Goal: Task Accomplishment & Management: Use online tool/utility

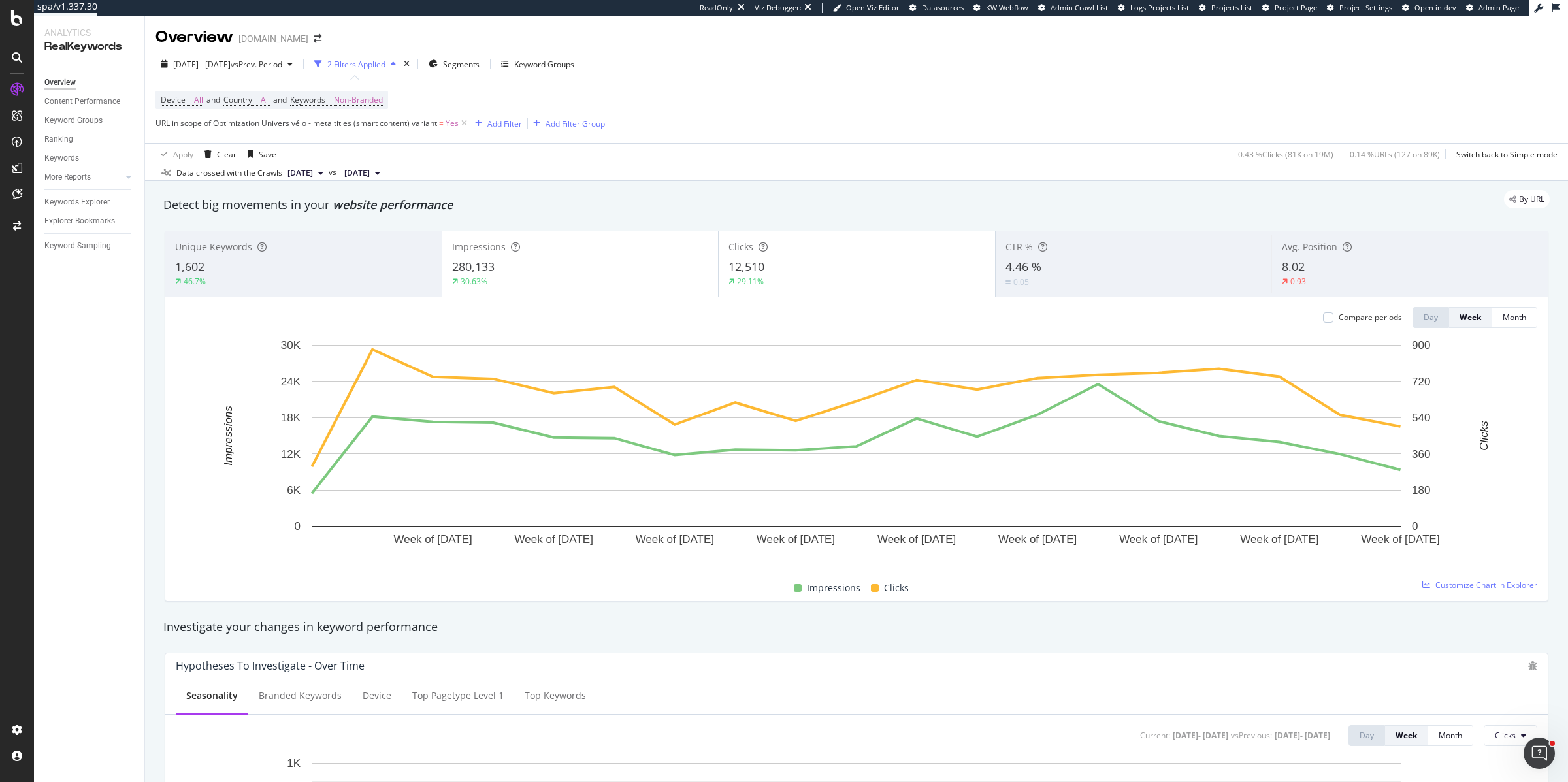
click at [220, 122] on span "URL in scope of Optimization Univers vélo - meta titles (smart content) variant" at bounding box center [296, 122] width 282 height 11
click at [195, 155] on span "Univers vélo - meta titles (smart content)" at bounding box center [241, 154] width 148 height 11
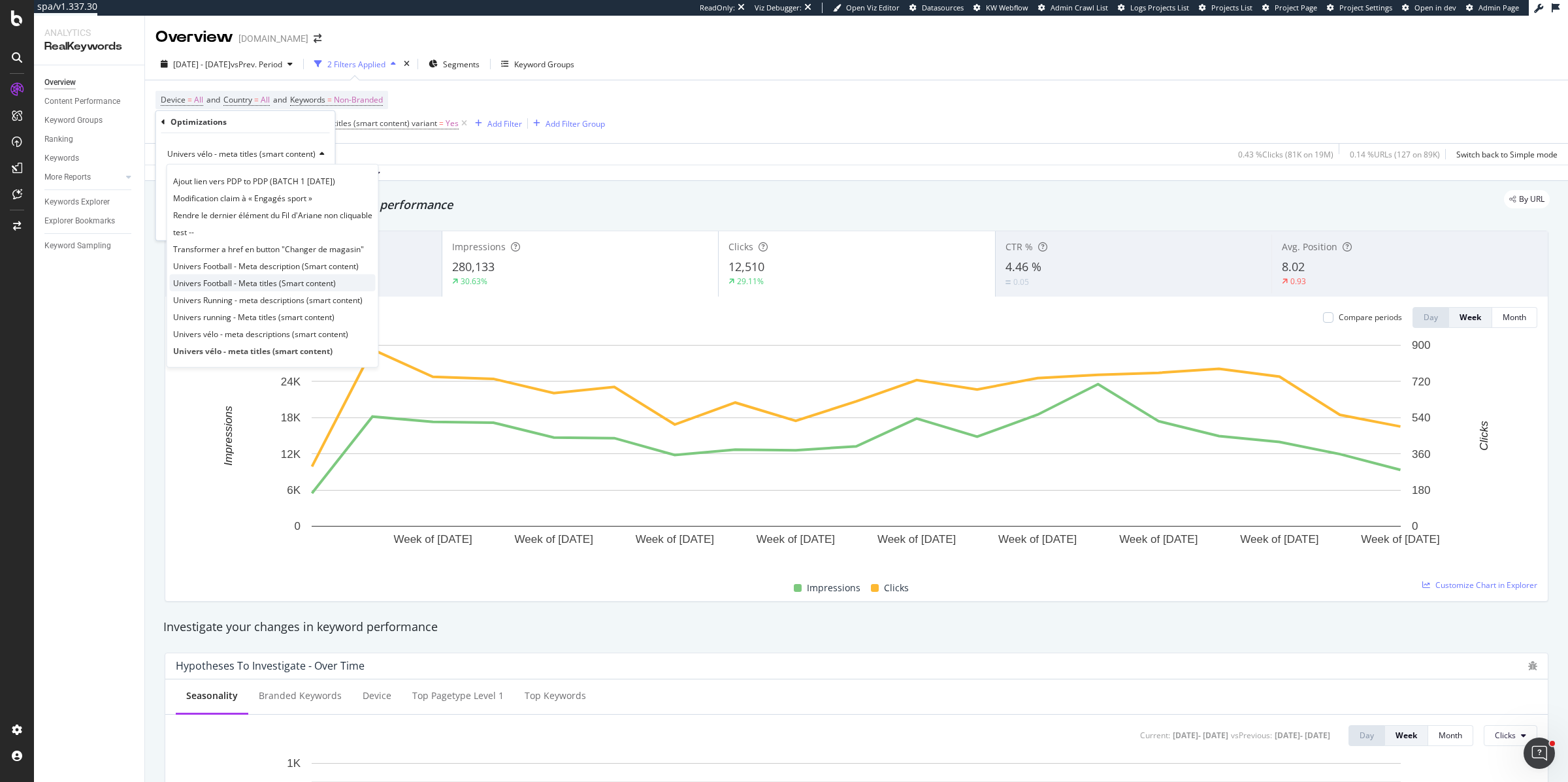
click at [190, 285] on span "Univers Football - Meta titles (Smart content)" at bounding box center [254, 282] width 163 height 11
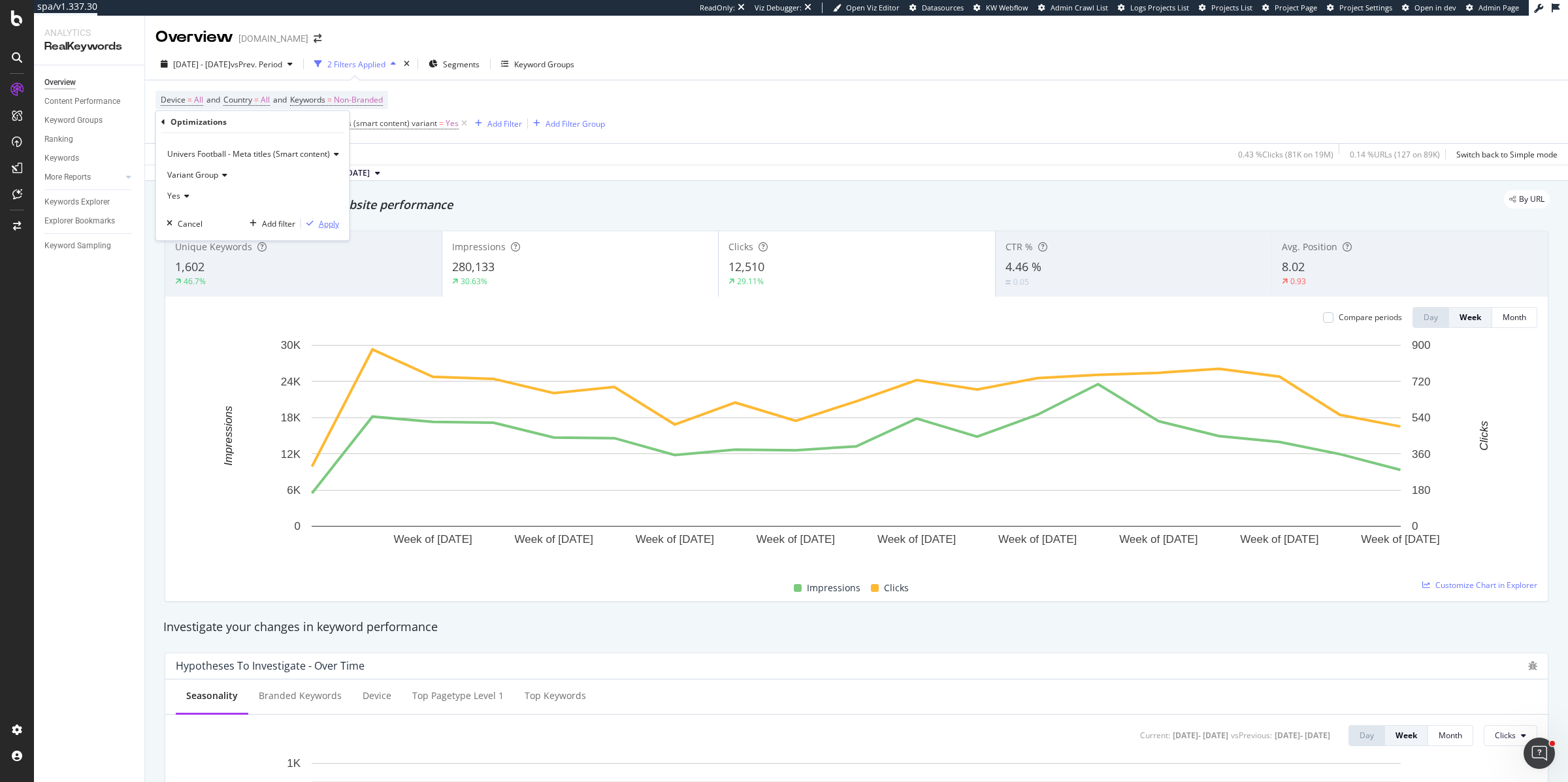
click at [331, 218] on div "Apply" at bounding box center [329, 223] width 20 height 11
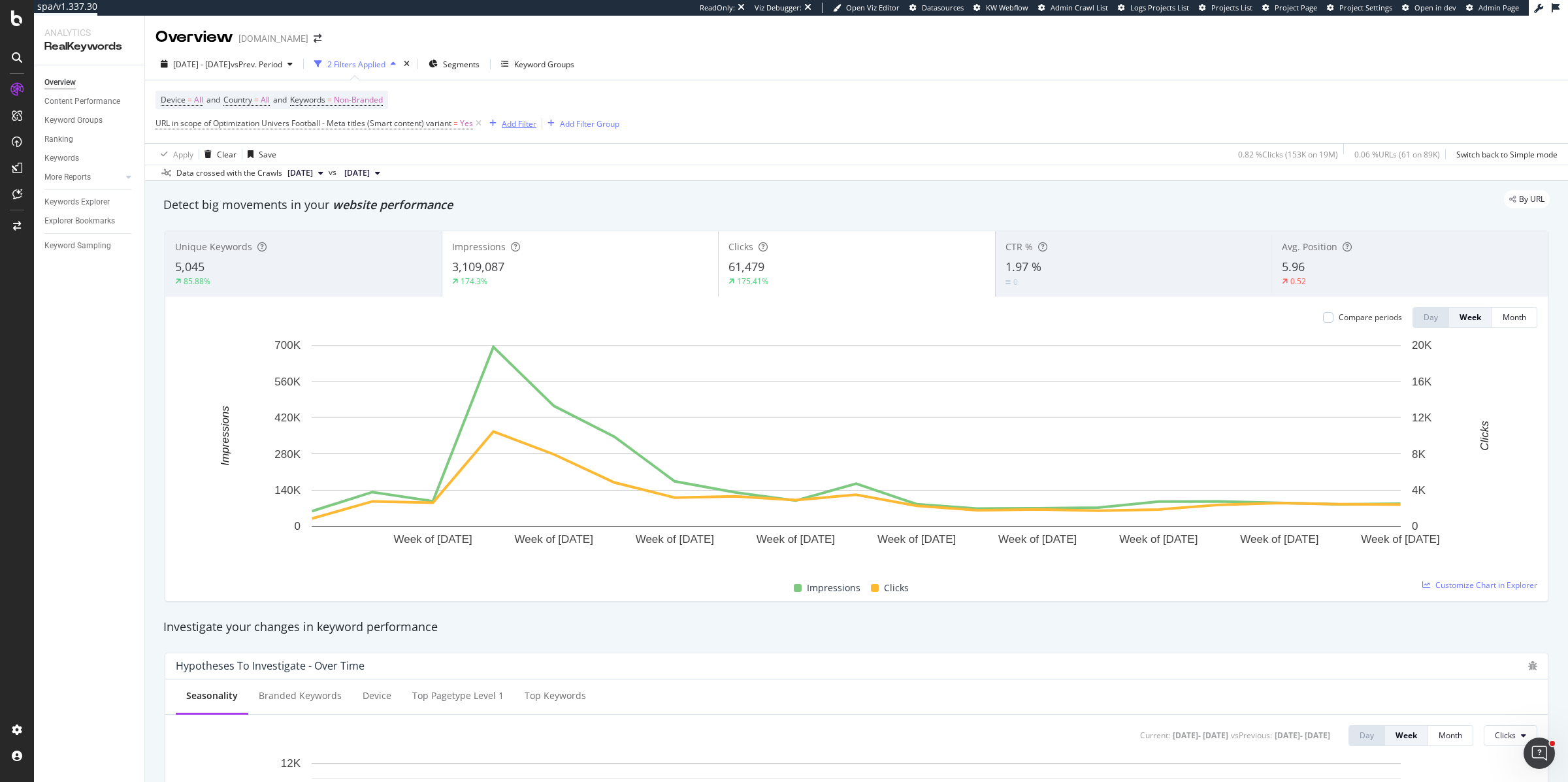
click at [509, 123] on div "Add Filter" at bounding box center [519, 123] width 35 height 11
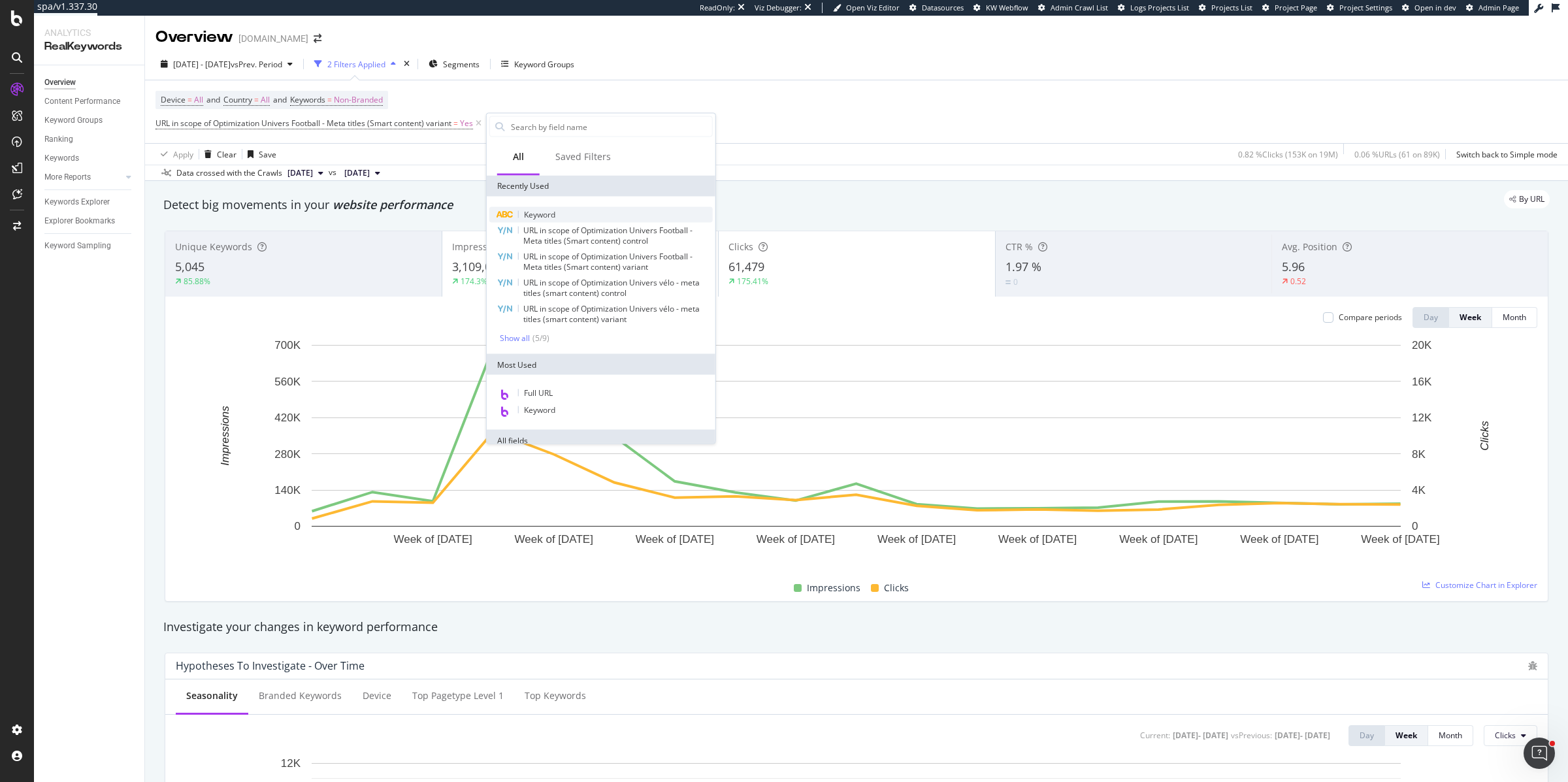
click at [529, 213] on span "Keyword" at bounding box center [539, 214] width 31 height 11
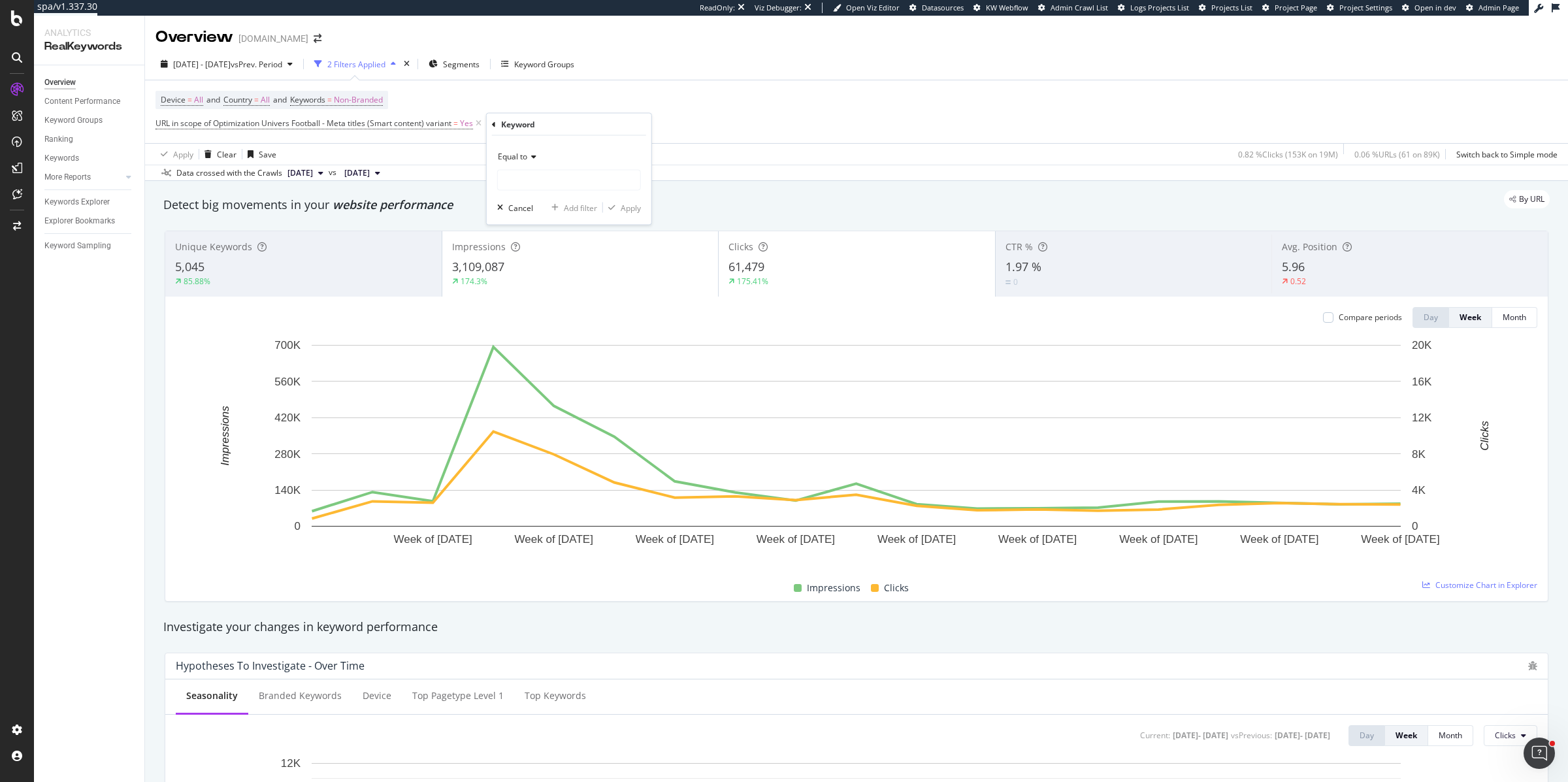
click at [515, 158] on span "Equal to" at bounding box center [512, 156] width 30 height 11
click at [525, 306] on span "Doesn't contain" at bounding box center [531, 302] width 57 height 11
click at [525, 182] on input "text" at bounding box center [568, 180] width 143 height 21
type input "psg"
click at [625, 210] on div "Apply" at bounding box center [631, 207] width 20 height 11
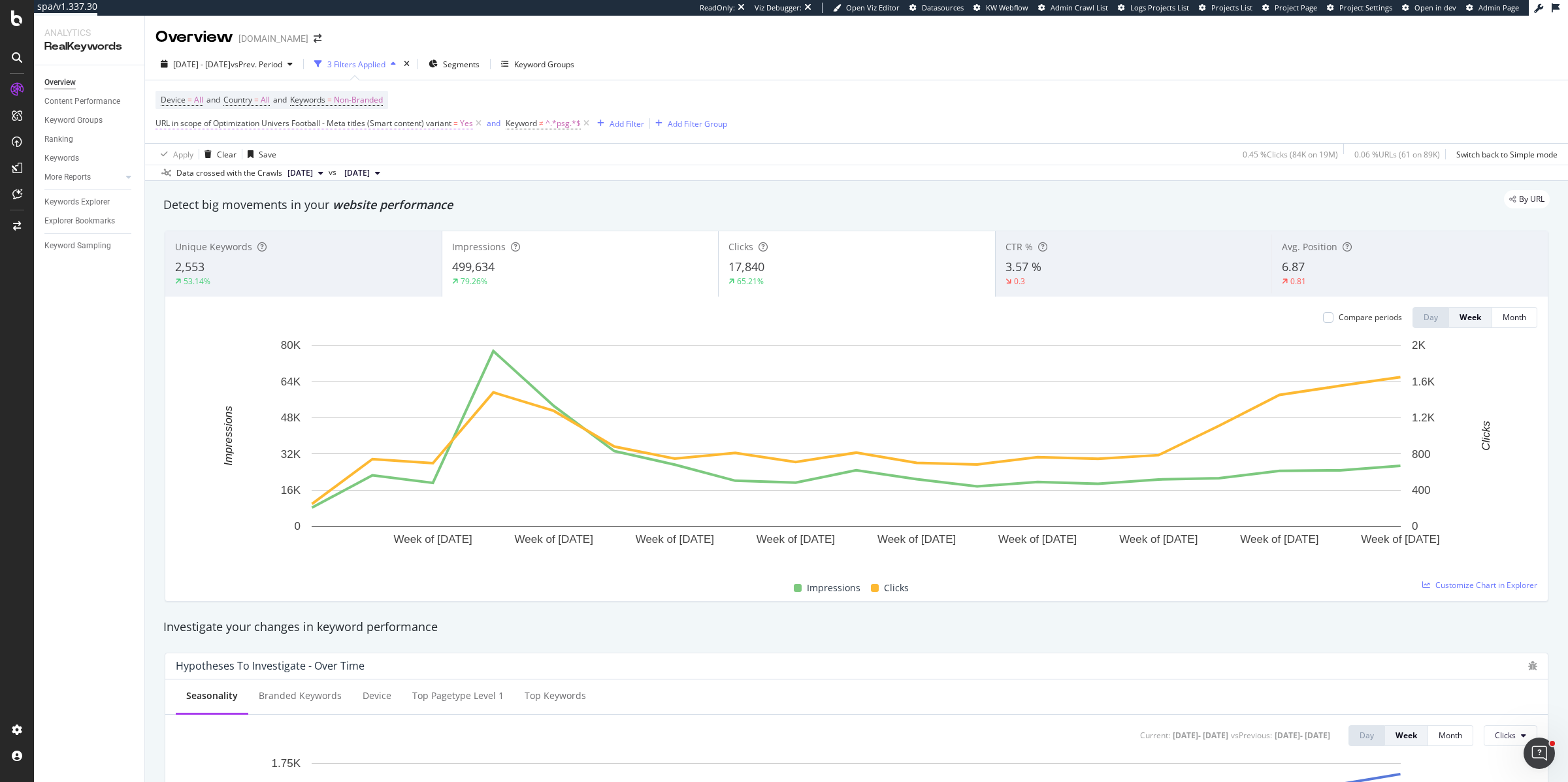
click at [308, 125] on span "URL in scope of Optimization Univers Football - Meta titles (Smart content) var…" at bounding box center [303, 122] width 296 height 11
click at [586, 124] on icon at bounding box center [586, 123] width 11 height 13
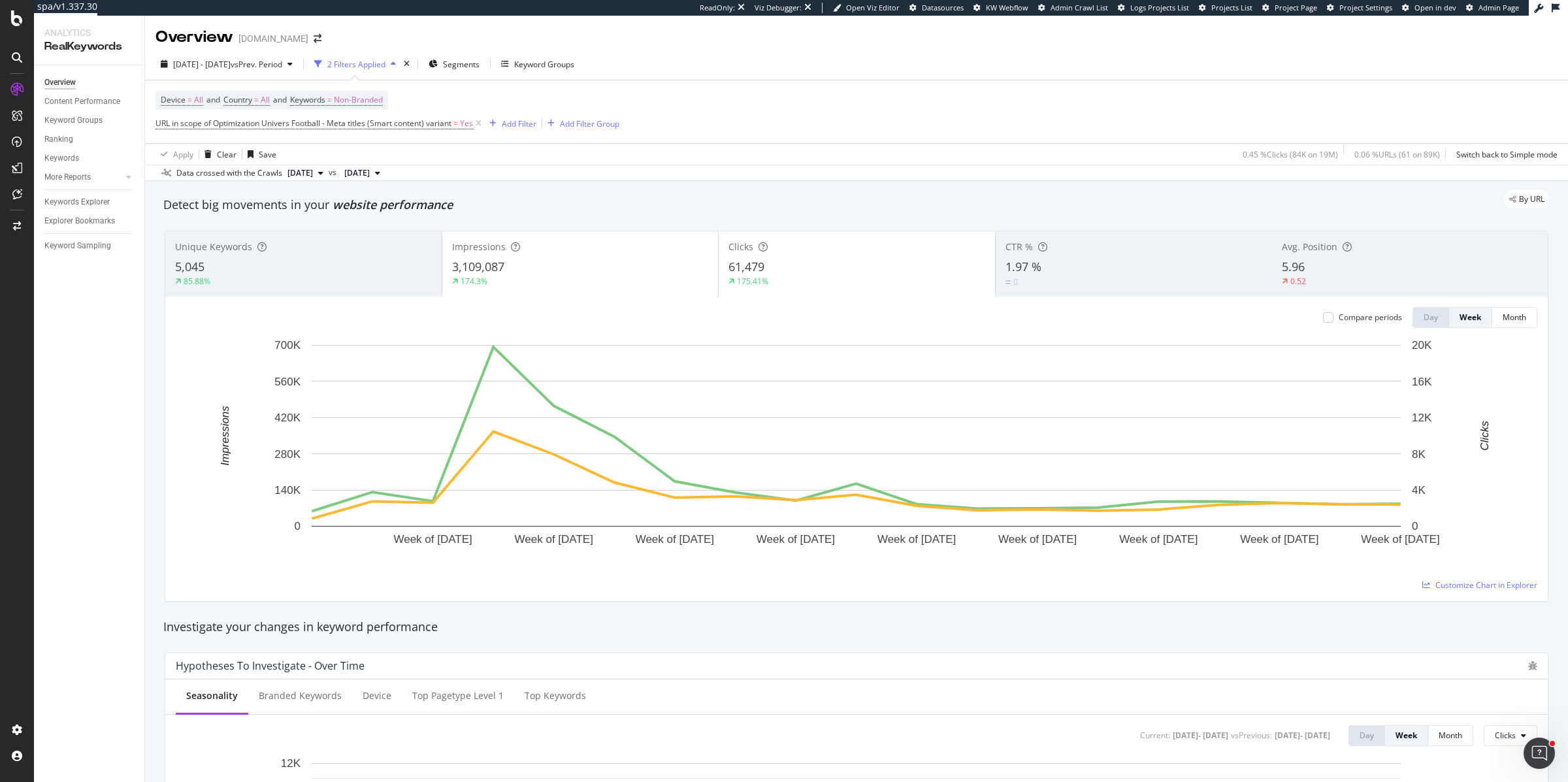
click at [306, 131] on span "URL in scope of Optimization Univers Football - Meta titles (Smart content) var…" at bounding box center [320, 124] width 329 height 19
click at [296, 127] on span "URL in scope of Optimization Univers Football - Meta titles (Smart content) var…" at bounding box center [303, 122] width 296 height 11
click at [196, 156] on span "Univers Football - Meta titles (Smart content)" at bounding box center [248, 154] width 163 height 11
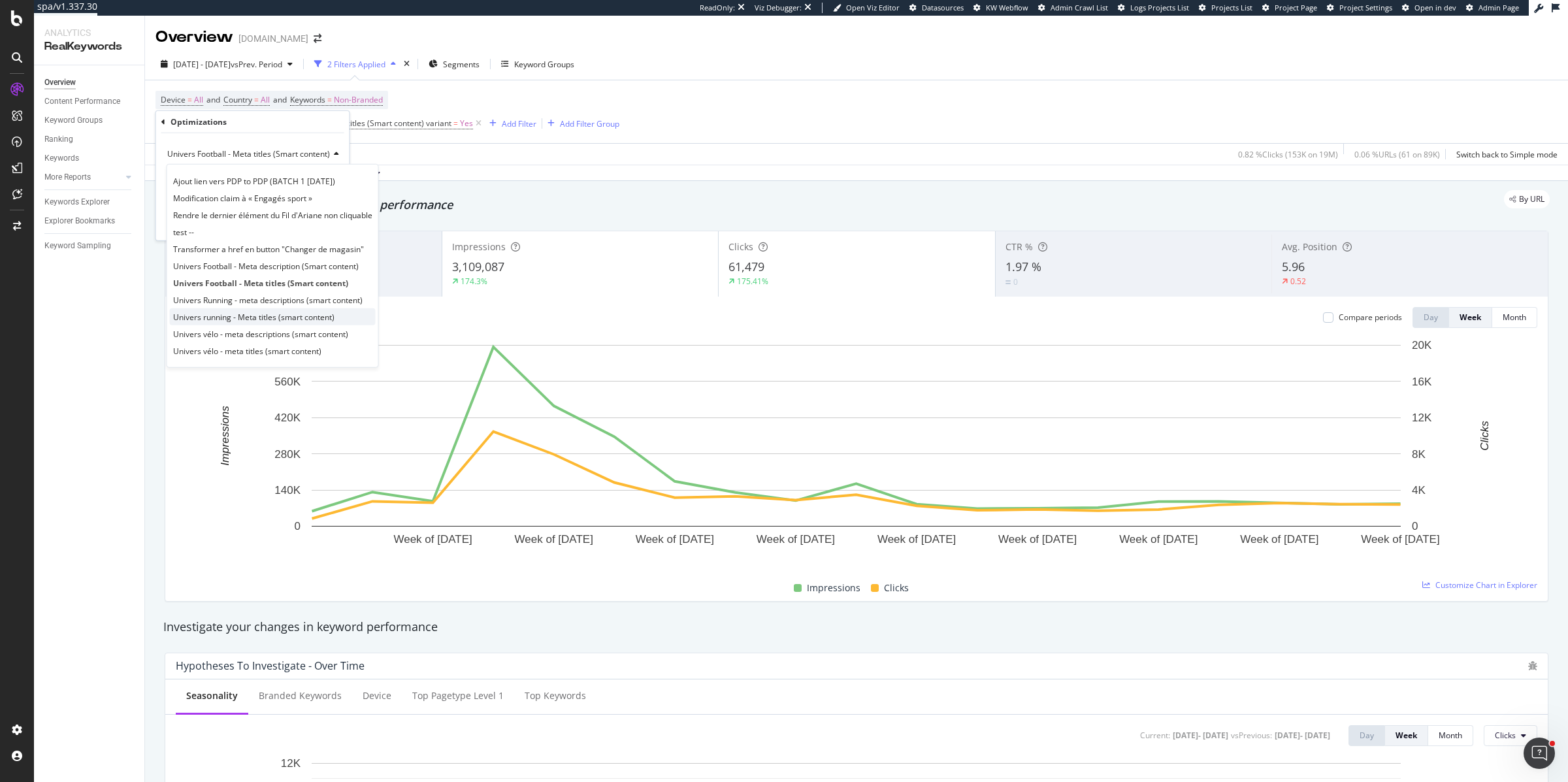
click at [201, 318] on span "Univers running - Meta titles (smart content)" at bounding box center [253, 316] width 161 height 11
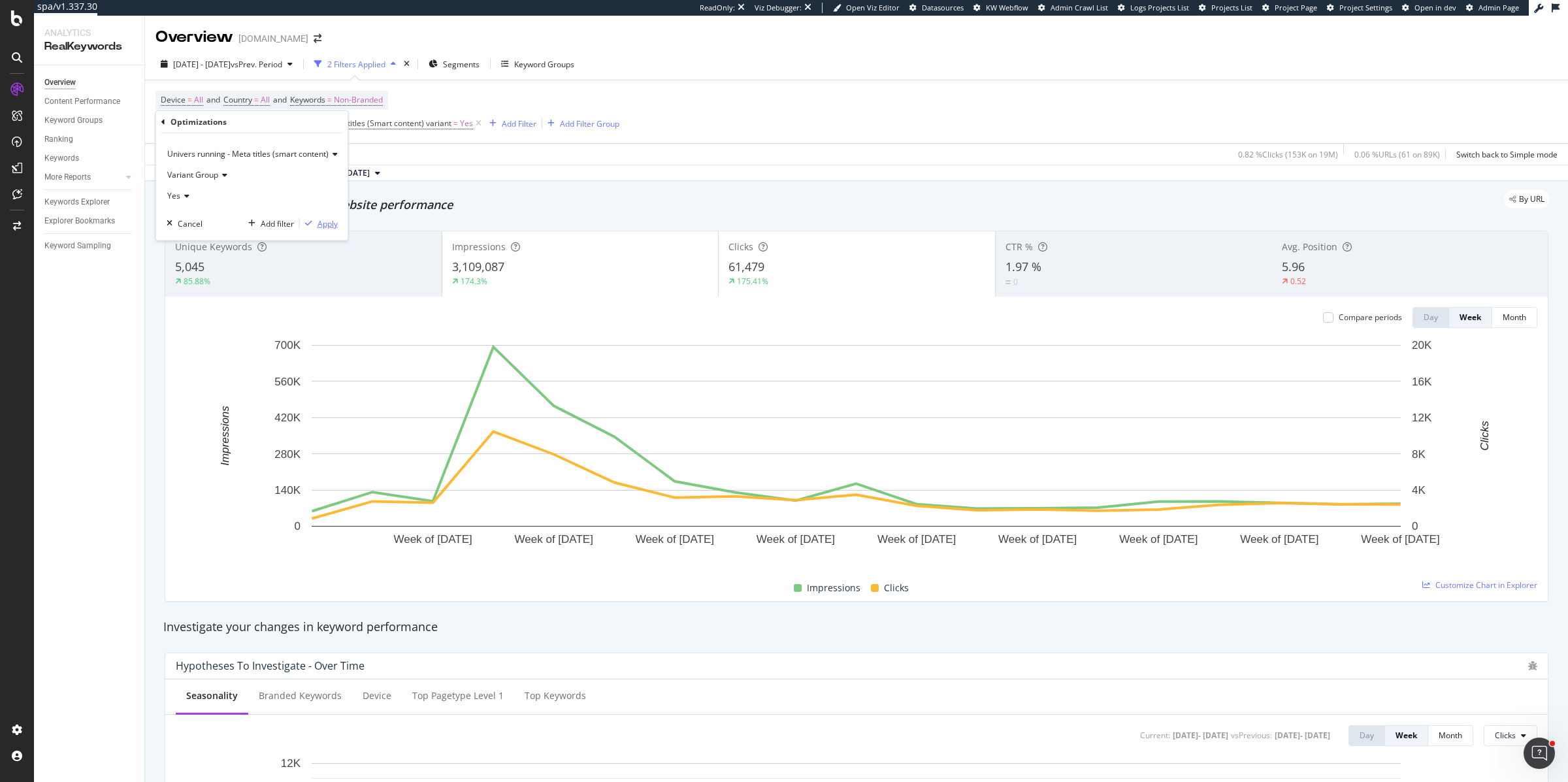
click at [321, 224] on div "Apply" at bounding box center [328, 223] width 20 height 11
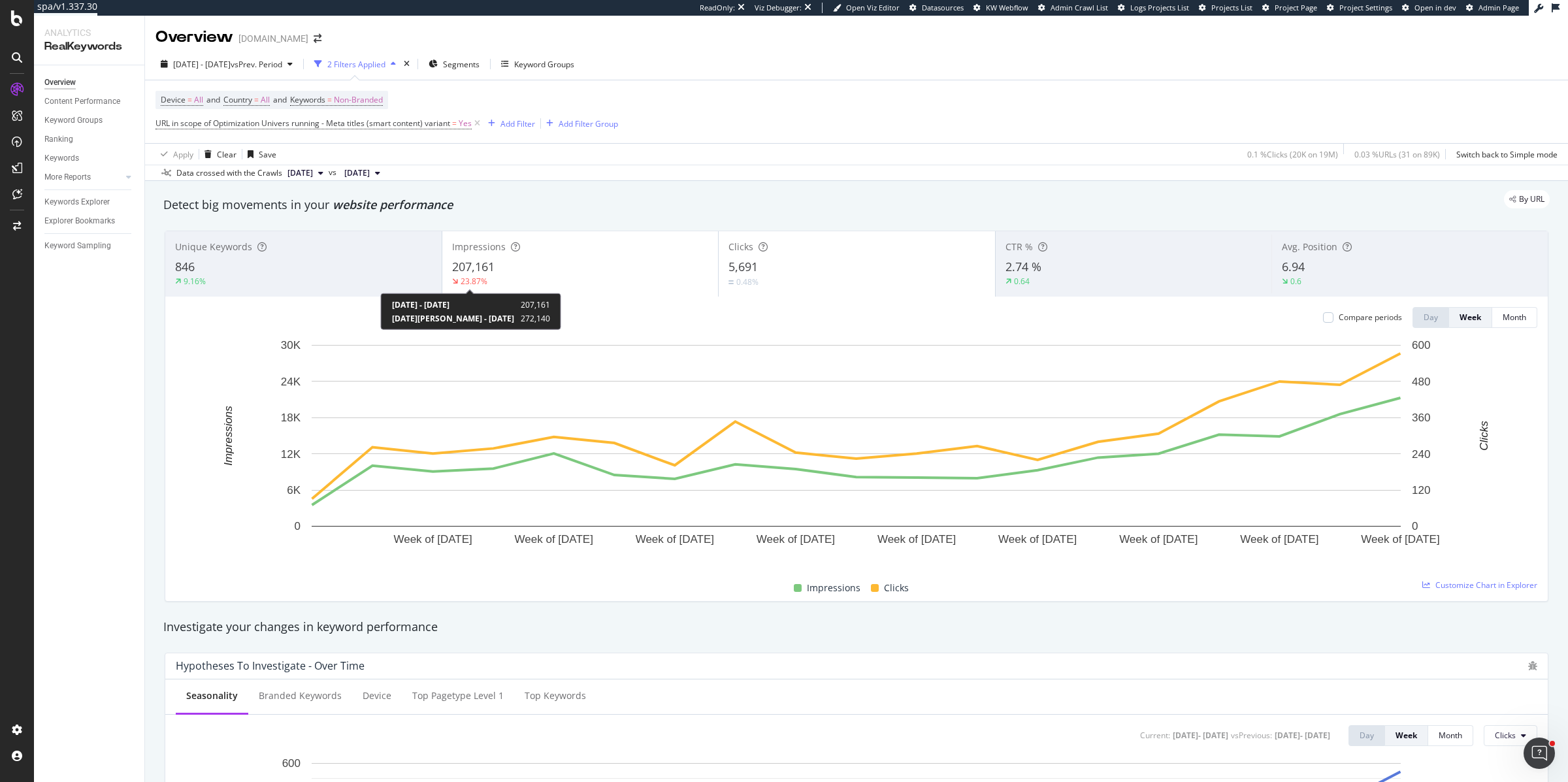
click at [481, 278] on div "23.87%" at bounding box center [474, 281] width 27 height 11
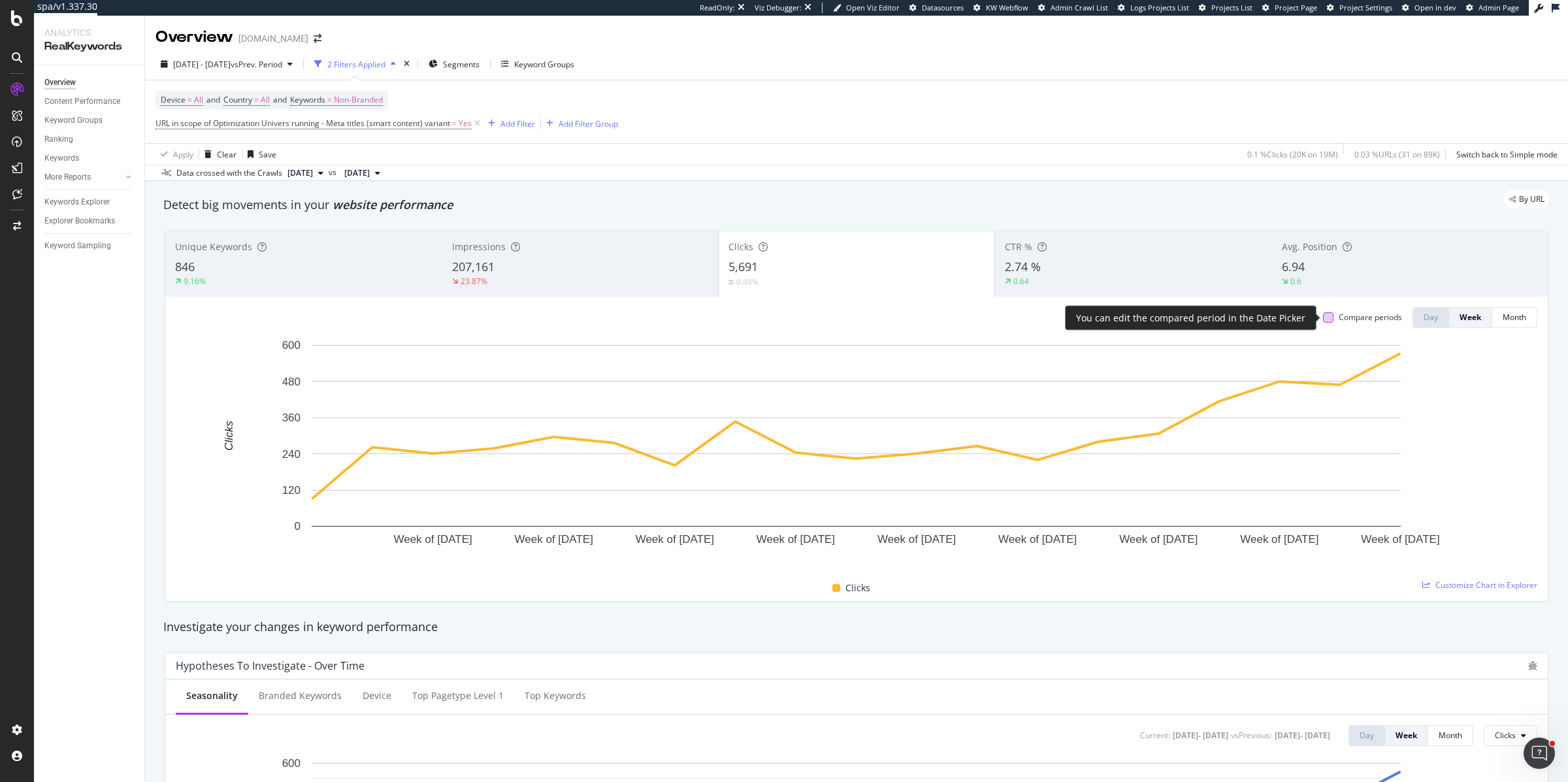
click at [1324, 315] on div at bounding box center [1328, 317] width 10 height 10
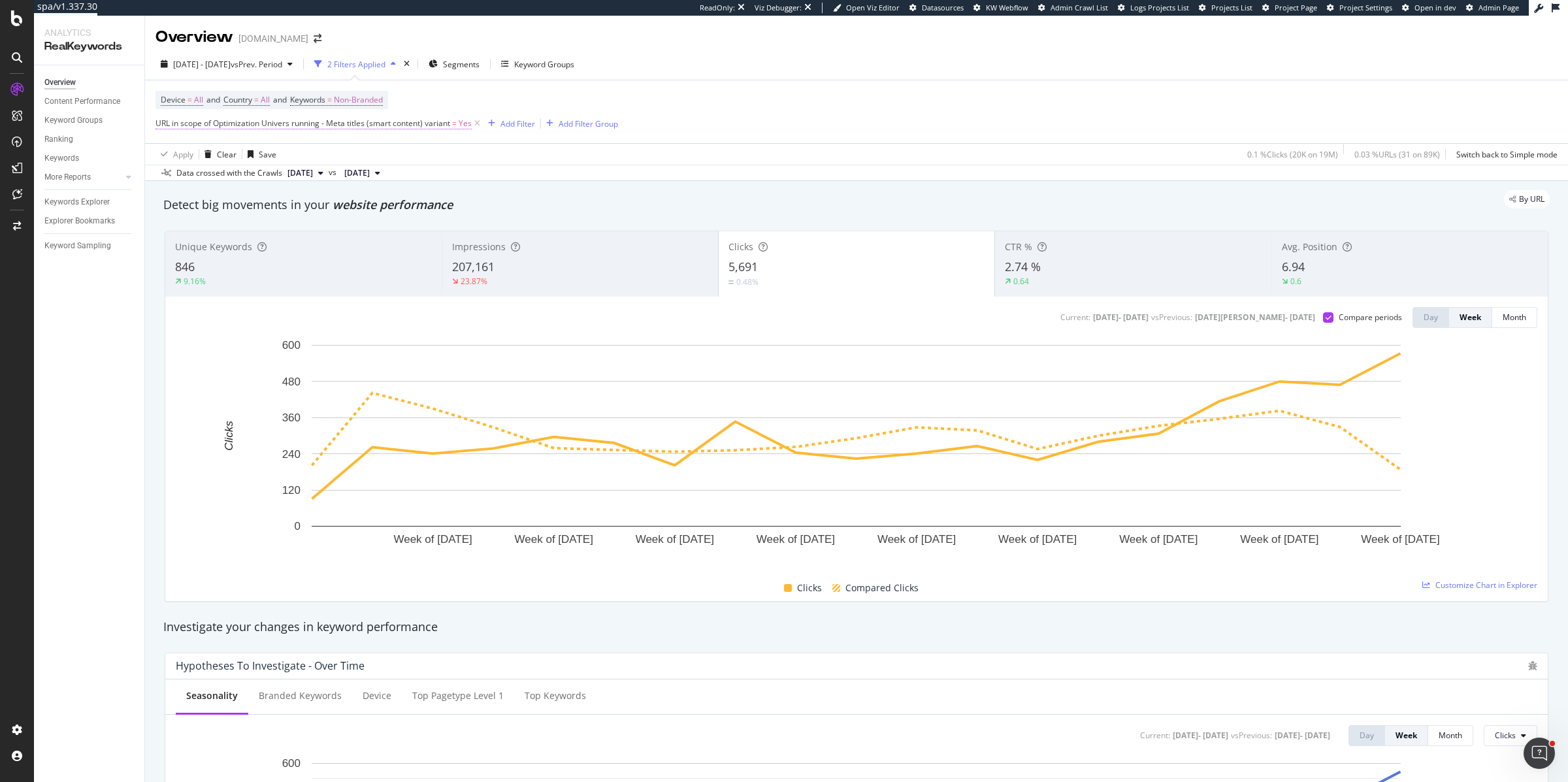
click at [378, 125] on span "URL in scope of Optimization Univers running - Meta titles (smart content) vari…" at bounding box center [302, 122] width 294 height 11
click at [191, 152] on span "Univers running - Meta titles (smart content)" at bounding box center [247, 154] width 161 height 11
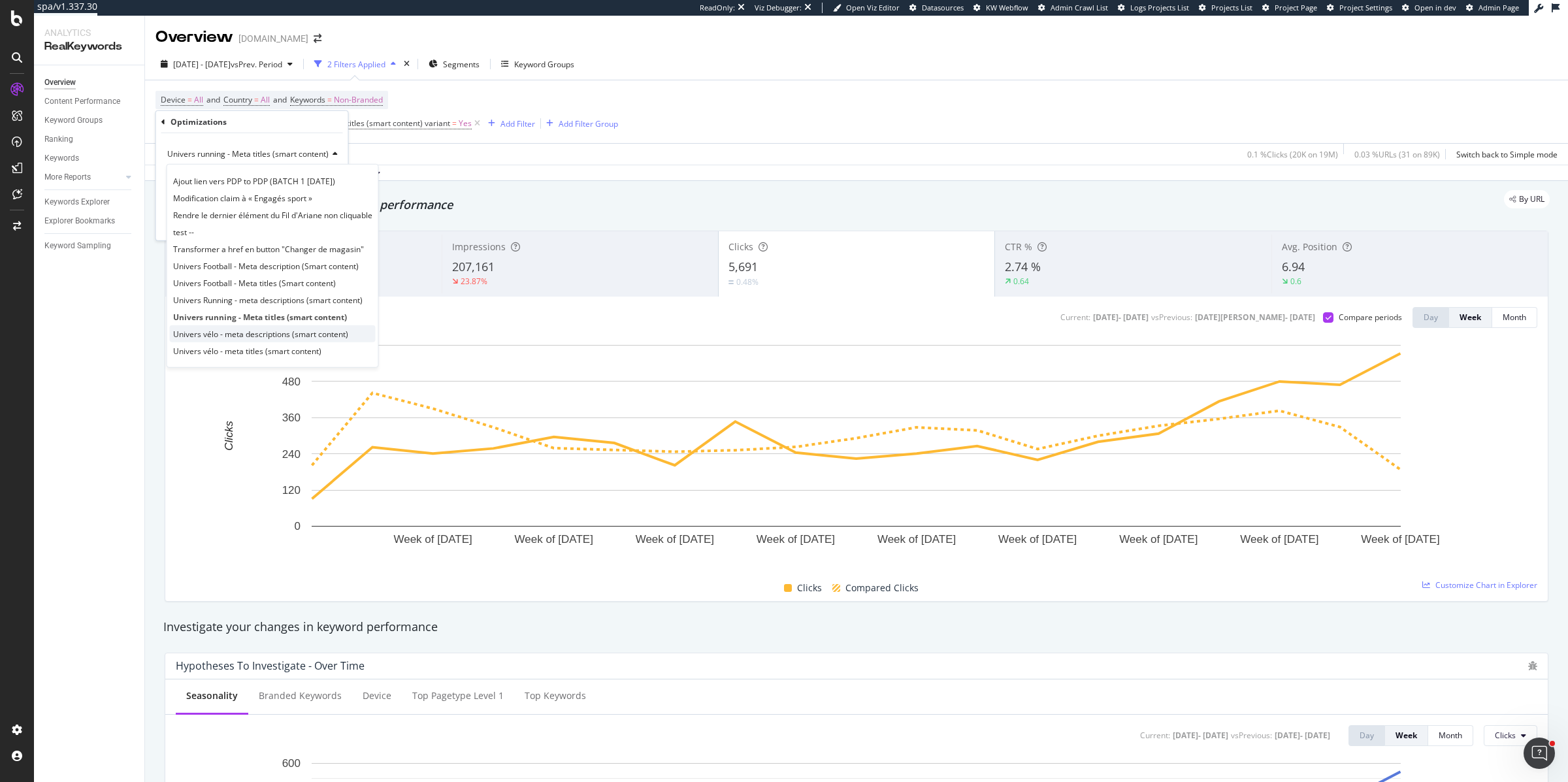
click at [199, 332] on span "Univers vélo - meta descriptions (smart content)" at bounding box center [261, 333] width 175 height 11
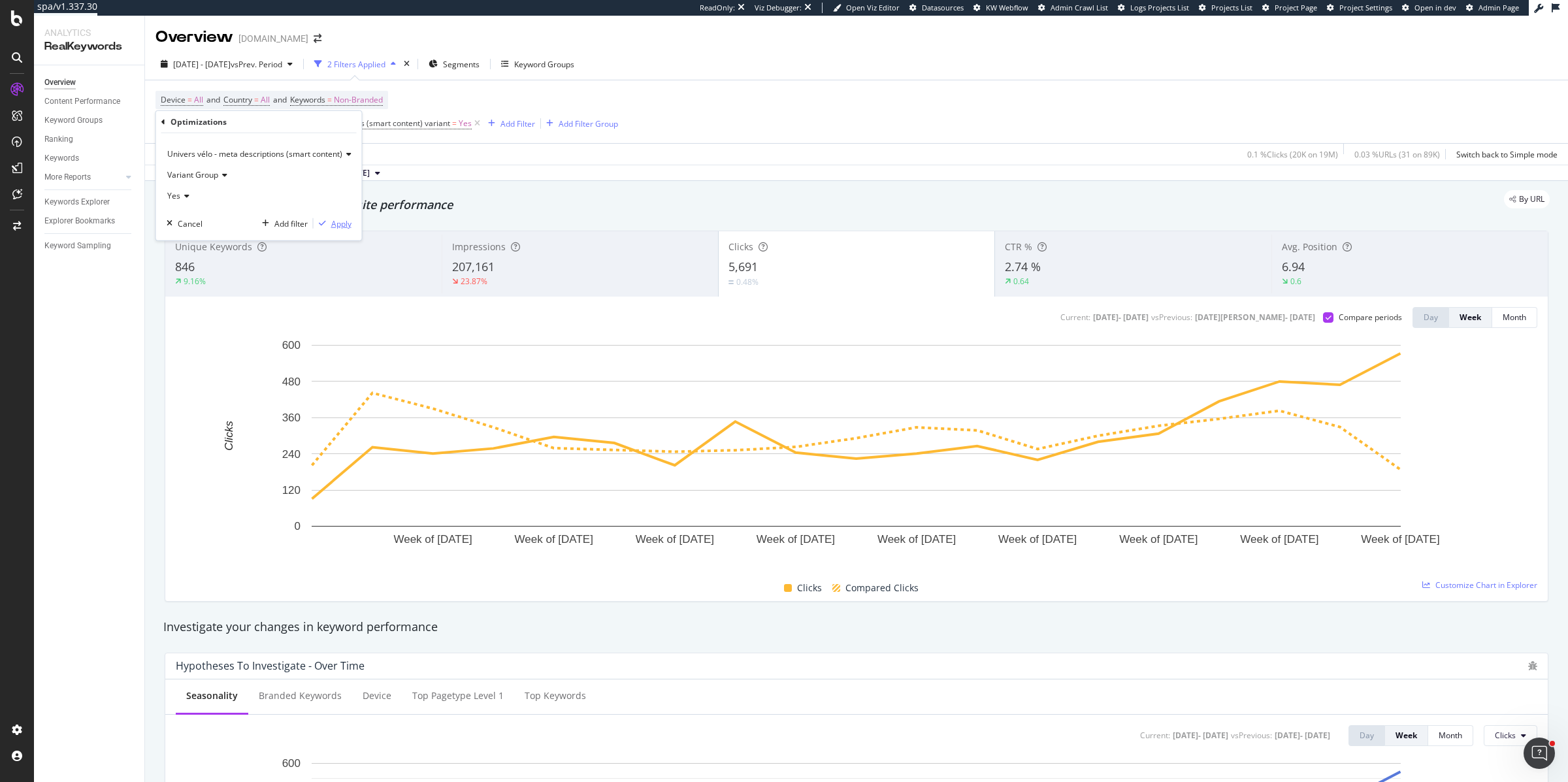
click at [334, 224] on div "Apply" at bounding box center [342, 223] width 20 height 11
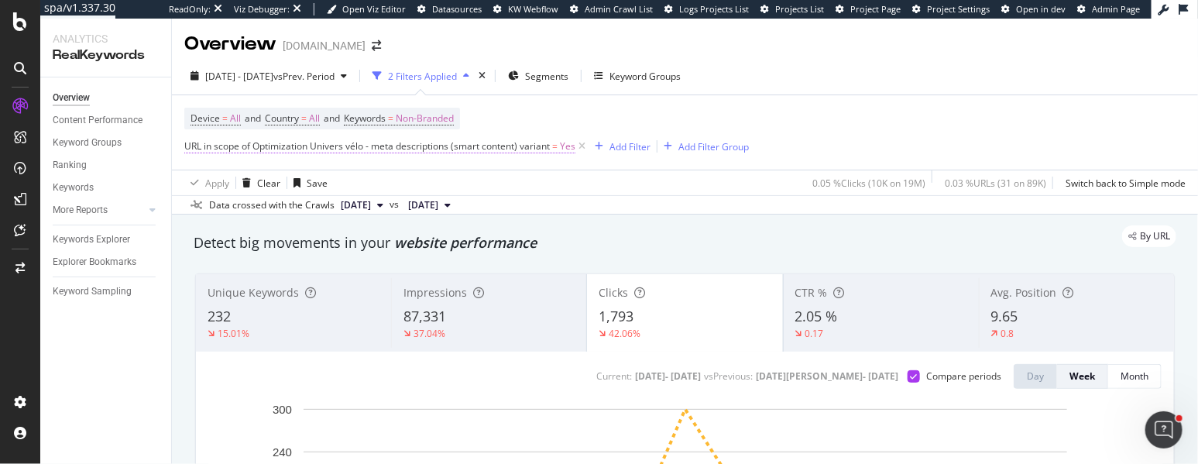
click at [199, 146] on span "URL in scope of Optimization Univers vélo - meta descriptions (smart content) v…" at bounding box center [367, 145] width 366 height 13
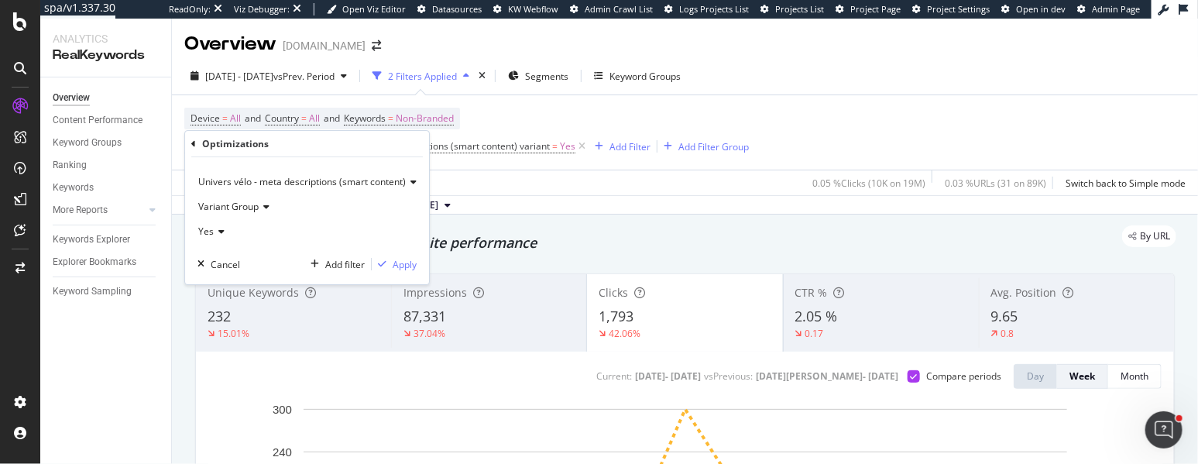
click at [228, 179] on span "Univers vélo - meta descriptions (smart content)" at bounding box center [302, 181] width 208 height 13
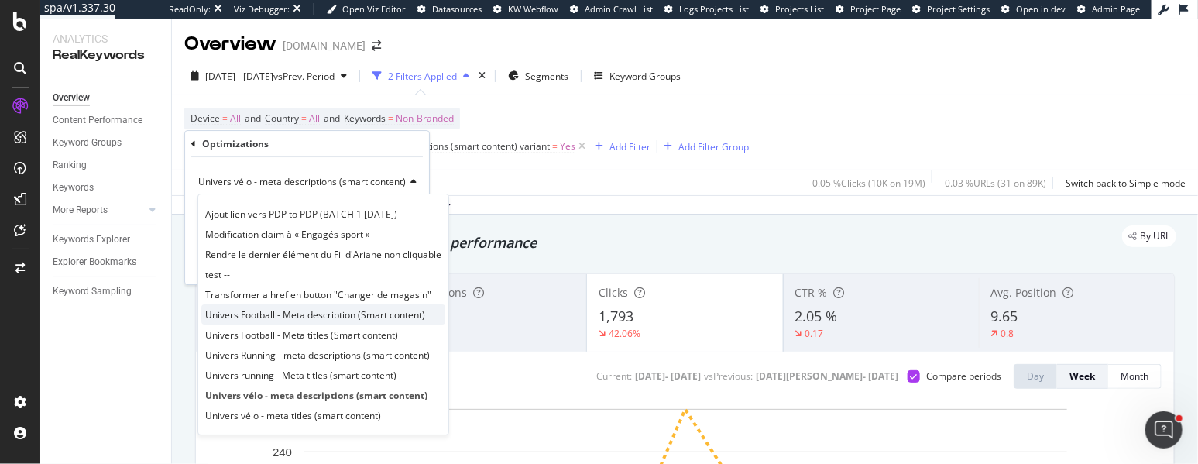
click at [256, 312] on span "Univers Football - Meta description (Smart content)" at bounding box center [315, 314] width 220 height 13
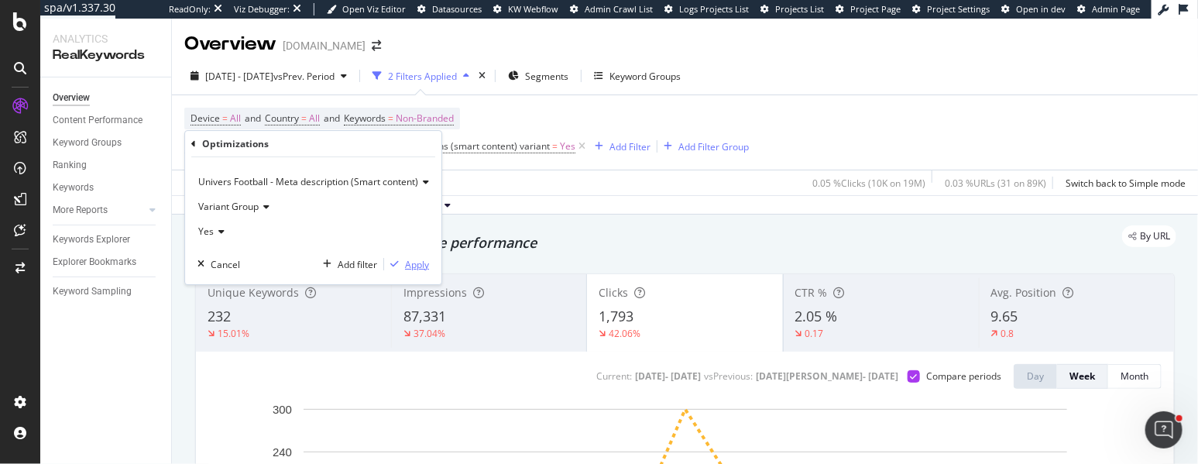
click at [419, 262] on div "Apply" at bounding box center [417, 264] width 24 height 13
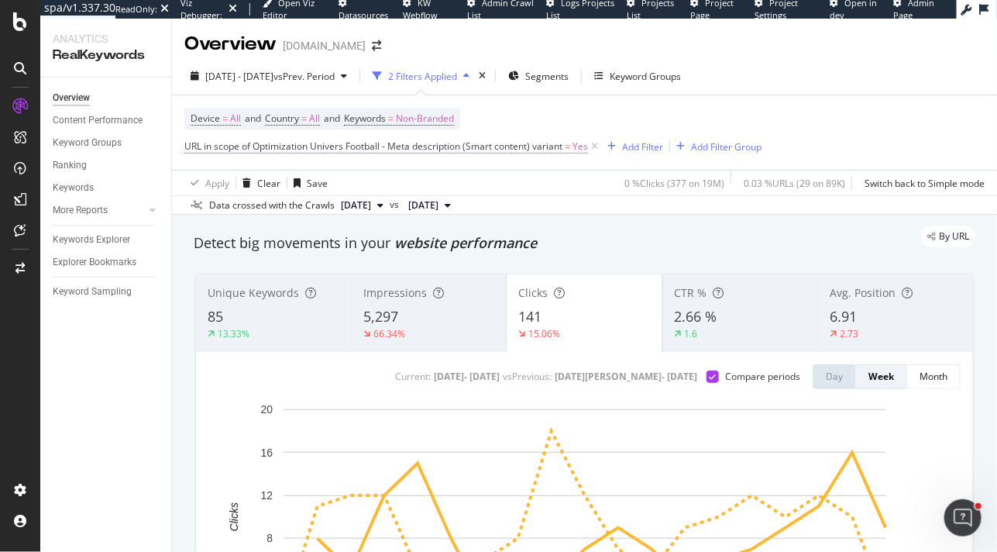
click at [455, 140] on span "URL in scope of Optimization Univers Football - Meta description (Smart content…" at bounding box center [373, 145] width 378 height 13
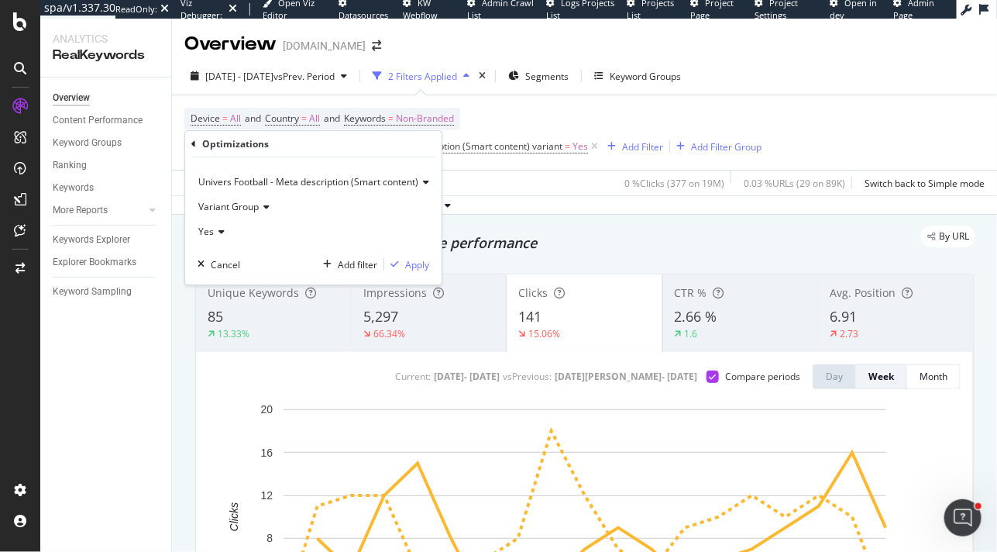
click at [236, 182] on span "Univers Football - Meta description (Smart content)" at bounding box center [308, 181] width 220 height 13
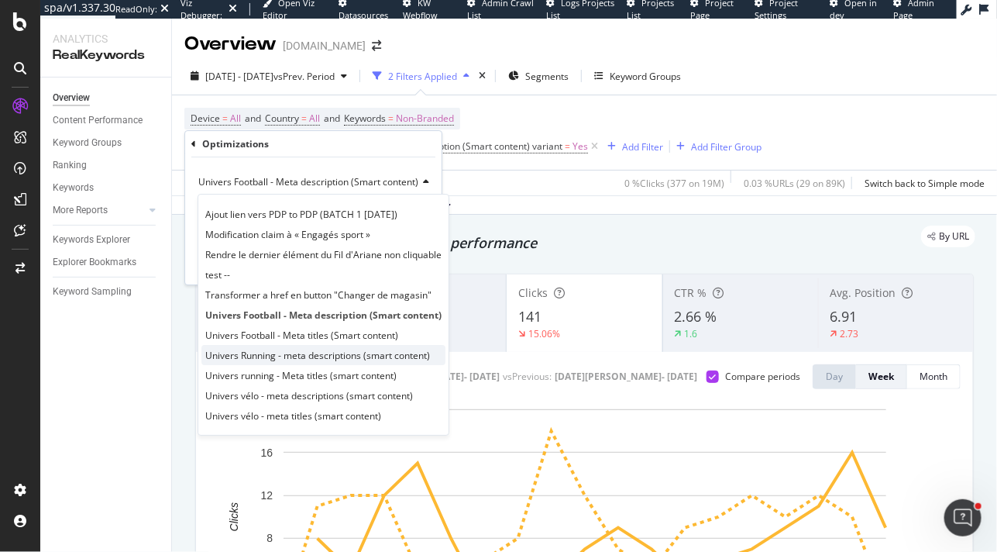
click at [280, 349] on span "Univers Running - meta descriptions (smart content)" at bounding box center [317, 355] width 225 height 13
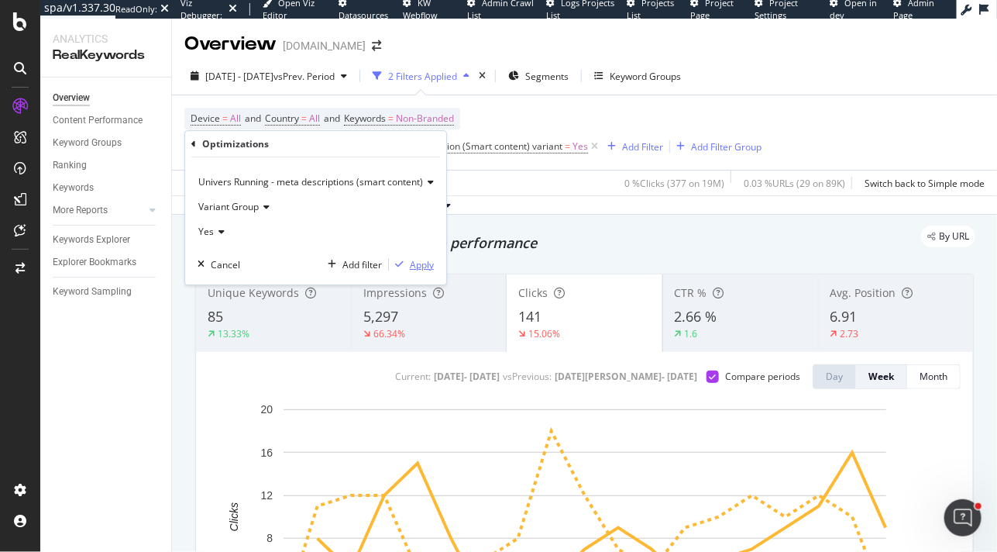
click at [418, 260] on div "Apply" at bounding box center [422, 264] width 24 height 13
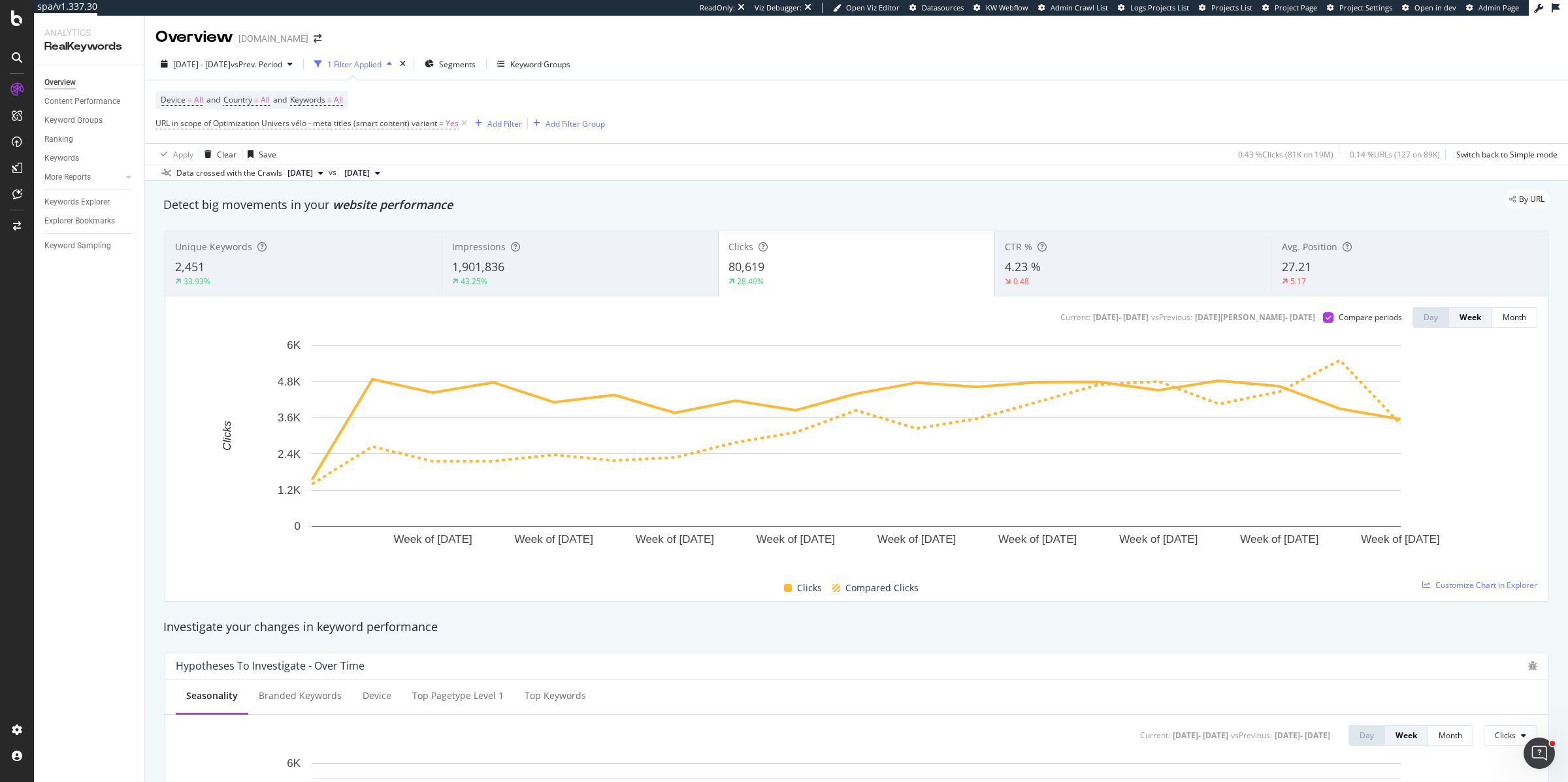
click at [375, 121] on span "URL in scope of Optimization Univers vélo - meta titles (smart content) variant" at bounding box center [296, 122] width 282 height 11
click at [202, 150] on span "Univers vélo - meta titles (smart content)" at bounding box center [241, 154] width 148 height 11
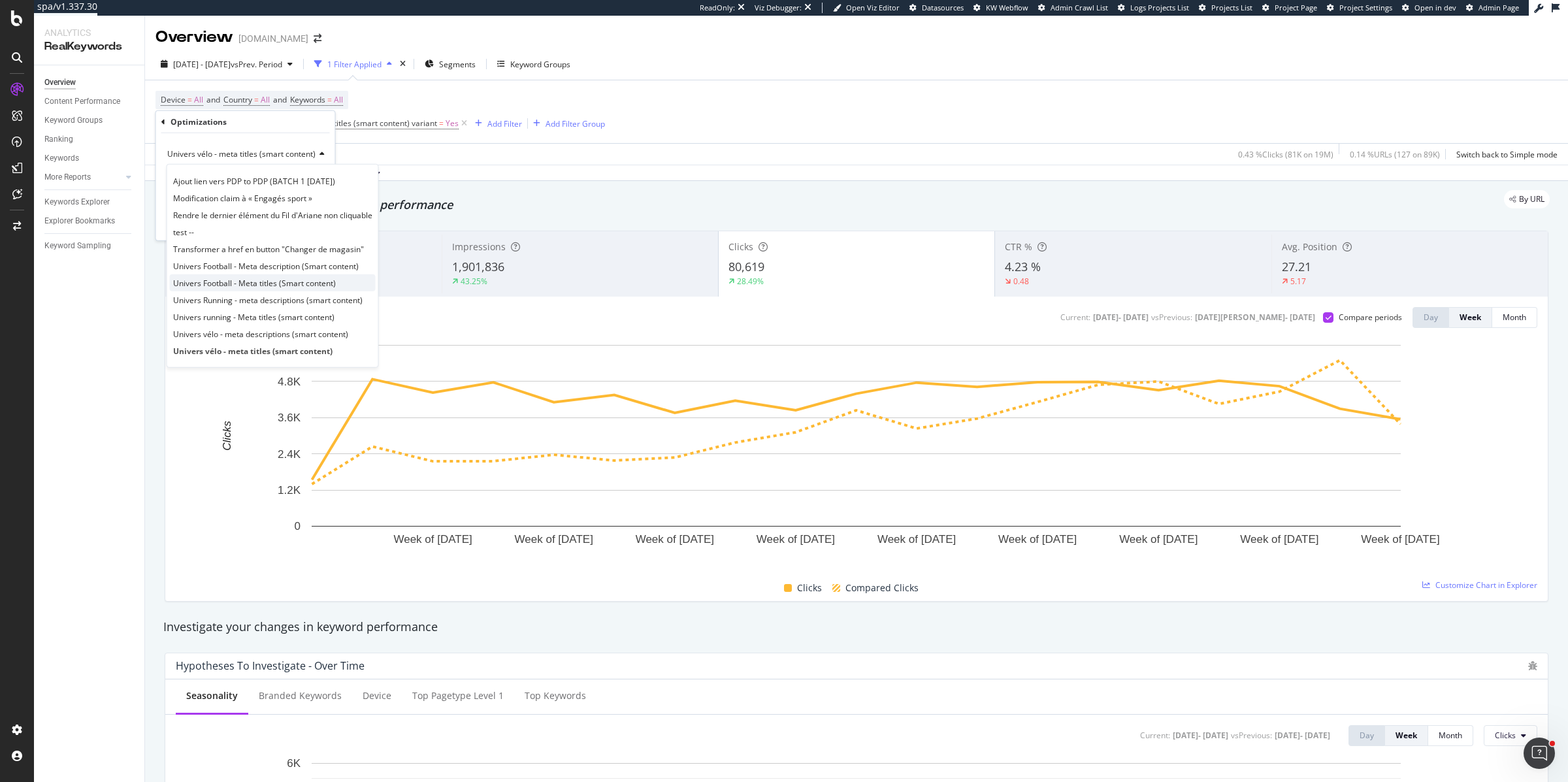
click at [199, 283] on span "Univers Football - Meta titles (Smart content)" at bounding box center [254, 282] width 163 height 11
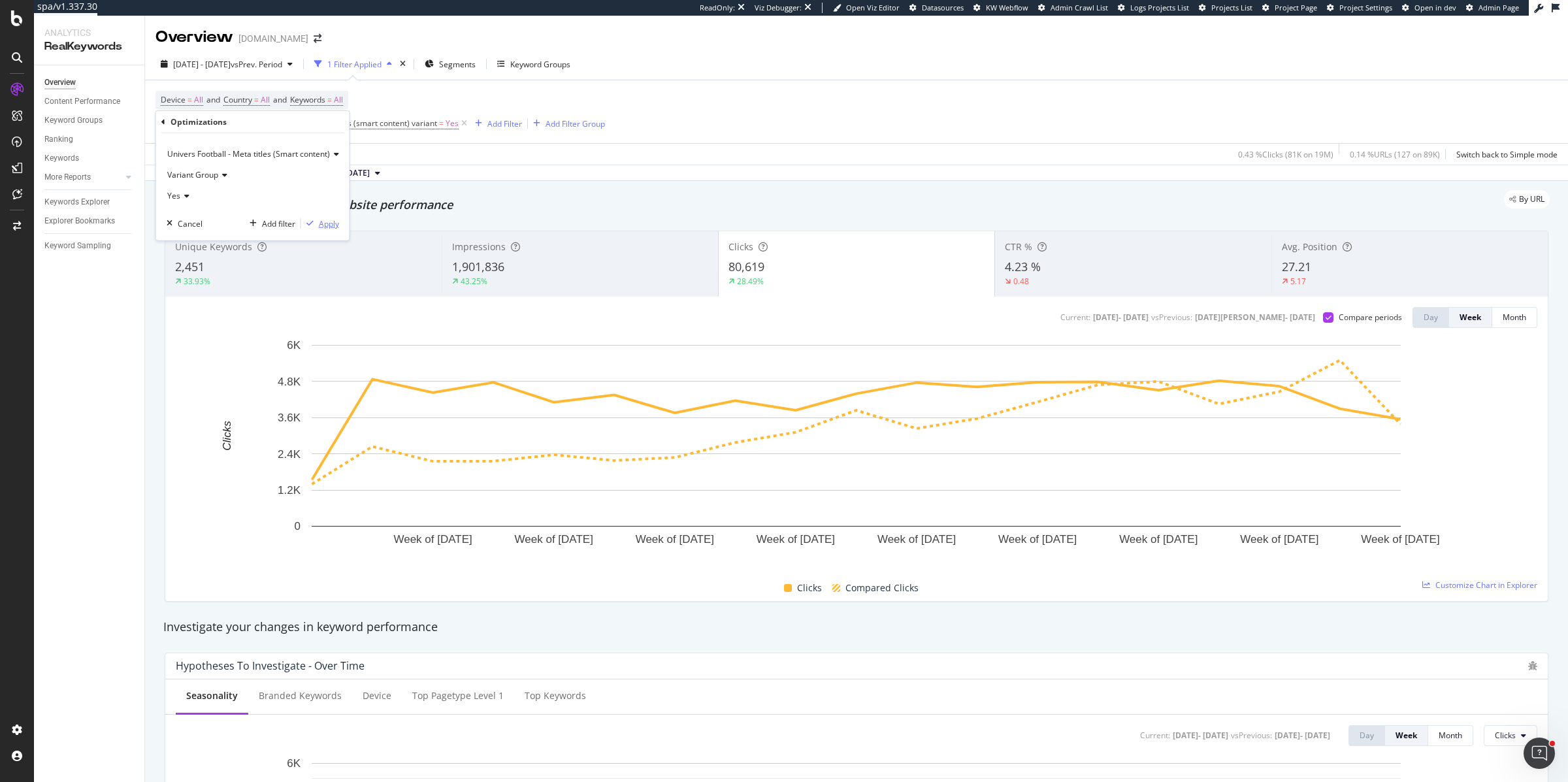
click at [321, 221] on div "Apply" at bounding box center [329, 223] width 20 height 11
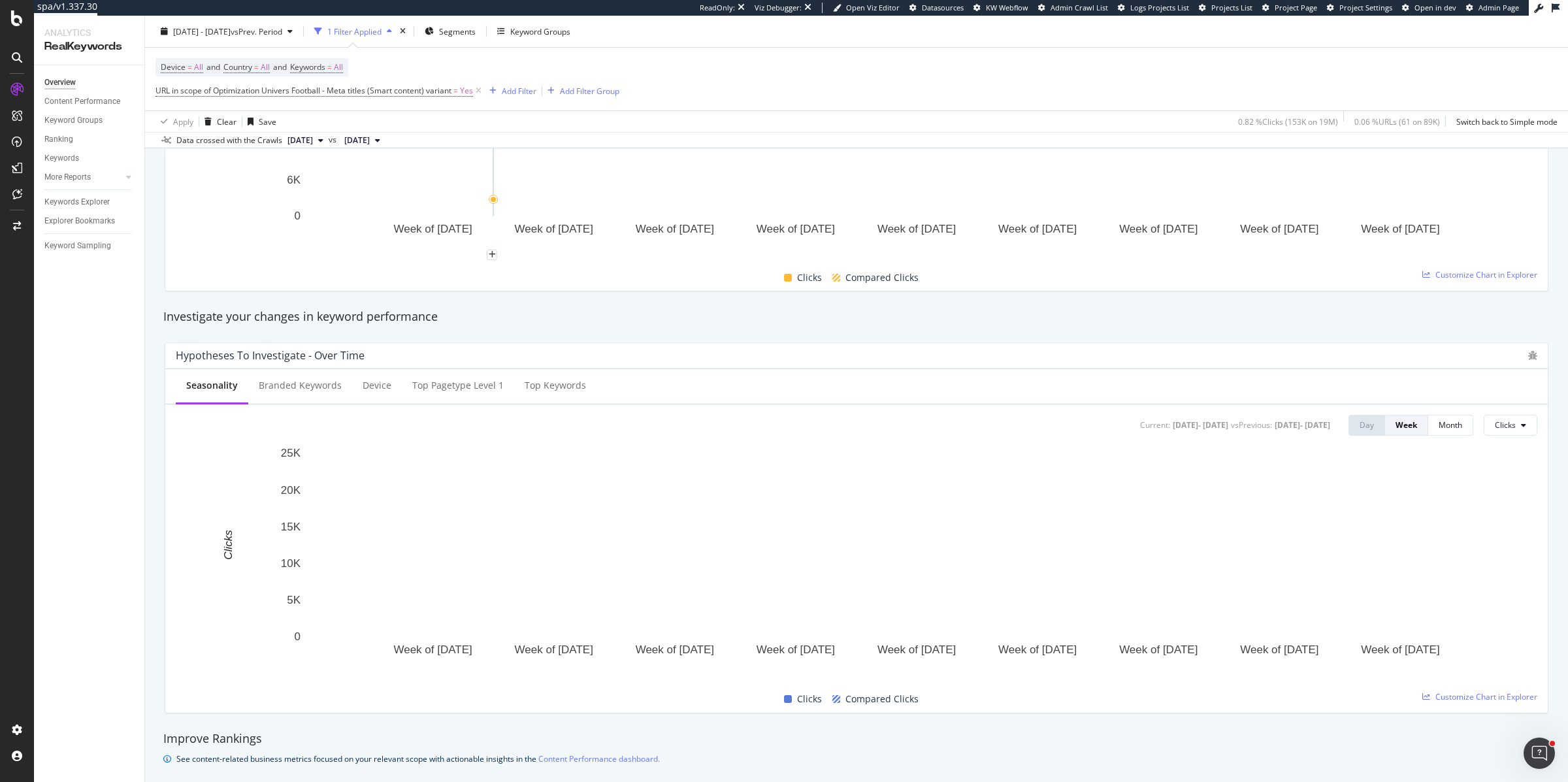
scroll to position [477, 0]
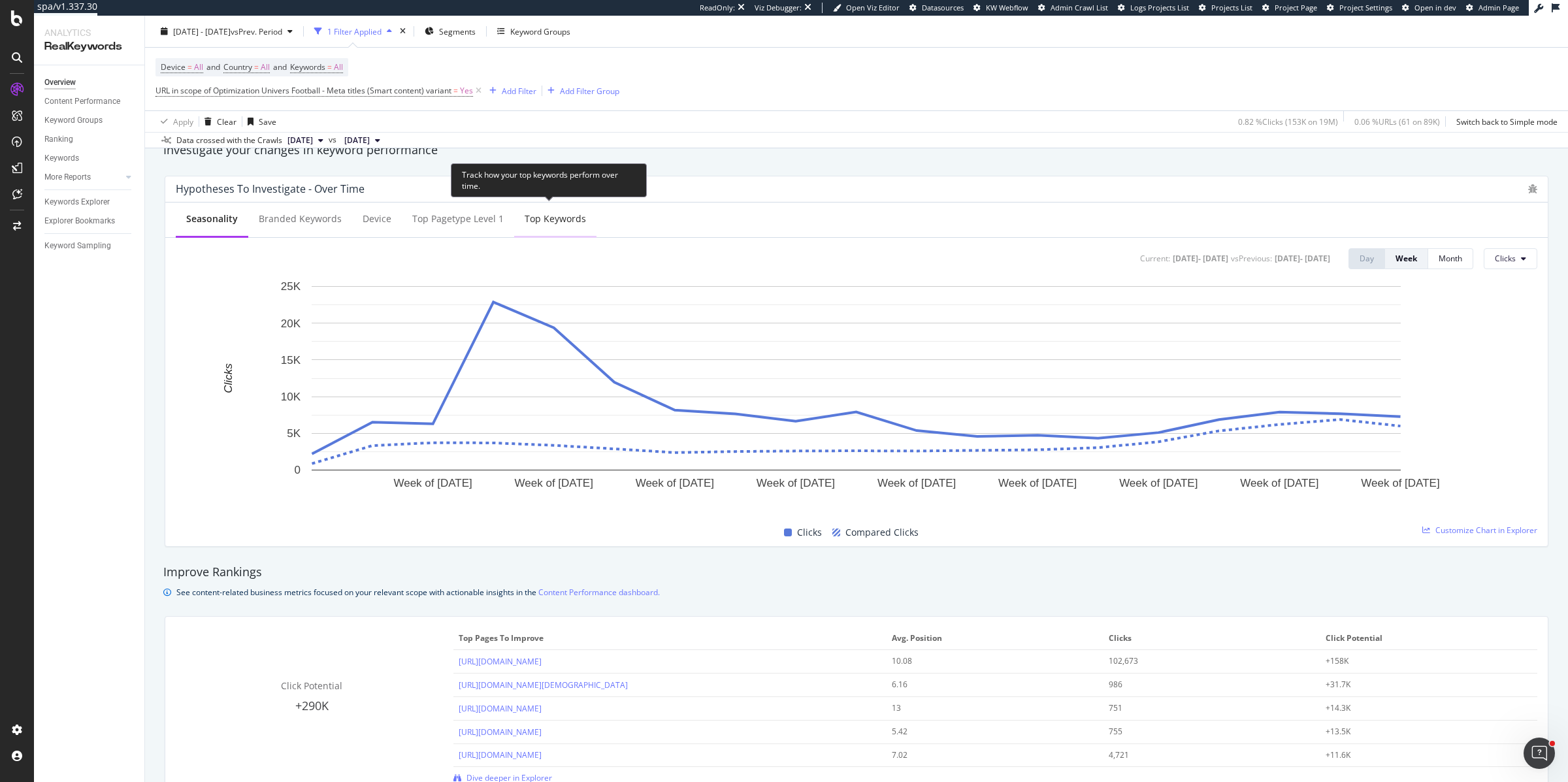
click at [549, 224] on div "Top Keywords" at bounding box center [555, 218] width 62 height 13
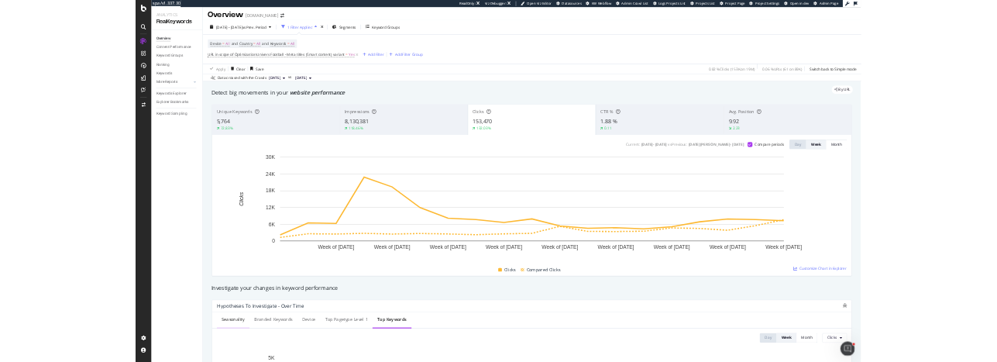
scroll to position [0, 0]
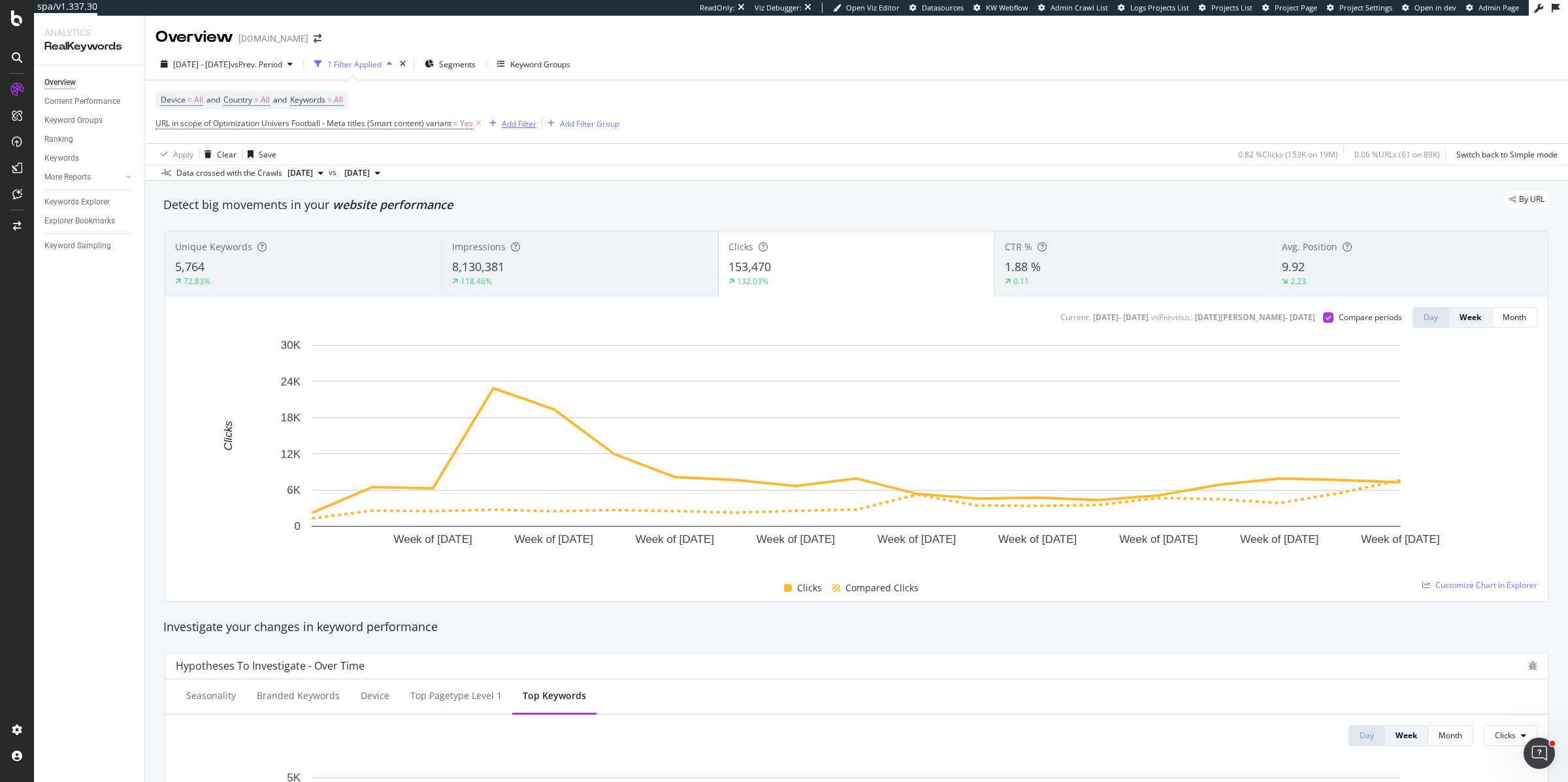
click at [509, 121] on div "Add Filter" at bounding box center [519, 123] width 35 height 11
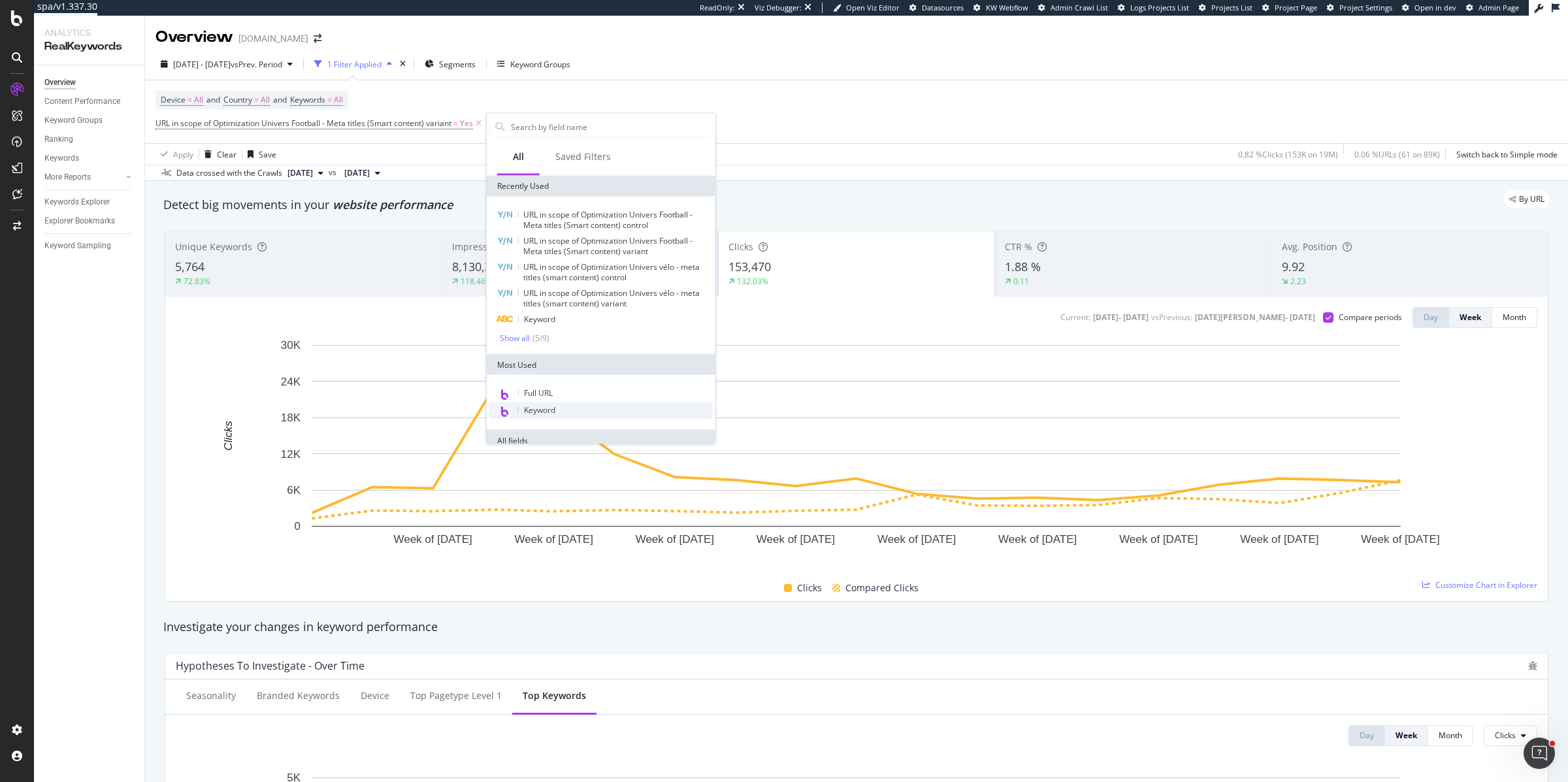
click at [534, 405] on span "Keyword" at bounding box center [539, 410] width 31 height 11
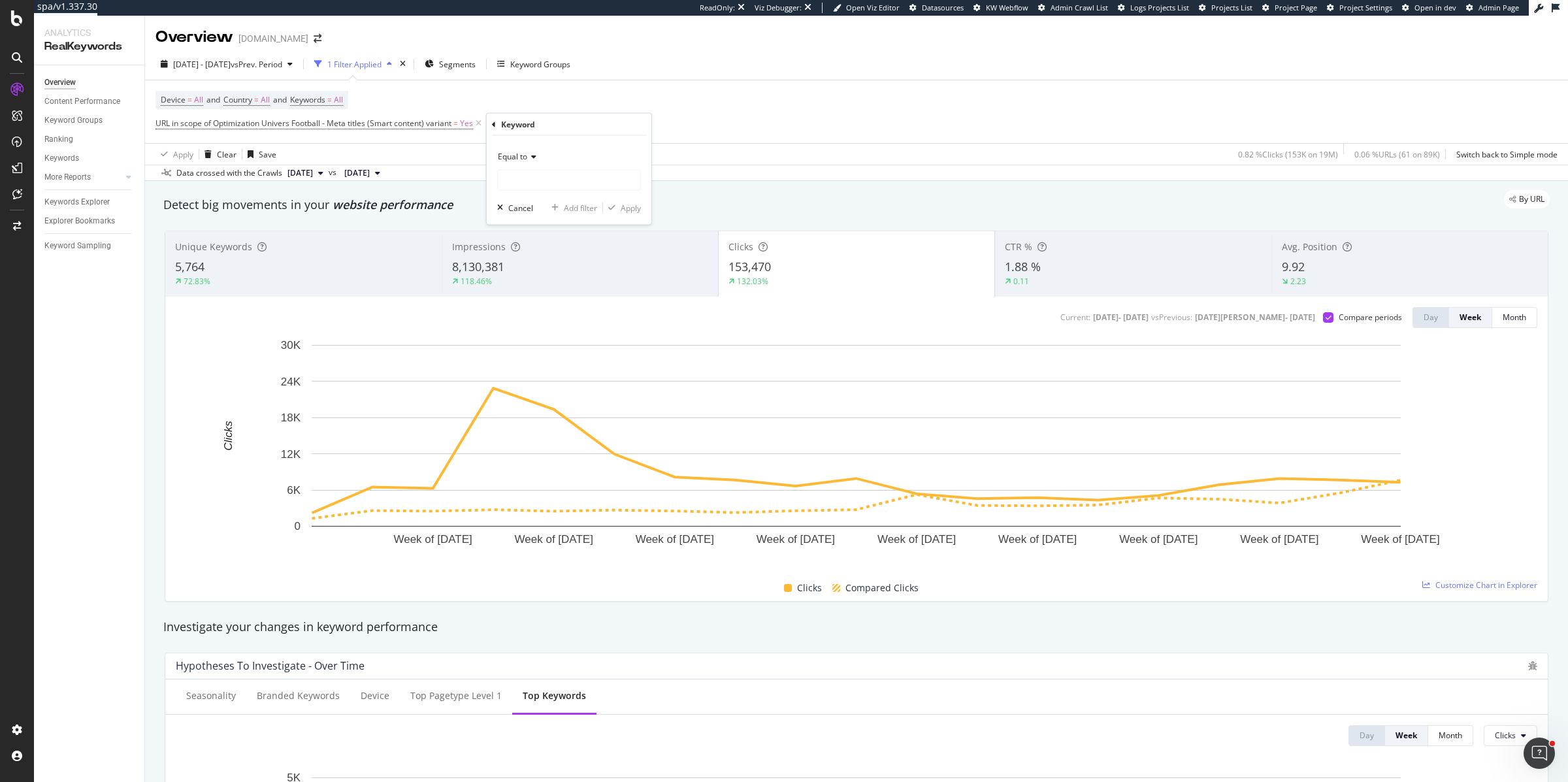
click at [524, 156] on span "Equal to" at bounding box center [512, 156] width 30 height 11
click at [526, 302] on span "Doesn't contain" at bounding box center [531, 302] width 57 height 11
click at [525, 187] on input "text" at bounding box center [568, 180] width 143 height 21
type input "psg"
click at [627, 209] on div "Apply" at bounding box center [631, 207] width 20 height 11
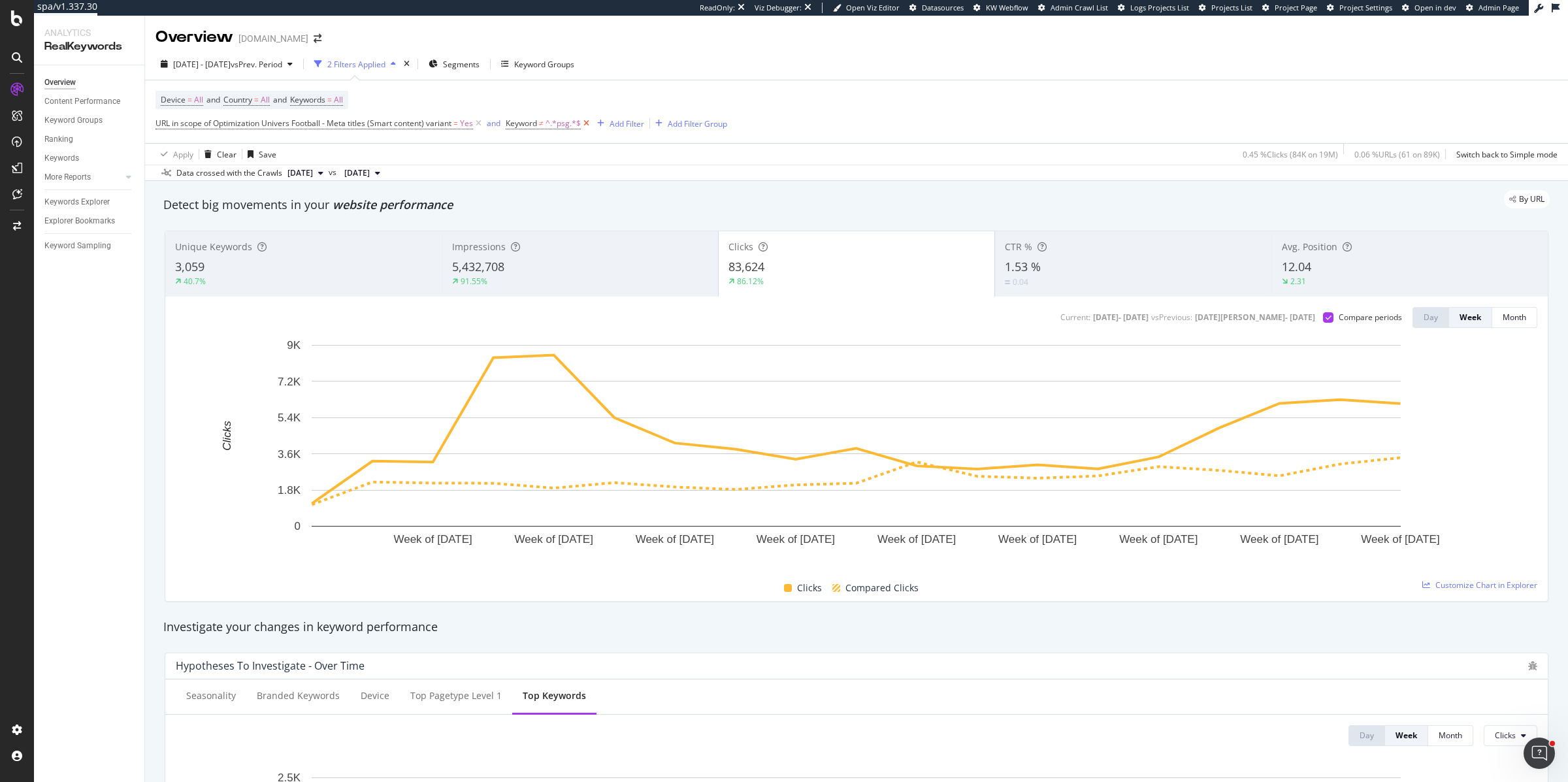
click at [588, 126] on icon at bounding box center [586, 123] width 11 height 13
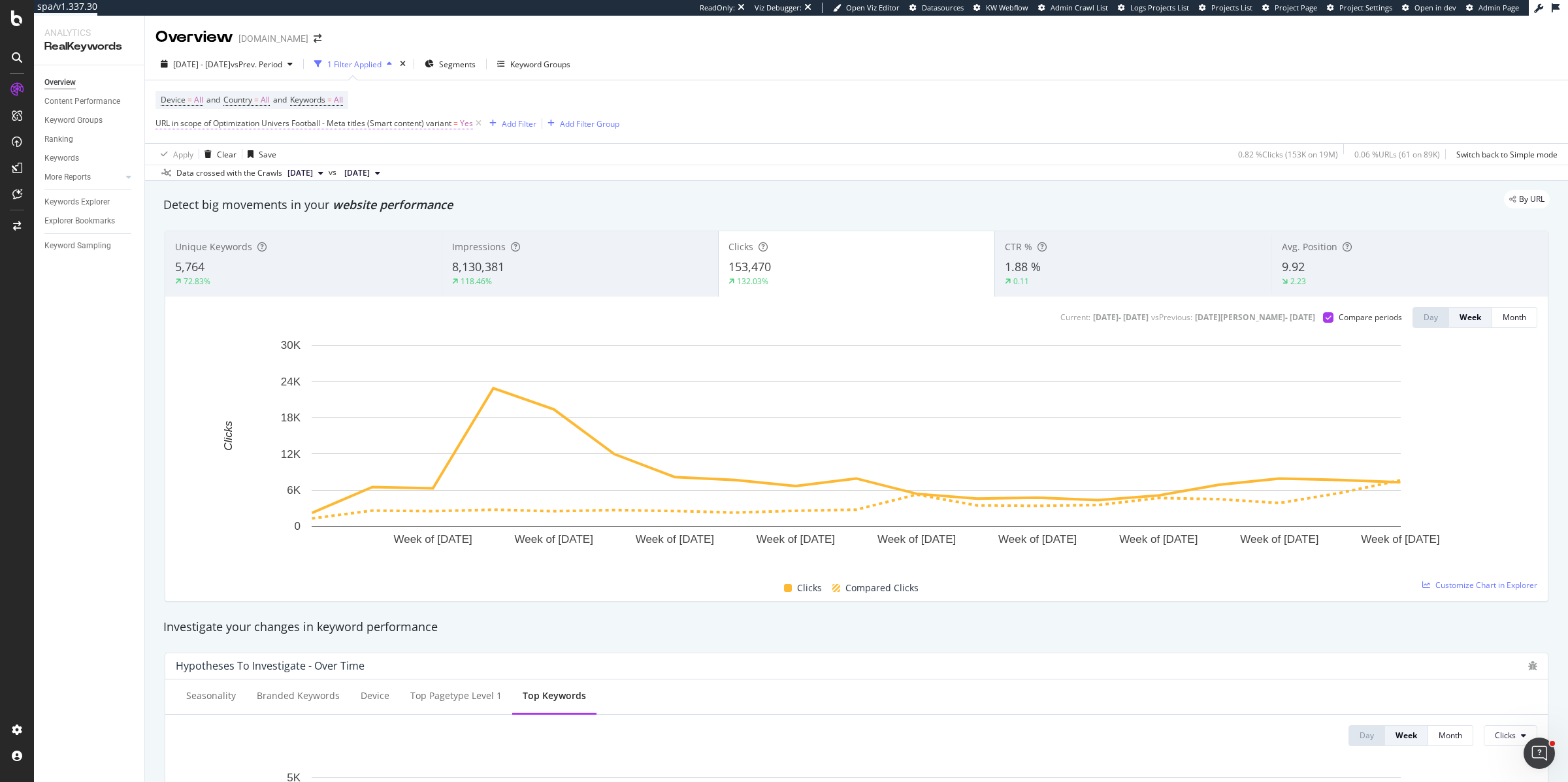
click at [366, 123] on span "URL in scope of Optimization Univers Football - Meta titles (Smart content) var…" at bounding box center [303, 122] width 296 height 11
click at [181, 154] on span "Univers Football - Meta titles (Smart content)" at bounding box center [248, 154] width 163 height 11
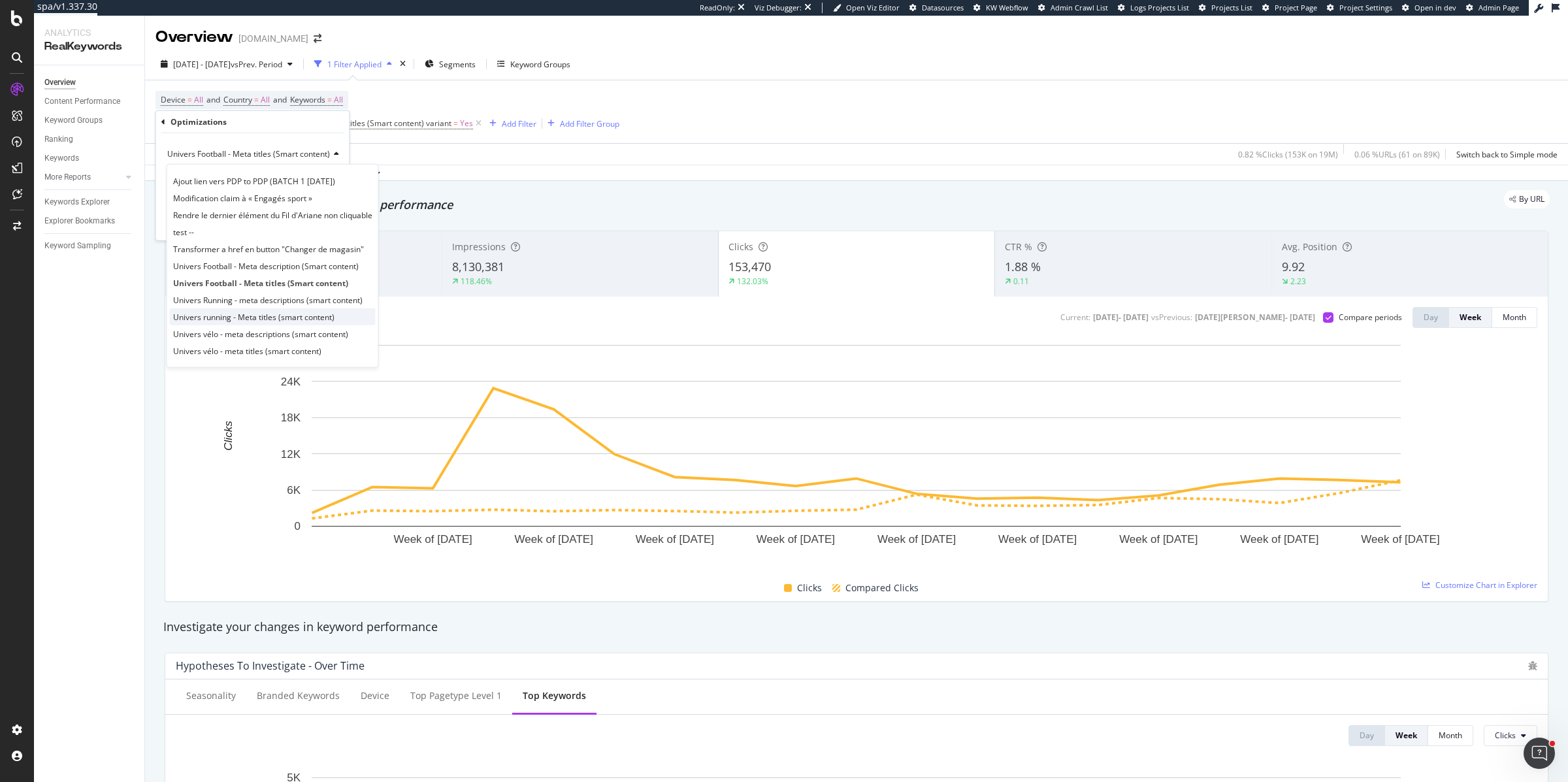
click at [206, 315] on span "Univers running - Meta titles (smart content)" at bounding box center [253, 316] width 161 height 11
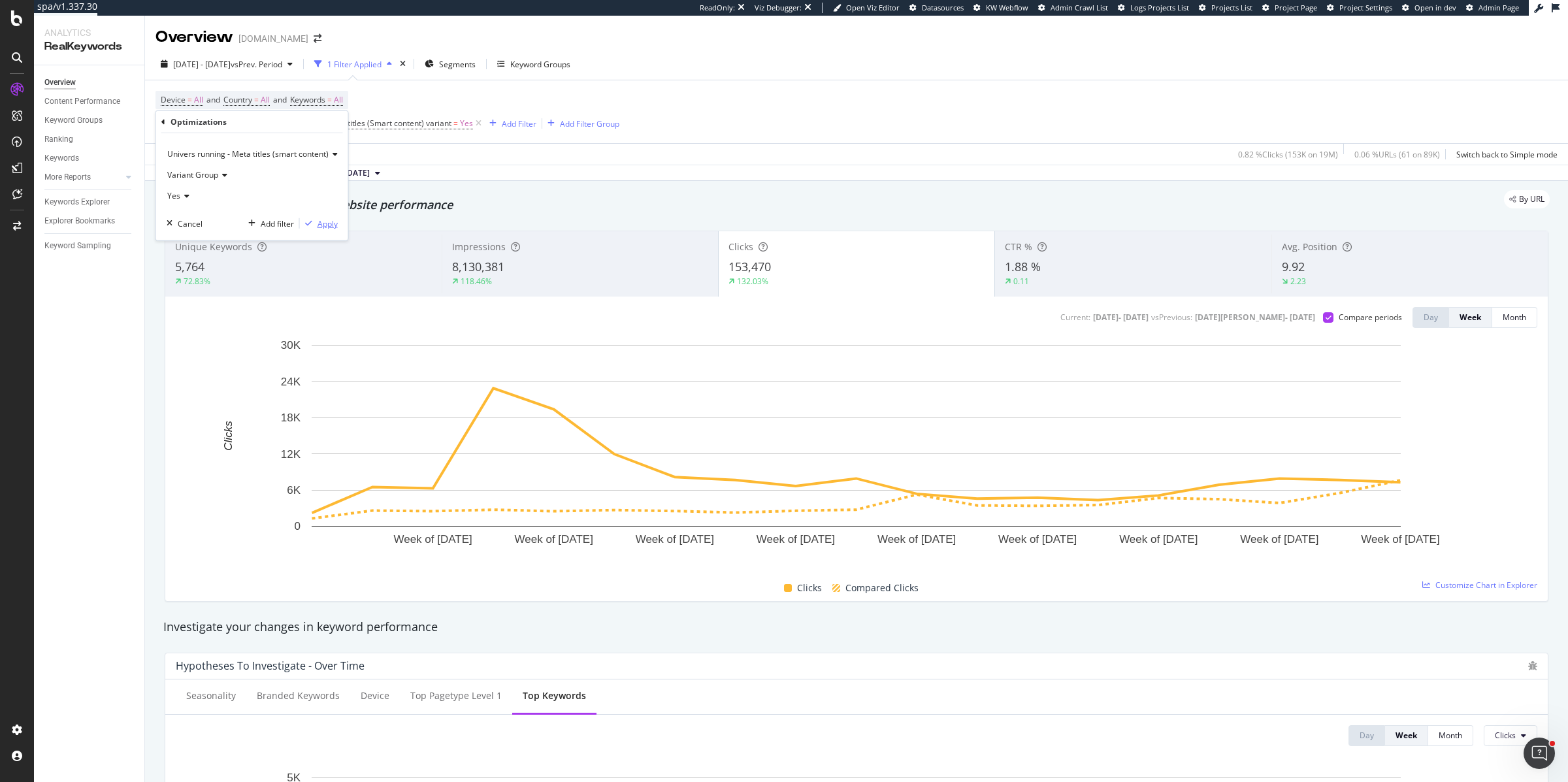
click at [324, 222] on div "Apply" at bounding box center [328, 223] width 20 height 11
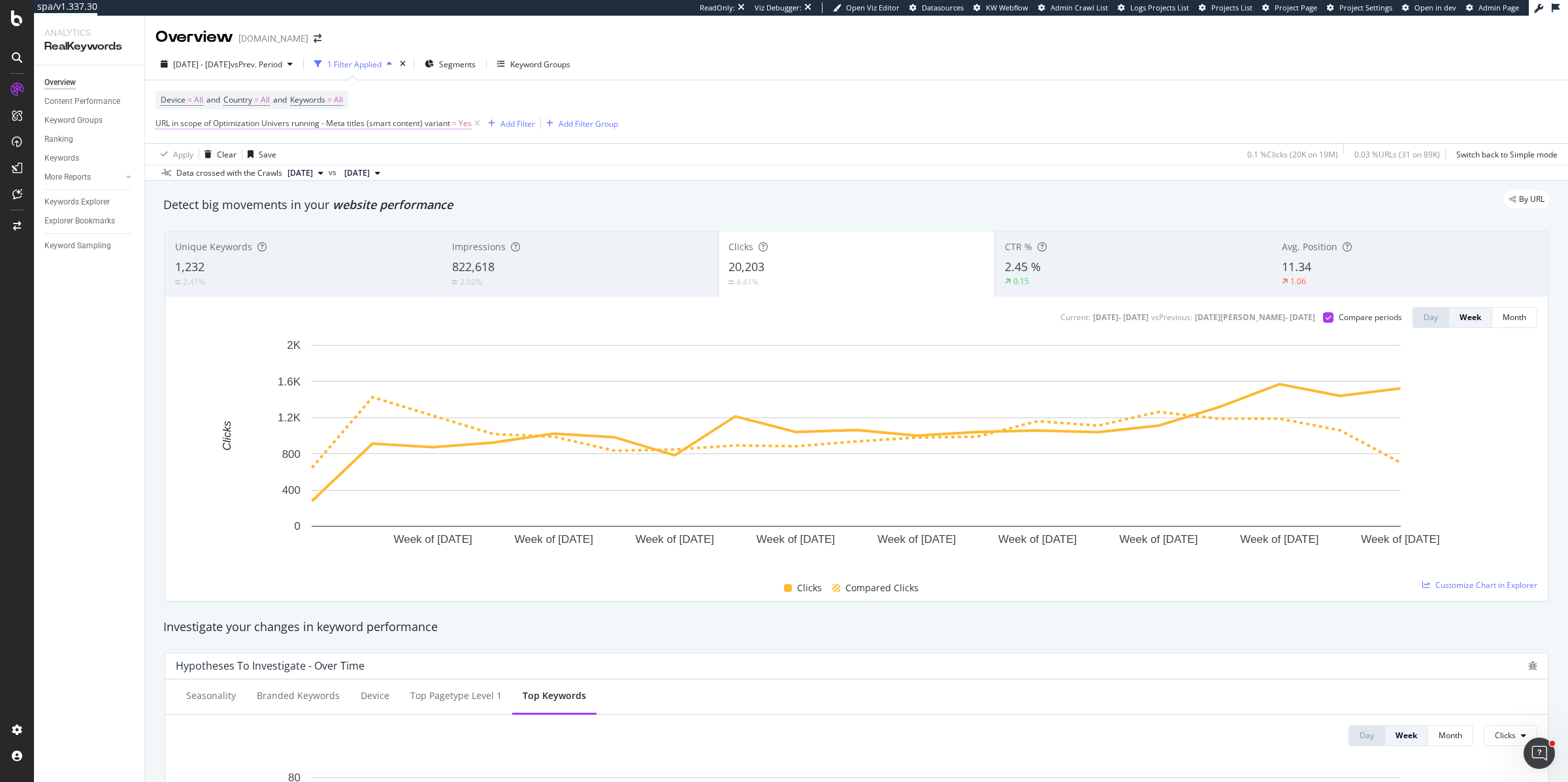
click at [358, 127] on span "URL in scope of Optimization Univers running - Meta titles (smart content) vari…" at bounding box center [302, 122] width 294 height 11
click at [248, 154] on span "Univers running - Meta titles (smart content)" at bounding box center [247, 154] width 161 height 11
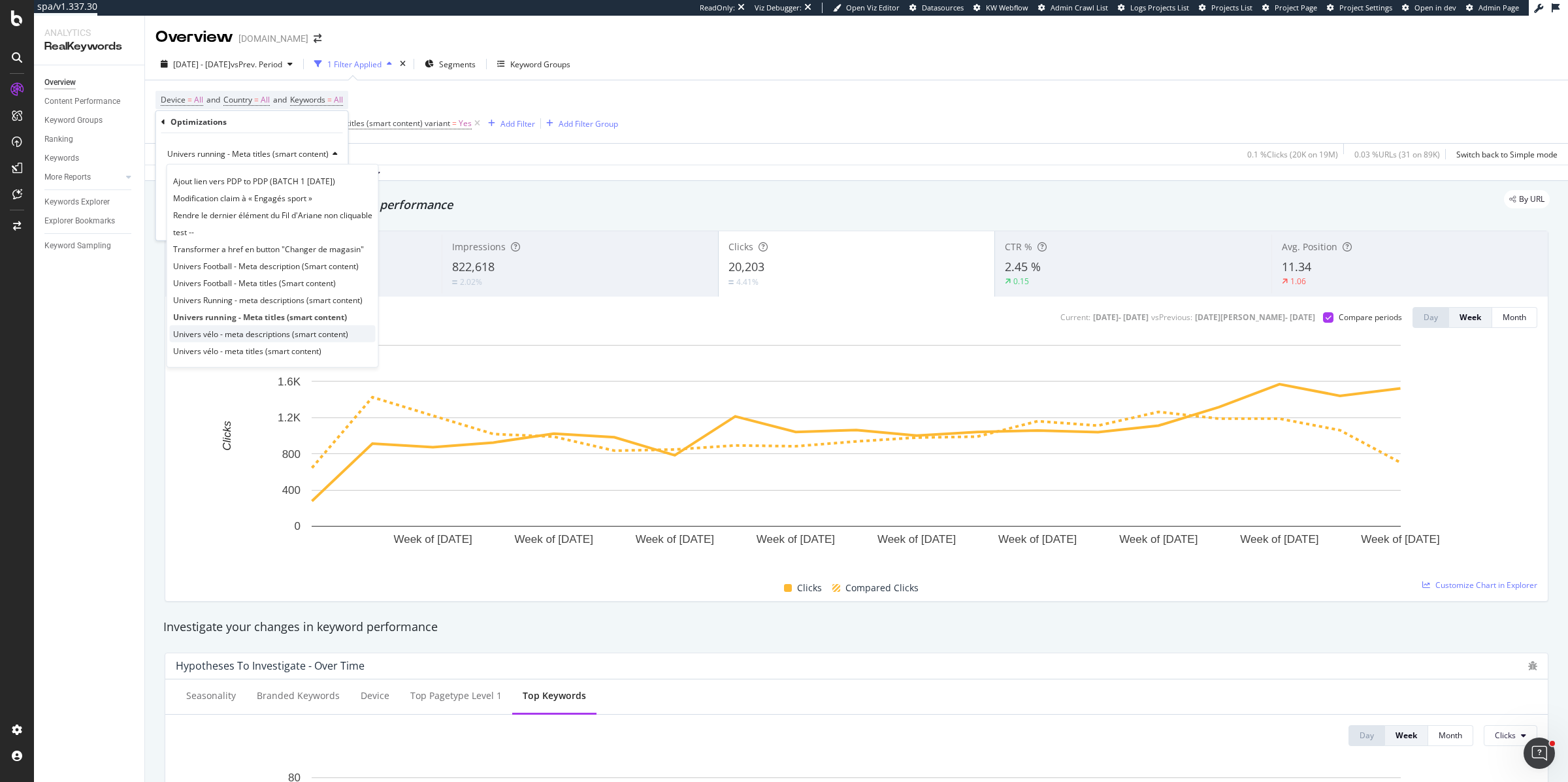
click at [199, 332] on span "Univers vélo - meta descriptions (smart content)" at bounding box center [261, 333] width 175 height 11
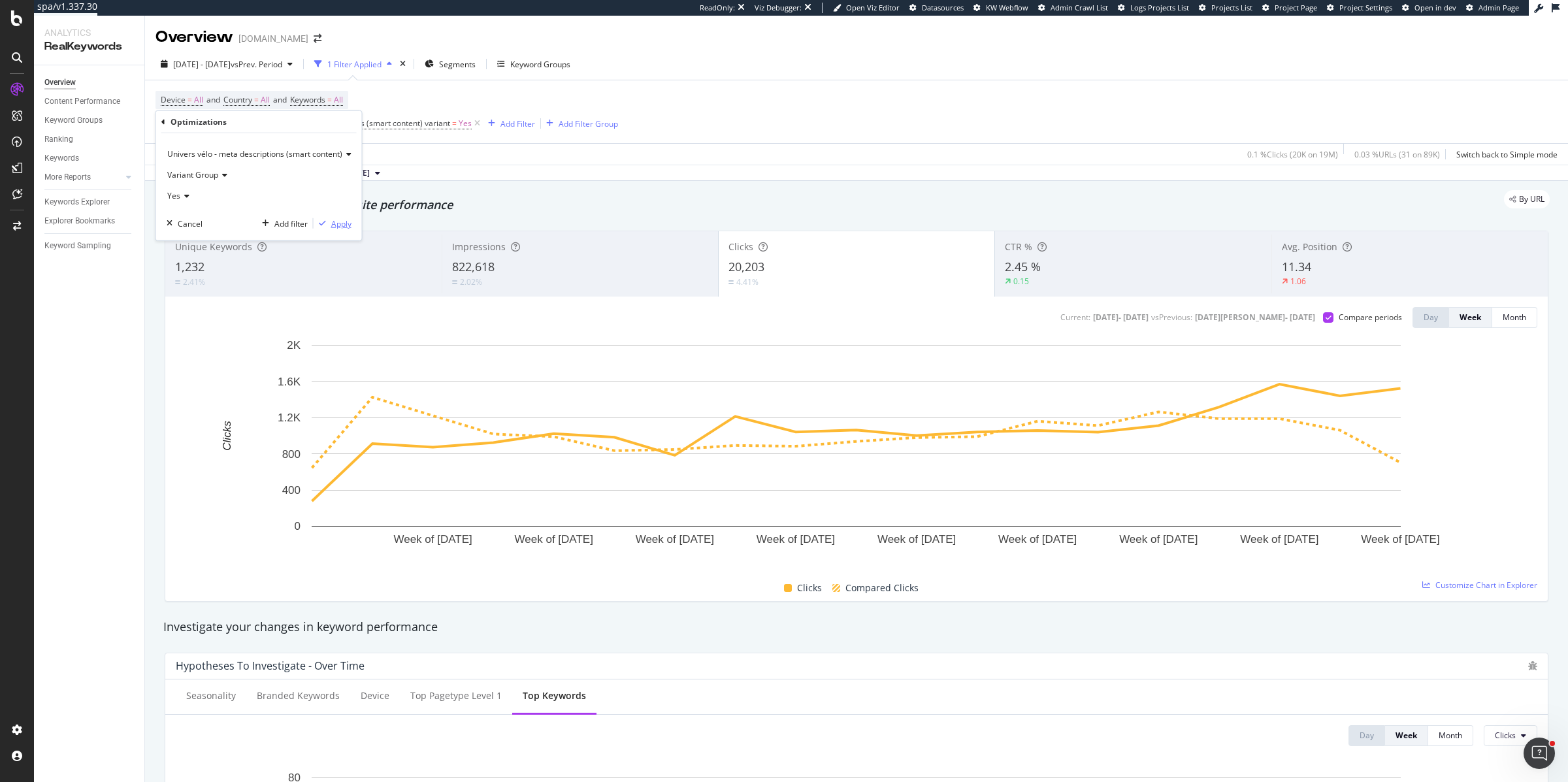
click at [337, 220] on div "Apply" at bounding box center [342, 223] width 20 height 11
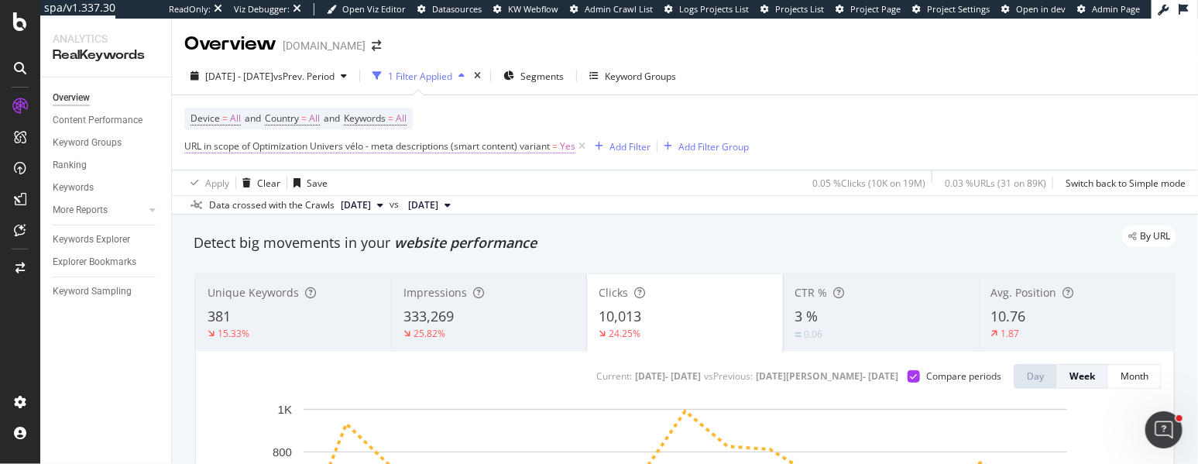
click at [314, 147] on span "URL in scope of Optimization Univers vélo - meta descriptions (smart content) v…" at bounding box center [367, 145] width 366 height 13
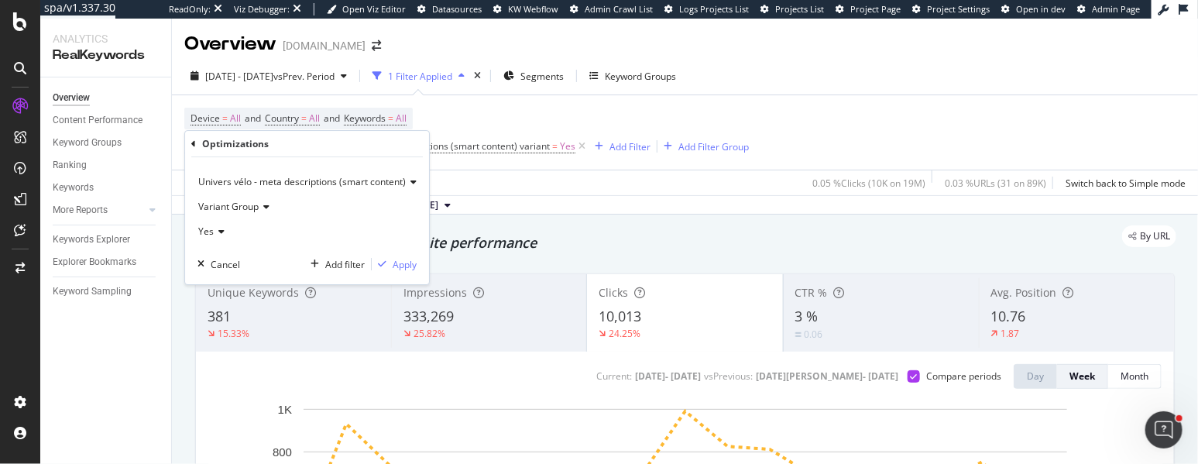
click at [266, 181] on span "Univers vélo - meta descriptions (smart content)" at bounding box center [302, 181] width 208 height 13
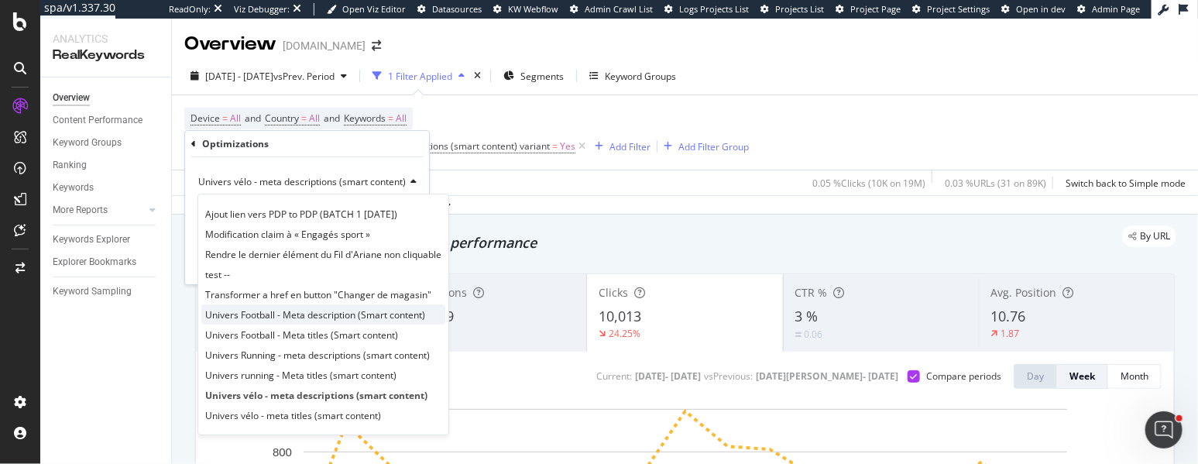
click at [259, 320] on span "Univers Football - Meta description (Smart content)" at bounding box center [315, 314] width 220 height 13
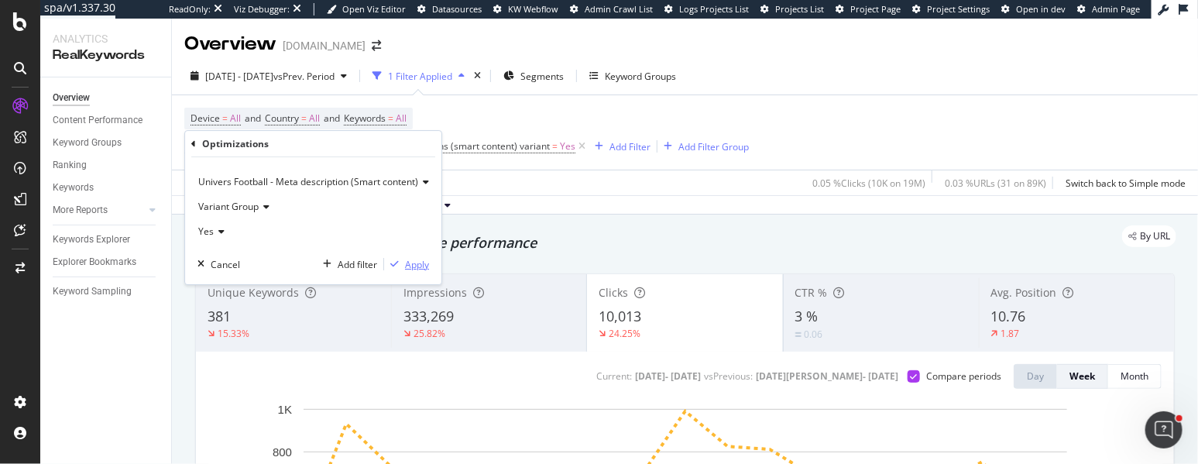
click at [414, 268] on div "Apply" at bounding box center [417, 264] width 24 height 13
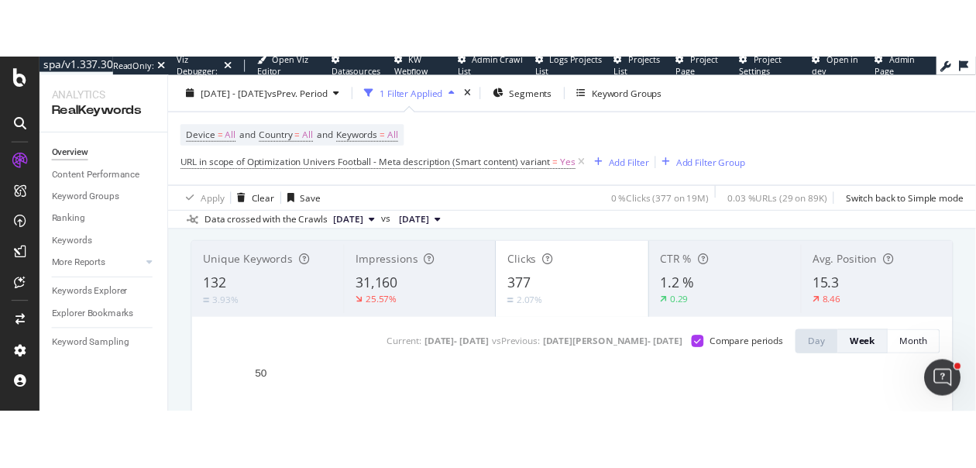
scroll to position [85, 0]
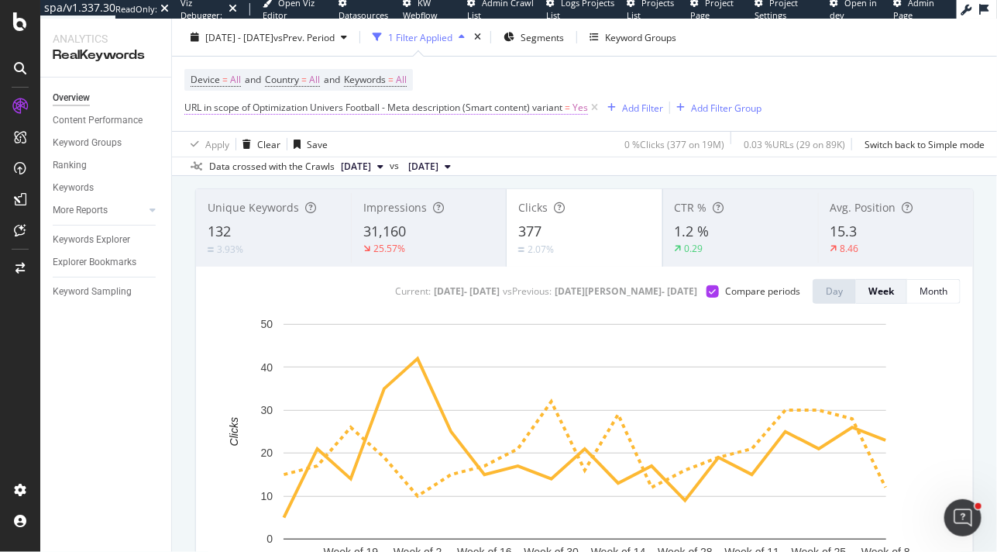
click at [436, 102] on span "URL in scope of Optimization Univers Football - Meta description (Smart content…" at bounding box center [373, 107] width 378 height 13
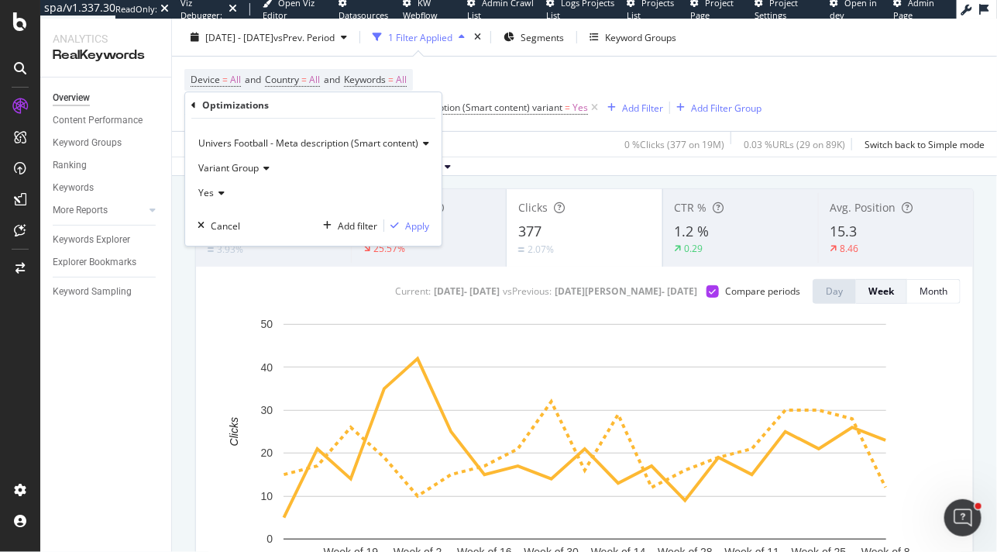
click at [263, 140] on span "Univers Football - Meta description (Smart content)" at bounding box center [308, 142] width 220 height 13
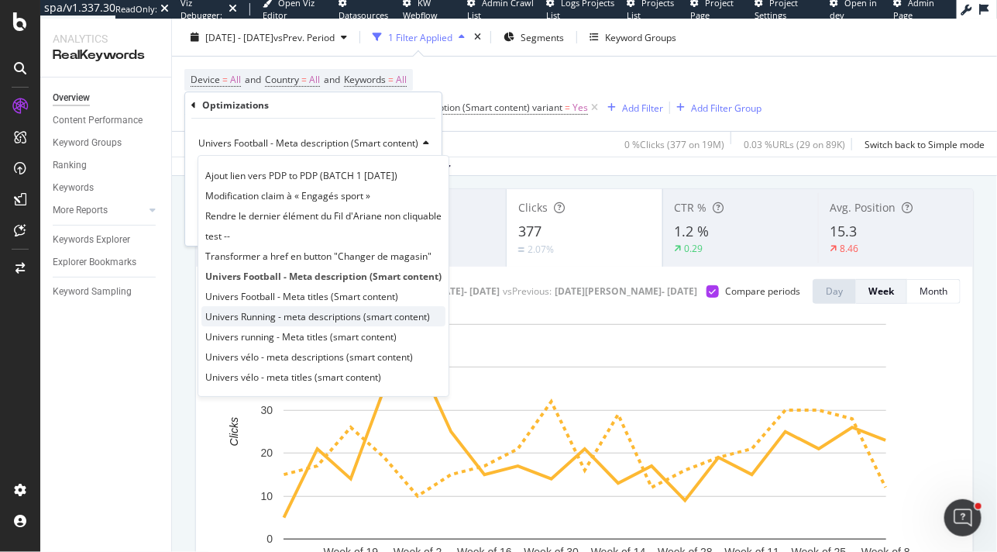
click at [249, 318] on span "Univers Running - meta descriptions (smart content)" at bounding box center [317, 316] width 225 height 13
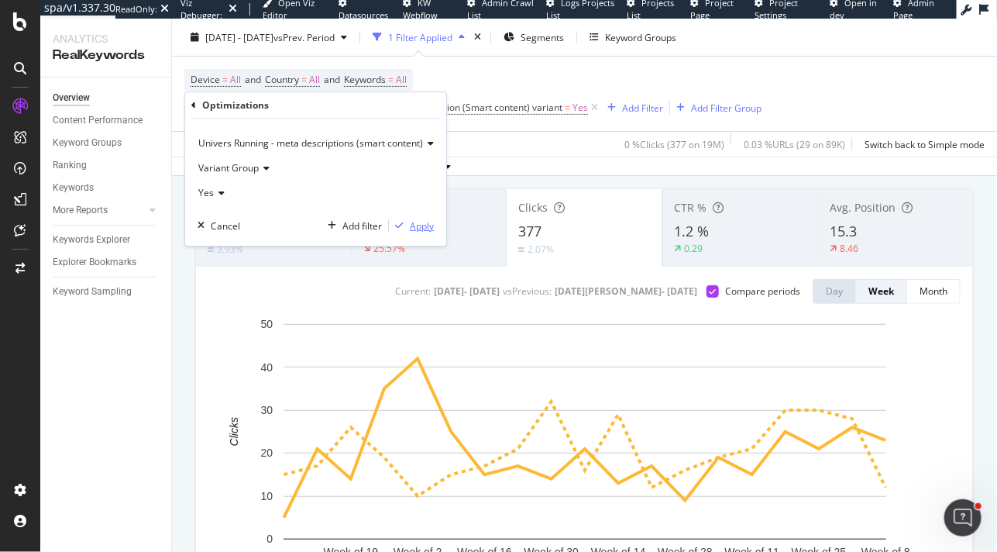
click at [418, 222] on div "Apply" at bounding box center [422, 225] width 24 height 13
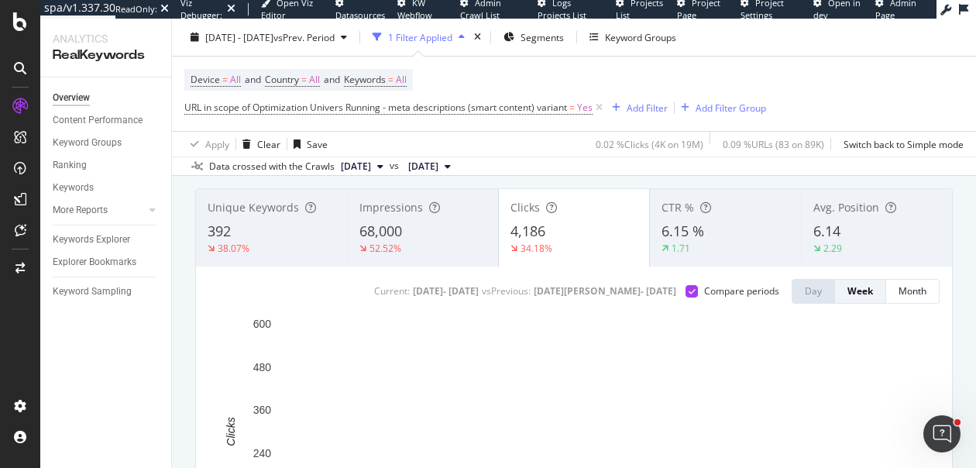
scroll to position [79, 0]
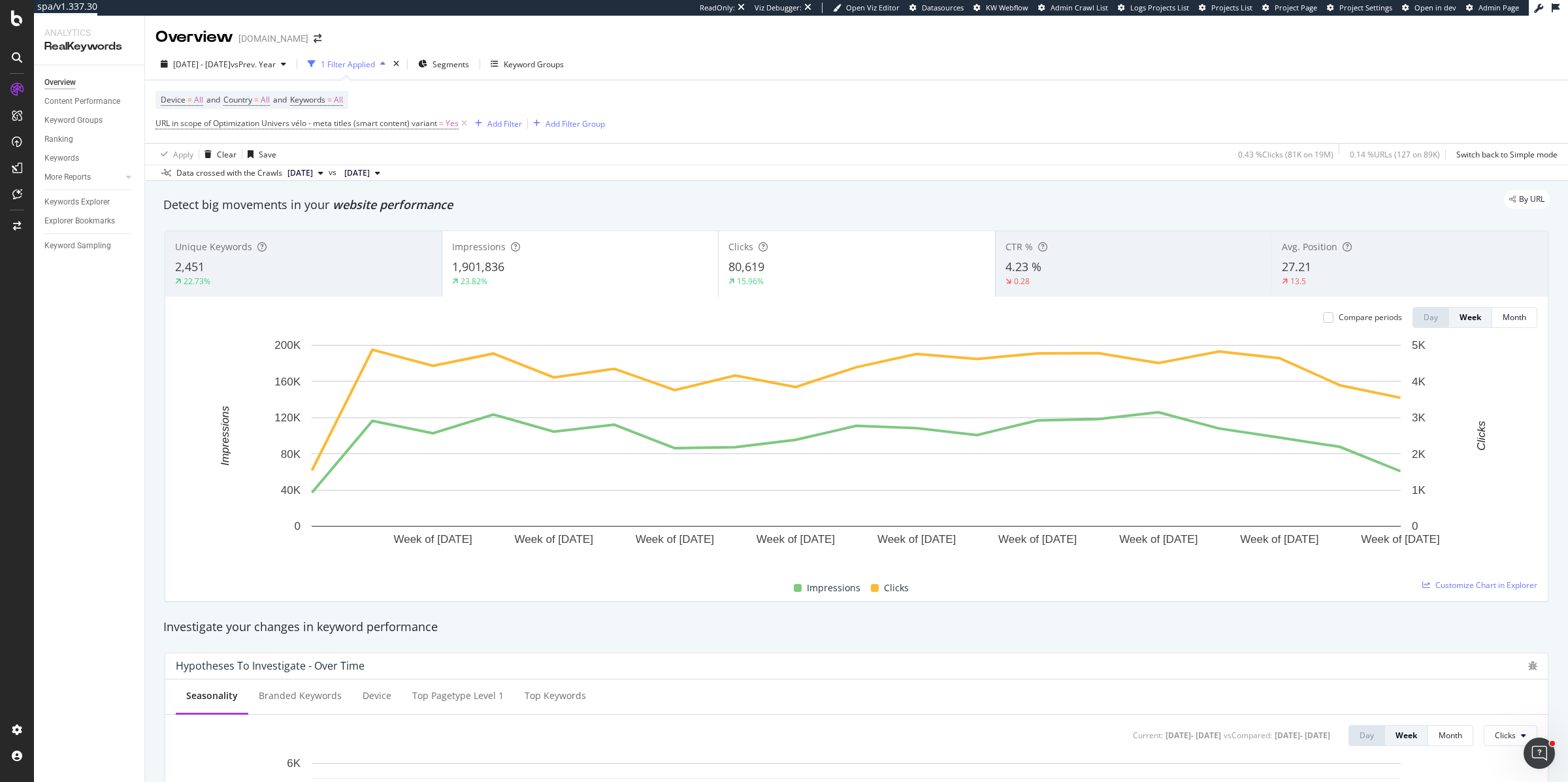
click at [368, 129] on span "URL in scope of Optimization Univers vélo - meta titles (smart content) variant…" at bounding box center [312, 124] width 315 height 19
click at [358, 125] on span "URL in scope of Optimization Univers vélo - meta titles (smart content) variant" at bounding box center [296, 122] width 282 height 11
click at [204, 154] on span "Univers vélo - meta titles (smart content)" at bounding box center [241, 154] width 148 height 11
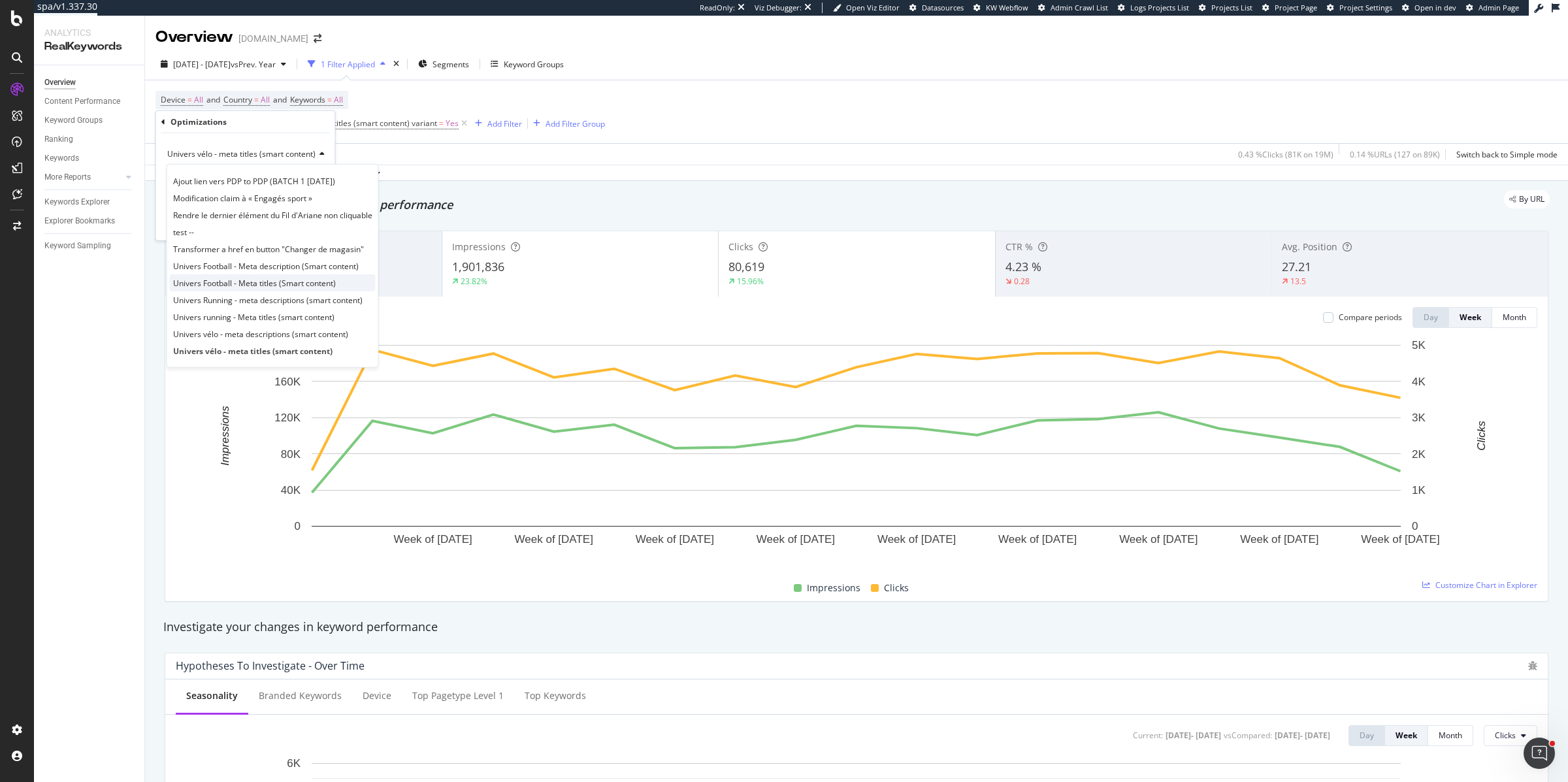
click at [188, 285] on span "Univers Football - Meta titles (Smart content)" at bounding box center [254, 282] width 163 height 11
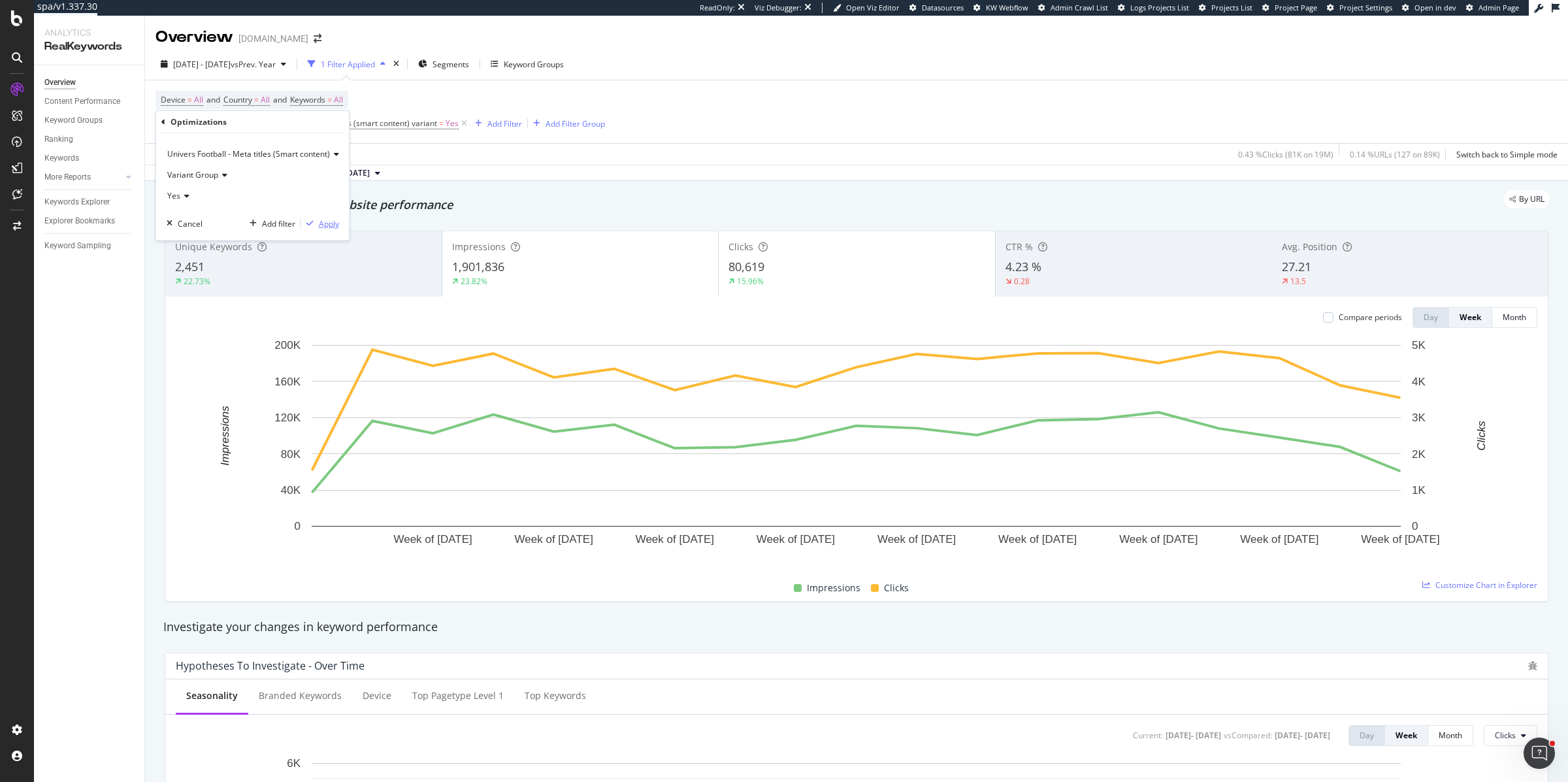
click at [326, 222] on div "Apply" at bounding box center [329, 223] width 20 height 11
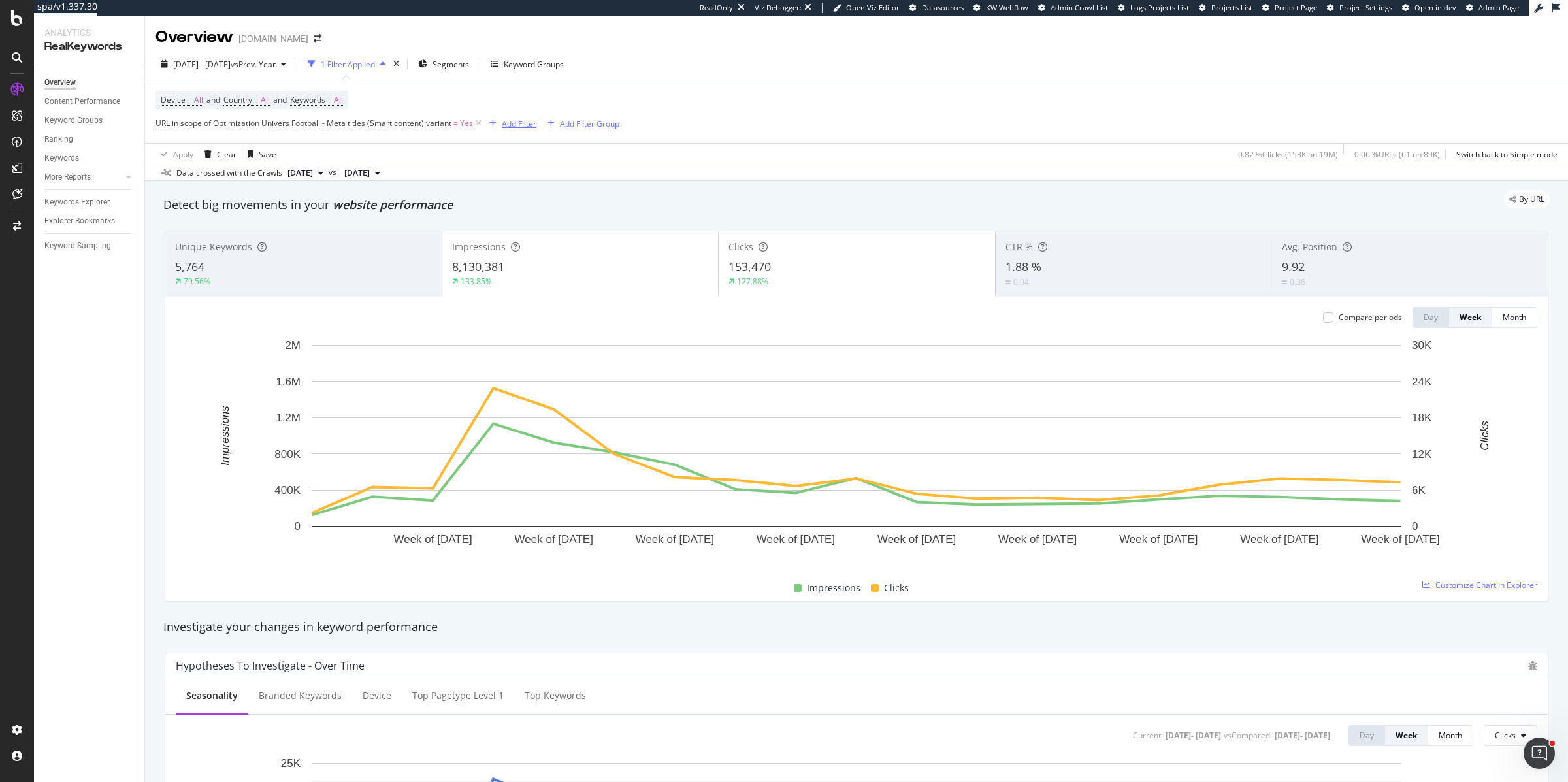
click at [509, 123] on div "Add Filter" at bounding box center [519, 123] width 35 height 11
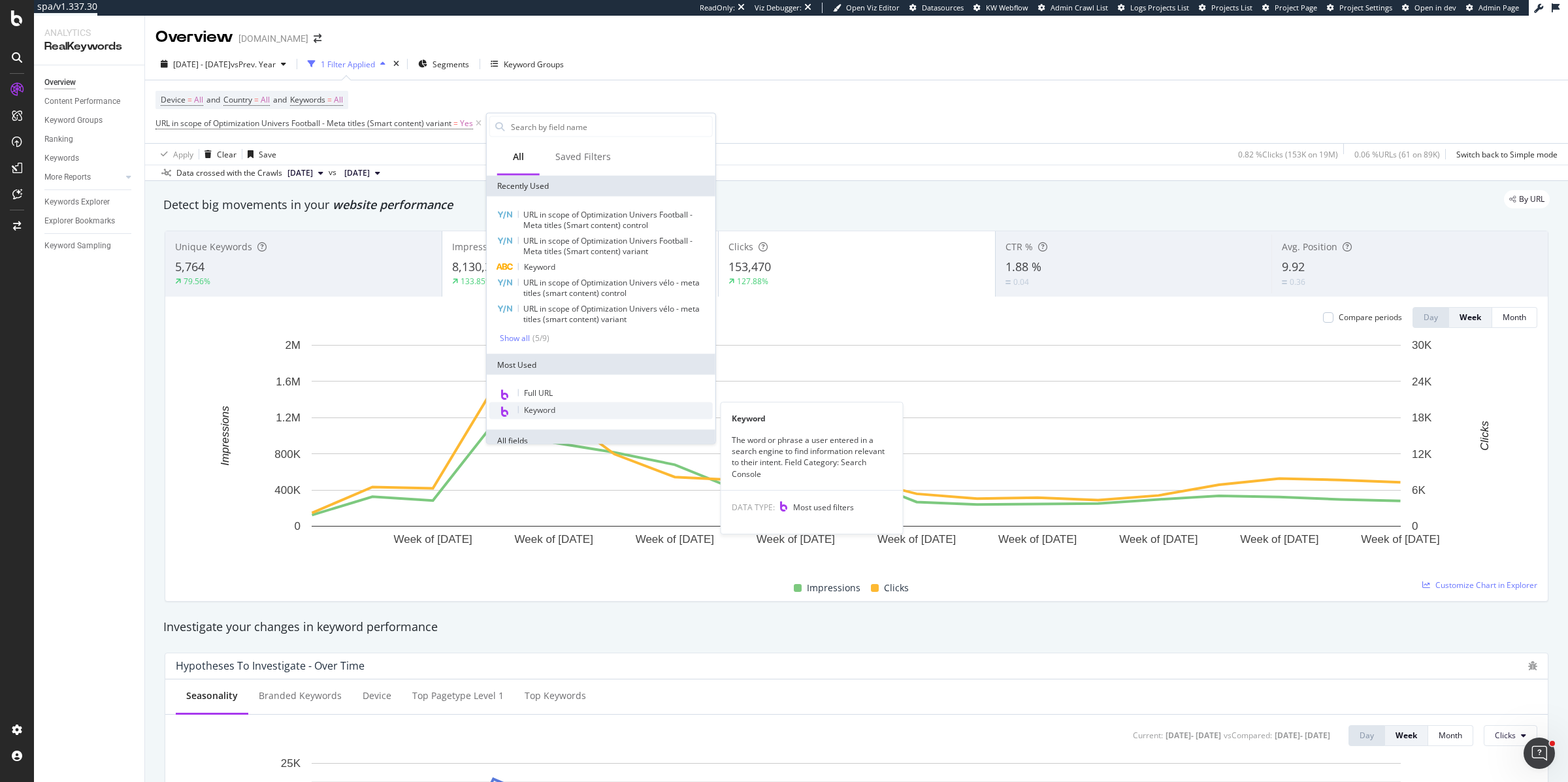
click at [542, 408] on span "Keyword" at bounding box center [539, 410] width 31 height 11
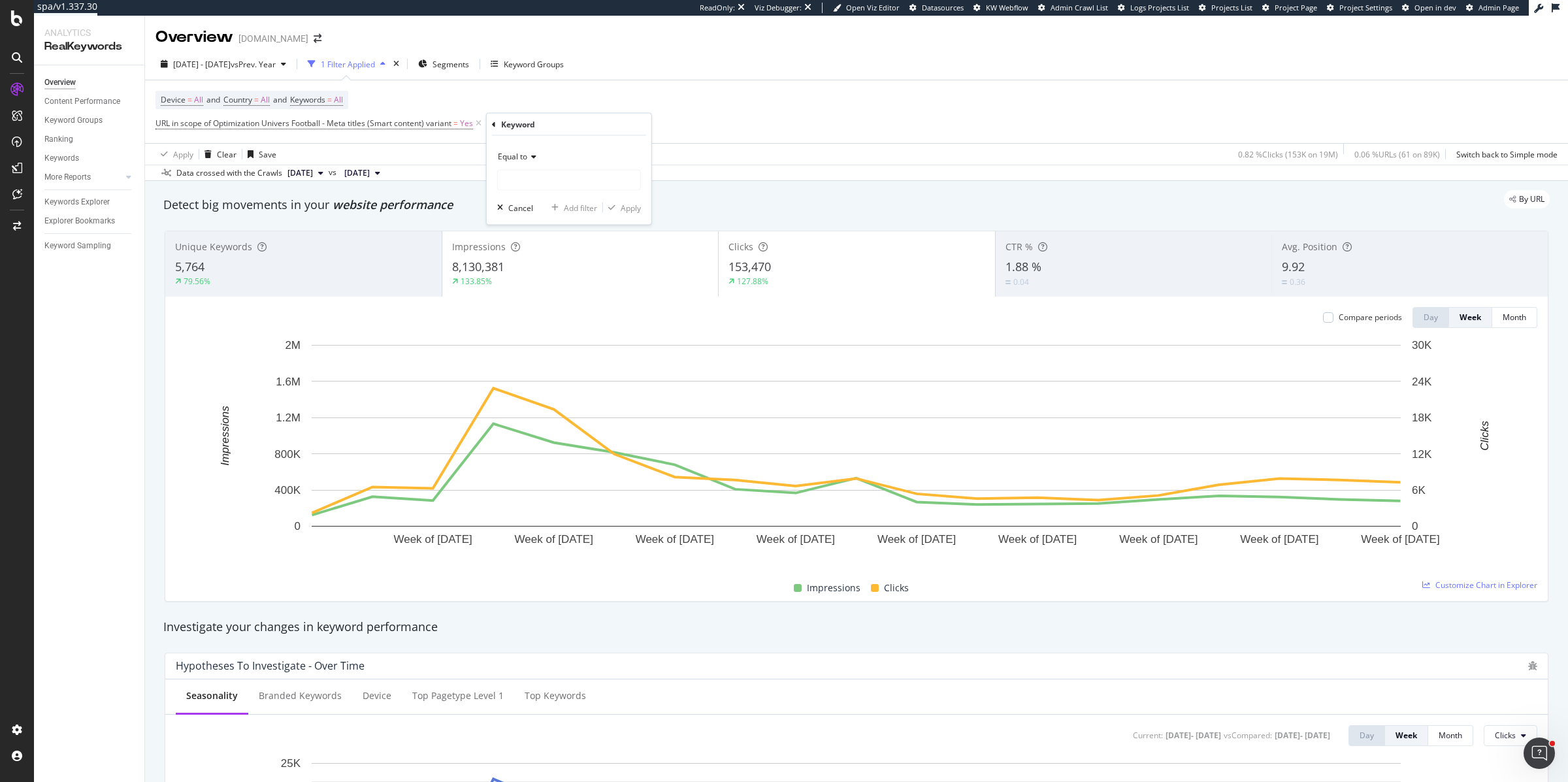
click at [518, 151] on span "Equal to" at bounding box center [512, 156] width 30 height 11
click at [520, 301] on span "Doesn't contain" at bounding box center [531, 302] width 57 height 11
click at [520, 185] on input "text" at bounding box center [568, 180] width 143 height 21
type input "psg"
click at [621, 212] on div "Apply" at bounding box center [631, 207] width 20 height 11
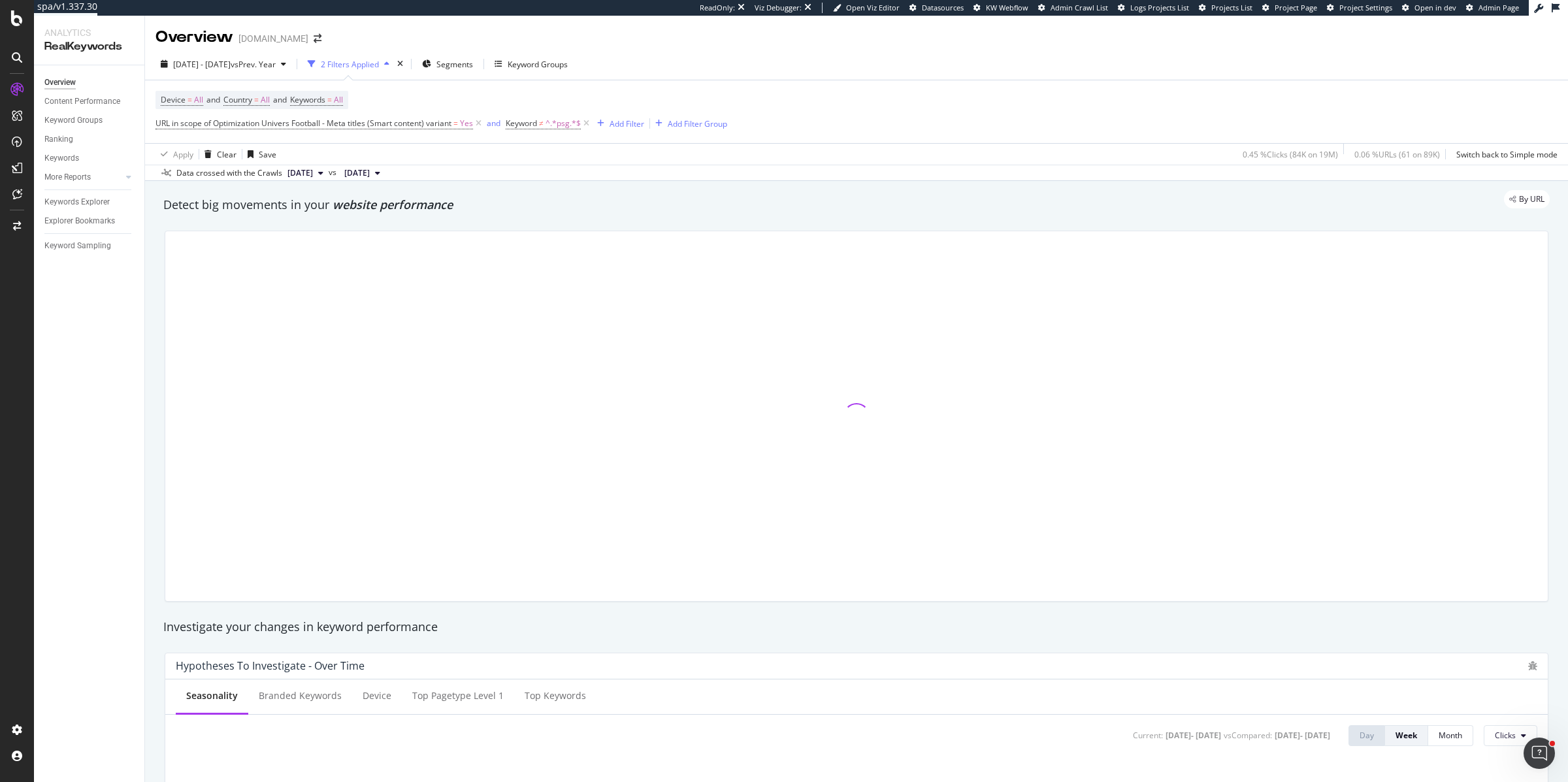
click at [800, 42] on div "Overview www.intersport.fr" at bounding box center [856, 32] width 1423 height 33
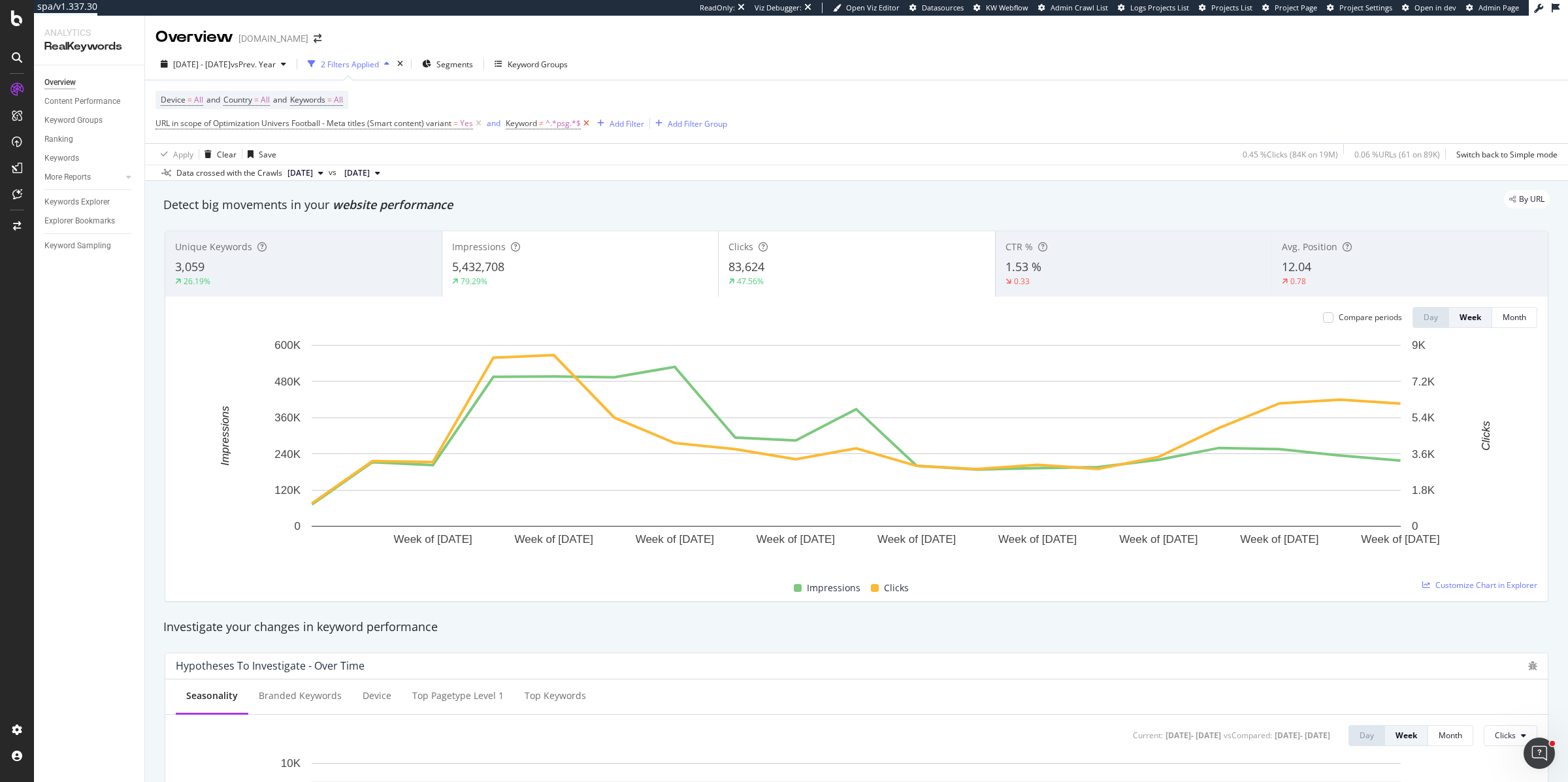
click at [586, 122] on icon at bounding box center [586, 123] width 11 height 13
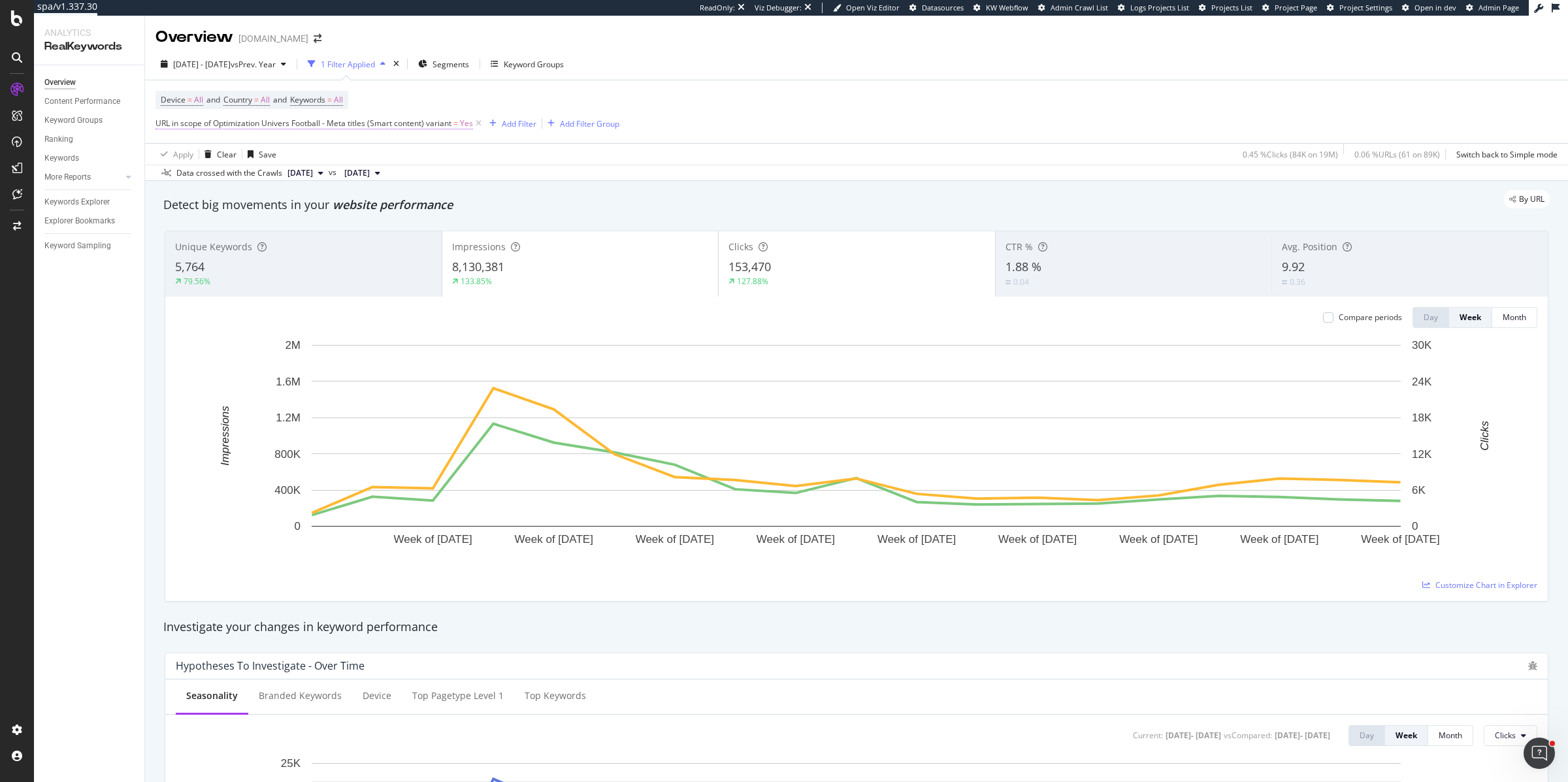
click at [370, 127] on span "URL in scope of Optimization Univers Football - Meta titles (Smart content) var…" at bounding box center [303, 122] width 296 height 11
click at [194, 158] on span "Univers Football - Meta titles (Smart content)" at bounding box center [248, 154] width 163 height 11
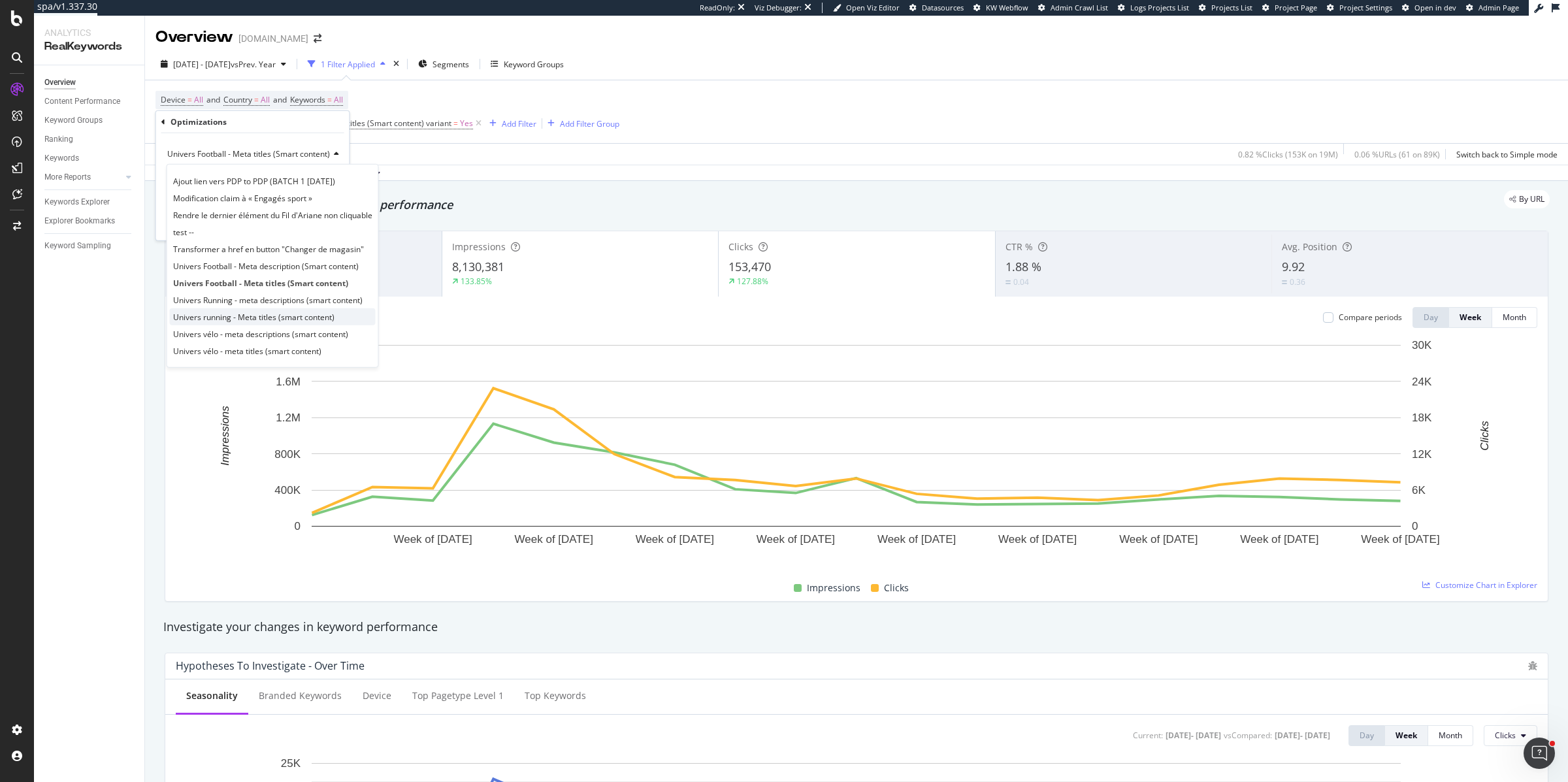
click at [201, 315] on span "Univers running - Meta titles (smart content)" at bounding box center [253, 316] width 161 height 11
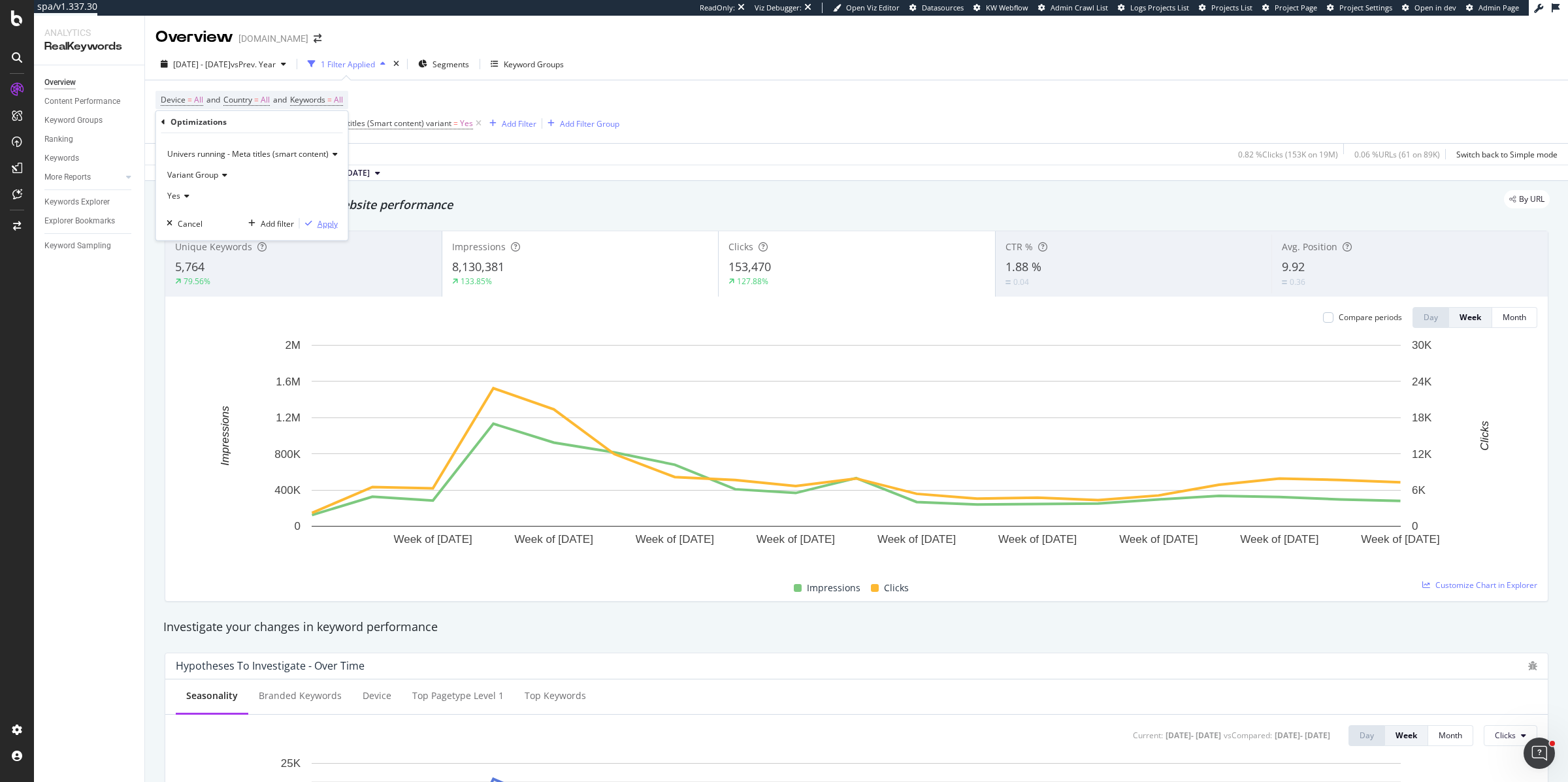
click at [324, 223] on div "Apply" at bounding box center [328, 223] width 20 height 11
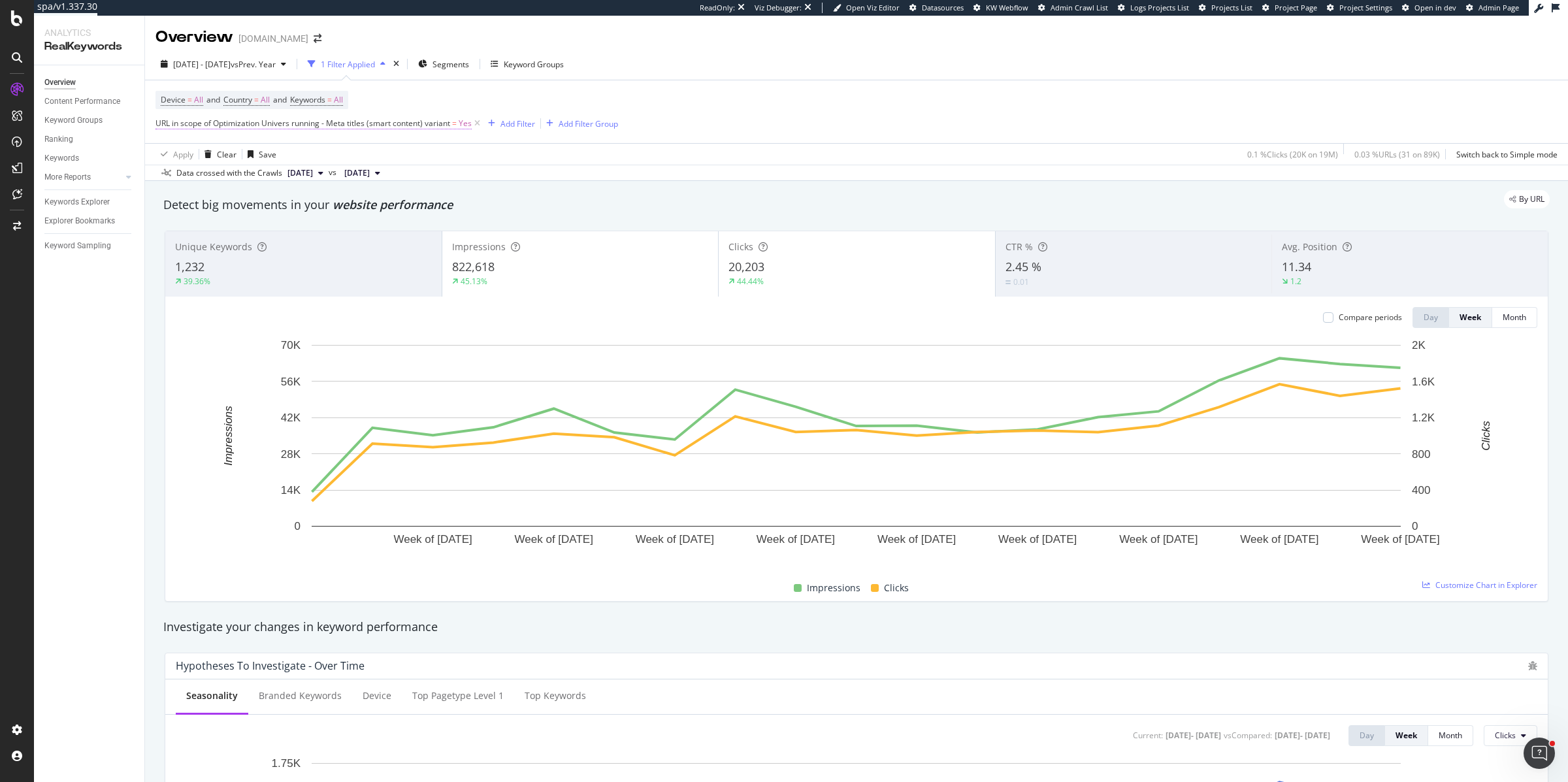
click at [260, 125] on span "URL in scope of Optimization Univers running - Meta titles (smart content) vari…" at bounding box center [302, 122] width 294 height 11
click at [199, 158] on span "Univers running - Meta titles (smart content)" at bounding box center [247, 154] width 161 height 11
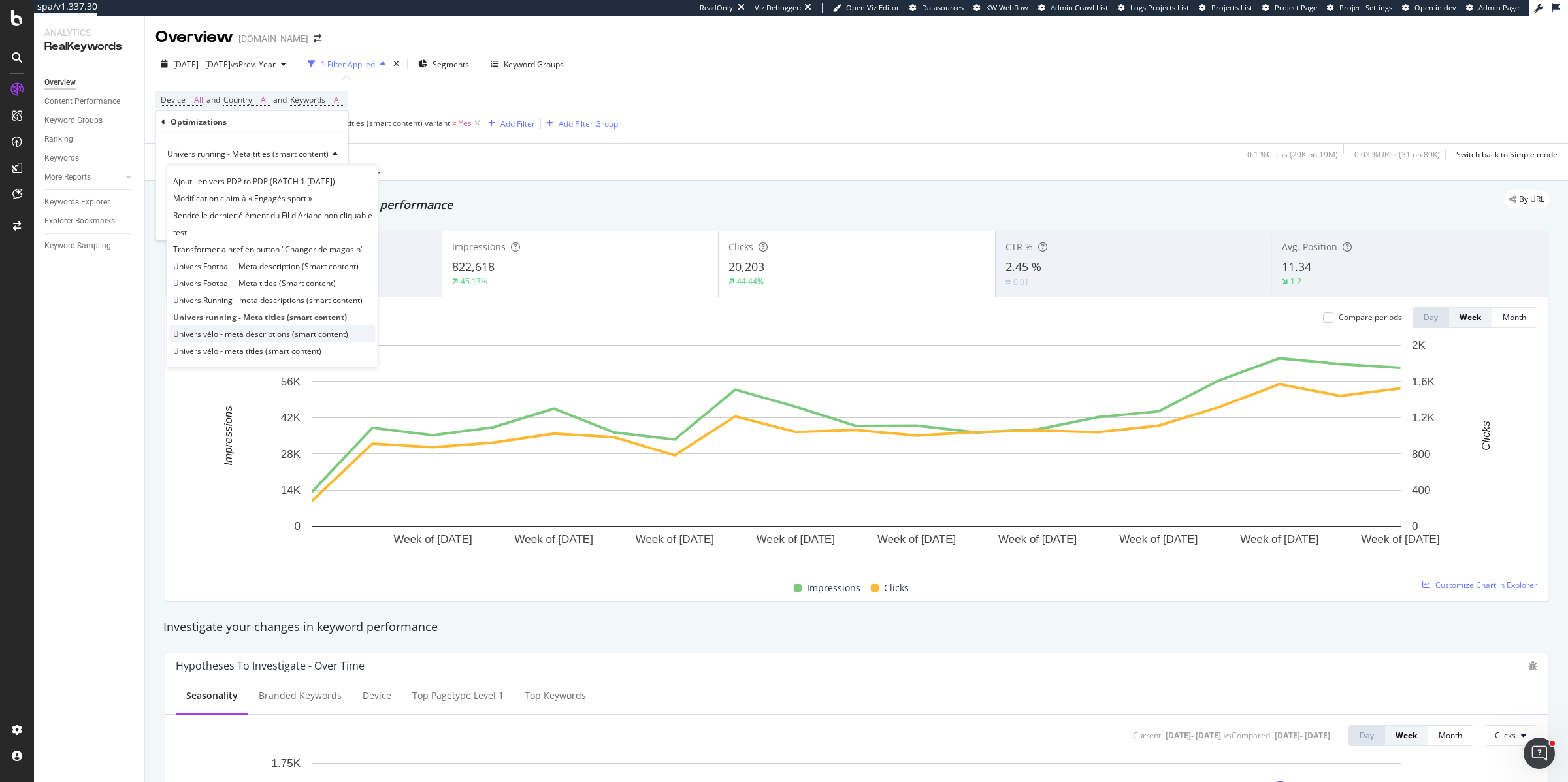
click at [202, 329] on span "Univers vélo - meta descriptions (smart content)" at bounding box center [261, 333] width 175 height 11
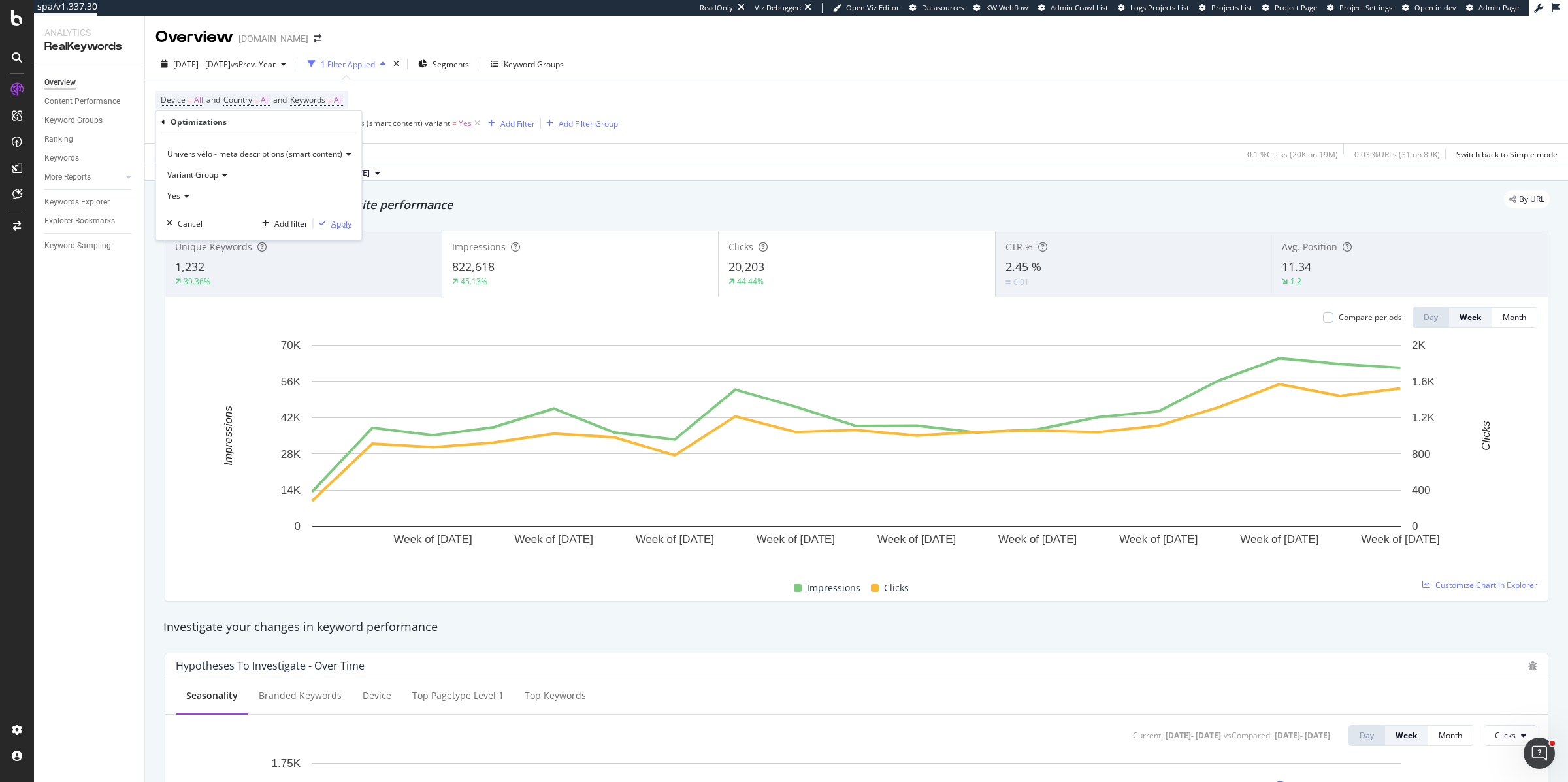
click at [343, 224] on div "Apply" at bounding box center [342, 223] width 20 height 11
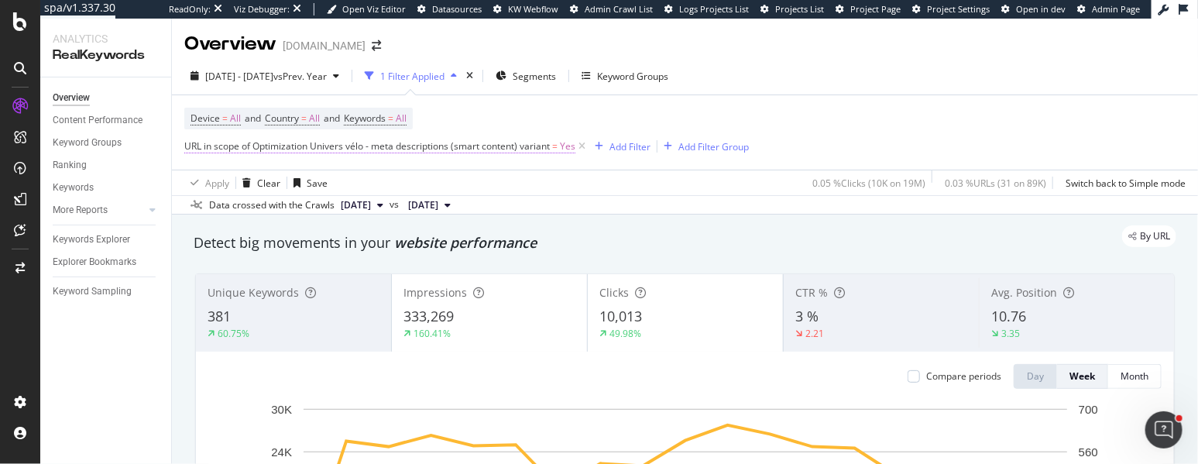
click at [420, 147] on span "URL in scope of Optimization Univers vélo - meta descriptions (smart content) v…" at bounding box center [367, 145] width 366 height 13
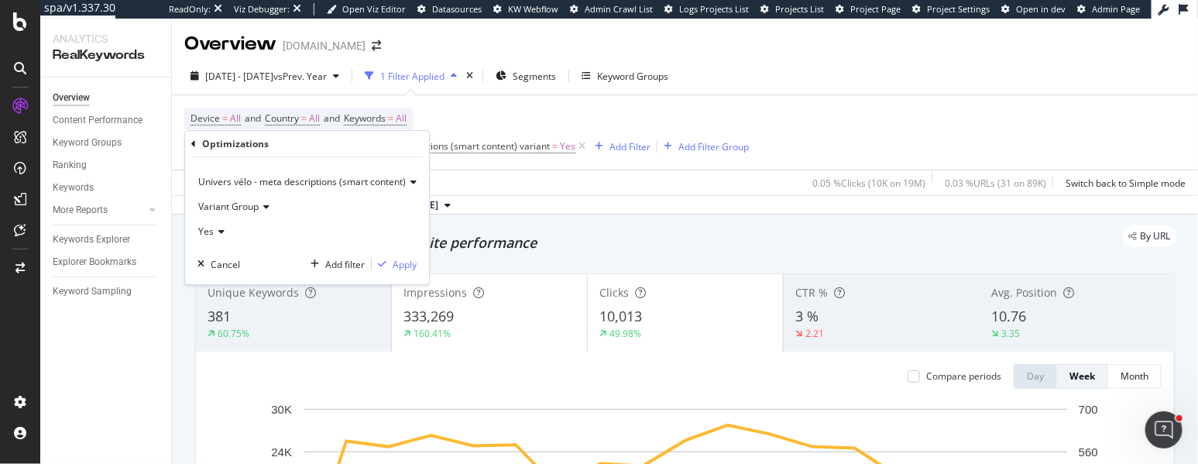
click at [253, 182] on span "Univers vélo - meta descriptions (smart content)" at bounding box center [302, 181] width 208 height 13
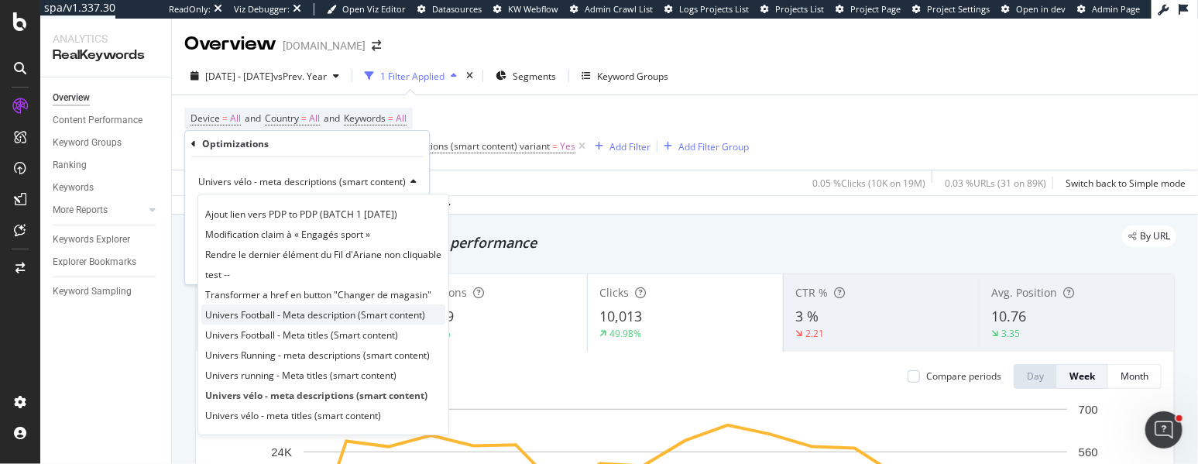
click at [255, 313] on span "Univers Football - Meta description (Smart content)" at bounding box center [315, 314] width 220 height 13
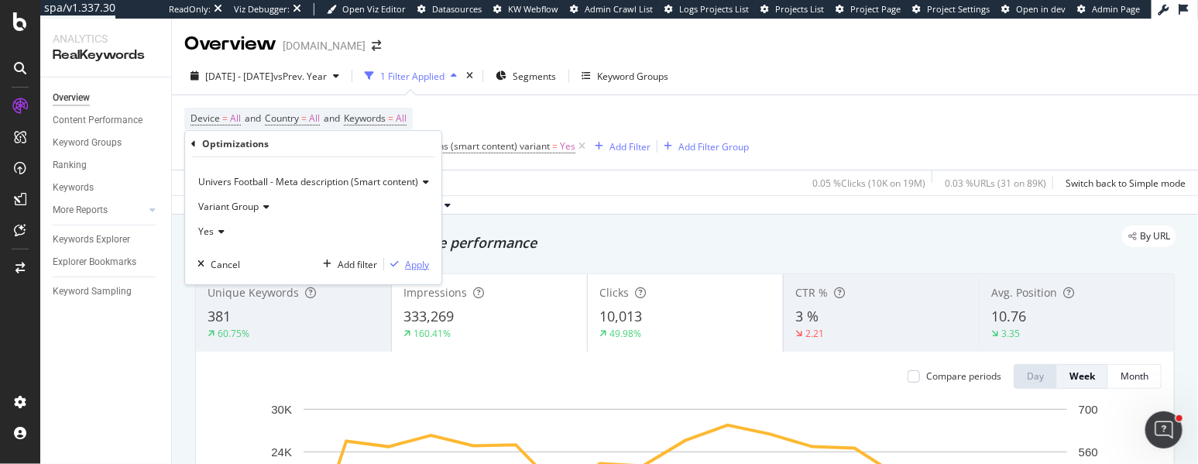
click at [413, 260] on div "Apply" at bounding box center [417, 264] width 24 height 13
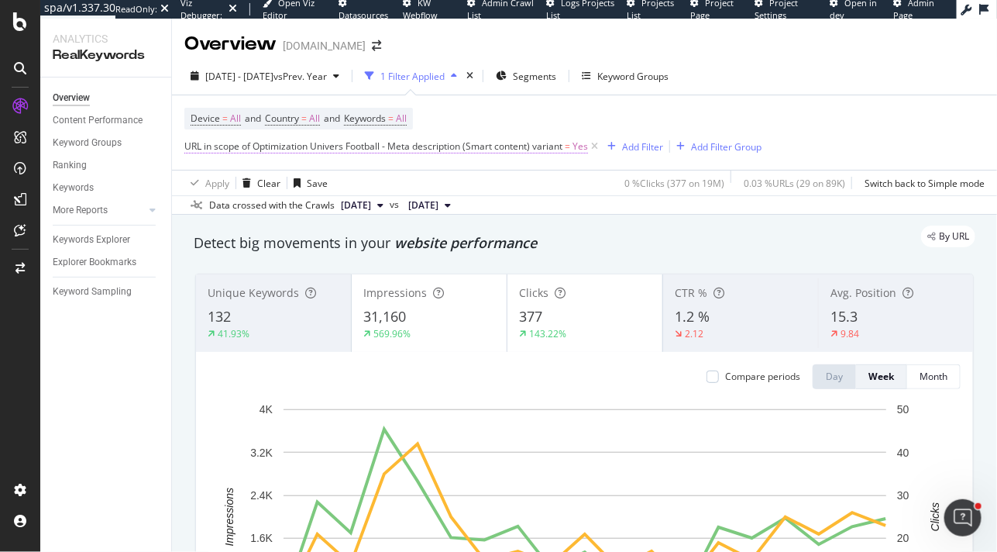
click at [299, 149] on span "URL in scope of Optimization Univers Football - Meta description (Smart content…" at bounding box center [373, 145] width 378 height 13
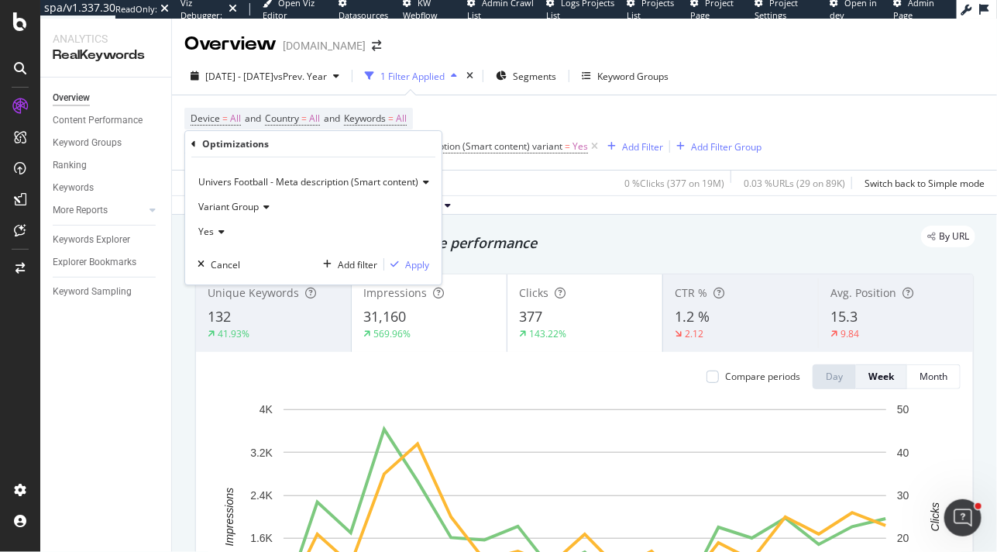
click at [259, 183] on span "Univers Football - Meta description (Smart content)" at bounding box center [308, 181] width 220 height 13
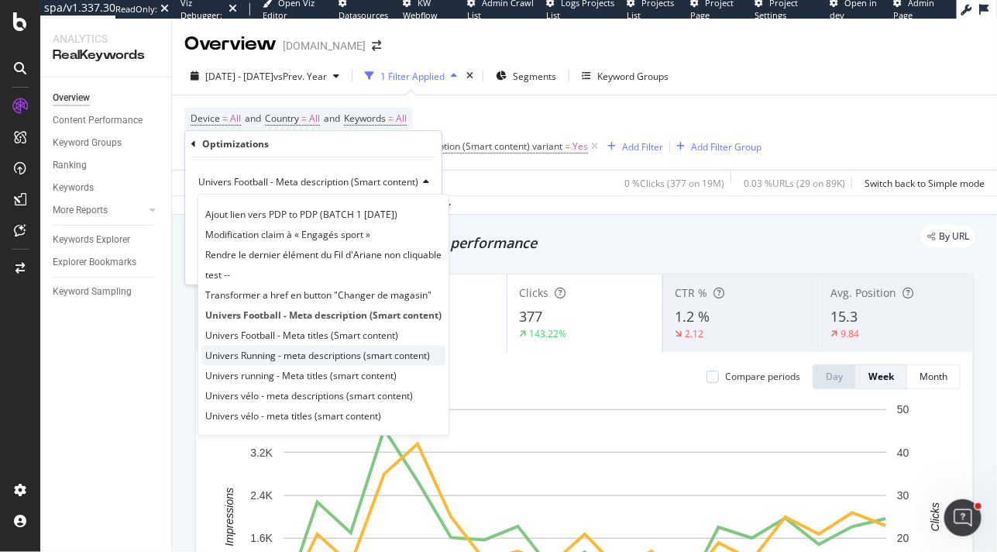
click at [258, 349] on span "Univers Running - meta descriptions (smart content)" at bounding box center [317, 355] width 225 height 13
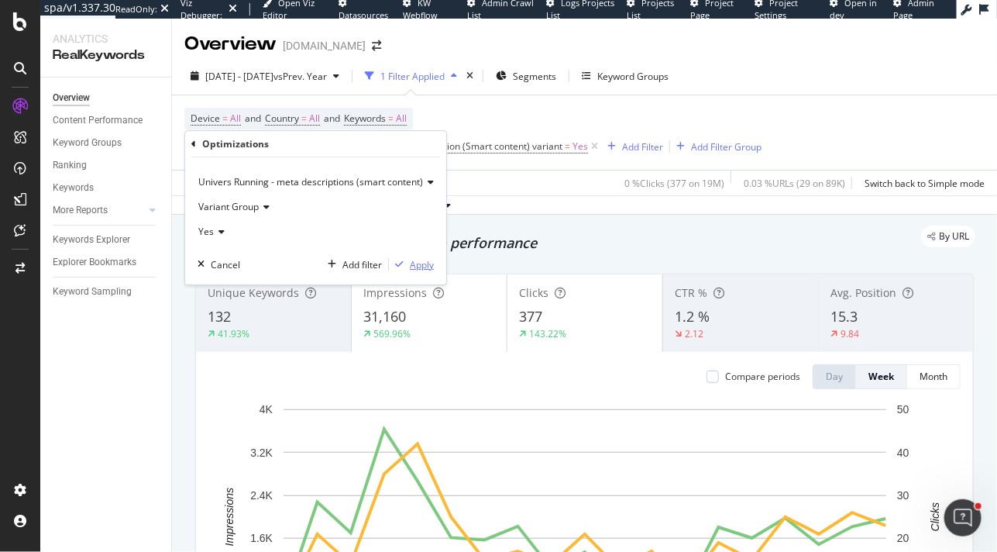
click at [420, 261] on div "Apply" at bounding box center [422, 264] width 24 height 13
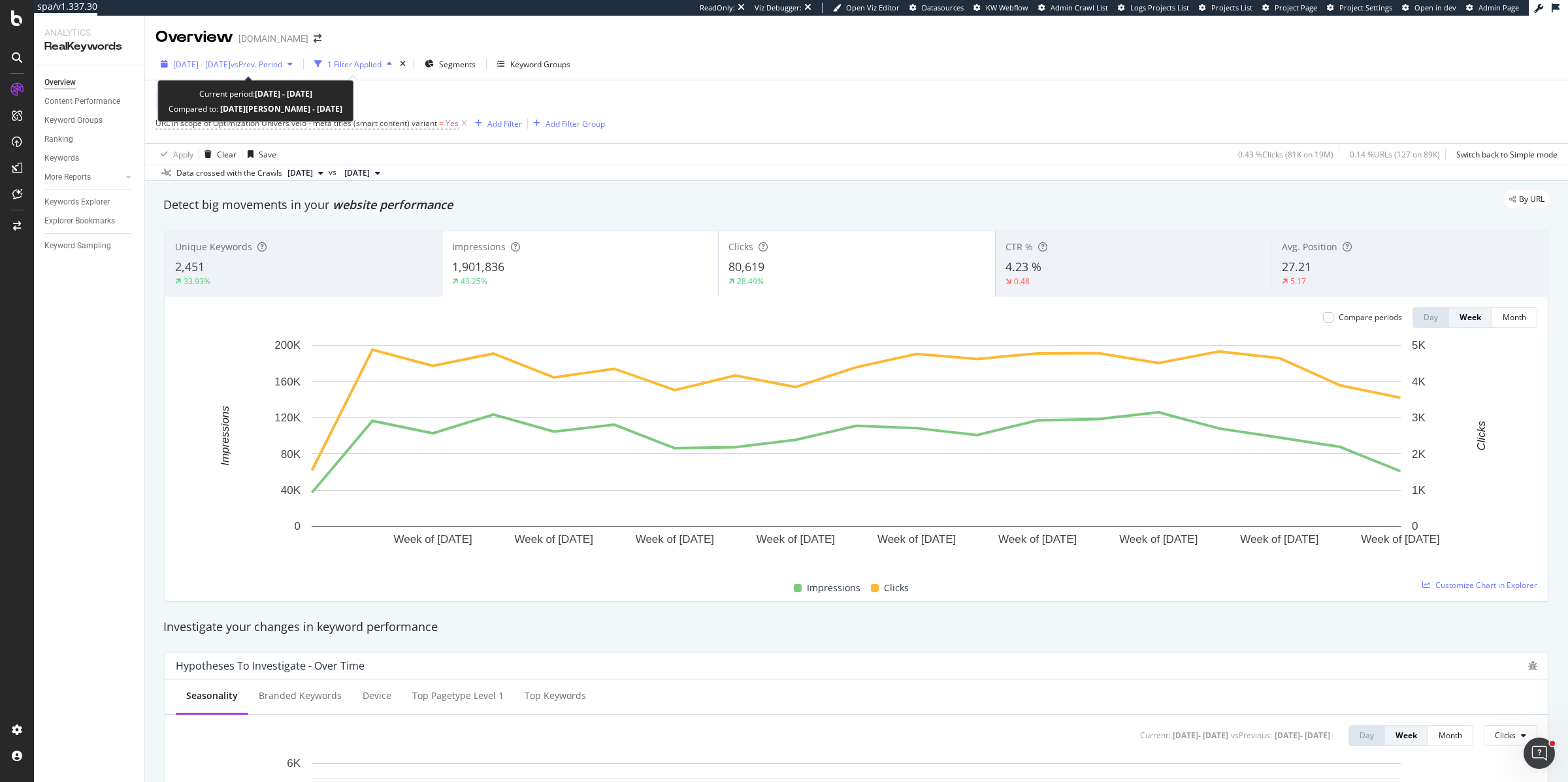
click at [283, 67] on span "vs Prev. Period" at bounding box center [256, 64] width 51 height 11
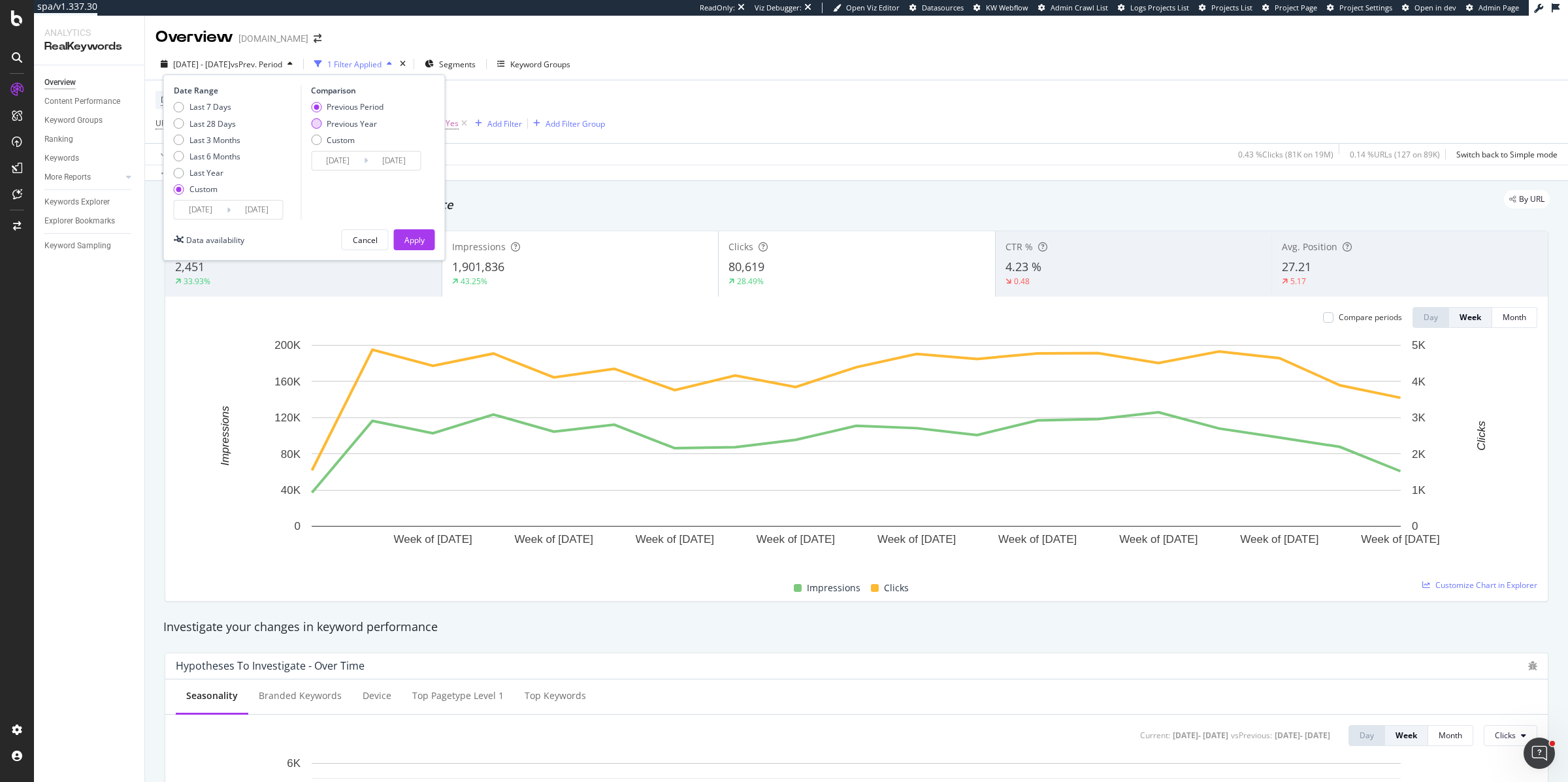
click at [326, 123] on div "Previous Year" at bounding box center [348, 123] width 73 height 11
type input "2024/05/11"
type input "2024/09/15"
click at [413, 242] on div "Apply" at bounding box center [415, 240] width 20 height 11
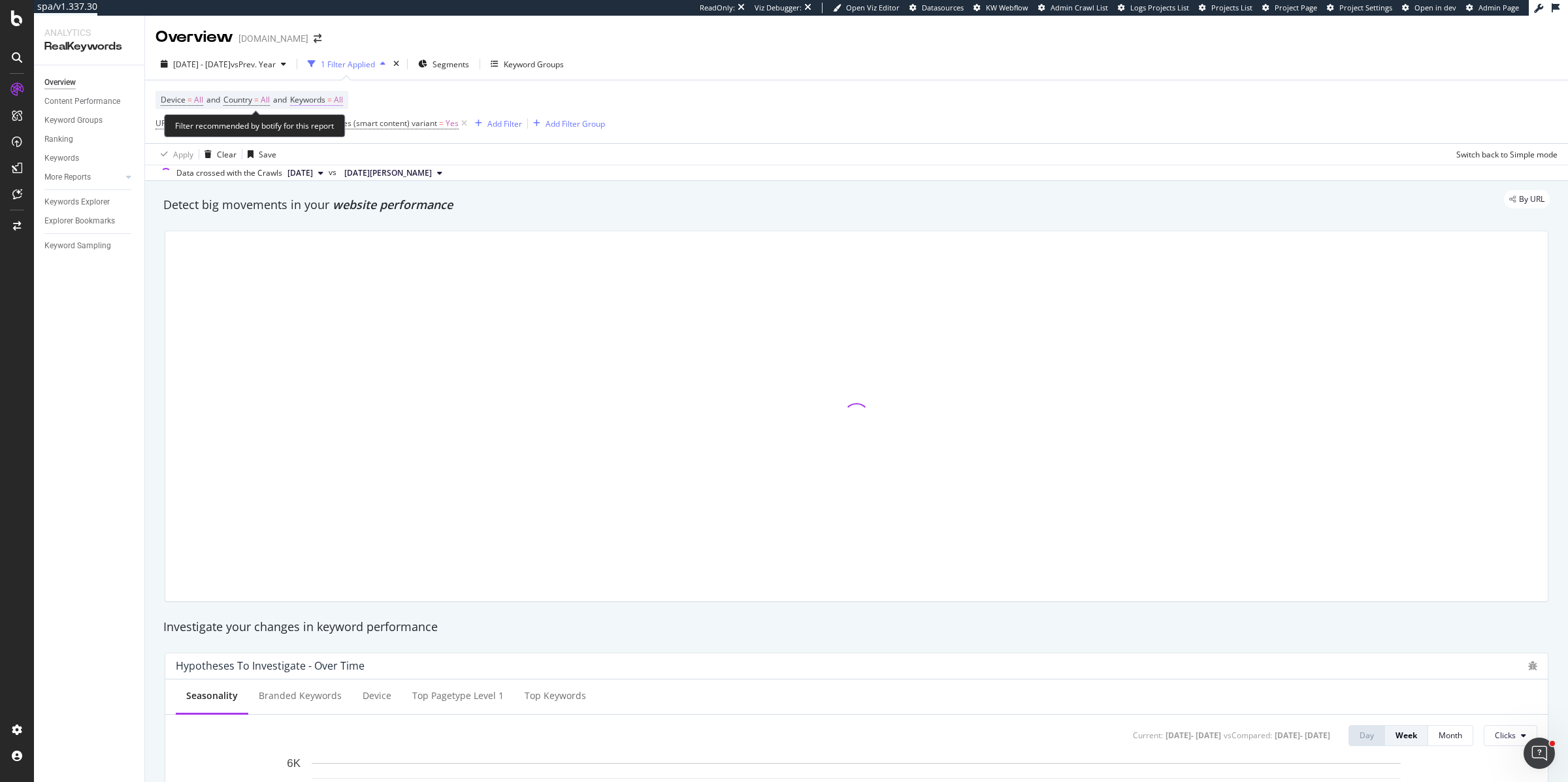
click at [333, 98] on span "Keywords = All" at bounding box center [316, 100] width 53 height 12
click at [326, 131] on div "button" at bounding box center [331, 130] width 16 height 8
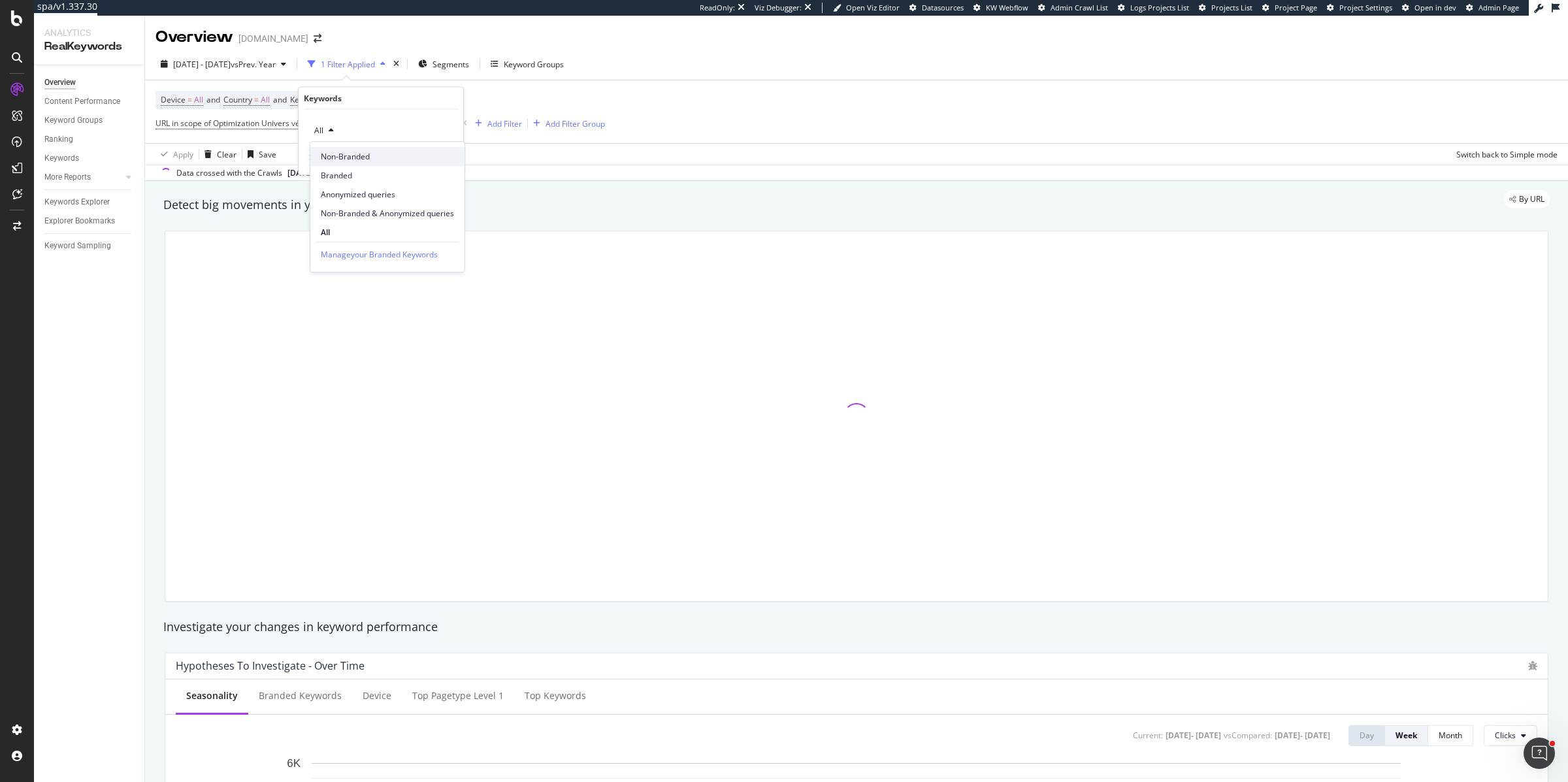
click at [346, 163] on div "Non-Branded" at bounding box center [387, 156] width 154 height 19
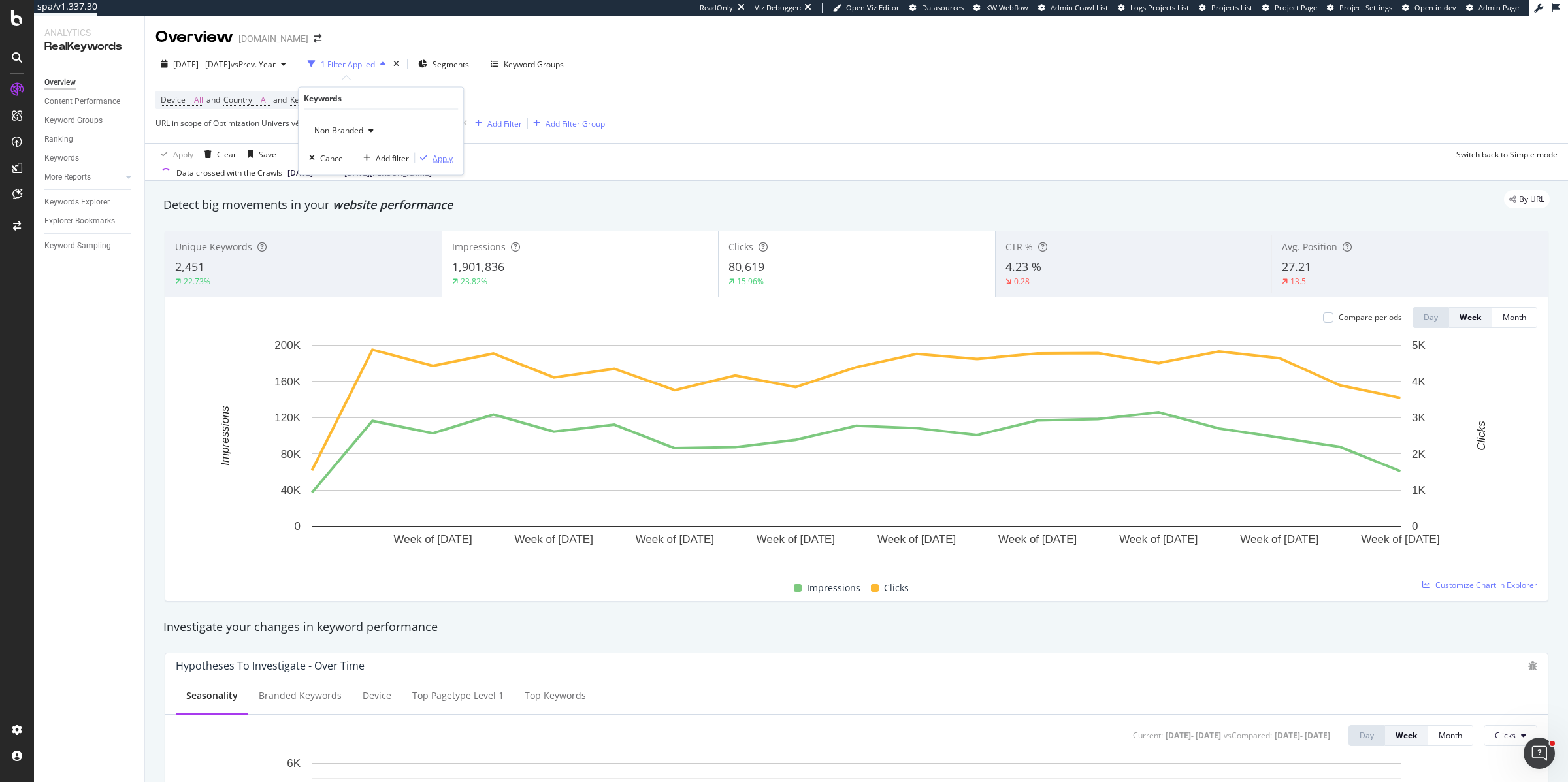
click at [440, 157] on div "Apply" at bounding box center [443, 158] width 20 height 11
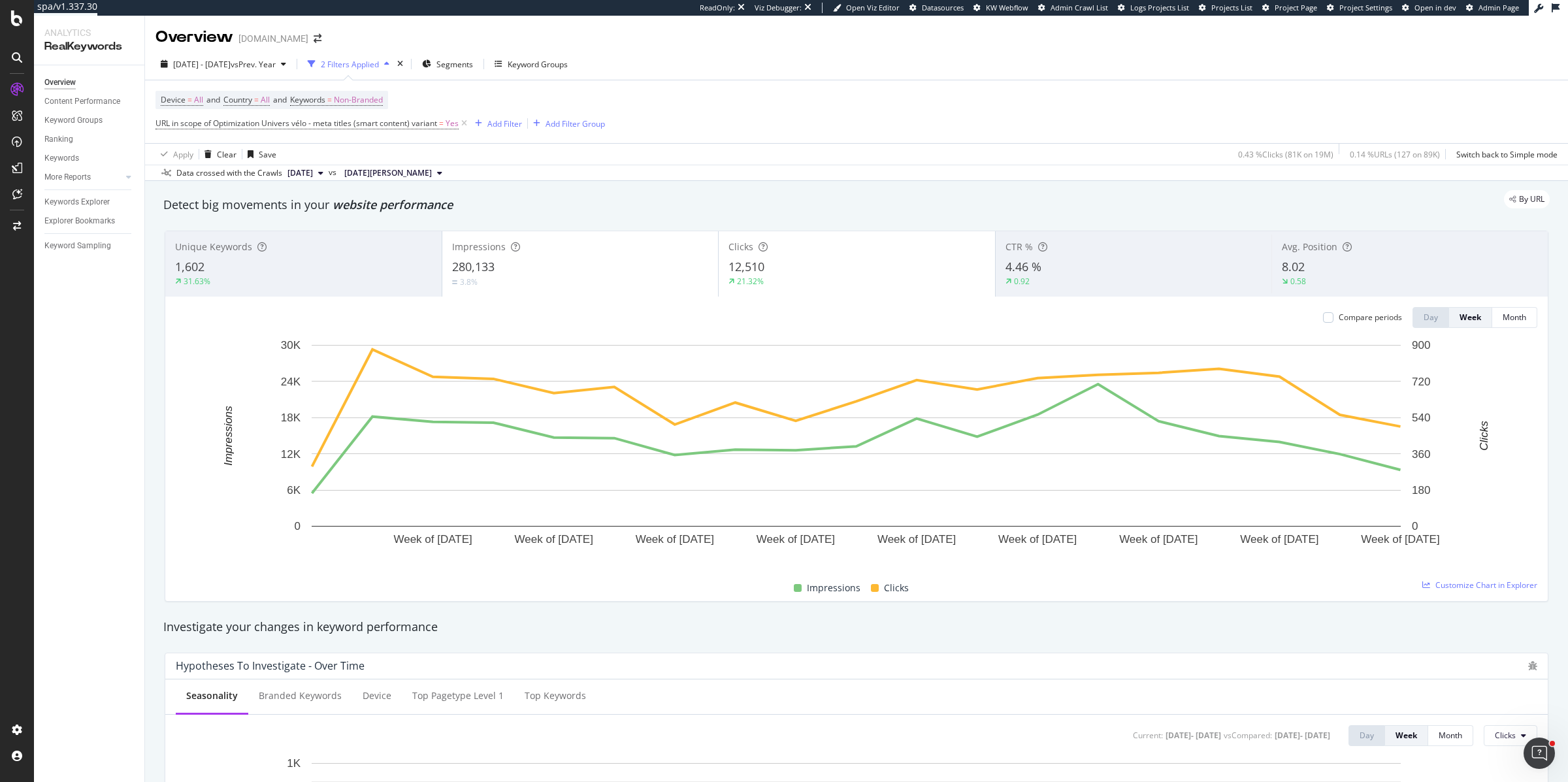
click at [487, 266] on span "280,133" at bounding box center [473, 267] width 42 height 16
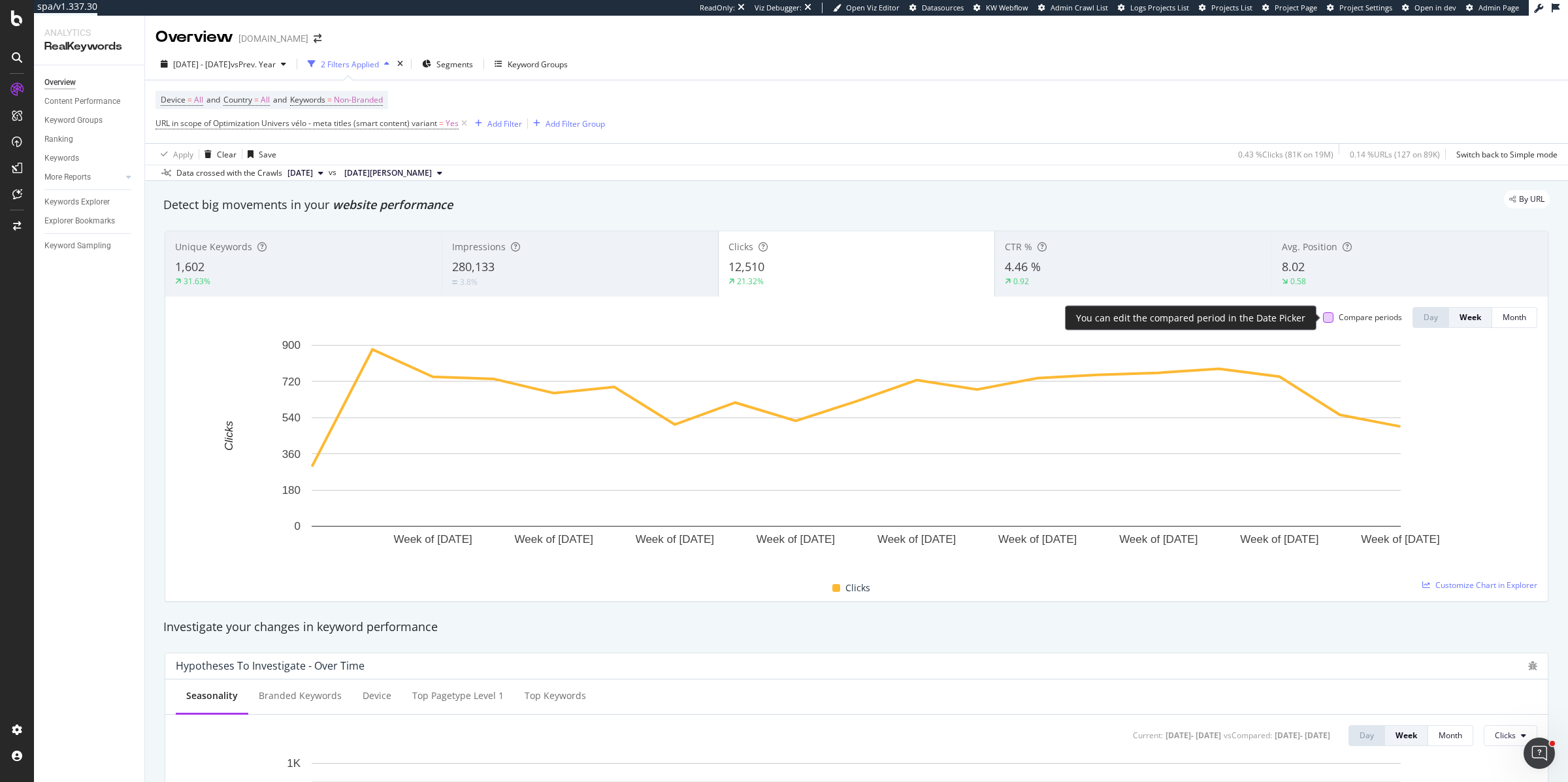
click at [1328, 321] on div at bounding box center [1328, 317] width 10 height 10
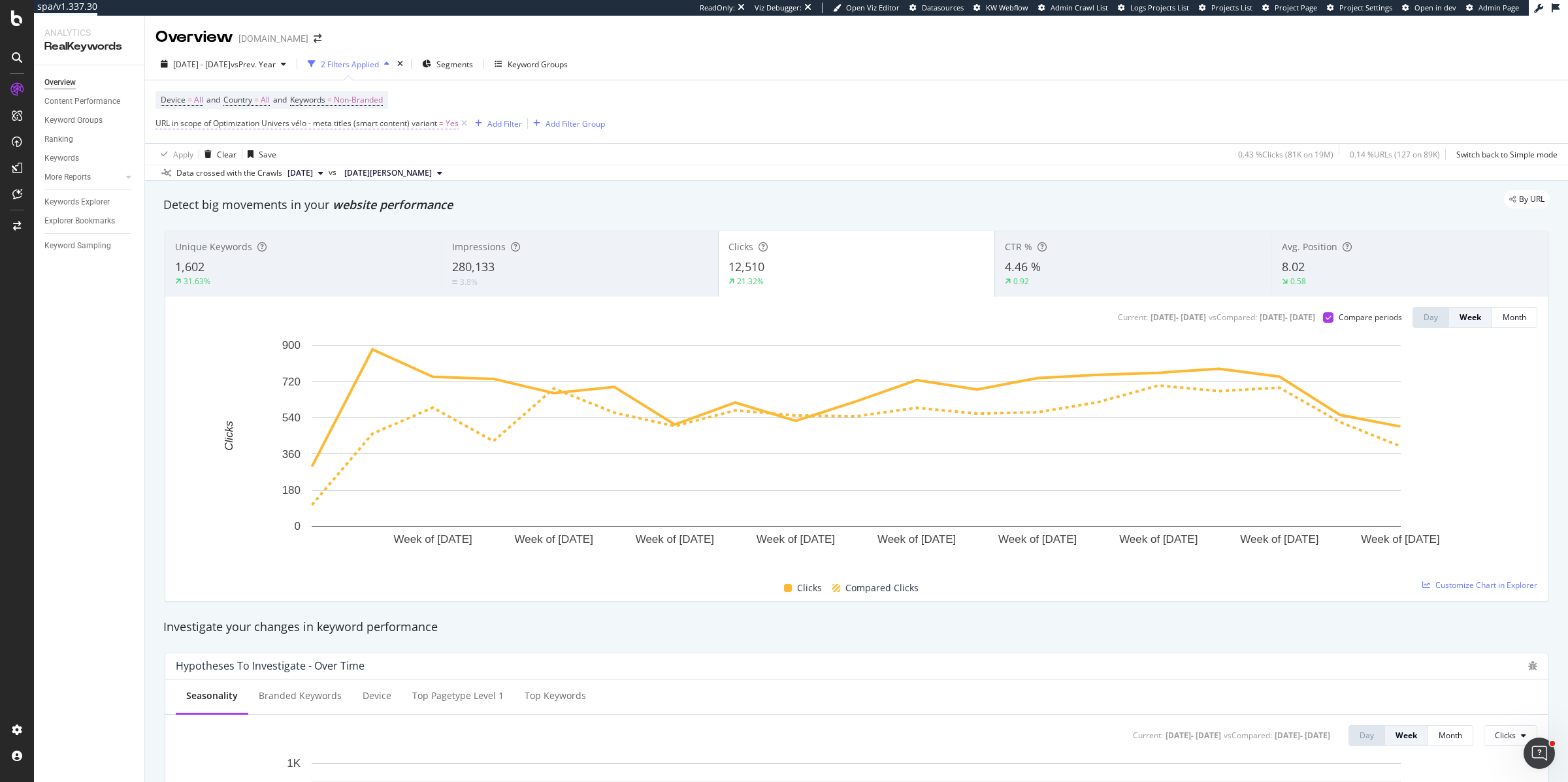
click at [400, 121] on span "URL in scope of Optimization Univers vélo - meta titles (smart content) variant" at bounding box center [296, 122] width 282 height 11
click at [193, 157] on span "Univers vélo - meta titles (smart content)" at bounding box center [241, 154] width 148 height 11
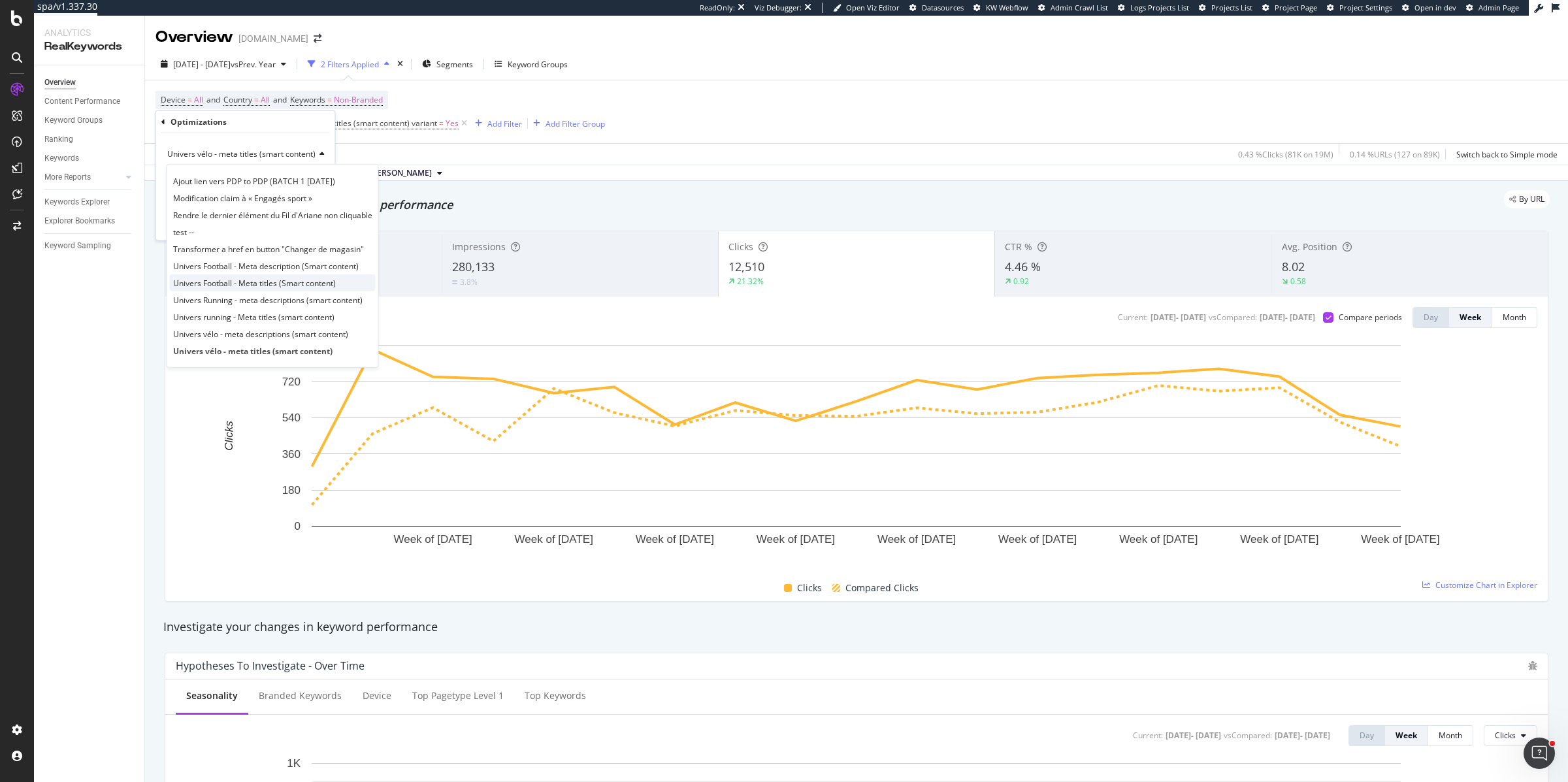
click at [190, 280] on span "Univers Football - Meta titles (Smart content)" at bounding box center [254, 282] width 163 height 11
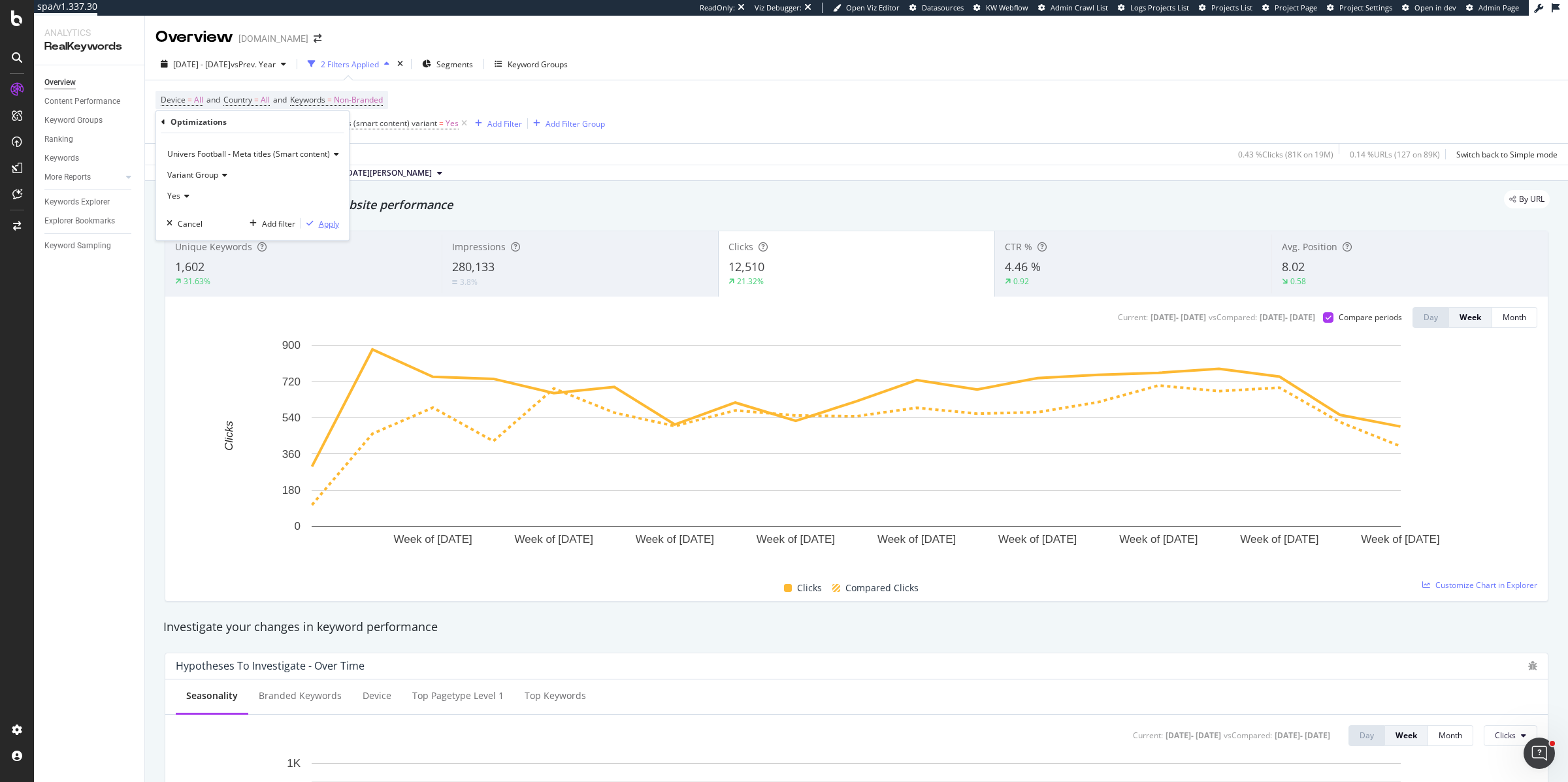
click at [326, 221] on div "Apply" at bounding box center [329, 223] width 20 height 11
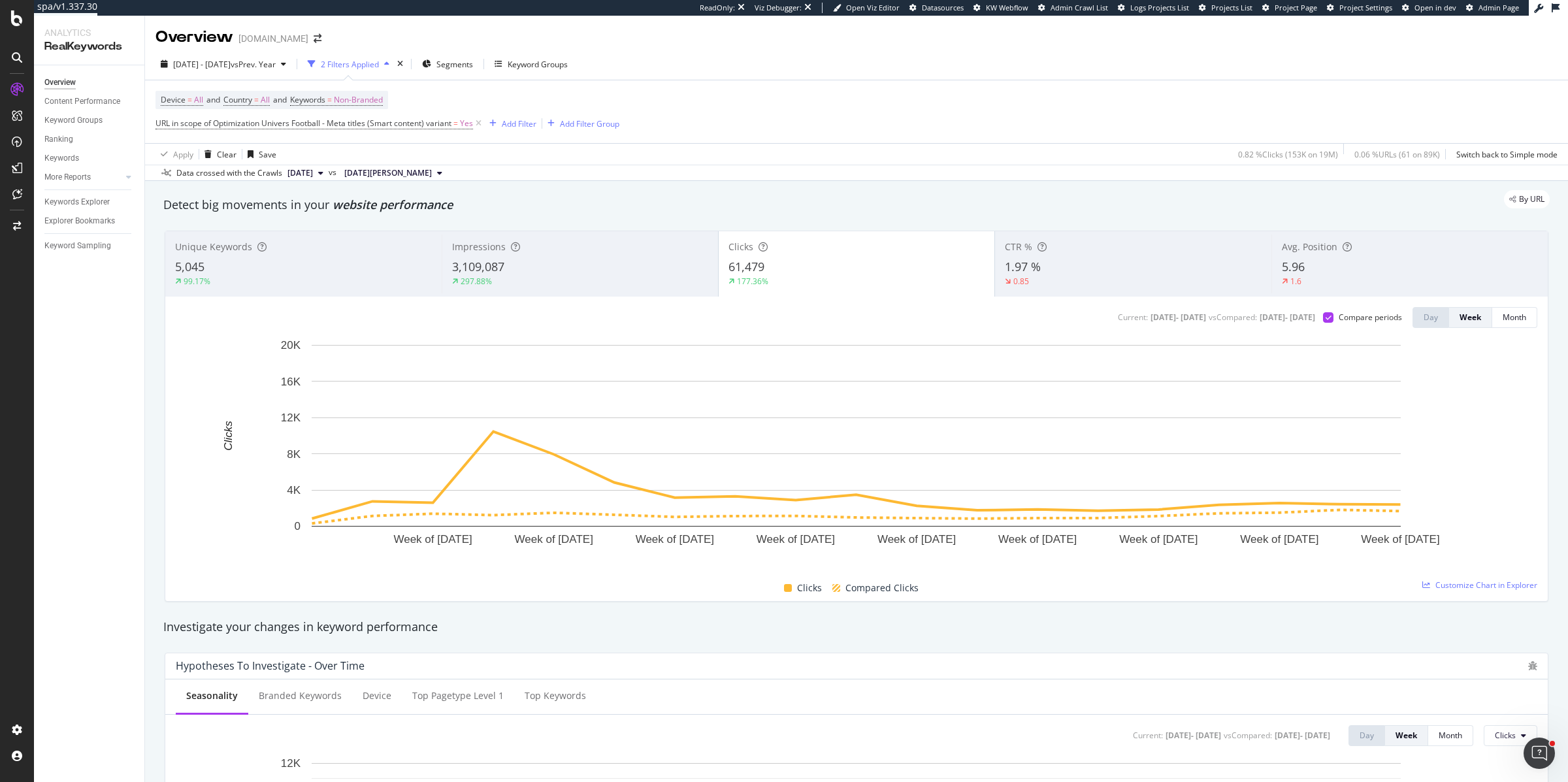
click at [515, 108] on div "Device = All and Country = All and Keywords = Non-Branded URL in scope of Optim…" at bounding box center [387, 112] width 464 height 42
click at [515, 116] on div "Add Filter" at bounding box center [510, 123] width 52 height 14
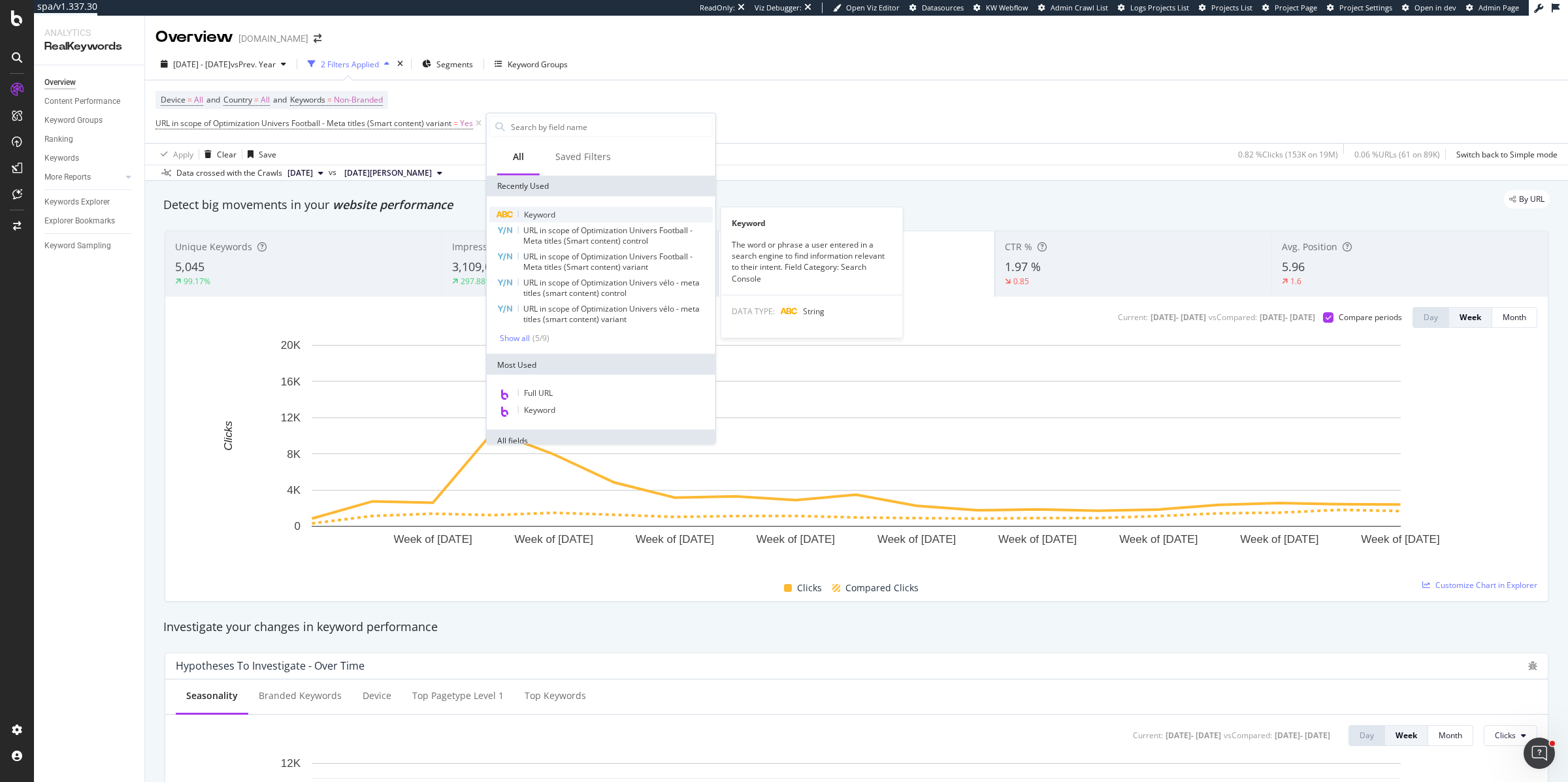
click at [541, 215] on span "Keyword" at bounding box center [539, 214] width 31 height 11
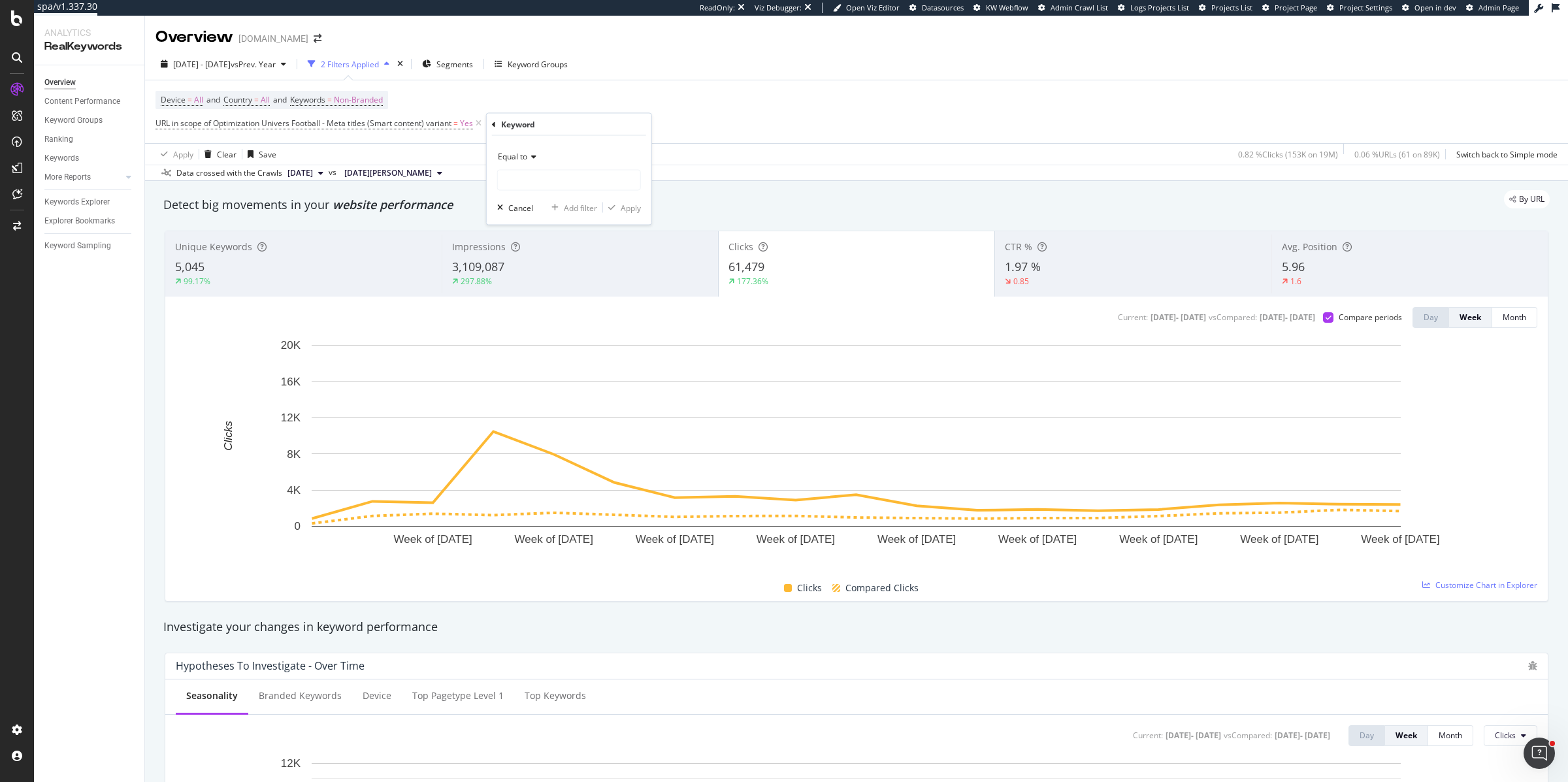
click at [516, 164] on div "Equal to" at bounding box center [569, 157] width 143 height 21
click at [529, 300] on span "Doesn't contain" at bounding box center [531, 302] width 57 height 11
click at [527, 181] on input "text" at bounding box center [568, 180] width 143 height 21
type input "psg"
click at [624, 208] on div "Apply" at bounding box center [631, 207] width 20 height 11
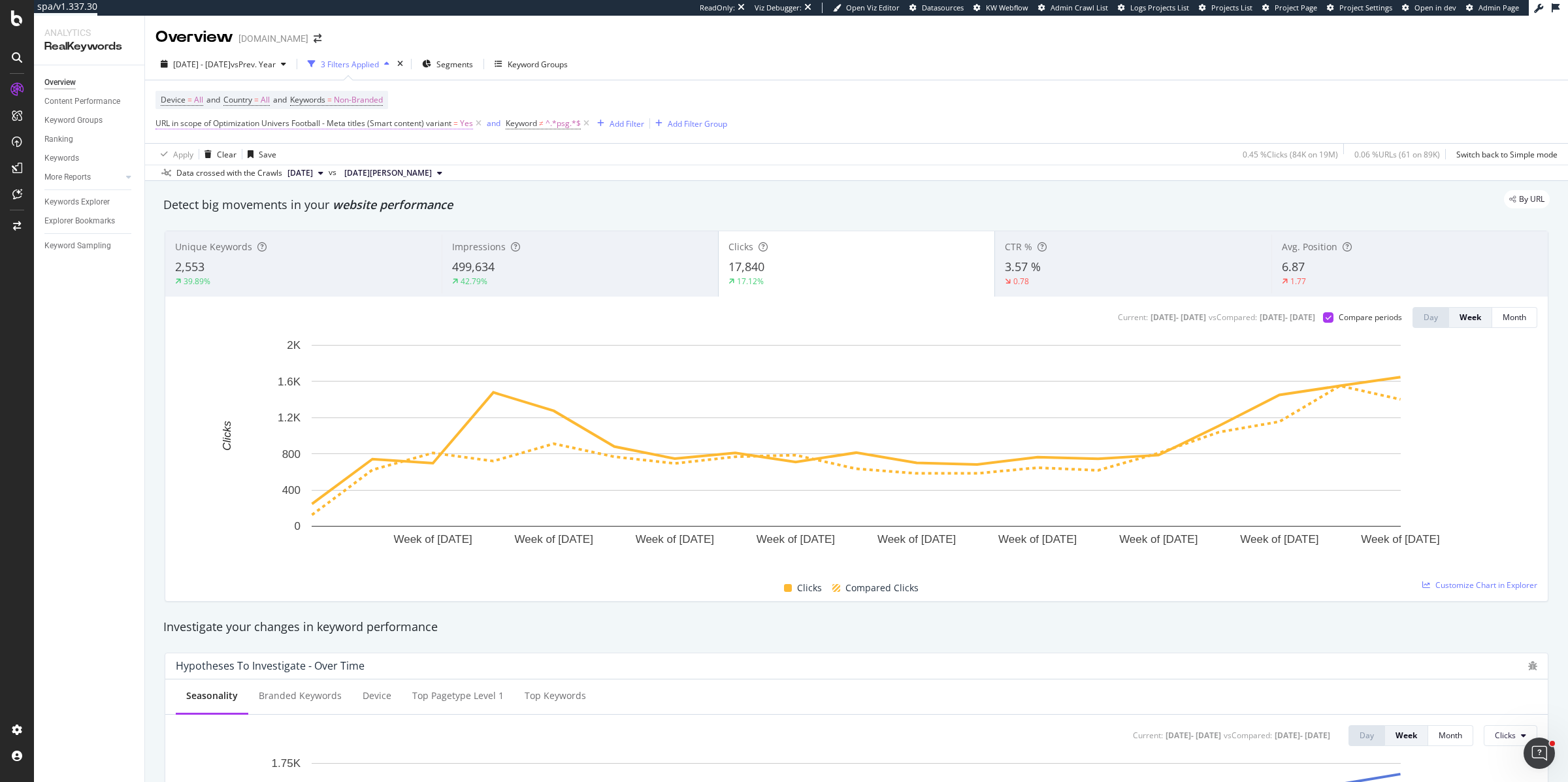
click at [297, 122] on span "URL in scope of Optimization Univers Football - Meta titles (Smart content) var…" at bounding box center [303, 122] width 296 height 11
click at [588, 123] on icon at bounding box center [586, 123] width 11 height 13
click at [248, 126] on span "URL in scope of Optimization Univers Football - Meta titles (Smart content) var…" at bounding box center [303, 122] width 296 height 11
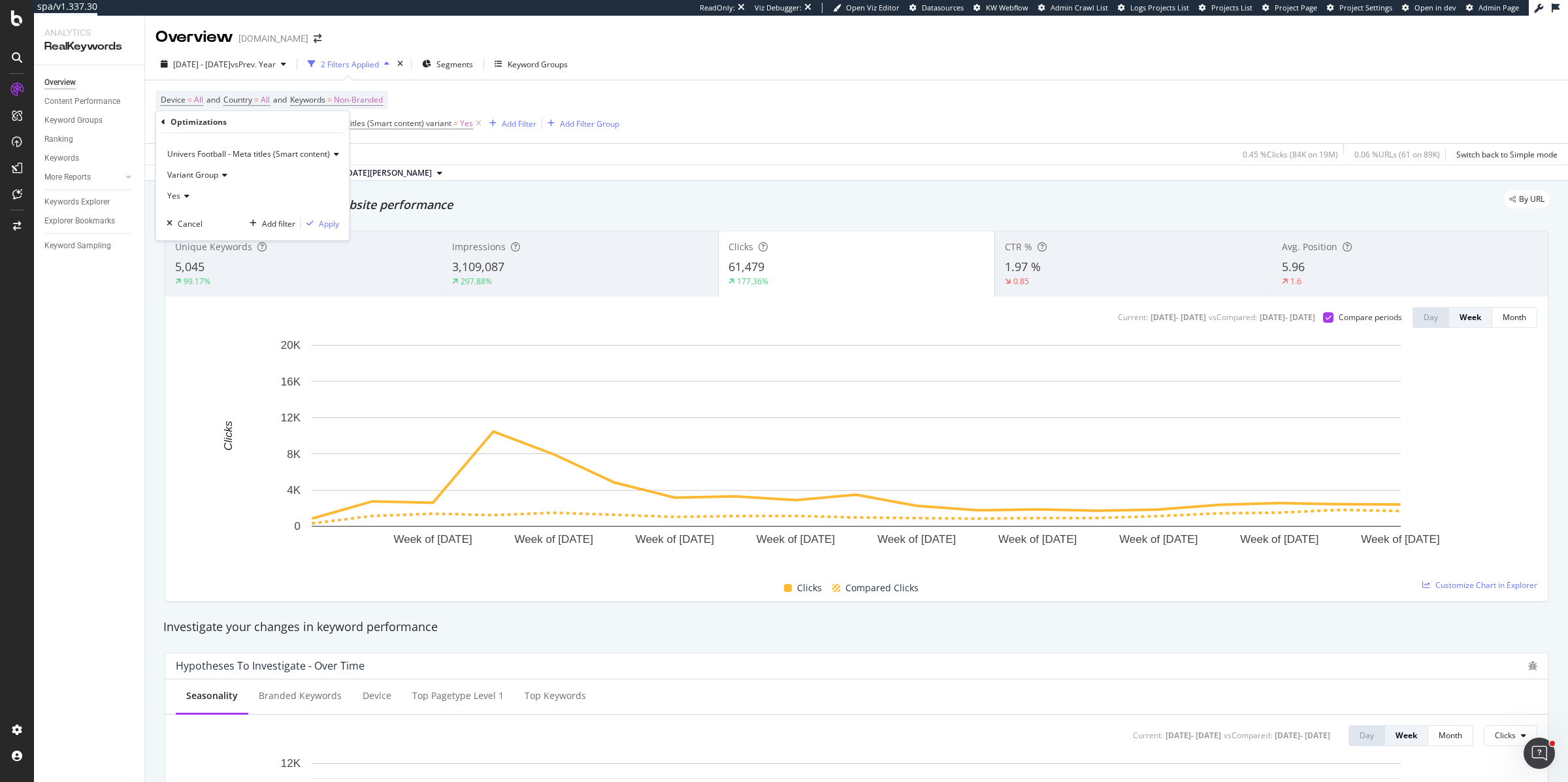
click at [204, 149] on span "Univers Football - Meta titles (Smart content)" at bounding box center [248, 154] width 163 height 11
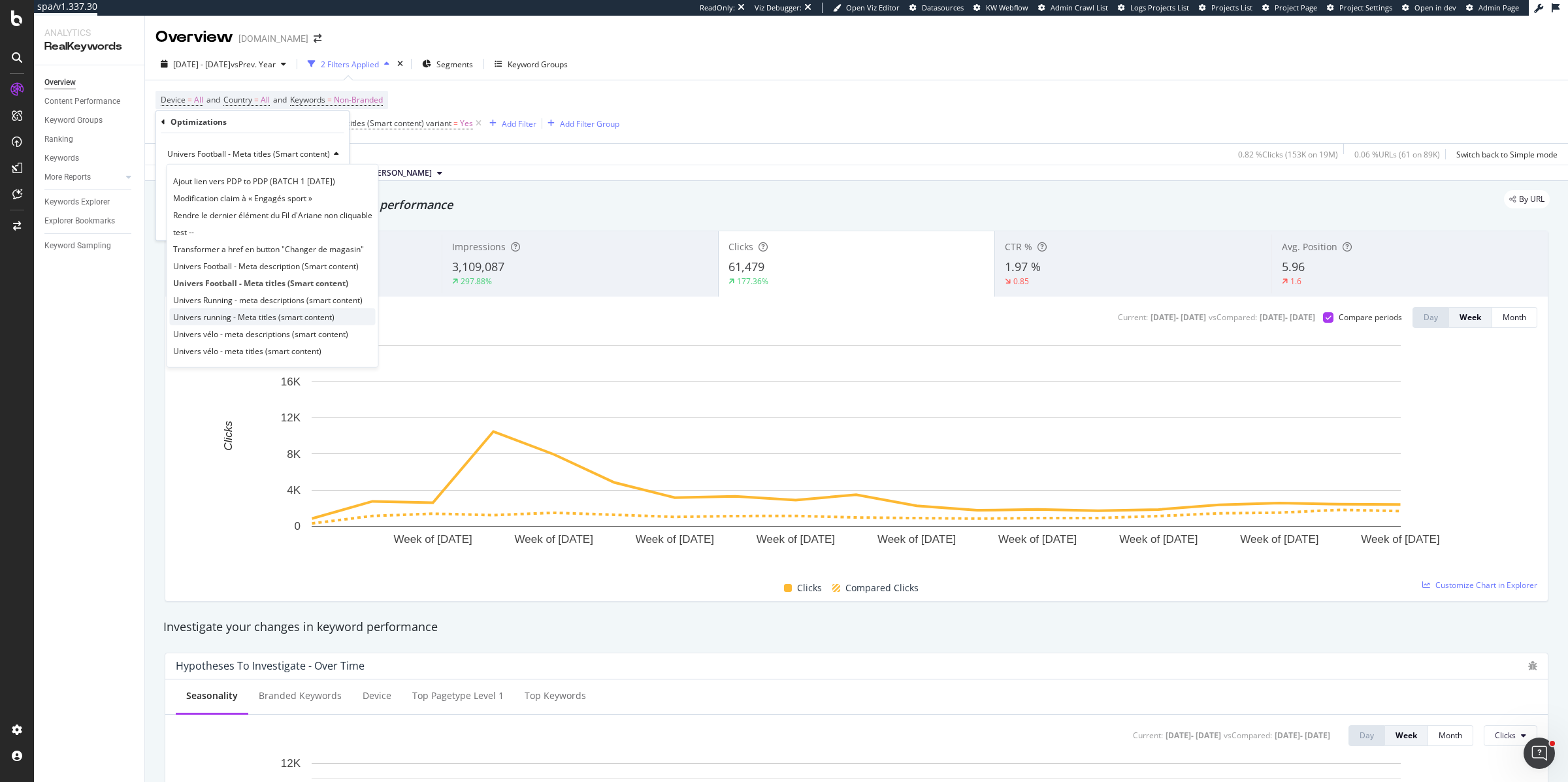
click at [215, 315] on span "Univers running - Meta titles (smart content)" at bounding box center [253, 316] width 161 height 11
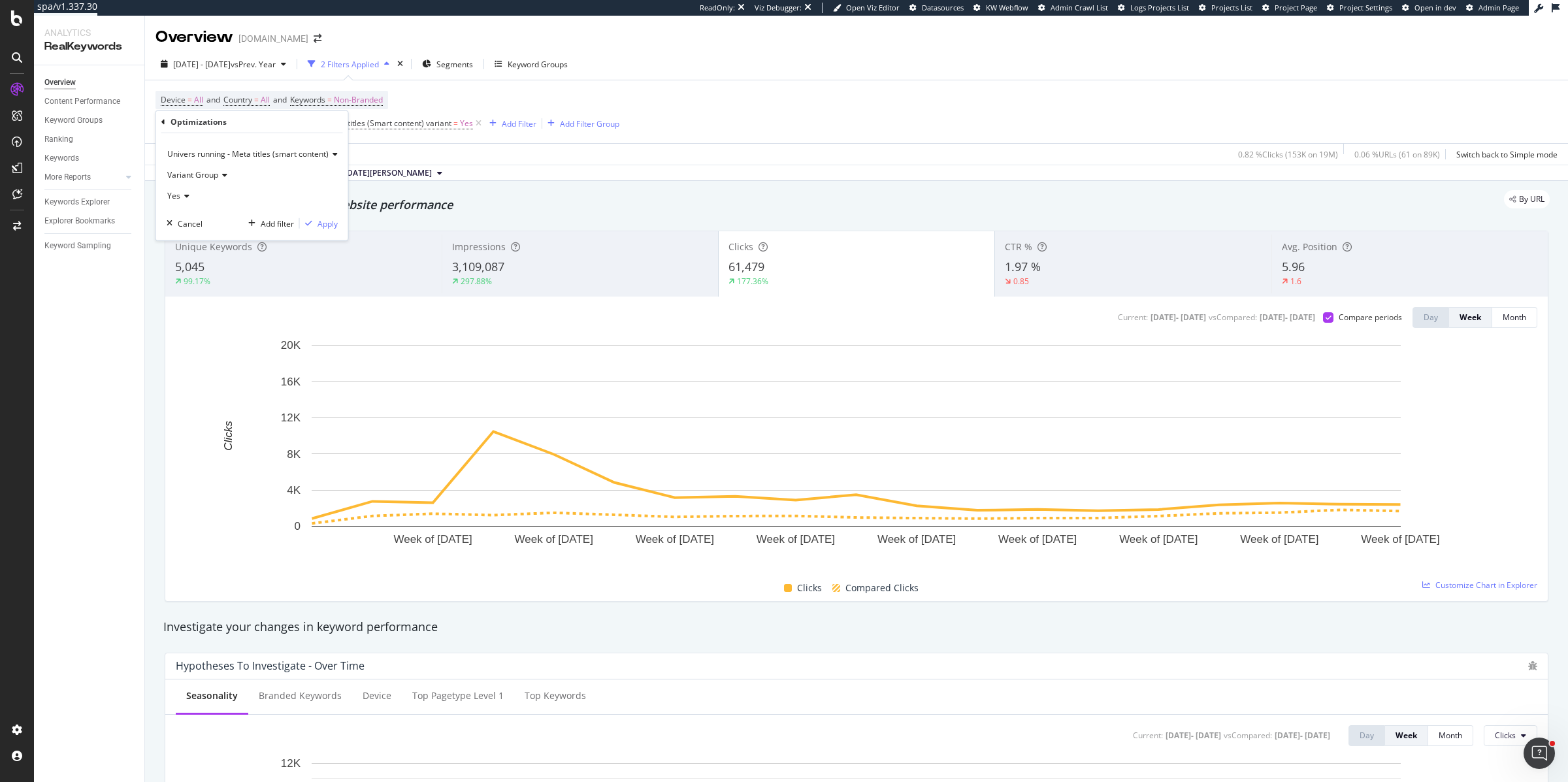
click at [211, 174] on span "Variant Group" at bounding box center [192, 175] width 51 height 11
click at [336, 218] on div "Apply" at bounding box center [328, 223] width 20 height 11
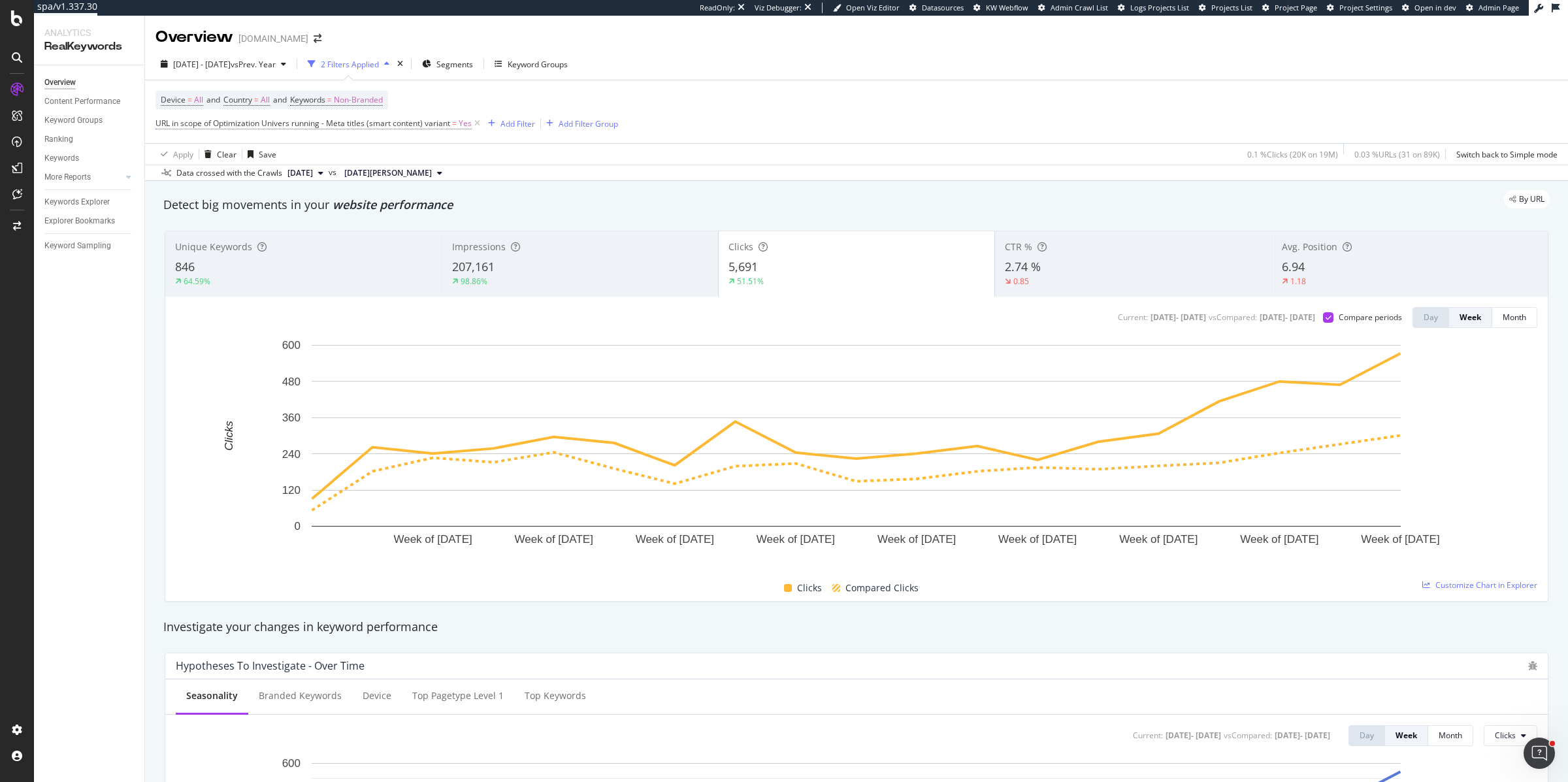
click at [302, 128] on span "URL in scope of Optimization Univers running - Meta titles (smart content) vari…" at bounding box center [313, 123] width 316 height 12
click at [205, 155] on span "Univers running - Meta titles (smart content)" at bounding box center [247, 154] width 161 height 11
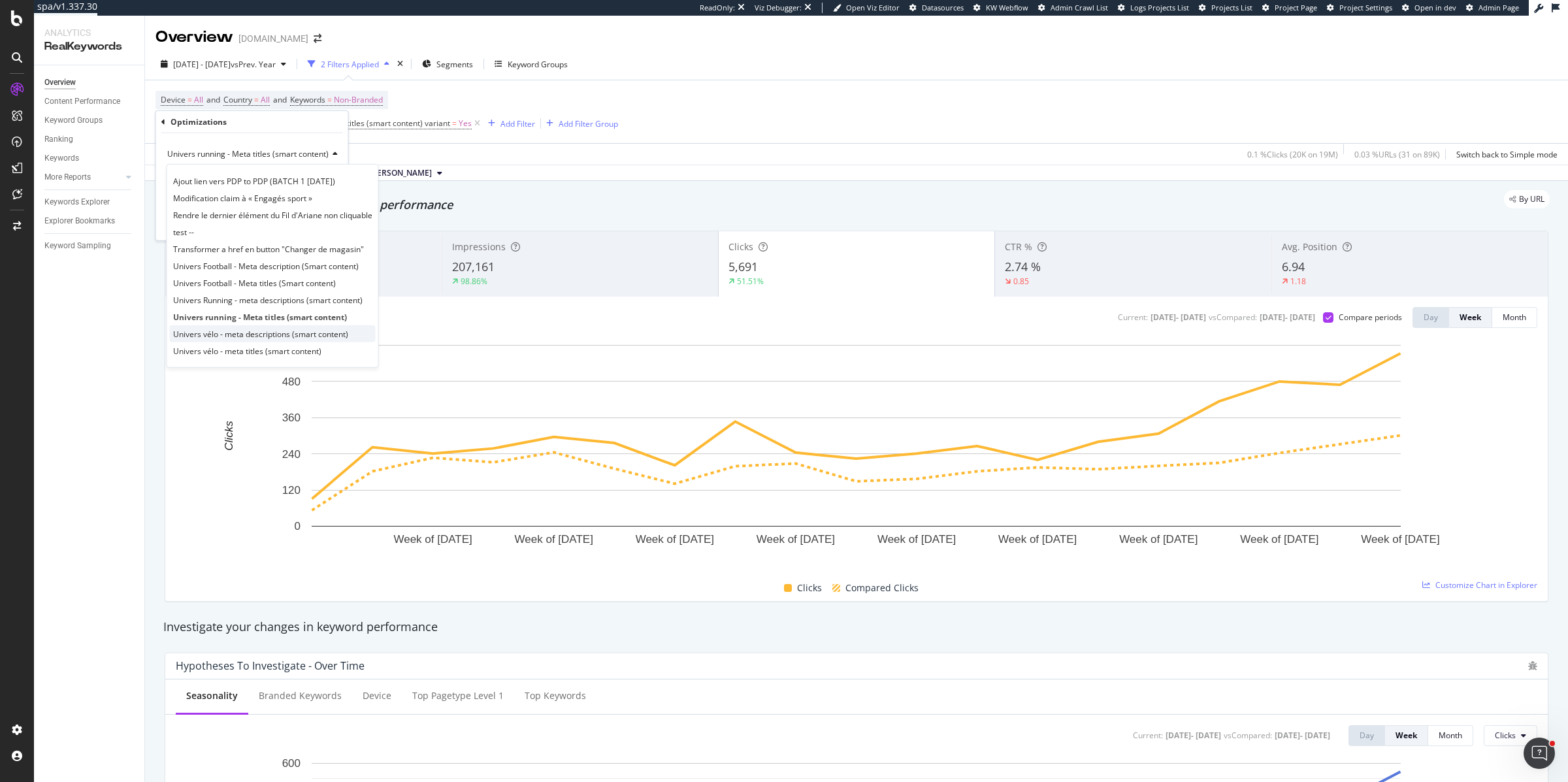
click at [206, 335] on span "Univers vélo - meta descriptions (smart content)" at bounding box center [261, 333] width 175 height 11
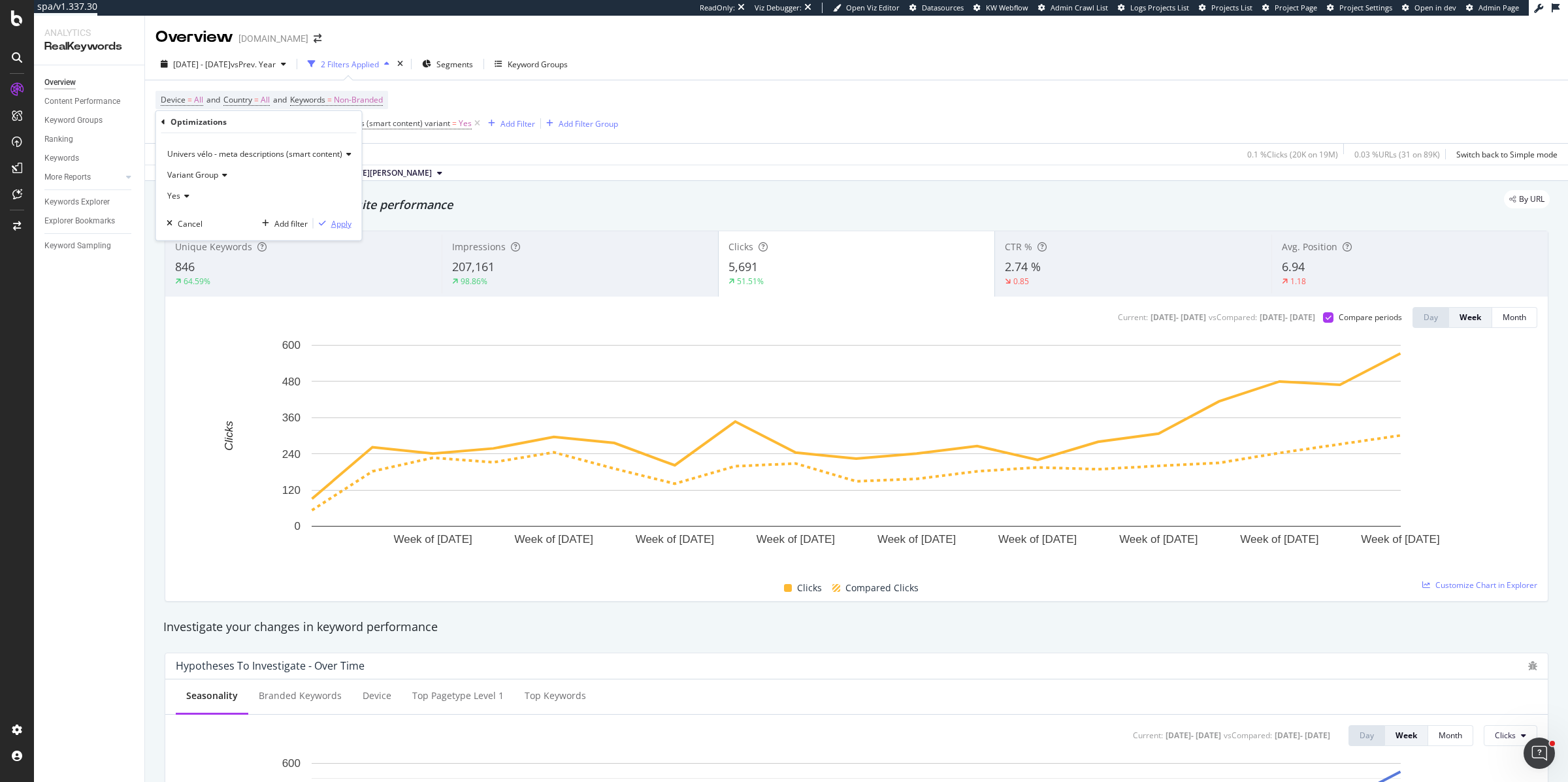
click at [336, 223] on div "Apply" at bounding box center [342, 223] width 20 height 11
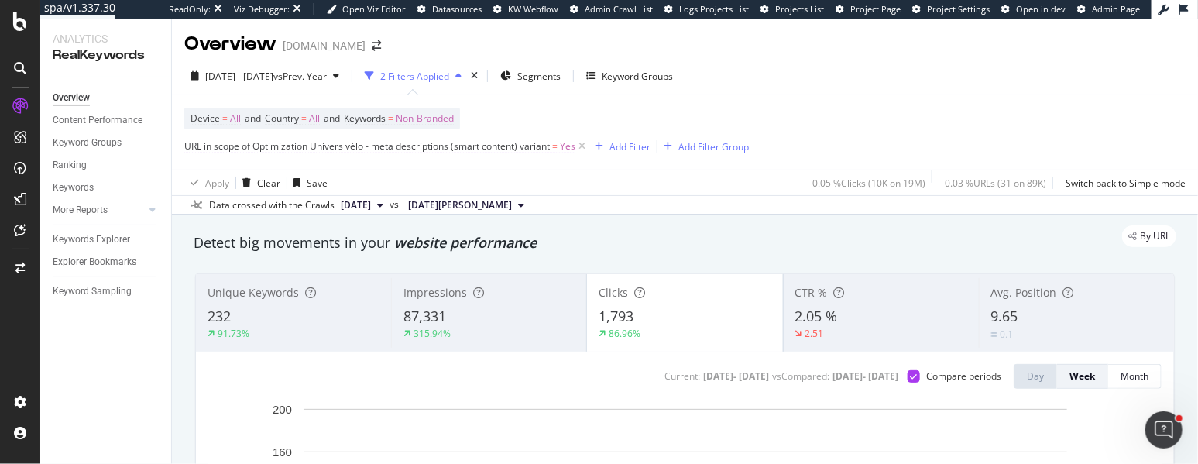
click at [307, 146] on span "URL in scope of Optimization Univers vélo - meta descriptions (smart content) v…" at bounding box center [367, 145] width 366 height 13
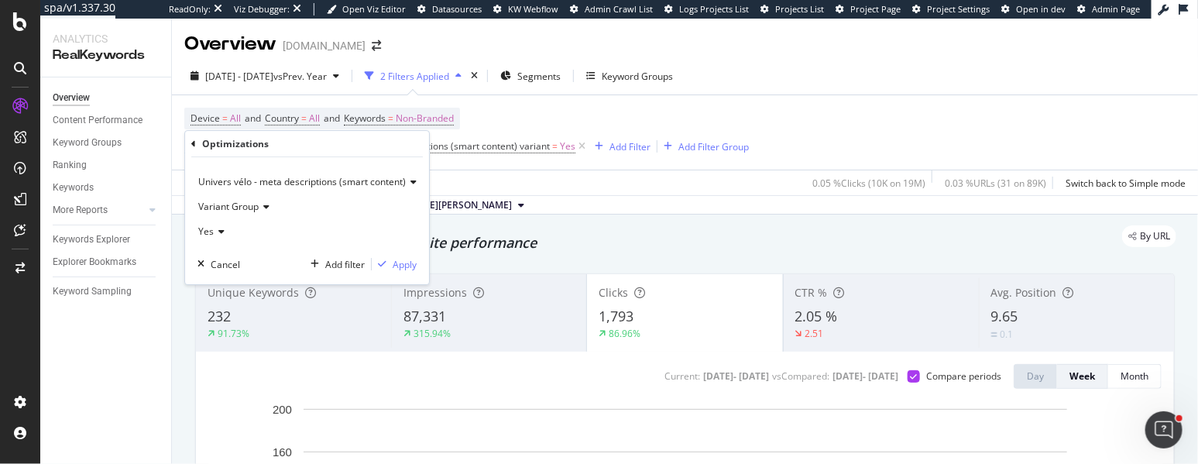
click at [240, 177] on span "Univers vélo - meta descriptions (smart content)" at bounding box center [302, 181] width 208 height 13
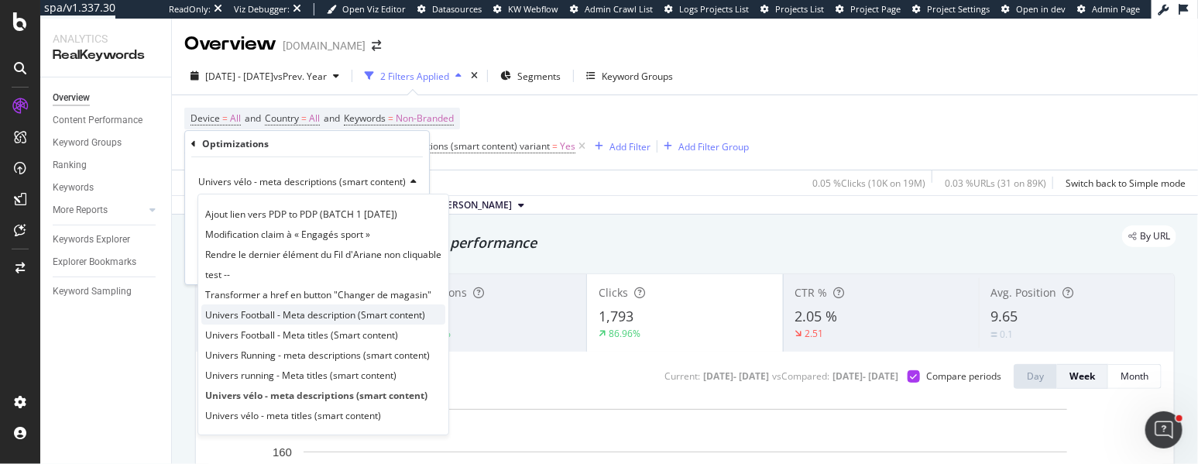
click at [242, 317] on span "Univers Football - Meta description (Smart content)" at bounding box center [315, 314] width 220 height 13
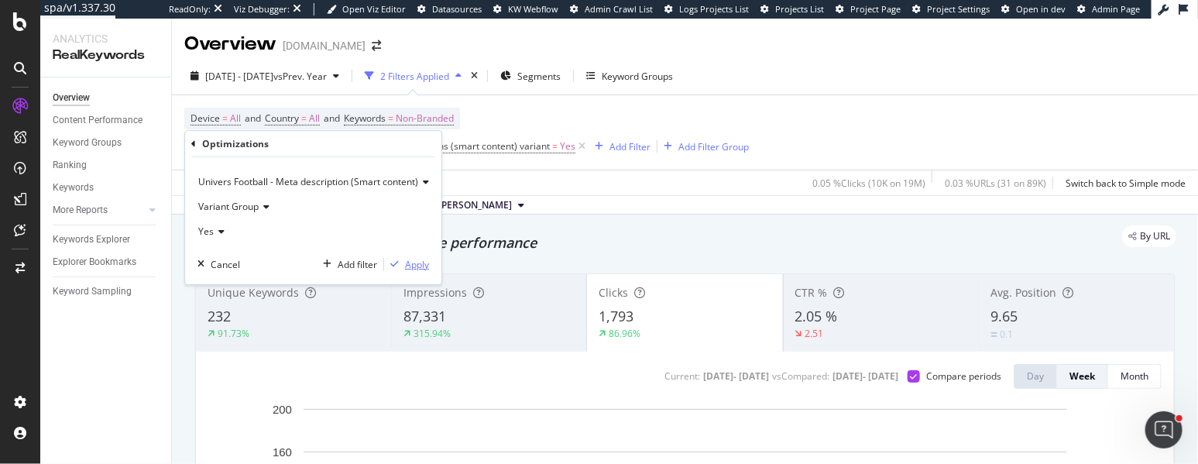
click at [421, 269] on div "Apply" at bounding box center [417, 264] width 24 height 13
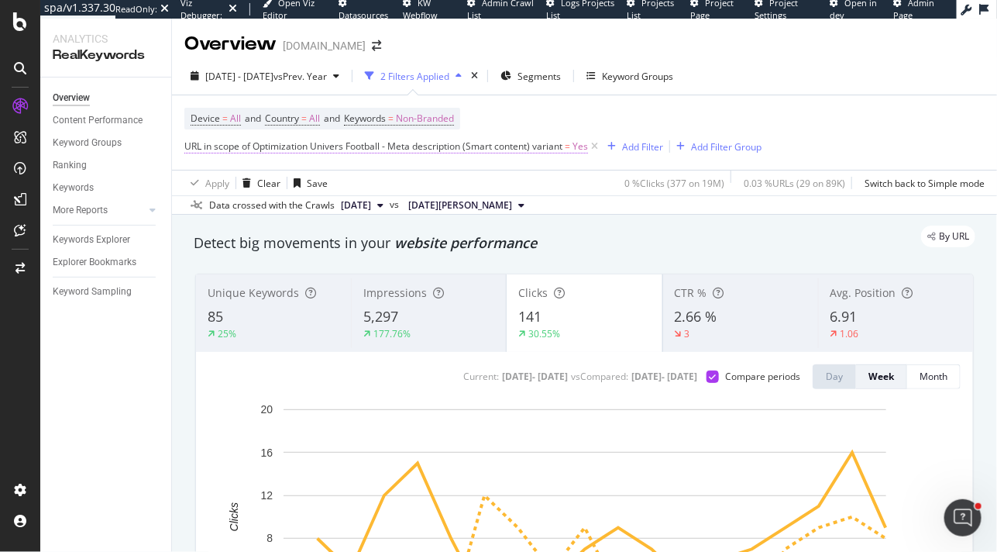
click at [275, 147] on span "URL in scope of Optimization Univers Football - Meta description (Smart content…" at bounding box center [373, 145] width 378 height 13
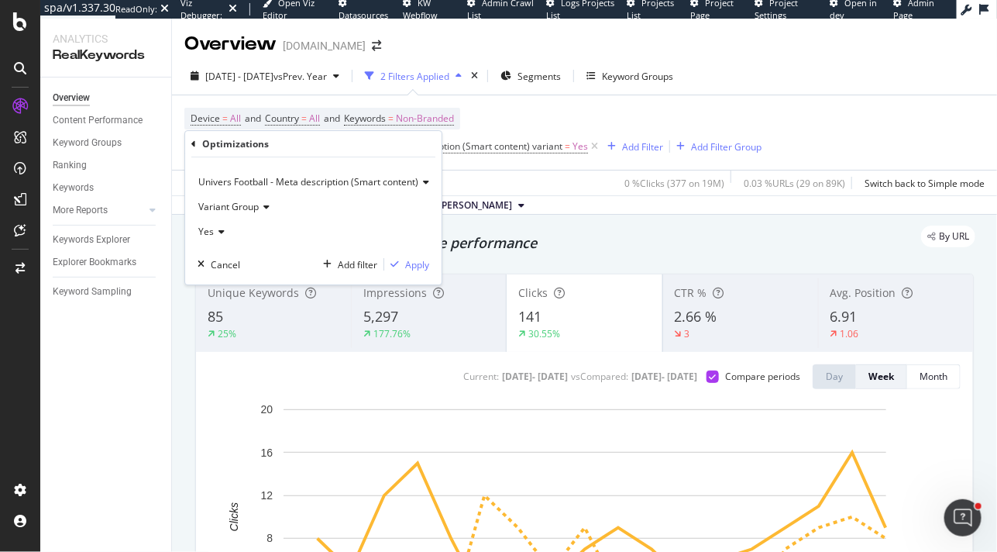
click at [260, 184] on span "Univers Football - Meta description (Smart content)" at bounding box center [308, 181] width 220 height 13
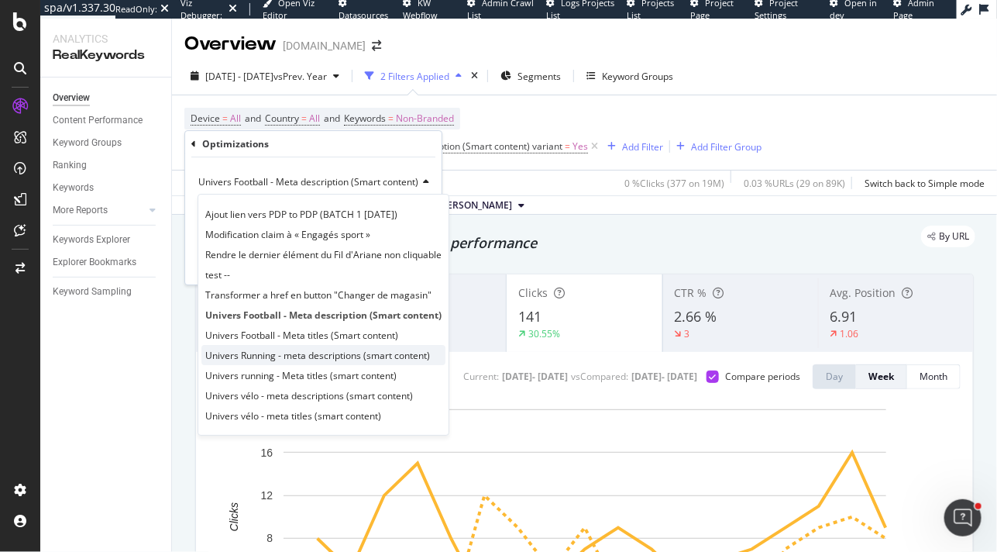
click at [266, 352] on span "Univers Running - meta descriptions (smart content)" at bounding box center [317, 355] width 225 height 13
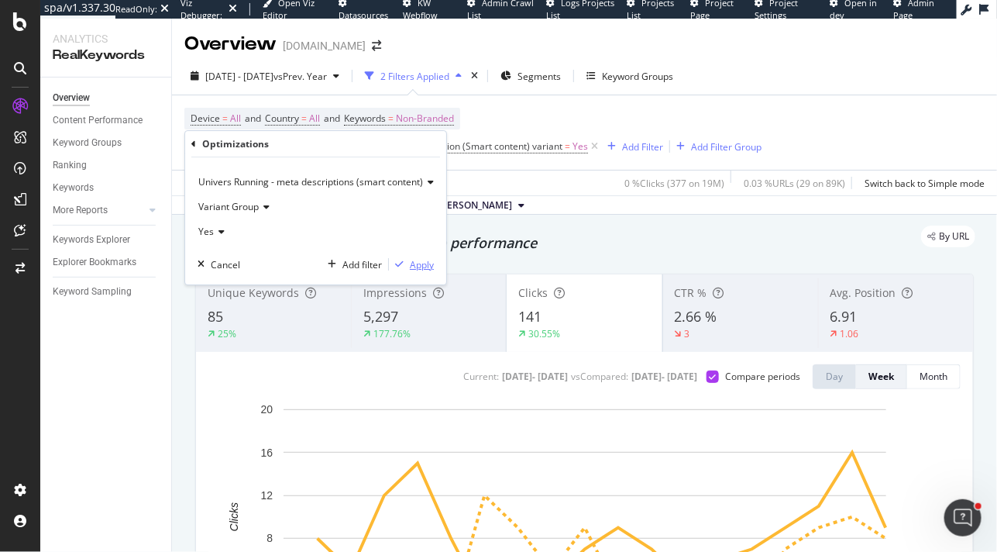
click at [418, 264] on div "Apply" at bounding box center [422, 264] width 24 height 13
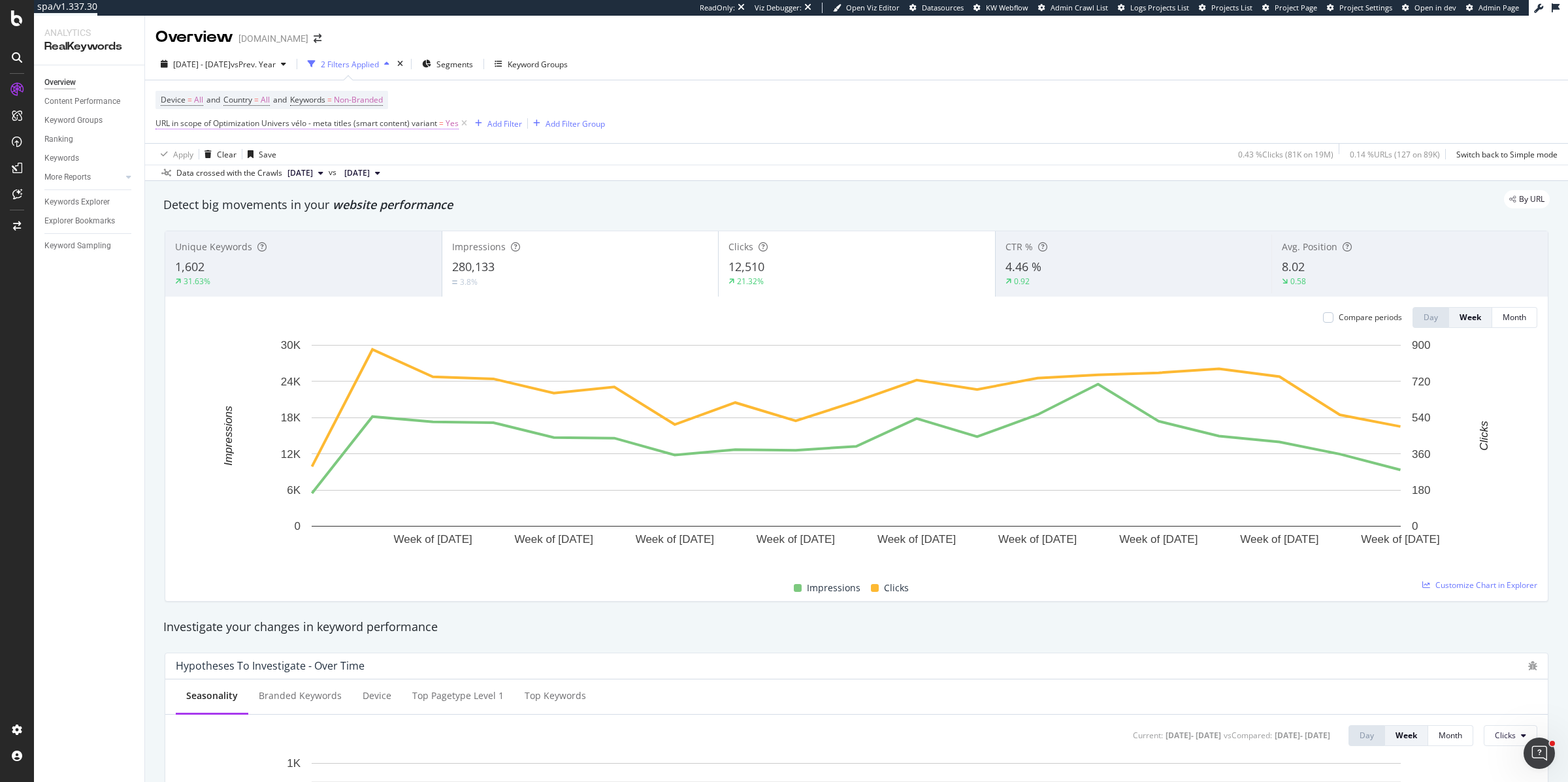
click at [448, 121] on span "Yes" at bounding box center [451, 124] width 13 height 19
click at [188, 178] on span "Variant Group" at bounding box center [192, 175] width 51 height 11
click at [224, 220] on span "Control Group" at bounding box center [198, 218] width 51 height 11
click at [312, 224] on div "Apply" at bounding box center [315, 223] width 20 height 11
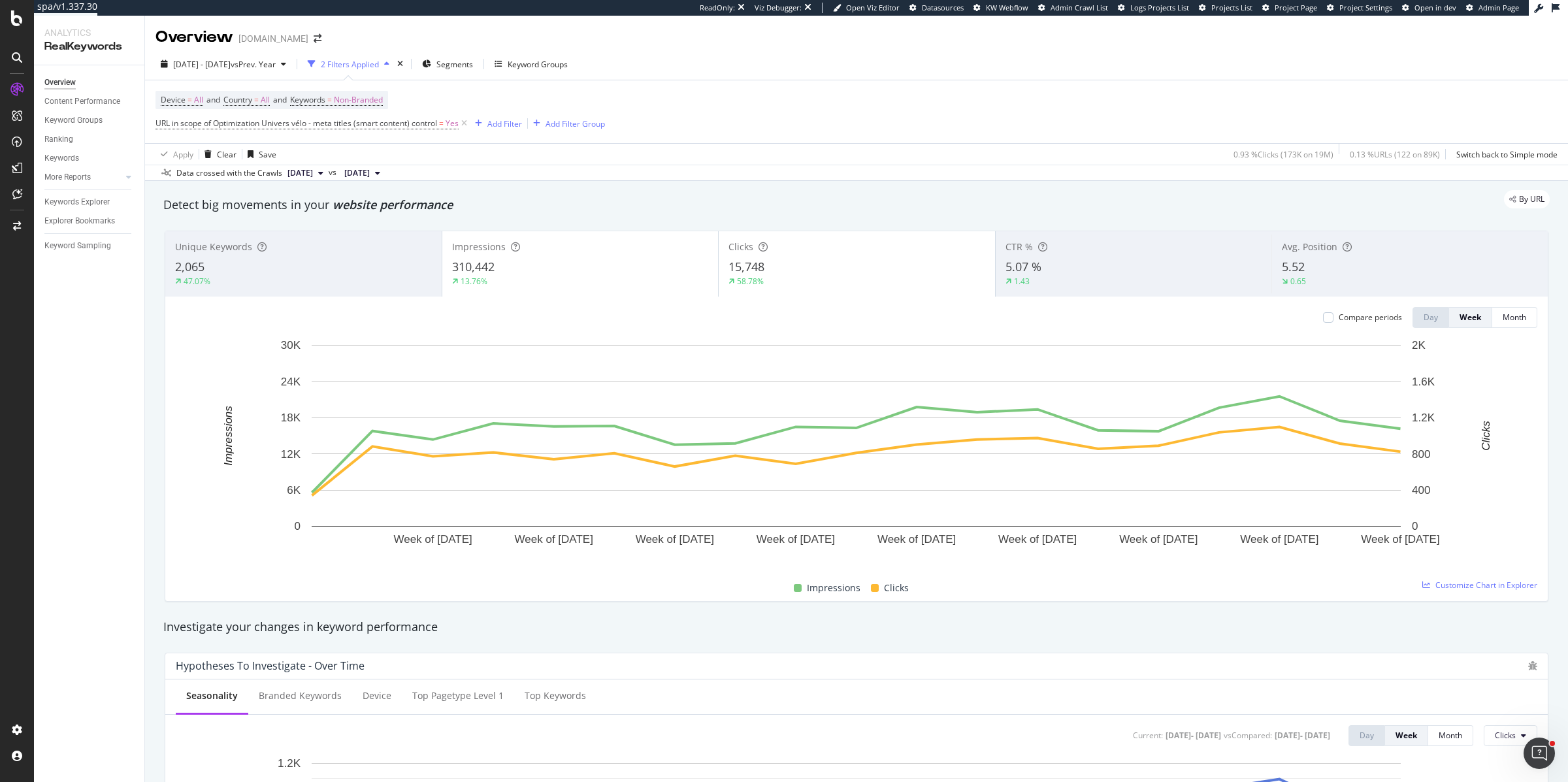
click at [577, 268] on div "310,442" at bounding box center [580, 267] width 256 height 17
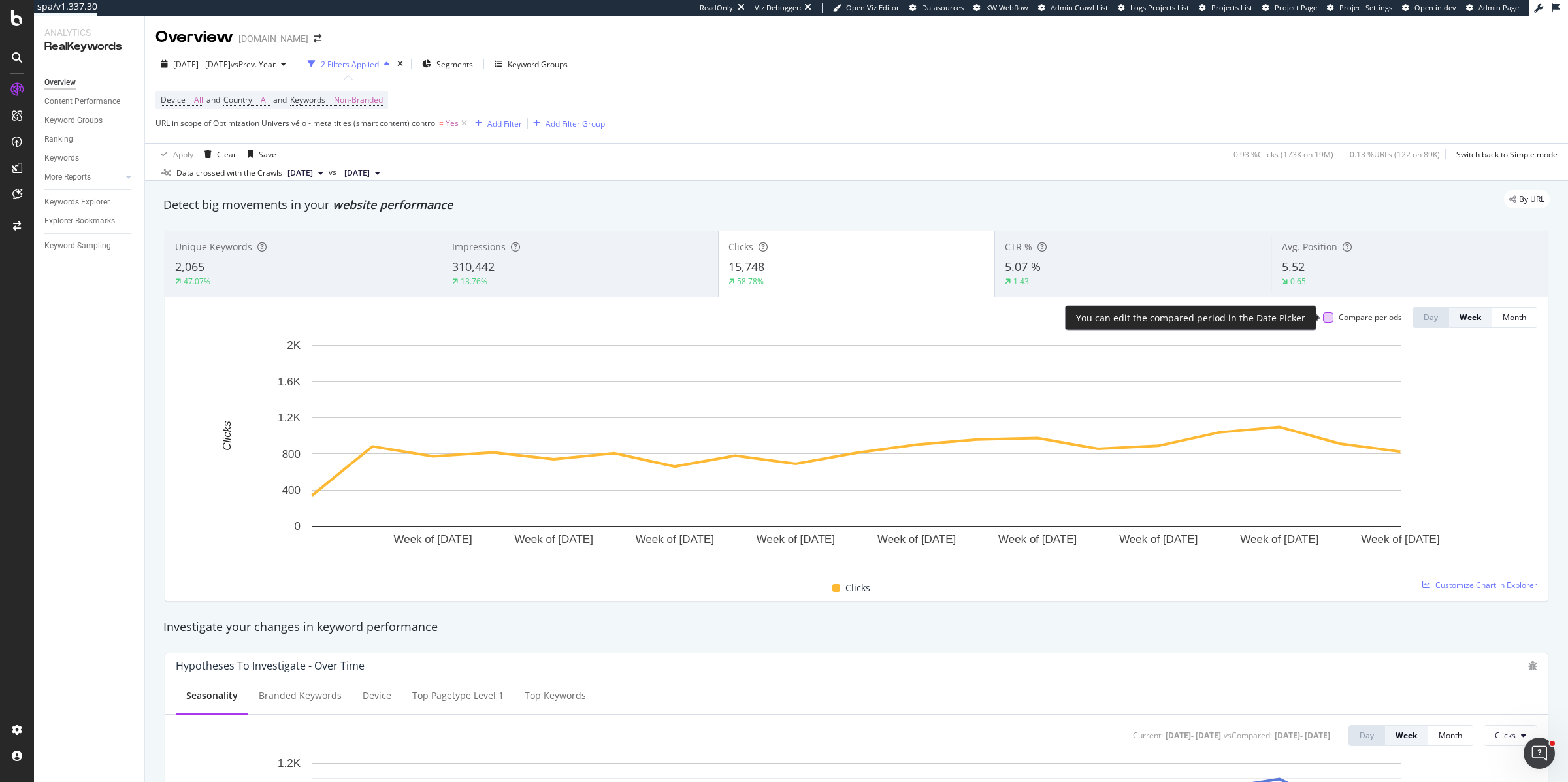
click at [1330, 318] on div at bounding box center [1328, 317] width 10 height 10
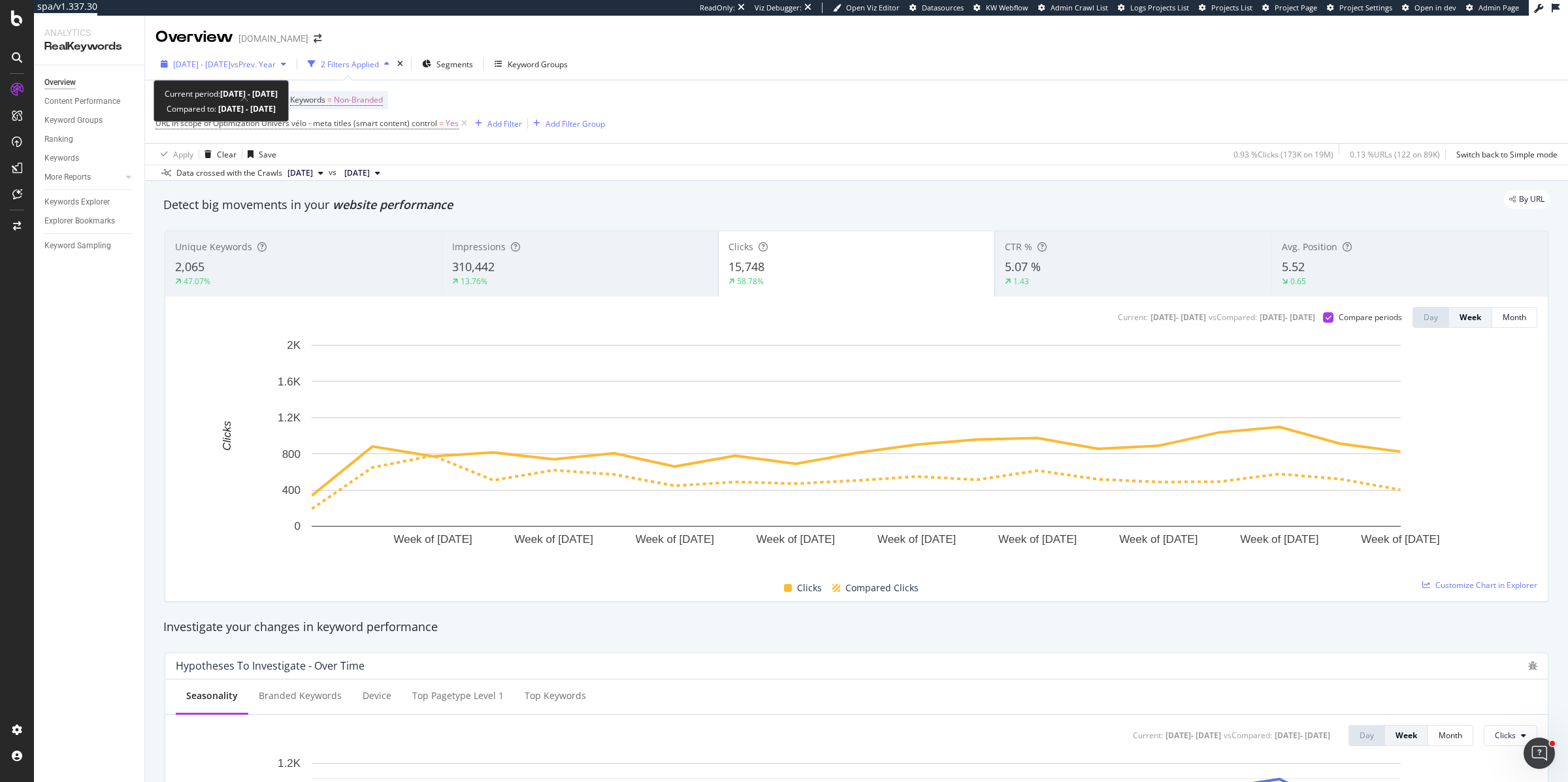
click at [276, 63] on span "vs Prev. Year" at bounding box center [252, 64] width 45 height 11
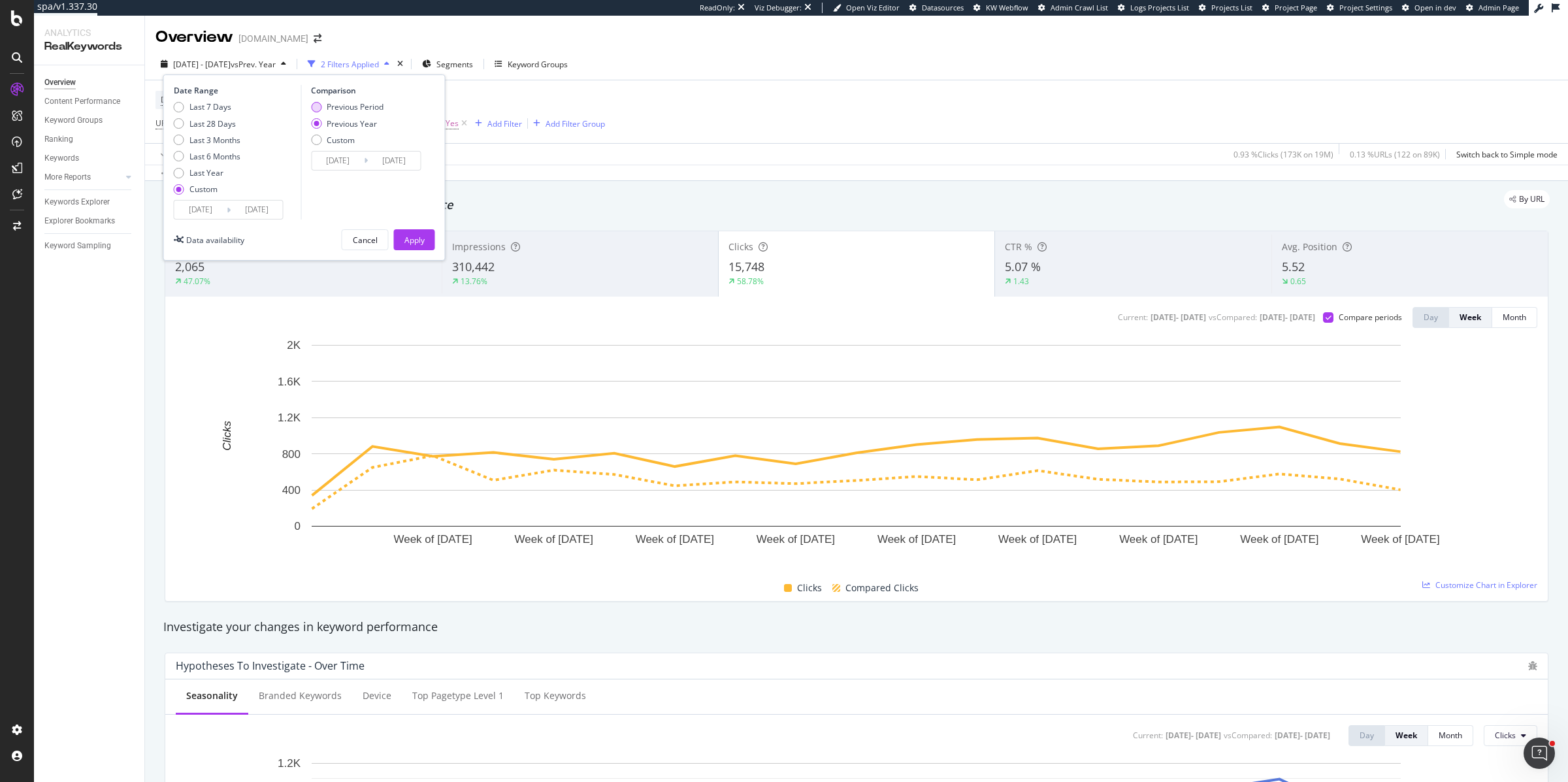
click at [318, 105] on div "Previous Period" at bounding box center [316, 107] width 10 height 10
type input "2025/01/02"
type input "2025/05/09"
click at [417, 240] on div "Apply" at bounding box center [415, 240] width 20 height 11
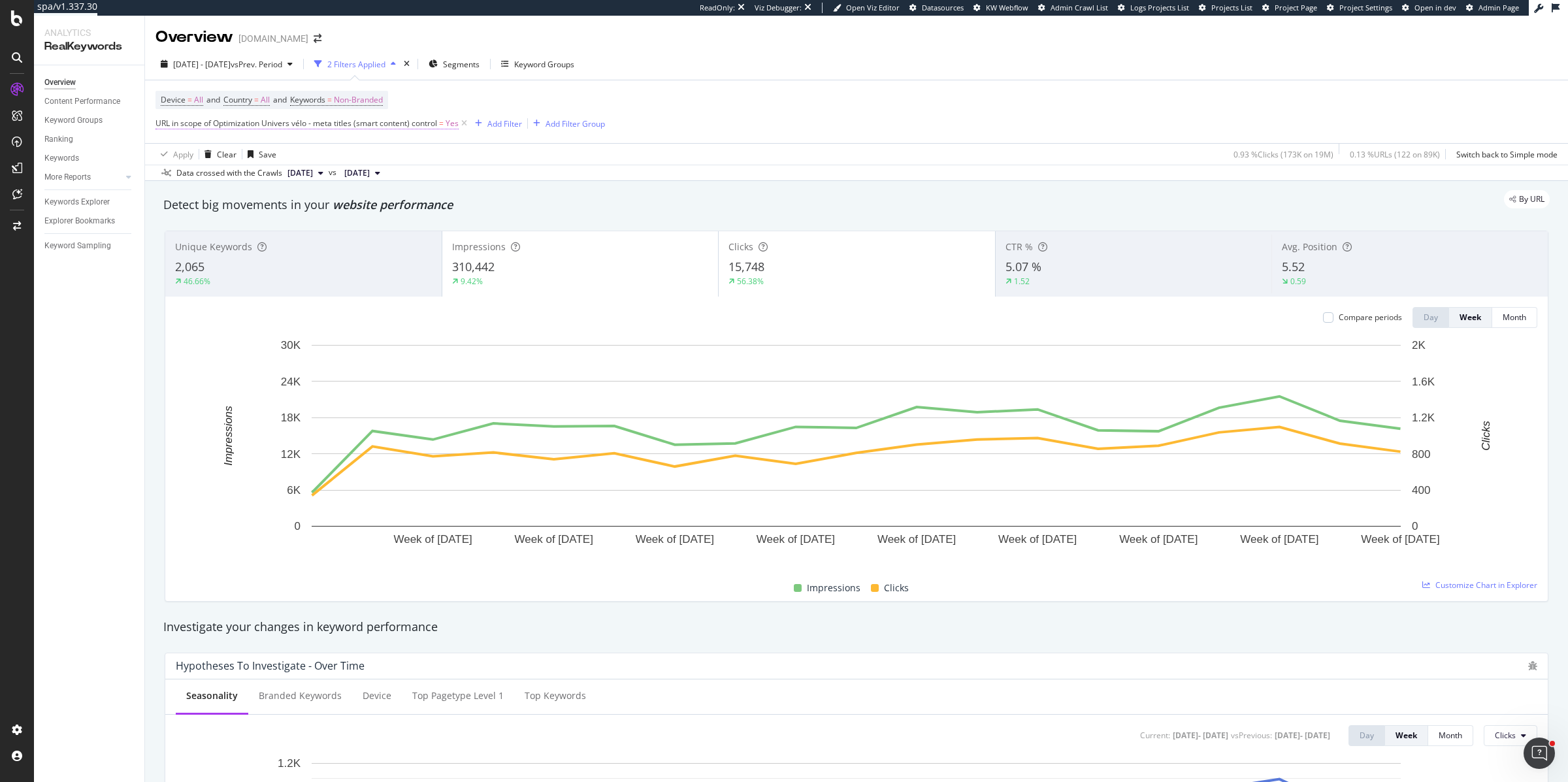
click at [236, 120] on span "URL in scope of Optimization Univers vélo - meta titles (smart content) control" at bounding box center [296, 122] width 282 height 11
click at [200, 156] on span "Univers vélo - meta titles (smart content)" at bounding box center [241, 154] width 148 height 11
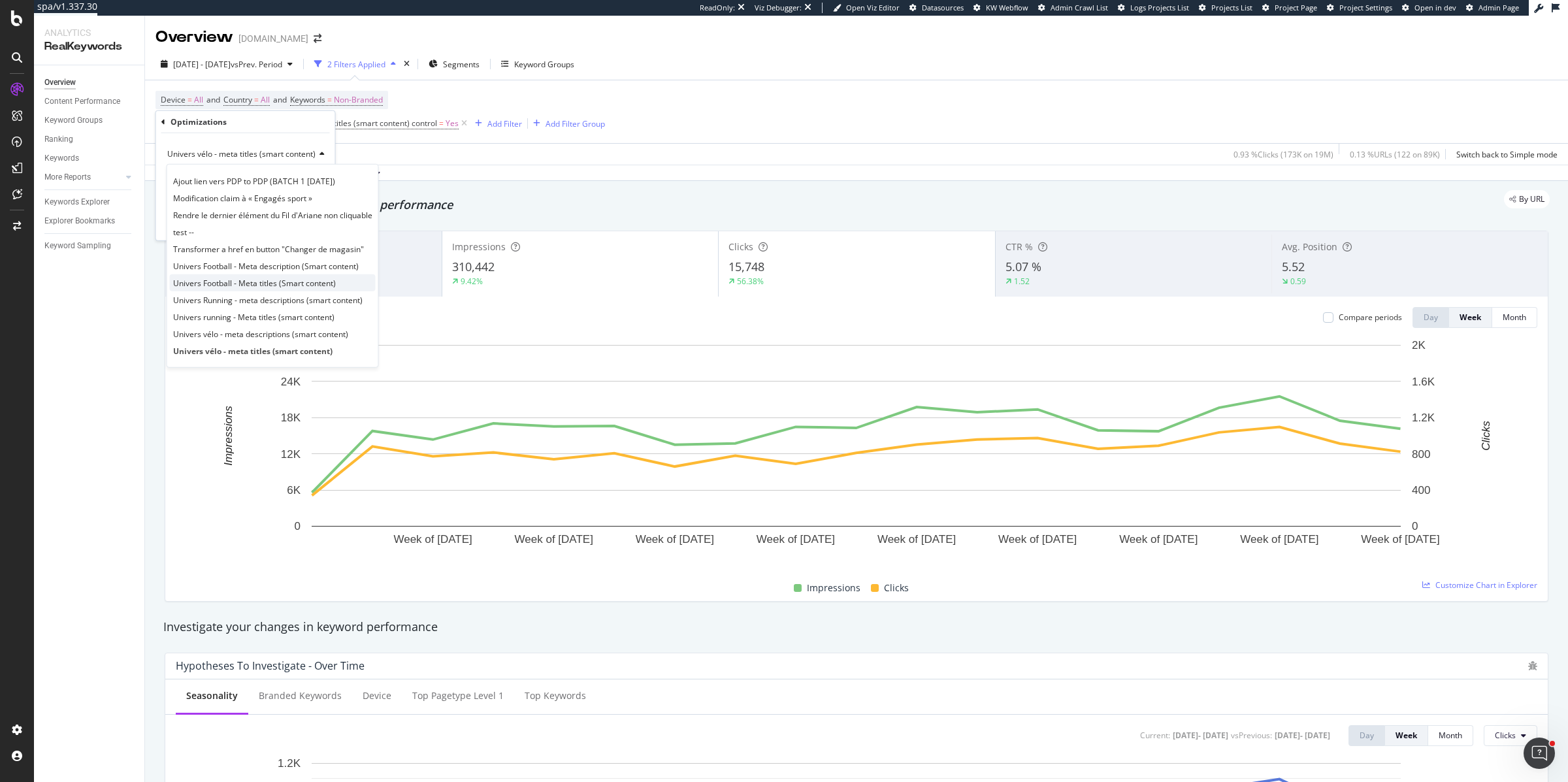
click at [191, 283] on span "Univers Football - Meta titles (Smart content)" at bounding box center [254, 282] width 163 height 11
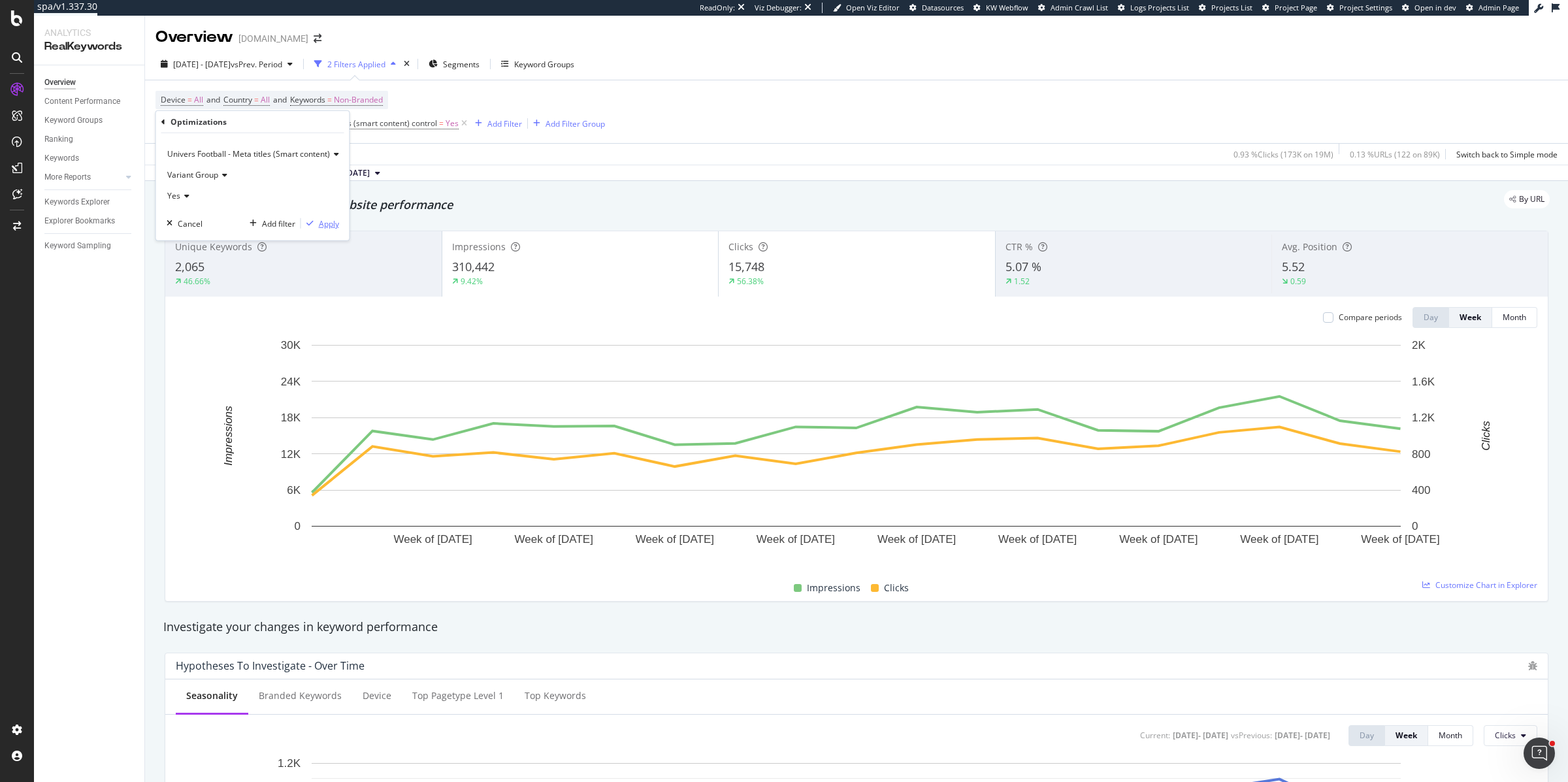
click at [329, 223] on div "Apply" at bounding box center [329, 223] width 20 height 11
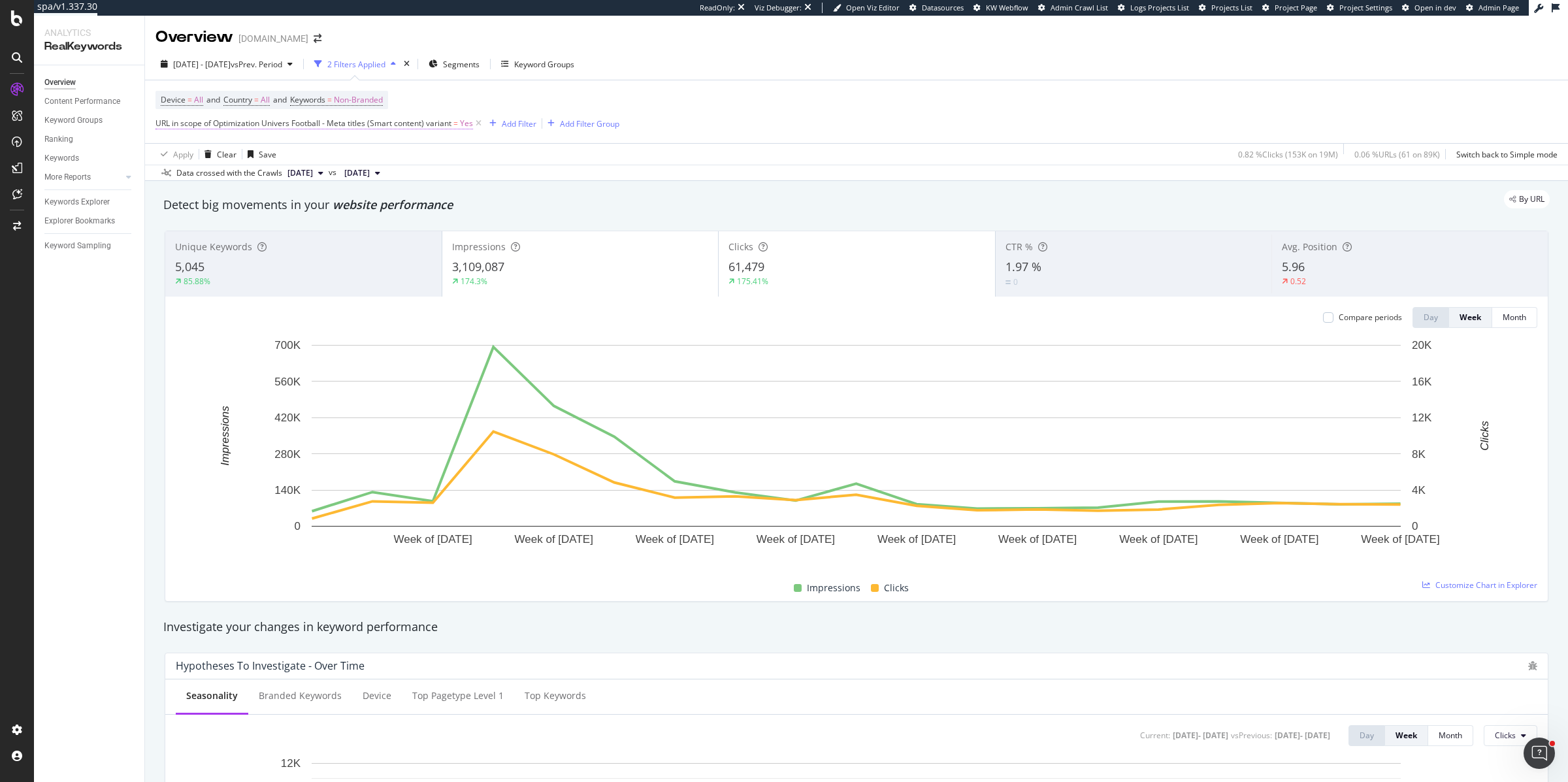
click at [365, 128] on span "URL in scope of Optimization Univers Football - Meta titles (Smart content) var…" at bounding box center [314, 123] width 318 height 12
click at [214, 173] on span "Variant Group" at bounding box center [192, 175] width 51 height 11
click at [202, 218] on span "Control Group" at bounding box center [198, 218] width 51 height 11
click at [329, 219] on div "Apply" at bounding box center [329, 223] width 20 height 11
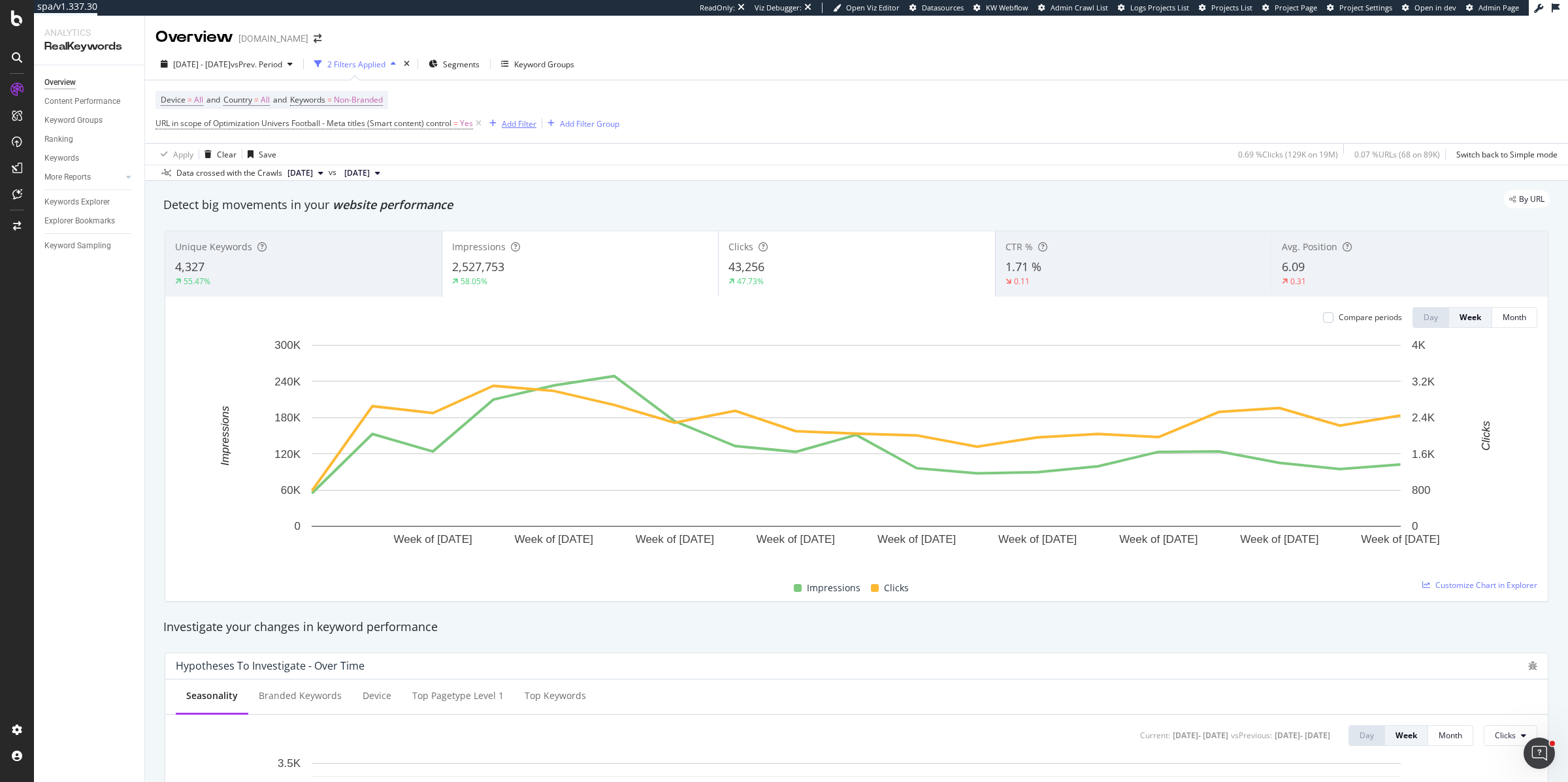
click at [520, 125] on div "Add Filter" at bounding box center [519, 123] width 35 height 11
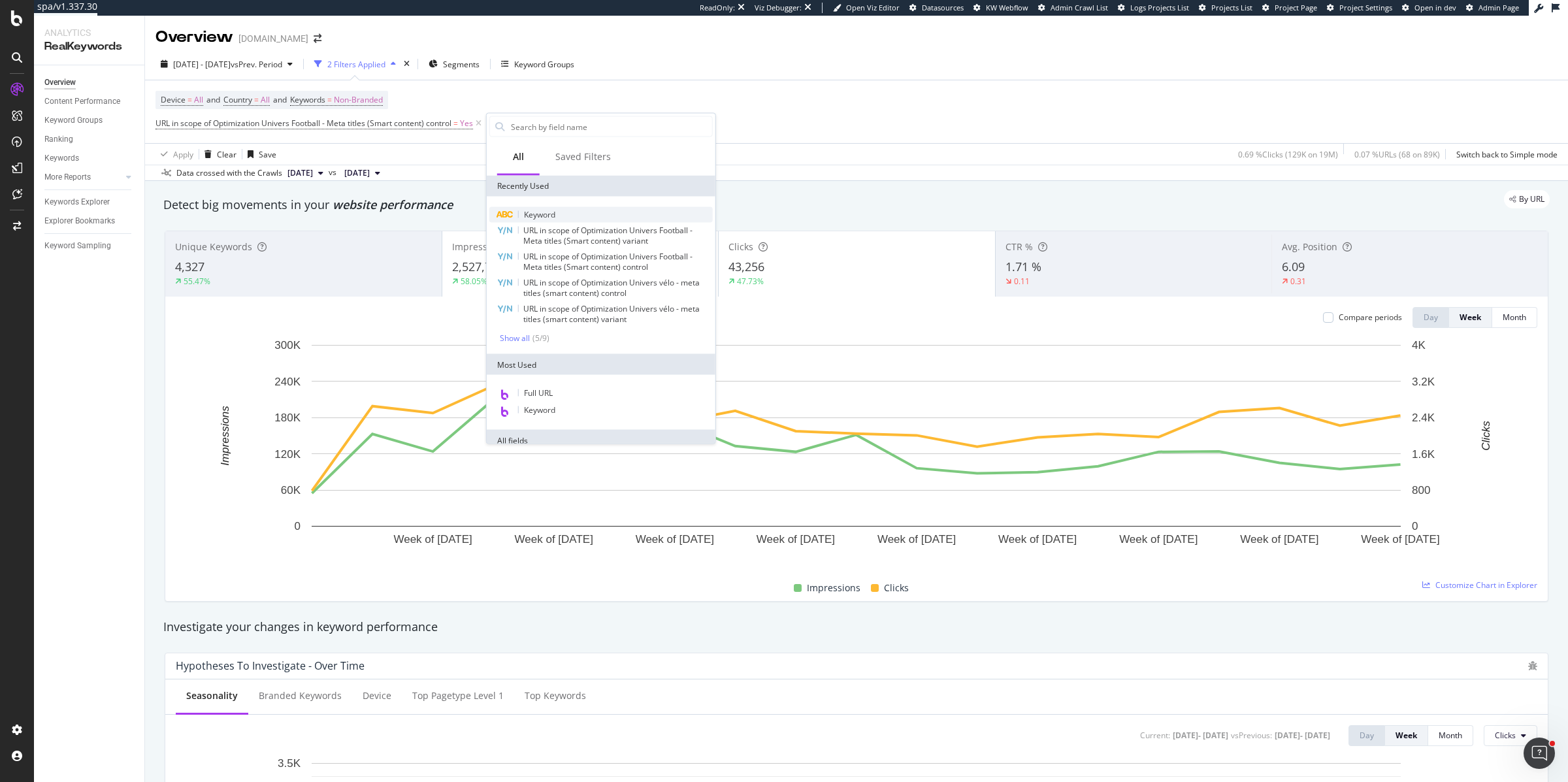
click at [539, 219] on div "Keyword" at bounding box center [601, 215] width 224 height 16
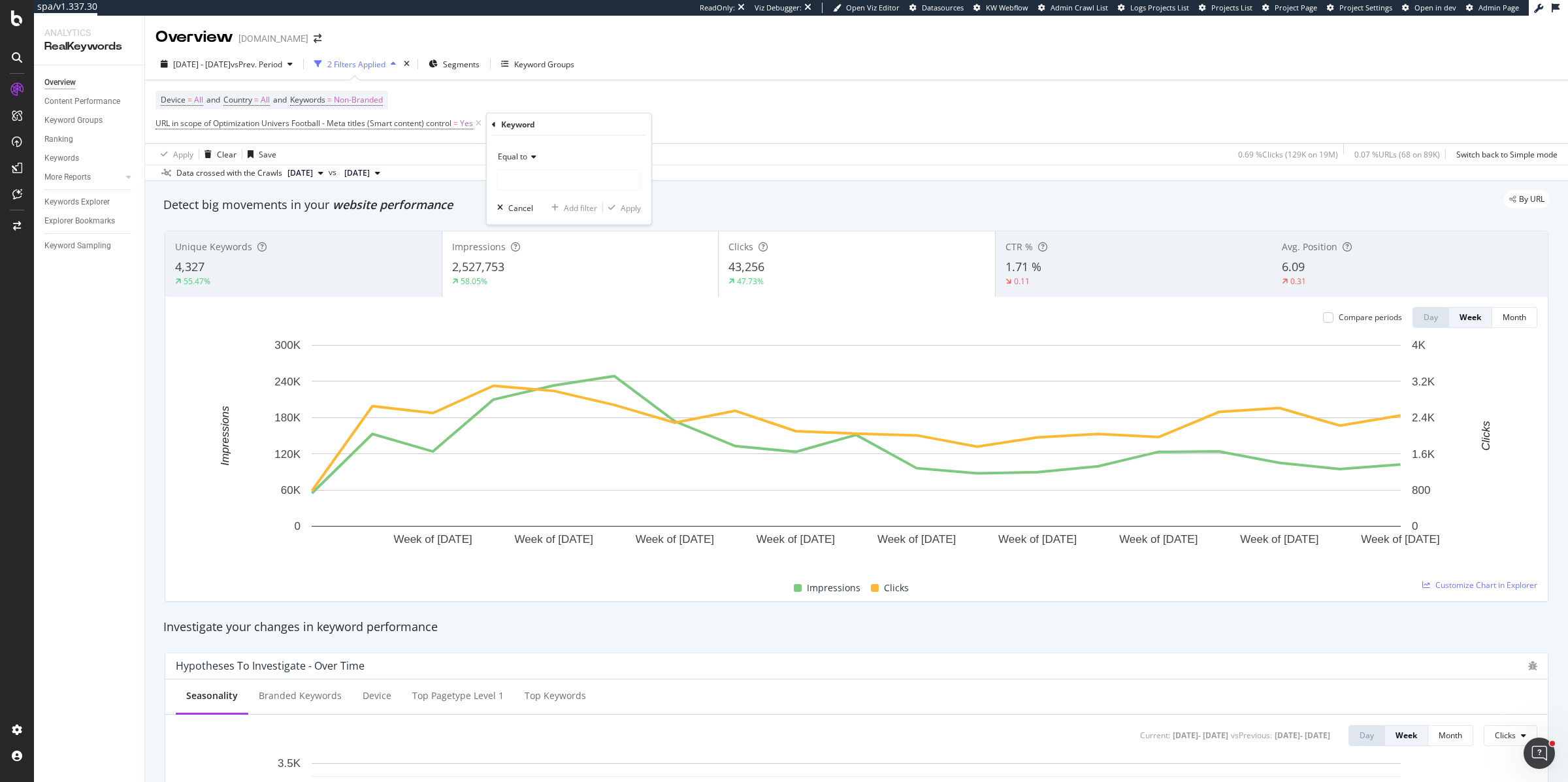
click at [511, 158] on span "Equal to" at bounding box center [512, 156] width 30 height 11
click at [530, 301] on span "Doesn't contain" at bounding box center [531, 302] width 57 height 11
click at [528, 181] on input "text" at bounding box center [568, 180] width 143 height 21
type input "psg"
drag, startPoint x: 631, startPoint y: 207, endPoint x: 784, endPoint y: 35, distance: 230.2
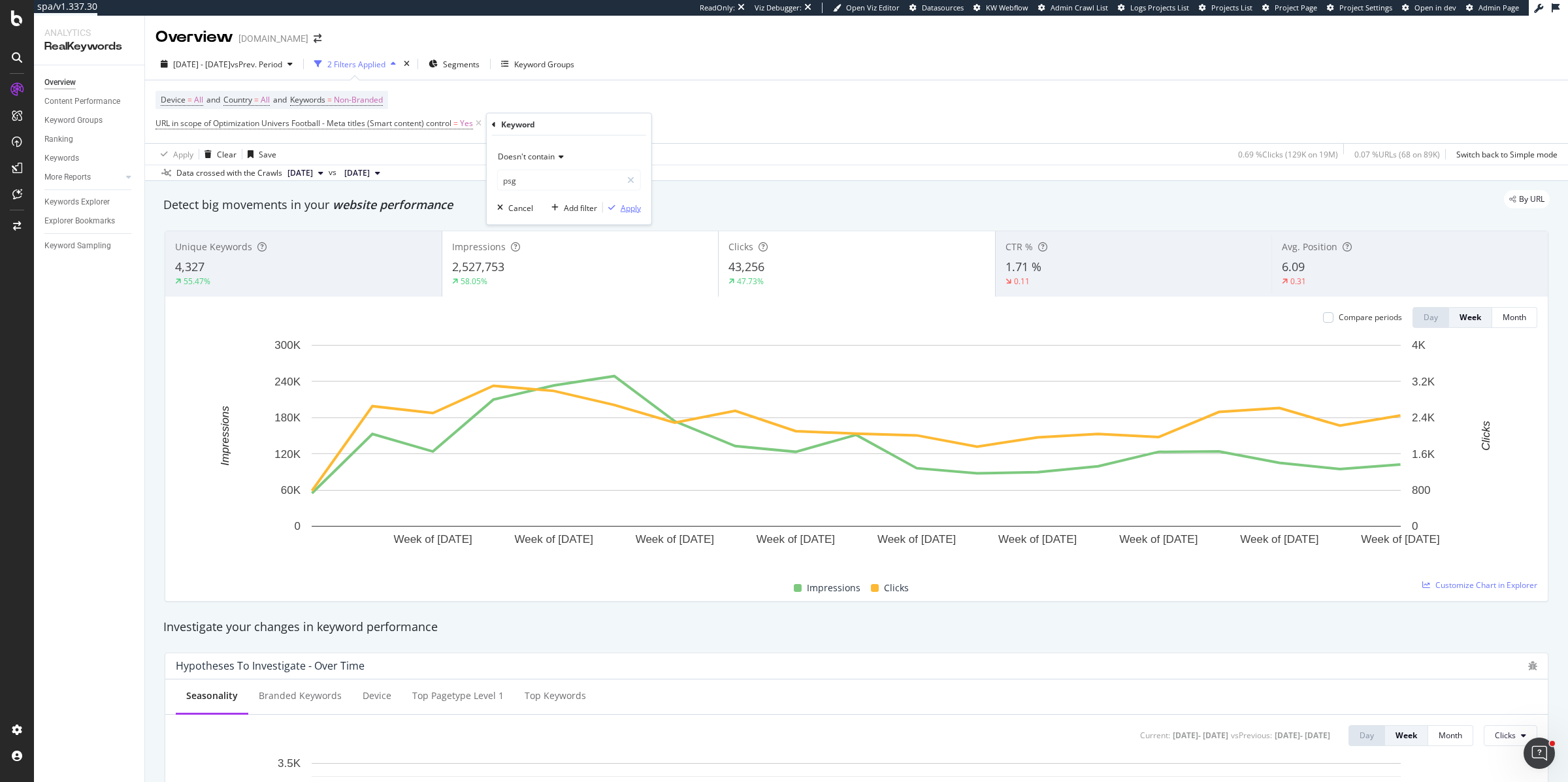
click at [631, 207] on div "Apply" at bounding box center [631, 207] width 20 height 11
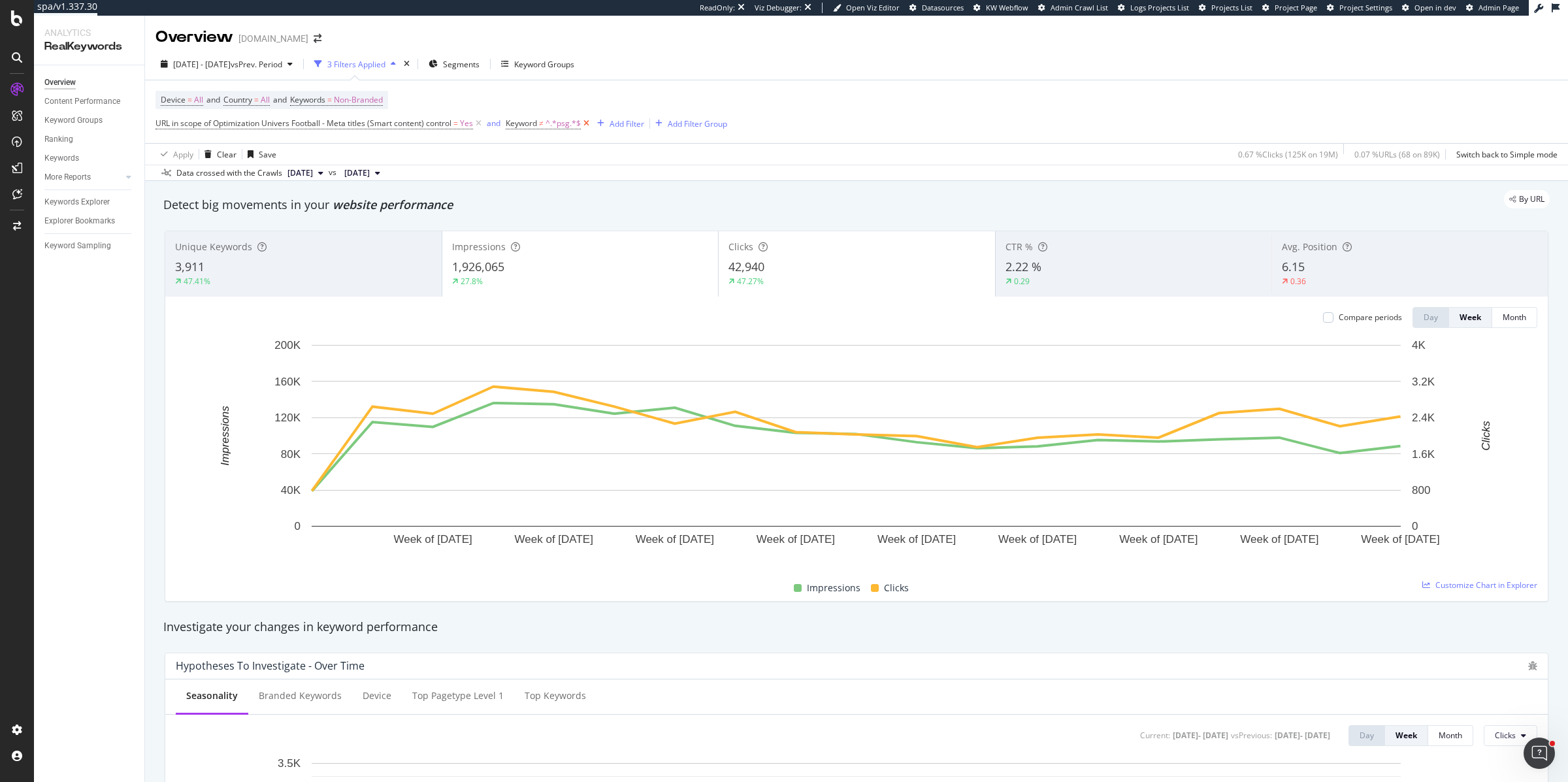
click at [590, 123] on icon at bounding box center [586, 123] width 11 height 13
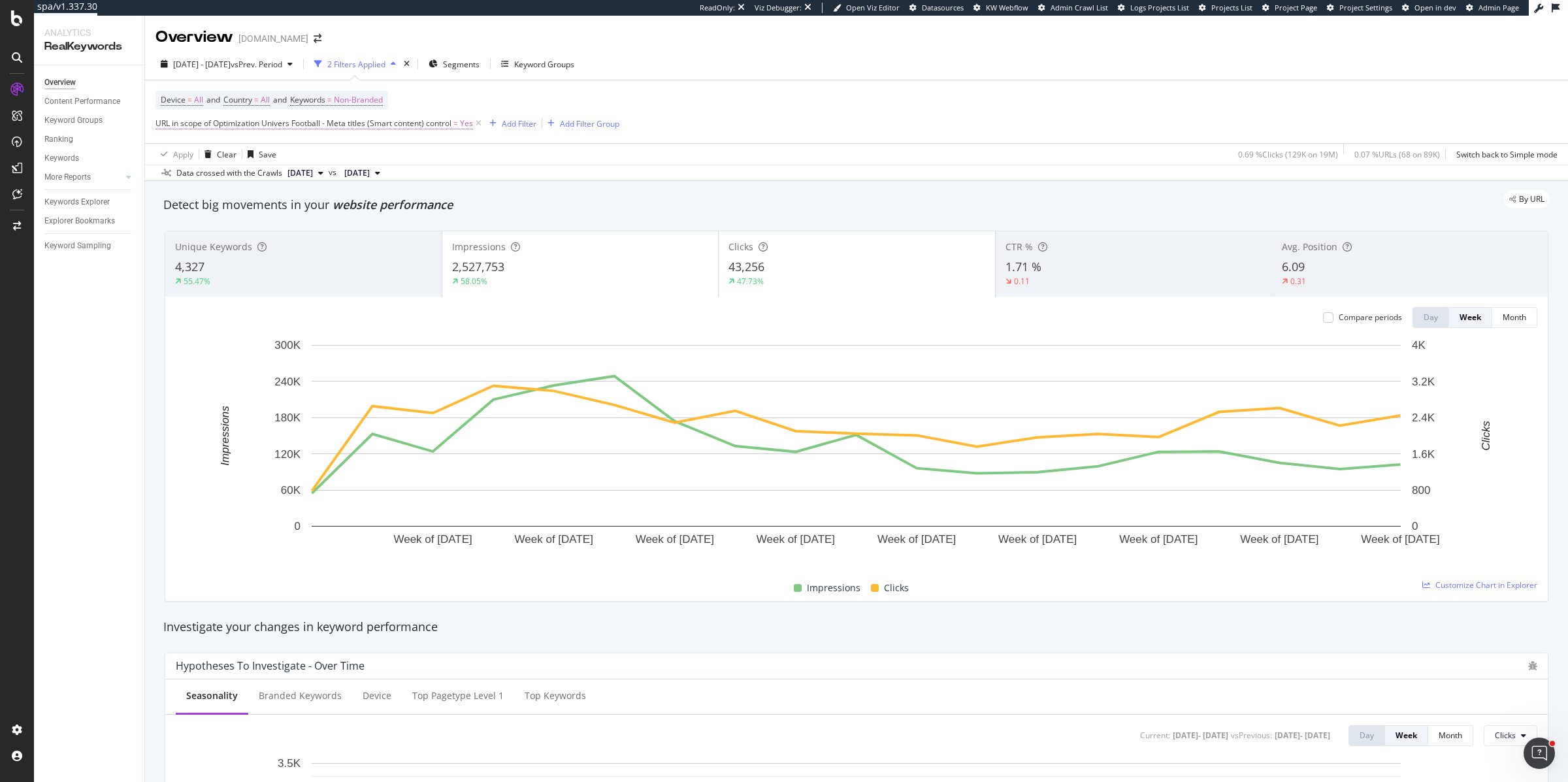
click at [326, 117] on span "URL in scope of Optimization Univers Football - Meta titles (Smart content) con…" at bounding box center [303, 122] width 296 height 11
click at [214, 157] on span "Univers Football - Meta titles (Smart content)" at bounding box center [248, 154] width 163 height 11
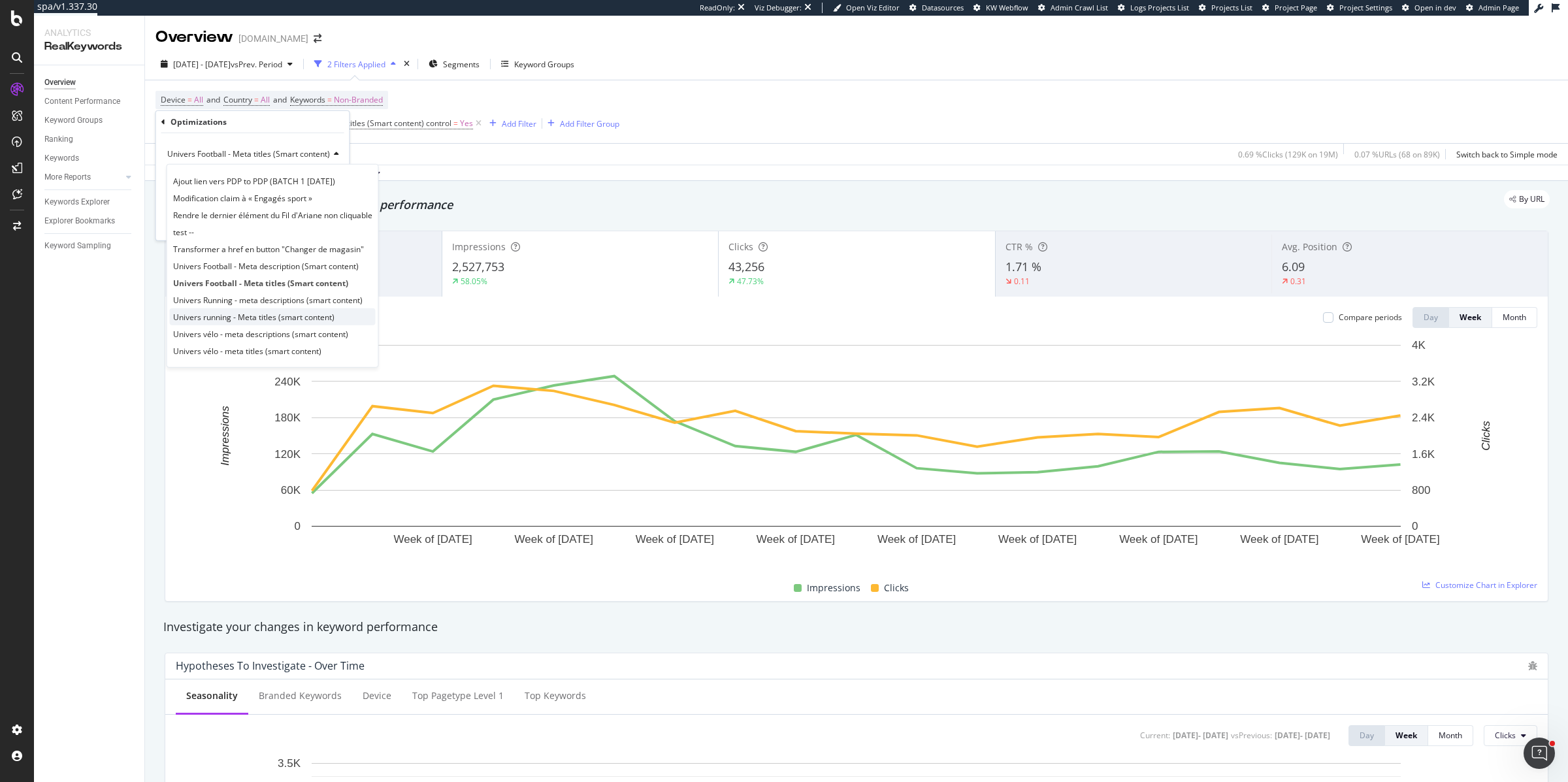
click at [210, 313] on span "Univers running - Meta titles (smart content)" at bounding box center [253, 316] width 161 height 11
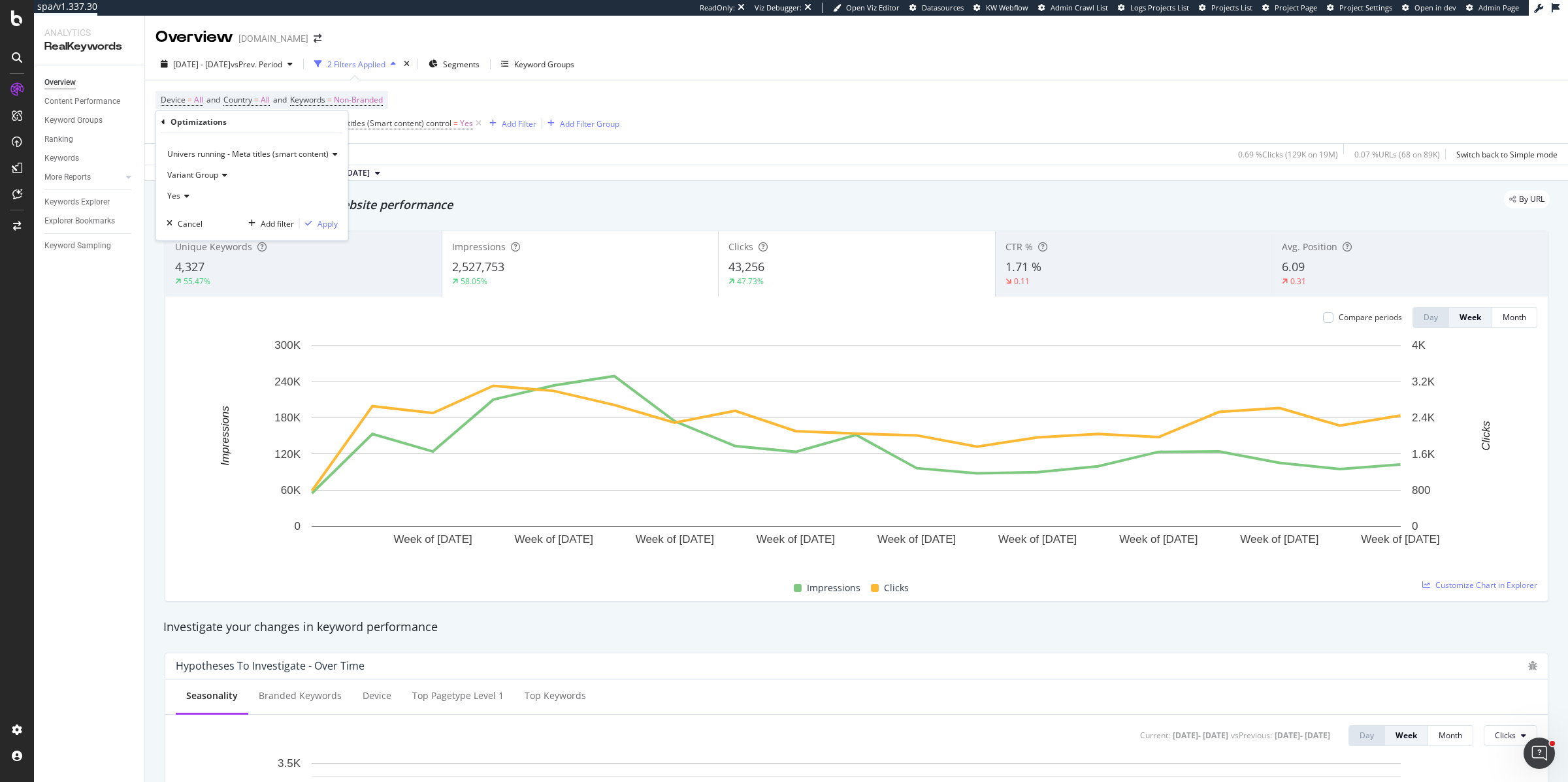
click at [202, 175] on span "Variant Group" at bounding box center [192, 175] width 51 height 11
click at [201, 220] on span "Control Group" at bounding box center [198, 218] width 51 height 11
click at [326, 223] on div "Apply" at bounding box center [328, 223] width 20 height 11
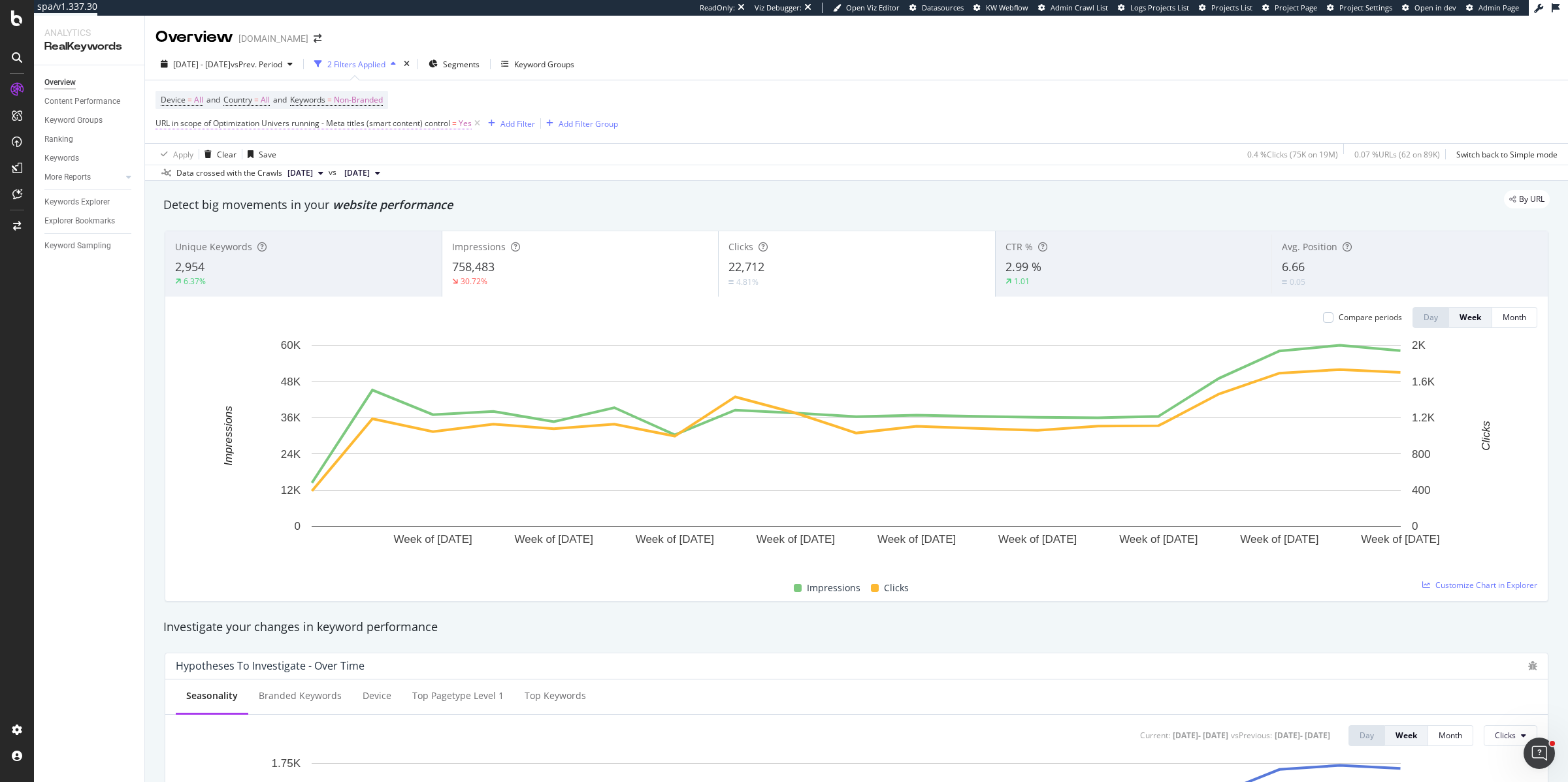
click at [388, 124] on span "URL in scope of Optimization Univers running - Meta titles (smart content) cont…" at bounding box center [302, 122] width 294 height 11
click at [236, 161] on div "Univers running - Meta titles (smart content)" at bounding box center [252, 154] width 171 height 21
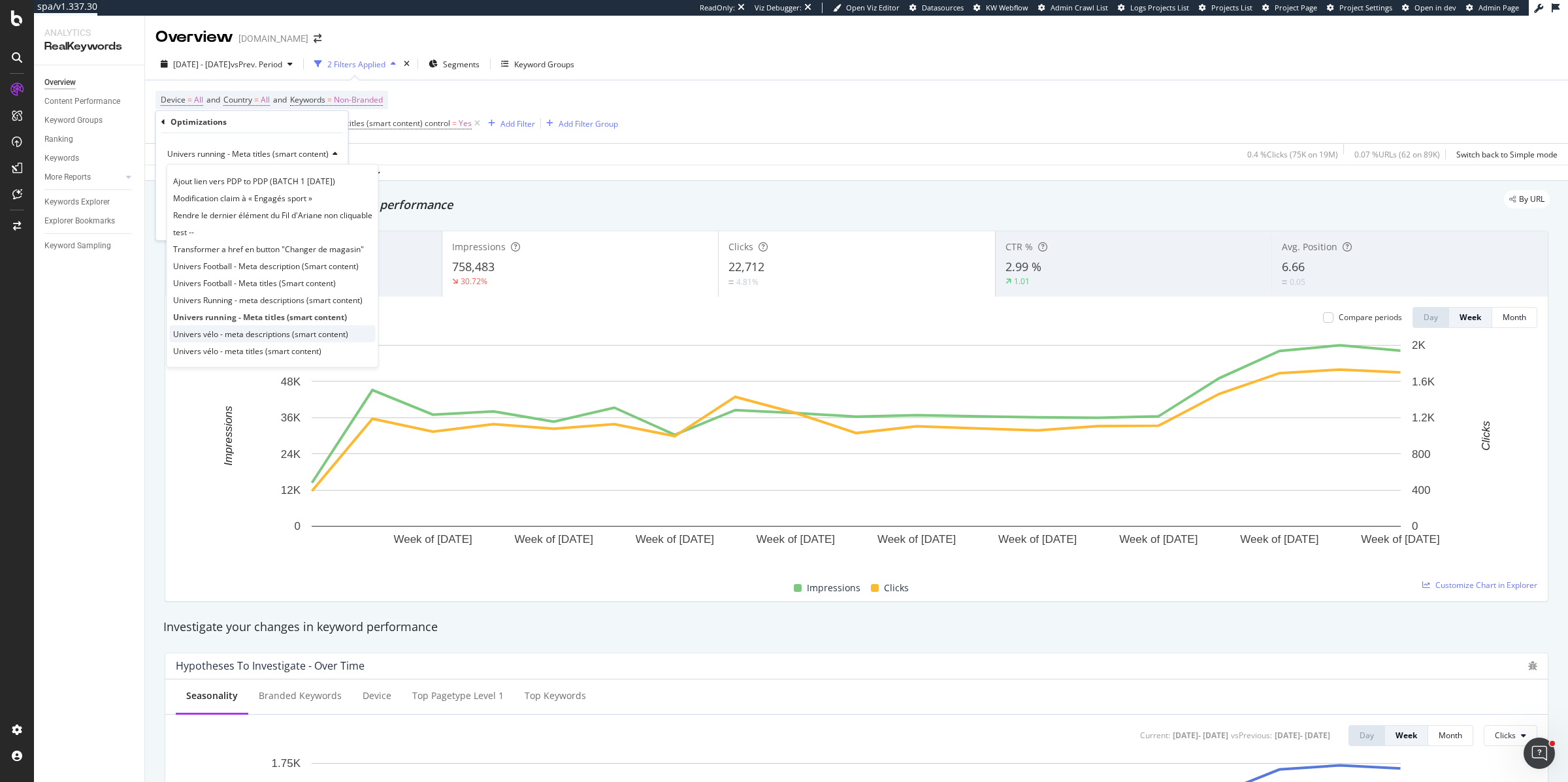
click at [206, 337] on span "Univers vélo - meta descriptions (smart content)" at bounding box center [261, 333] width 175 height 11
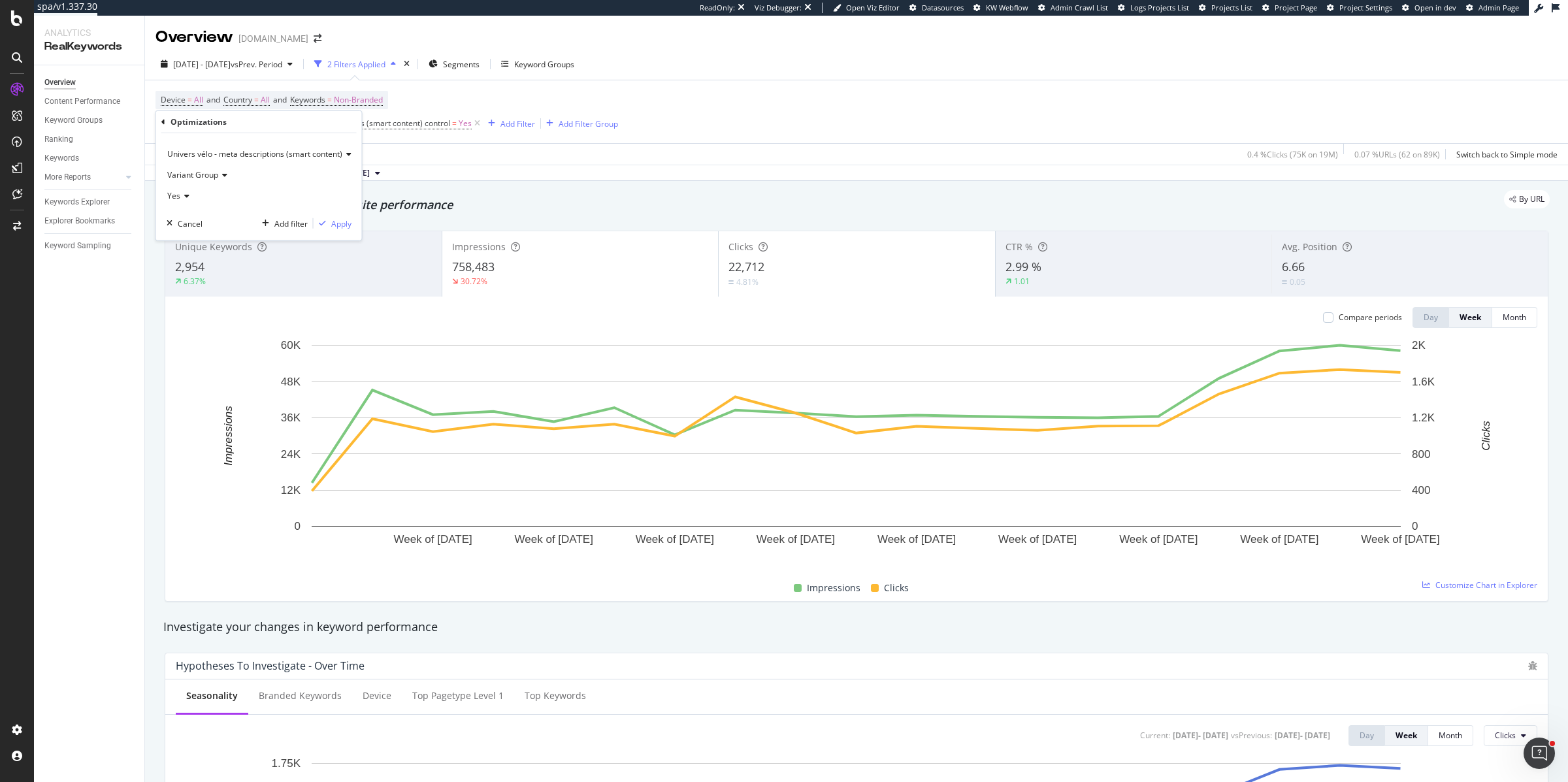
click at [197, 170] on span "Variant Group" at bounding box center [192, 175] width 51 height 11
click at [197, 213] on span "Control Group" at bounding box center [198, 218] width 51 height 11
click at [341, 224] on div "Apply" at bounding box center [342, 223] width 20 height 11
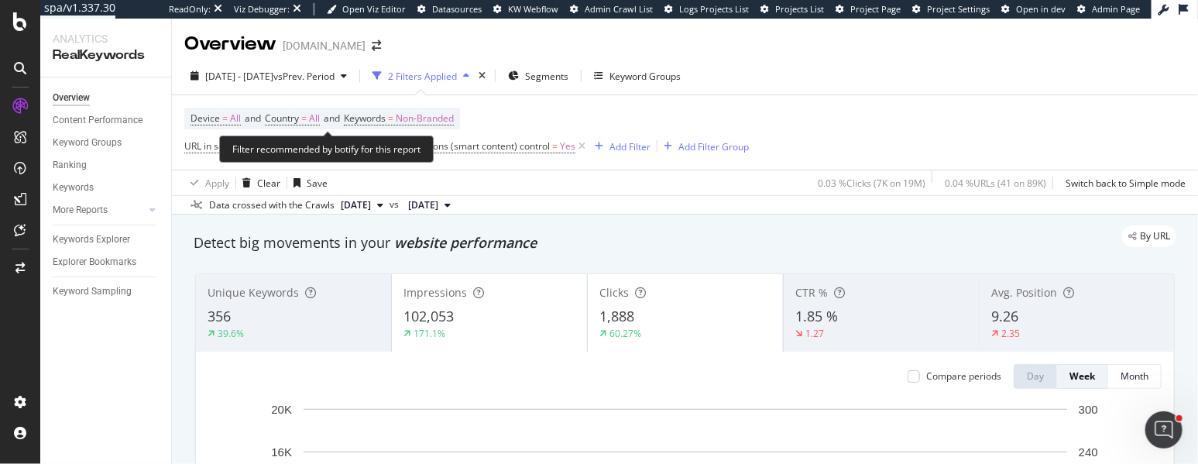
click at [287, 154] on div "Filter recommended by botify for this report" at bounding box center [326, 149] width 215 height 27
click at [221, 153] on div "Filter recommended by botify for this report" at bounding box center [326, 149] width 215 height 27
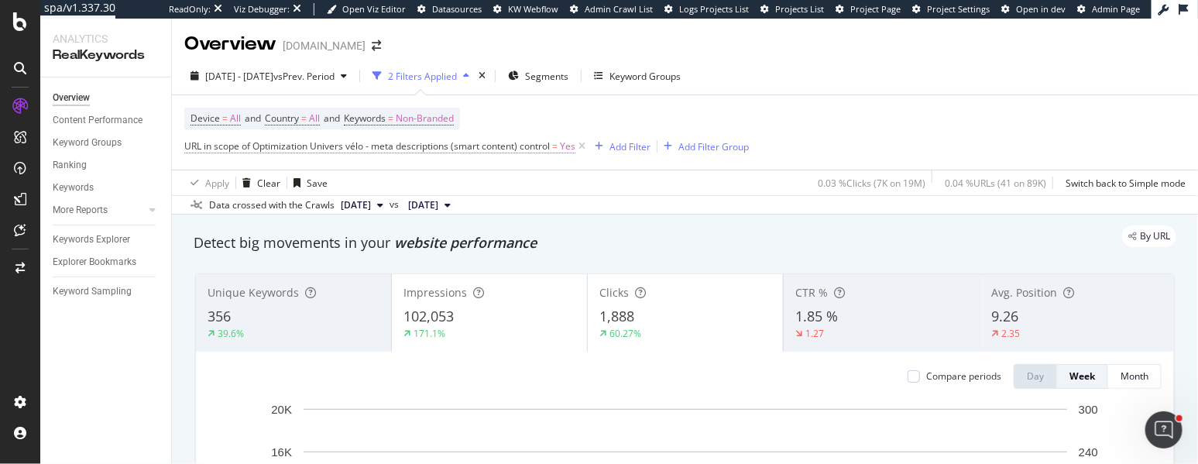
click at [207, 153] on span "URL in scope of Optimization Univers vélo - meta descriptions (smart content) c…" at bounding box center [379, 146] width 391 height 14
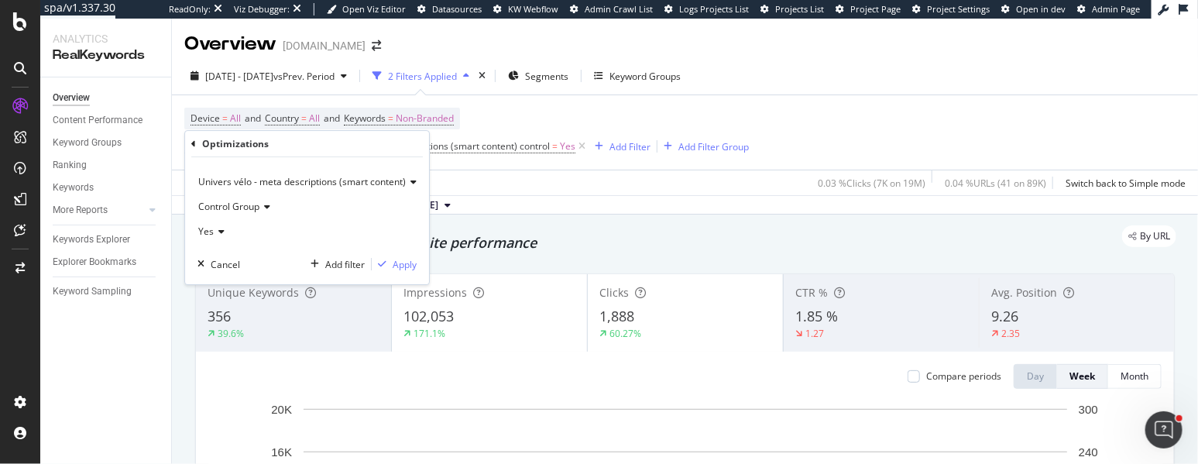
click at [226, 184] on span "Univers vélo - meta descriptions (smart content)" at bounding box center [302, 181] width 208 height 13
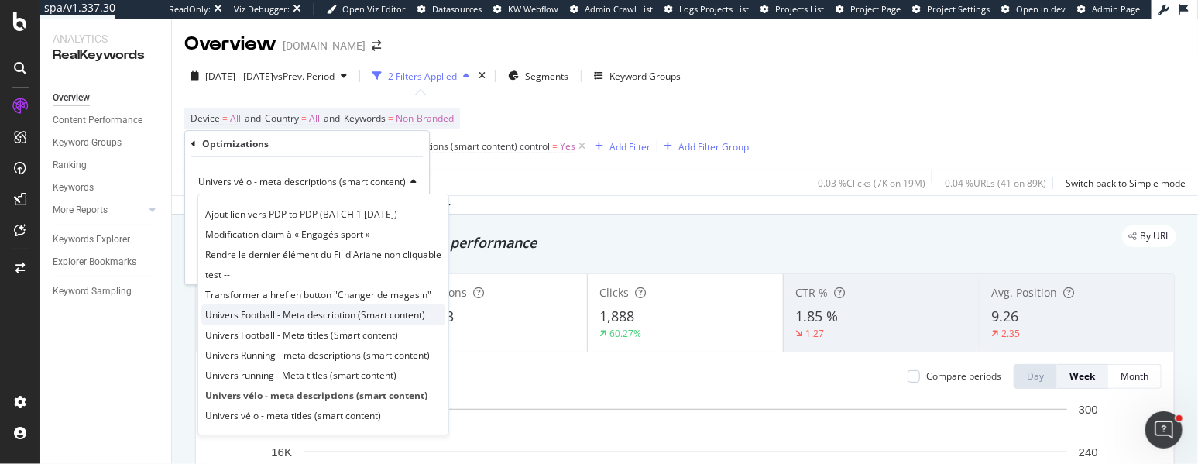
click at [256, 316] on span "Univers Football - Meta description (Smart content)" at bounding box center [315, 314] width 220 height 13
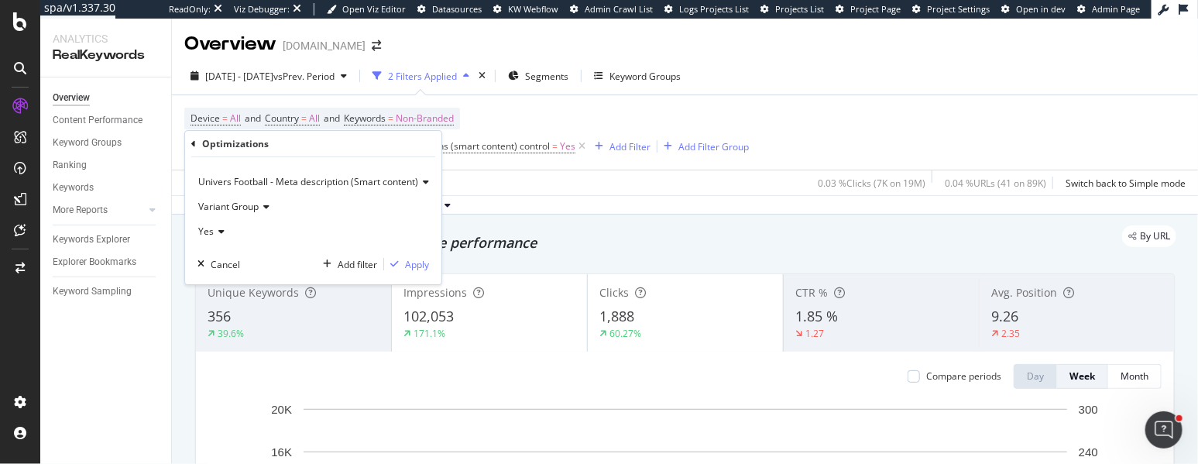
click at [226, 206] on span "Variant Group" at bounding box center [228, 206] width 60 height 13
click at [235, 253] on span "Control Group" at bounding box center [235, 259] width 61 height 13
click at [417, 260] on div "Apply" at bounding box center [417, 264] width 24 height 13
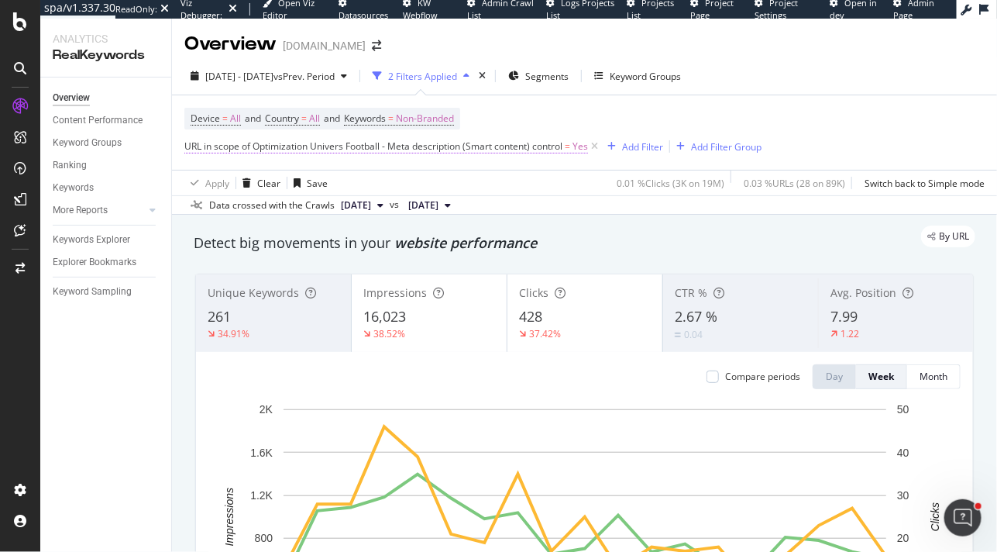
click at [381, 151] on span "URL in scope of Optimization Univers Football - Meta description (Smart content…" at bounding box center [373, 145] width 378 height 13
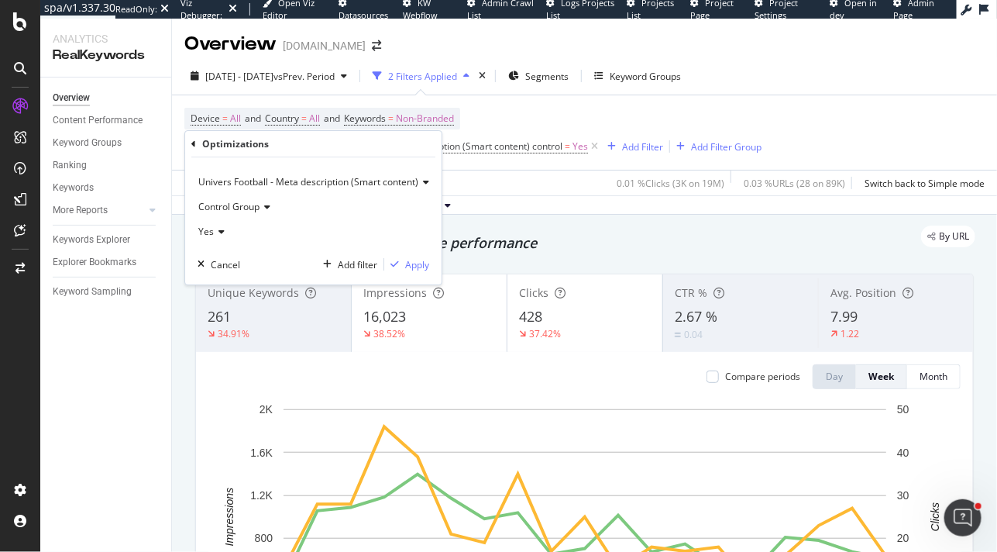
click at [278, 188] on div "Univers Football - Meta description (Smart content)" at bounding box center [314, 182] width 232 height 25
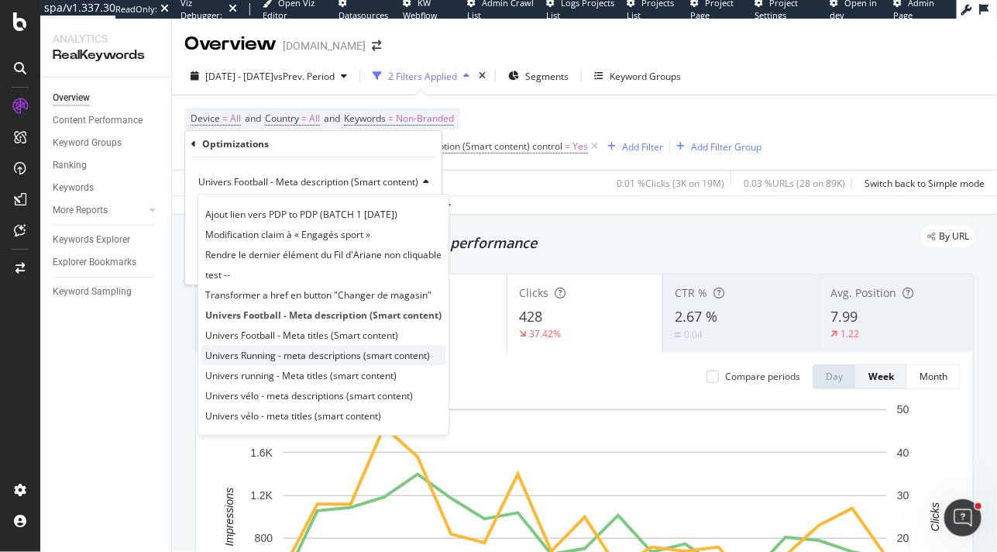
click at [281, 359] on span "Univers Running - meta descriptions (smart content)" at bounding box center [317, 355] width 225 height 13
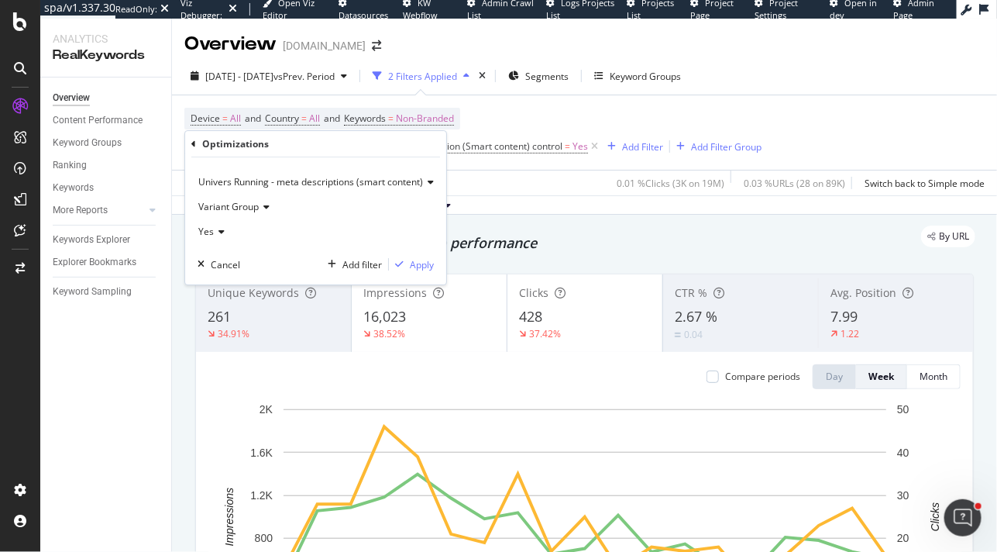
click at [230, 210] on span "Variant Group" at bounding box center [228, 206] width 60 height 13
click at [236, 253] on span "Control Group" at bounding box center [235, 259] width 61 height 13
click at [414, 265] on div "Apply" at bounding box center [422, 264] width 24 height 13
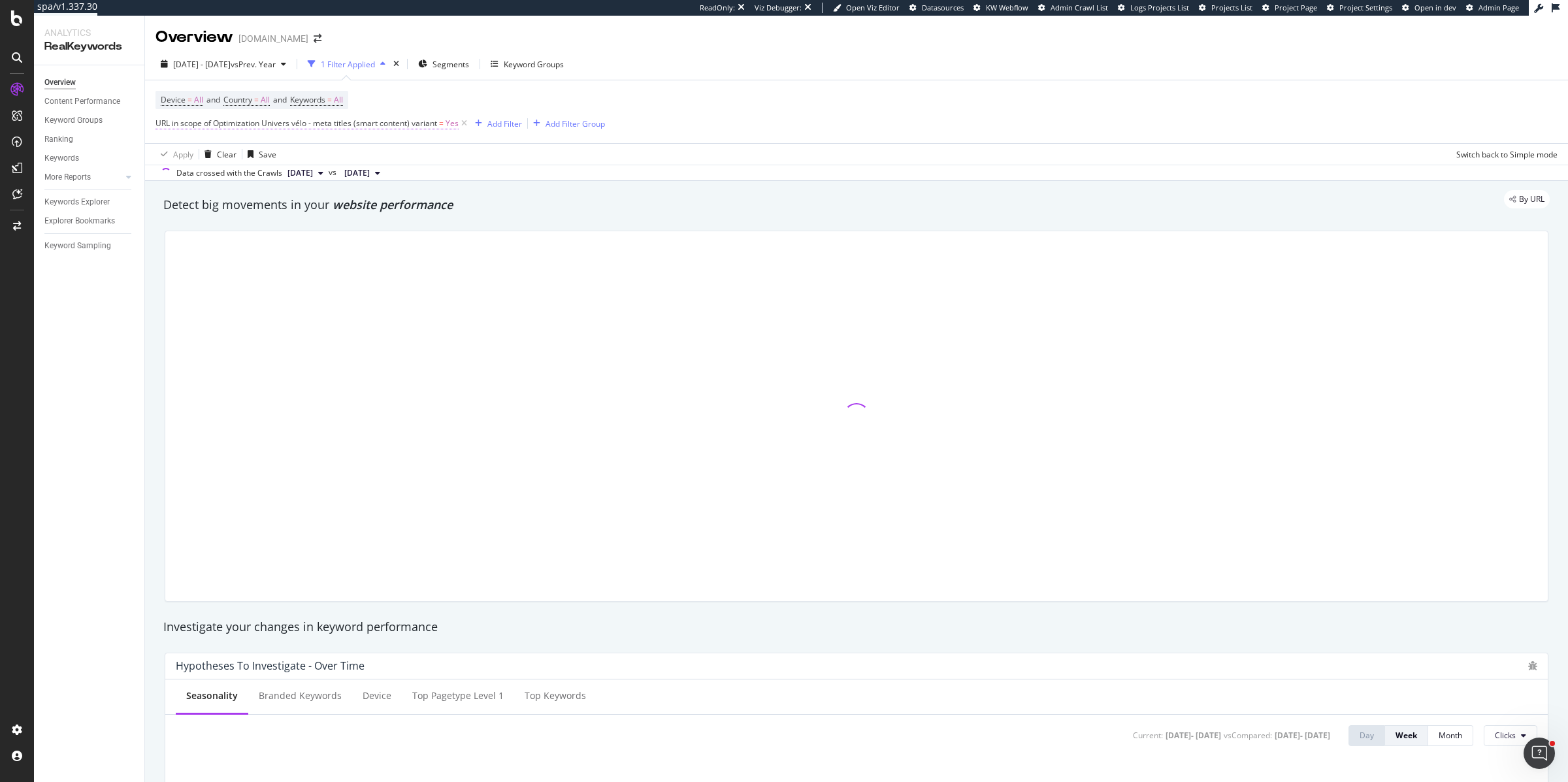
click at [395, 121] on span "URL in scope of Optimization Univers vélo - meta titles (smart content) variant" at bounding box center [296, 122] width 282 height 11
click at [190, 176] on span "Variant Group" at bounding box center [192, 175] width 51 height 11
click at [190, 216] on span "Control Group" at bounding box center [198, 218] width 51 height 11
click at [313, 224] on div "Apply" at bounding box center [315, 223] width 20 height 11
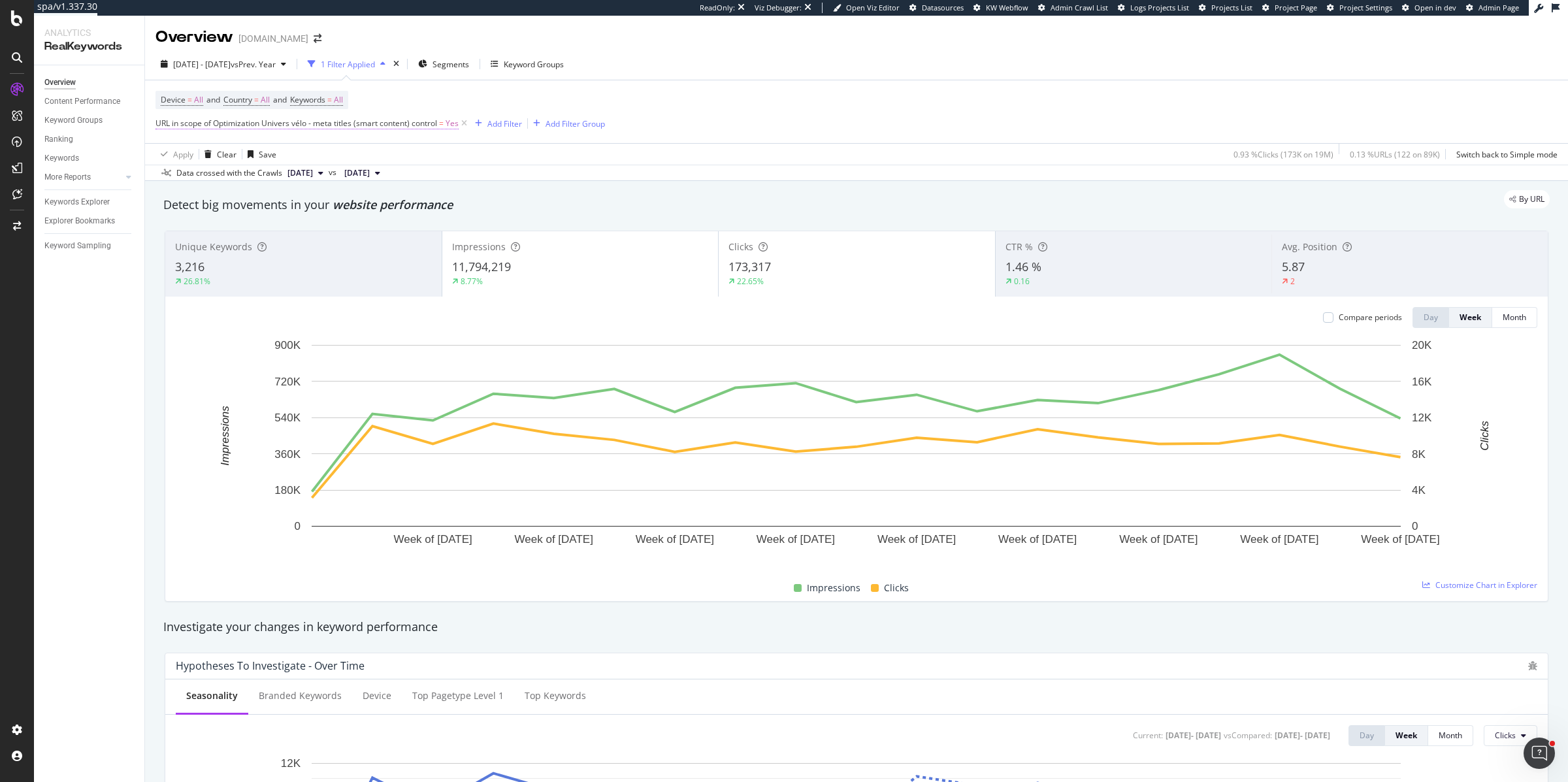
click at [371, 123] on span "URL in scope of Optimization Univers vélo - meta titles (smart content) control" at bounding box center [296, 122] width 282 height 11
click at [202, 159] on span "Univers vélo - meta titles (smart content)" at bounding box center [241, 154] width 148 height 11
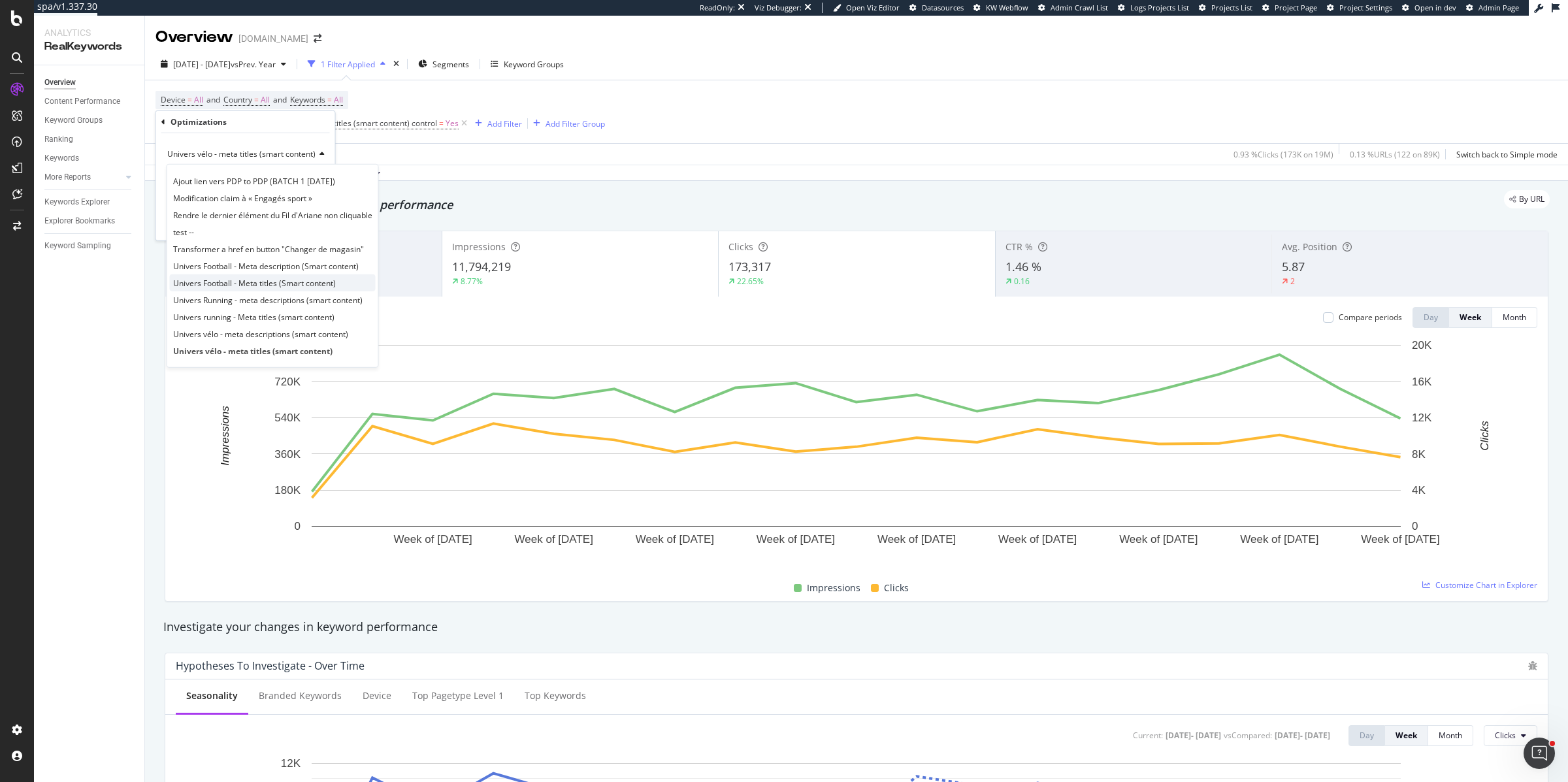
click at [196, 280] on span "Univers Football - Meta titles (Smart content)" at bounding box center [254, 282] width 163 height 11
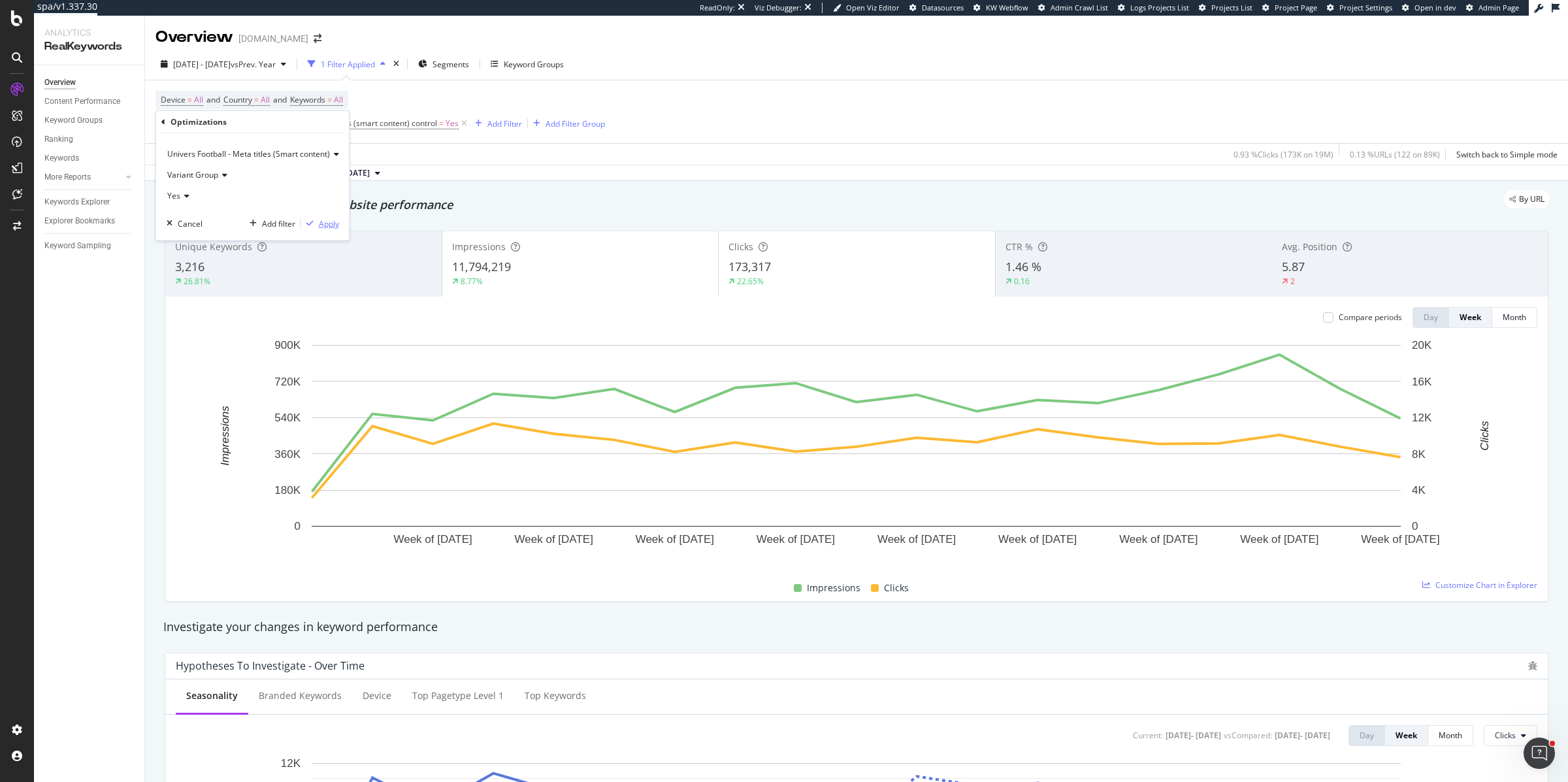
click at [326, 221] on div "Apply" at bounding box center [329, 223] width 20 height 11
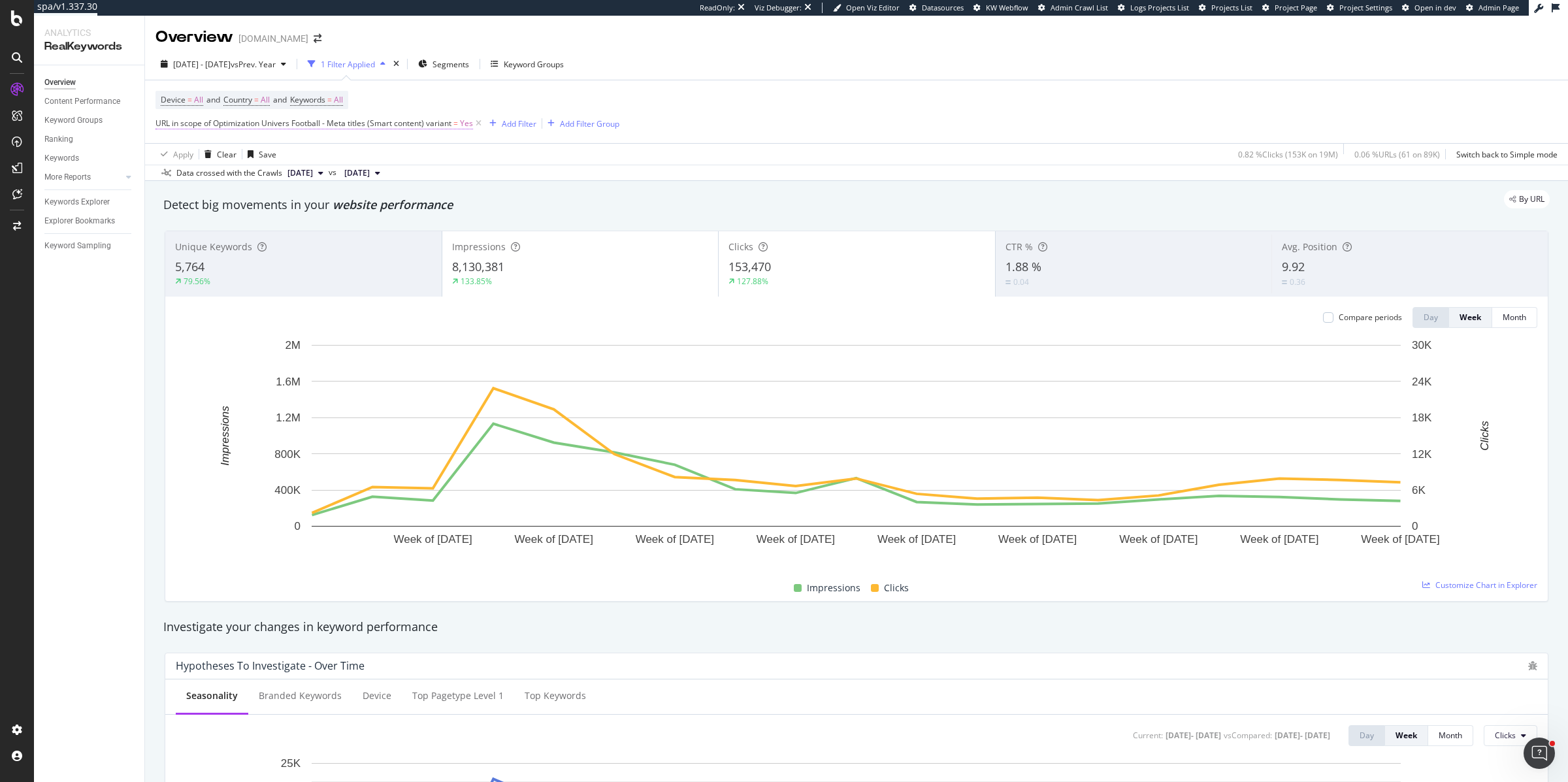
click at [377, 126] on span "URL in scope of Optimization Univers Football - Meta titles (Smart content) var…" at bounding box center [303, 122] width 296 height 11
click at [198, 174] on span "Variant Group" at bounding box center [192, 175] width 51 height 11
click at [196, 220] on span "Control Group" at bounding box center [198, 218] width 51 height 11
click at [324, 222] on div "Apply" at bounding box center [329, 223] width 20 height 11
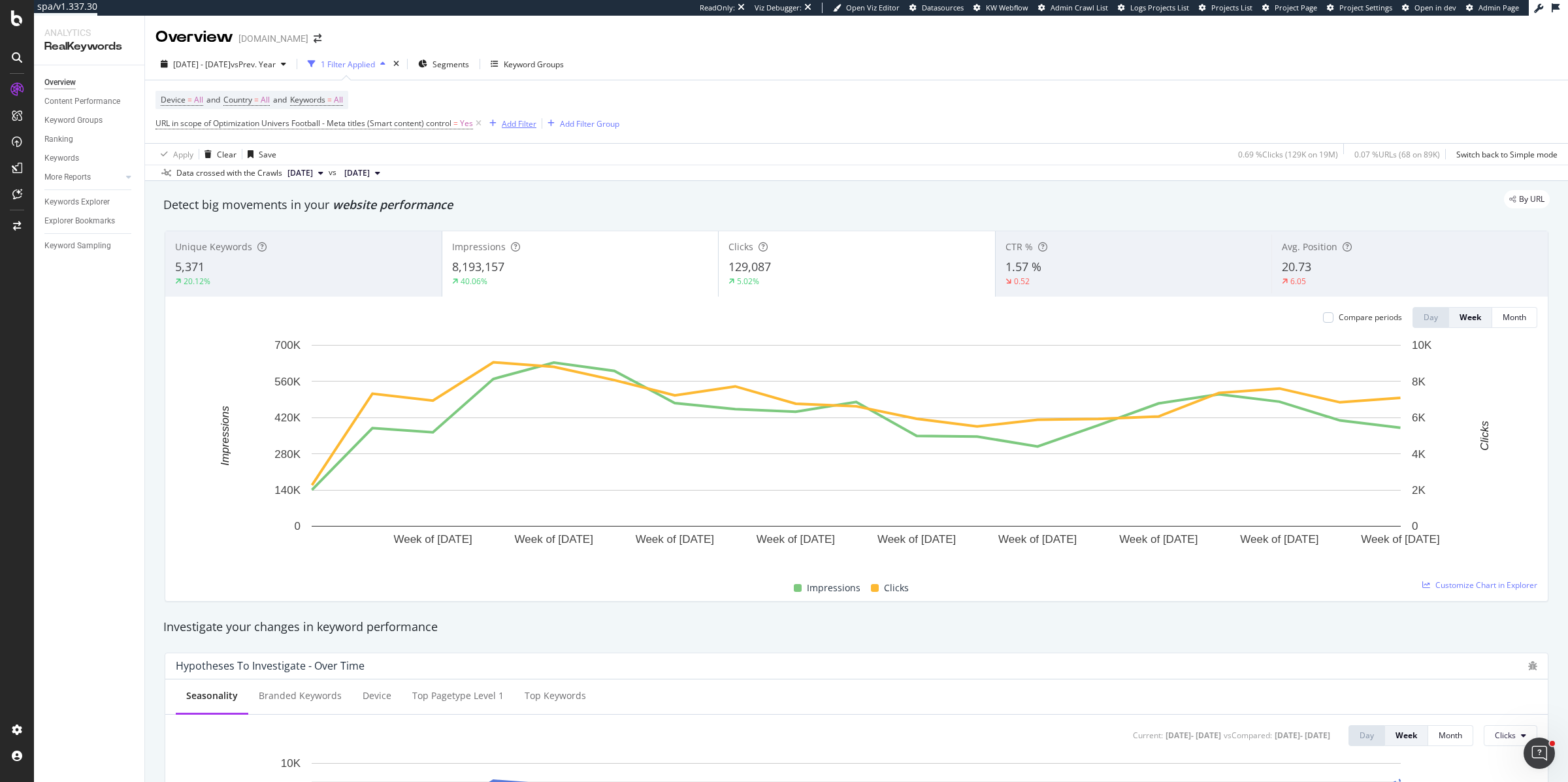
click at [516, 129] on div "Add Filter" at bounding box center [510, 123] width 52 height 14
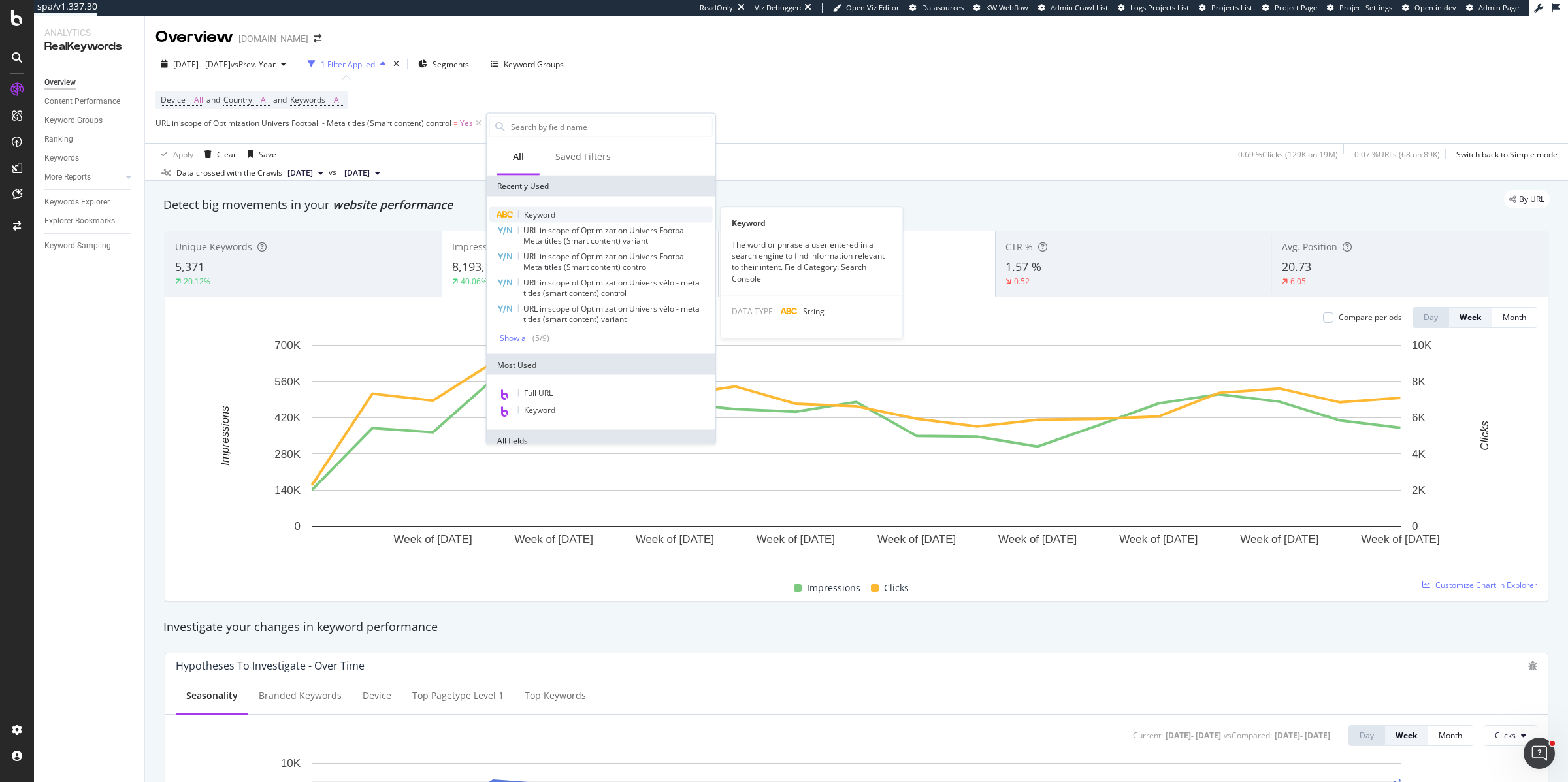
click at [536, 217] on span "Keyword" at bounding box center [539, 214] width 31 height 11
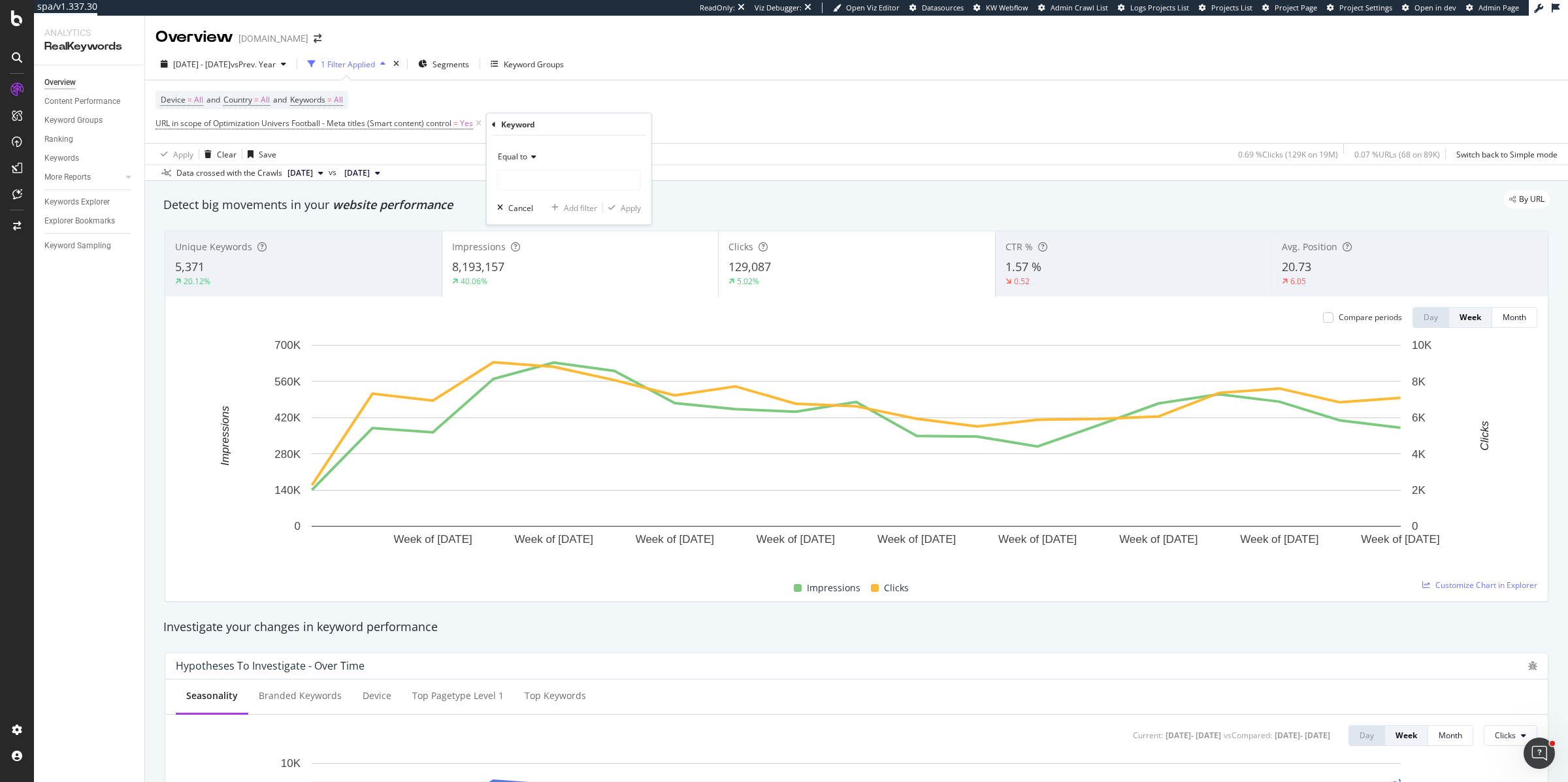
click at [513, 154] on span "Equal to" at bounding box center [512, 156] width 30 height 11
click at [523, 307] on span "Doesn't contain" at bounding box center [531, 302] width 57 height 11
click at [521, 183] on input "text" at bounding box center [568, 180] width 143 height 21
type input "psg"
click at [621, 206] on div "Apply" at bounding box center [631, 207] width 20 height 11
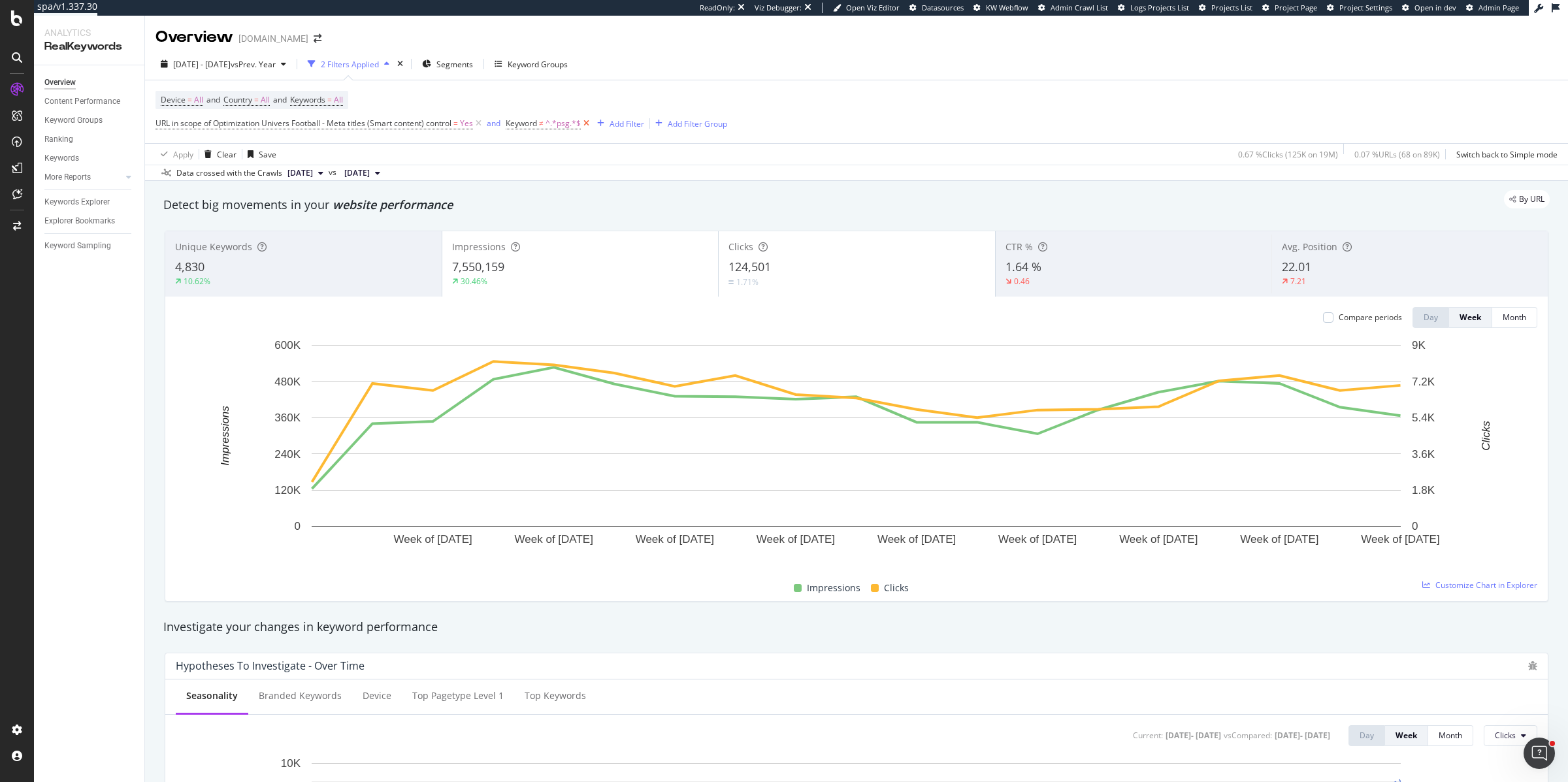
click at [590, 123] on icon at bounding box center [586, 123] width 11 height 13
click at [349, 127] on span "URL in scope of Optimization Univers Football - Meta titles (Smart content) con…" at bounding box center [303, 122] width 296 height 11
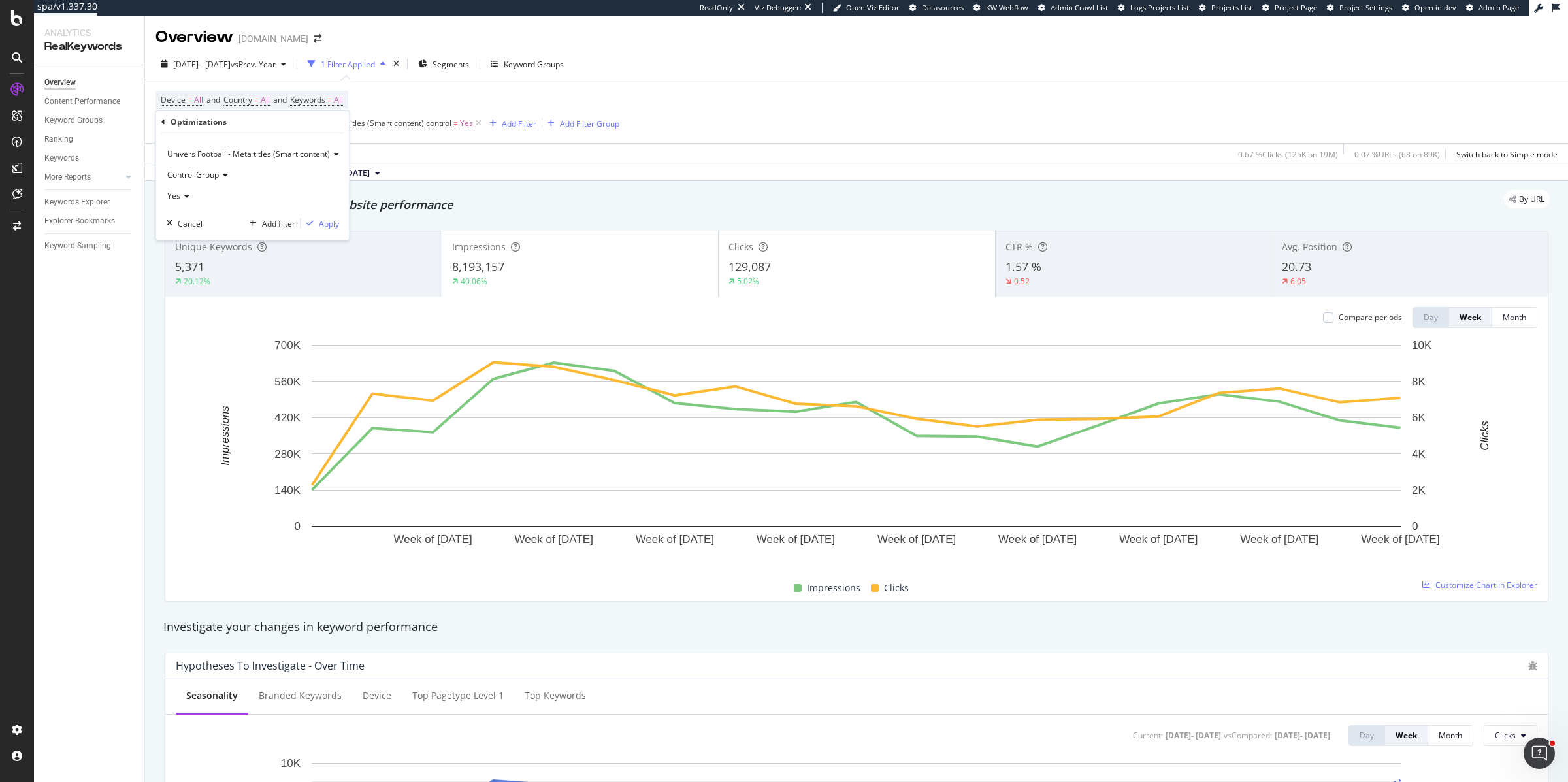
click at [199, 153] on span "Univers Football - Meta titles (Smart content)" at bounding box center [248, 154] width 163 height 11
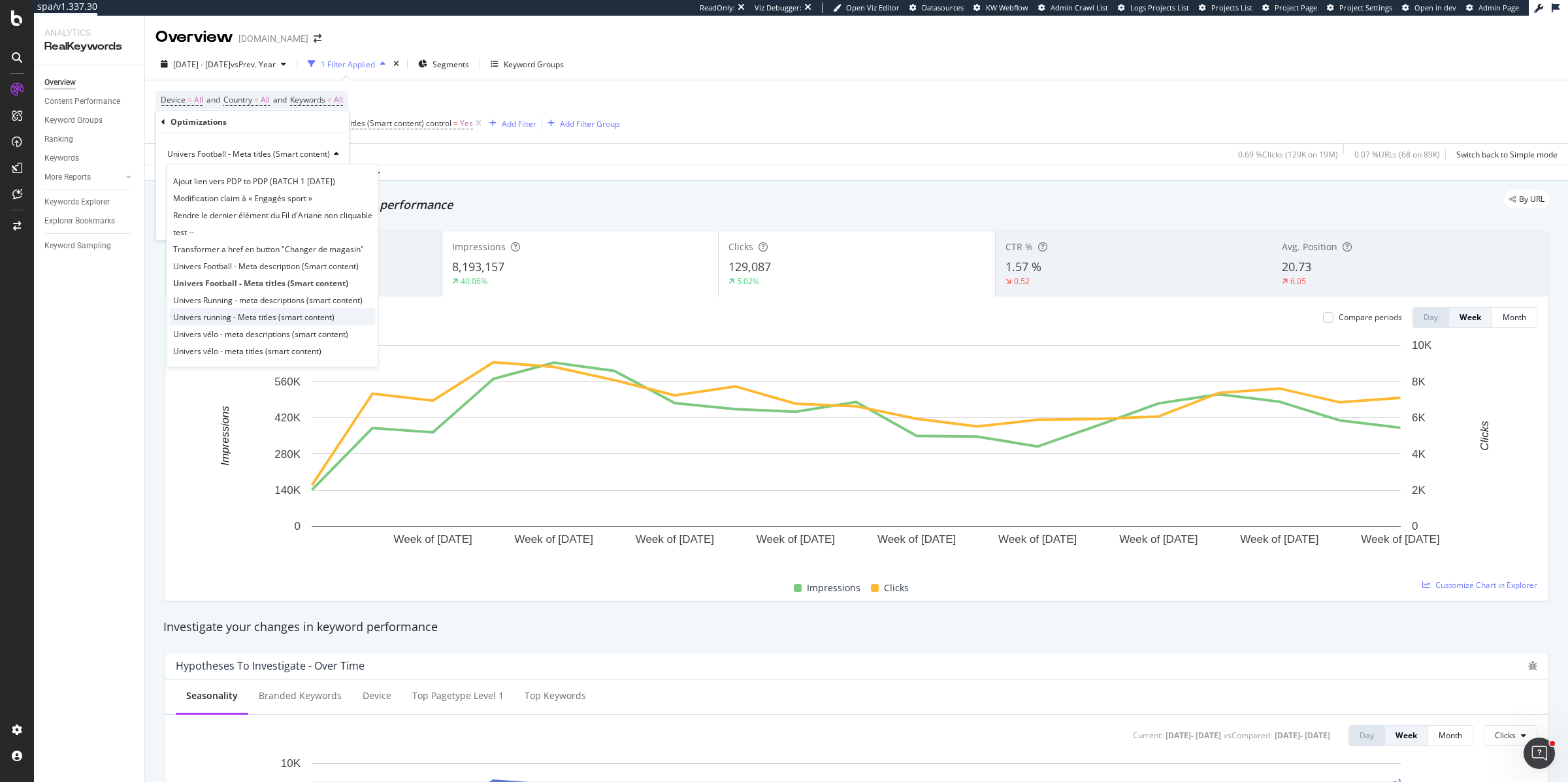
click at [216, 316] on span "Univers running - Meta titles (smart content)" at bounding box center [253, 316] width 161 height 11
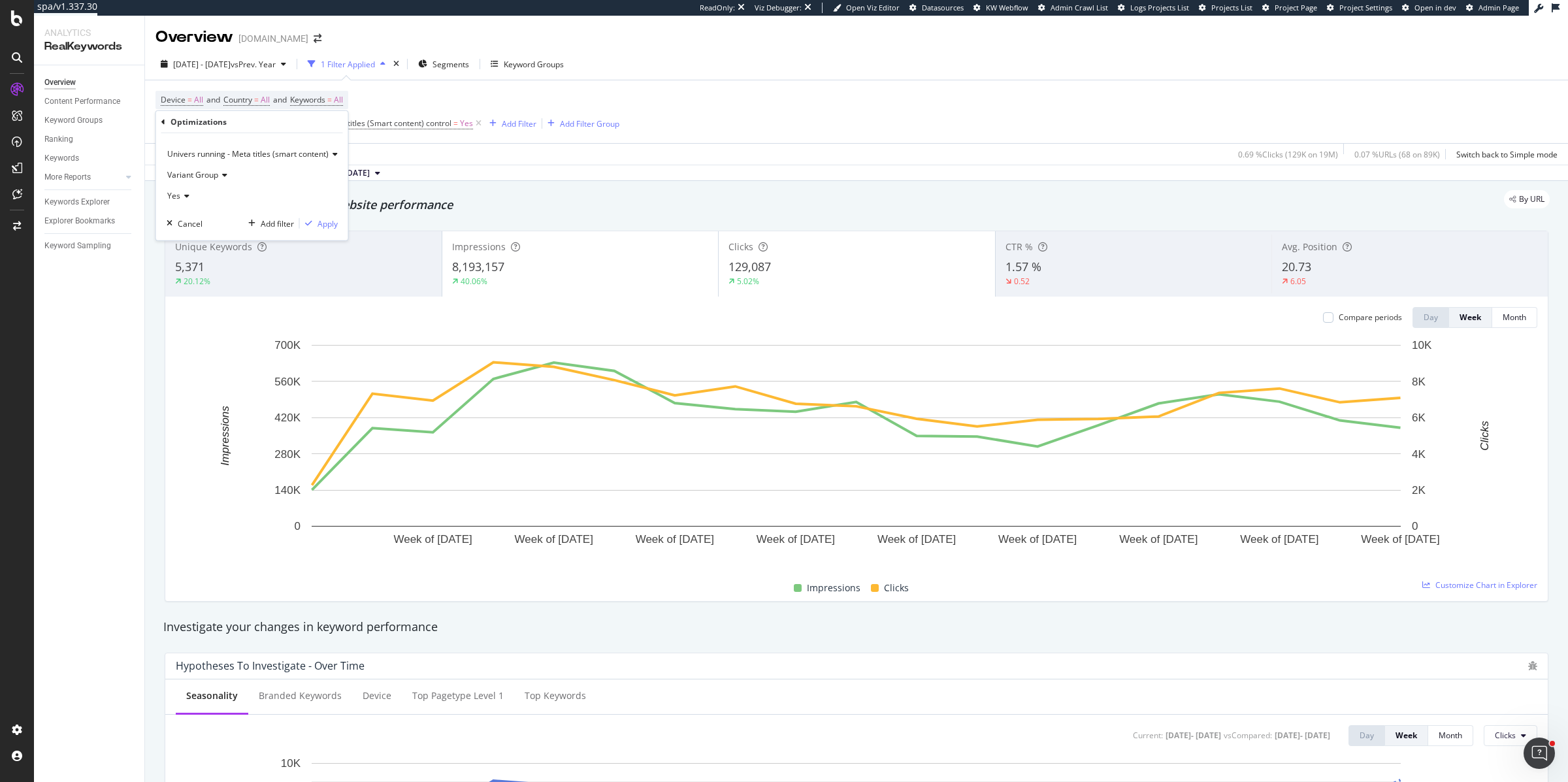
click at [193, 179] on span "Variant Group" at bounding box center [192, 175] width 51 height 11
click at [192, 217] on span "Control Group" at bounding box center [198, 218] width 51 height 11
click at [326, 218] on div "Apply" at bounding box center [328, 223] width 20 height 11
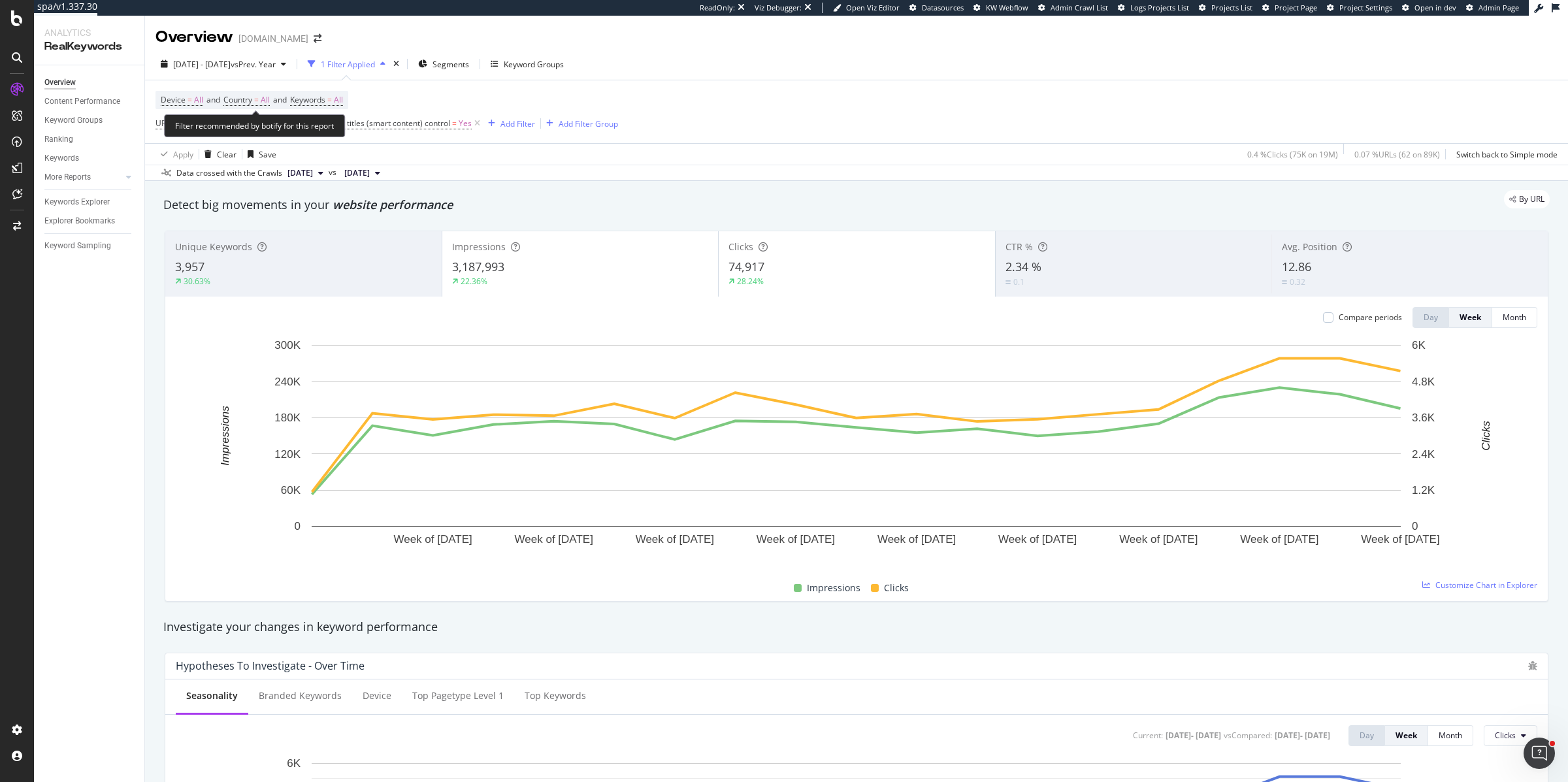
click at [261, 122] on div "Filter recommended by botify for this report" at bounding box center [254, 126] width 181 height 23
click at [342, 121] on div "Filter recommended by botify for this report" at bounding box center [254, 126] width 181 height 23
click at [373, 121] on span "URL in scope of Optimization Univers running - Meta titles (smart content) cont…" at bounding box center [302, 122] width 294 height 11
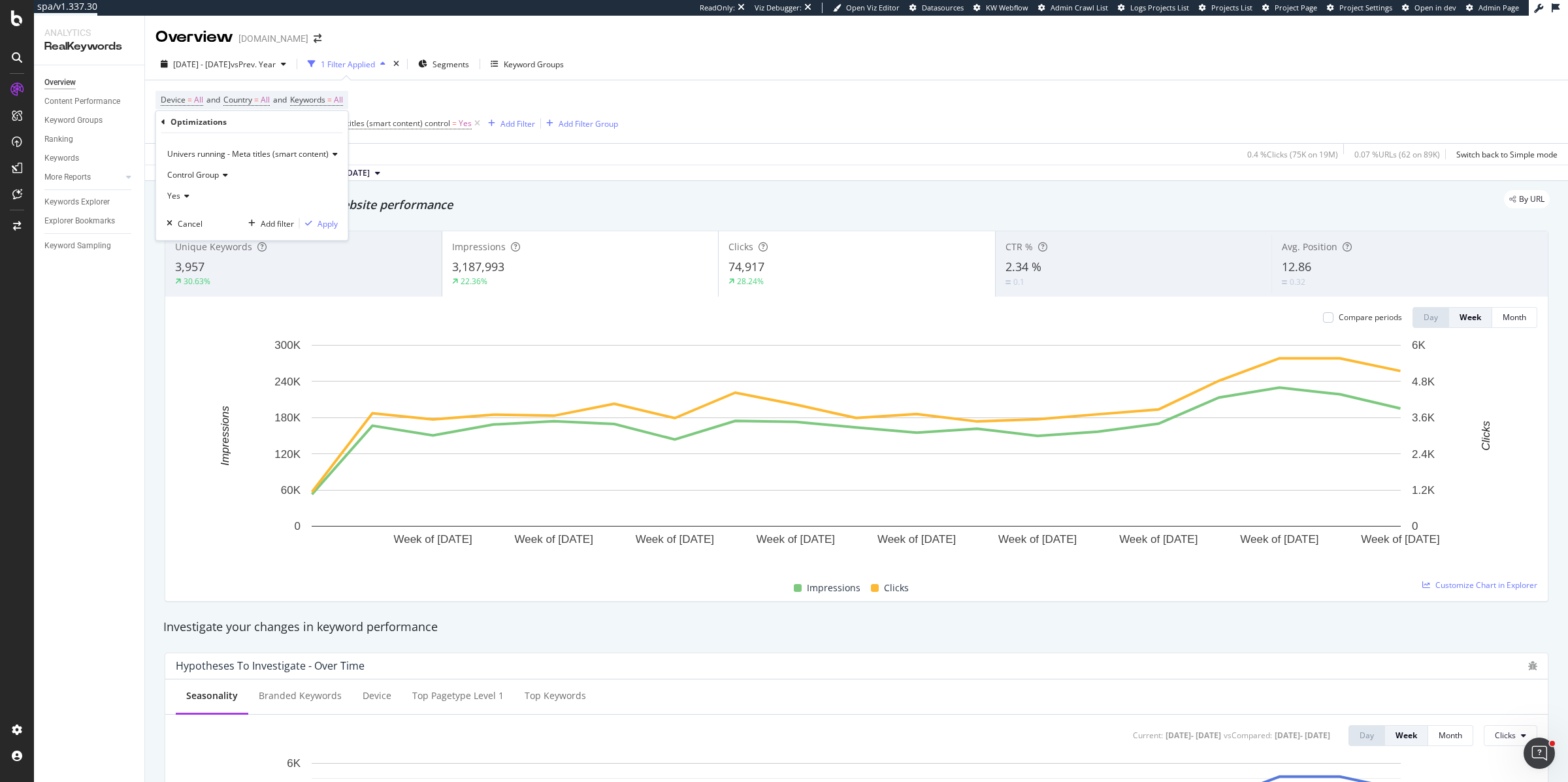
click at [208, 158] on span "Univers running - Meta titles (smart content)" at bounding box center [247, 154] width 161 height 11
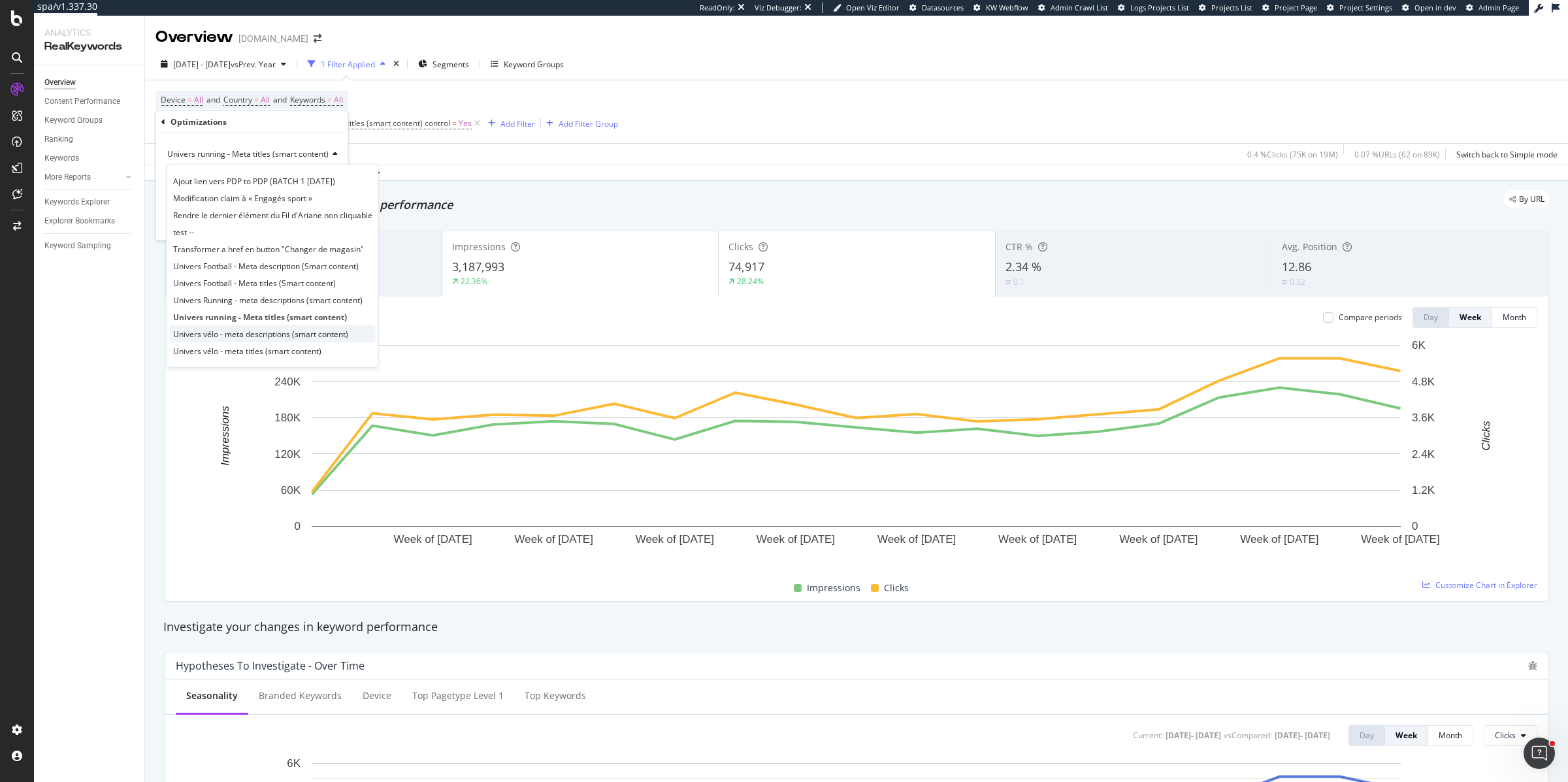
click at [197, 332] on span "Univers vélo - meta descriptions (smart content)" at bounding box center [261, 333] width 175 height 11
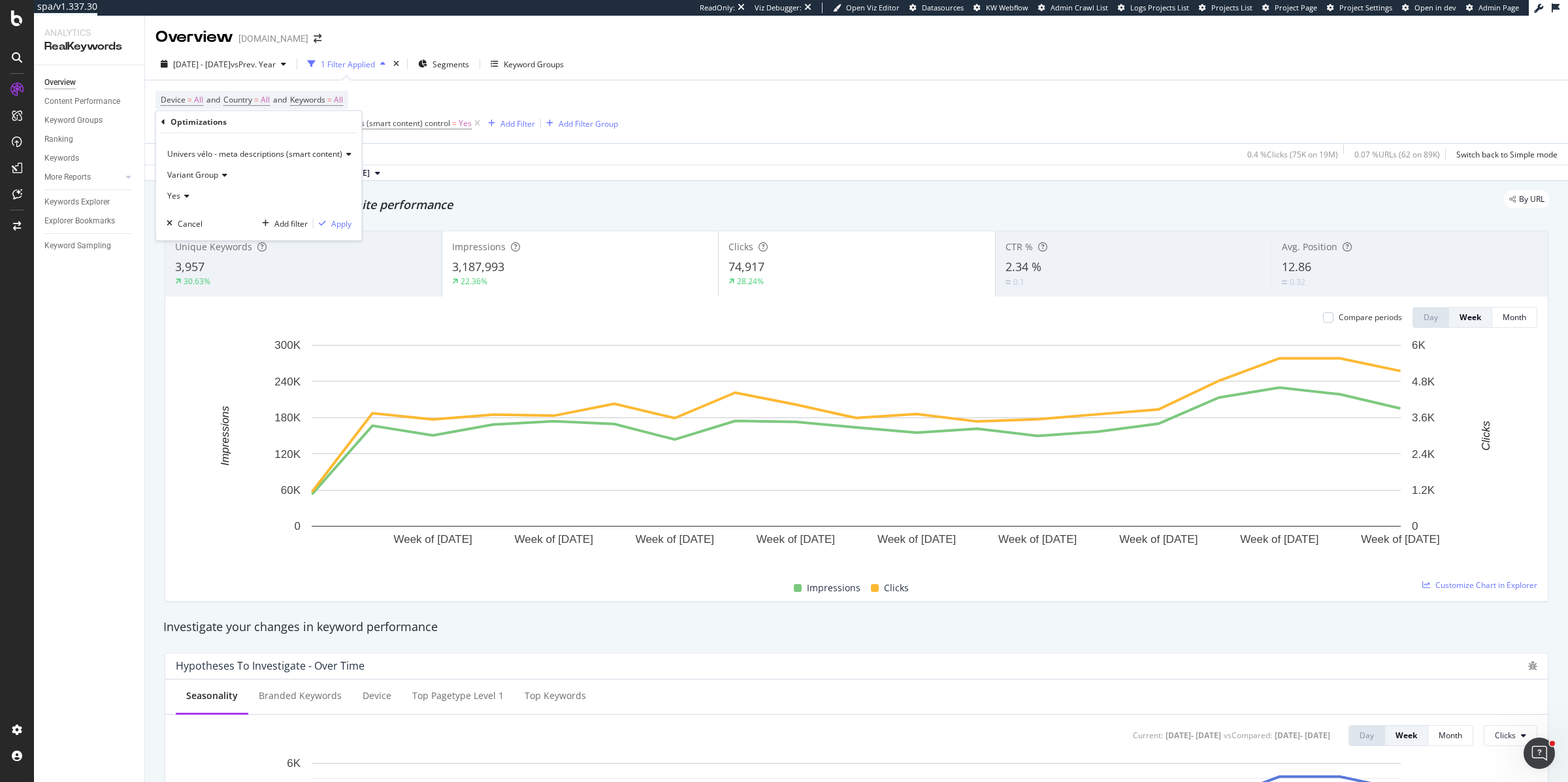
click at [212, 178] on span "Variant Group" at bounding box center [192, 175] width 51 height 11
click at [210, 217] on span "Control Group" at bounding box center [198, 218] width 51 height 11
click at [338, 219] on div "Apply" at bounding box center [342, 223] width 20 height 11
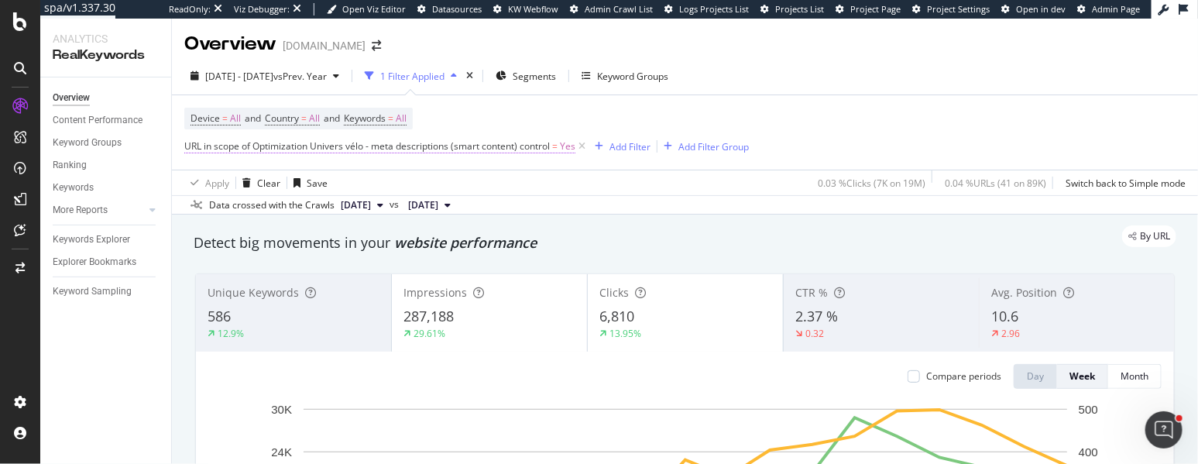
click at [435, 145] on span "URL in scope of Optimization Univers vélo - meta descriptions (smart content) c…" at bounding box center [367, 145] width 366 height 13
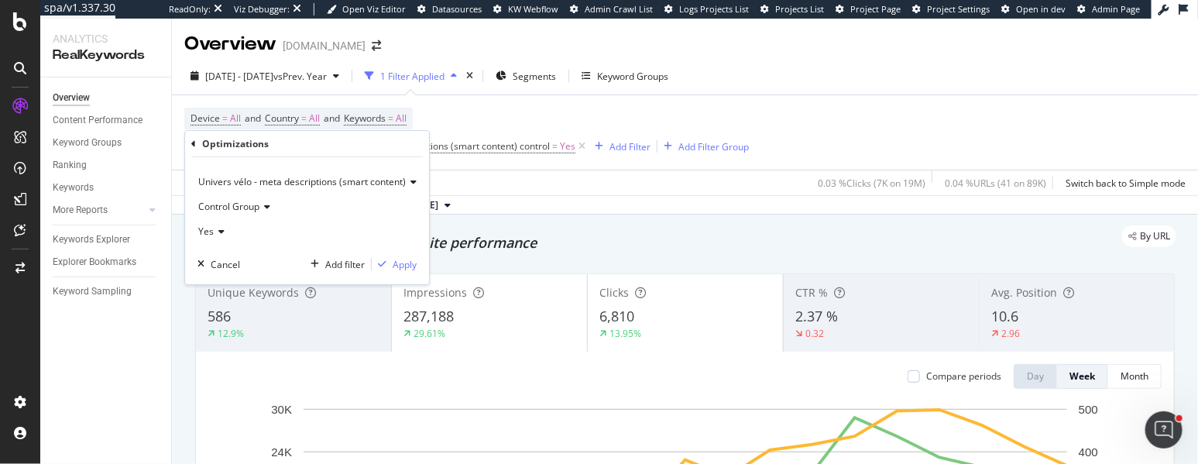
click at [261, 181] on span "Univers vélo - meta descriptions (smart content)" at bounding box center [302, 181] width 208 height 13
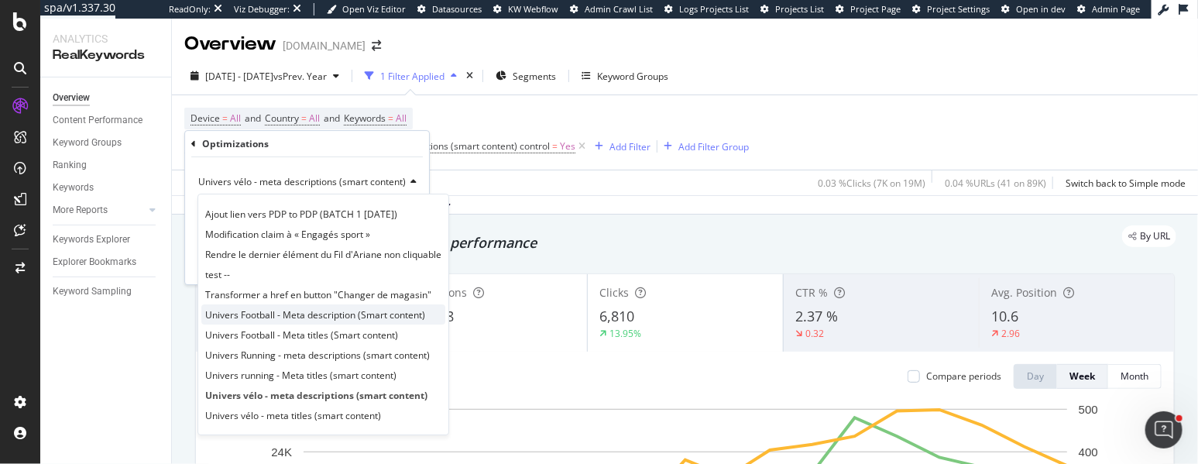
click at [253, 315] on span "Univers Football - Meta description (Smart content)" at bounding box center [315, 314] width 220 height 13
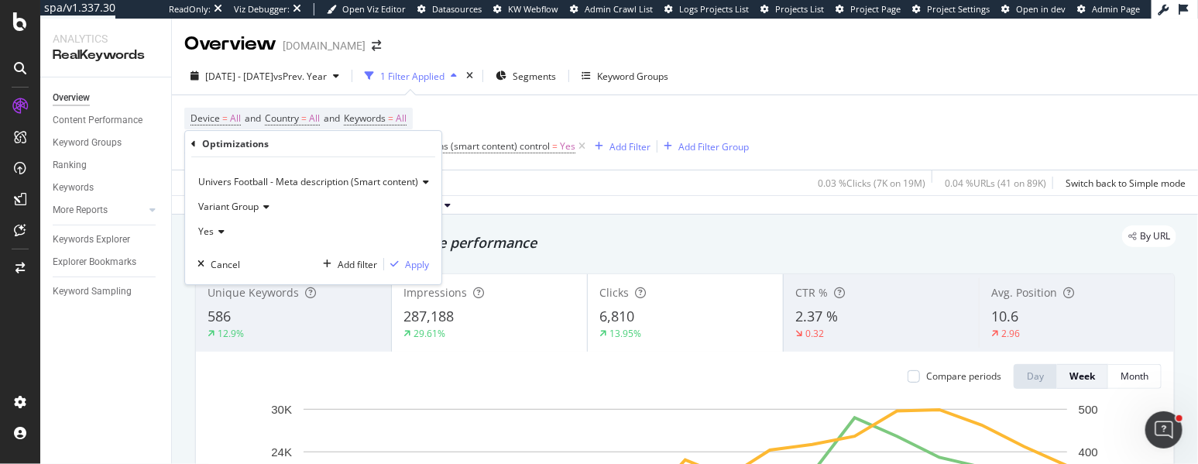
click at [223, 208] on span "Variant Group" at bounding box center [228, 206] width 60 height 13
click at [229, 250] on div "Control Group" at bounding box center [284, 259] width 166 height 20
click at [414, 260] on div "Apply" at bounding box center [417, 264] width 24 height 13
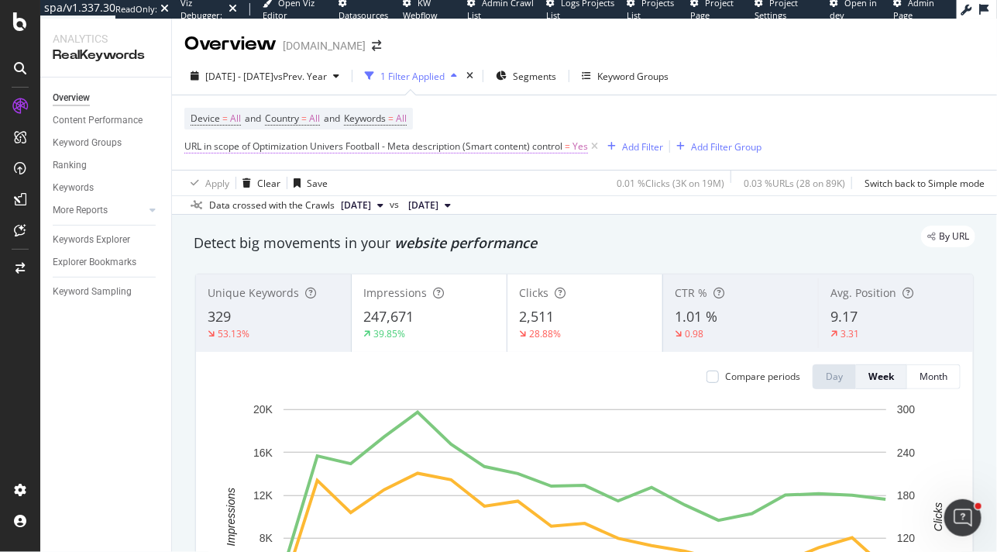
click at [316, 145] on span "URL in scope of Optimization Univers Football - Meta description (Smart content…" at bounding box center [373, 145] width 378 height 13
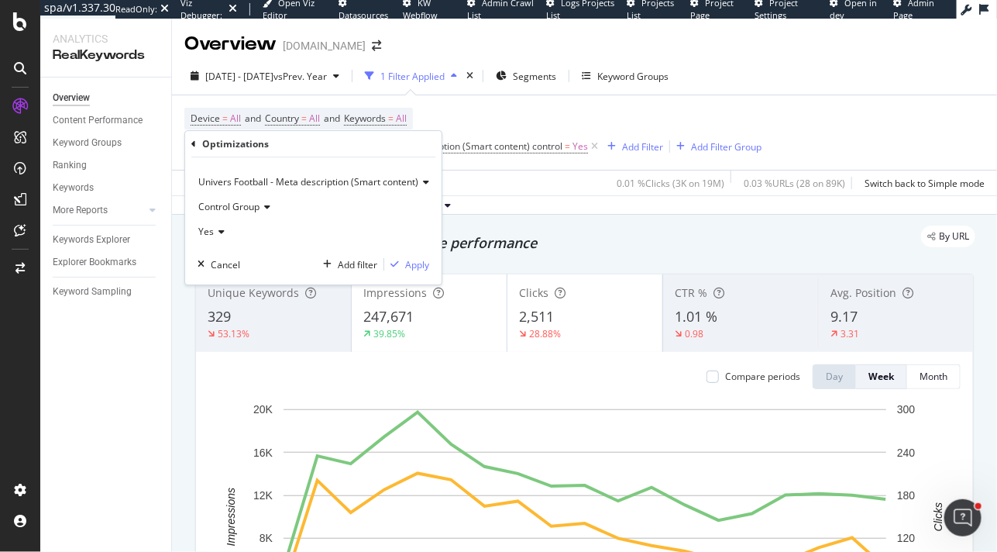
click at [284, 184] on span "Univers Football - Meta description (Smart content)" at bounding box center [308, 181] width 220 height 13
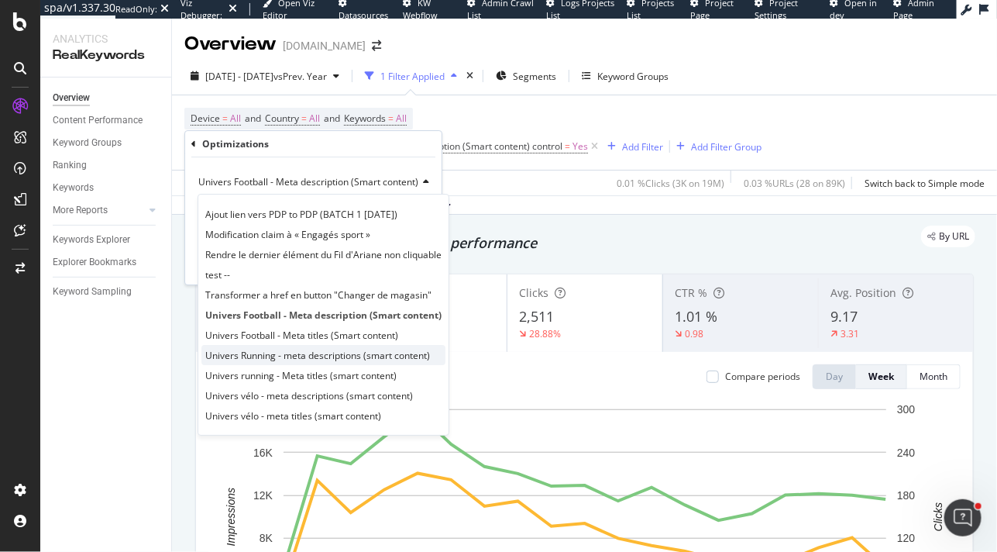
click at [274, 355] on span "Univers Running - meta descriptions (smart content)" at bounding box center [317, 355] width 225 height 13
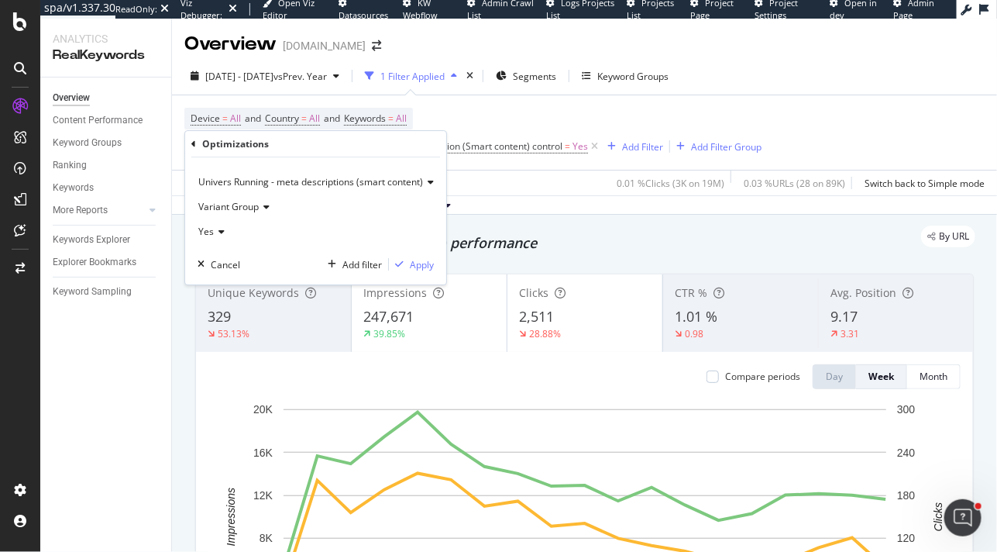
click at [228, 207] on span "Variant Group" at bounding box center [228, 206] width 60 height 13
click at [230, 259] on span "Control Group" at bounding box center [235, 259] width 61 height 13
click at [406, 260] on div "button" at bounding box center [399, 264] width 21 height 9
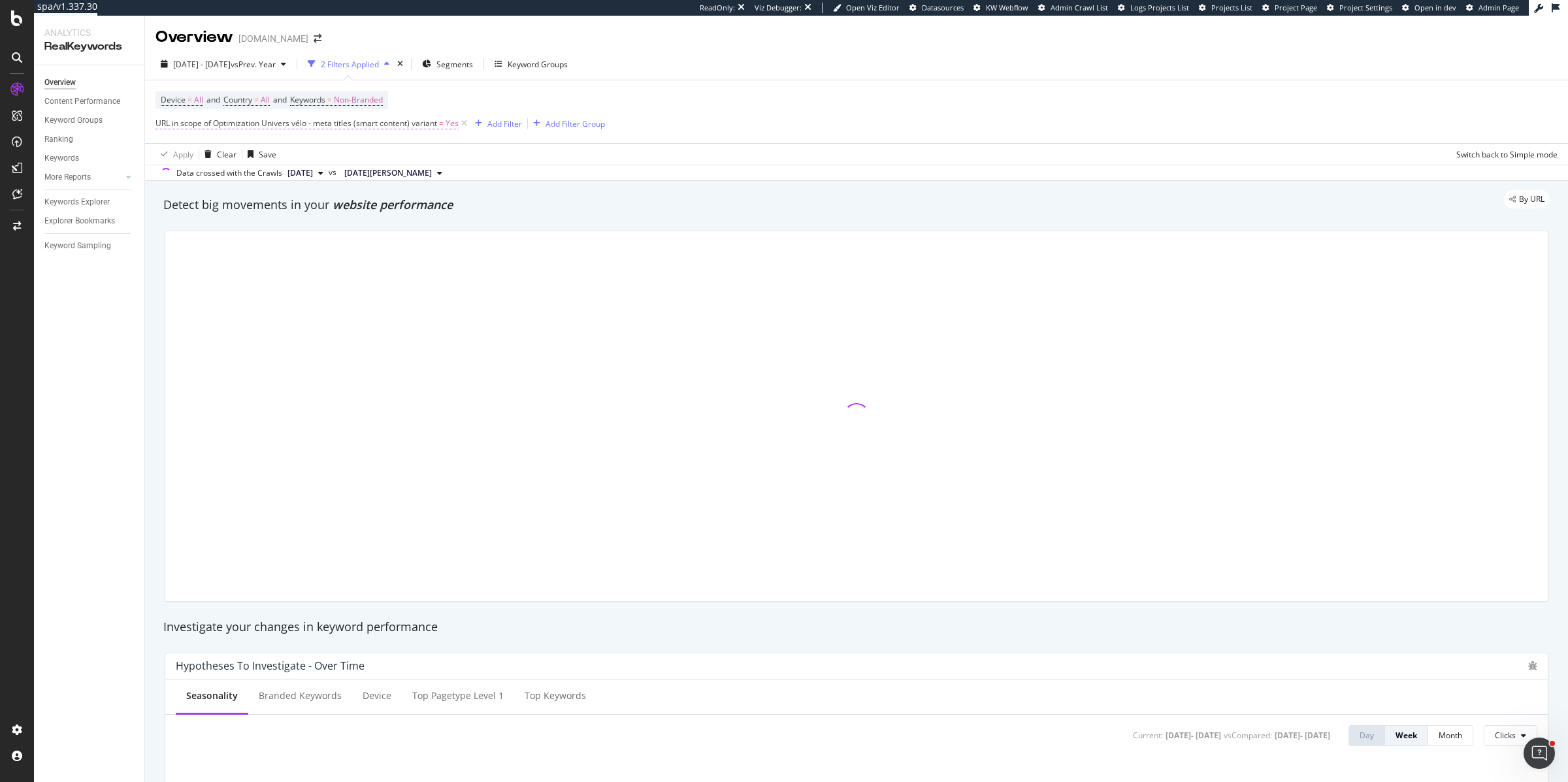
click at [412, 122] on span "URL in scope of Optimization Univers vélo - meta titles (smart content) variant" at bounding box center [296, 122] width 282 height 11
click at [186, 181] on div "Variant Group" at bounding box center [245, 175] width 158 height 21
click at [196, 215] on span "Control Group" at bounding box center [198, 218] width 51 height 11
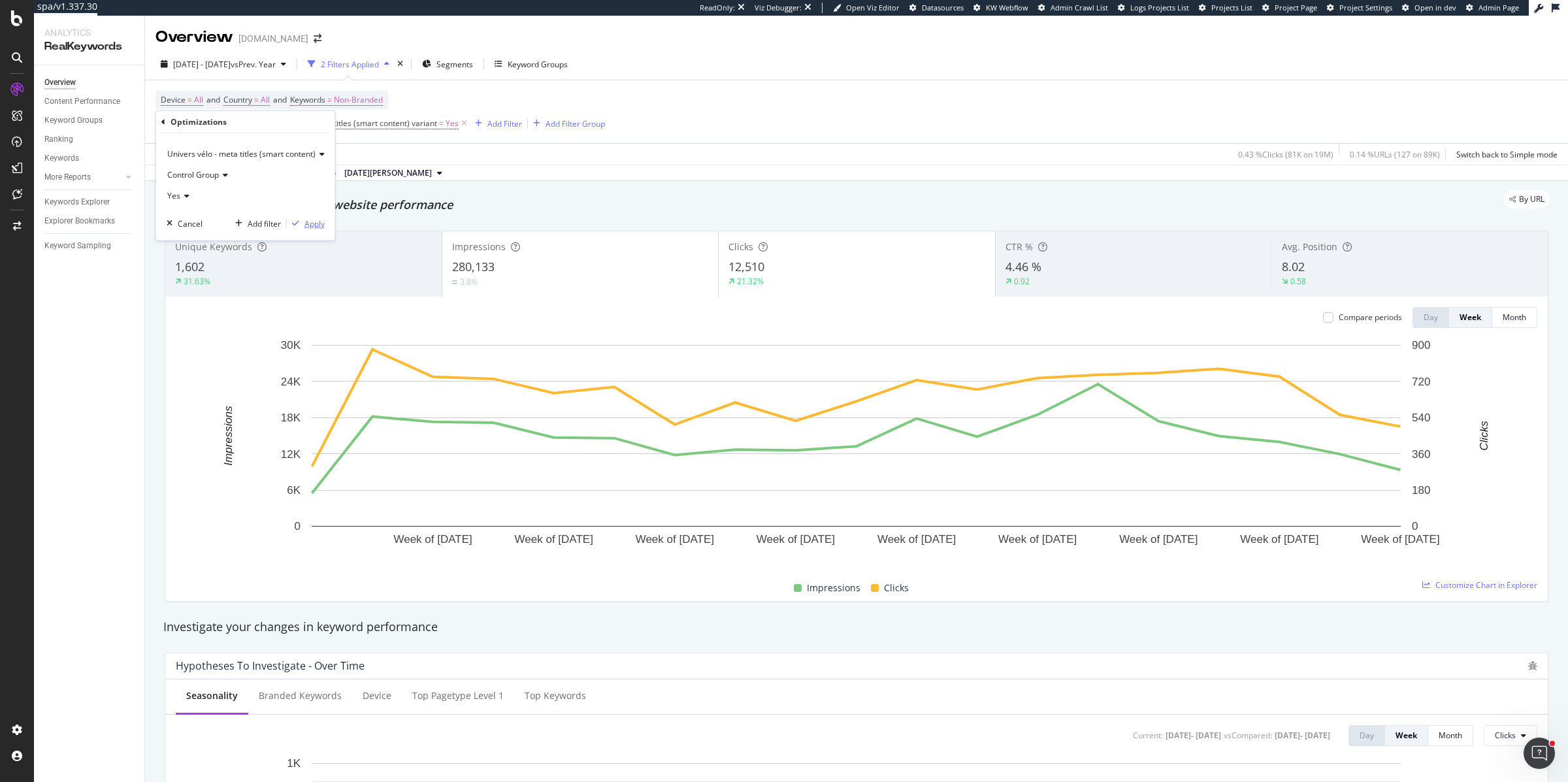
click at [318, 225] on div "Apply" at bounding box center [315, 223] width 20 height 11
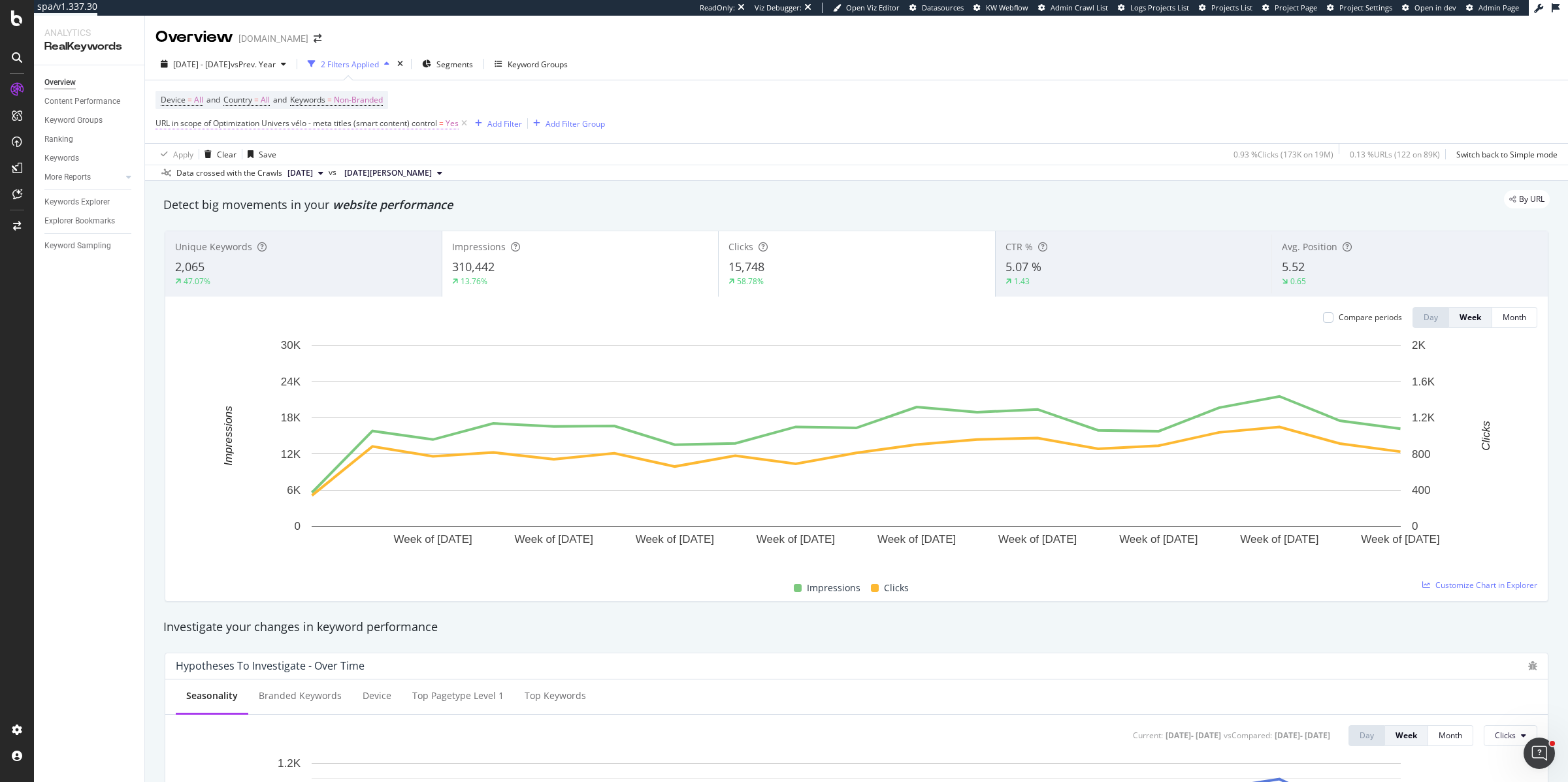
click at [326, 123] on span "URL in scope of Optimization Univers vélo - meta titles (smart content) control" at bounding box center [296, 122] width 282 height 11
click at [224, 153] on span "Univers vélo - meta titles (smart content)" at bounding box center [241, 154] width 148 height 11
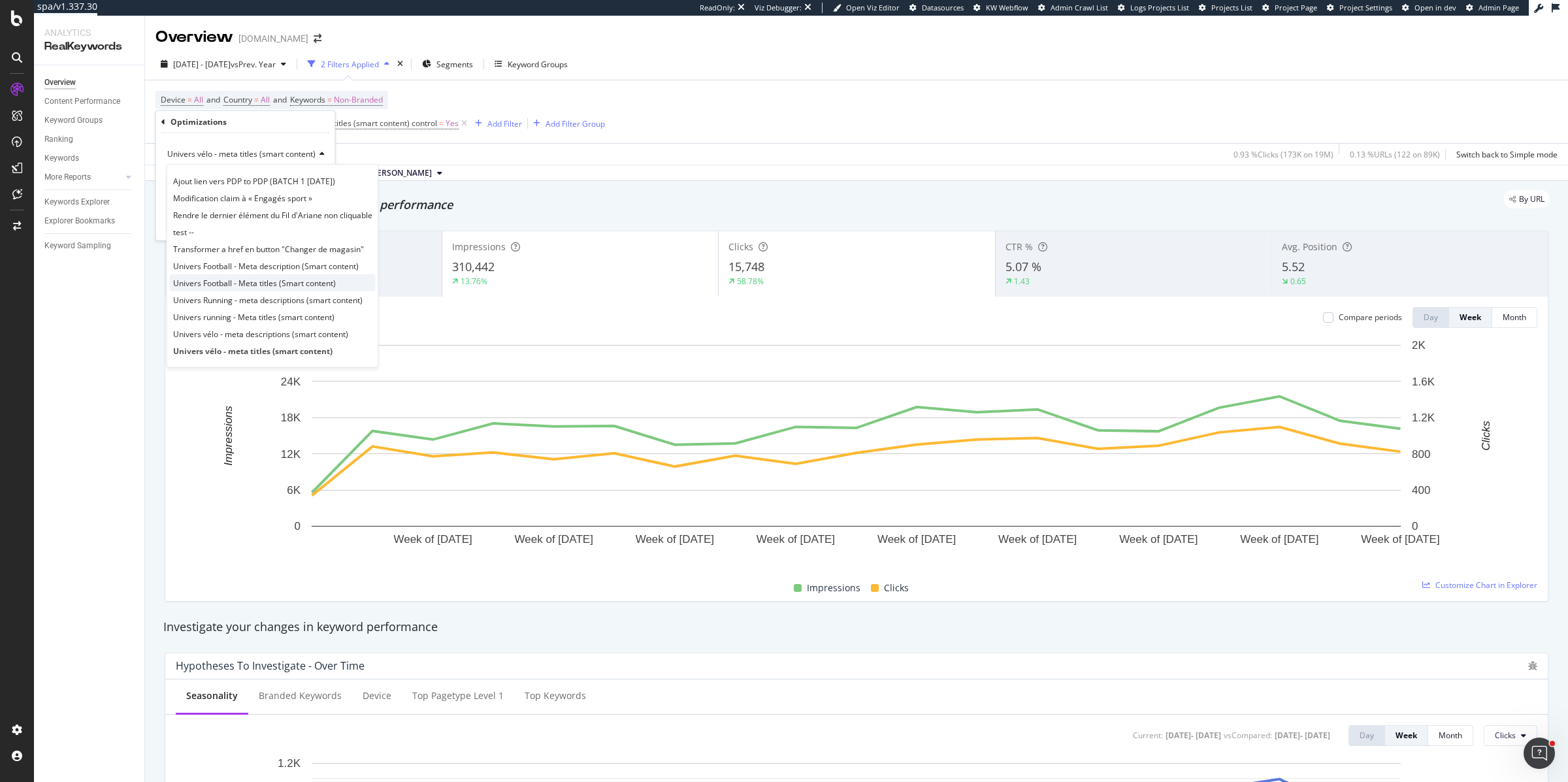
click at [199, 285] on span "Univers Football - Meta titles (Smart content)" at bounding box center [254, 282] width 163 height 11
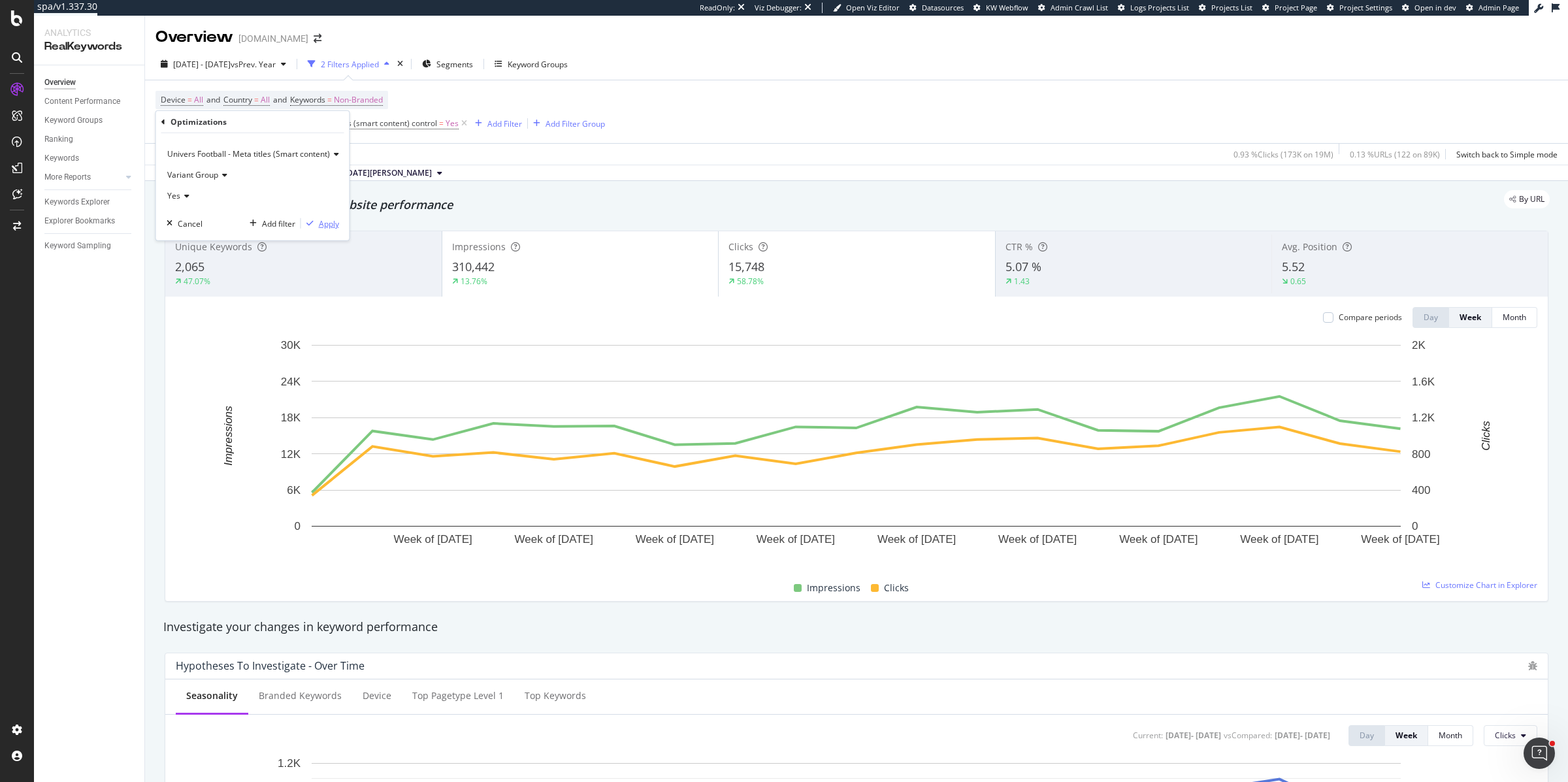
click at [328, 227] on div "Apply" at bounding box center [329, 223] width 20 height 11
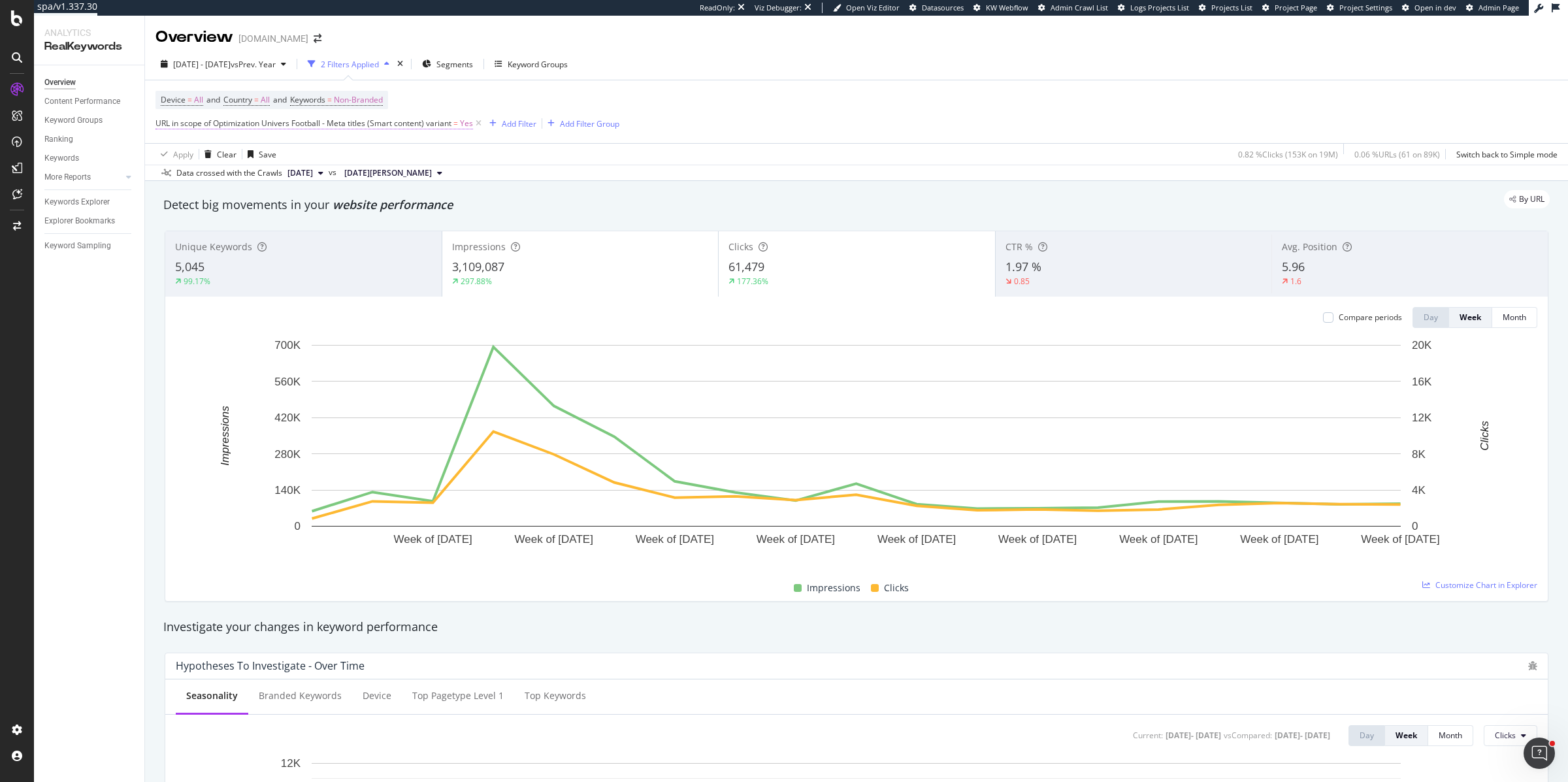
click at [348, 127] on span "URL in scope of Optimization Univers Football - Meta titles (Smart content) var…" at bounding box center [303, 122] width 296 height 11
click at [207, 172] on span "Variant Group" at bounding box center [192, 175] width 51 height 11
click at [204, 215] on span "Control Group" at bounding box center [198, 218] width 51 height 11
click at [326, 225] on div "Apply" at bounding box center [329, 223] width 20 height 11
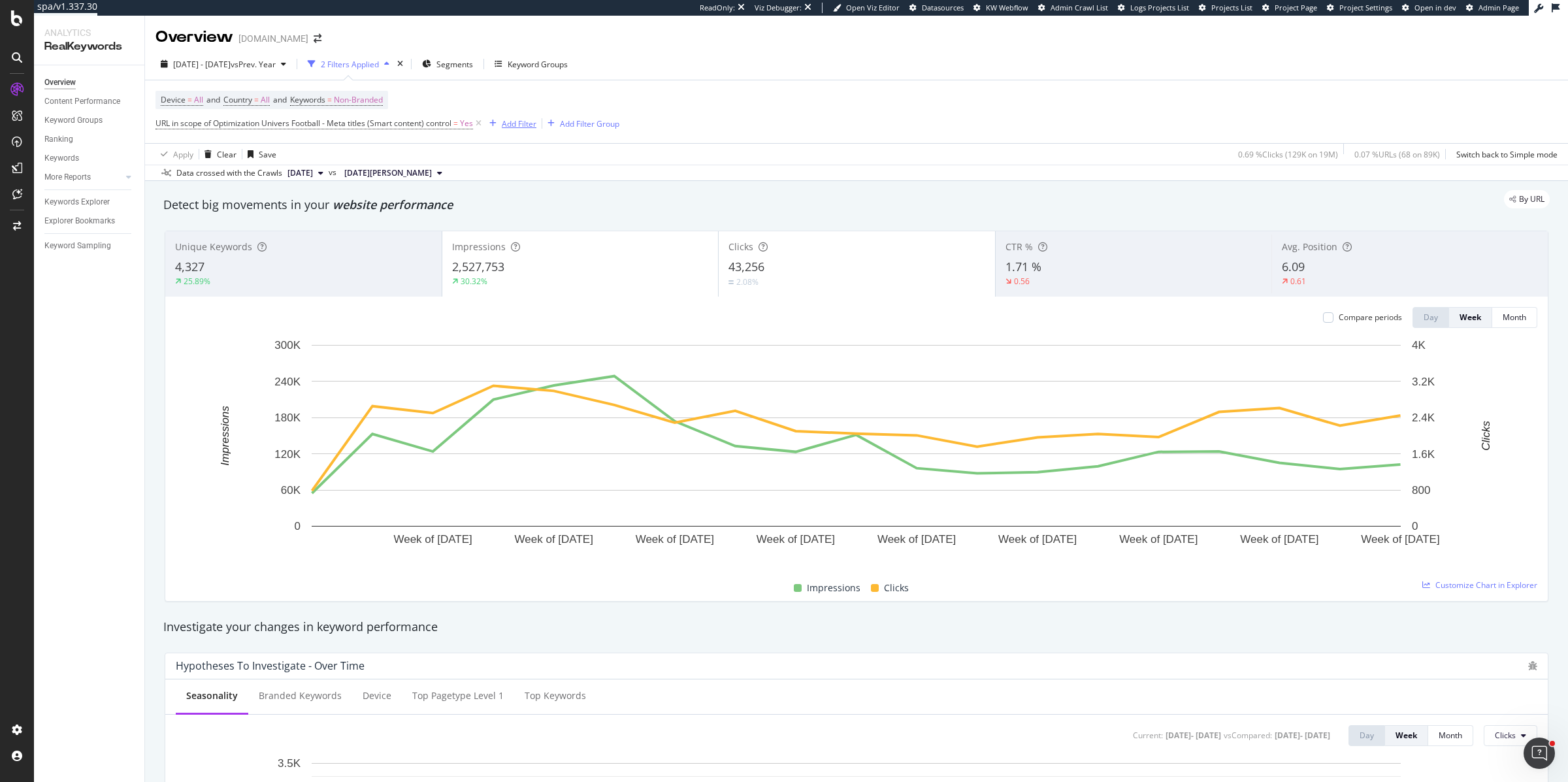
click at [523, 121] on div "Add Filter" at bounding box center [519, 123] width 35 height 11
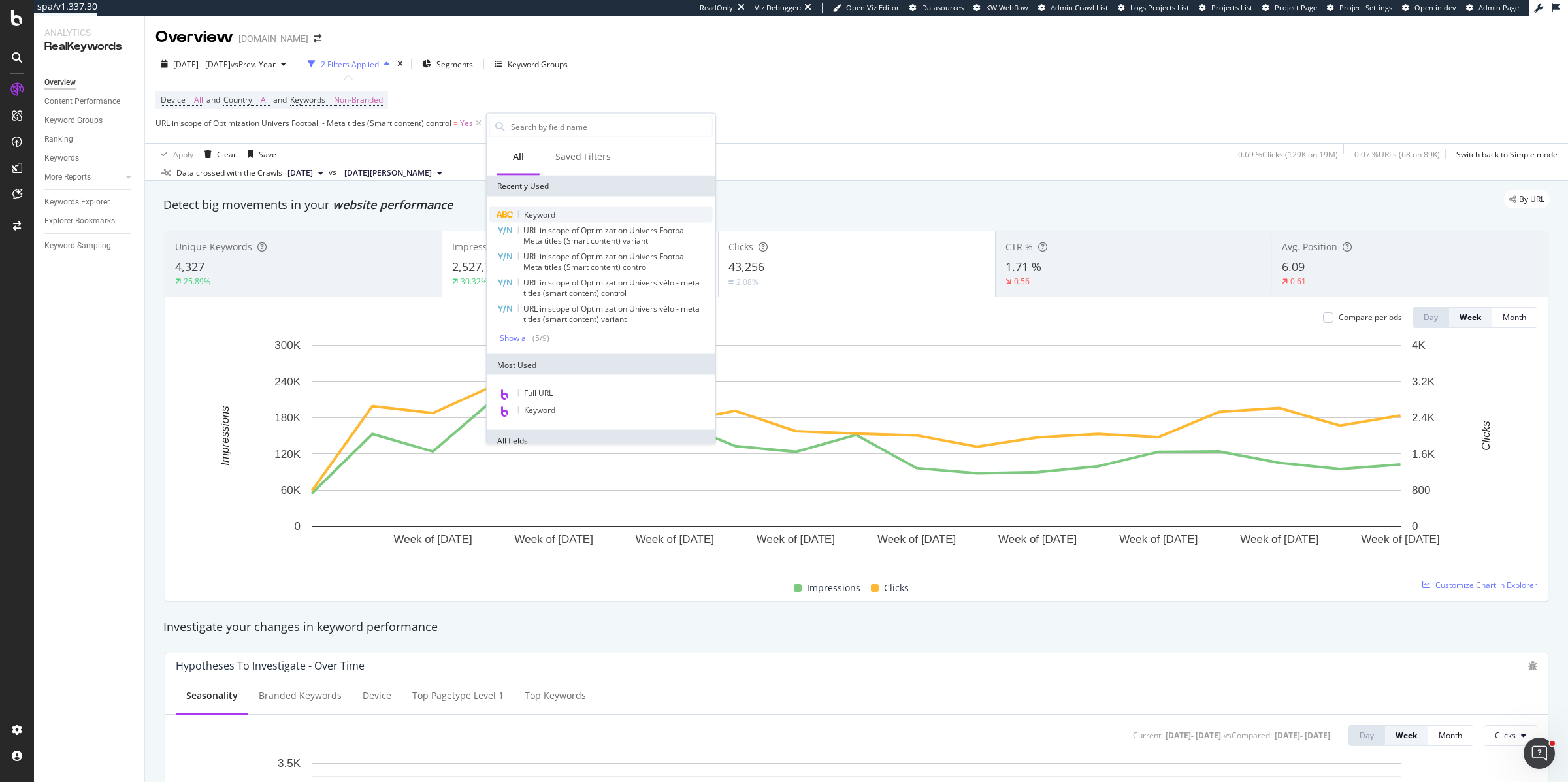
click at [544, 218] on span "Keyword" at bounding box center [539, 214] width 31 height 11
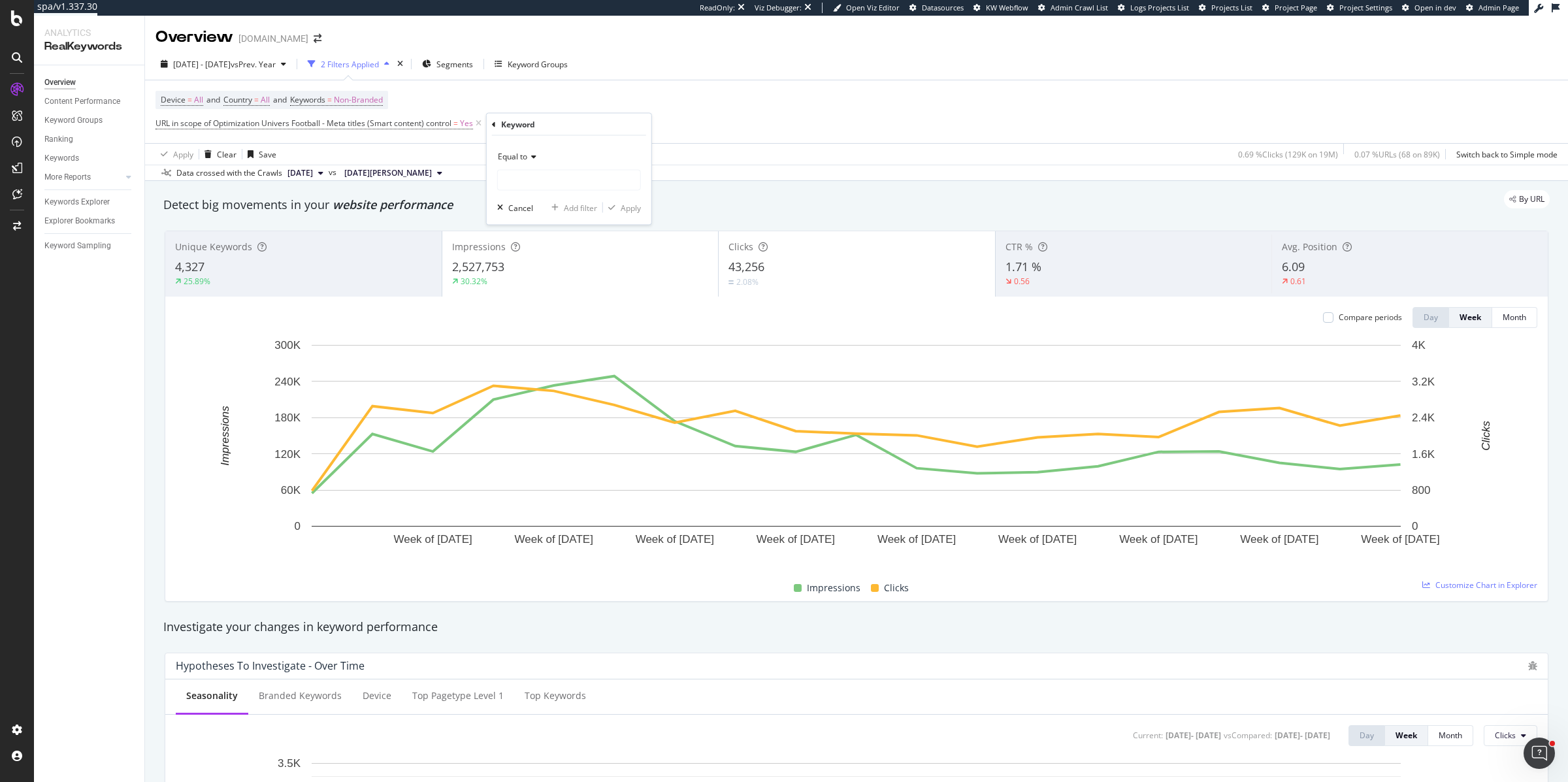
click at [515, 160] on span "Equal to" at bounding box center [512, 156] width 30 height 11
click at [520, 298] on span "Doesn't contain" at bounding box center [531, 302] width 57 height 11
click at [513, 187] on input "text" at bounding box center [568, 180] width 143 height 21
type input "psg"
click at [630, 204] on div "Apply" at bounding box center [631, 207] width 20 height 11
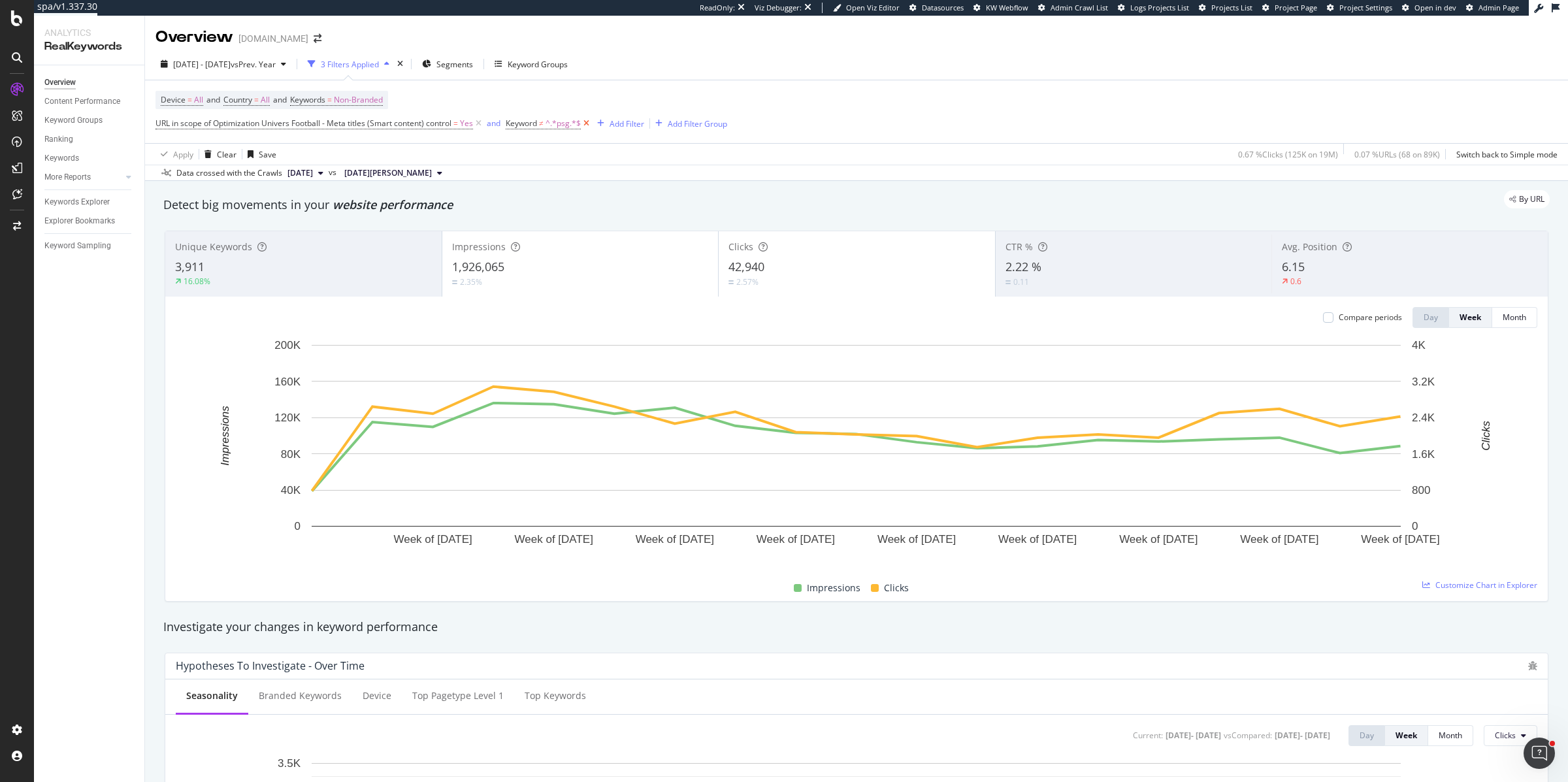
click at [590, 119] on icon at bounding box center [586, 123] width 11 height 13
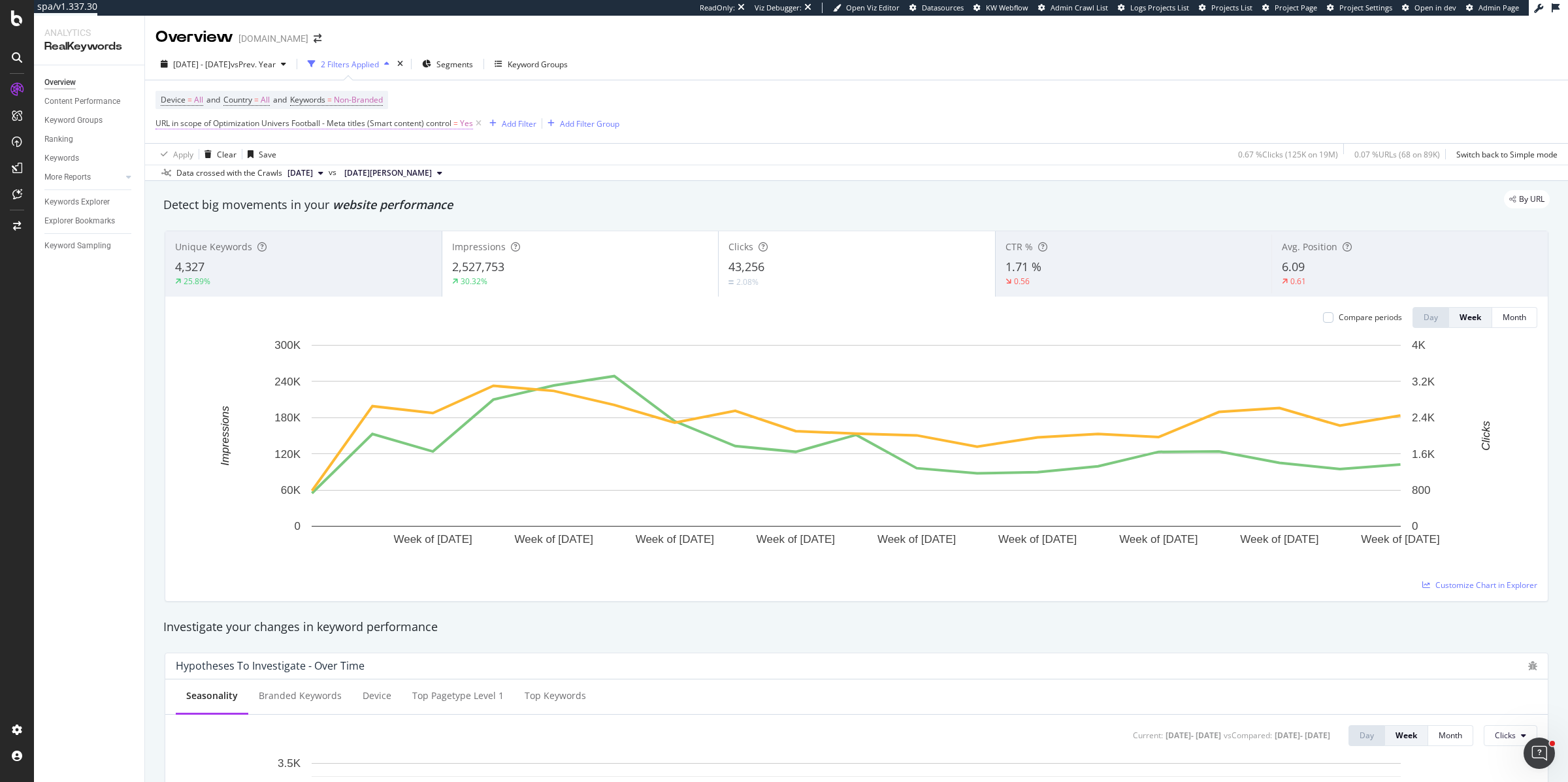
click at [365, 127] on span "URL in scope of Optimization Univers Football - Meta titles (Smart content) con…" at bounding box center [303, 122] width 296 height 11
click at [213, 153] on span "Univers Football - Meta titles (Smart content)" at bounding box center [248, 154] width 163 height 11
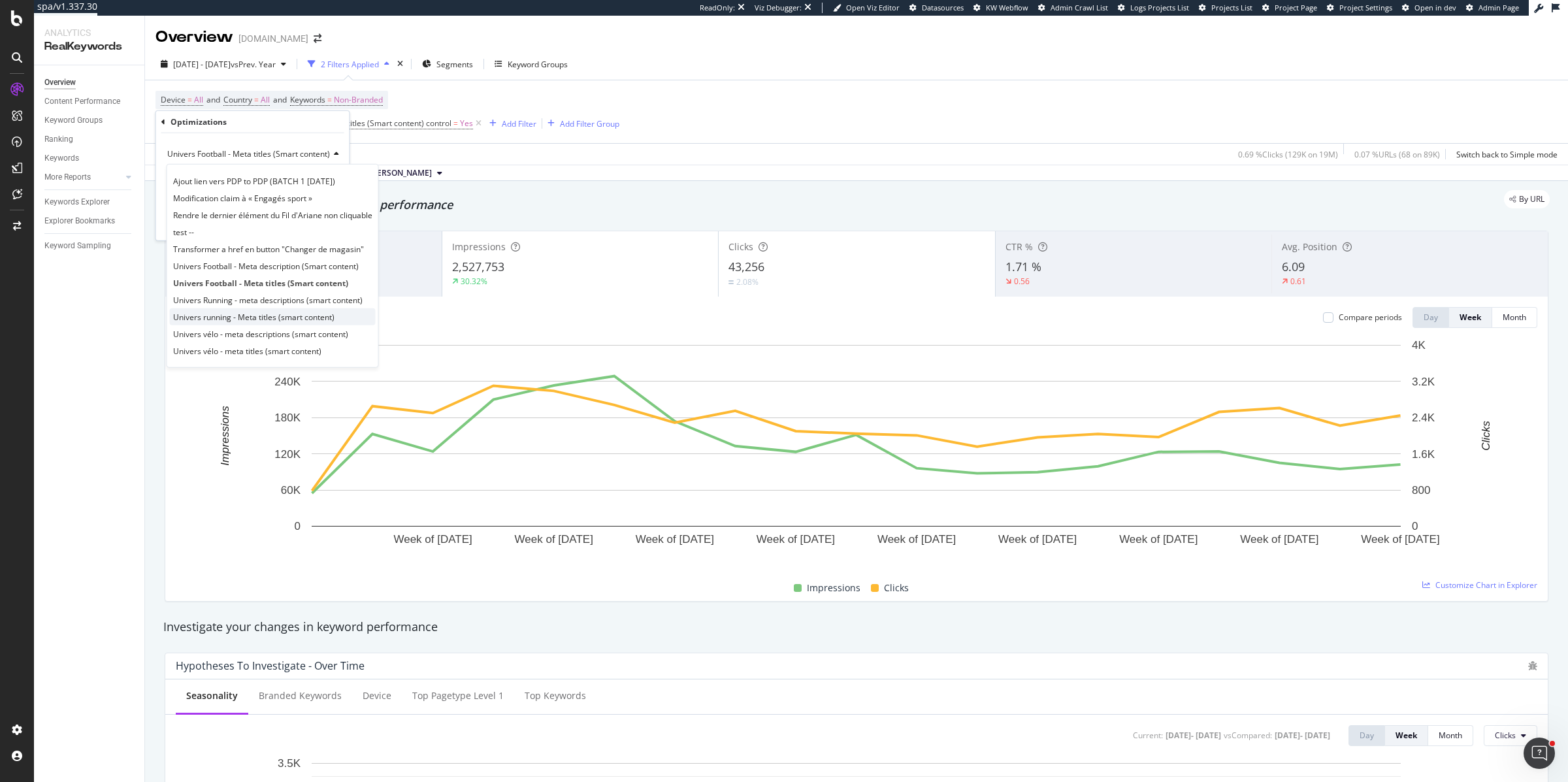
click at [203, 318] on span "Univers running - Meta titles (smart content)" at bounding box center [253, 316] width 161 height 11
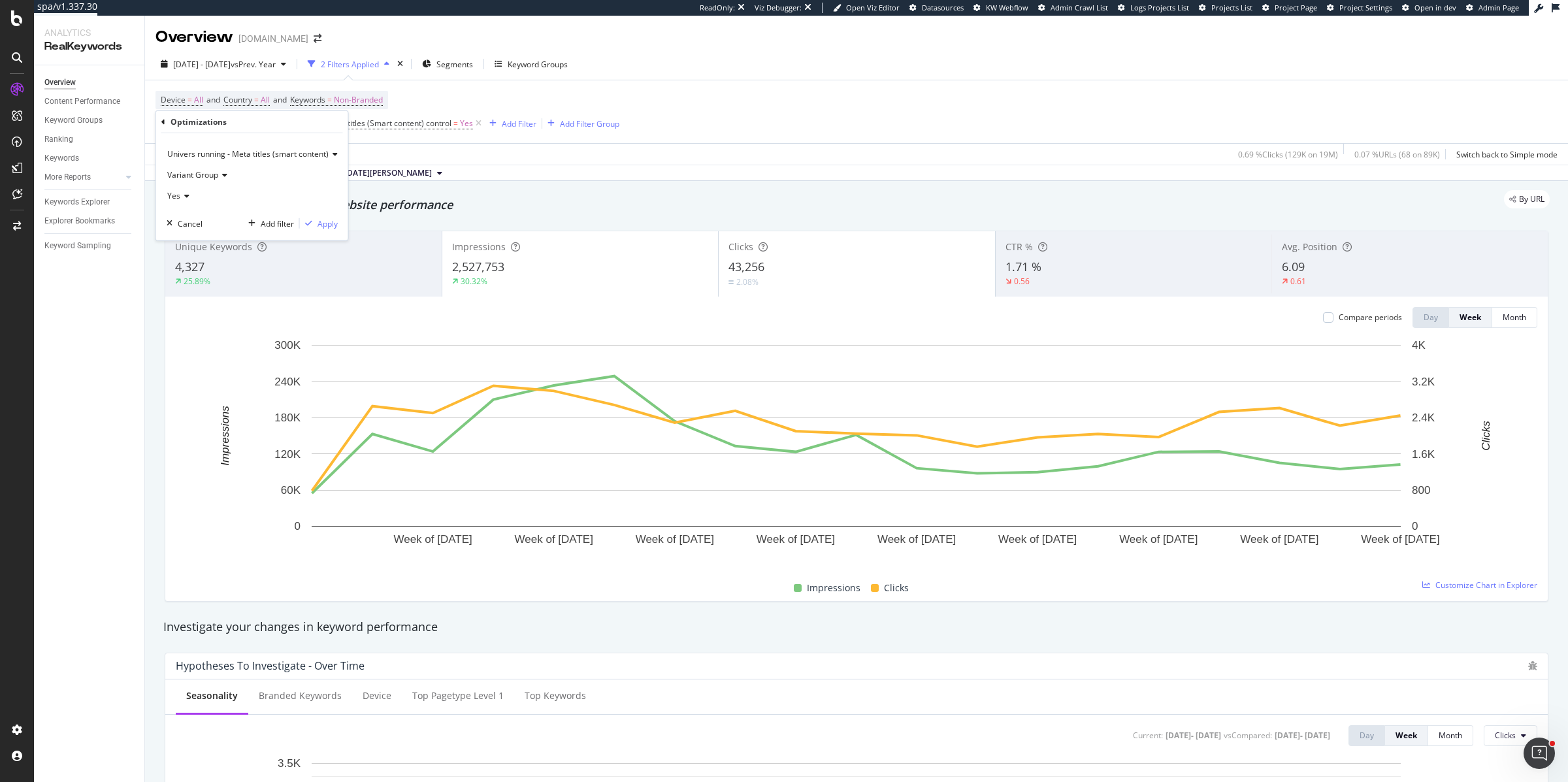
click at [205, 173] on span "Variant Group" at bounding box center [192, 175] width 51 height 11
click at [205, 221] on span "Control Group" at bounding box center [198, 218] width 51 height 11
click at [323, 225] on div "Apply" at bounding box center [328, 223] width 20 height 11
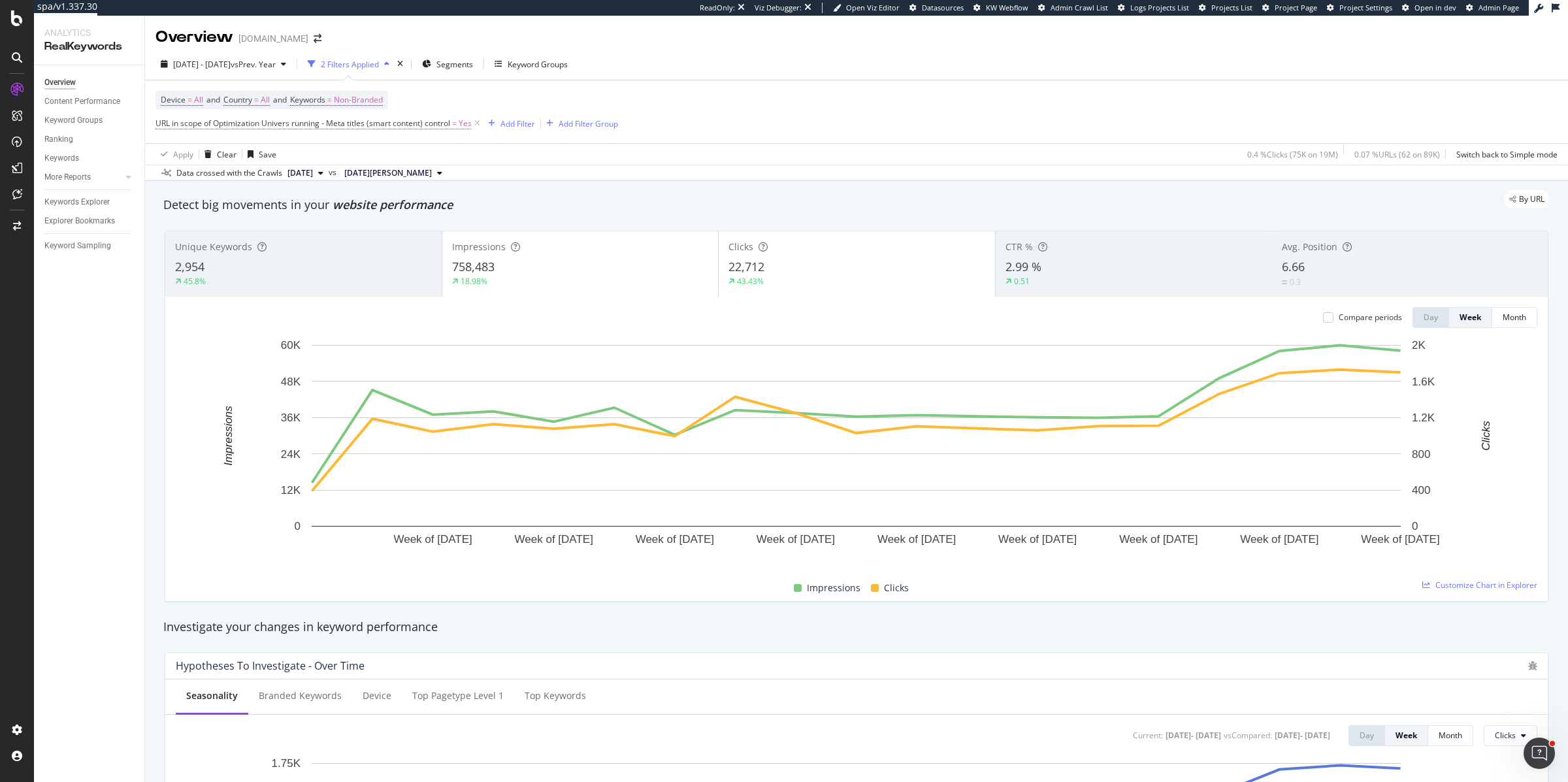
click at [407, 121] on span "URL in scope of Optimization Univers running - Meta titles (smart content) cont…" at bounding box center [302, 122] width 294 height 11
click at [196, 158] on span "Univers running - Meta titles (smart content)" at bounding box center [247, 154] width 161 height 11
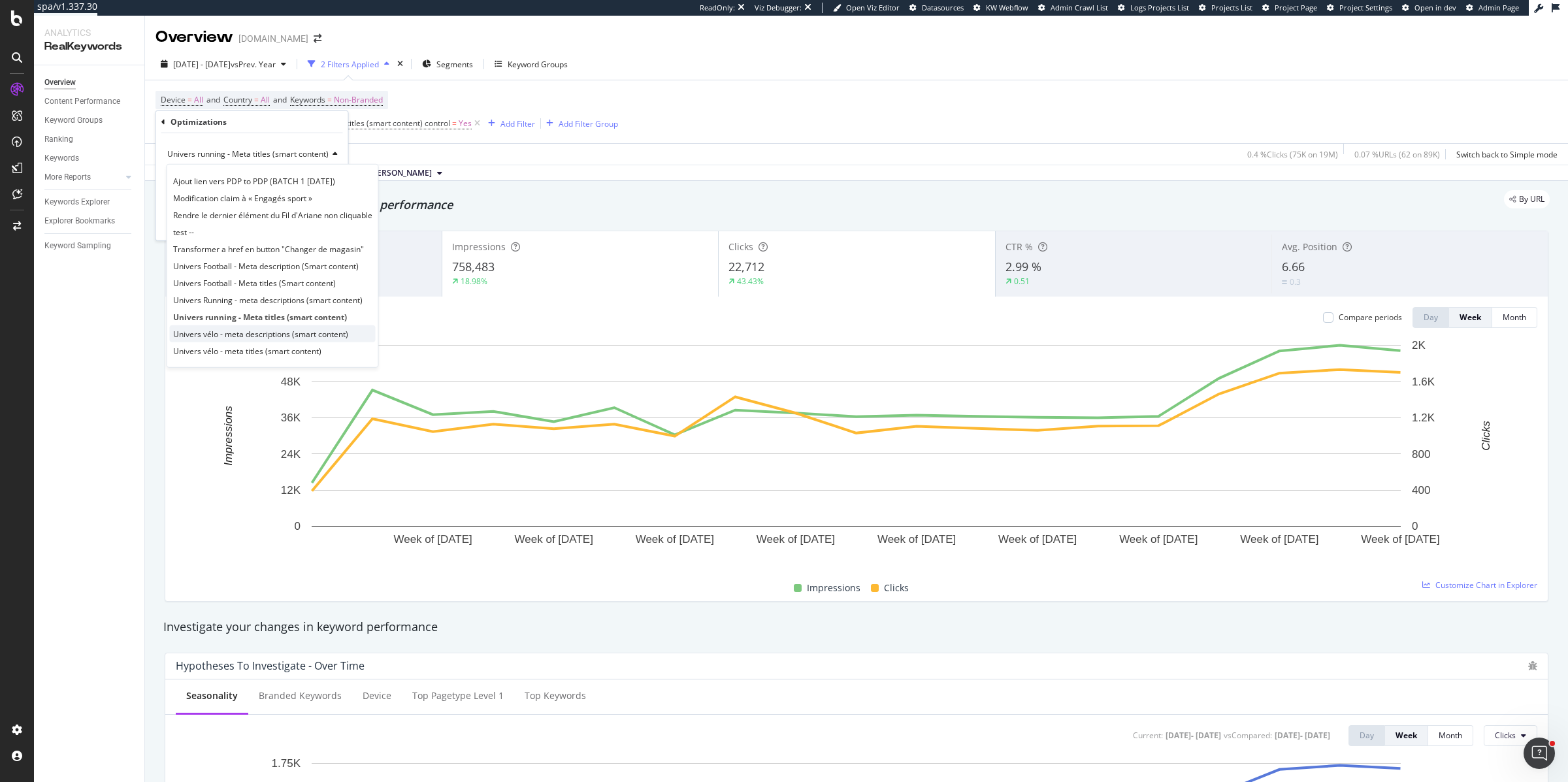
click at [199, 331] on span "Univers vélo - meta descriptions (smart content)" at bounding box center [261, 333] width 175 height 11
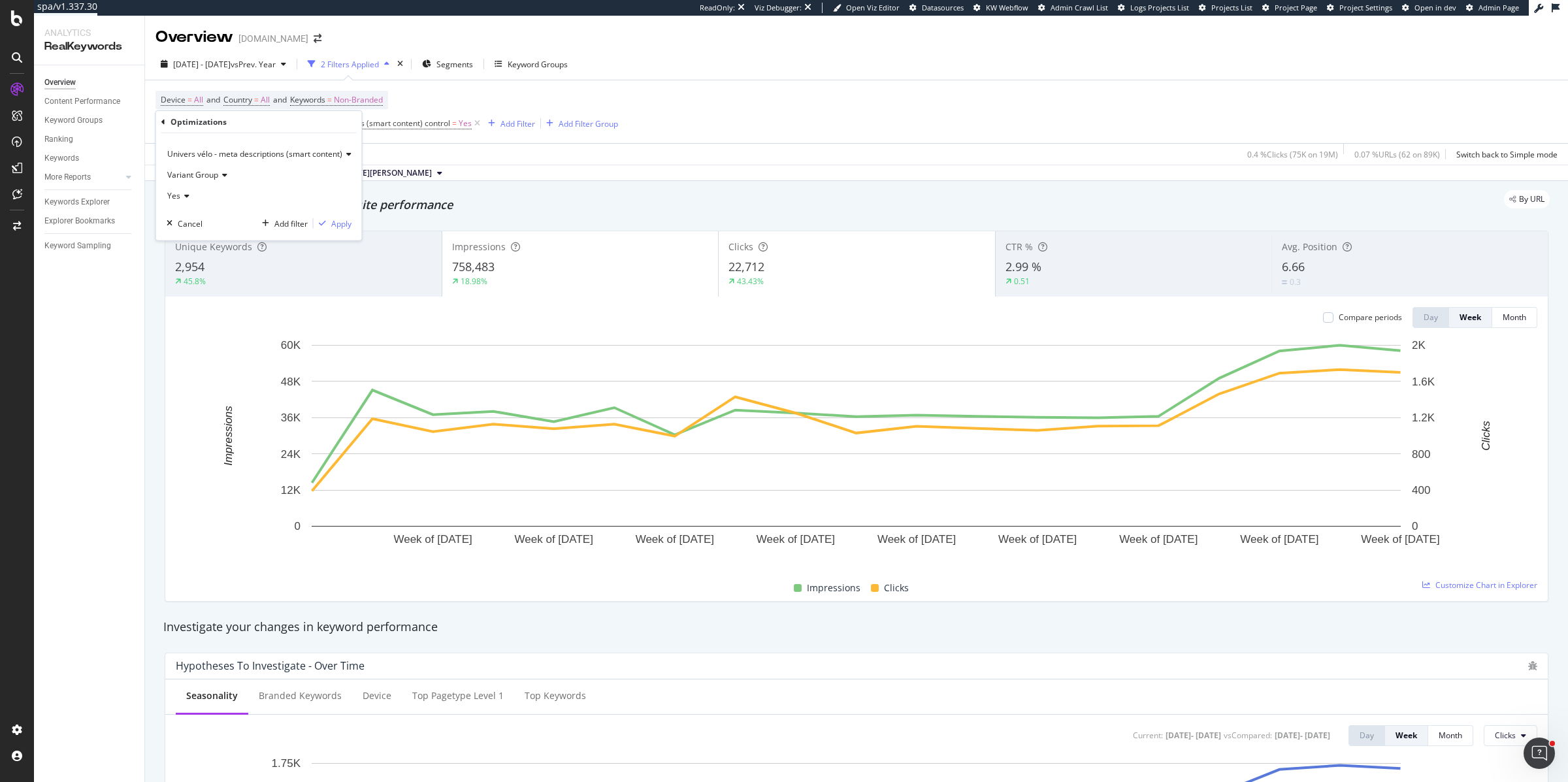
click at [192, 177] on span "Variant Group" at bounding box center [192, 175] width 51 height 11
click at [192, 211] on div "Control Group" at bounding box center [240, 218] width 140 height 17
click at [333, 224] on div "Apply" at bounding box center [342, 223] width 20 height 11
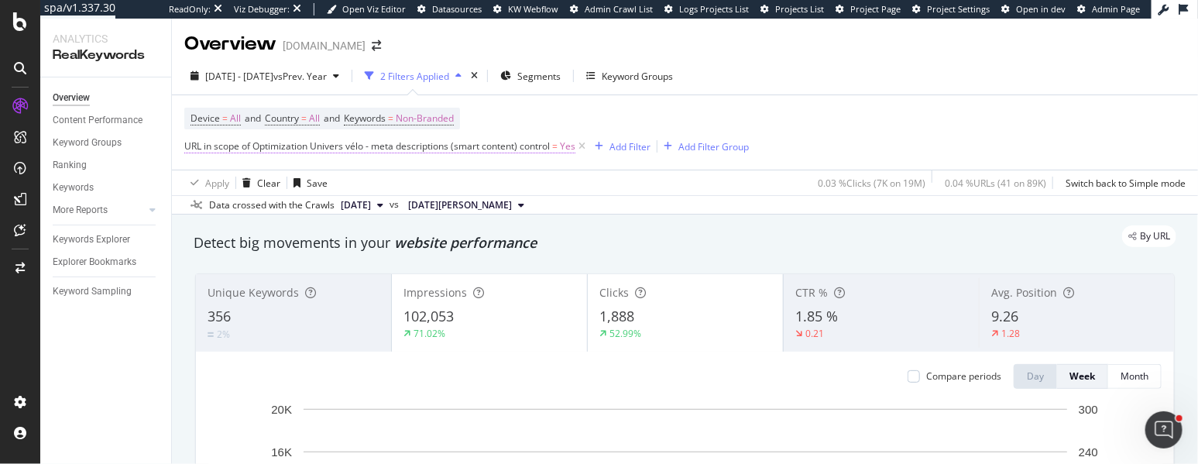
click at [302, 142] on span "URL in scope of Optimization Univers vélo - meta descriptions (smart content) c…" at bounding box center [367, 145] width 366 height 13
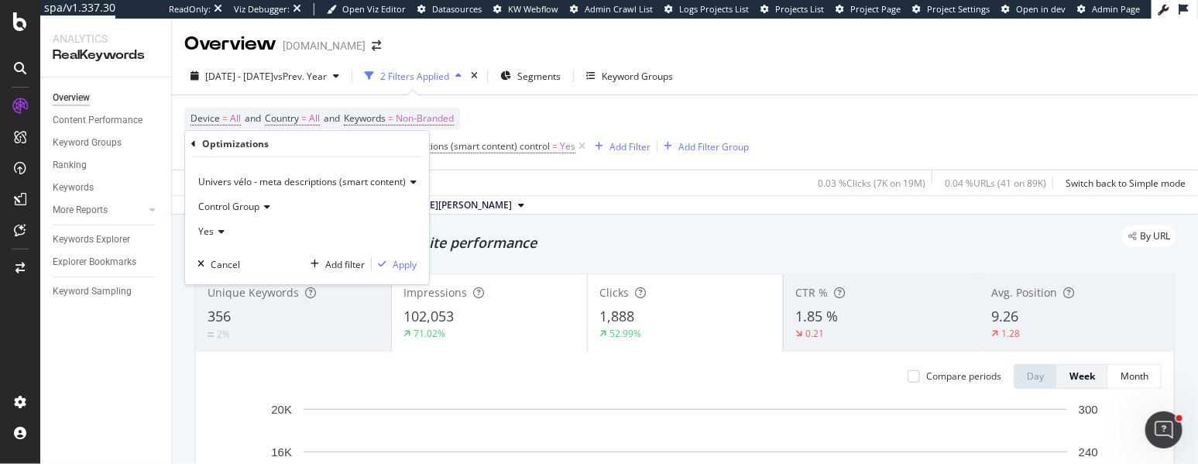
click at [263, 184] on span "Univers vélo - meta descriptions (smart content)" at bounding box center [302, 181] width 208 height 13
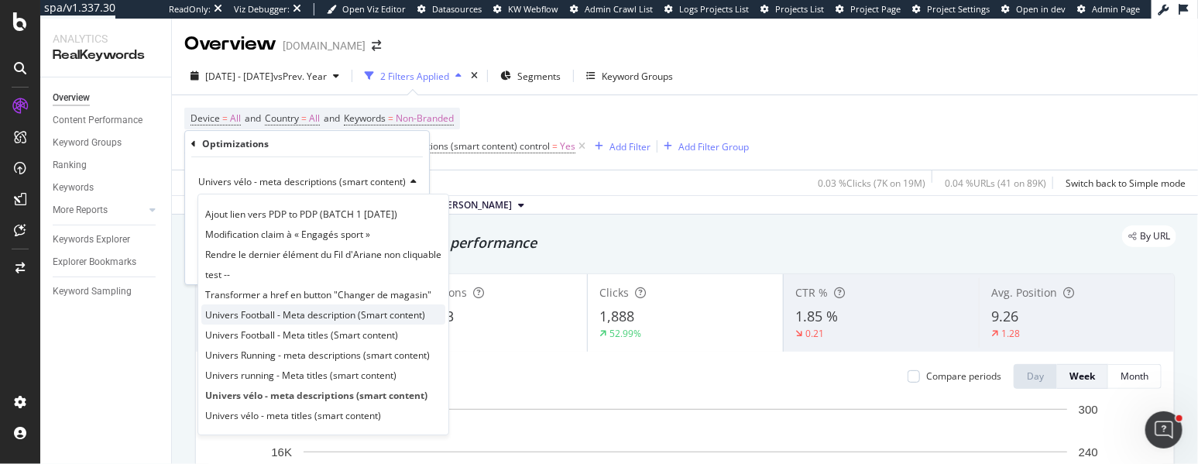
click at [244, 310] on span "Univers Football - Meta description (Smart content)" at bounding box center [315, 314] width 220 height 13
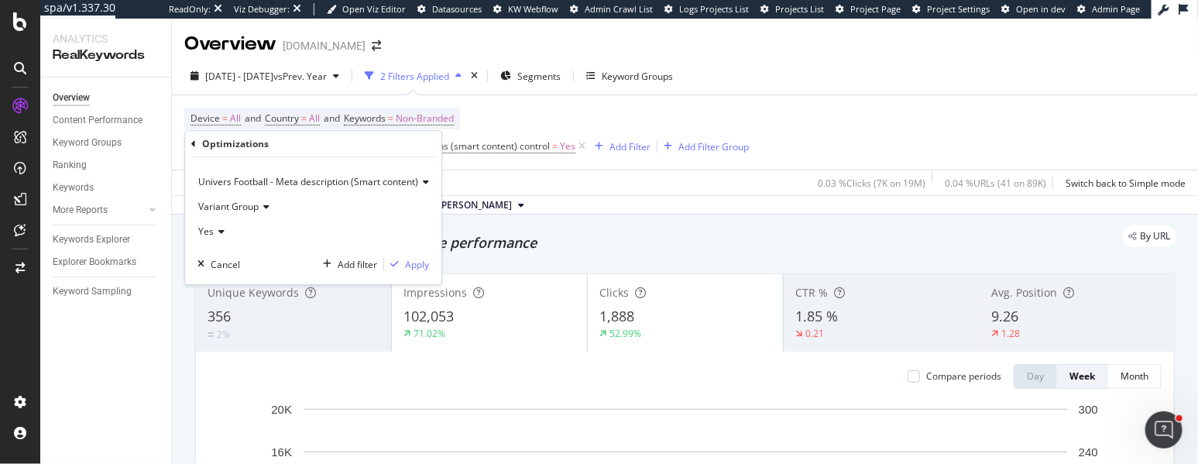
click at [222, 205] on span "Variant Group" at bounding box center [228, 206] width 60 height 13
click at [232, 259] on span "Control Group" at bounding box center [235, 259] width 61 height 13
click at [413, 264] on div "Apply" at bounding box center [417, 264] width 24 height 13
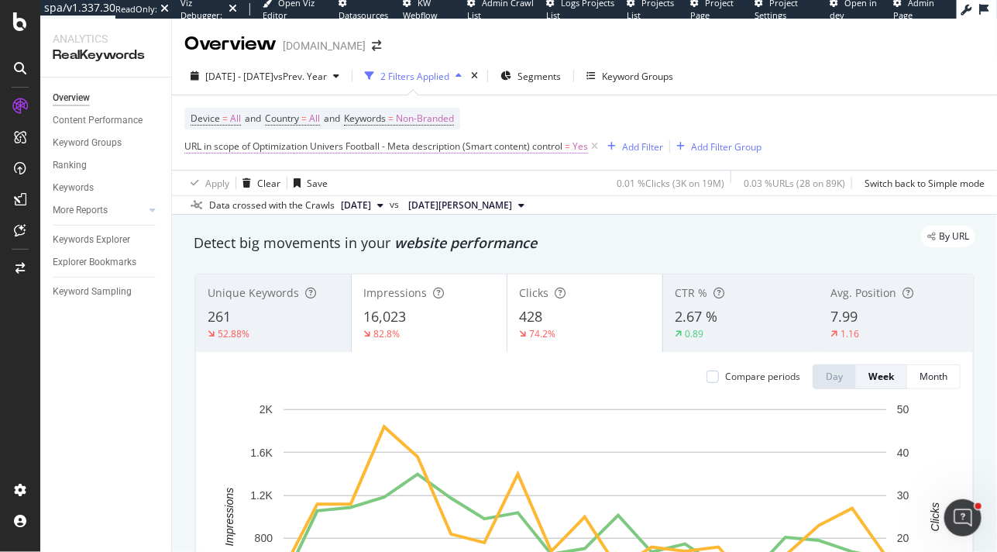
click at [312, 148] on span "URL in scope of Optimization Univers Football - Meta description (Smart content…" at bounding box center [373, 145] width 378 height 13
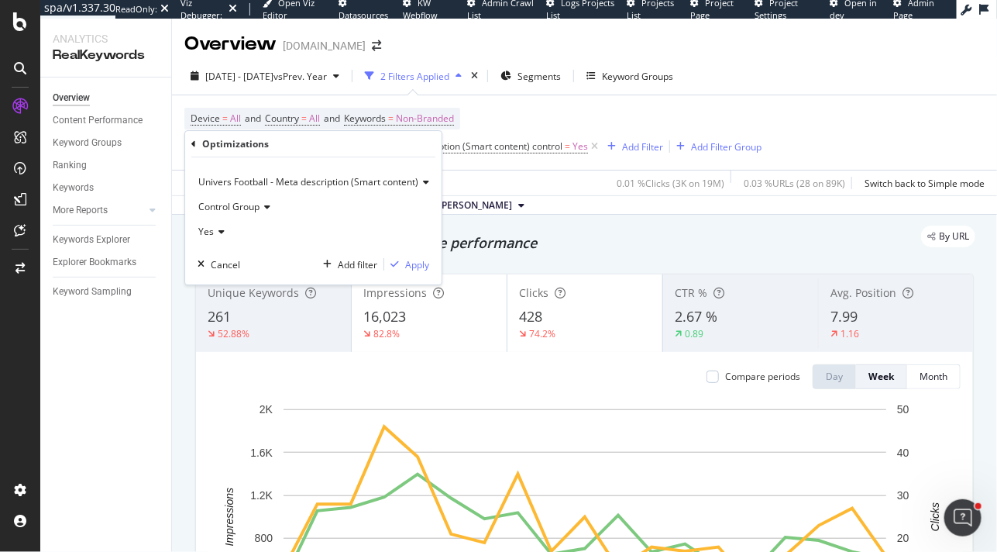
click at [260, 185] on span "Univers Football - Meta description (Smart content)" at bounding box center [308, 181] width 220 height 13
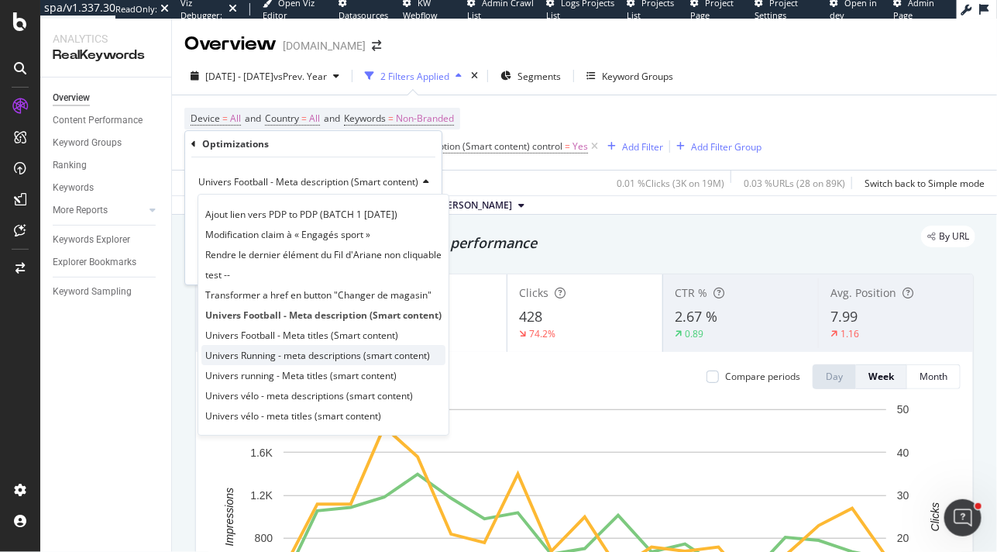
click at [264, 358] on span "Univers Running - meta descriptions (smart content)" at bounding box center [317, 355] width 225 height 13
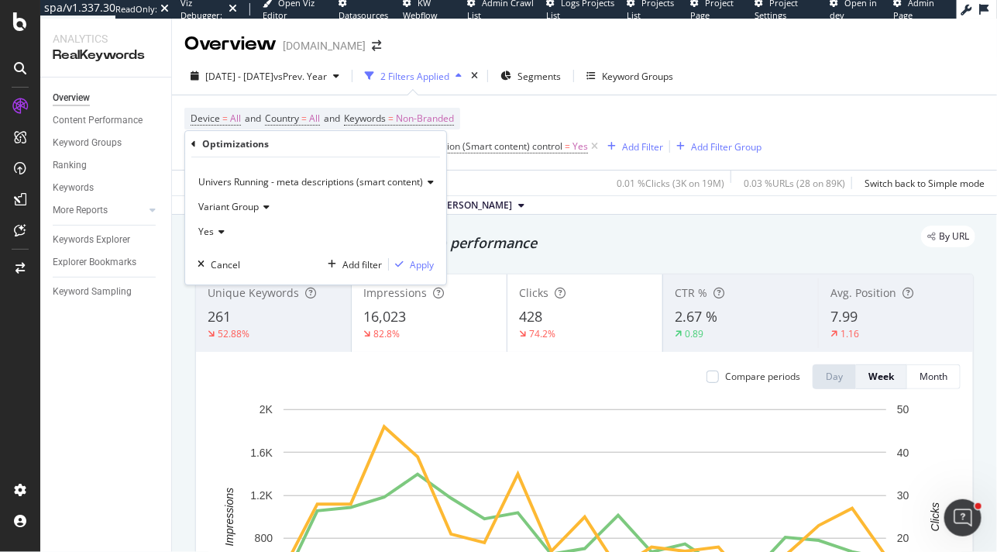
click at [225, 203] on span "Variant Group" at bounding box center [228, 206] width 60 height 13
click at [241, 254] on span "Control Group" at bounding box center [235, 259] width 61 height 13
click at [417, 255] on div "Univers Running - meta descriptions (smart content) Control Group Yes Cancel Ad…" at bounding box center [315, 220] width 261 height 127
click at [416, 261] on div "Apply" at bounding box center [422, 264] width 24 height 13
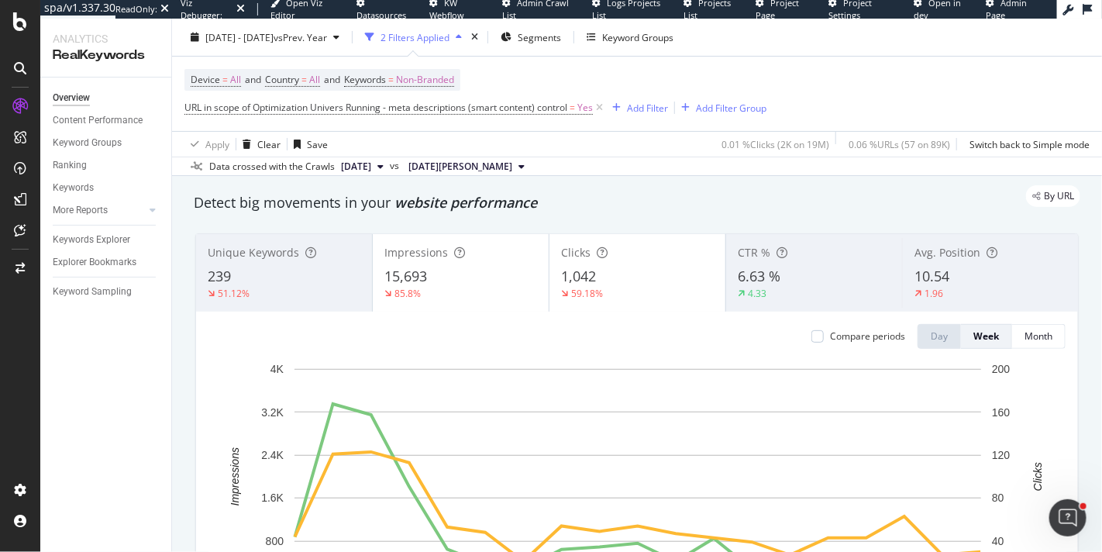
scroll to position [43, 0]
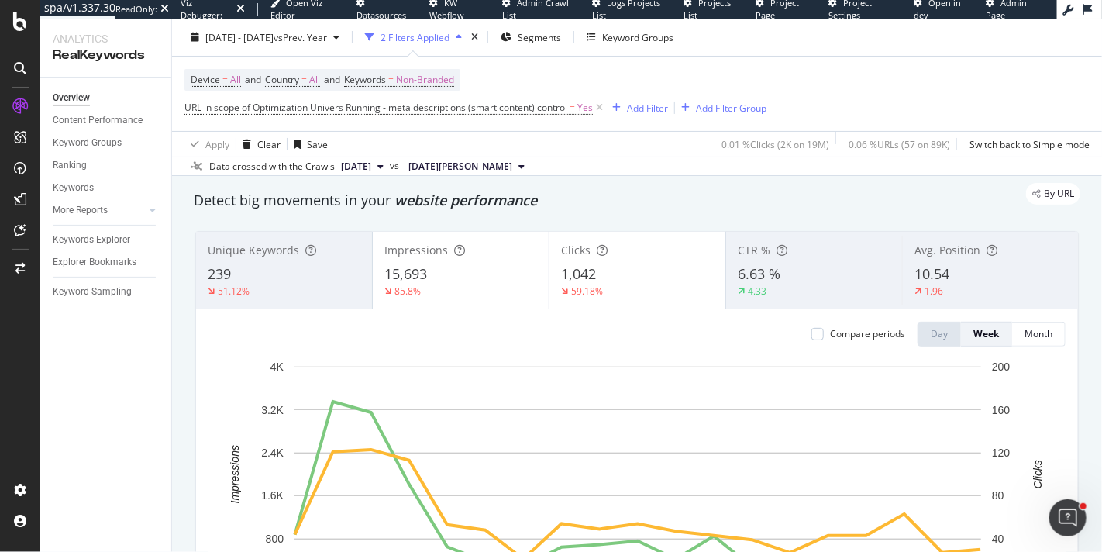
click at [404, 275] on span "15,693" at bounding box center [405, 273] width 43 height 19
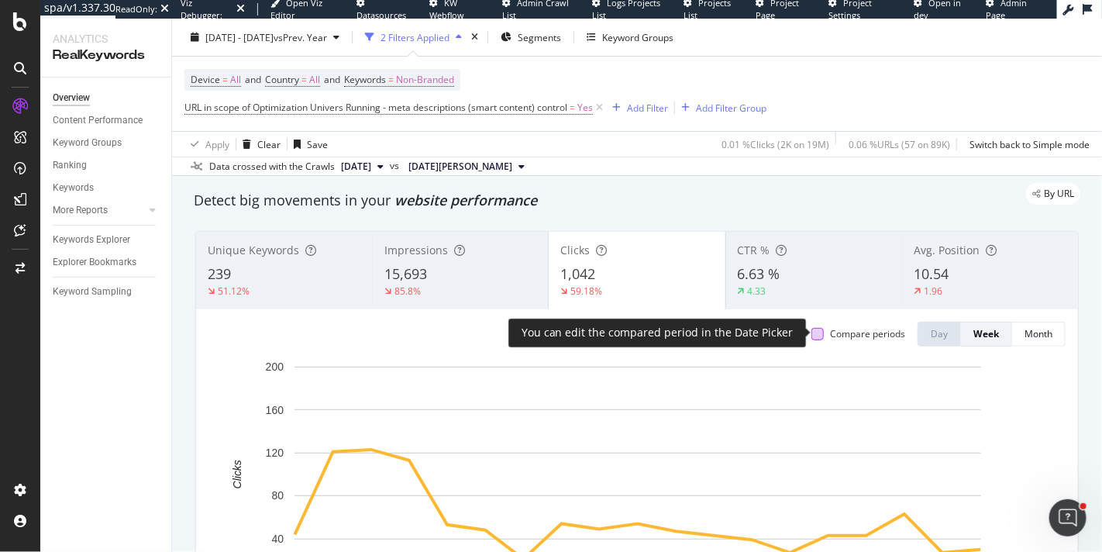
click at [822, 335] on div at bounding box center [817, 334] width 12 height 12
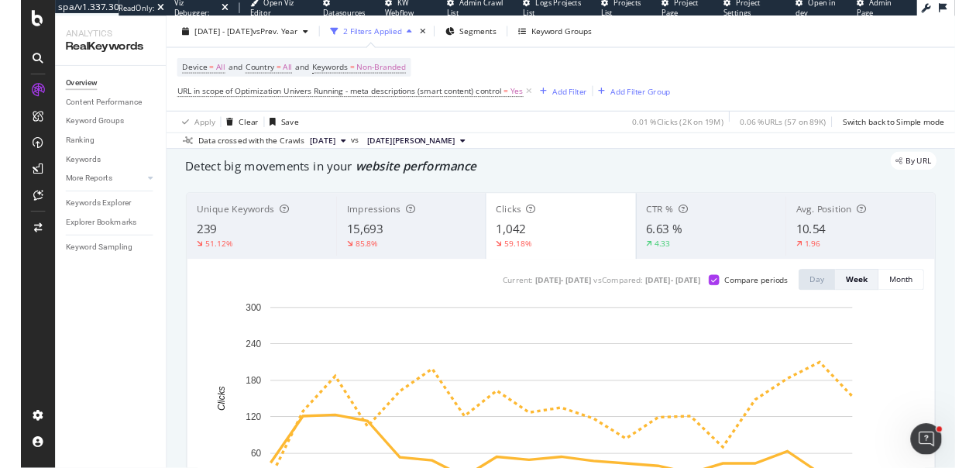
scroll to position [41, 0]
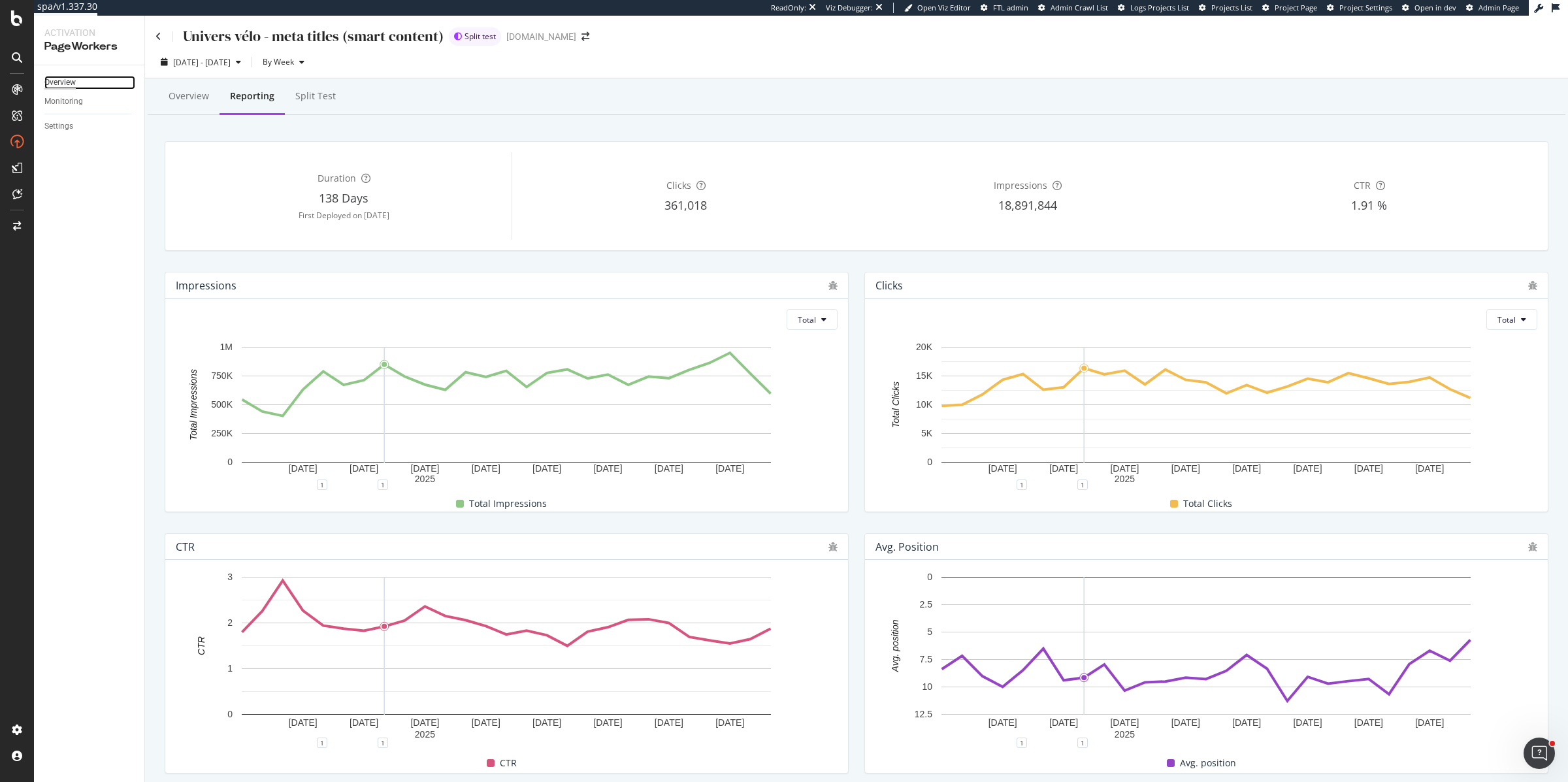
click at [60, 78] on div "Overview" at bounding box center [60, 83] width 31 height 13
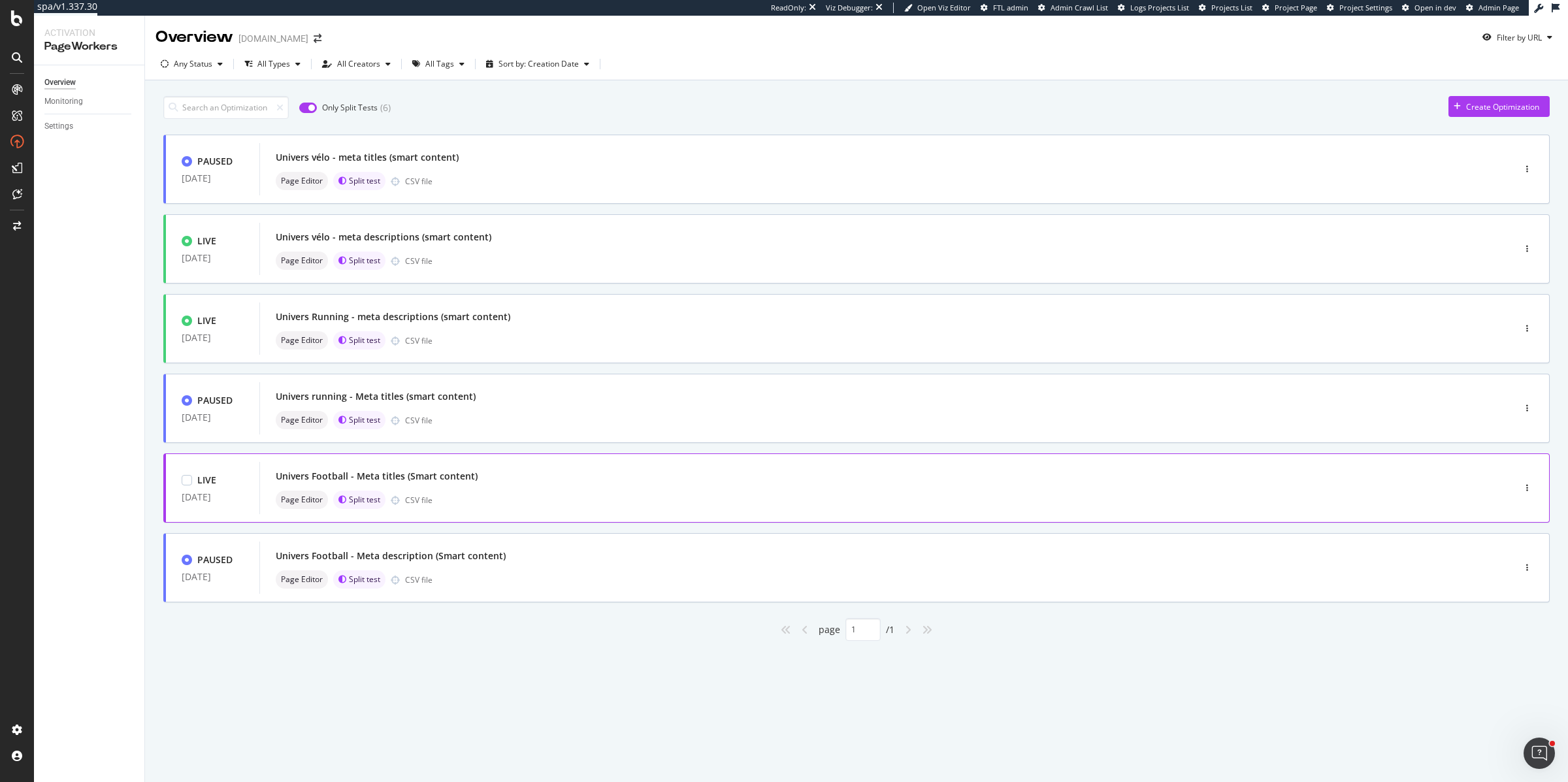
click at [434, 494] on div "Page Editor Split test CSV file" at bounding box center [867, 500] width 1183 height 19
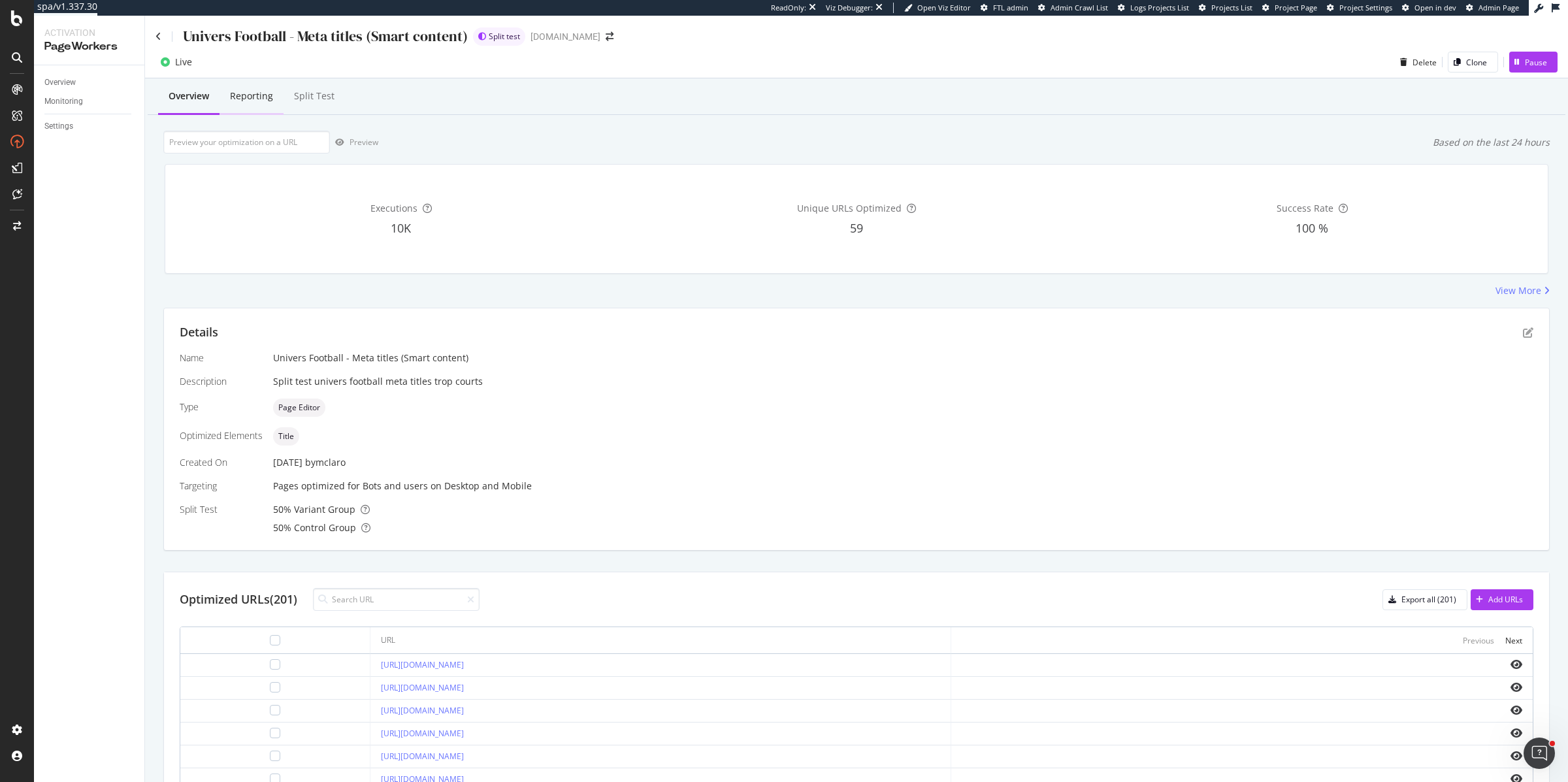
click at [254, 94] on div "Reporting" at bounding box center [251, 95] width 43 height 13
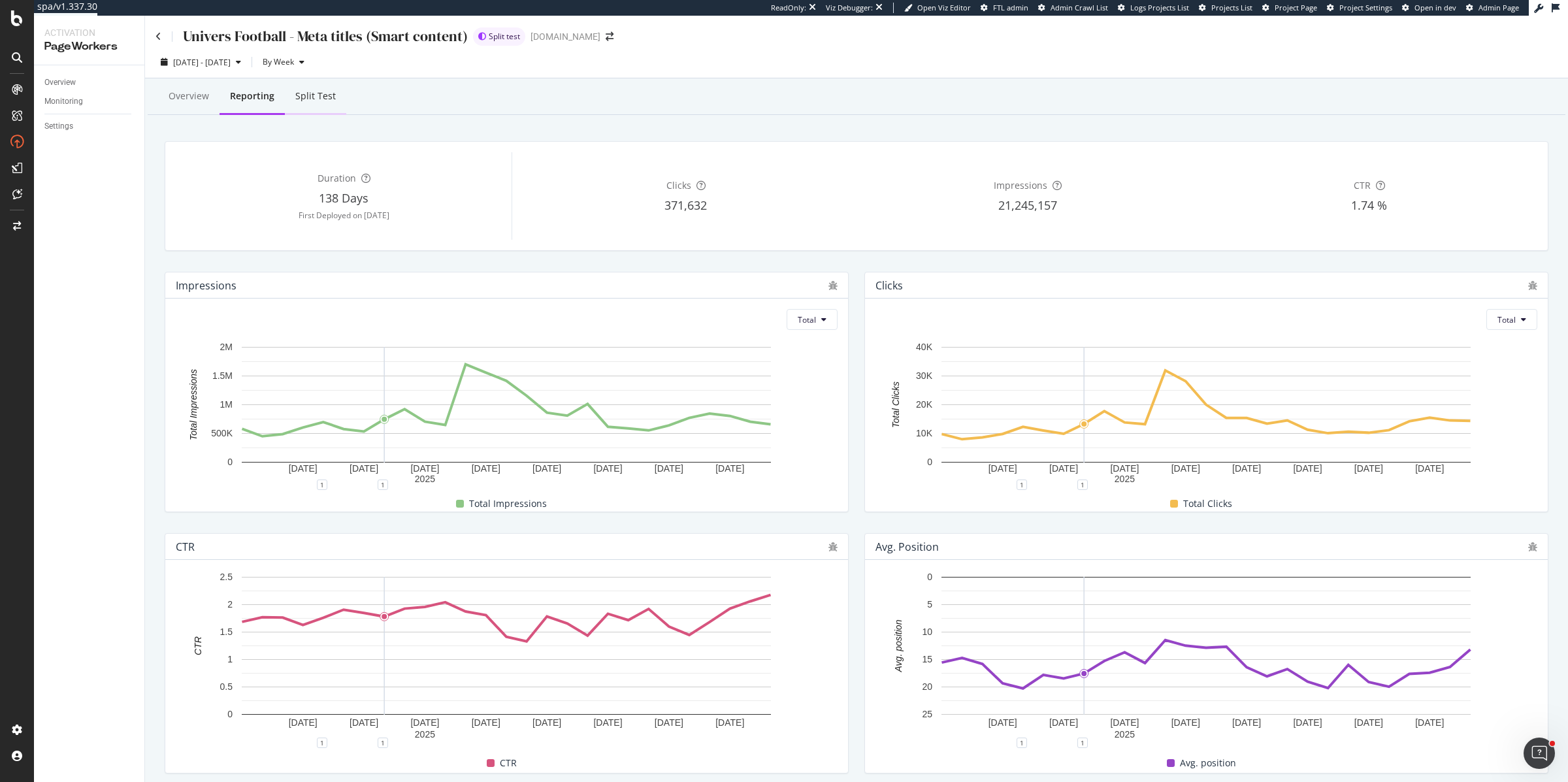
click at [306, 99] on div "Split Test" at bounding box center [315, 95] width 40 height 13
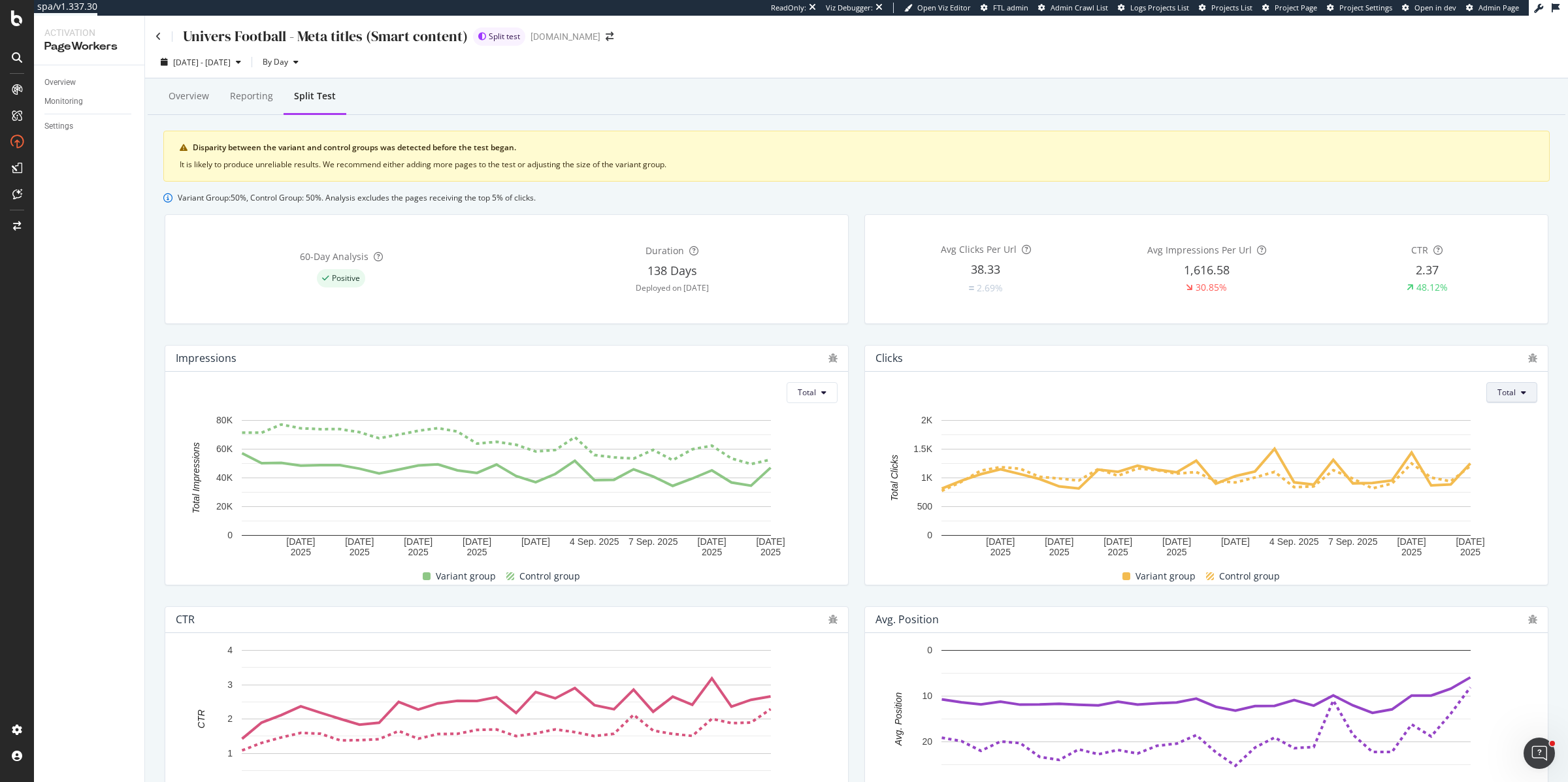
click at [1504, 393] on span "Total" at bounding box center [1507, 392] width 19 height 11
click at [1503, 445] on span "Average" at bounding box center [1513, 443] width 30 height 12
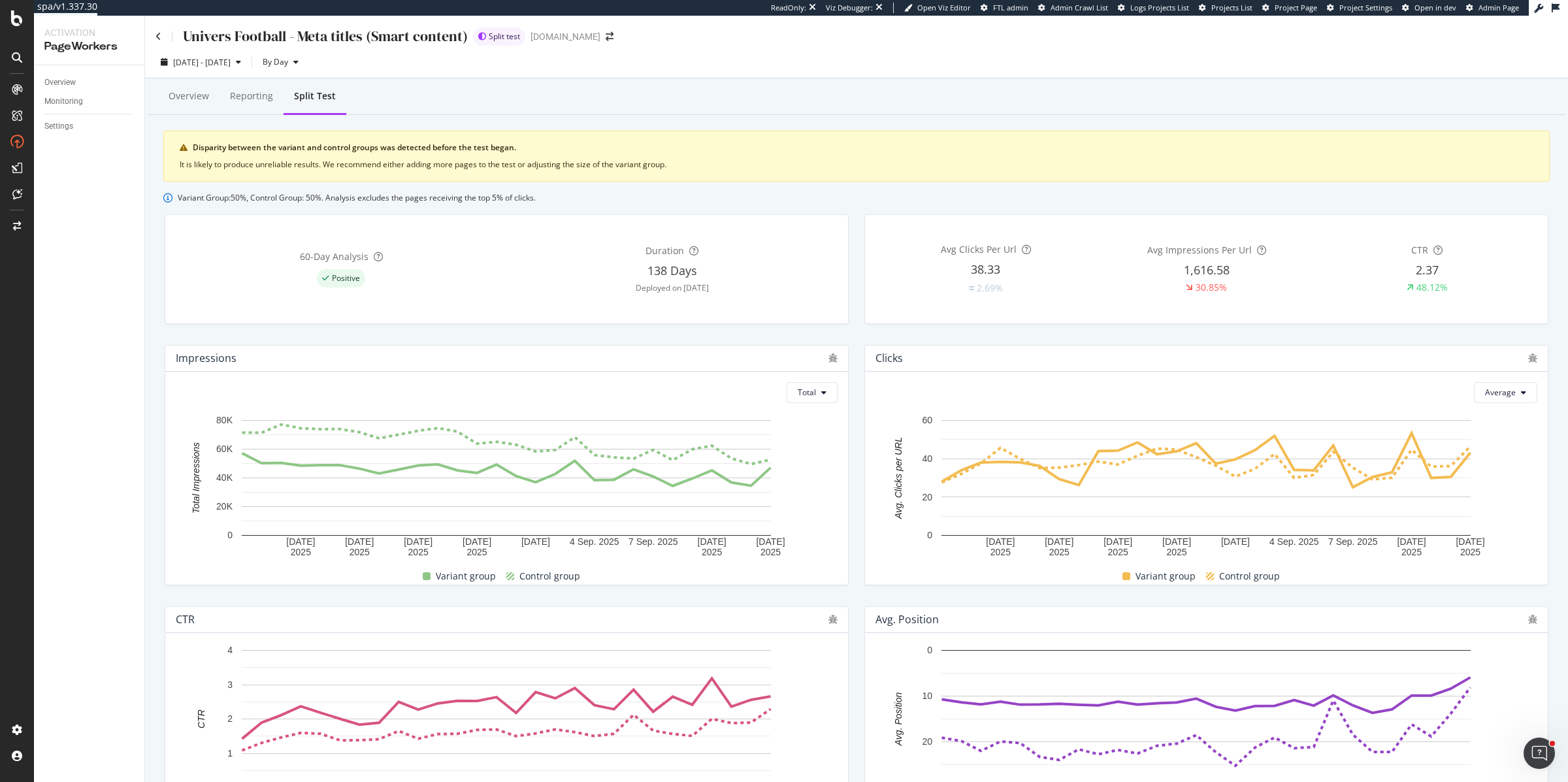
click at [1510, 381] on div "Average [DATE] [DATE] [DATE] [DATE] [DATE] [DATE] [DATE] [DATE] [DATE] 0 20 40 …" at bounding box center [1207, 478] width 683 height 213
click at [1510, 387] on span "Average" at bounding box center [1501, 392] width 30 height 11
click at [1503, 412] on div "Total" at bounding box center [1501, 419] width 51 height 19
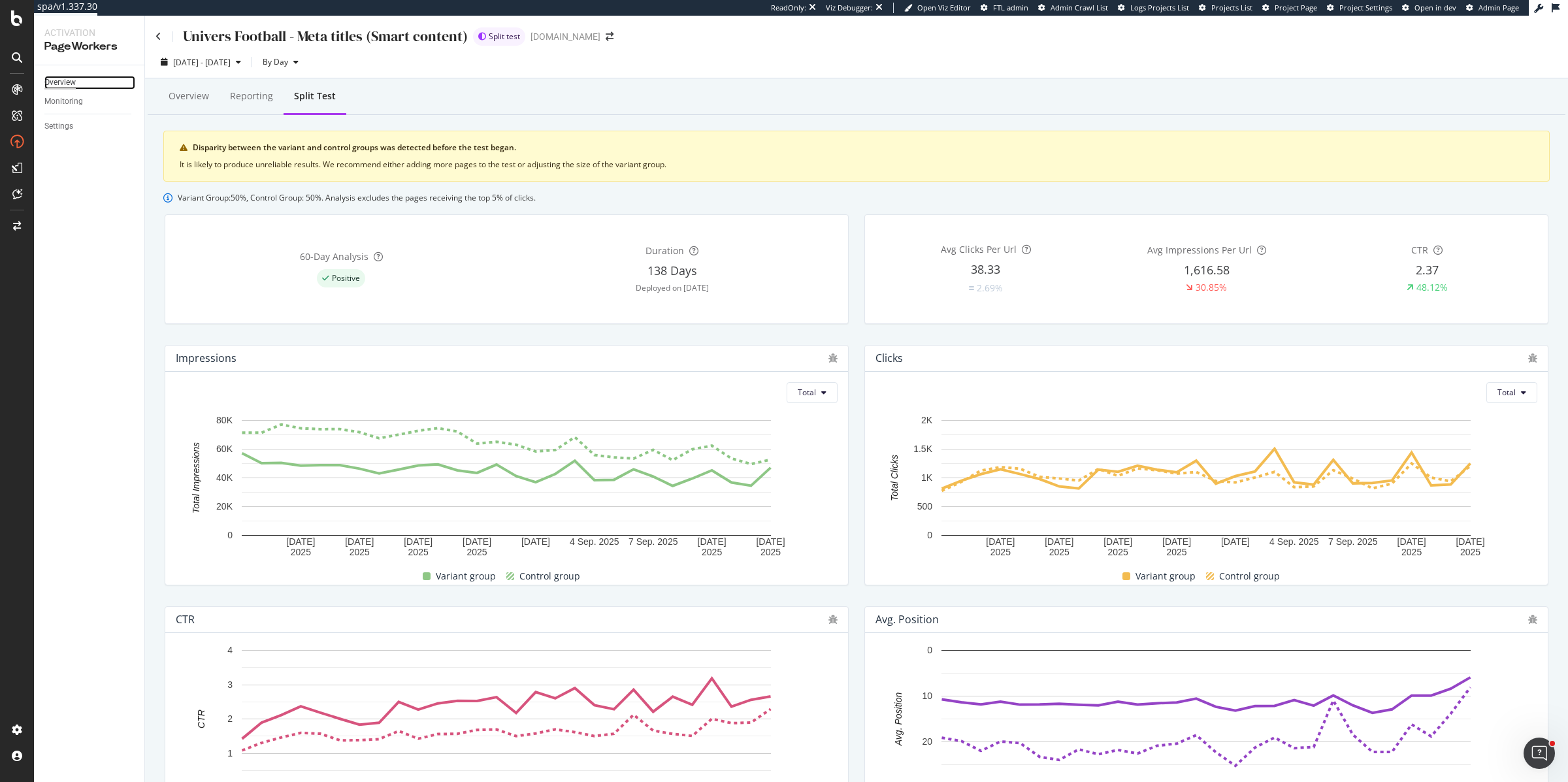
click at [61, 77] on div "Overview" at bounding box center [60, 83] width 31 height 13
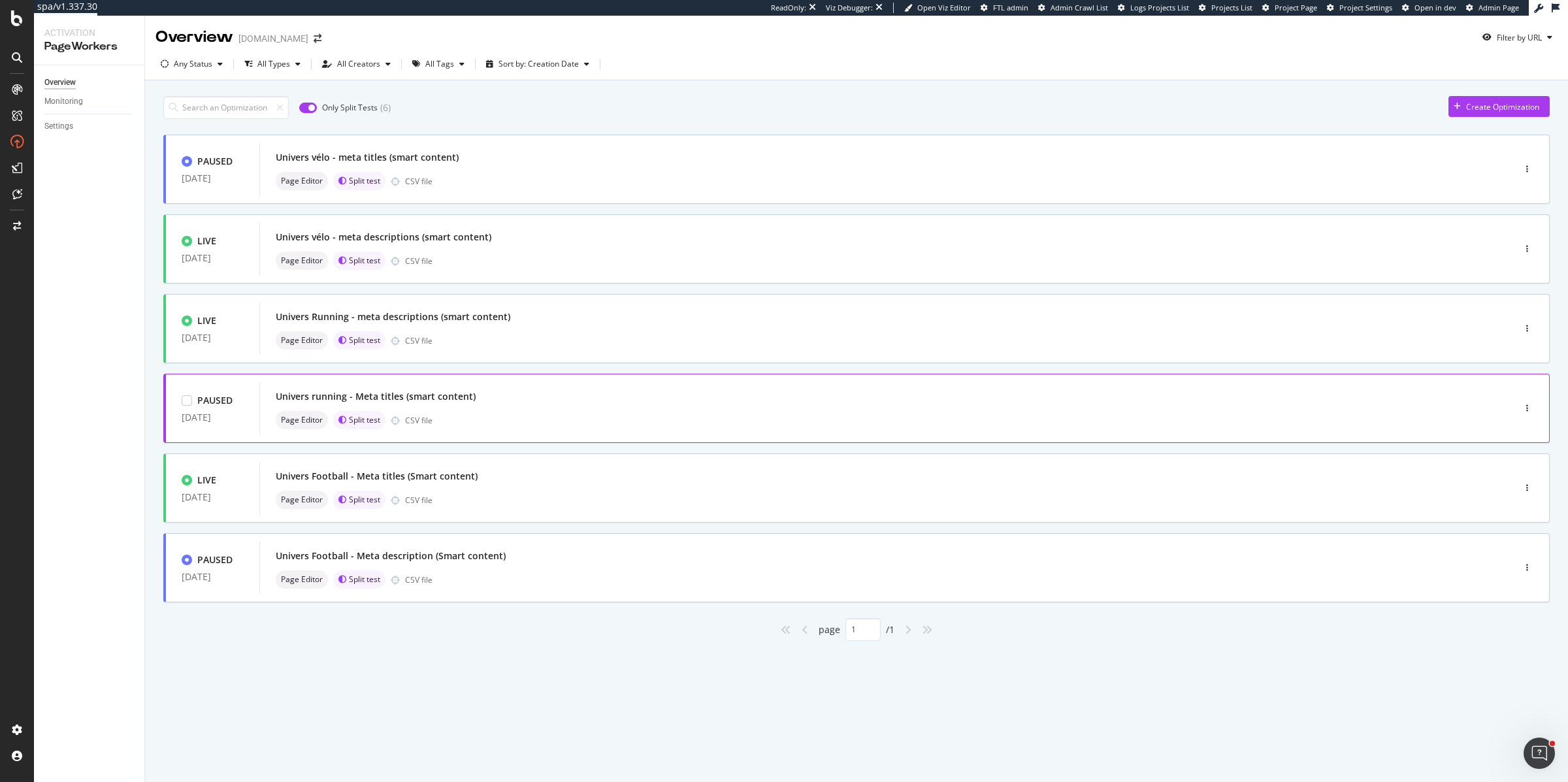
click at [448, 396] on div "Univers running - Meta titles (smart content)" at bounding box center [375, 396] width 200 height 13
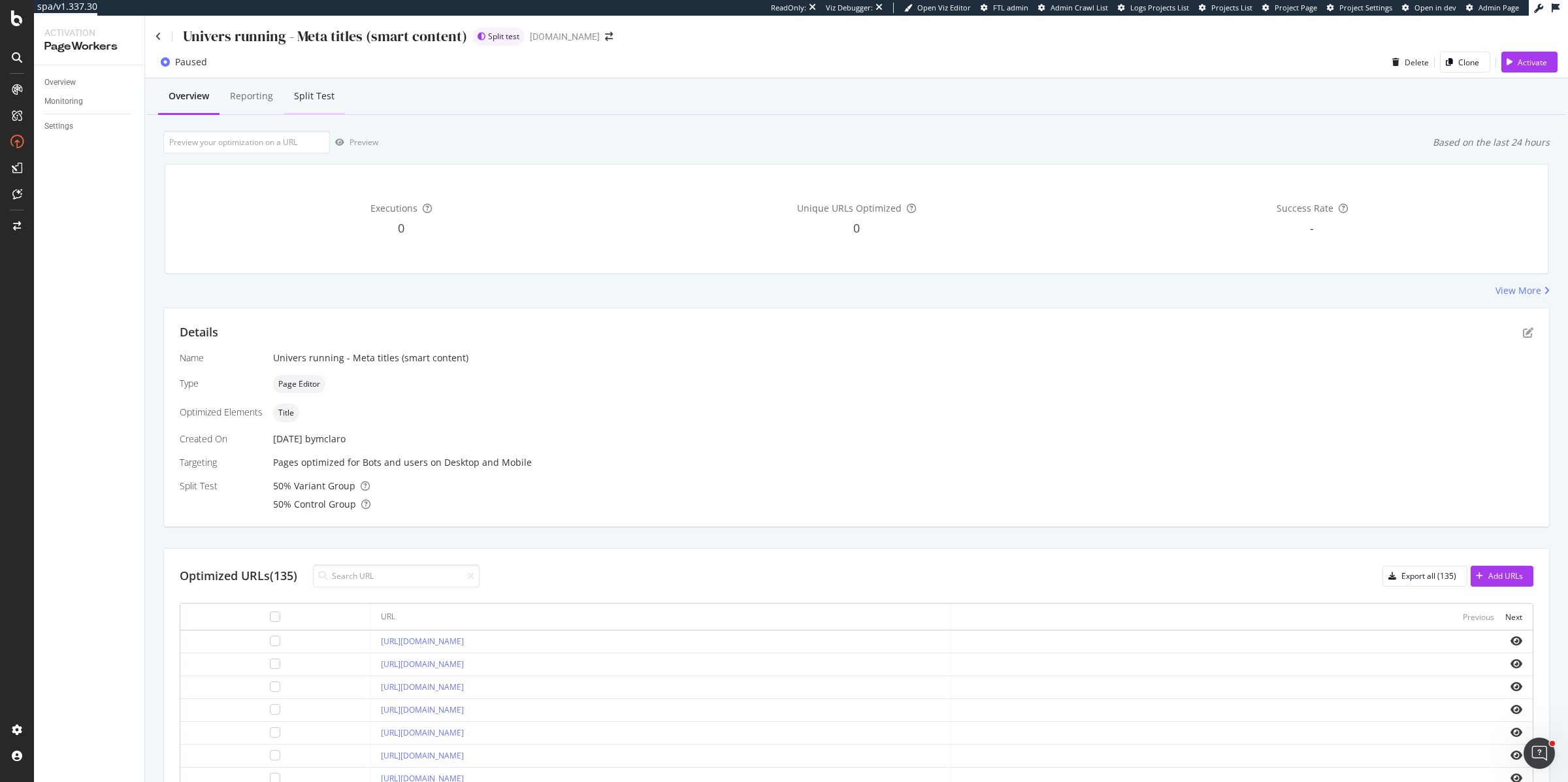
click at [308, 94] on div "Split Test" at bounding box center [315, 95] width 40 height 13
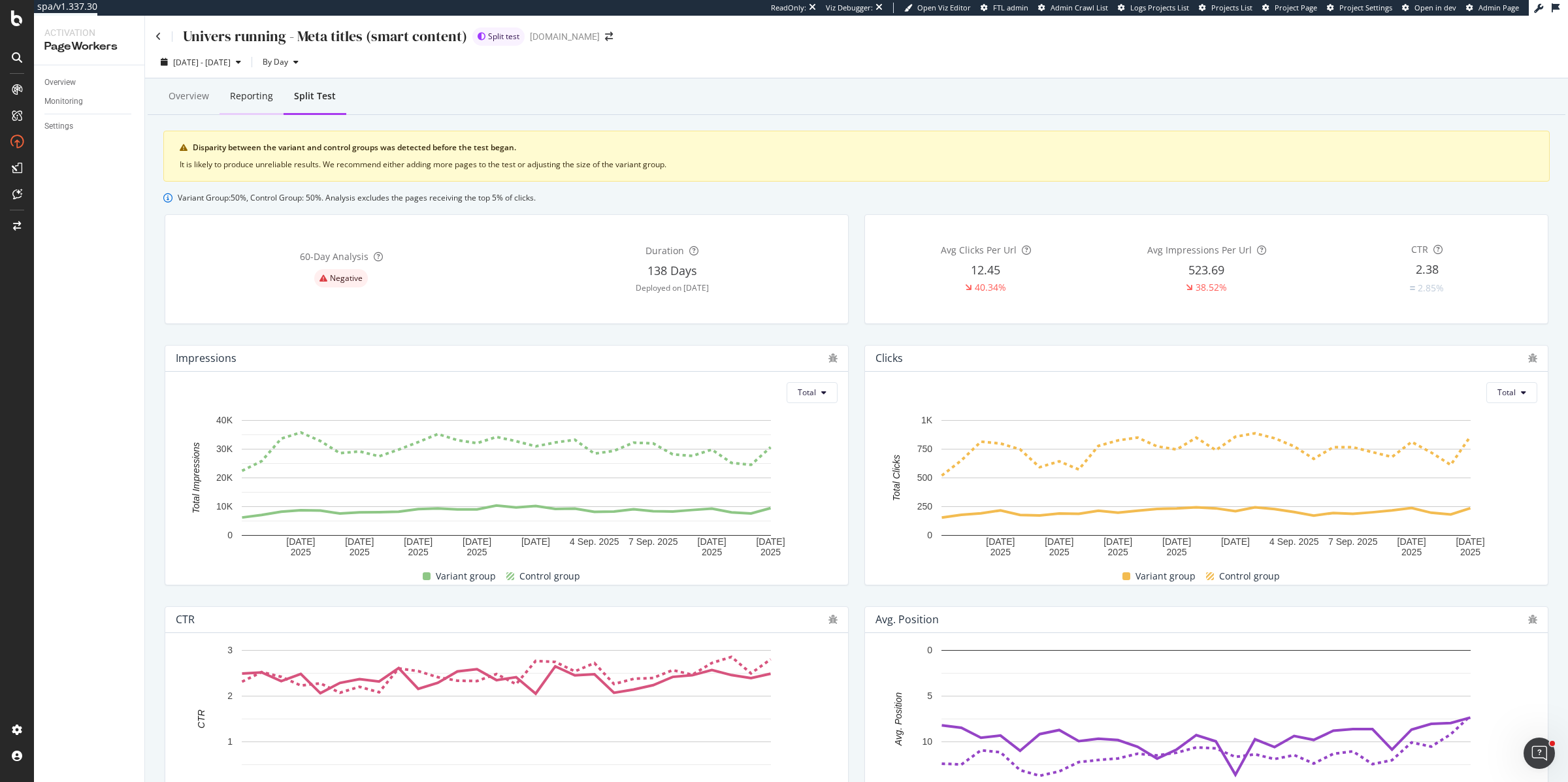
click at [254, 96] on div "Reporting" at bounding box center [251, 95] width 43 height 13
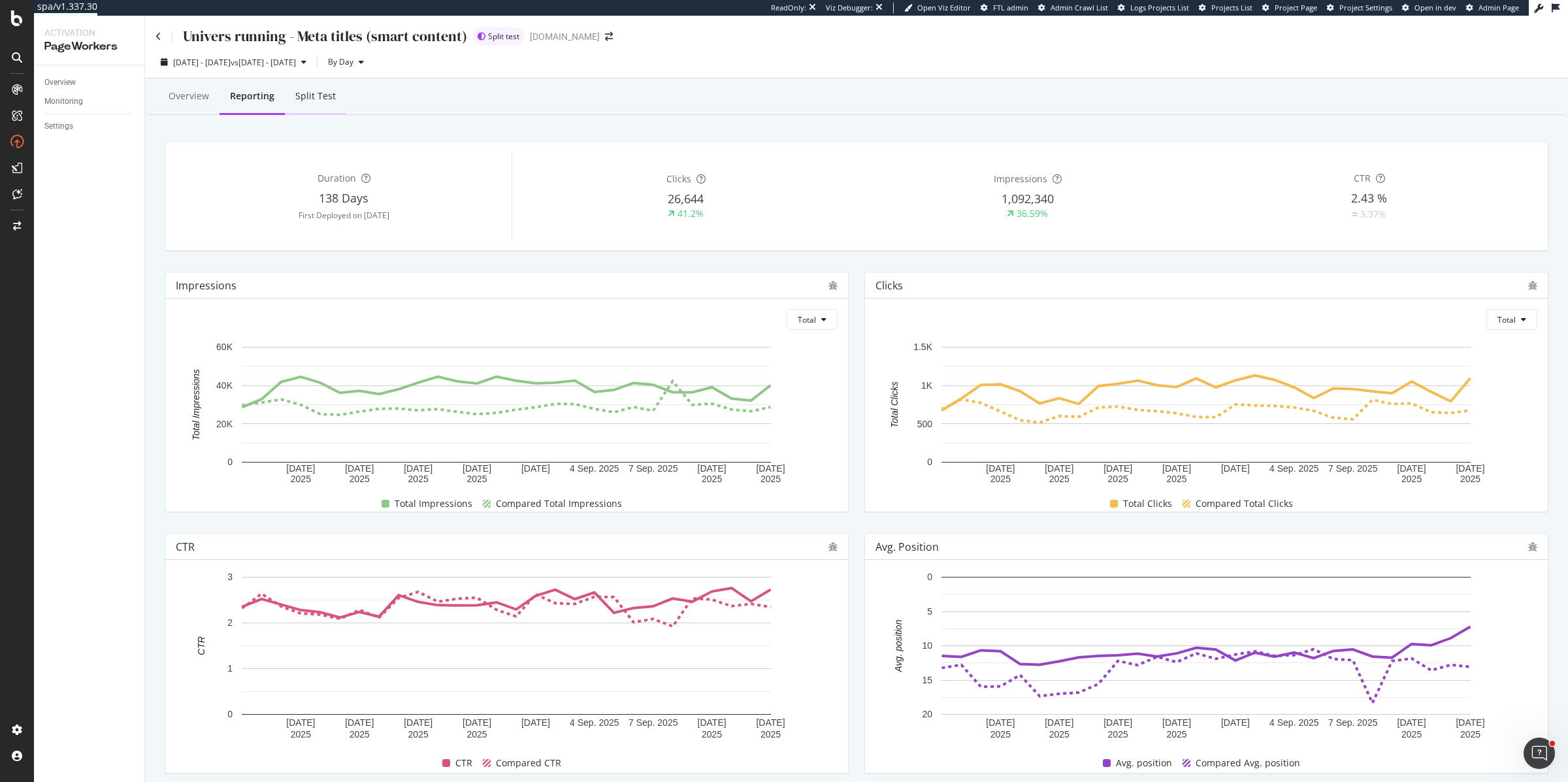
click at [307, 96] on div "Split Test" at bounding box center [315, 95] width 40 height 13
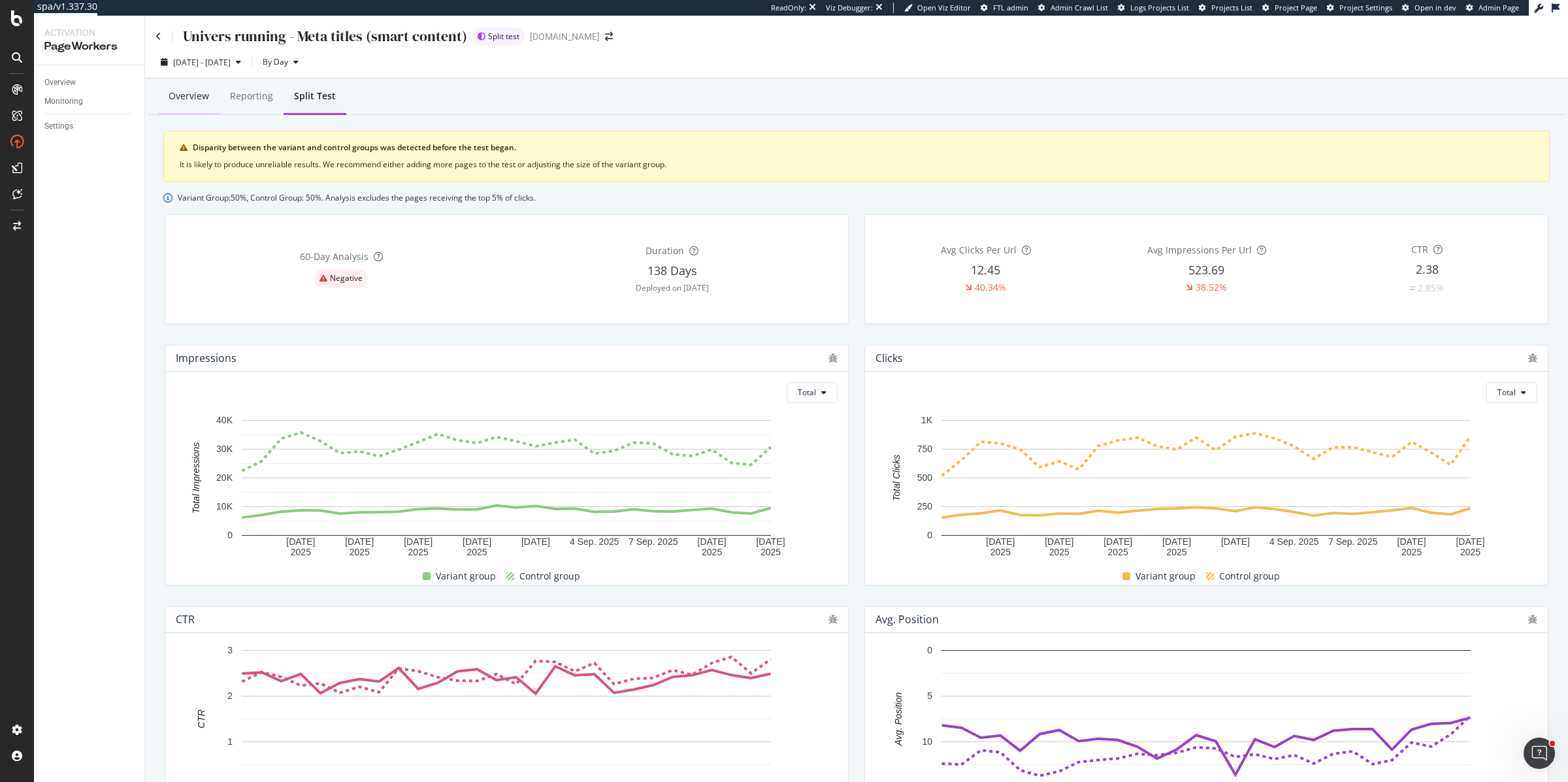
click at [192, 97] on div "Overview" at bounding box center [189, 95] width 40 height 13
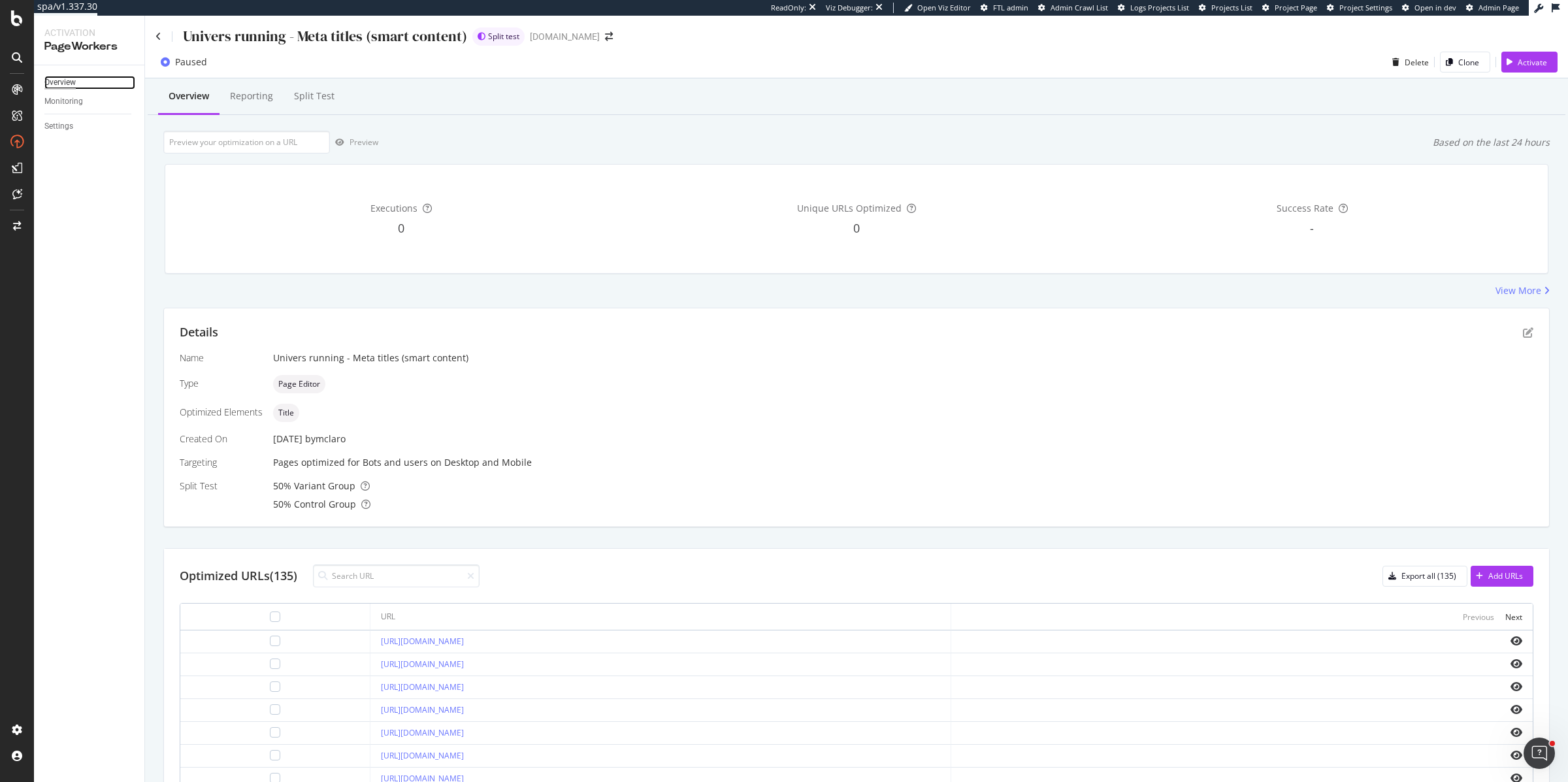
click at [57, 84] on div "Overview" at bounding box center [60, 83] width 31 height 13
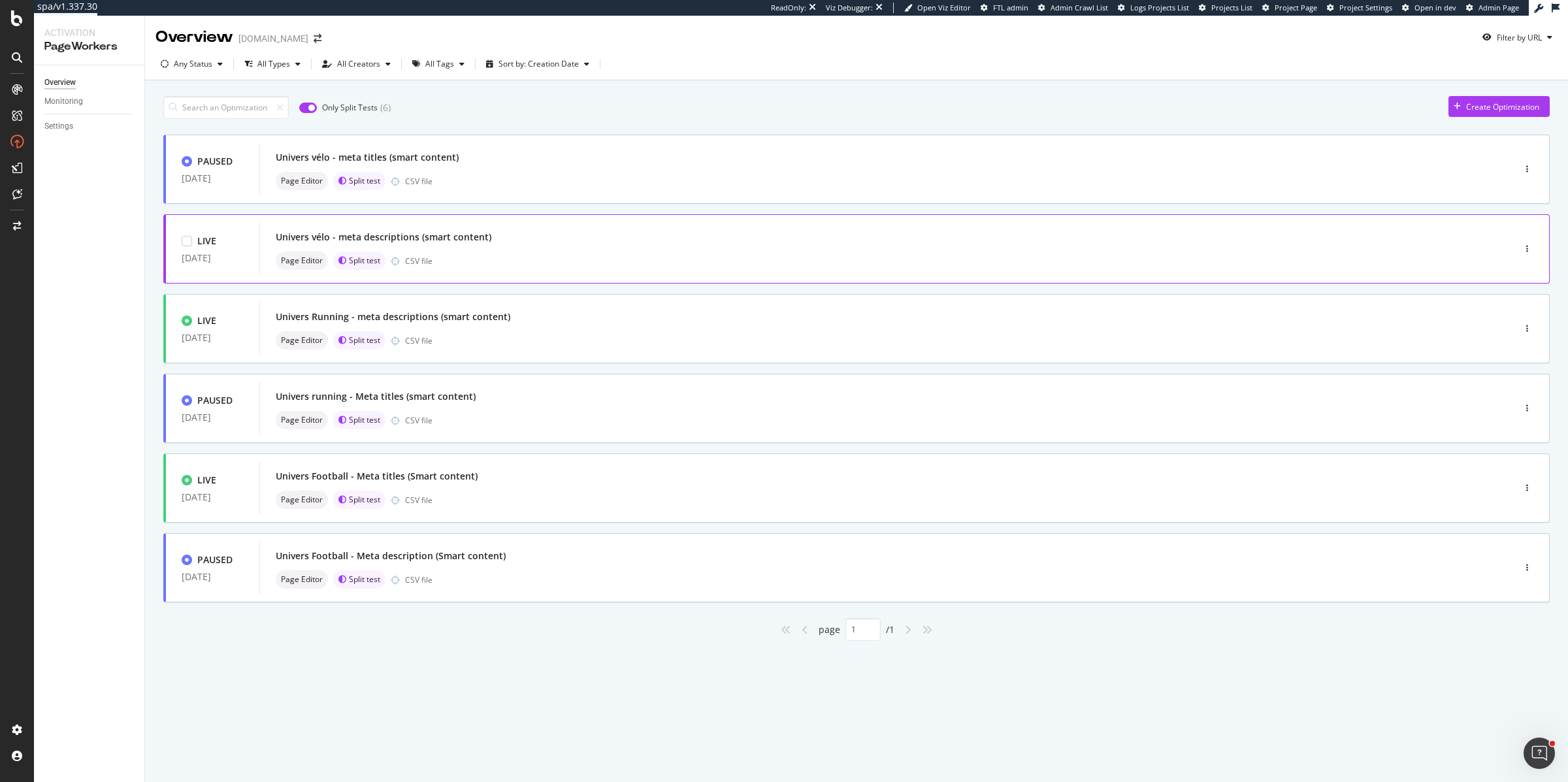
click at [460, 249] on div "Univers vélo - meta descriptions (smart content) Page Editor Split test CSV file" at bounding box center [867, 249] width 1183 height 42
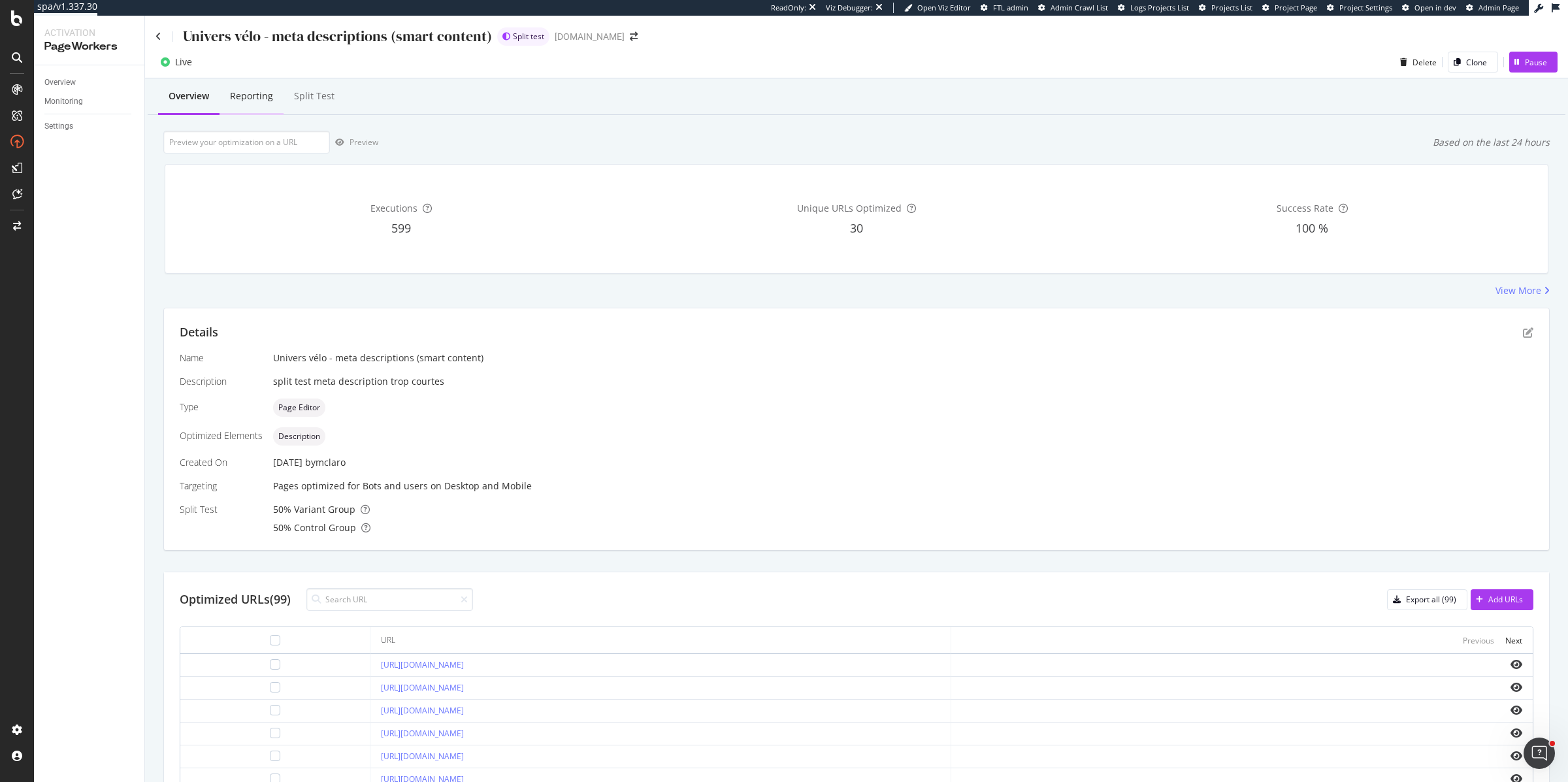
click at [246, 100] on div "Reporting" at bounding box center [251, 95] width 43 height 13
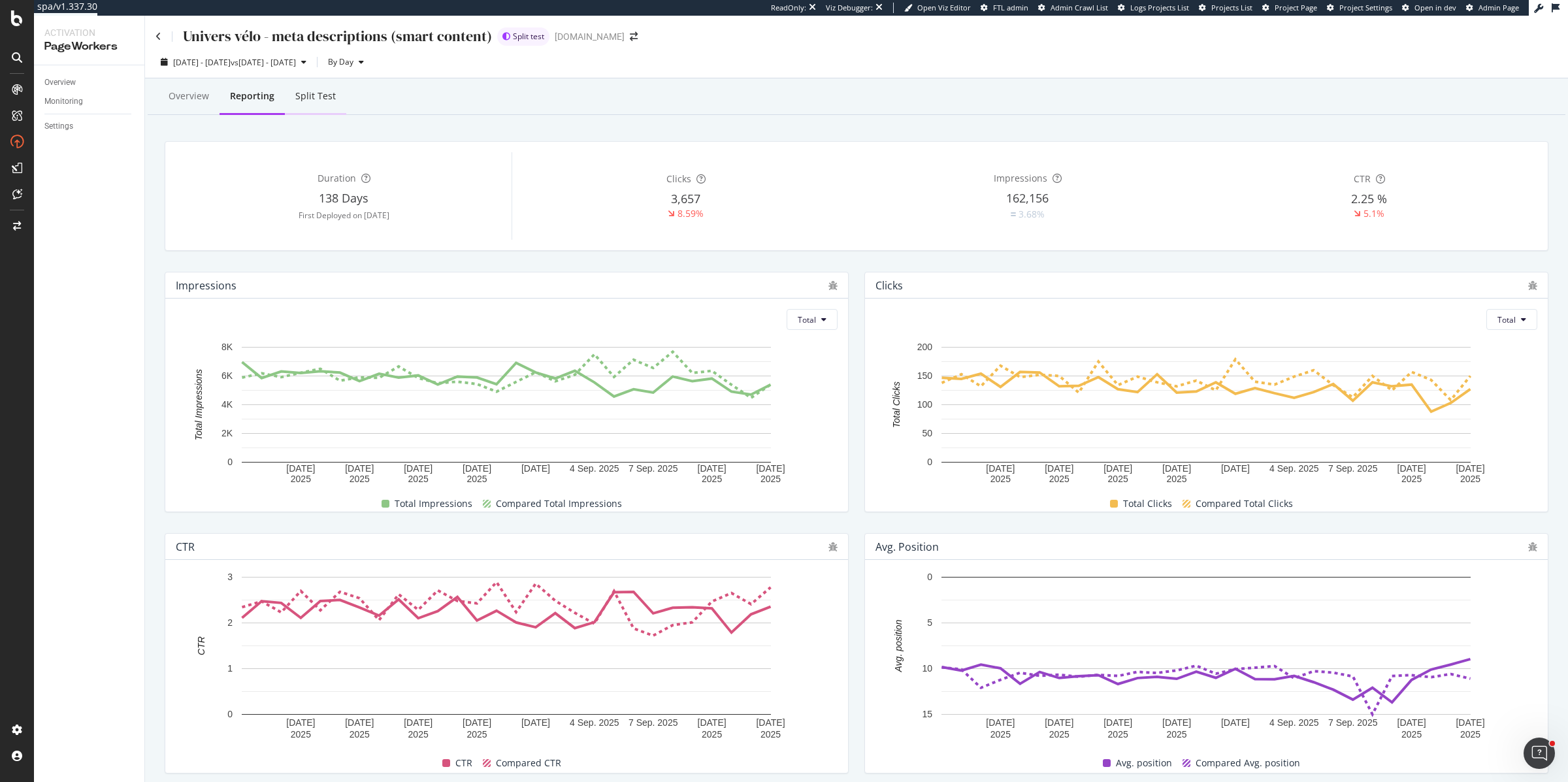
click at [304, 102] on div "Split Test" at bounding box center [315, 95] width 40 height 13
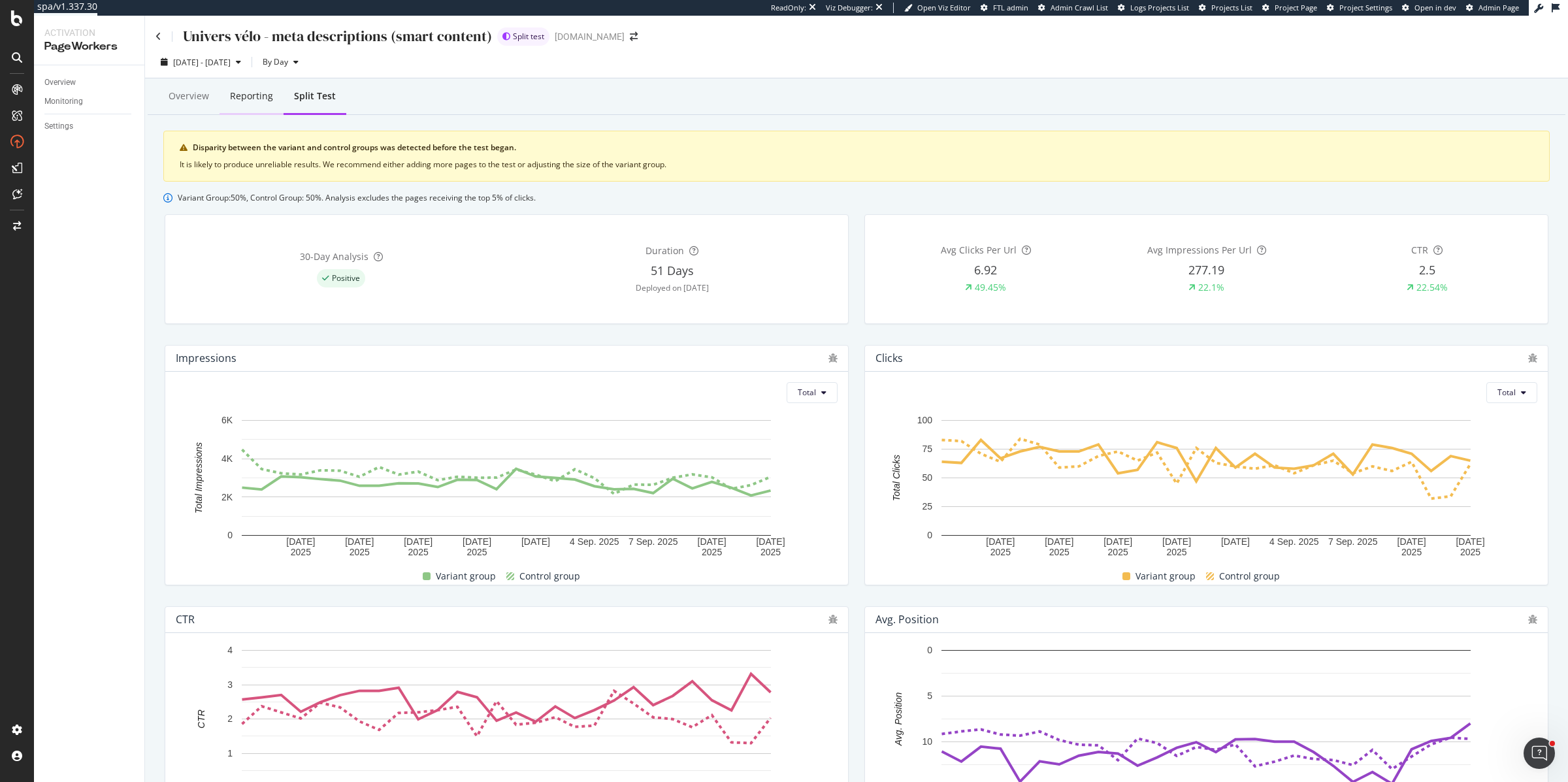
click at [234, 102] on div "Reporting" at bounding box center [251, 95] width 43 height 13
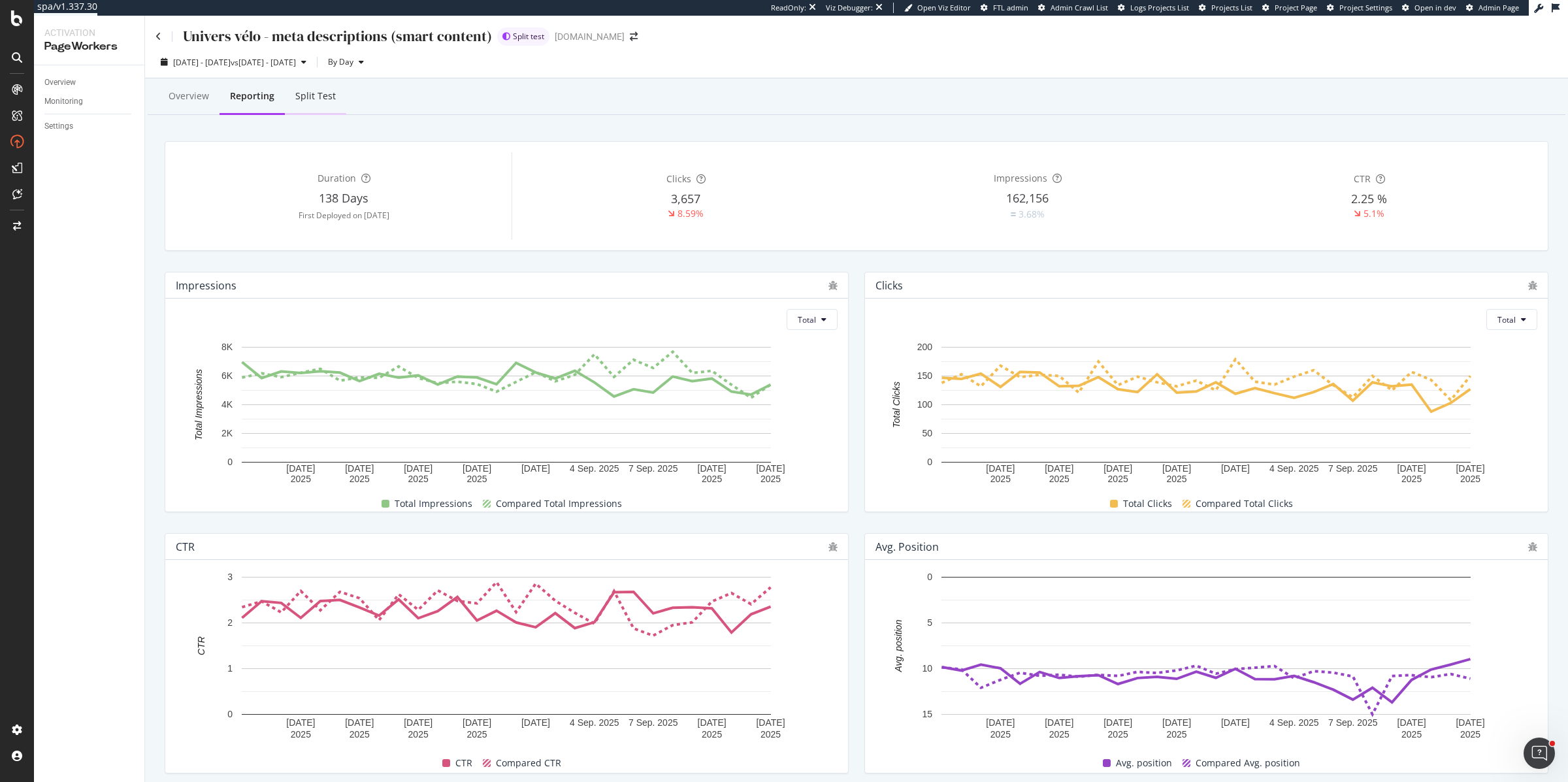
click at [314, 101] on div "Split Test" at bounding box center [315, 95] width 40 height 13
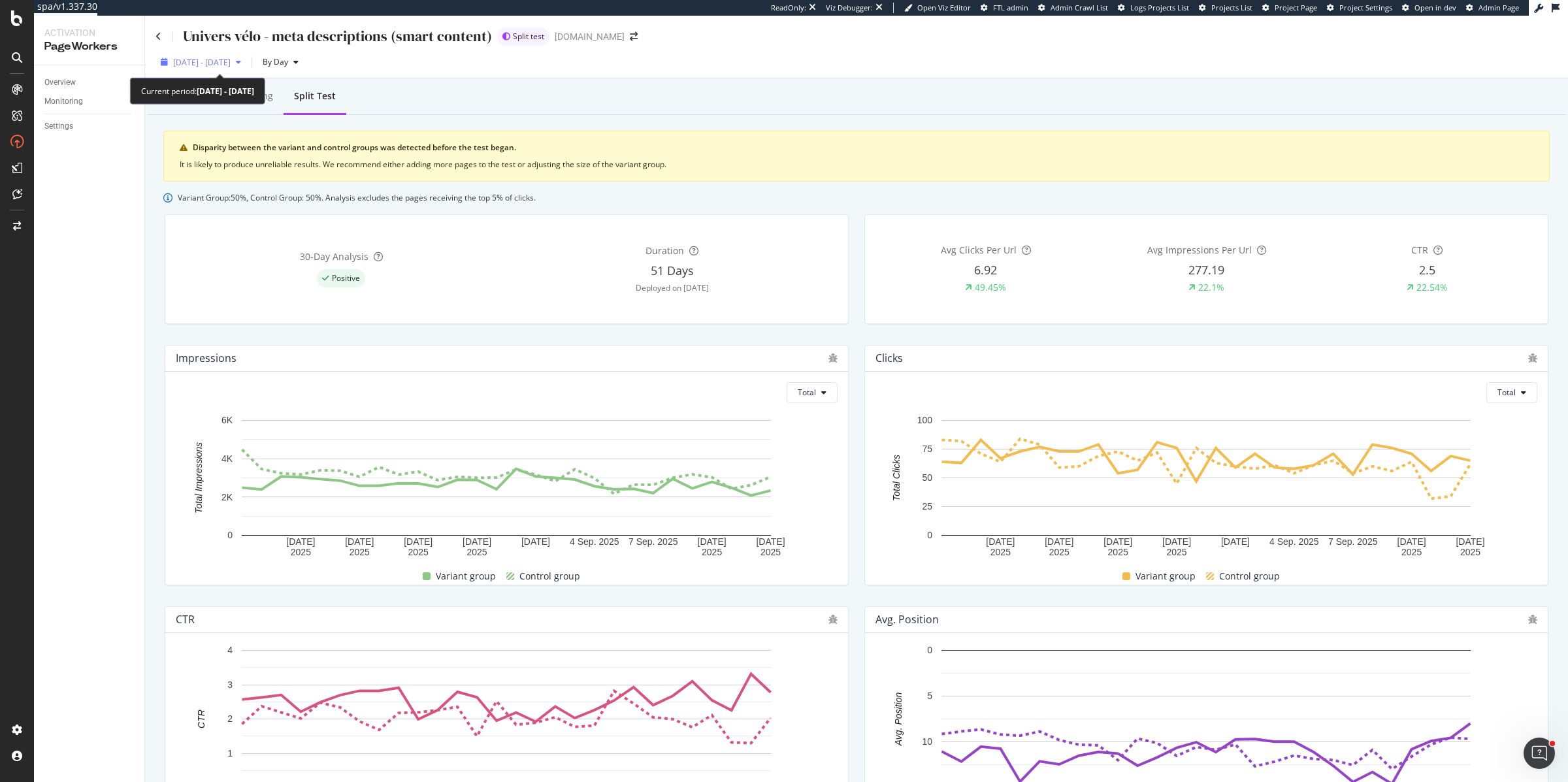
click at [223, 57] on span "[DATE] - [DATE]" at bounding box center [202, 62] width 57 height 11
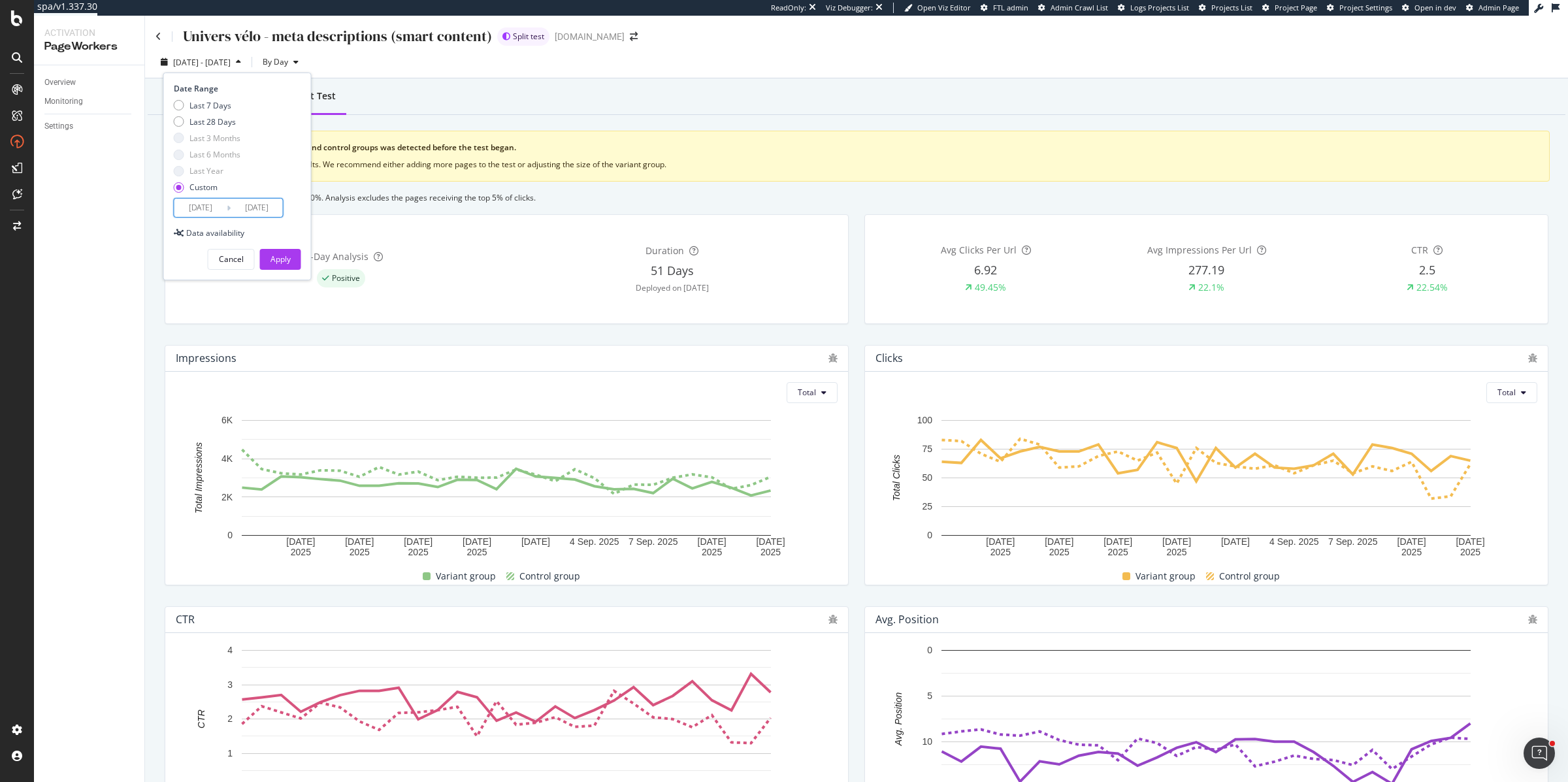
click at [198, 204] on input "[DATE]" at bounding box center [201, 208] width 52 height 19
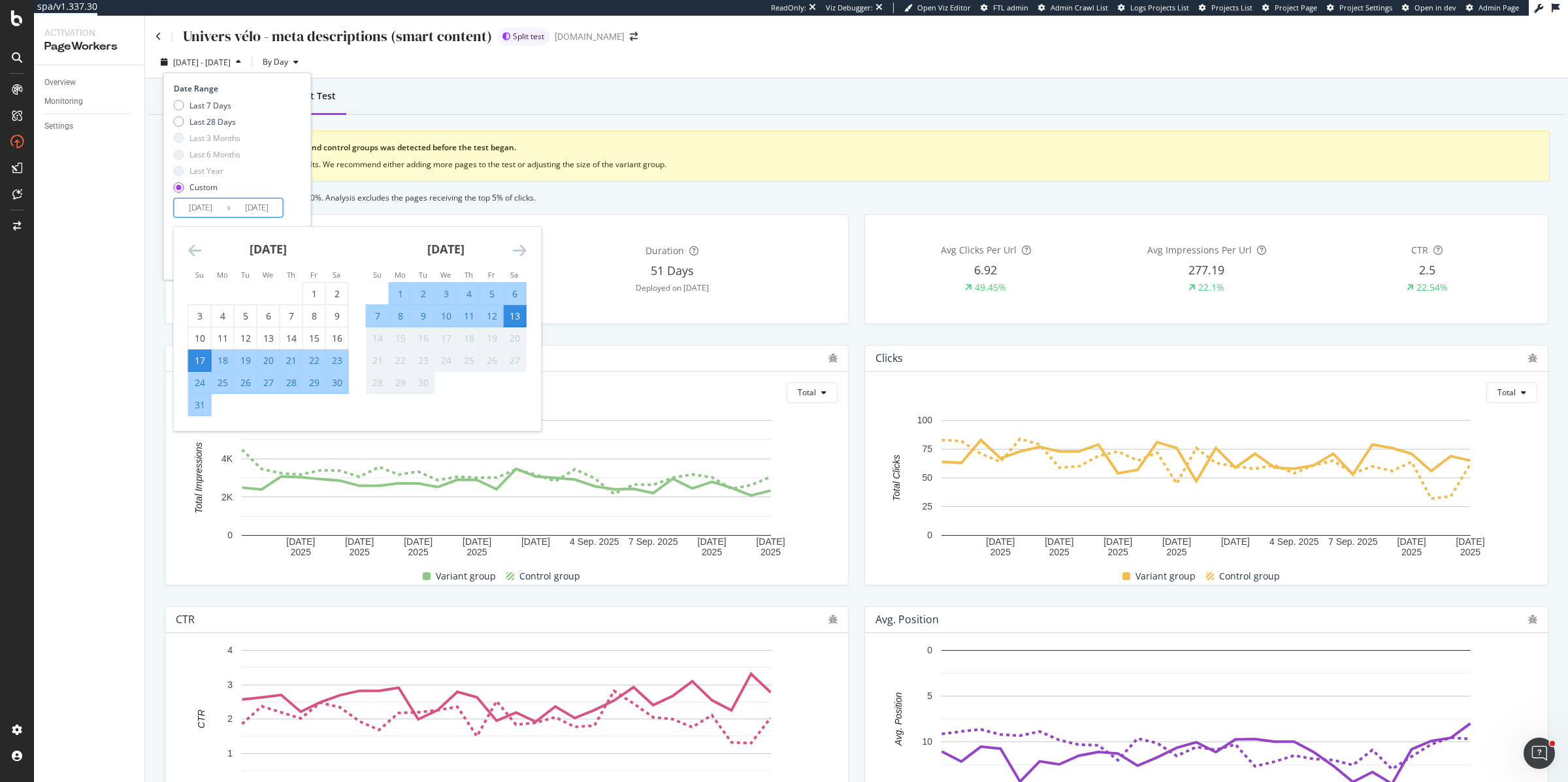
click at [191, 249] on icon "Move backward to switch to the previous month." at bounding box center [195, 250] width 13 height 16
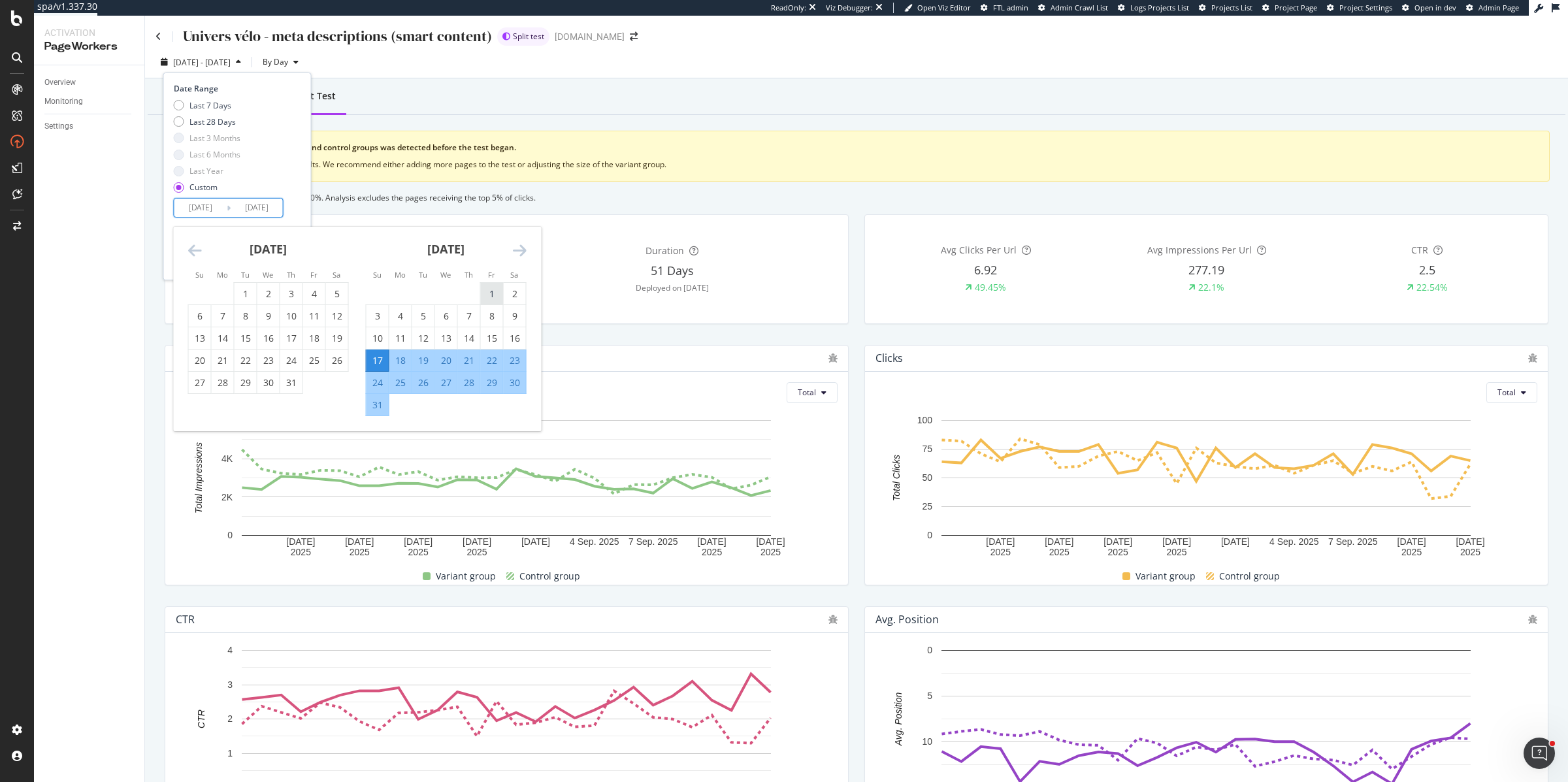
click at [487, 293] on div "1" at bounding box center [492, 294] width 22 height 13
type input "2025/08/01"
click at [298, 187] on div "Date Range Last 7 Days Last 28 Days Last 3 Months Last 6 Months Last Year Custo…" at bounding box center [237, 150] width 127 height 135
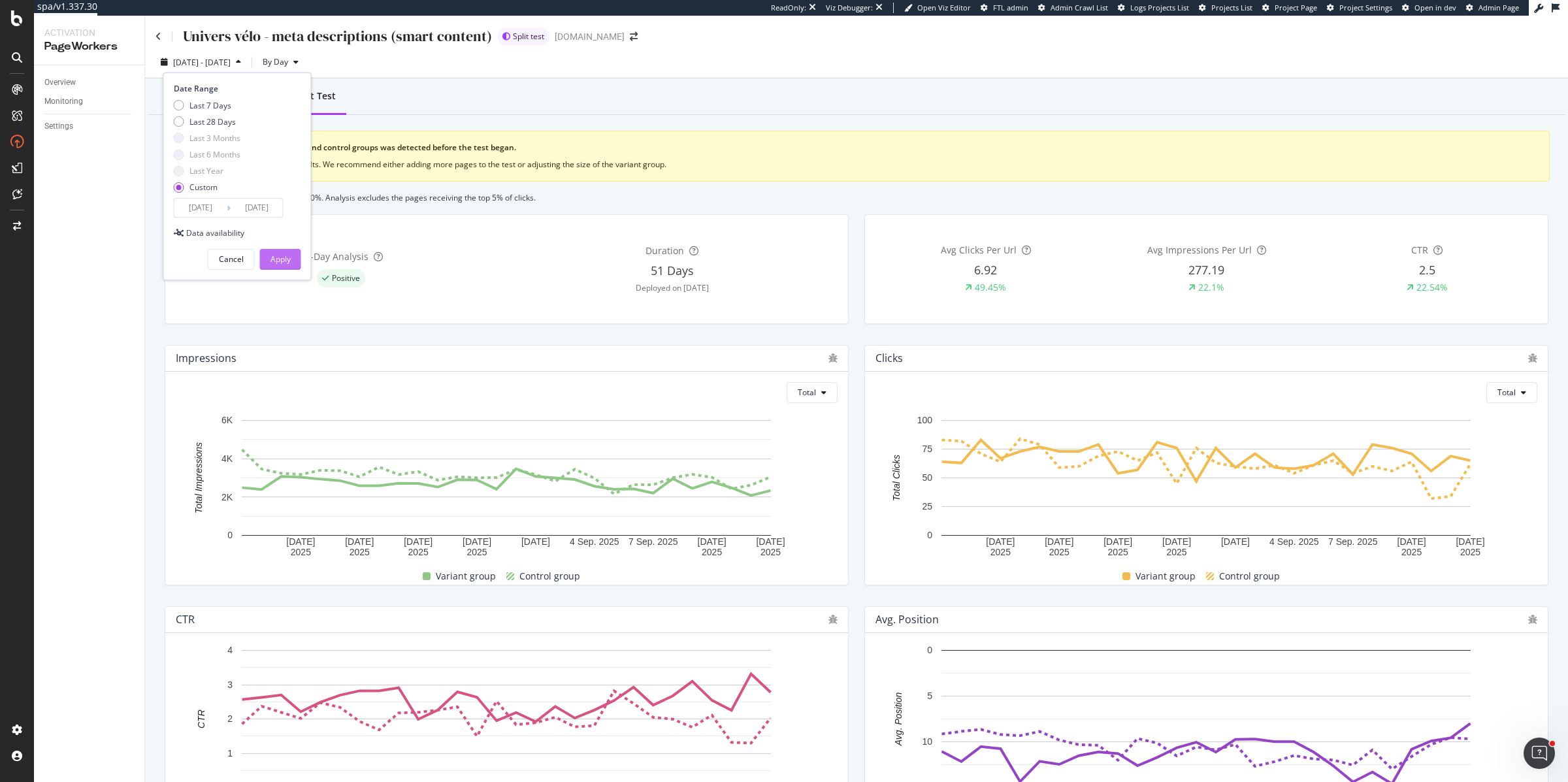
click at [284, 259] on div "Apply" at bounding box center [281, 259] width 20 height 11
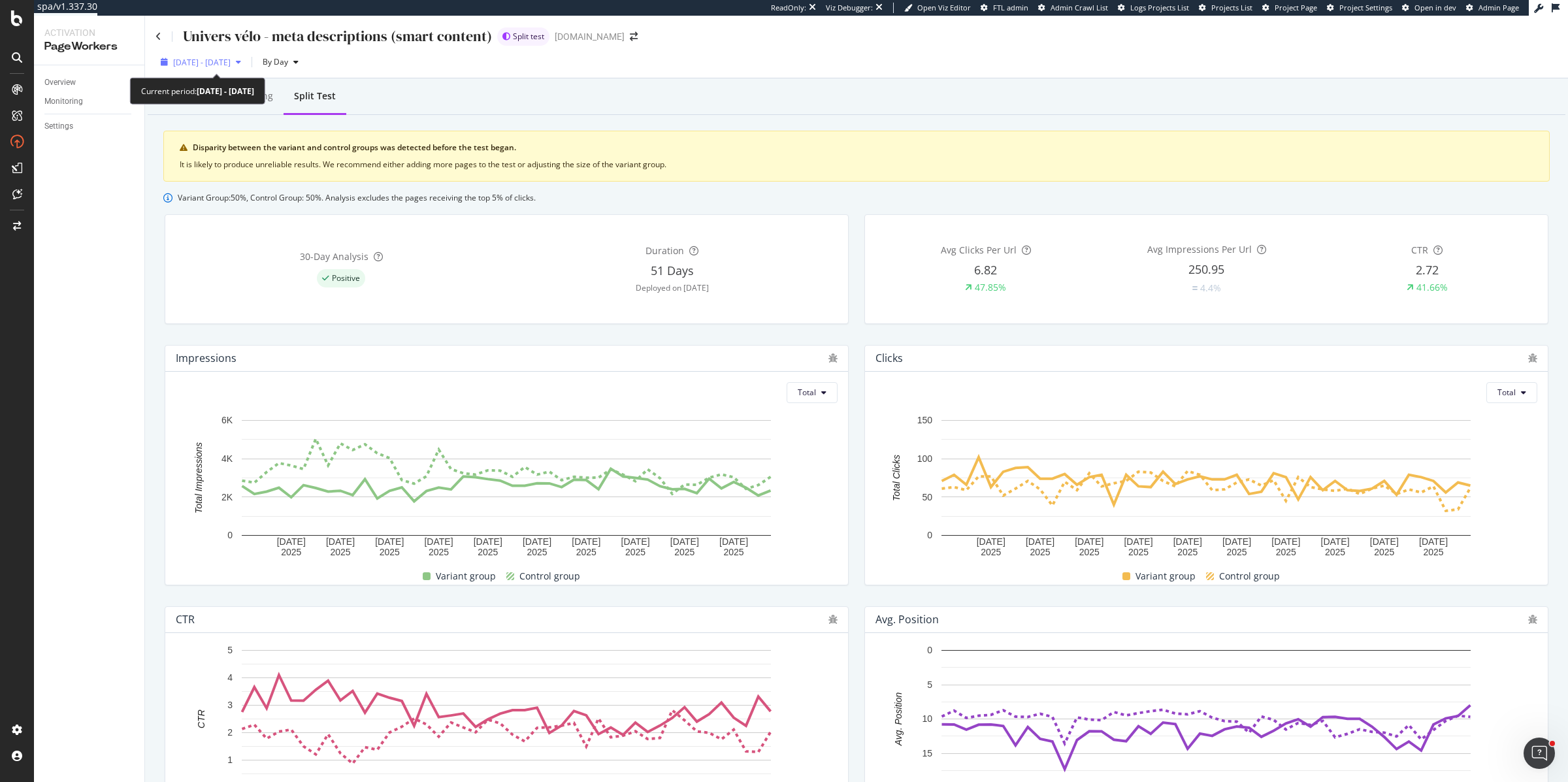
click at [230, 65] on span "2025 Aug. 1st - Sep. 13th" at bounding box center [202, 62] width 57 height 11
click at [407, 101] on div "Overview Reporting Split Test" at bounding box center [856, 98] width 1418 height 35
click at [65, 85] on div "Overview" at bounding box center [60, 83] width 31 height 13
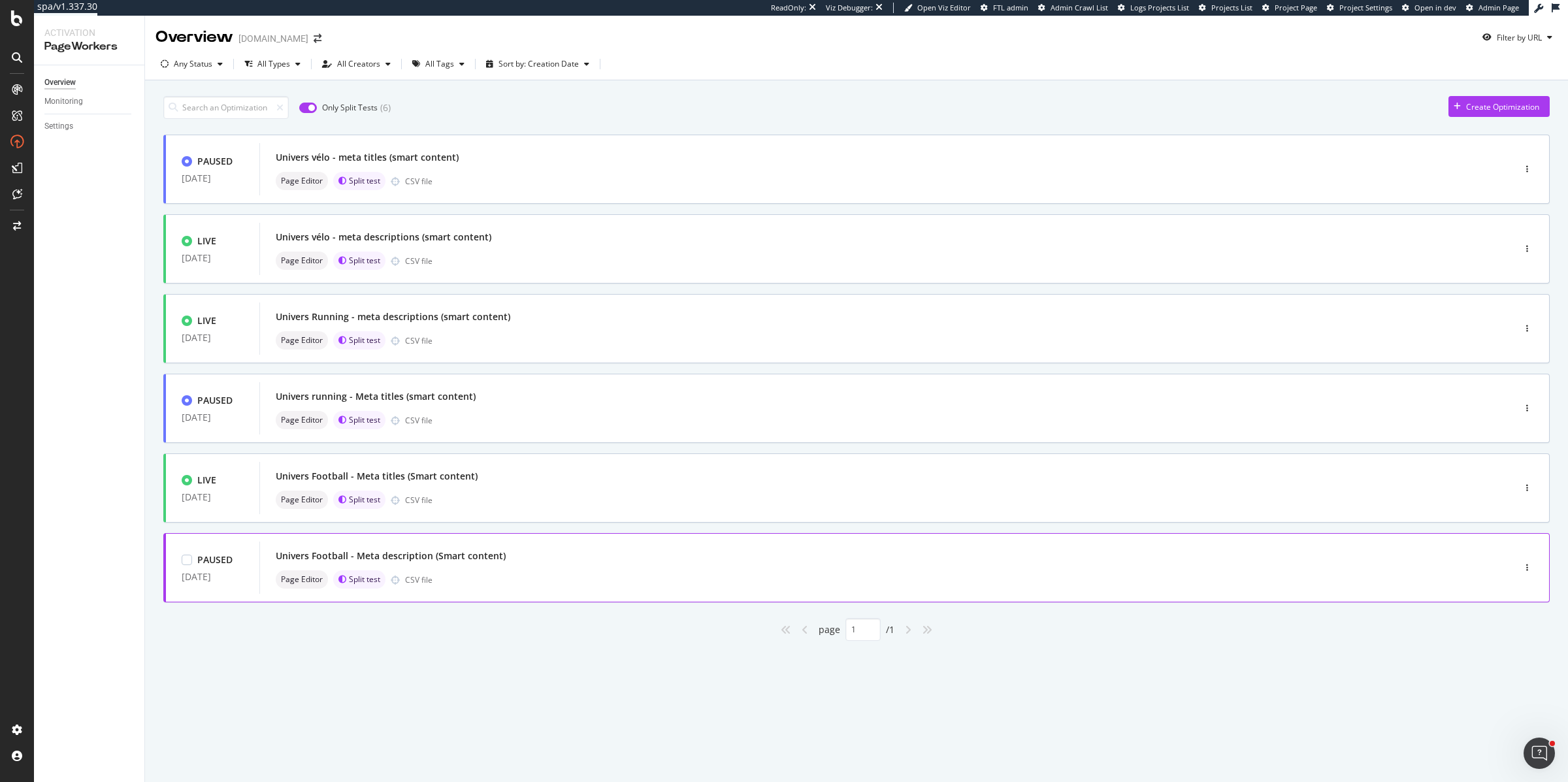
click at [469, 564] on div "Univers Football - Meta description (Smart content)" at bounding box center [867, 556] width 1183 height 19
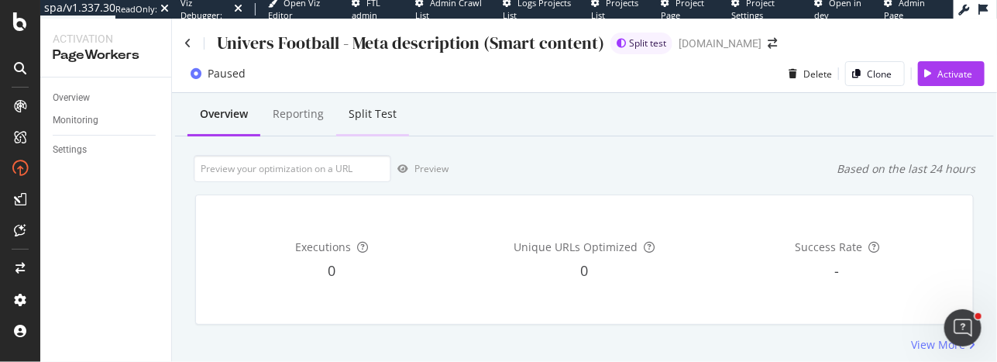
click at [367, 110] on div "Split Test" at bounding box center [373, 113] width 48 height 15
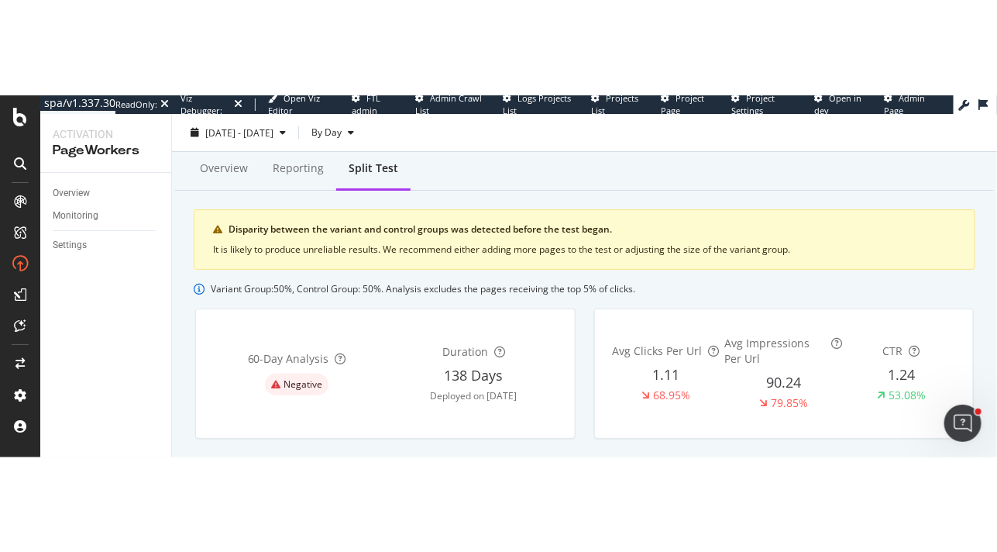
scroll to position [43, 0]
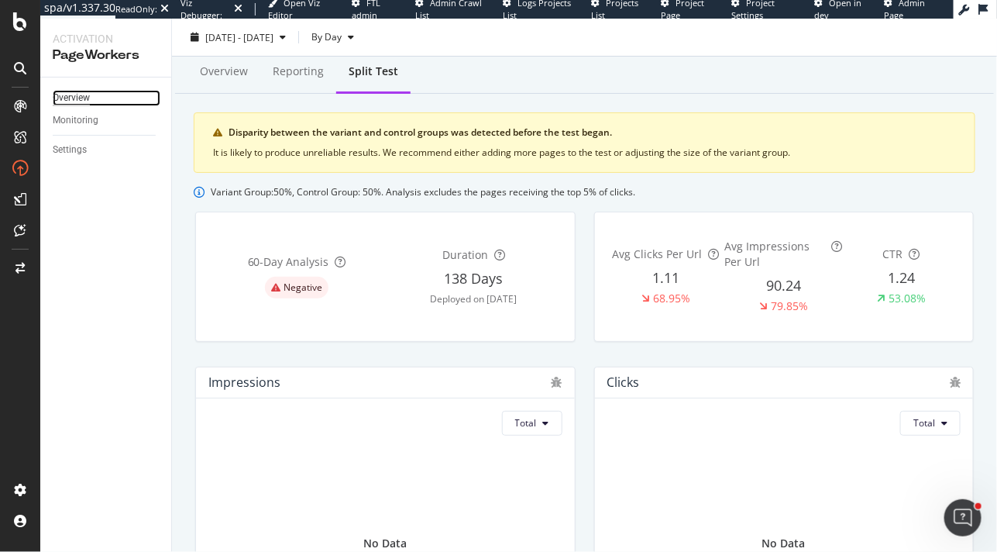
click at [83, 105] on div "Overview" at bounding box center [71, 98] width 37 height 16
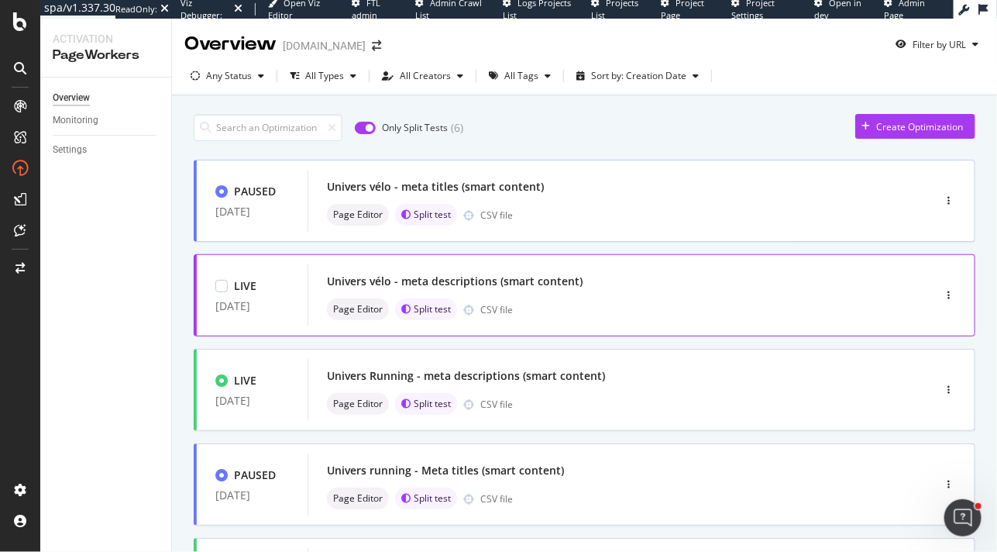
click at [542, 316] on div "Page Editor Split test CSV file" at bounding box center [597, 309] width 540 height 22
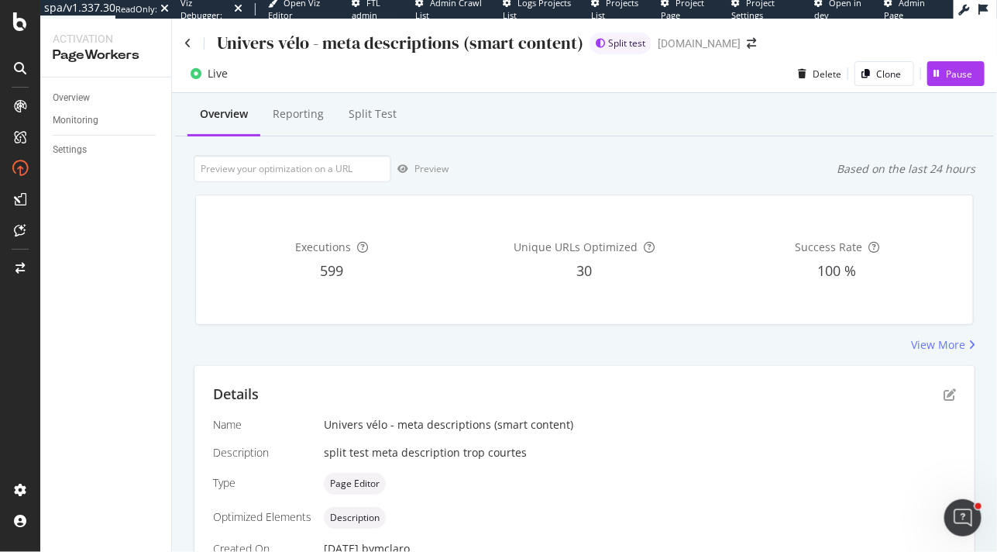
scroll to position [421, 0]
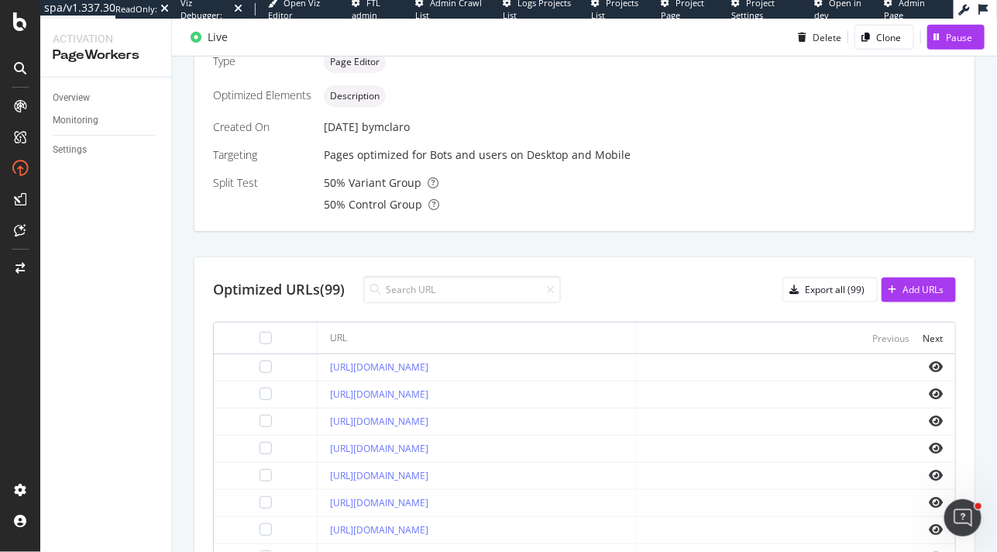
click at [212, 247] on div "Details Name Univers vélo - meta descriptions (smart content) Description split…" at bounding box center [585, 361] width 782 height 837
click at [184, 232] on div "Overview Reporting Split Test Preview Based on the last 24 hours Executions 599…" at bounding box center [584, 254] width 825 height 1164
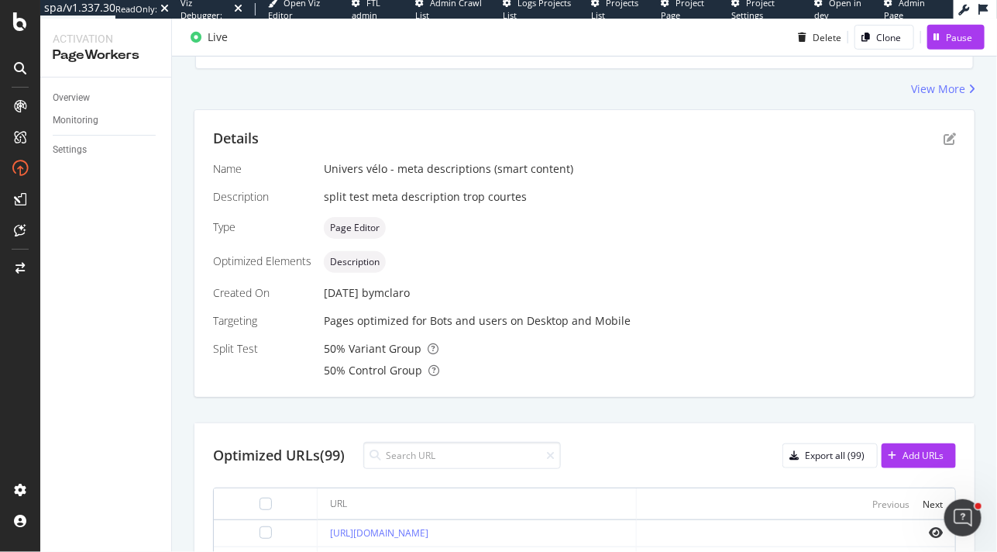
scroll to position [0, 0]
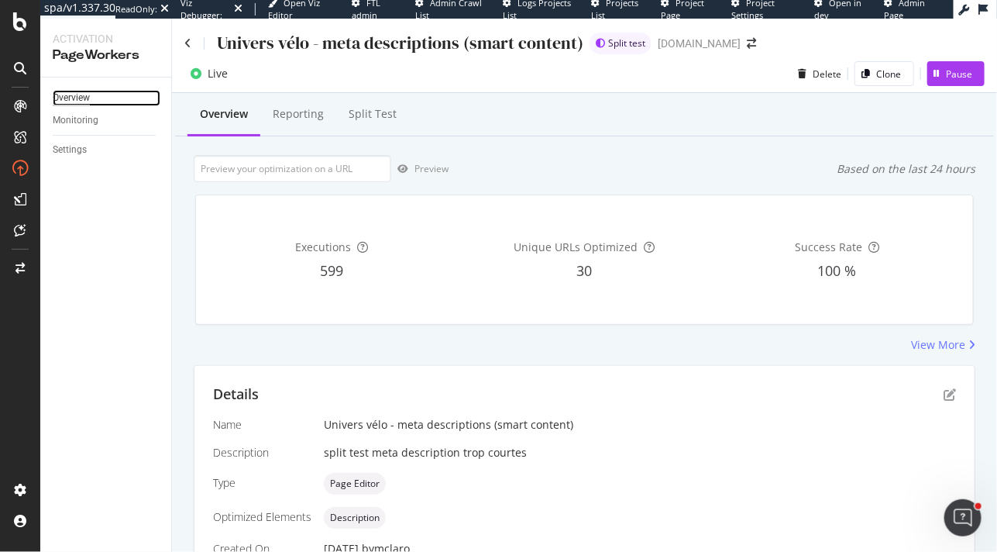
click at [81, 96] on div "Overview" at bounding box center [71, 98] width 37 height 16
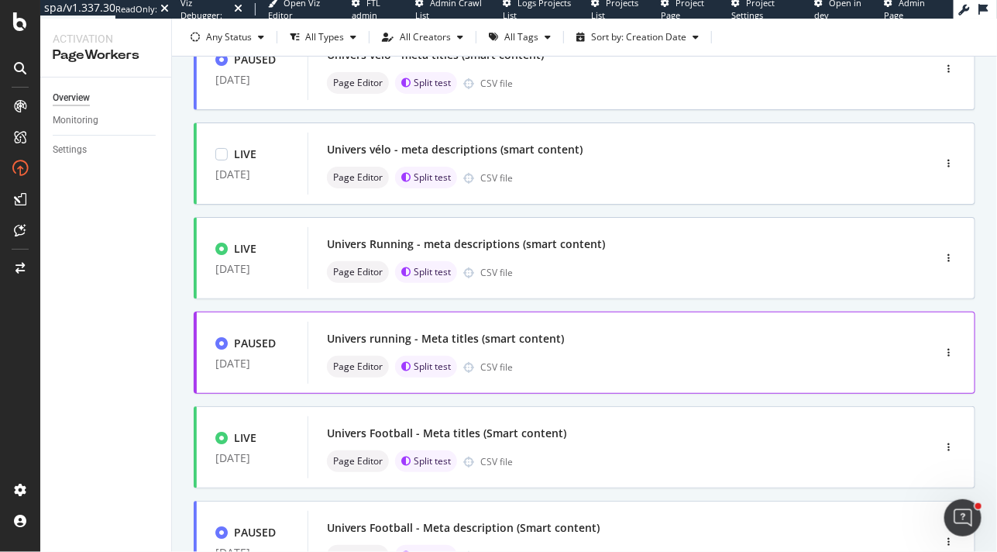
scroll to position [133, 0]
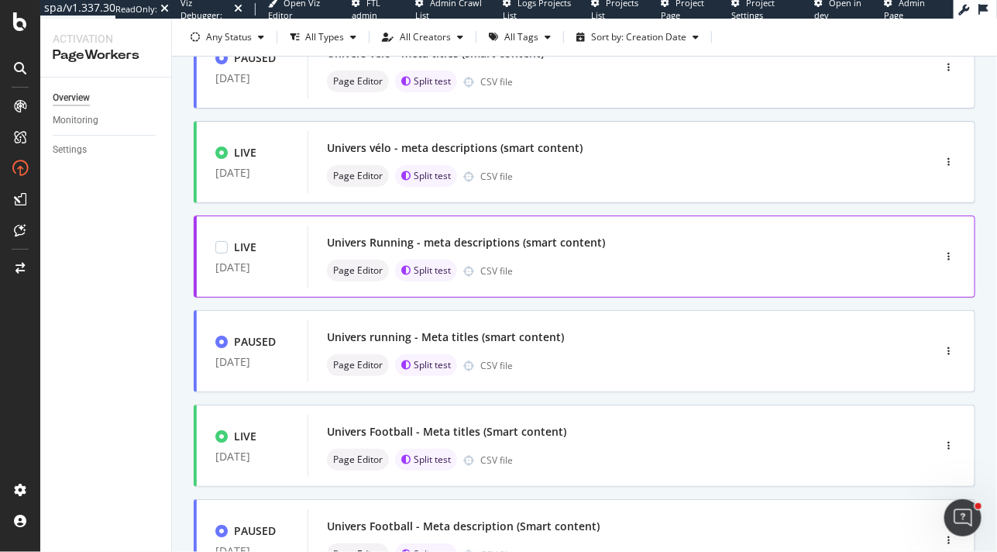
click at [568, 265] on div "Page Editor Split test CSV file" at bounding box center [597, 271] width 540 height 22
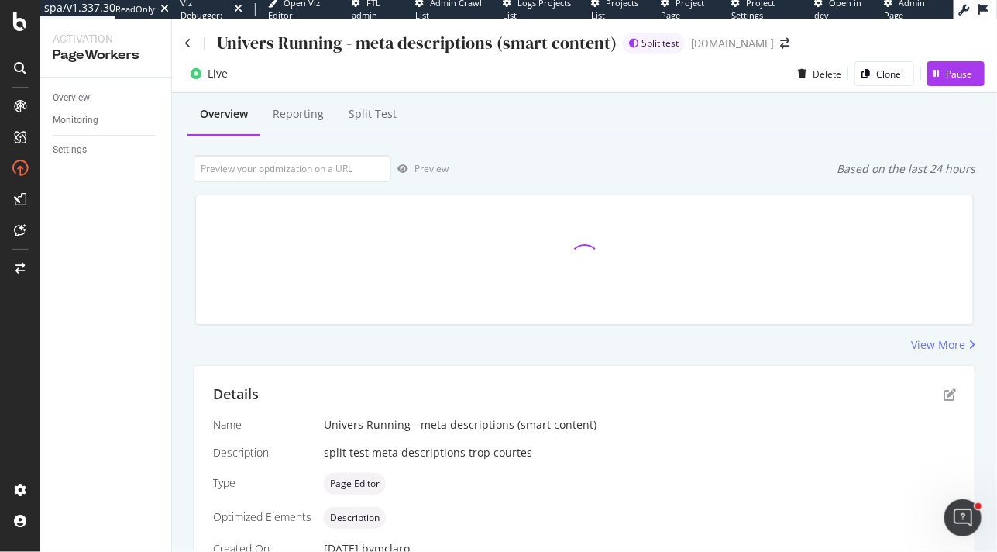
scroll to position [421, 0]
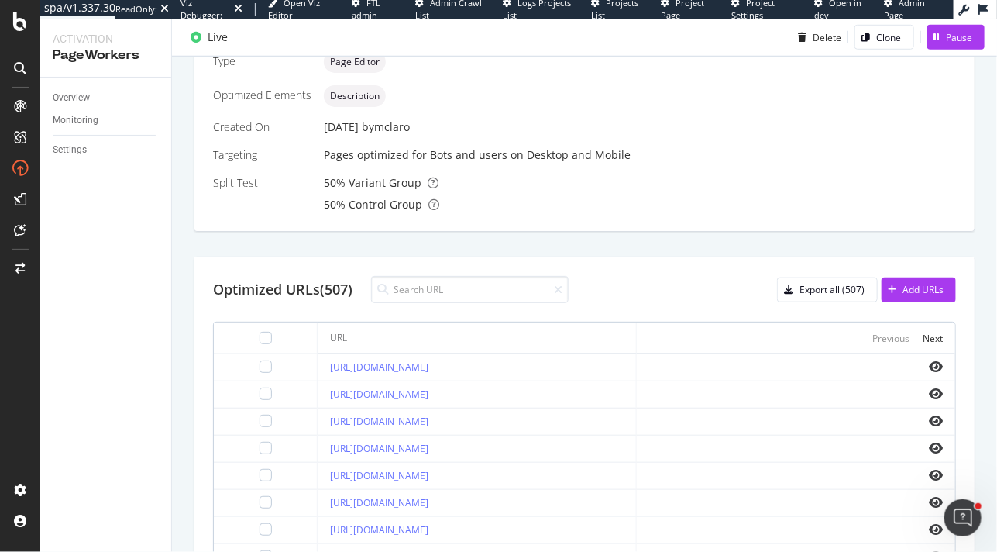
click at [199, 250] on div "Details Name Univers Running - meta descriptions (smart content) Description sp…" at bounding box center [585, 361] width 782 height 837
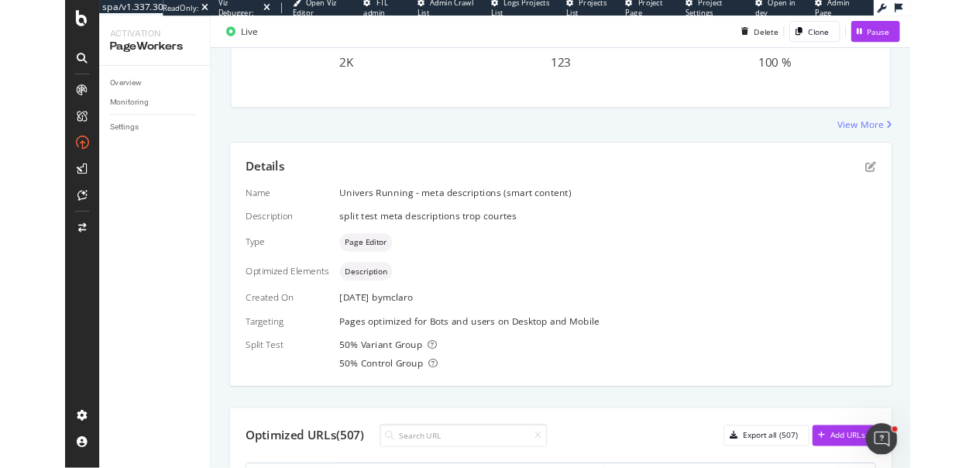
scroll to position [0, 0]
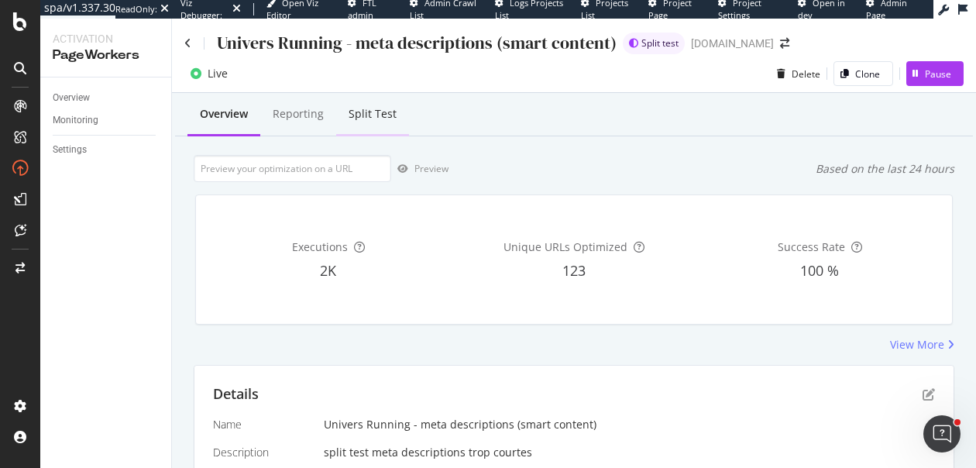
click at [380, 113] on div "Split Test" at bounding box center [373, 113] width 48 height 15
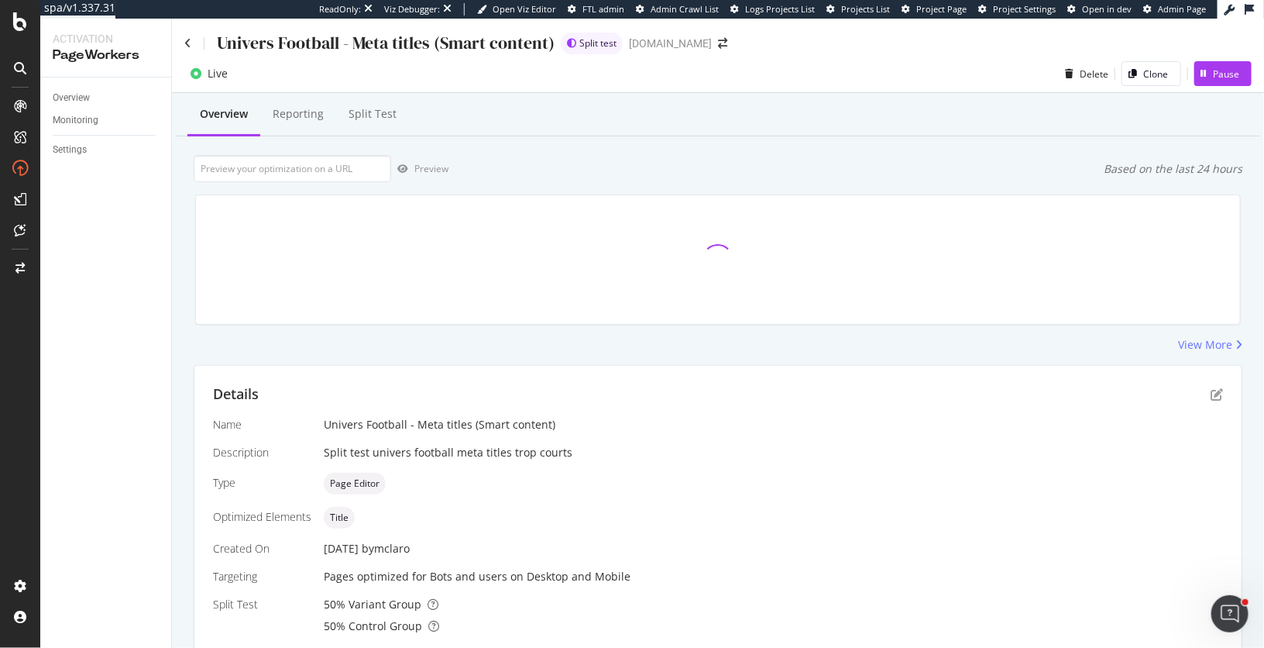
scroll to position [325, 0]
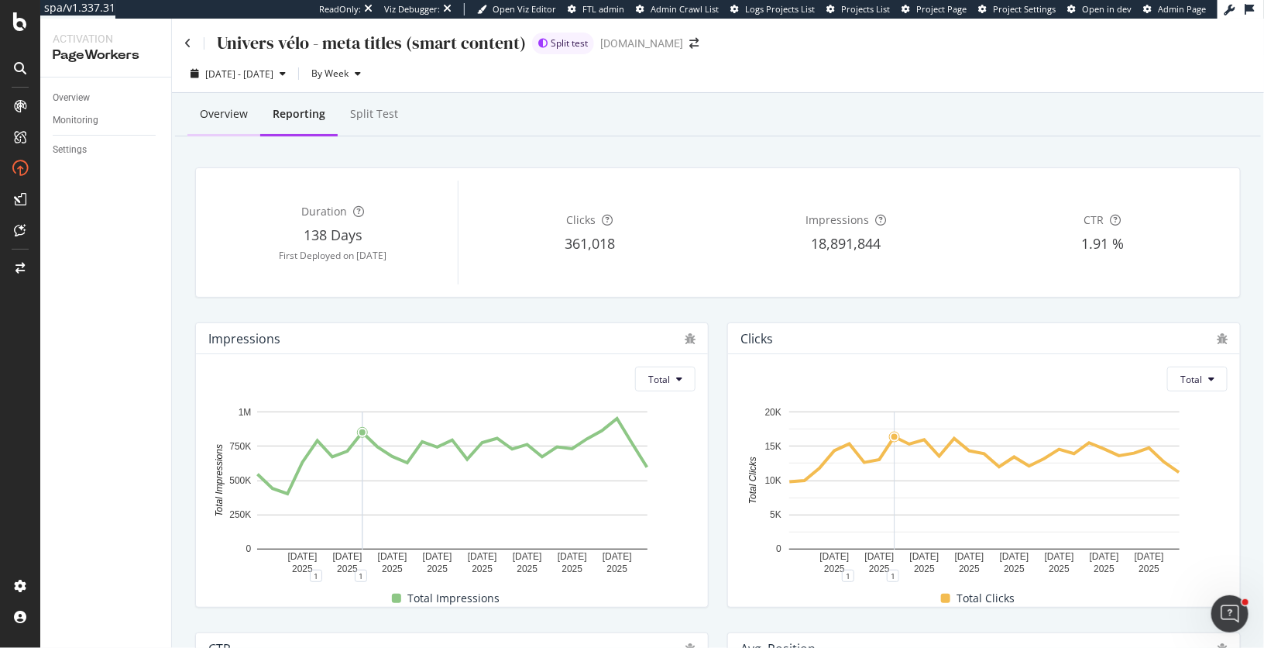
click at [230, 112] on div "Overview" at bounding box center [224, 113] width 48 height 15
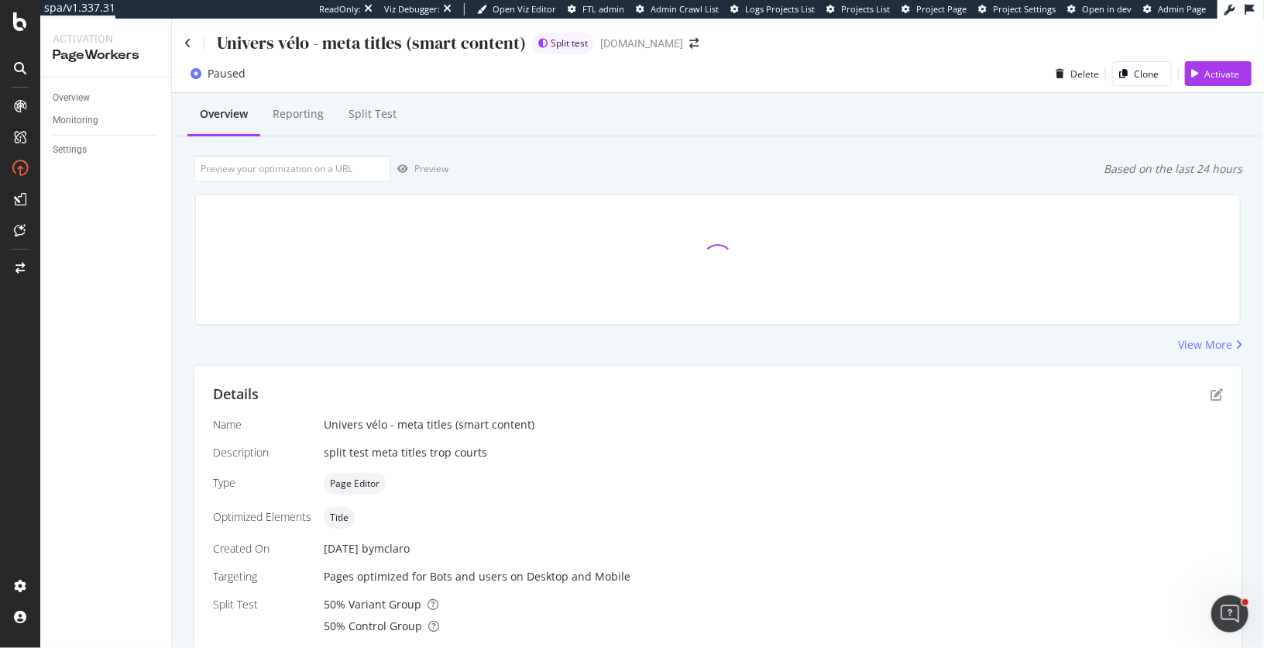
scroll to position [376, 0]
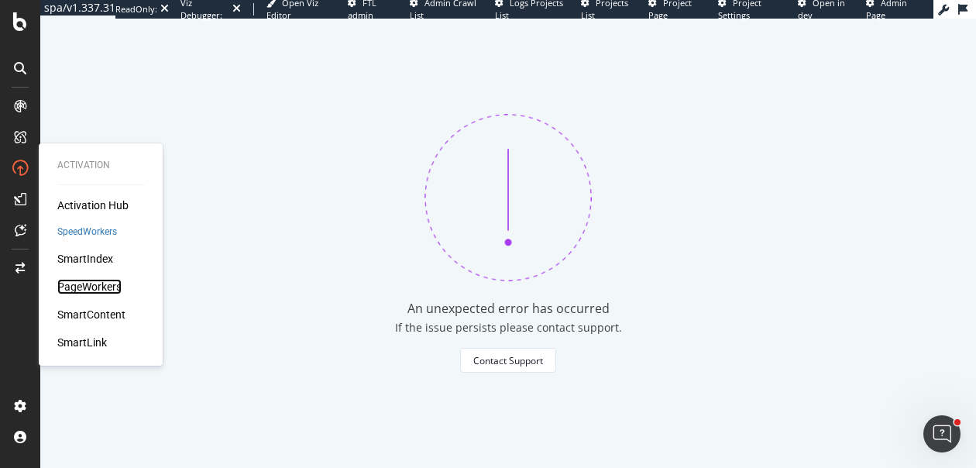
click at [86, 293] on div "PageWorkers" at bounding box center [89, 286] width 64 height 15
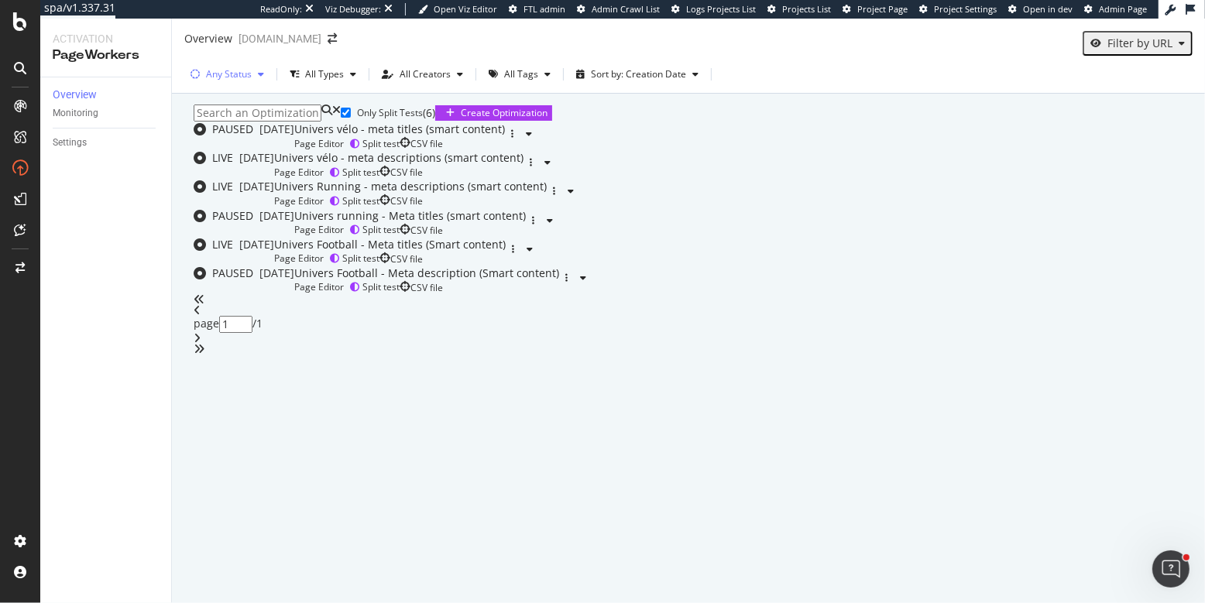
click at [243, 77] on div "Any Status" at bounding box center [229, 73] width 46 height 13
click at [205, 133] on div at bounding box center [204, 134] width 12 height 12
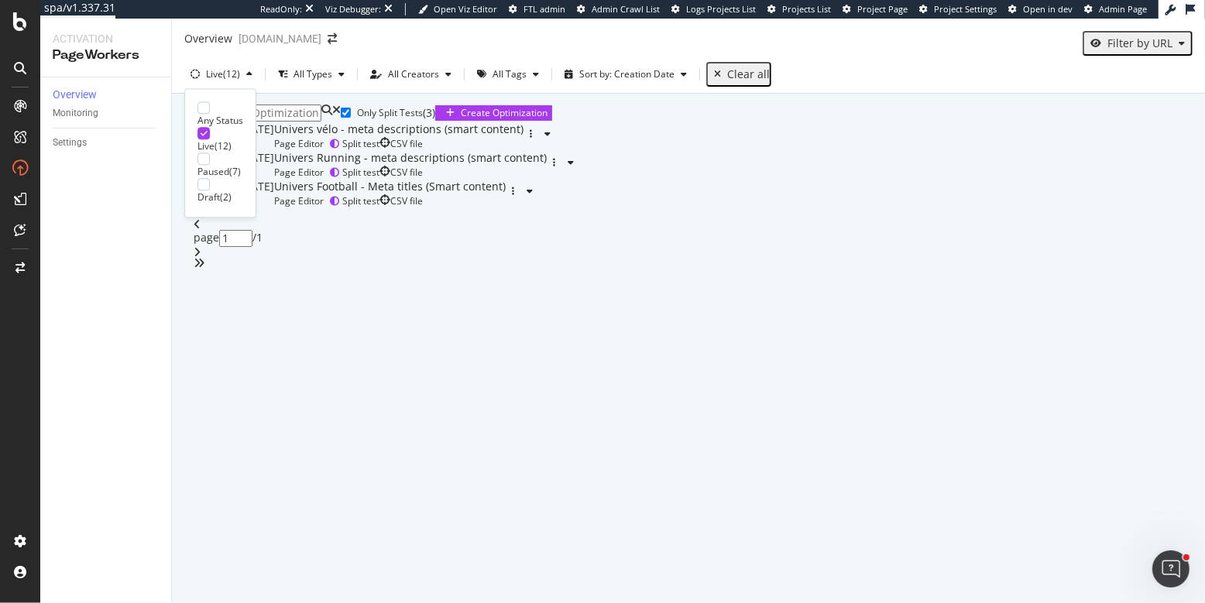
click at [515, 122] on div "Only Split Tests ( 3 ) Create Optimization" at bounding box center [689, 113] width 990 height 17
click at [538, 139] on div "button" at bounding box center [531, 133] width 15 height 9
click at [975, 256] on div "Pause" at bounding box center [1156, 252] width 29 height 13
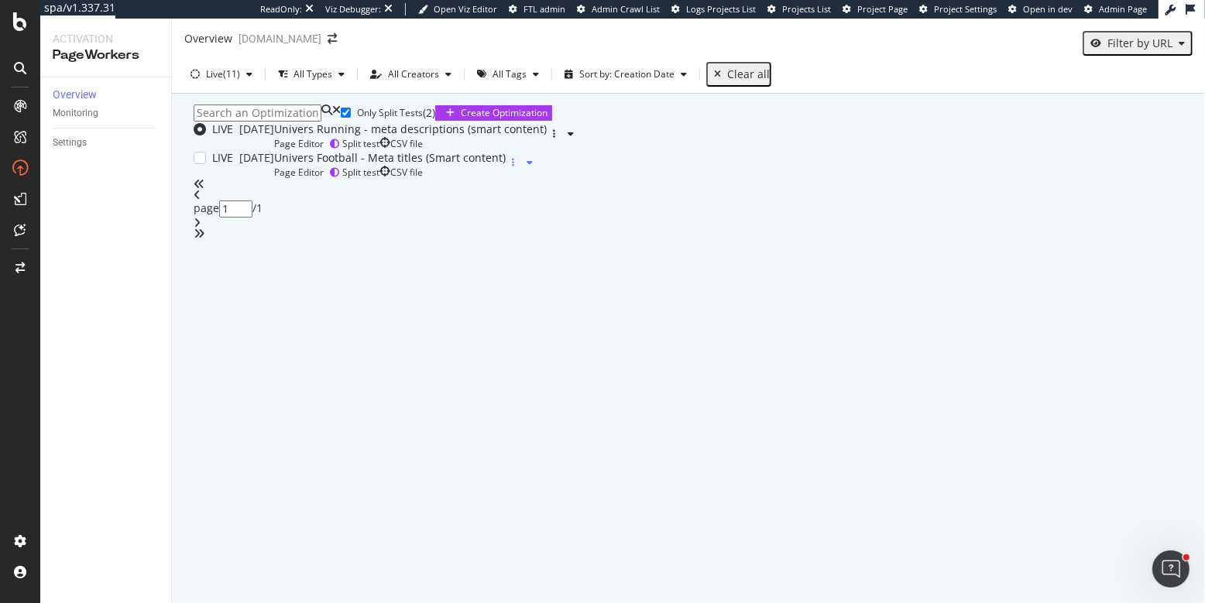
click at [521, 167] on div "button" at bounding box center [513, 162] width 15 height 9
click at [975, 348] on div "Pause" at bounding box center [1156, 345] width 29 height 13
click at [562, 139] on div "button" at bounding box center [554, 133] width 15 height 9
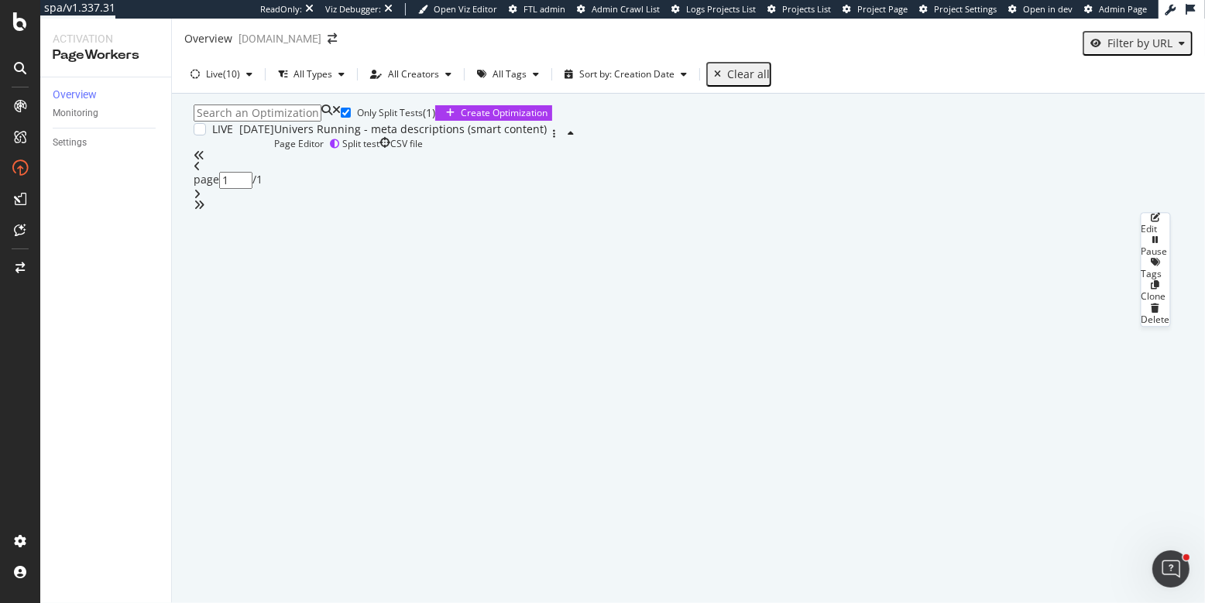
click at [975, 251] on div "Pause" at bounding box center [1156, 252] width 29 height 13
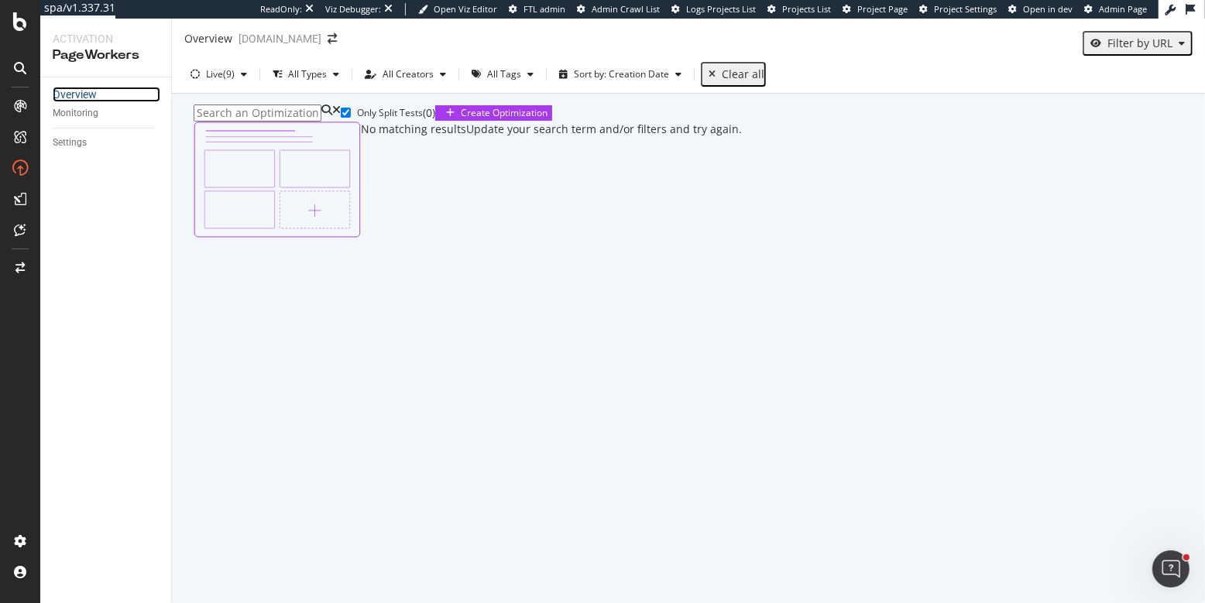
click at [69, 97] on div "Overview" at bounding box center [75, 94] width 44 height 15
click at [216, 74] on div "Live" at bounding box center [214, 73] width 17 height 13
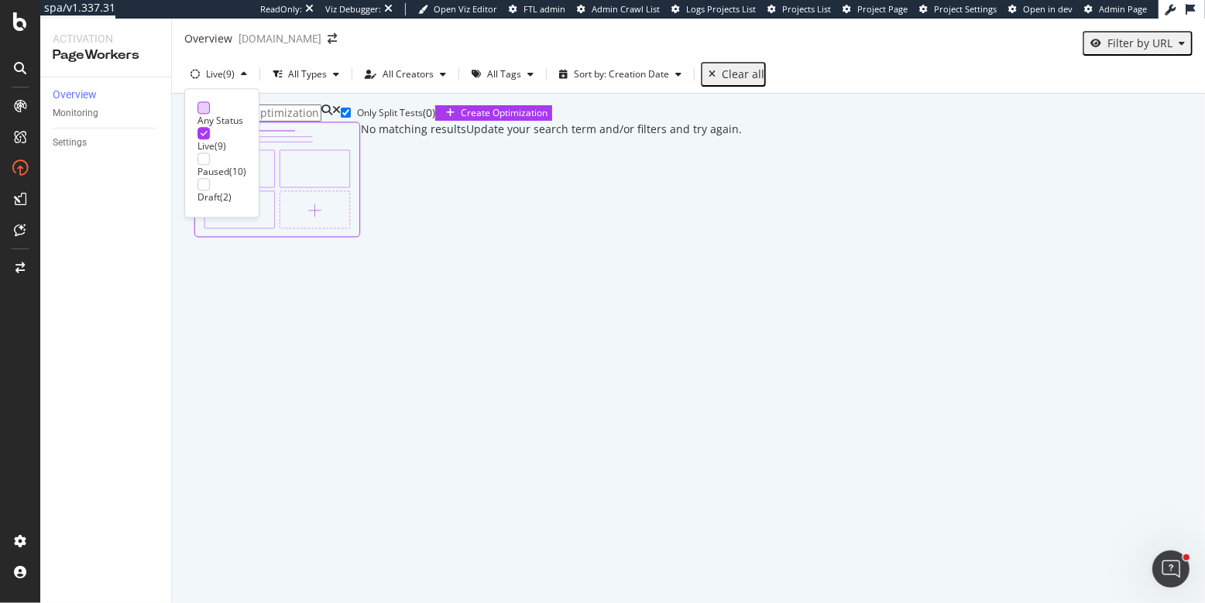
click at [205, 105] on div at bounding box center [204, 107] width 12 height 12
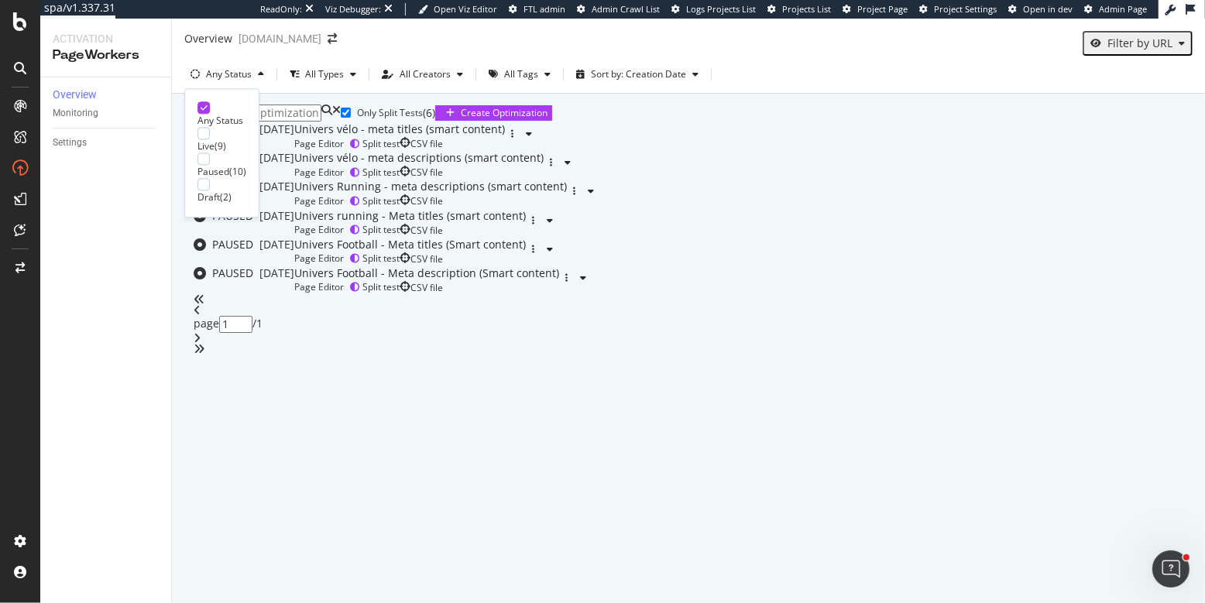
click at [567, 122] on div "Only Split Tests ( 6 ) Create Optimization" at bounding box center [689, 113] width 990 height 17
click at [504, 224] on div "Univers running - Meta titles (smart content)" at bounding box center [410, 215] width 232 height 15
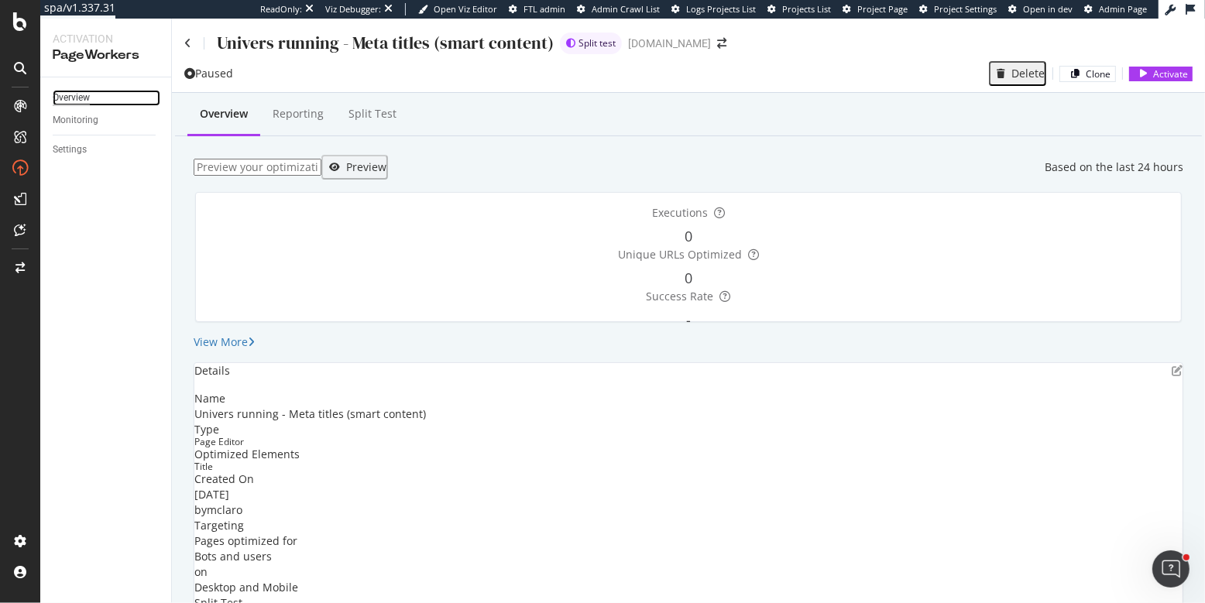
click at [67, 94] on div "Overview" at bounding box center [71, 98] width 37 height 16
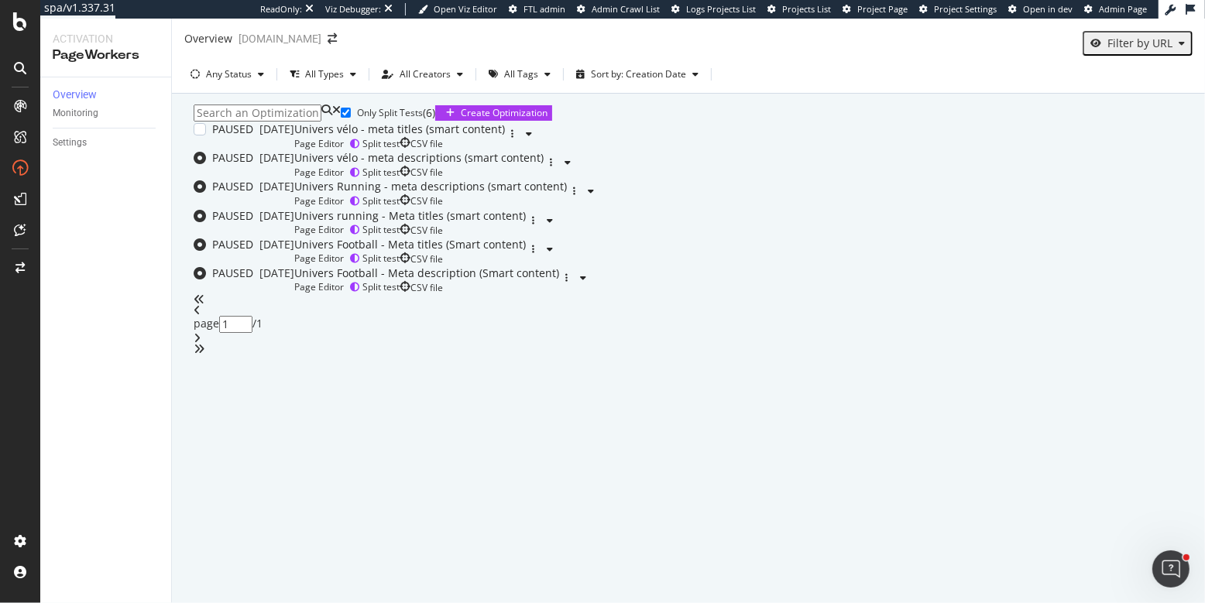
click at [505, 137] on div "Univers vélo - meta titles (smart content)" at bounding box center [399, 129] width 211 height 15
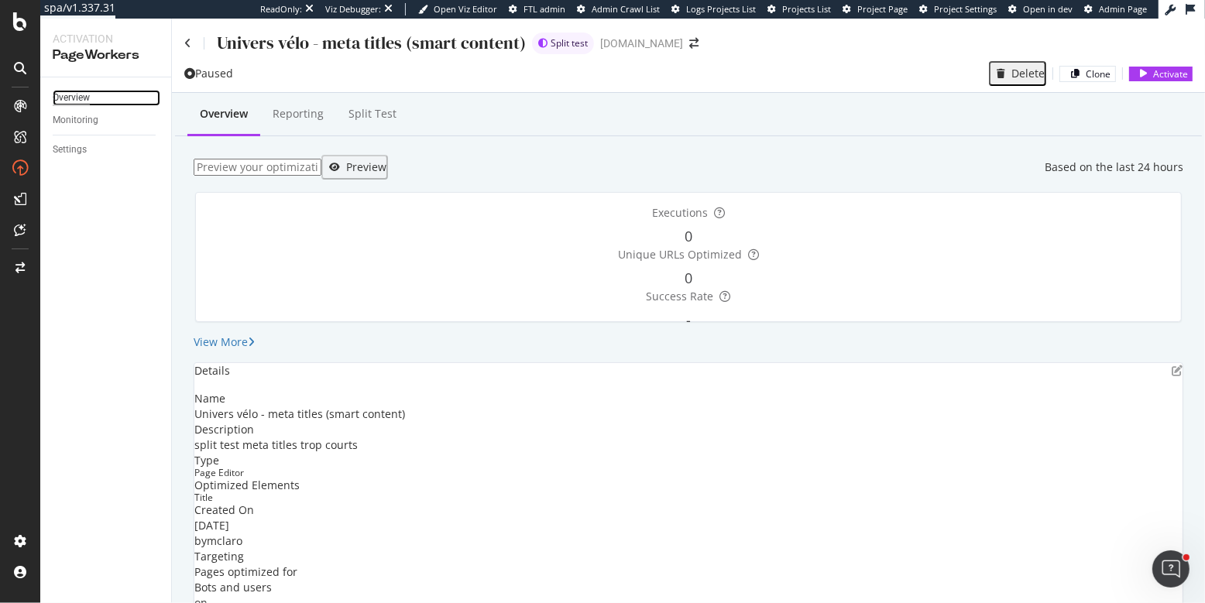
click at [78, 97] on div "Overview" at bounding box center [71, 98] width 37 height 16
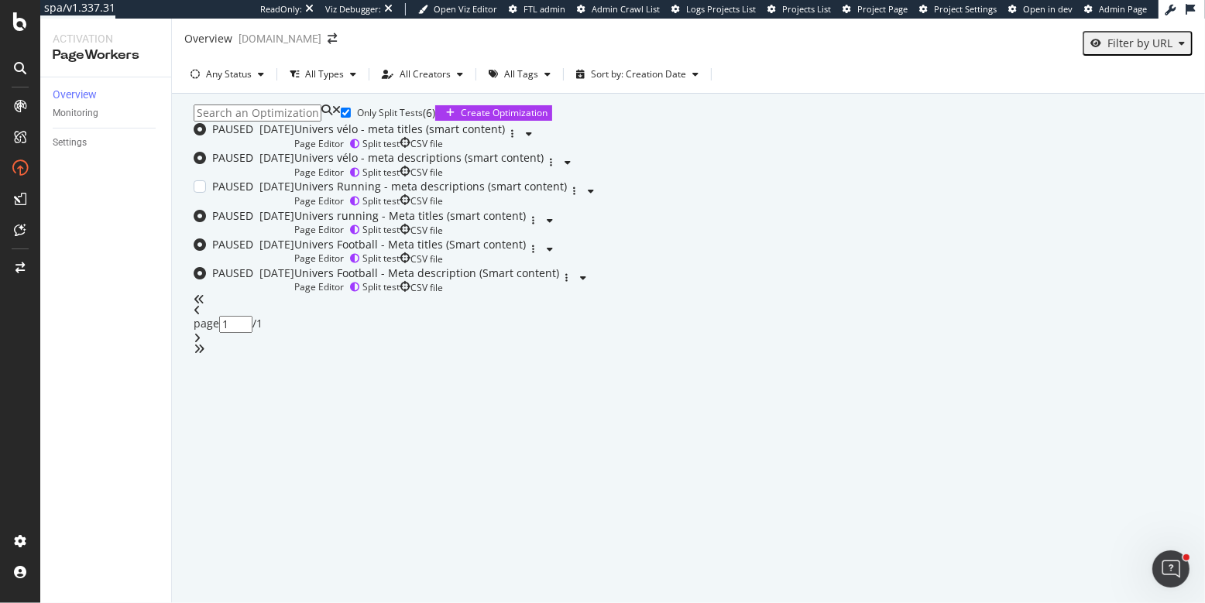
scroll to position [150, 0]
click at [526, 224] on div "Univers running - Meta titles (smart content)" at bounding box center [410, 215] width 232 height 15
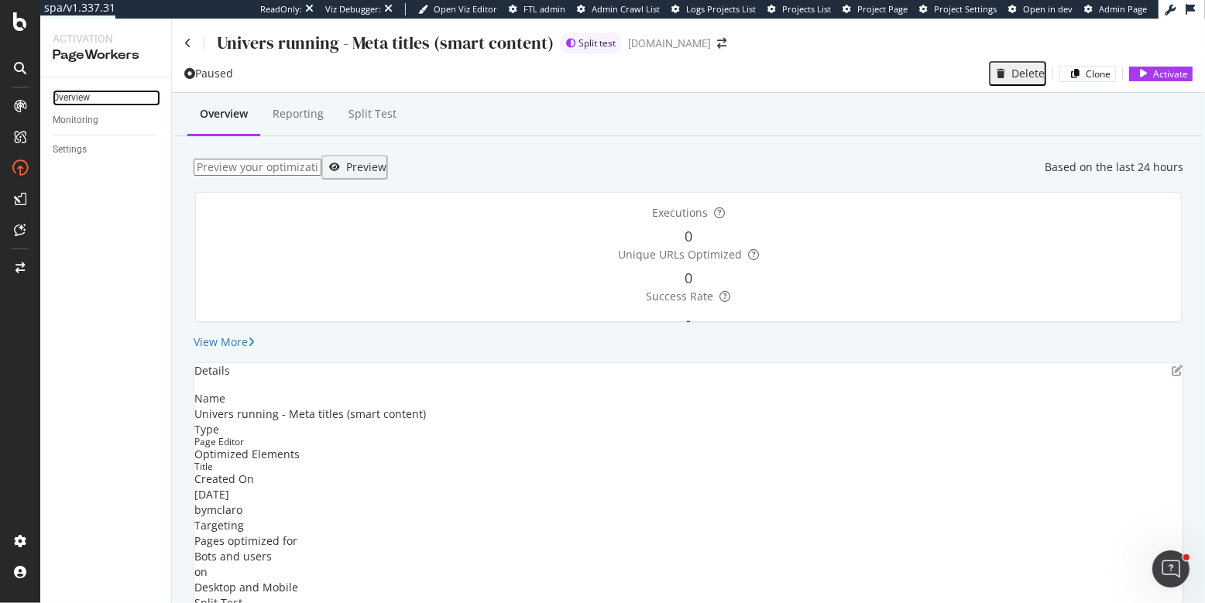
click at [87, 95] on div "Overview" at bounding box center [71, 98] width 37 height 16
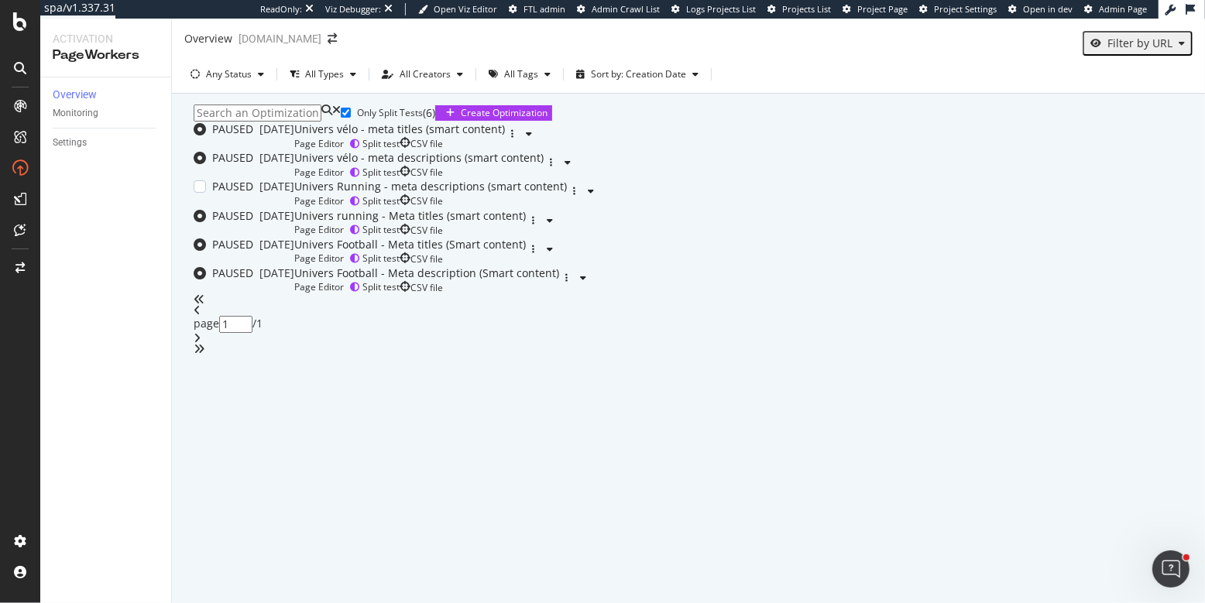
scroll to position [210, 0]
click at [526, 266] on div "Univers Football - Meta titles (Smart content) Page Editor Split test CSV file" at bounding box center [410, 251] width 232 height 29
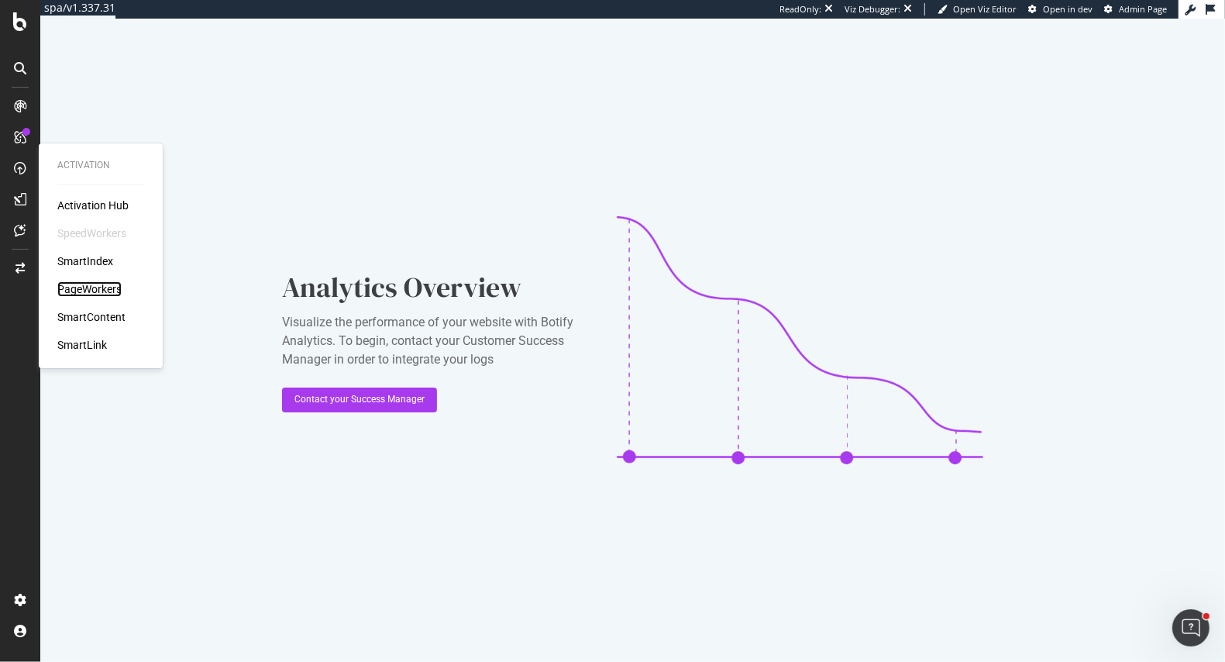
click at [71, 290] on div "PageWorkers" at bounding box center [89, 288] width 64 height 15
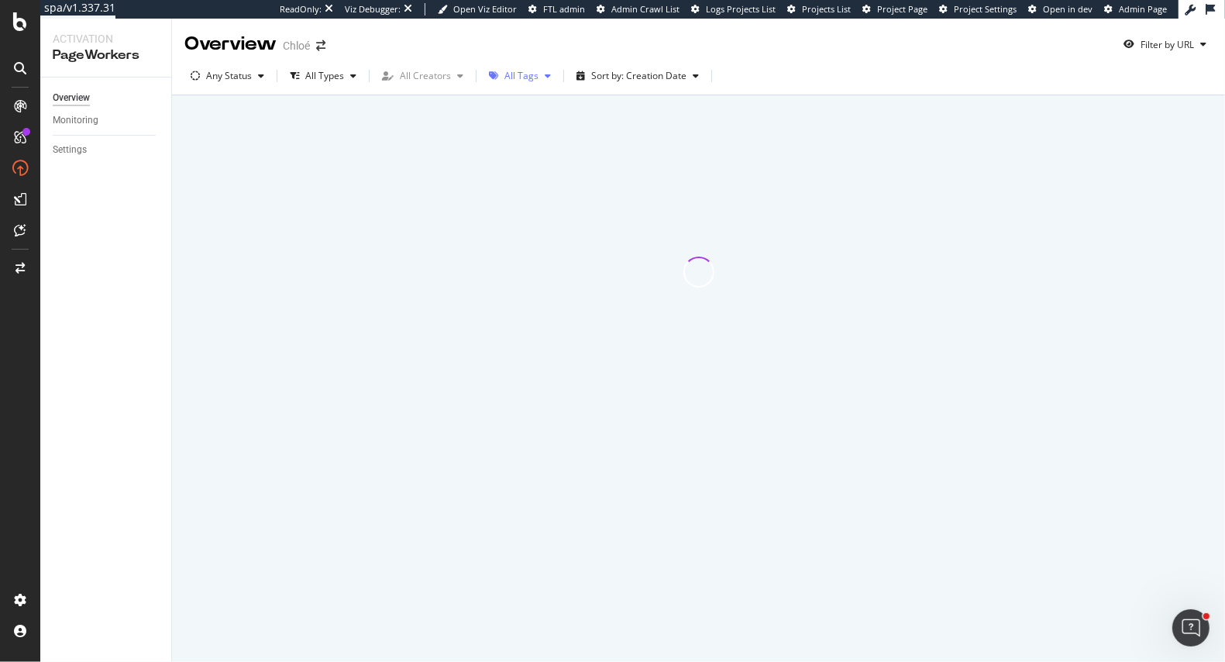
click at [545, 75] on div "button" at bounding box center [547, 75] width 19 height 9
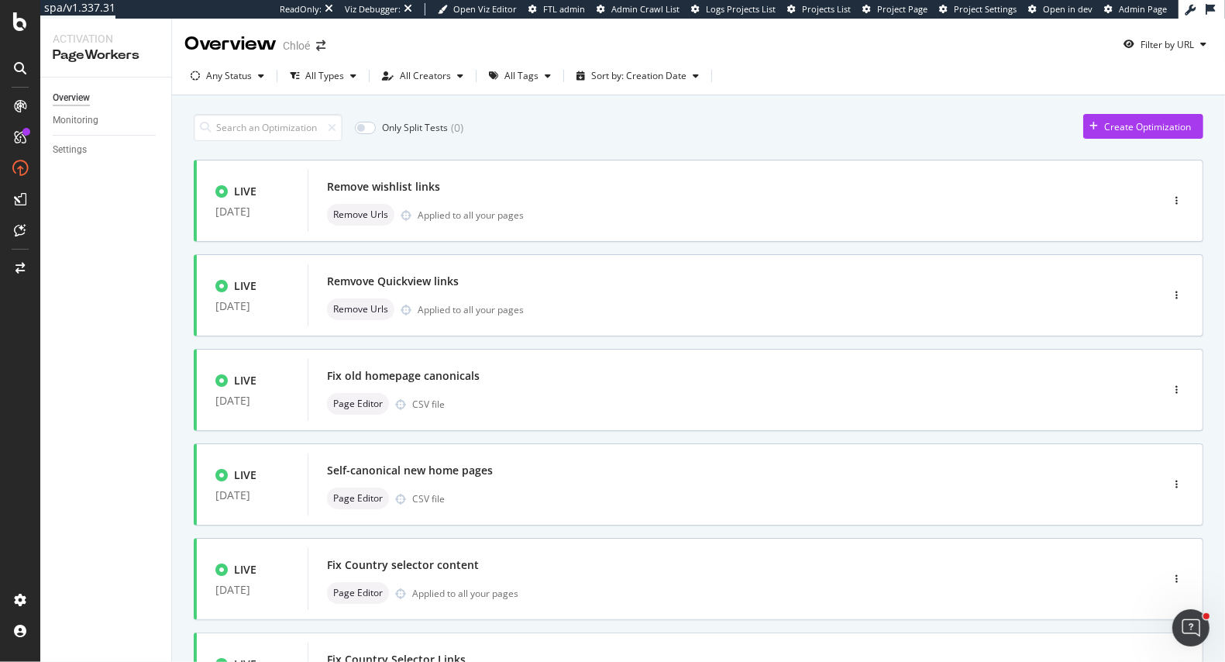
click at [519, 61] on div "Any Status All Types All Creators All Tags Sort by: Creation Date" at bounding box center [698, 76] width 1053 height 38
click at [519, 78] on div "All Tags" at bounding box center [521, 75] width 34 height 9
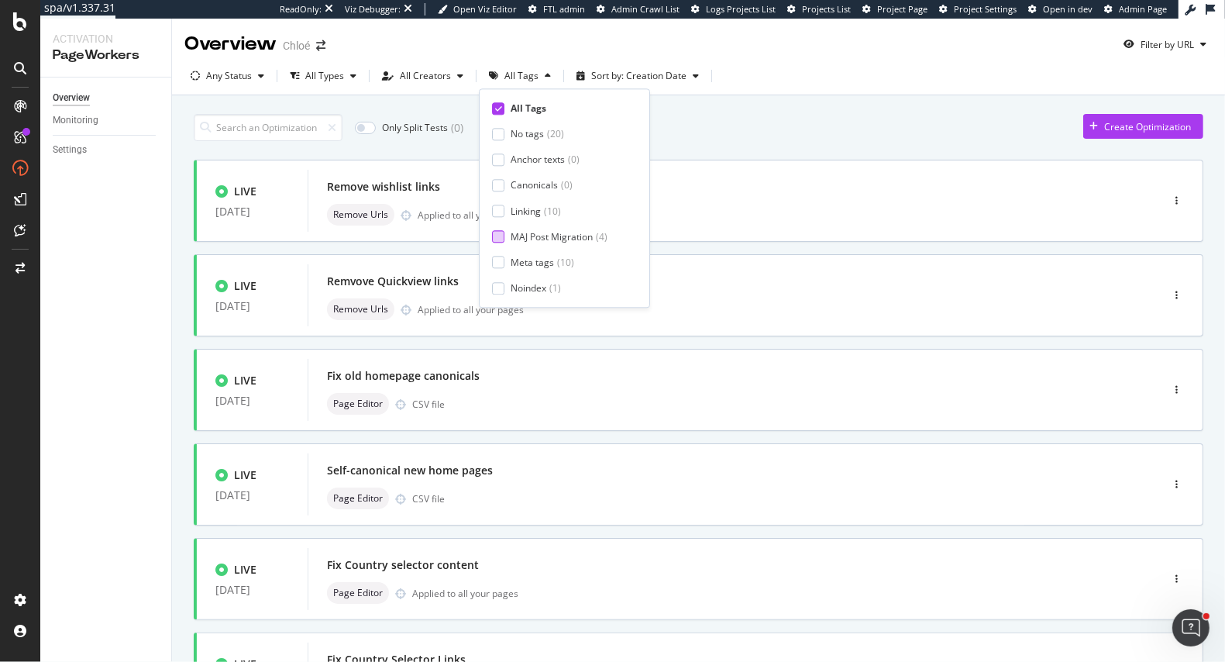
click at [501, 236] on div at bounding box center [498, 237] width 12 height 12
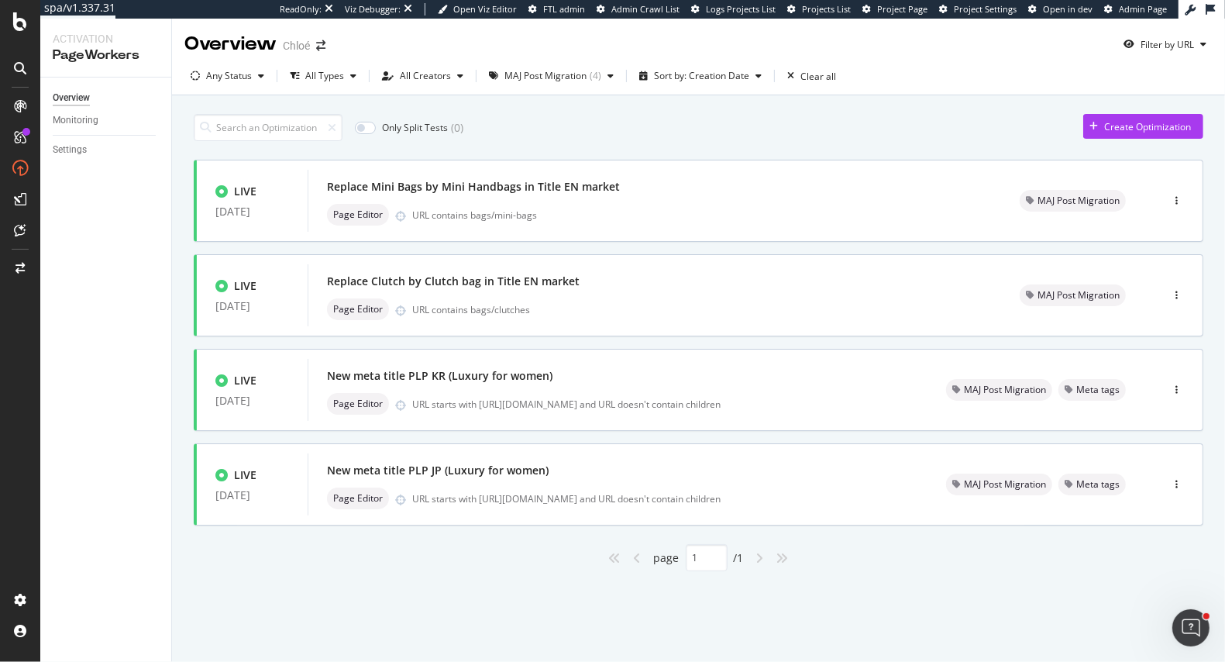
click at [696, 151] on div "Only Split Tests ( 0 ) Create Optimization LIVE [DATE] Replace Mini Bags by Min…" at bounding box center [698, 338] width 1009 height 465
click at [562, 78] on div "MAJ Post Migration" at bounding box center [545, 75] width 82 height 9
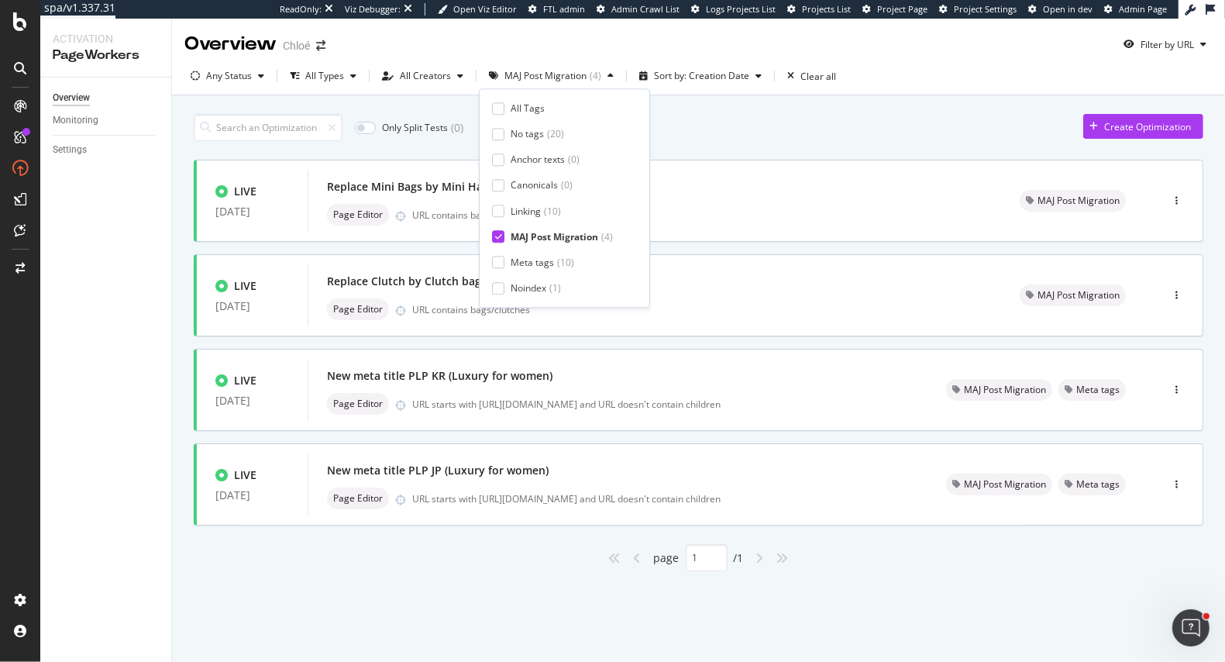
click at [500, 236] on icon at bounding box center [498, 237] width 7 height 8
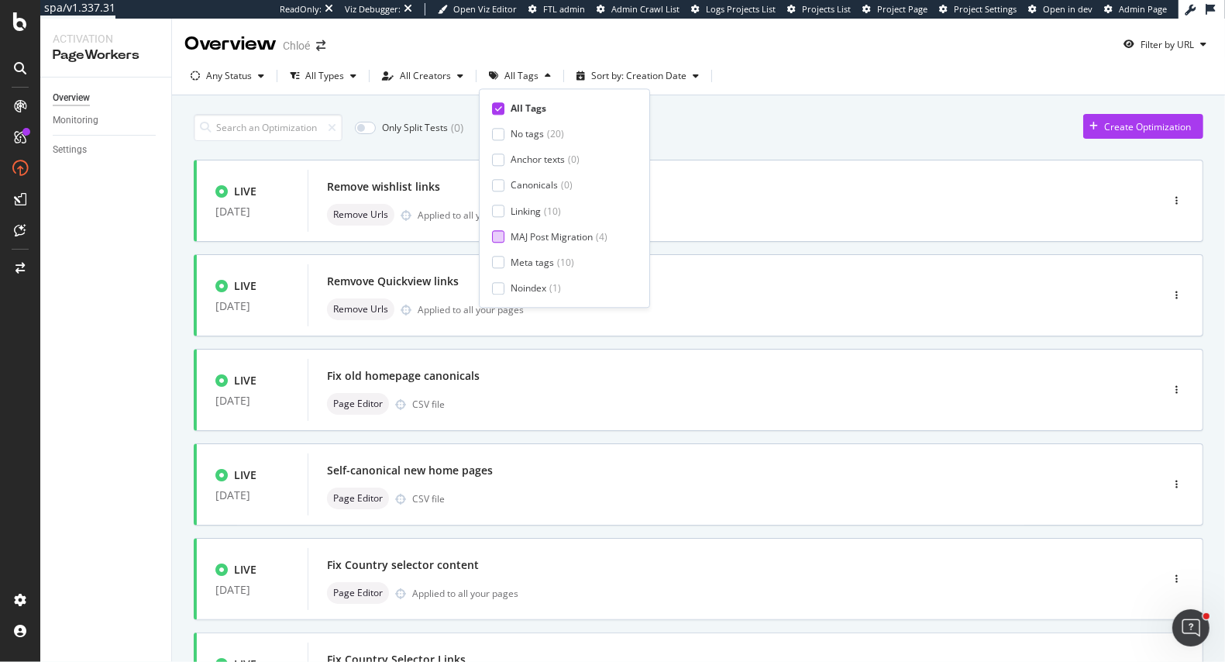
click at [695, 132] on div "Only Split Tests ( 0 ) Create Optimization" at bounding box center [698, 127] width 1009 height 27
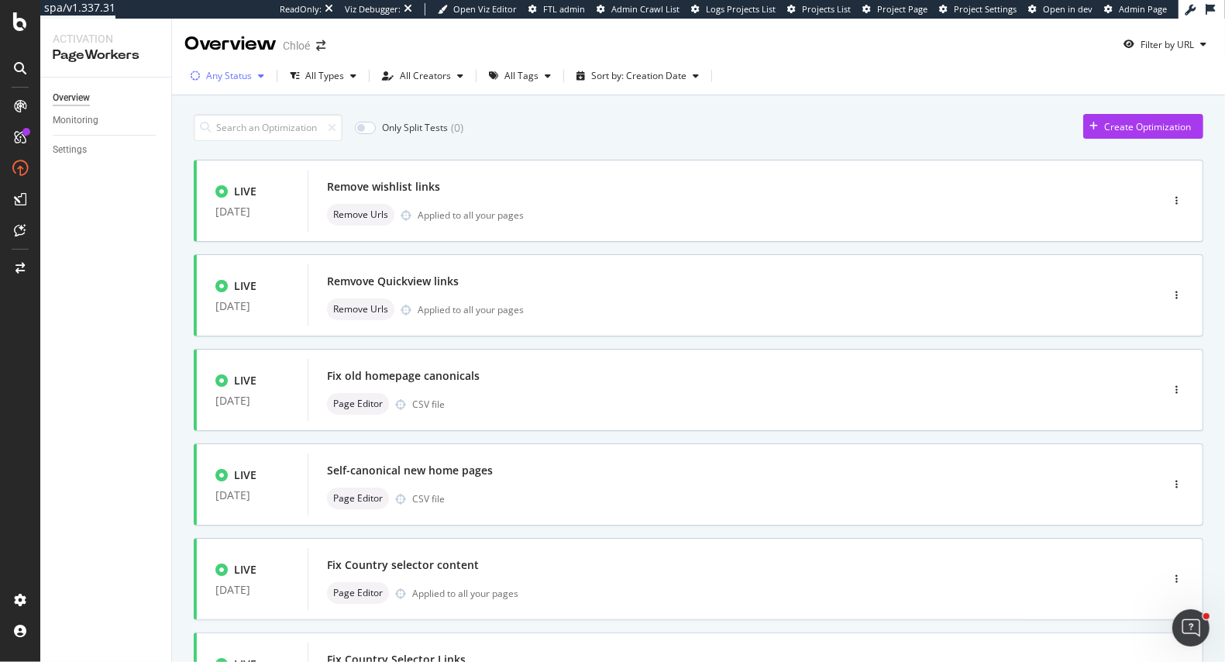
click at [230, 74] on div "Any Status" at bounding box center [229, 75] width 46 height 9
click at [208, 159] on div at bounding box center [204, 159] width 12 height 12
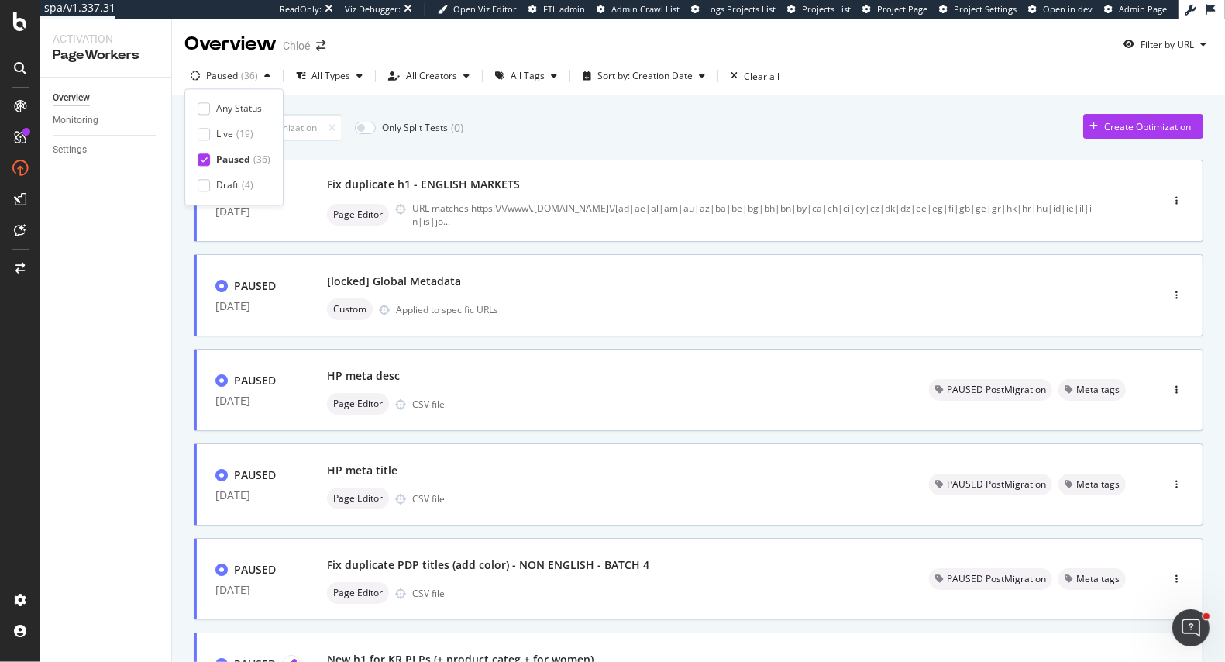
click at [586, 119] on div "Only Split Tests ( 0 ) Create Optimization" at bounding box center [698, 127] width 1009 height 27
click at [555, 78] on div "button" at bounding box center [554, 75] width 19 height 9
click at [690, 103] on div "Only Split Tests ( 0 ) Create Optimization PAUSED [DATE] Fix duplicate h1 - ENG…" at bounding box center [698, 643] width 1053 height 1097
click at [536, 71] on div "All Tags" at bounding box center [528, 75] width 34 height 9
click at [707, 109] on div "Only Split Tests ( 0 ) Create Optimization PAUSED [DATE] Fix duplicate h1 - ENG…" at bounding box center [698, 622] width 1009 height 1032
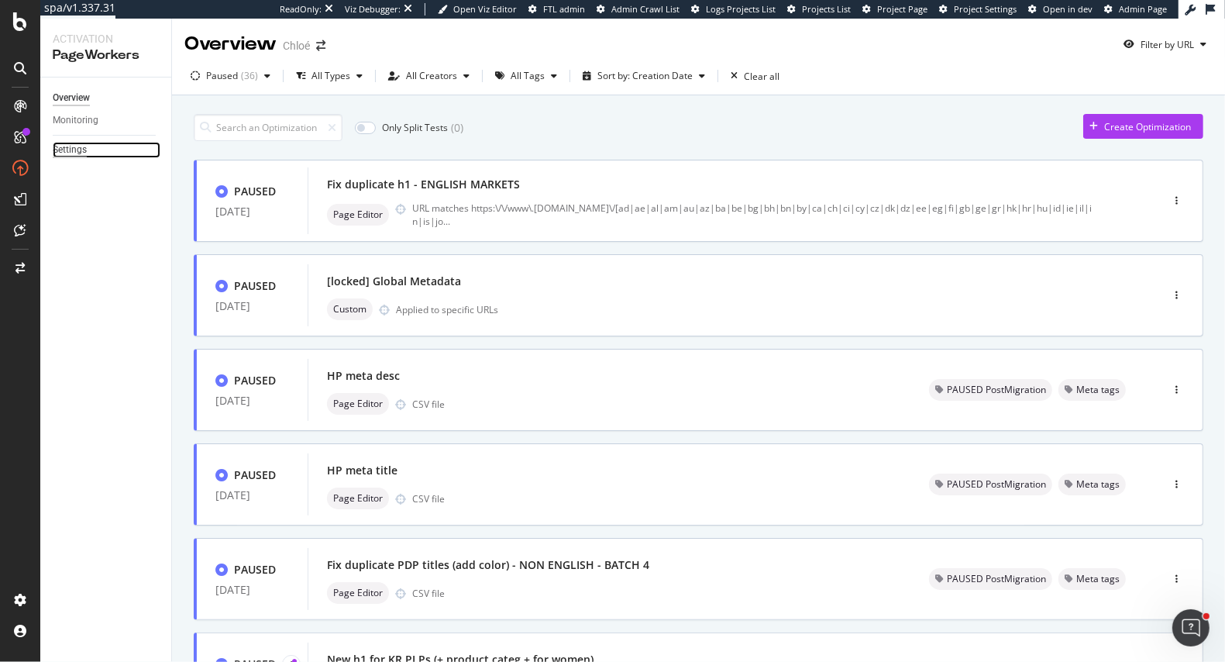
click at [86, 147] on div "Settings" at bounding box center [70, 150] width 34 height 16
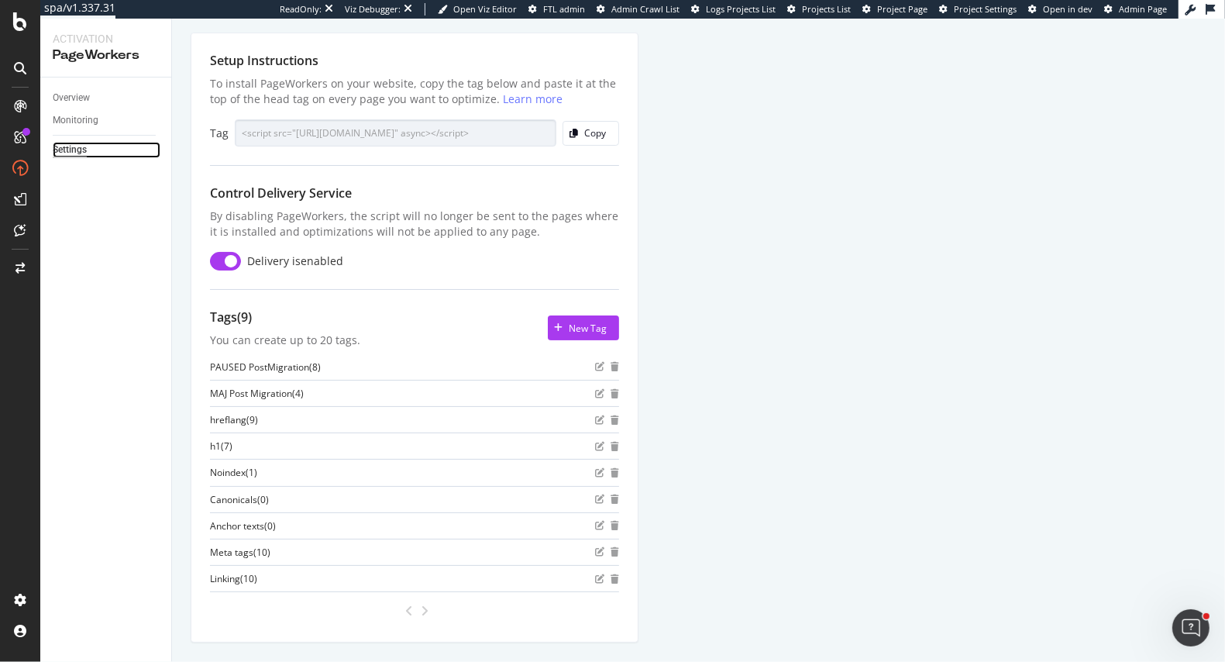
scroll to position [54, 0]
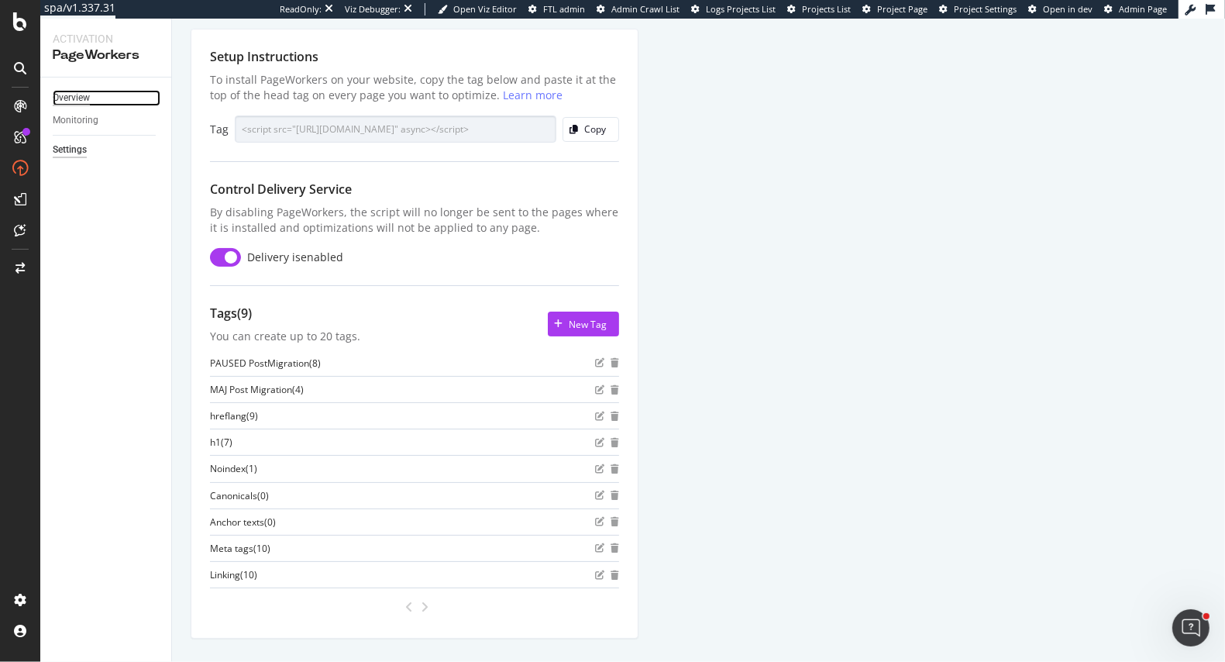
click at [75, 99] on div "Overview" at bounding box center [71, 98] width 37 height 16
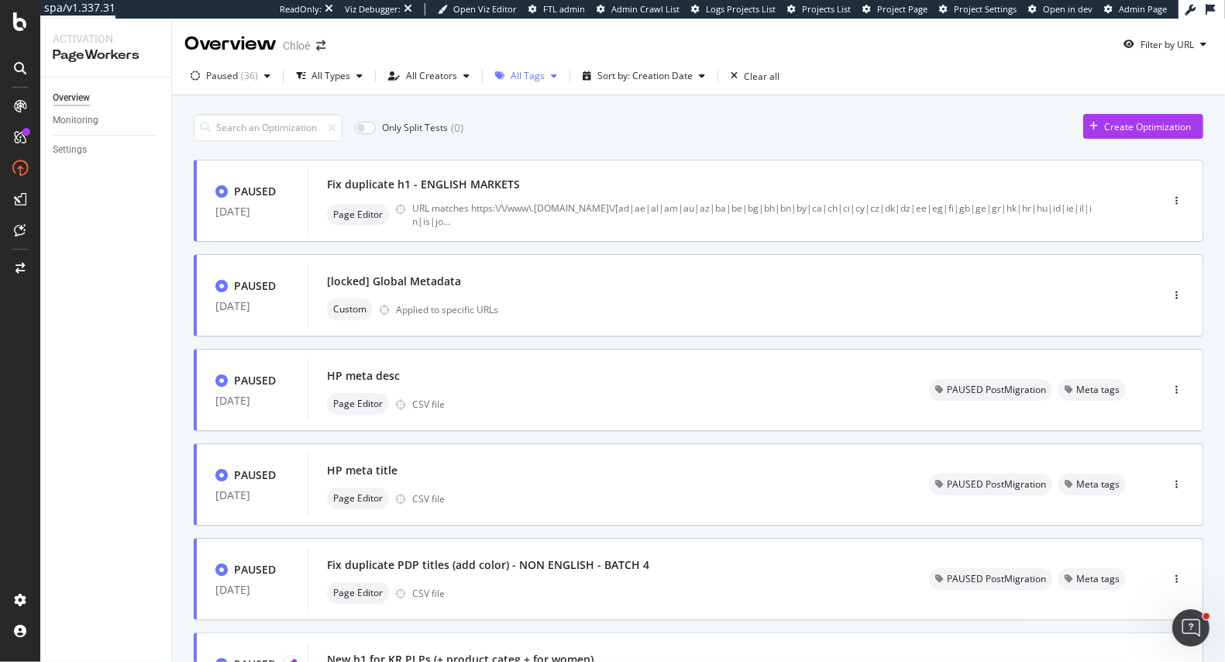
click at [535, 77] on div "All Tags" at bounding box center [528, 75] width 34 height 9
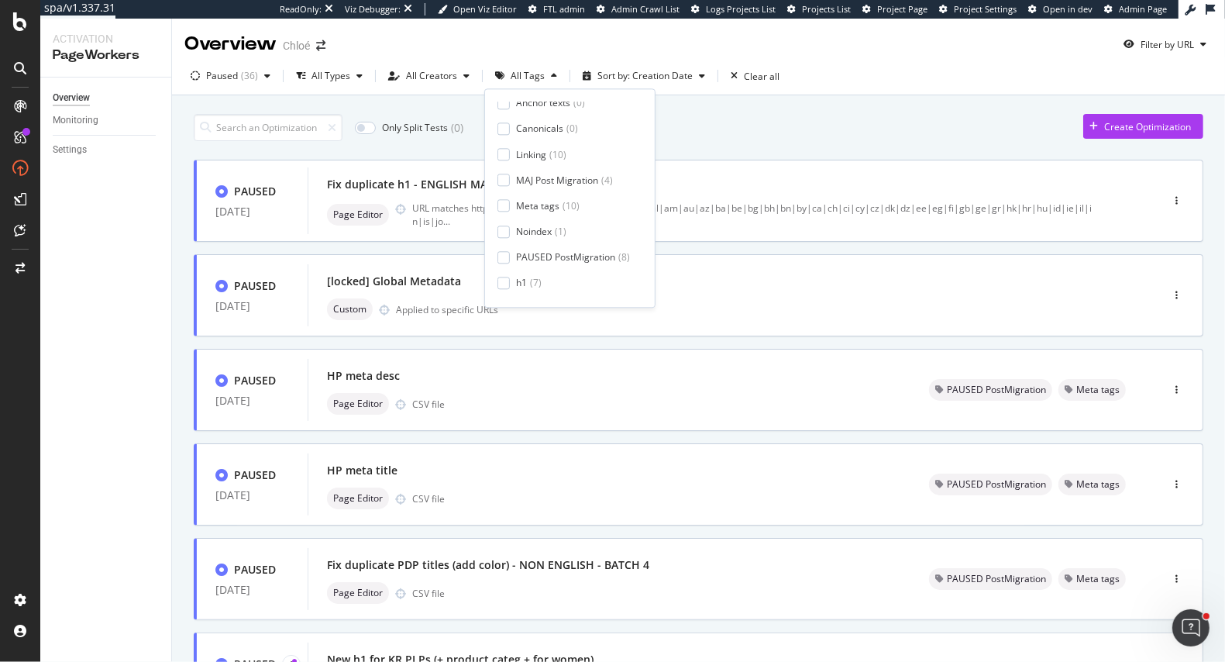
scroll to position [77, 0]
click at [507, 242] on div at bounding box center [503, 237] width 12 height 12
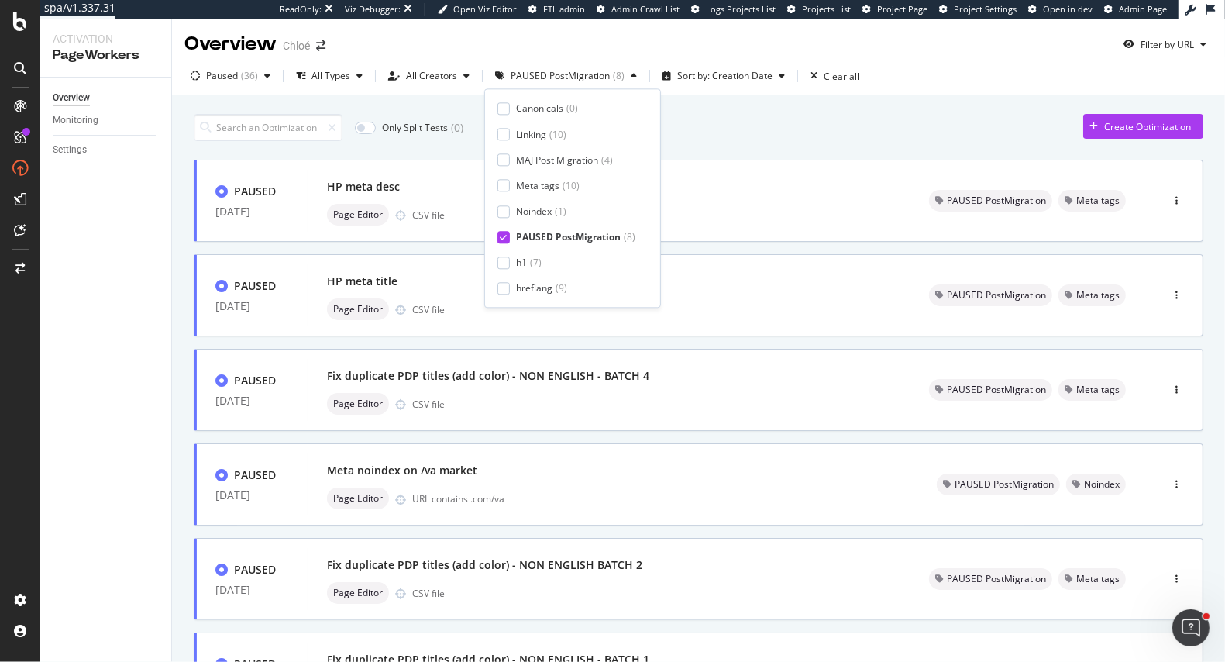
click at [507, 242] on div at bounding box center [503, 237] width 12 height 12
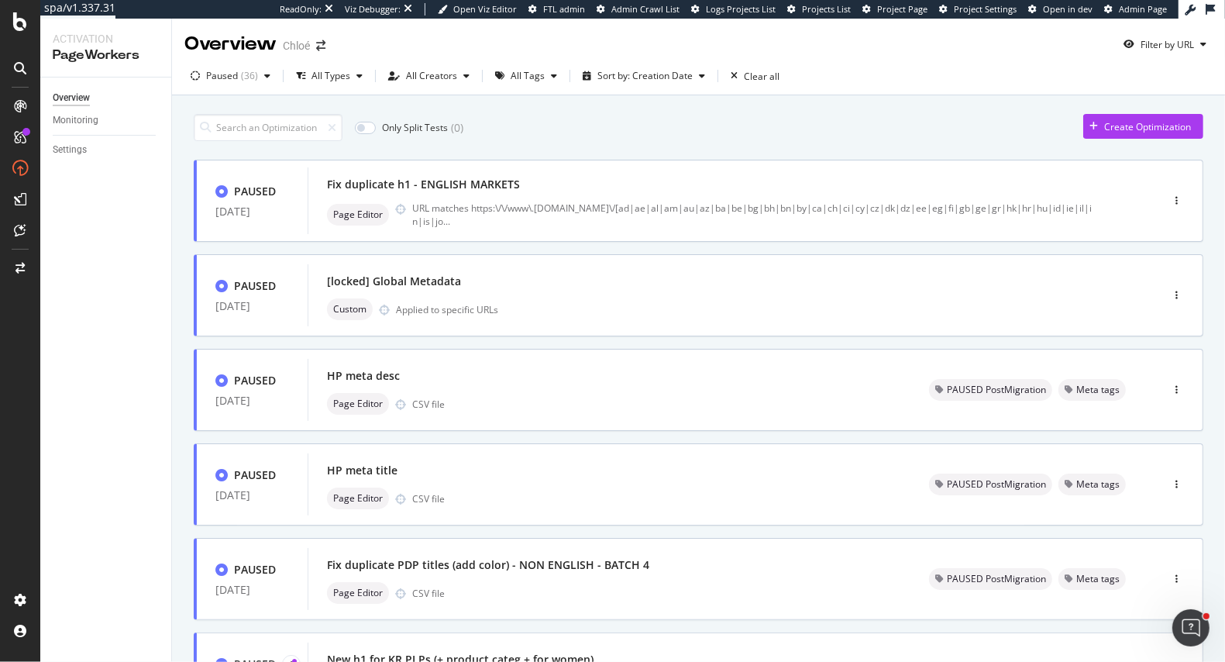
click at [717, 137] on div "Only Split Tests ( 0 ) Create Optimization" at bounding box center [698, 127] width 1009 height 27
click at [244, 74] on div "( 36 )" at bounding box center [249, 75] width 17 height 9
click at [202, 107] on div at bounding box center [204, 108] width 12 height 12
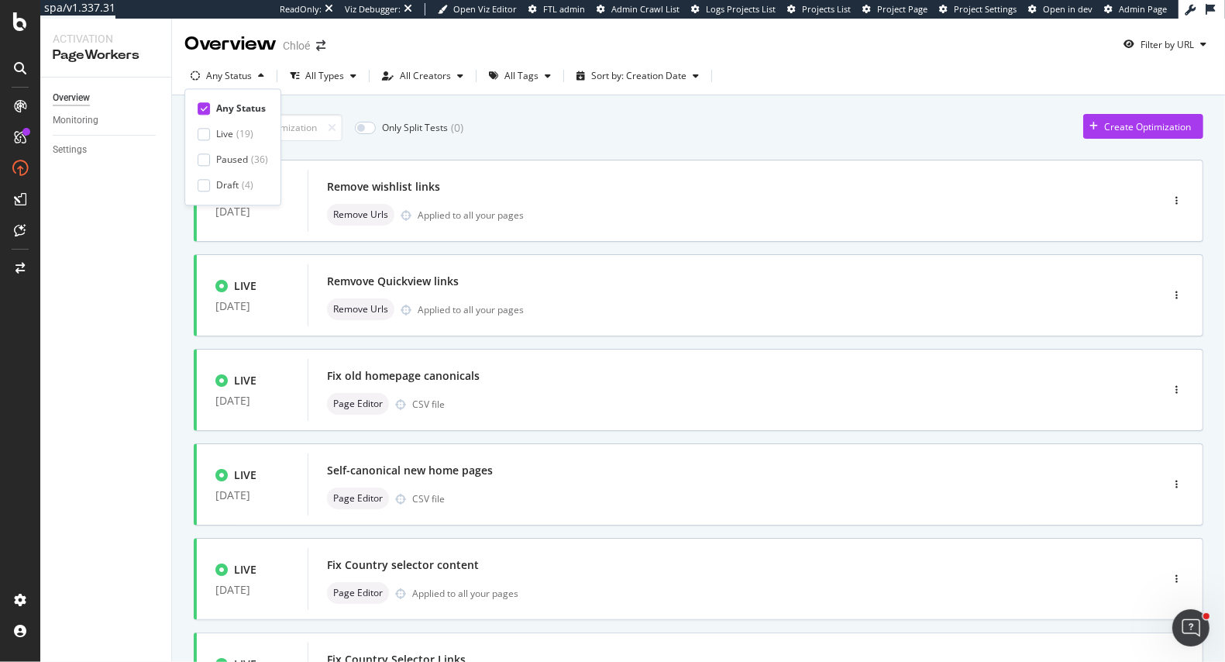
click at [205, 172] on div "Any Status Live ( 19 ) Paused ( 36 ) Draft ( 4 )" at bounding box center [233, 146] width 70 height 91
click at [548, 122] on div "Only Split Tests ( 0 ) Create Optimization" at bounding box center [698, 127] width 1009 height 27
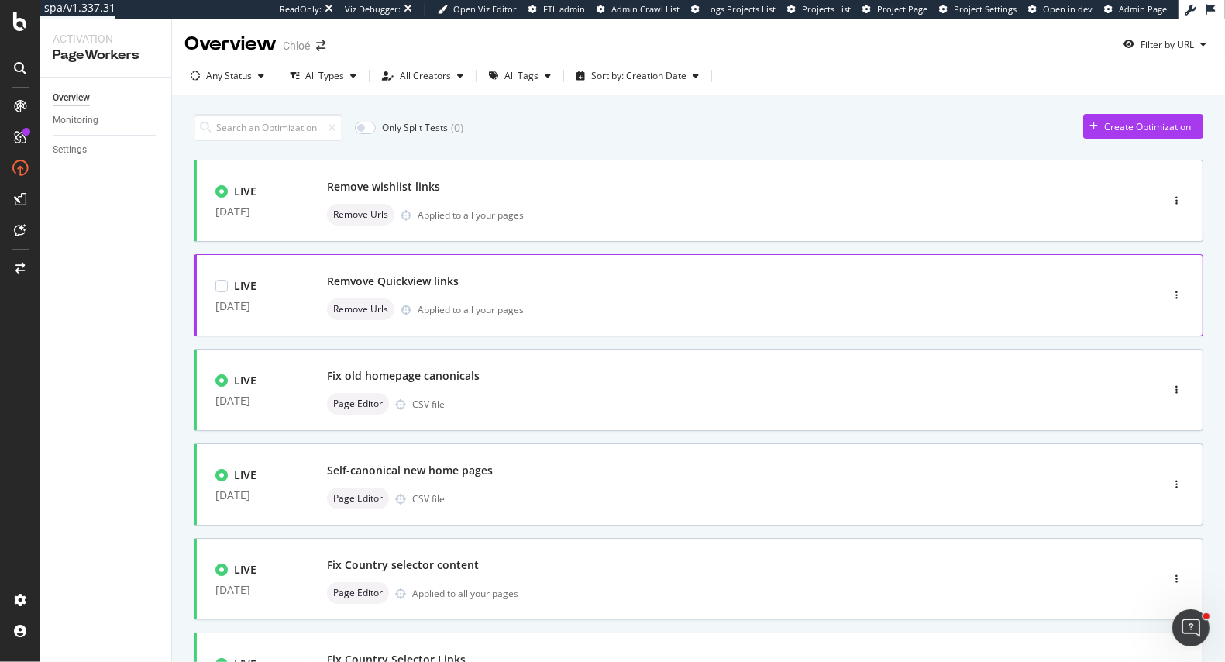
scroll to position [529, 0]
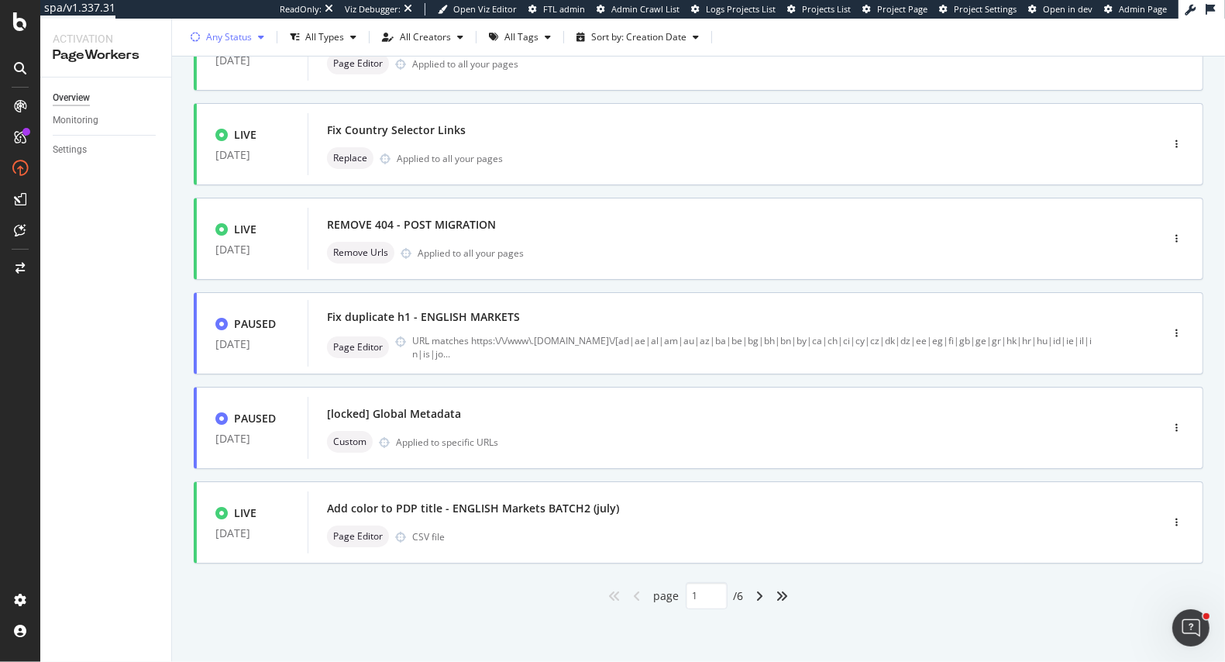
click at [242, 33] on div "Any Status" at bounding box center [229, 37] width 46 height 9
click at [204, 100] on div at bounding box center [204, 94] width 12 height 12
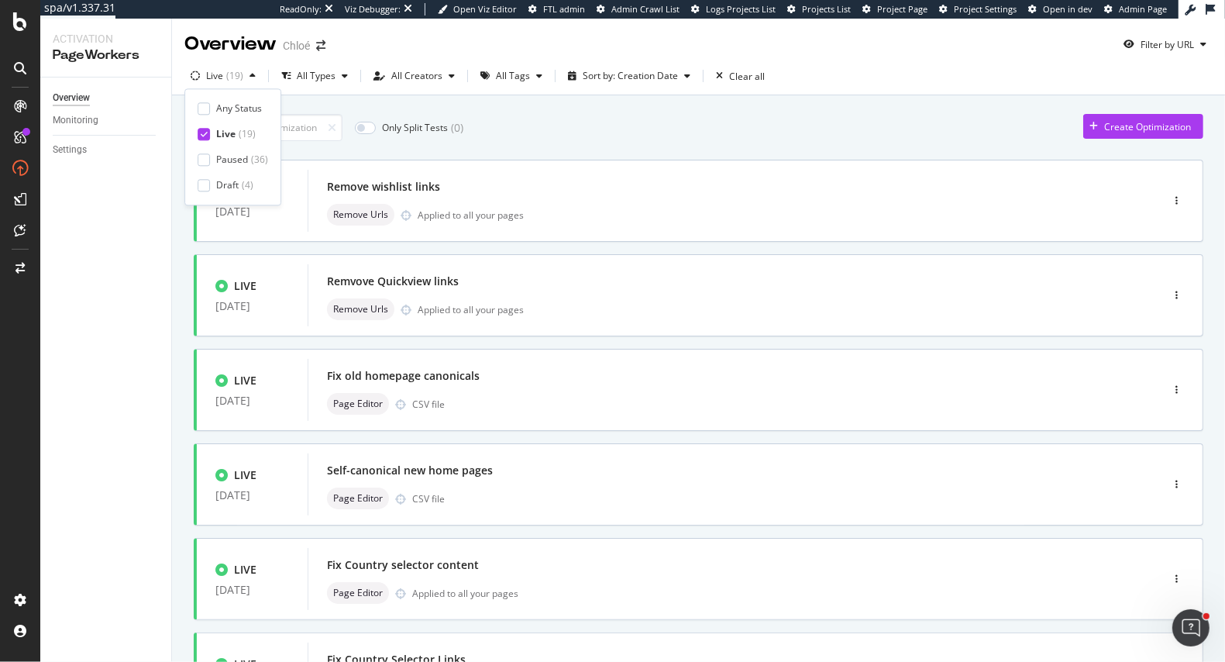
click at [641, 133] on div "Only Split Tests ( 0 ) Create Optimization" at bounding box center [698, 127] width 1009 height 27
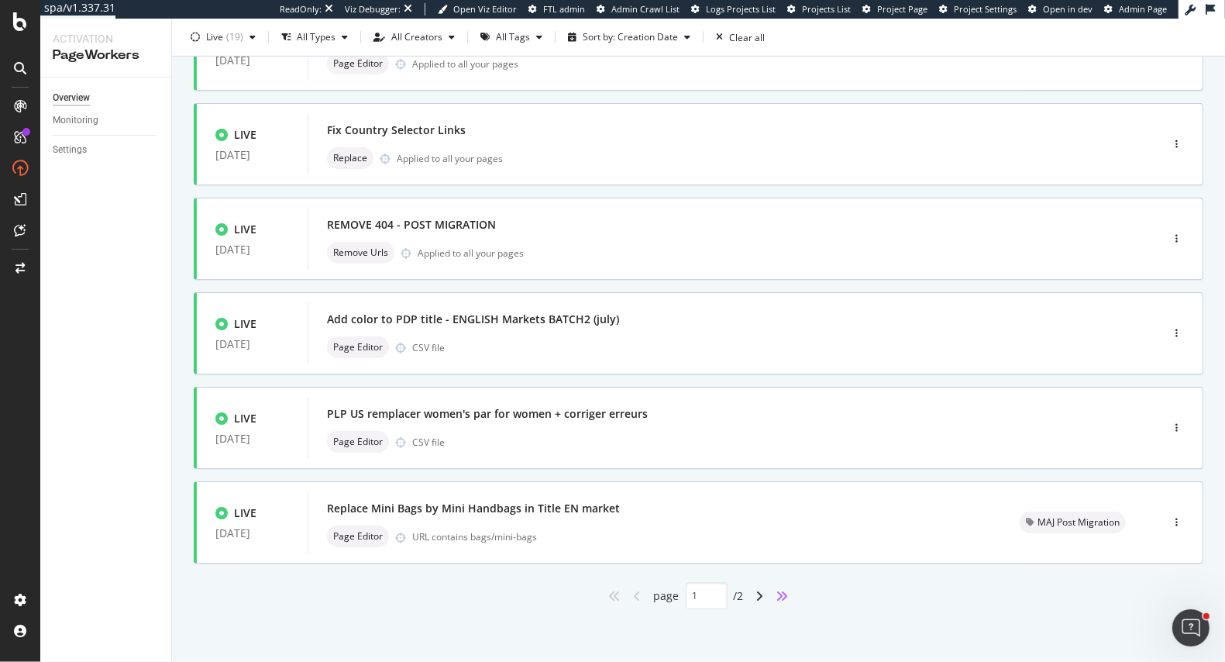
click at [782, 591] on icon "angles-right" at bounding box center [782, 596] width 12 height 12
type input "2"
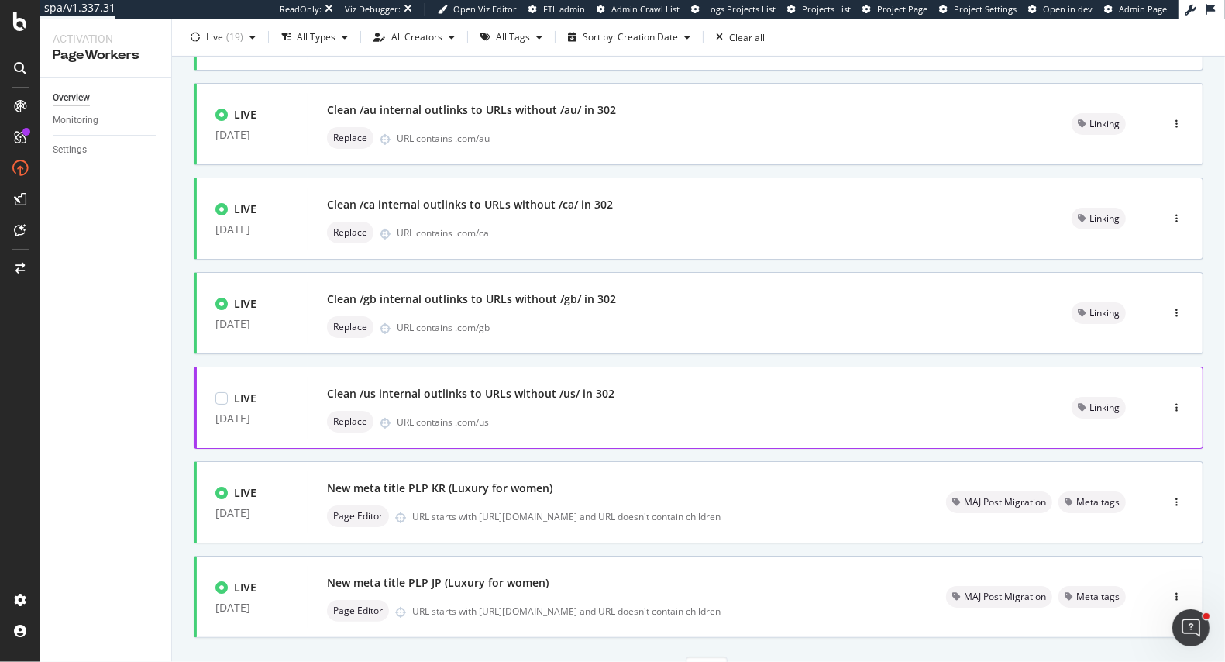
scroll to position [359, 0]
click at [731, 328] on div "URL contains .com/gb" at bounding box center [716, 328] width 638 height 13
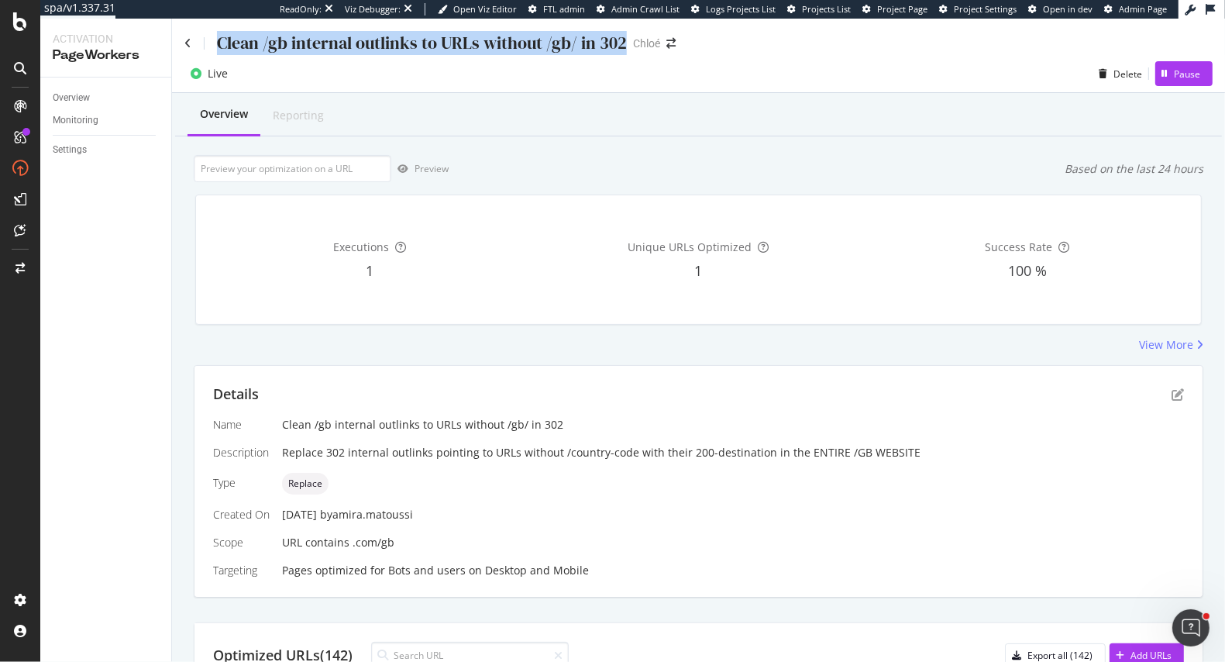
drag, startPoint x: 215, startPoint y: 40, endPoint x: 619, endPoint y: 40, distance: 404.4
click at [619, 40] on div "Clean /gb internal outlinks to URLs without /gb/ in 302" at bounding box center [405, 43] width 442 height 24
copy div "Clean /gb internal outlinks to URLs without /gb/ in 302"
click at [1185, 64] on div "Pause" at bounding box center [1177, 73] width 45 height 23
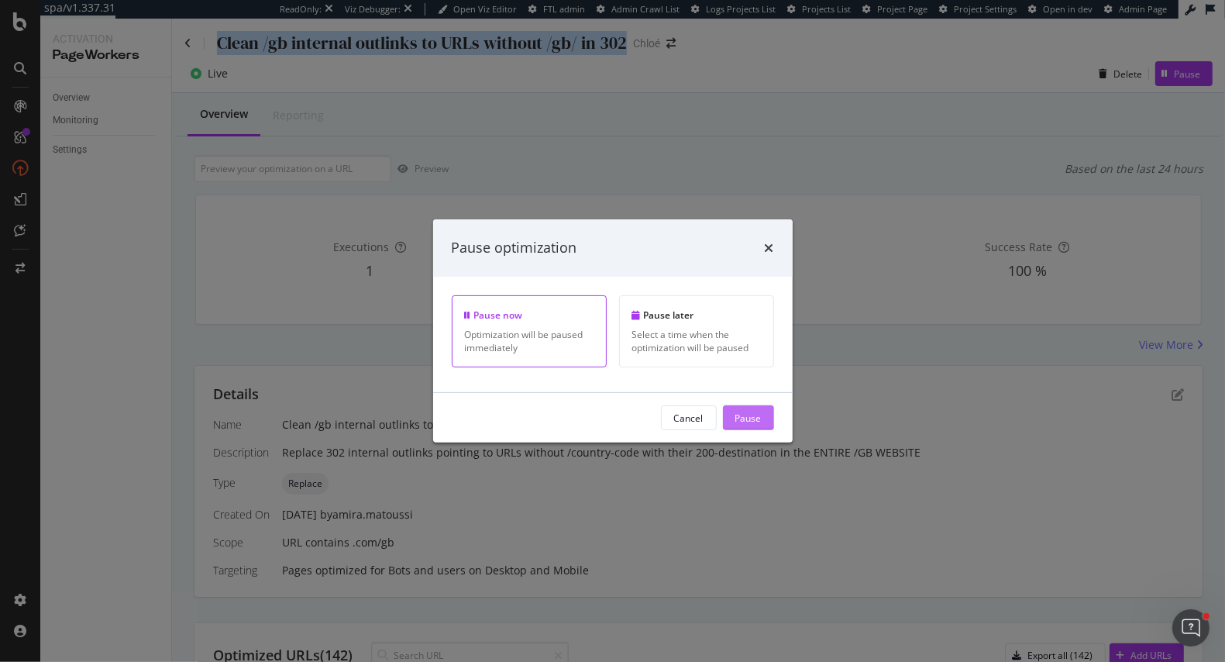
click at [746, 424] on div "Pause" at bounding box center [748, 417] width 26 height 23
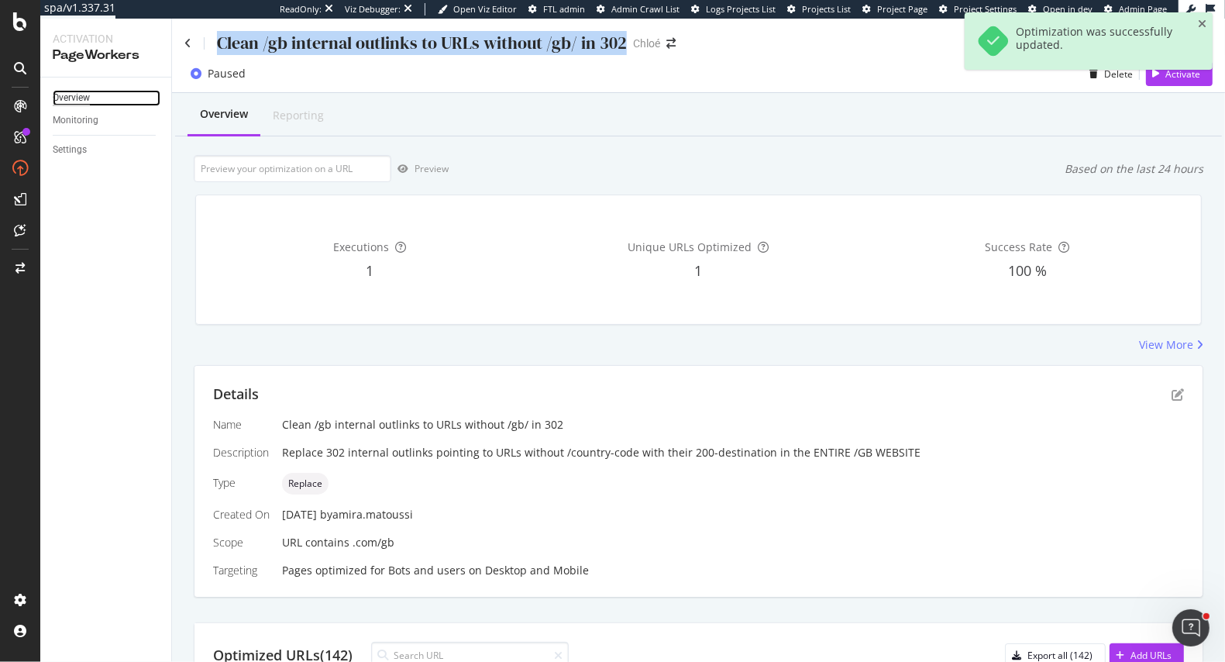
click at [69, 96] on div "Overview" at bounding box center [71, 98] width 37 height 16
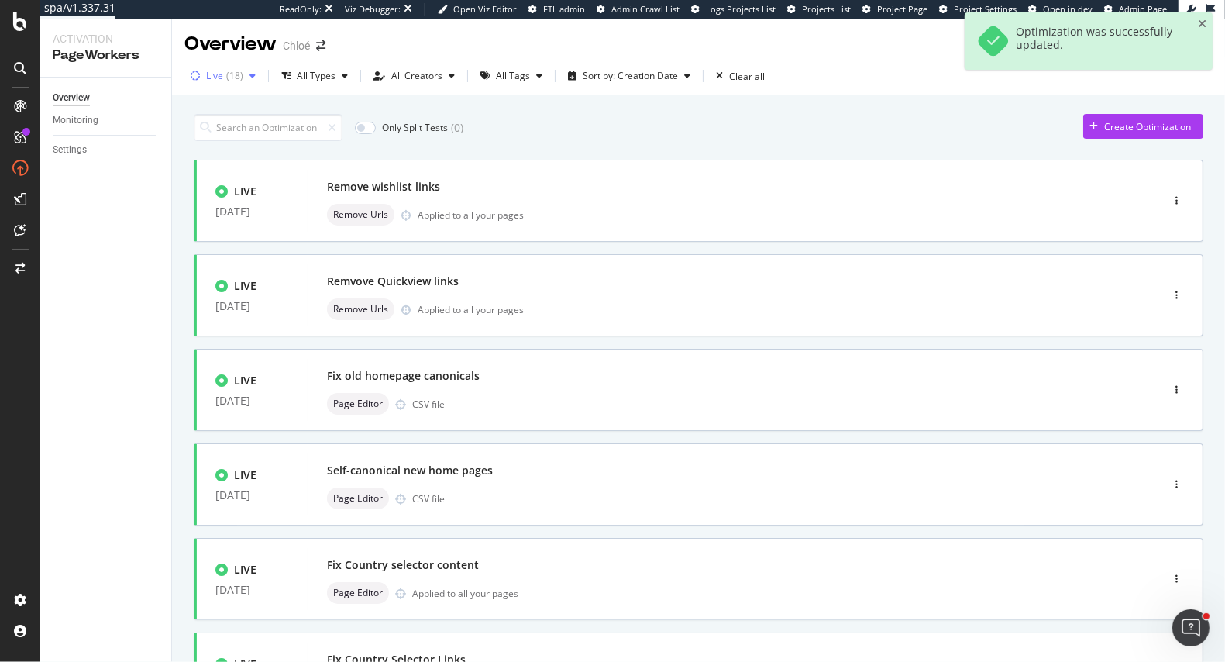
click at [228, 79] on div "( 18 )" at bounding box center [234, 75] width 17 height 9
click at [224, 115] on div "Any Status Live ( 18 ) Paused ( 37 ) Draft ( 4 )" at bounding box center [233, 146] width 70 height 91
click at [220, 108] on div "Any Status" at bounding box center [239, 107] width 46 height 13
click at [287, 126] on input at bounding box center [268, 127] width 149 height 27
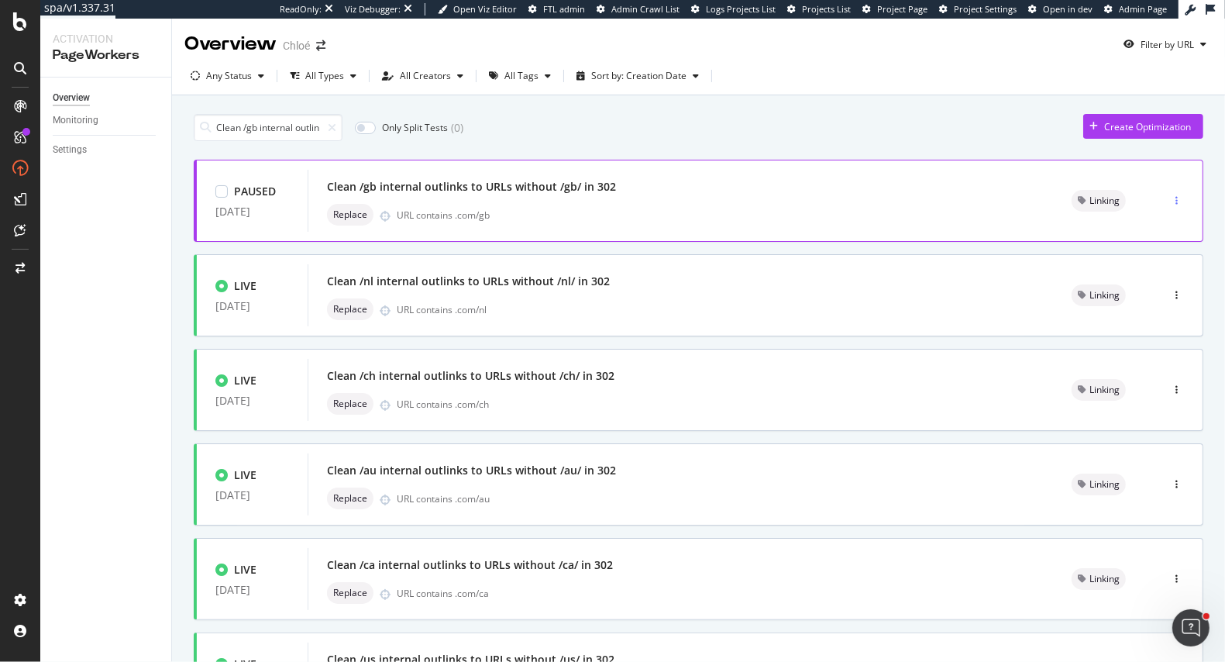
click at [1177, 196] on icon "button" at bounding box center [1176, 200] width 2 height 9
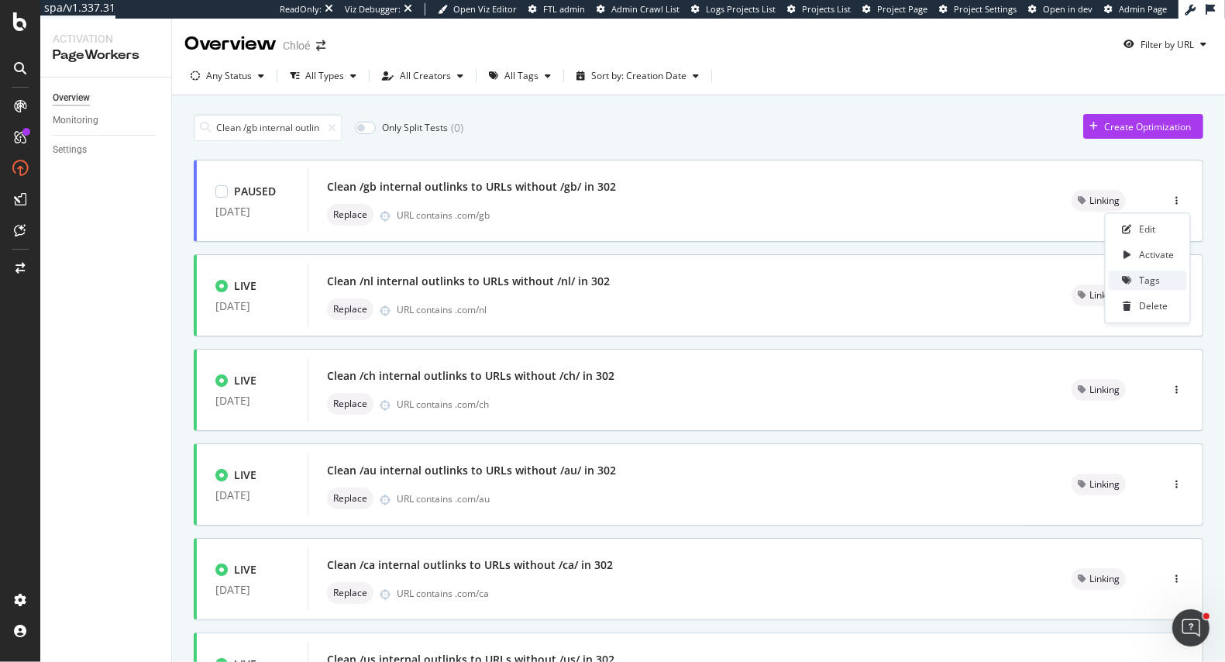
click at [1146, 278] on div "Tags" at bounding box center [1150, 280] width 21 height 13
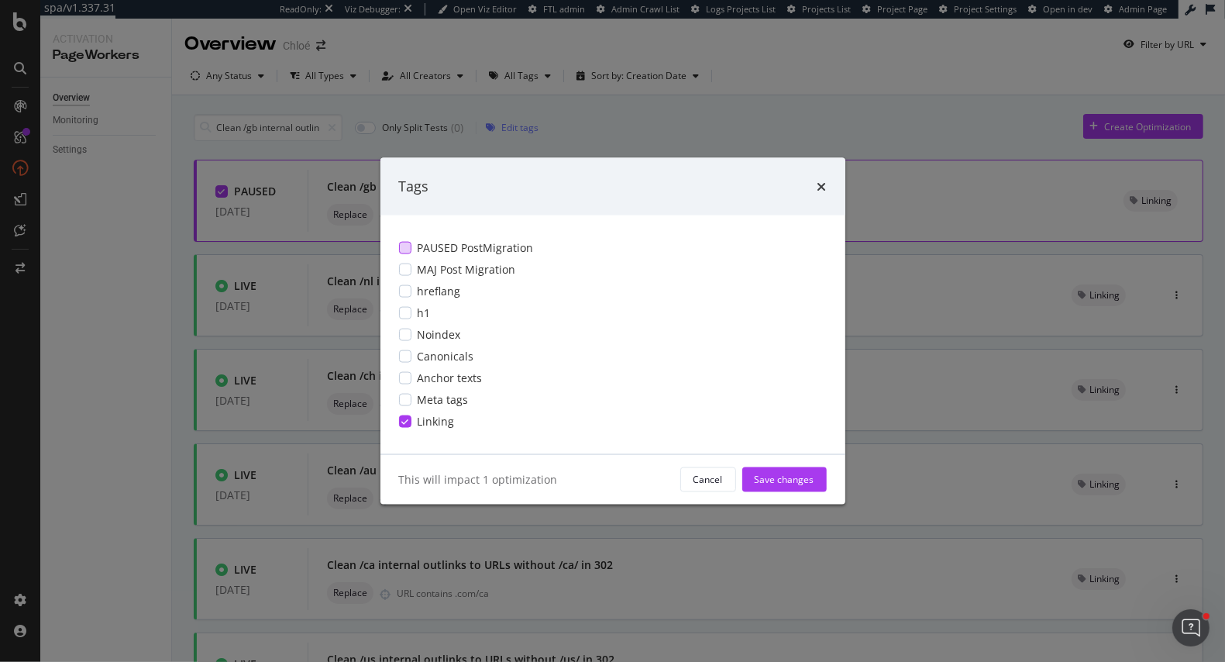
click at [411, 248] on div "PAUSED PostMigration" at bounding box center [613, 246] width 428 height 15
click at [793, 475] on div "Save changes" at bounding box center [785, 479] width 60 height 13
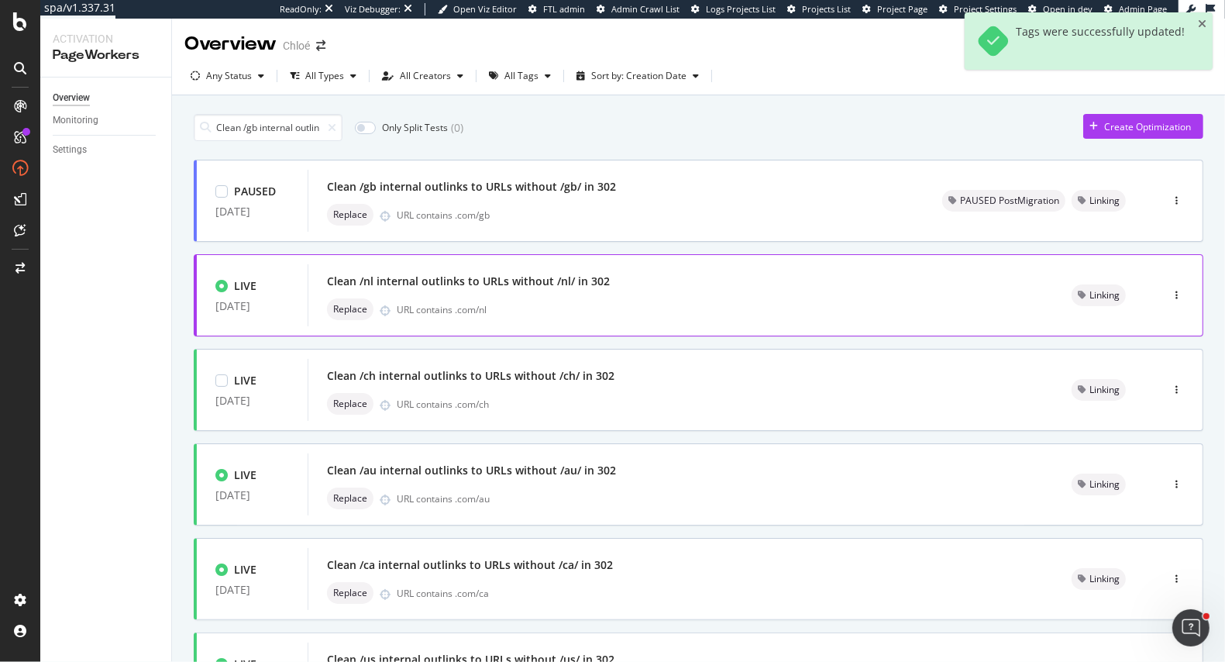
scroll to position [0, 130]
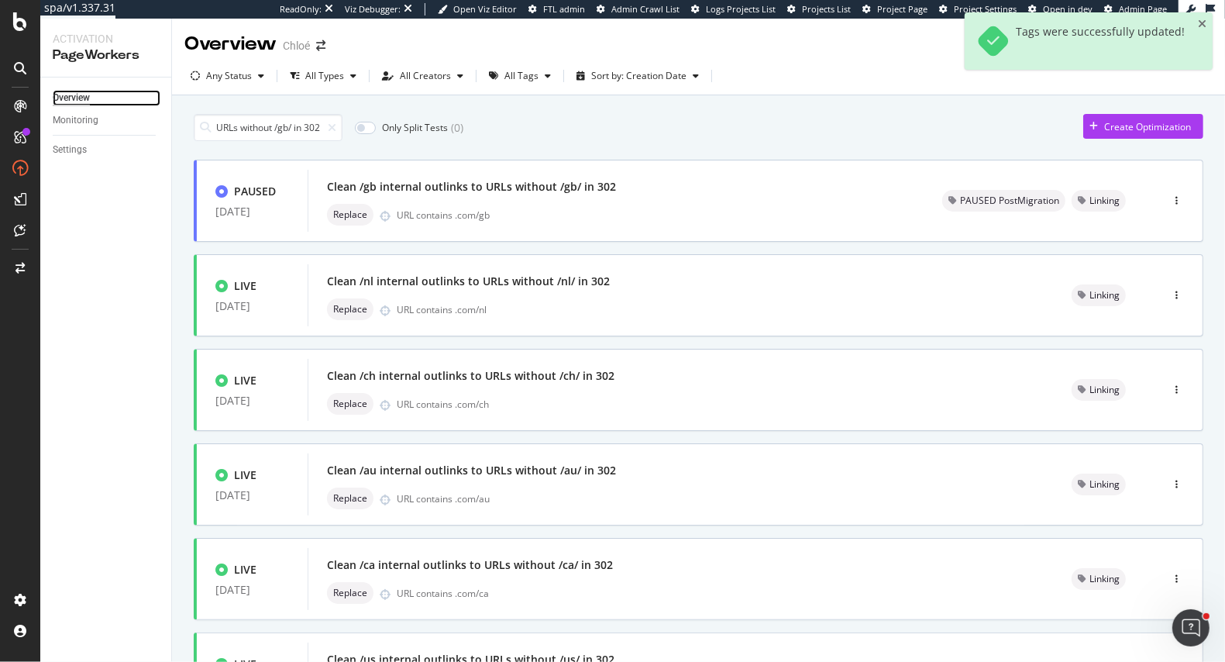
click at [78, 95] on div "Overview" at bounding box center [71, 98] width 37 height 16
click at [222, 95] on div "Any Status All Types All Creators All Tags Sort by: Creation Date" at bounding box center [698, 76] width 1053 height 38
click at [222, 79] on div "Any Status" at bounding box center [229, 75] width 46 height 9
click at [229, 134] on div "Live" at bounding box center [224, 134] width 17 height 13
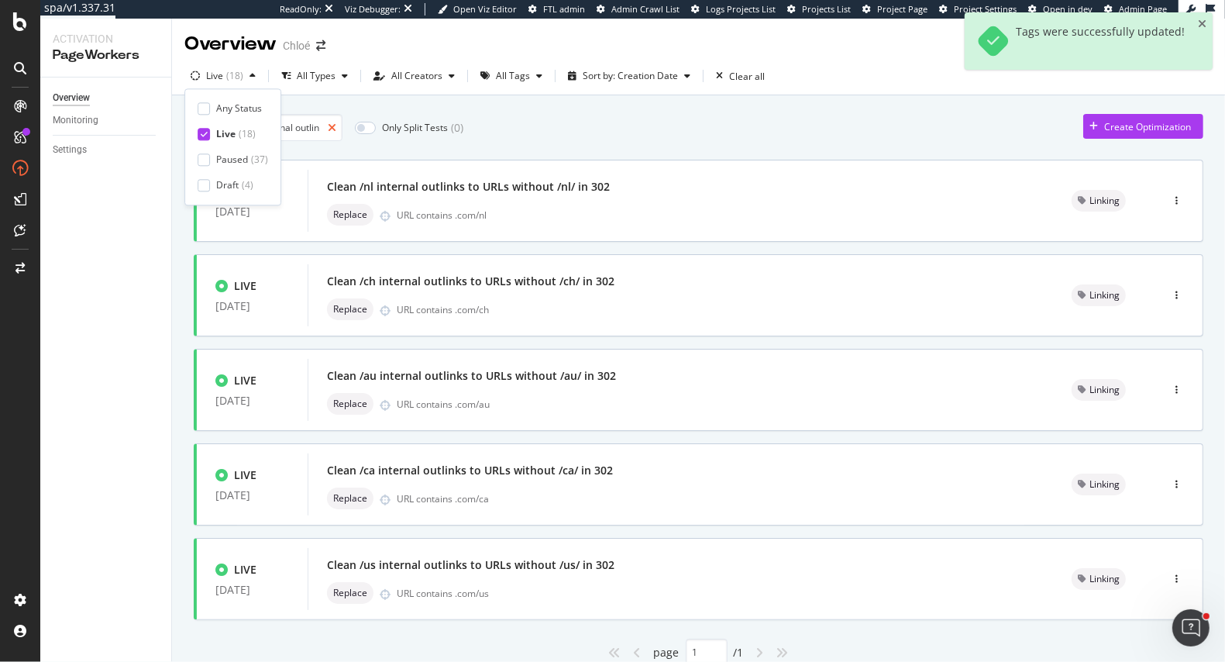
click at [328, 123] on icon at bounding box center [332, 127] width 9 height 11
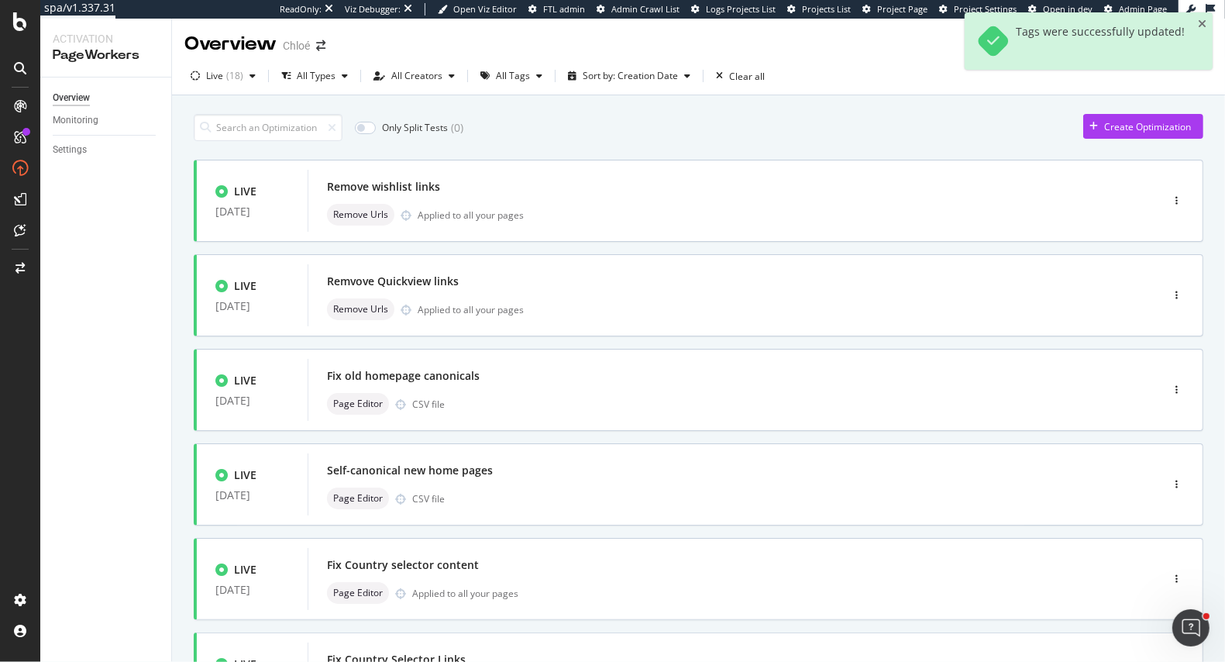
scroll to position [529, 0]
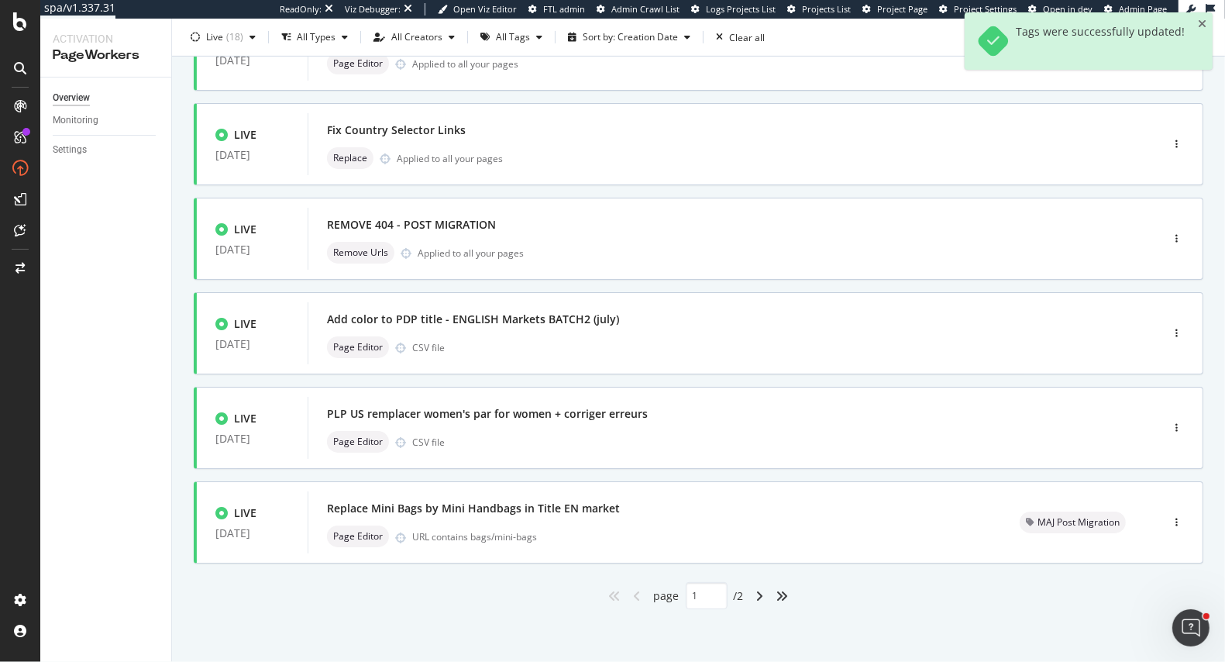
click at [782, 586] on div "angles-right" at bounding box center [782, 595] width 25 height 25
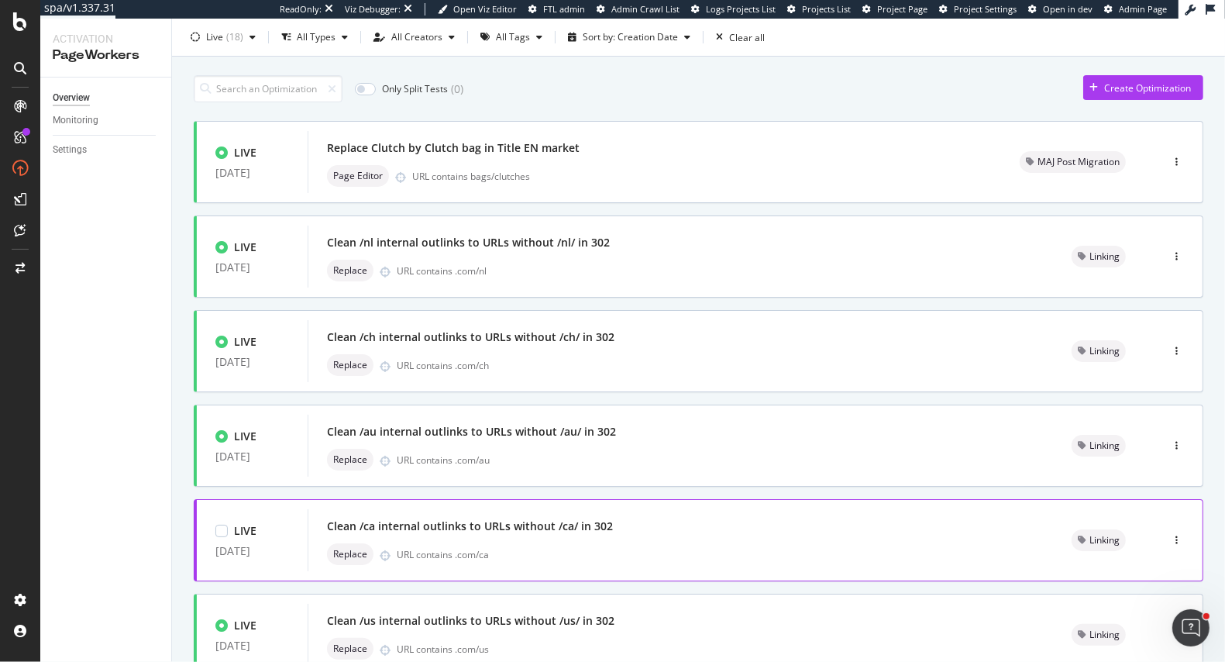
scroll to position [33, 0]
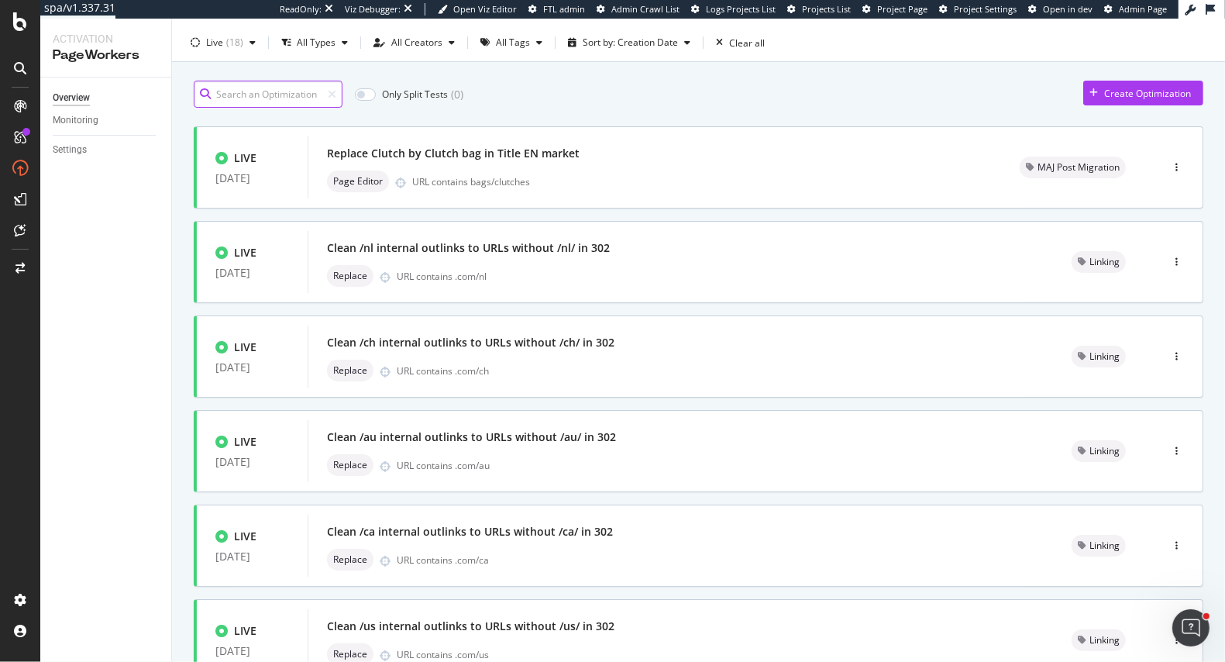
click at [293, 90] on input at bounding box center [268, 94] width 149 height 27
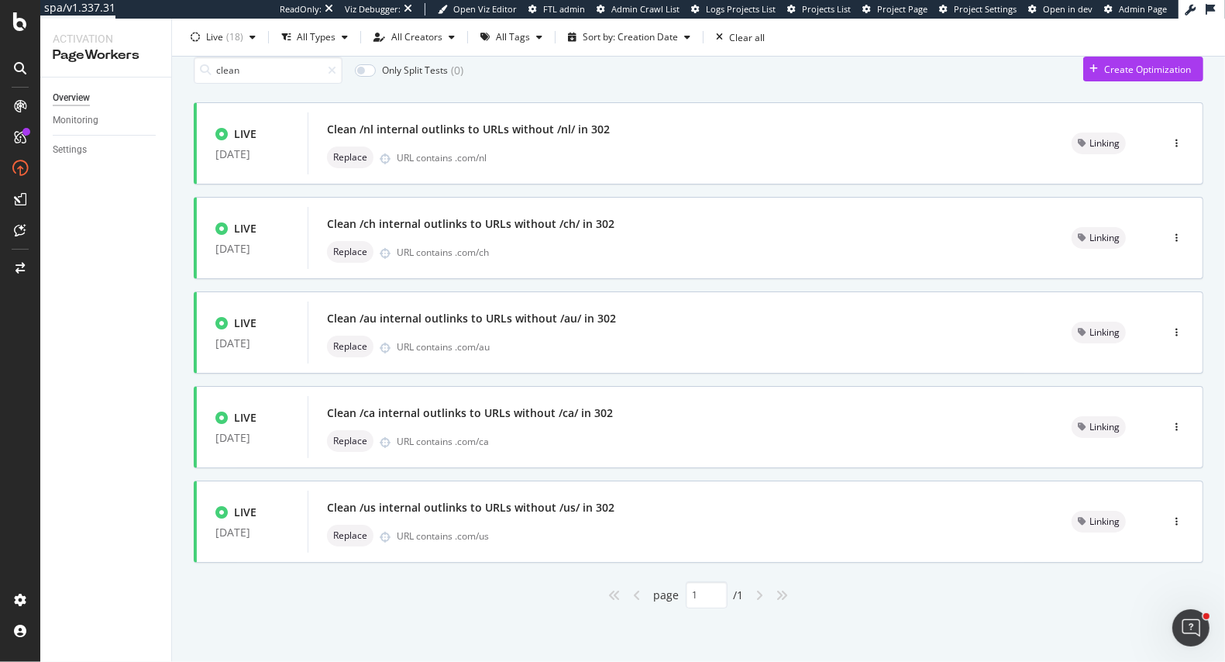
scroll to position [50, 0]
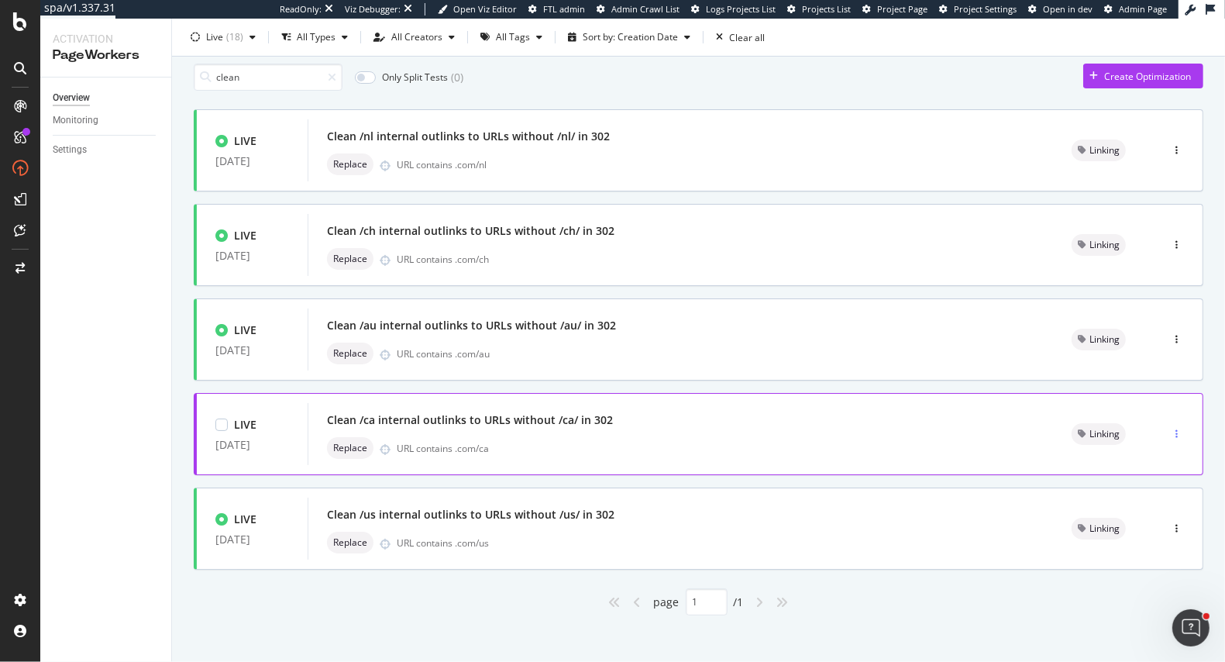
click at [1175, 432] on icon "button" at bounding box center [1176, 433] width 2 height 9
click at [1154, 487] on div "Pause" at bounding box center [1159, 487] width 26 height 13
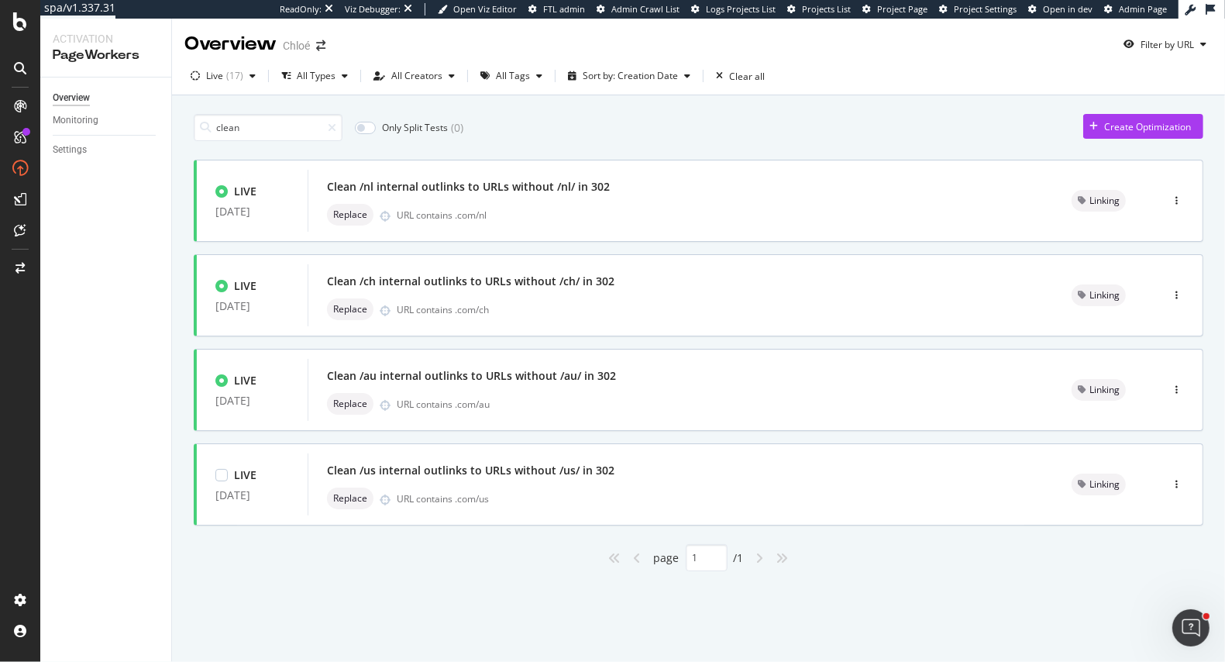
scroll to position [0, 0]
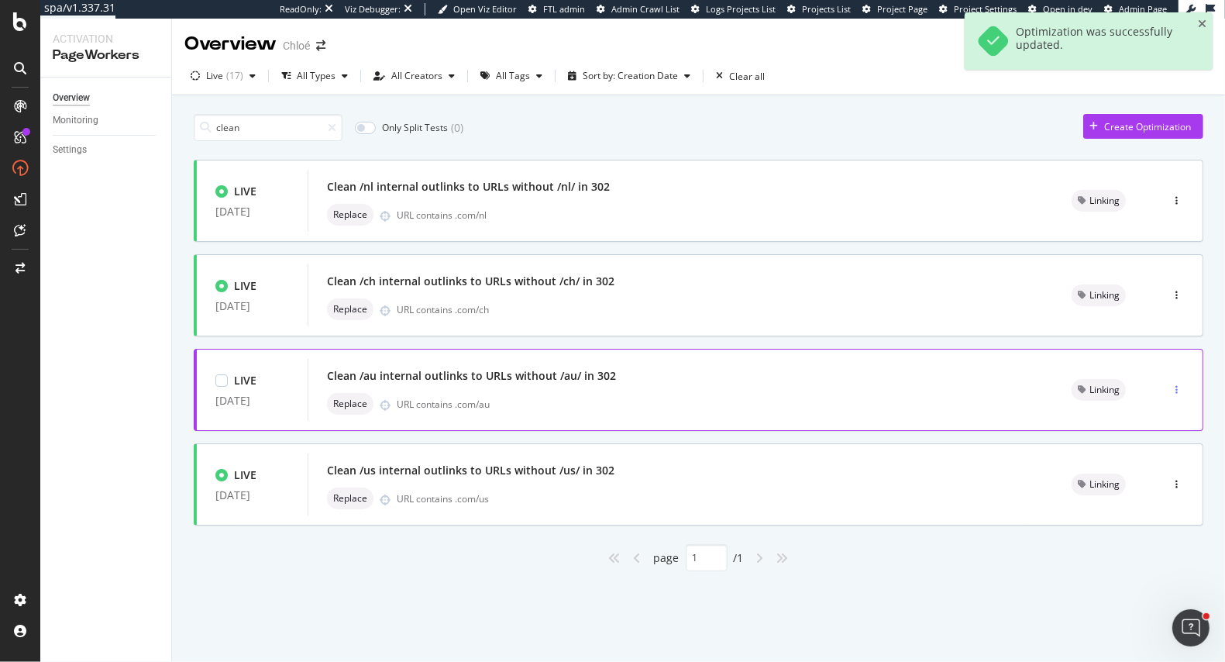
click at [1176, 387] on icon "button" at bounding box center [1176, 389] width 2 height 9
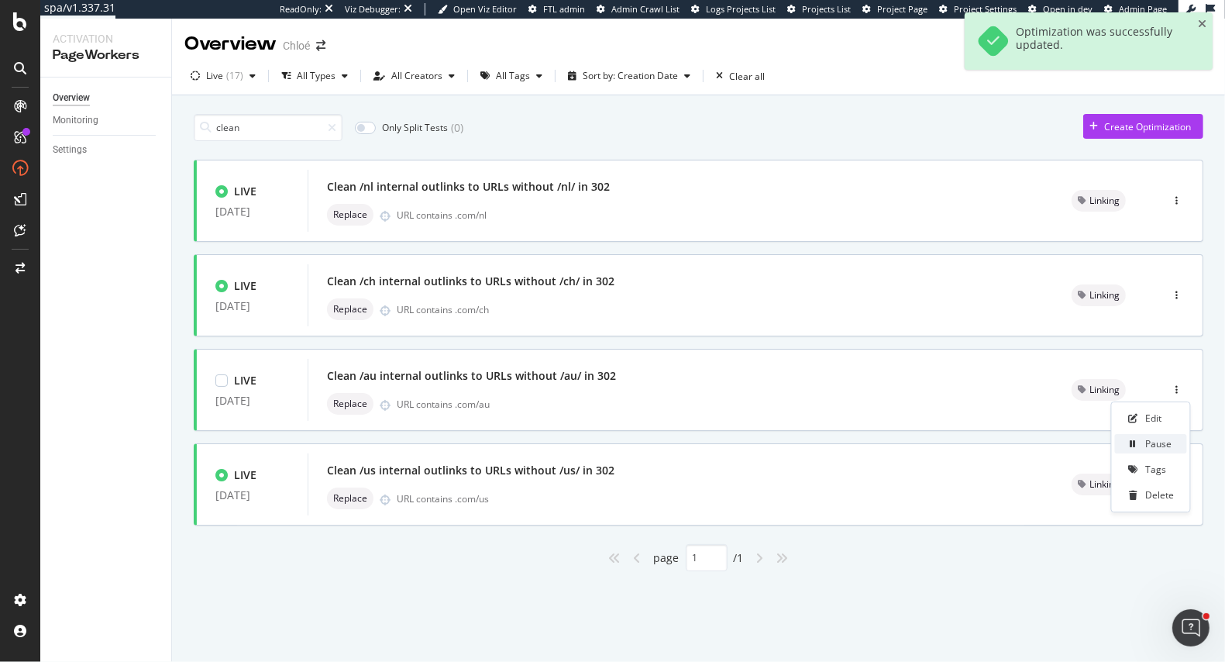
click at [1159, 445] on div "Pause" at bounding box center [1159, 443] width 26 height 13
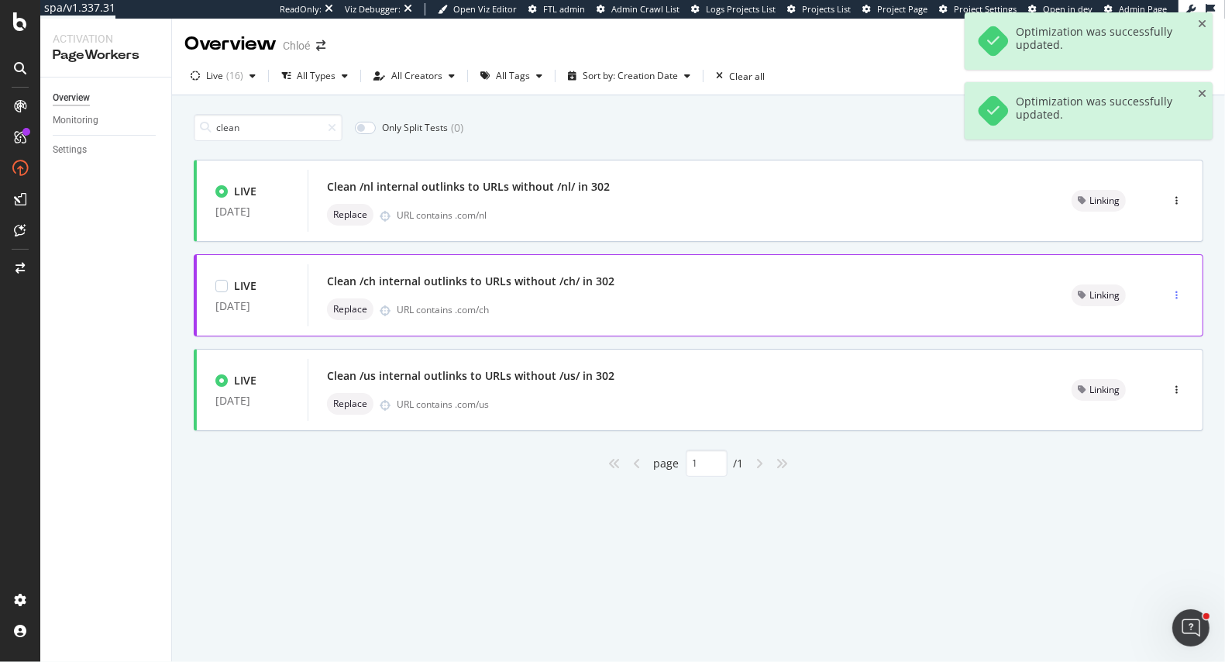
click at [1174, 297] on div "button" at bounding box center [1176, 295] width 15 height 9
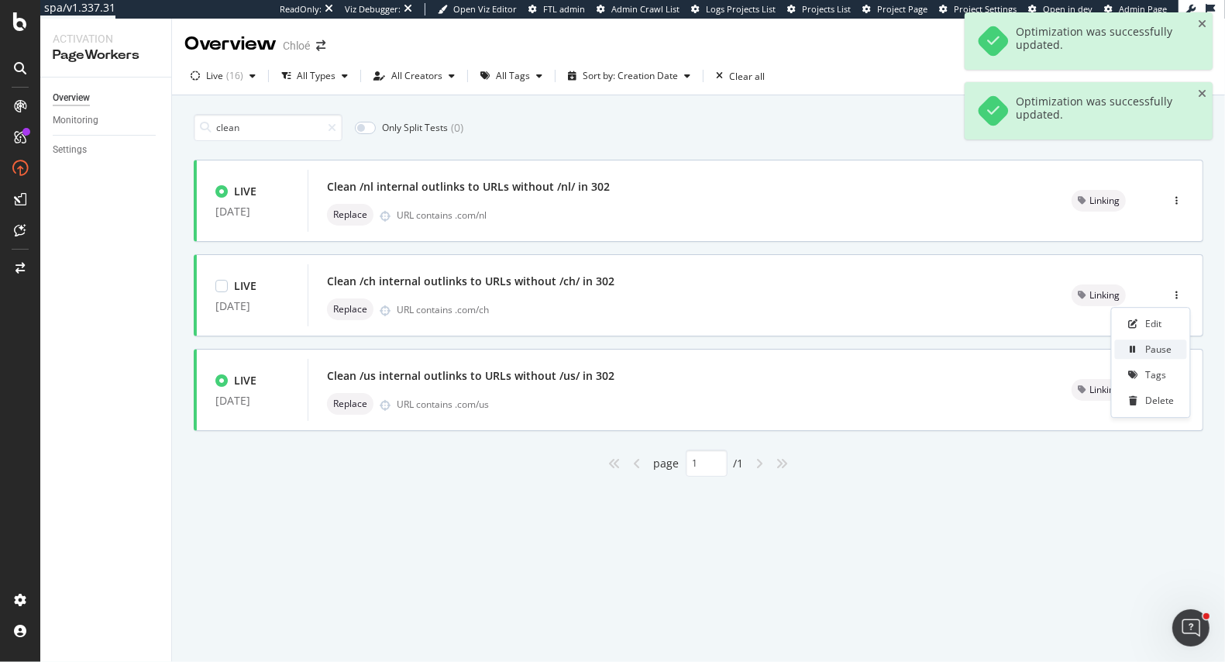
click at [1140, 351] on div "Pause" at bounding box center [1151, 348] width 72 height 19
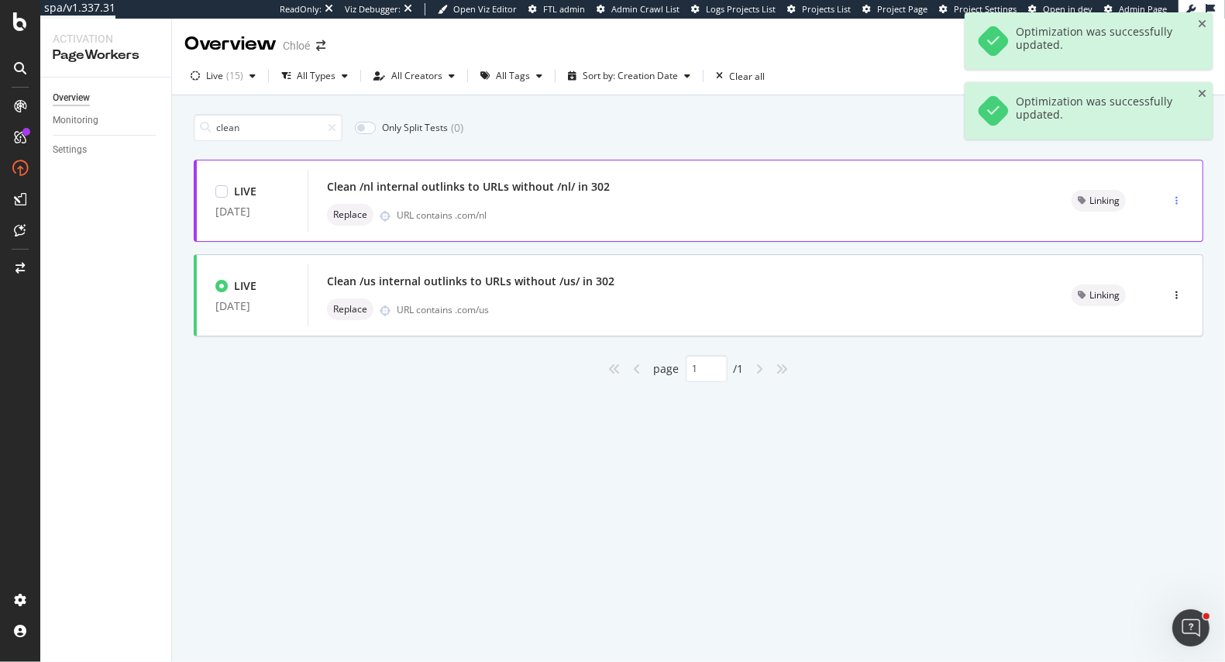
click at [1180, 196] on div "button" at bounding box center [1176, 200] width 15 height 9
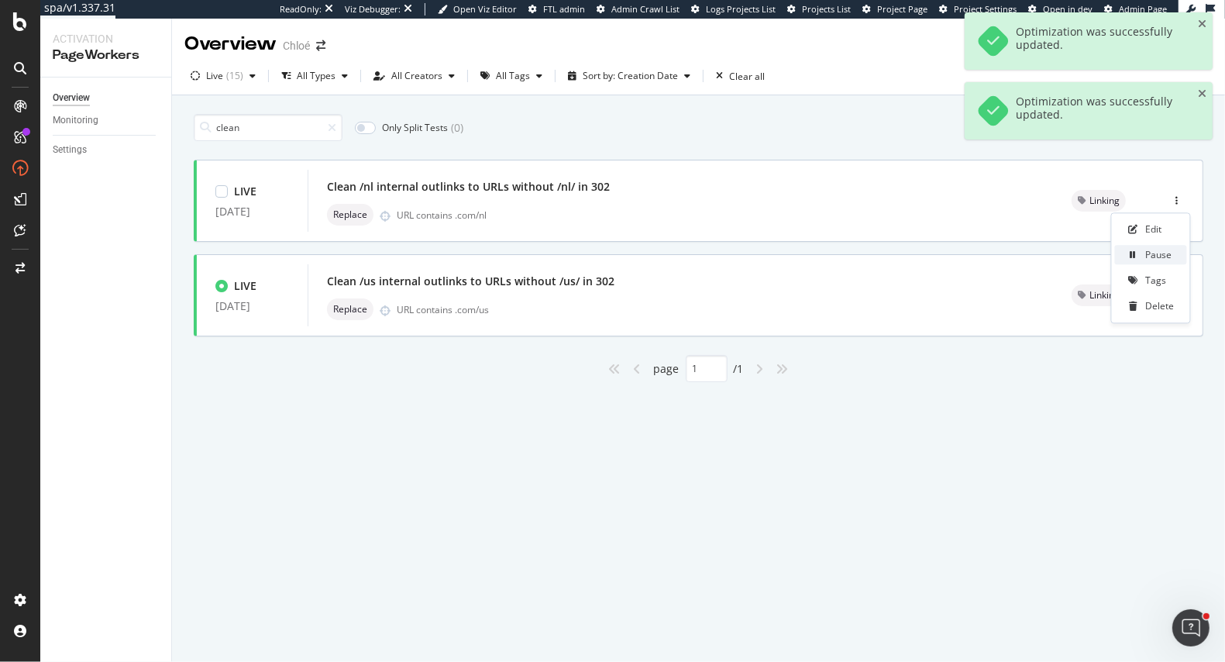
click at [1140, 256] on div at bounding box center [1133, 254] width 12 height 9
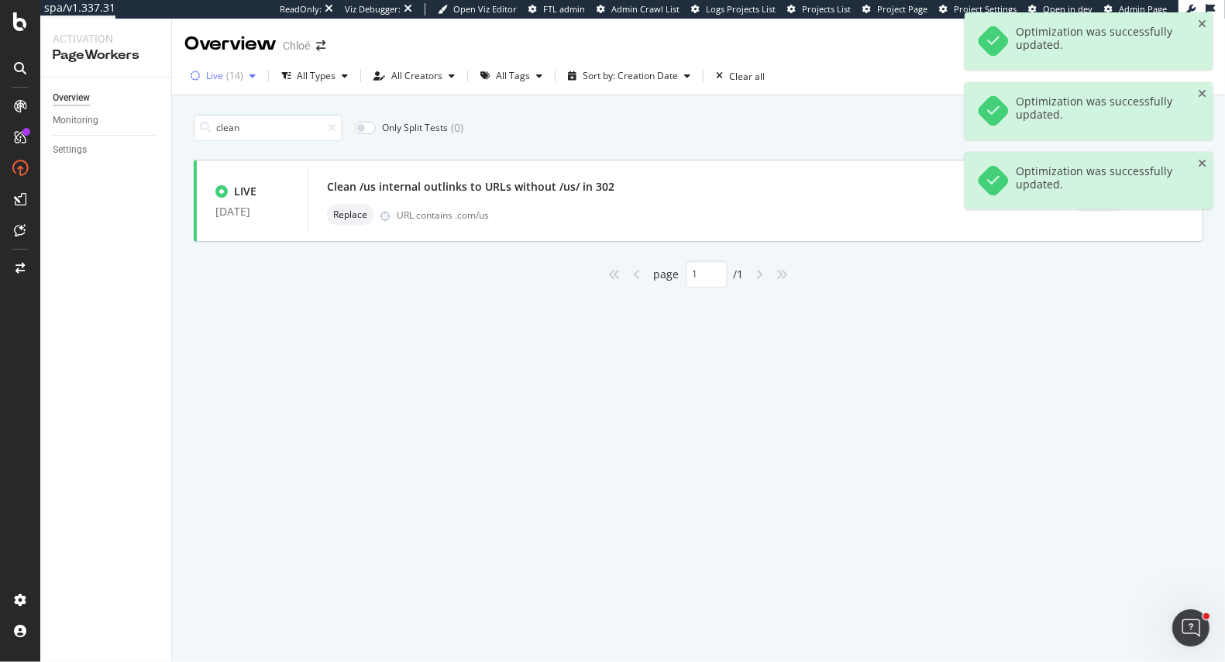
click at [246, 75] on div "button" at bounding box center [252, 75] width 19 height 9
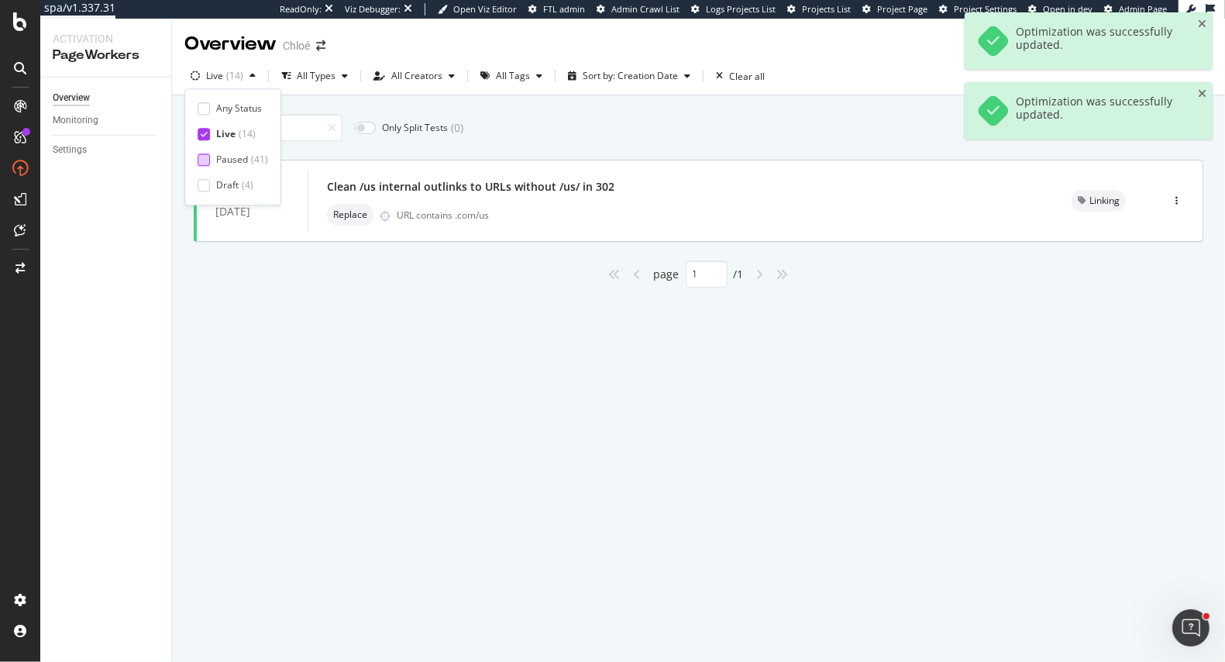
click at [201, 159] on div at bounding box center [204, 159] width 12 height 12
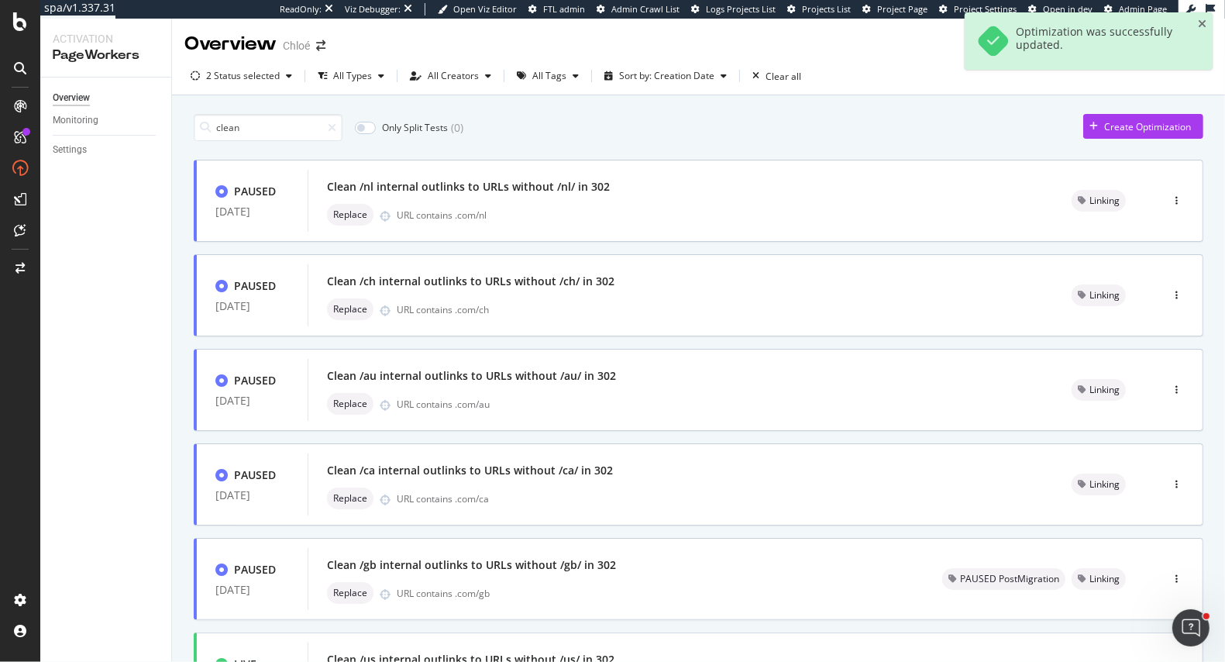
click at [715, 118] on div "clean Only Split Tests ( 0 ) Create Optimization" at bounding box center [698, 127] width 1009 height 27
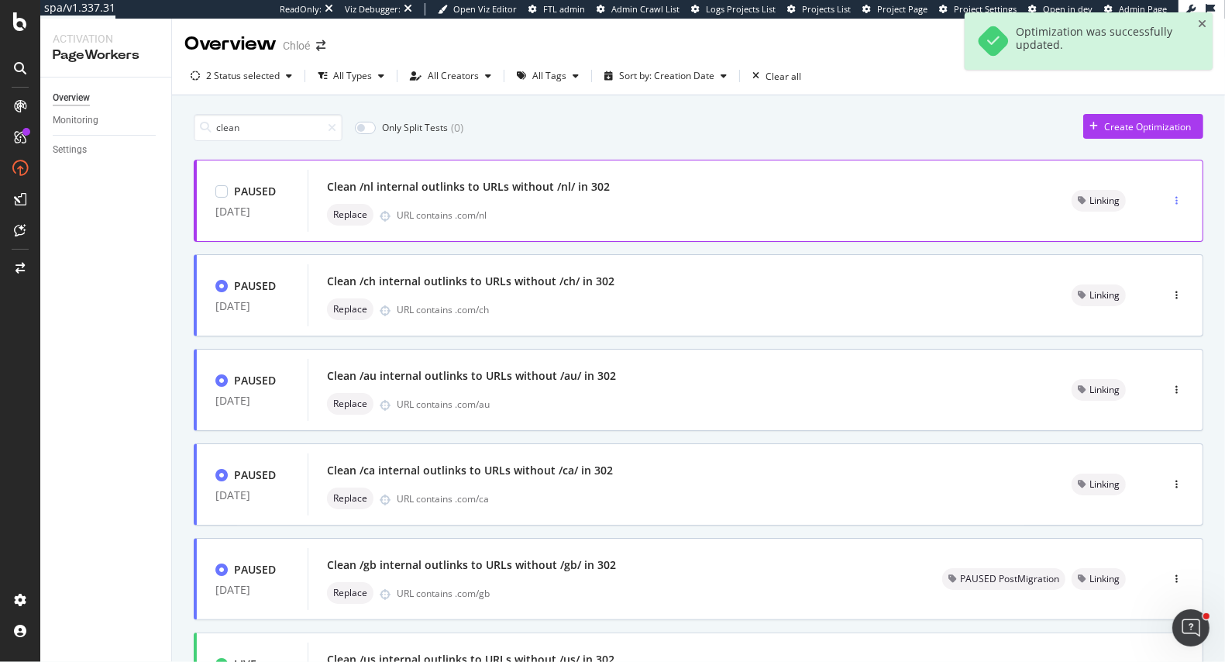
click at [1178, 198] on icon "button" at bounding box center [1176, 200] width 2 height 9
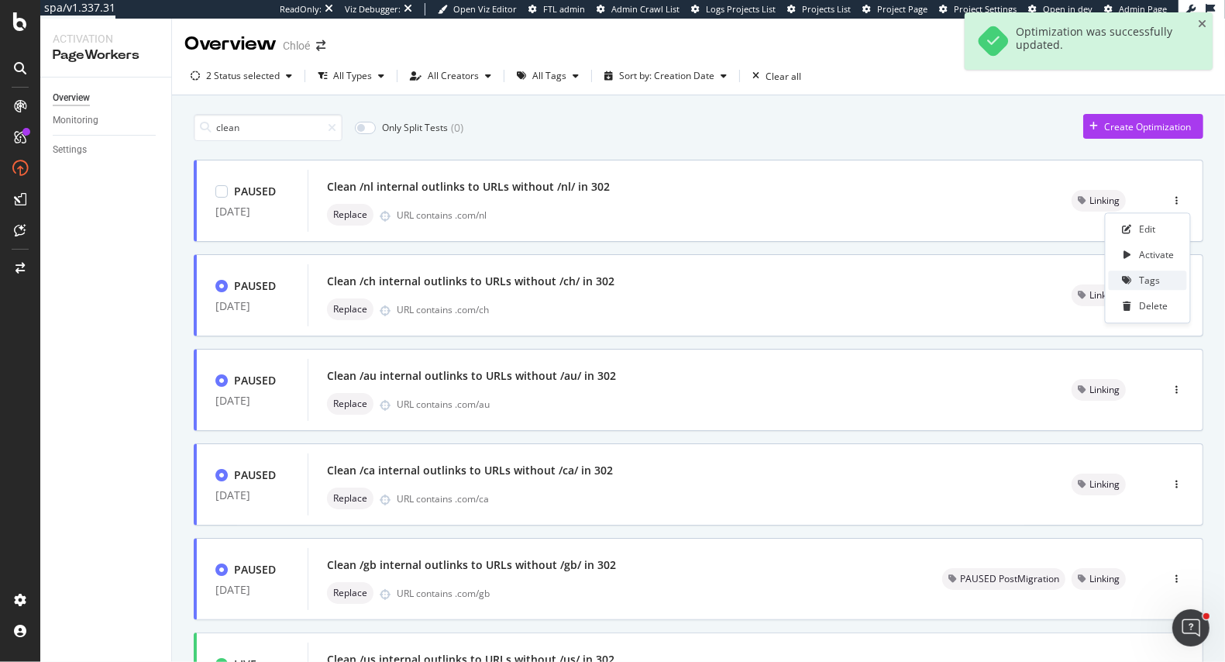
click at [1160, 282] on div "Tags" at bounding box center [1148, 280] width 78 height 19
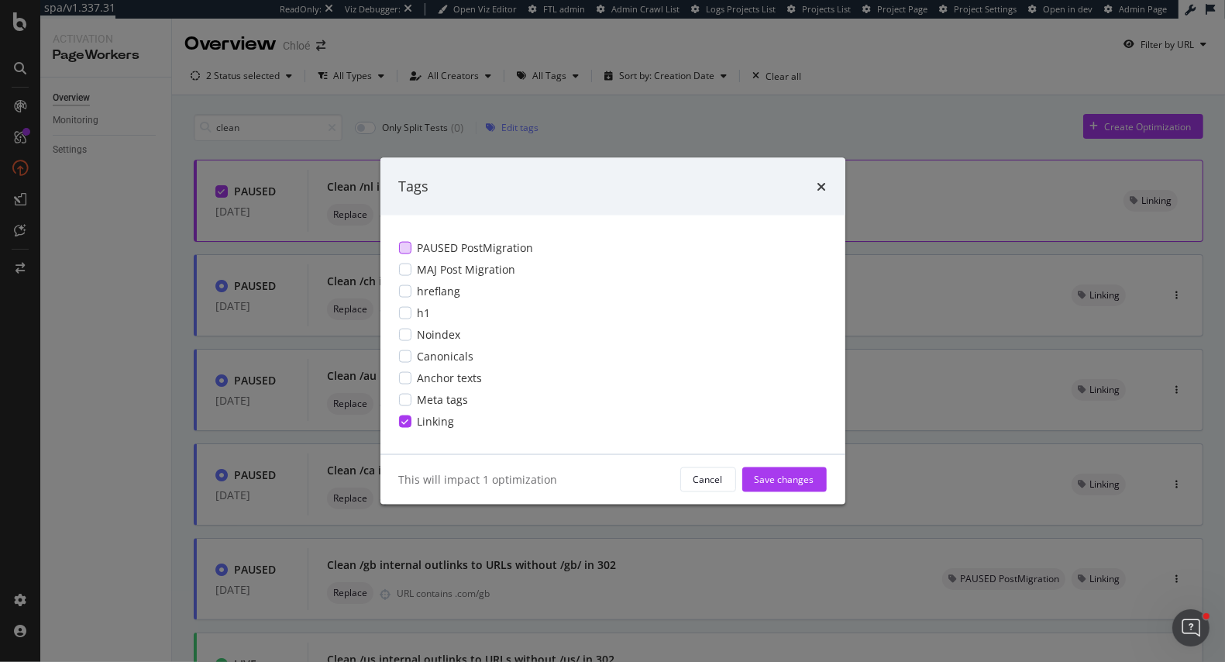
click at [405, 247] on div "modal" at bounding box center [405, 247] width 12 height 12
click at [765, 474] on div "Save changes" at bounding box center [785, 479] width 60 height 13
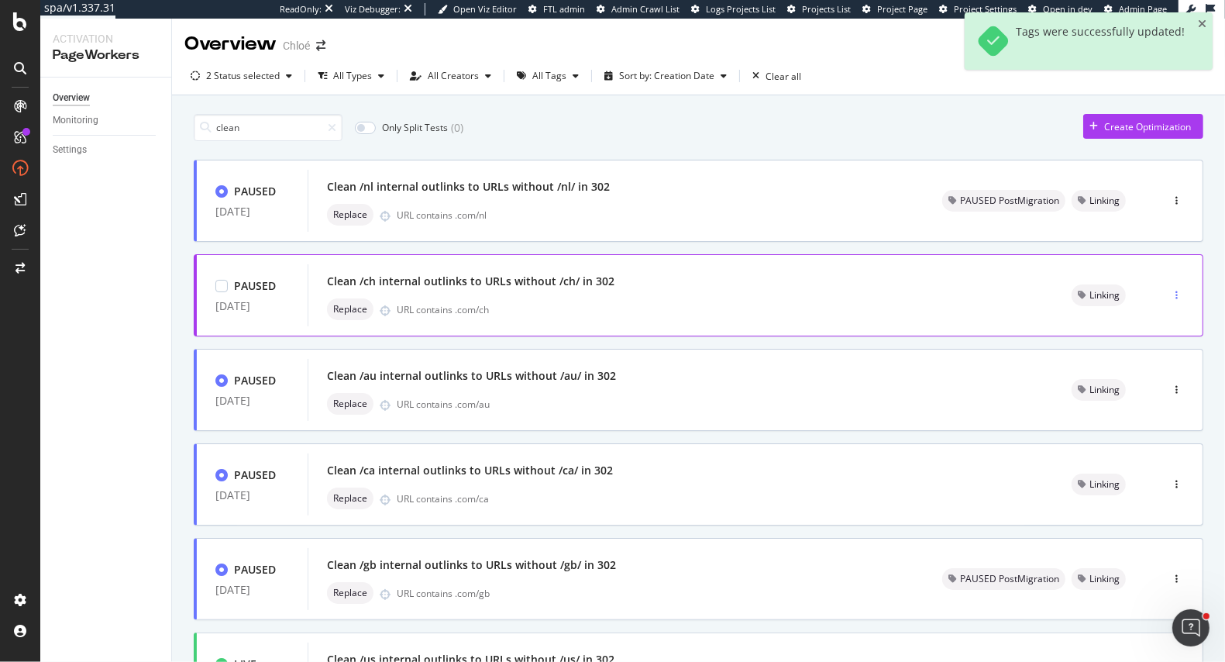
click at [1174, 294] on div "button" at bounding box center [1176, 295] width 15 height 9
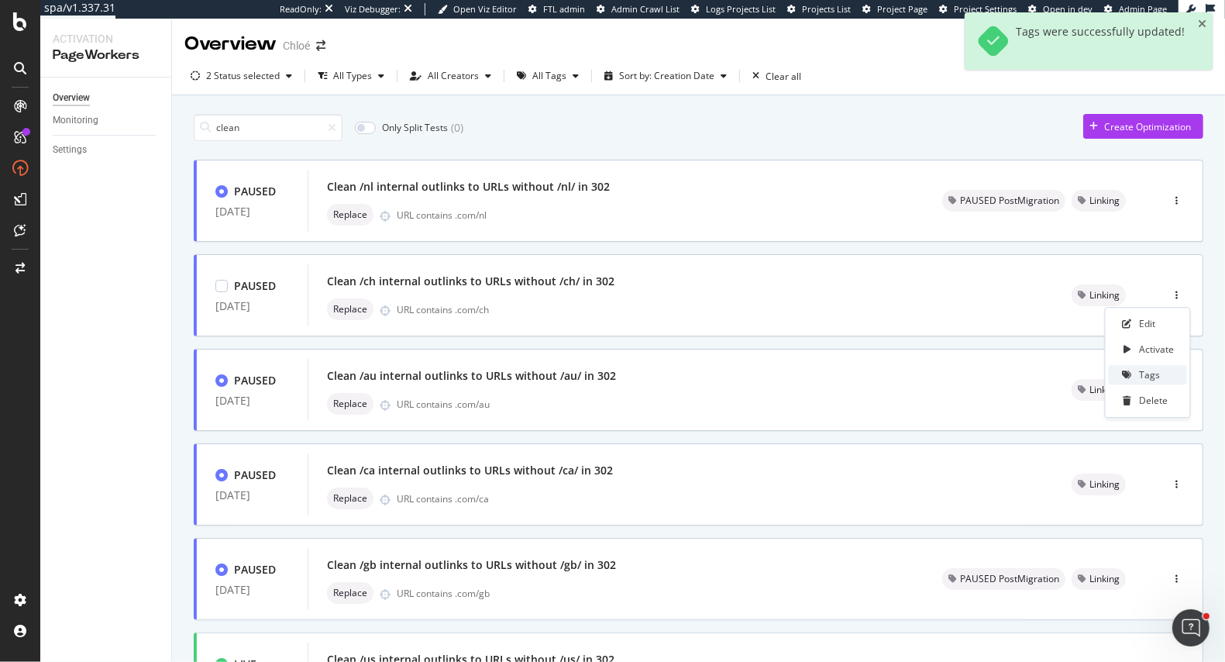
click at [1154, 378] on div "Tags" at bounding box center [1150, 375] width 21 height 13
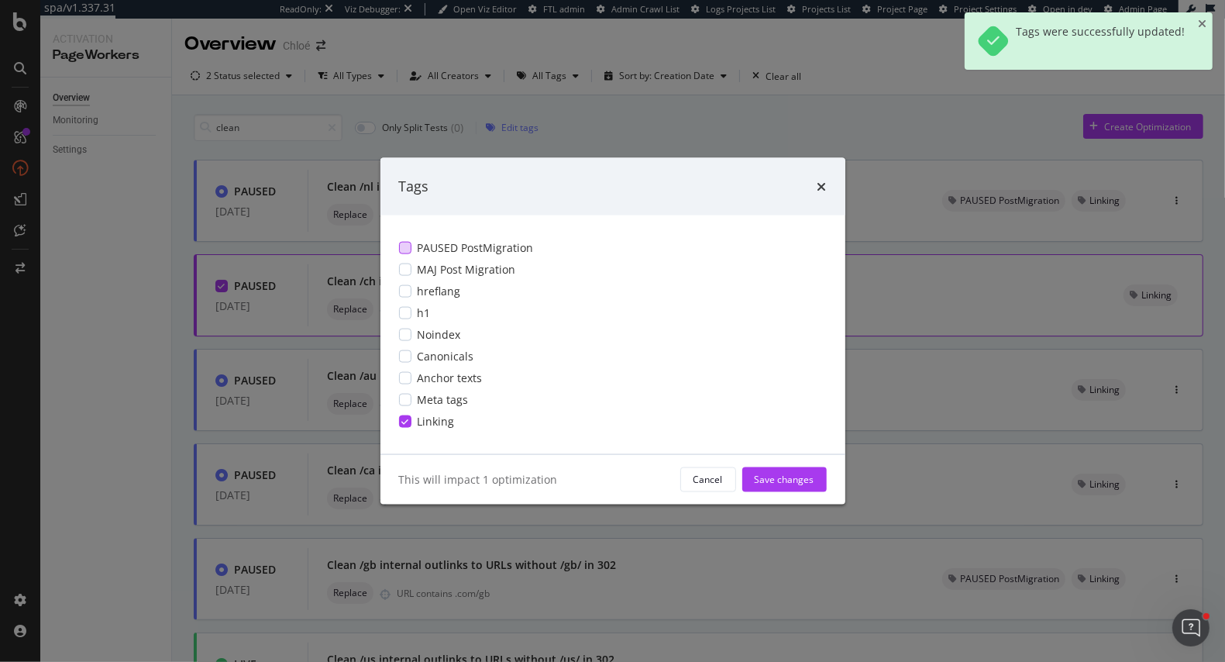
click at [483, 249] on span "PAUSED PostMigration" at bounding box center [476, 246] width 116 height 15
click at [793, 473] on div "Save changes" at bounding box center [785, 479] width 60 height 13
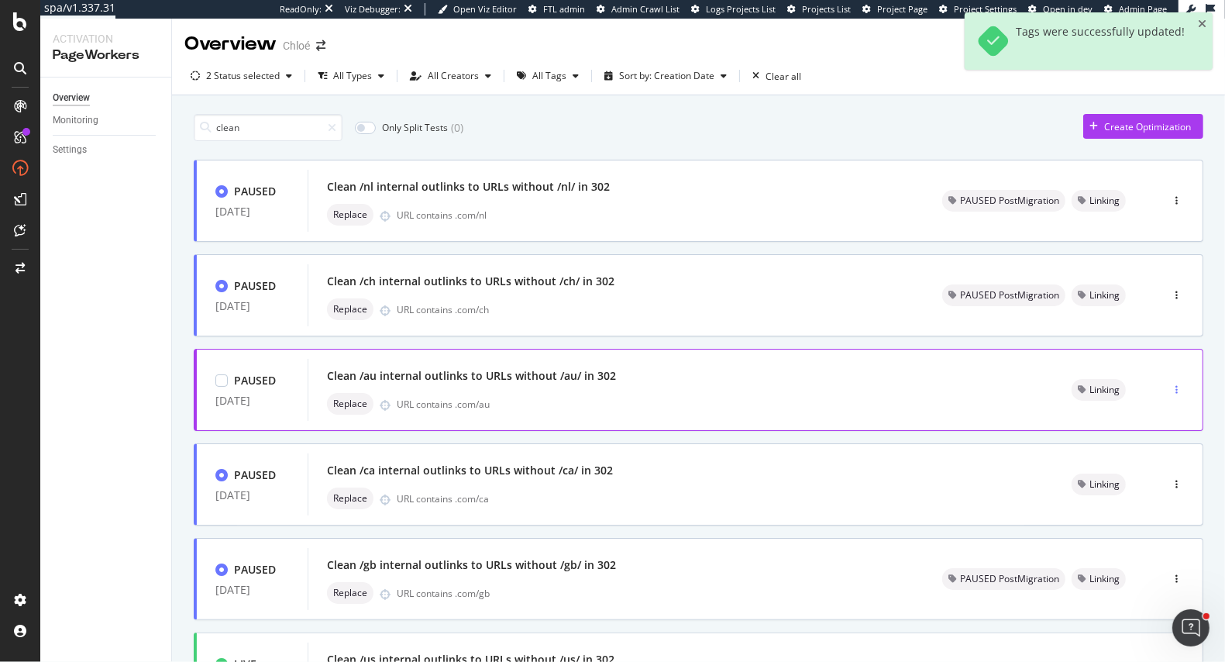
click at [1178, 386] on icon "button" at bounding box center [1176, 389] width 2 height 9
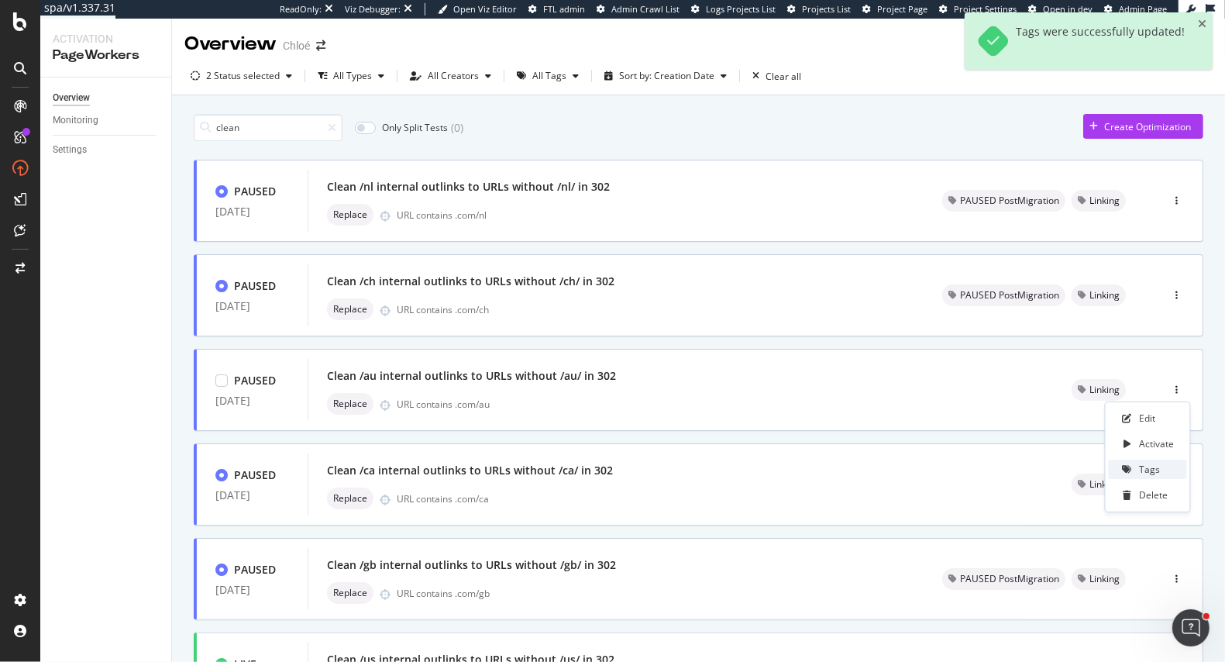
click at [1144, 468] on div "Tags" at bounding box center [1150, 468] width 21 height 13
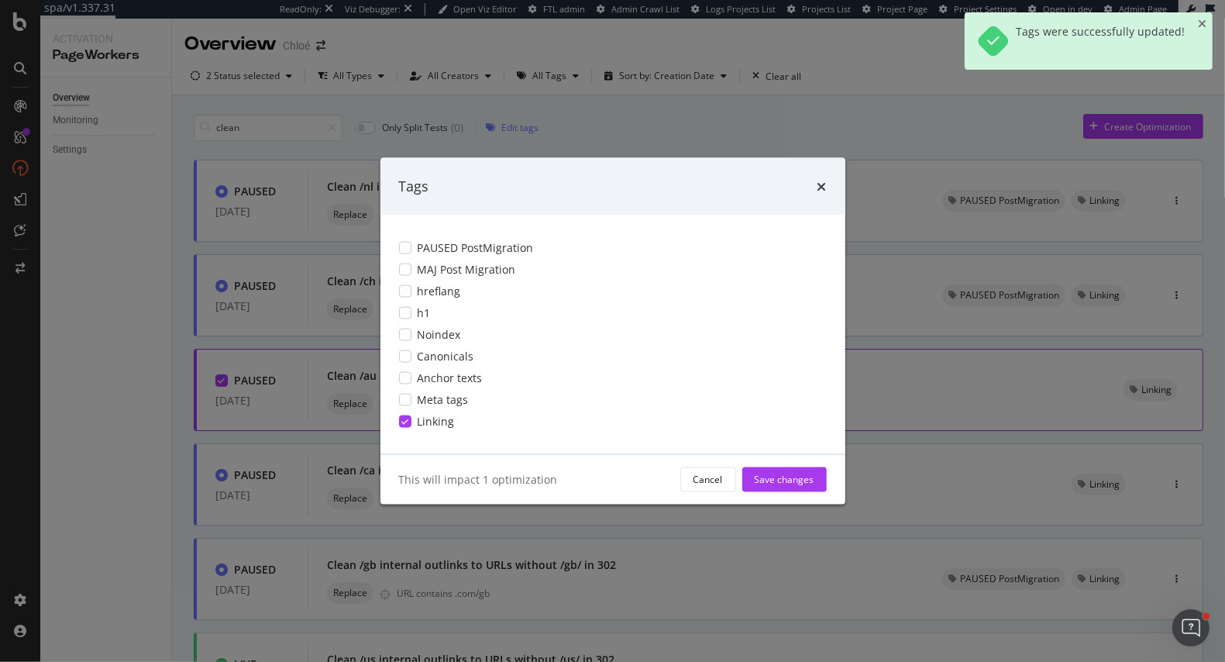
click at [591, 234] on div "PAUSED PostMigration MAJ Post Migration hreflang h1 Noindex Canonicals Anchor t…" at bounding box center [612, 334] width 465 height 239
click at [569, 250] on div "PAUSED PostMigration" at bounding box center [613, 246] width 428 height 15
click at [787, 482] on div "Save changes" at bounding box center [785, 479] width 60 height 13
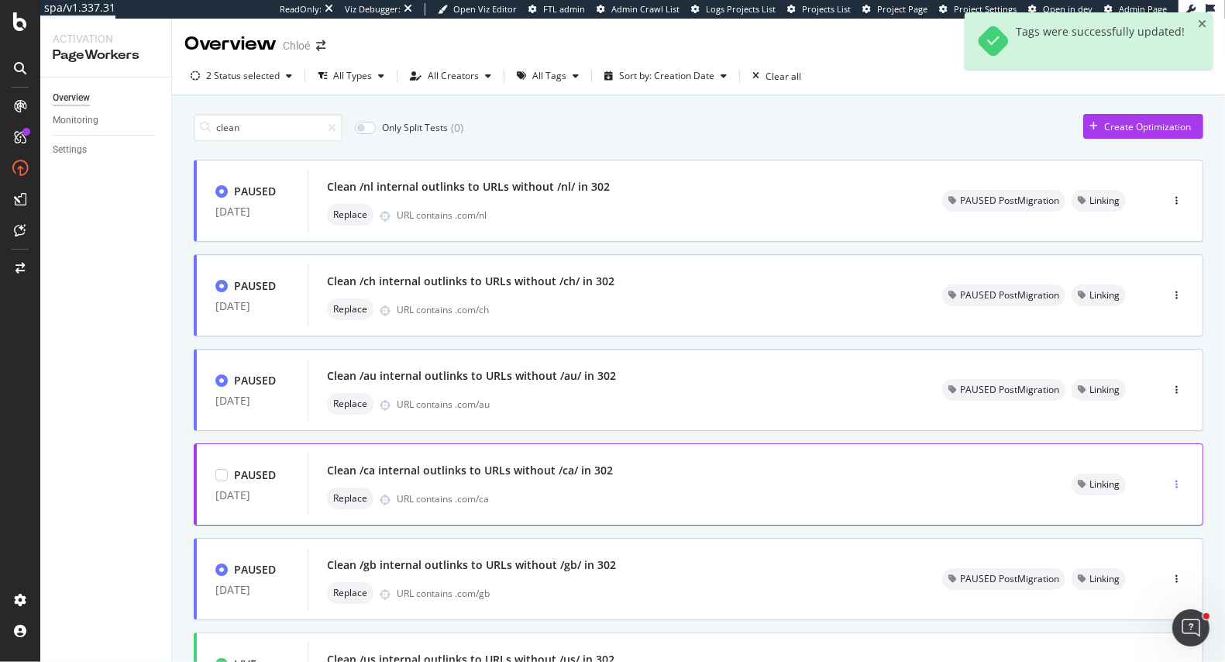
click at [1175, 486] on icon "button" at bounding box center [1176, 484] width 2 height 9
click at [1150, 565] on div "Tags" at bounding box center [1150, 563] width 21 height 13
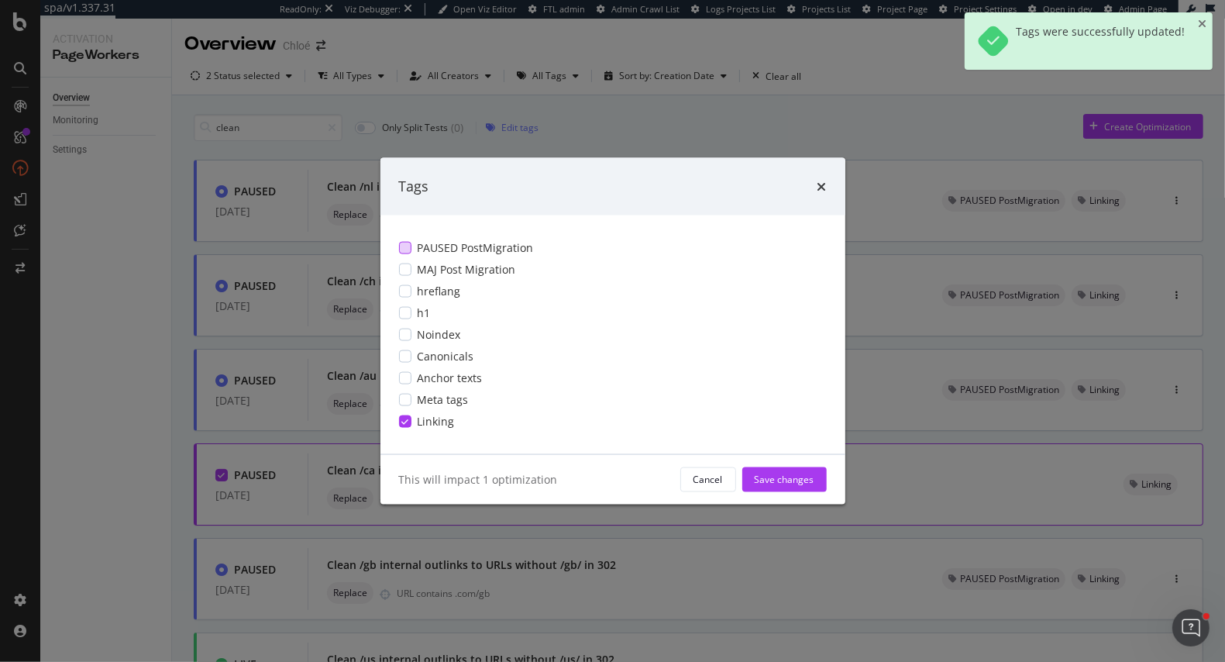
click at [404, 246] on div "modal" at bounding box center [405, 247] width 12 height 12
click at [740, 477] on div "Cancel Save changes" at bounding box center [753, 478] width 146 height 25
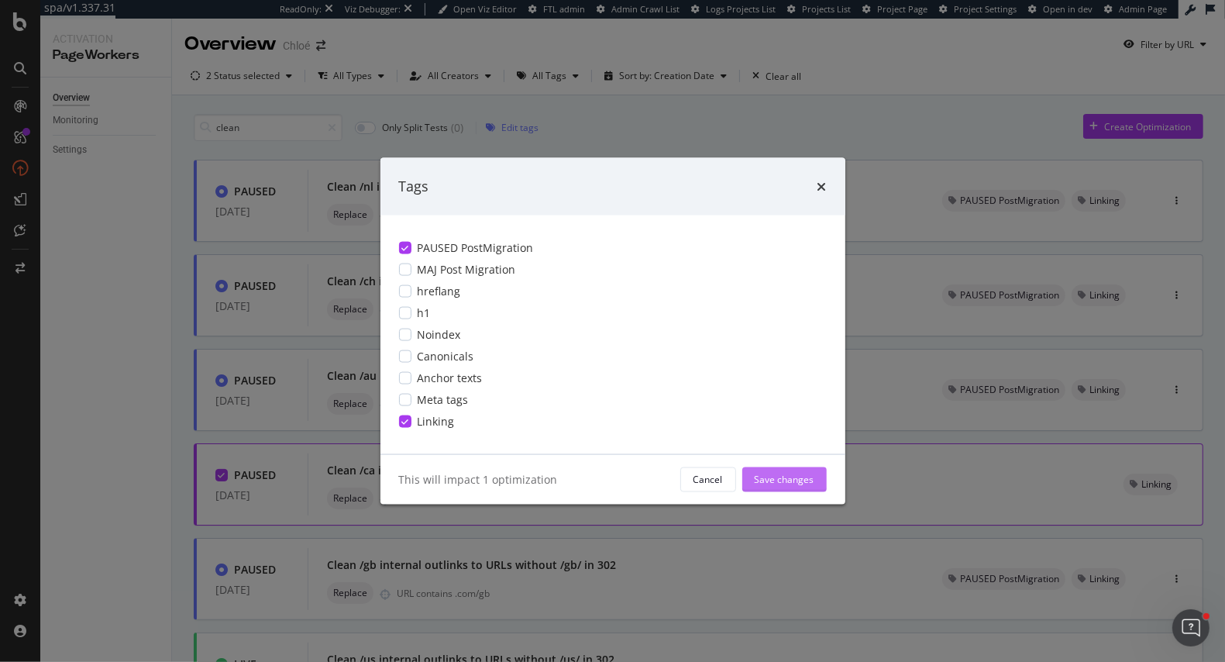
click at [769, 480] on div "Save changes" at bounding box center [785, 479] width 60 height 13
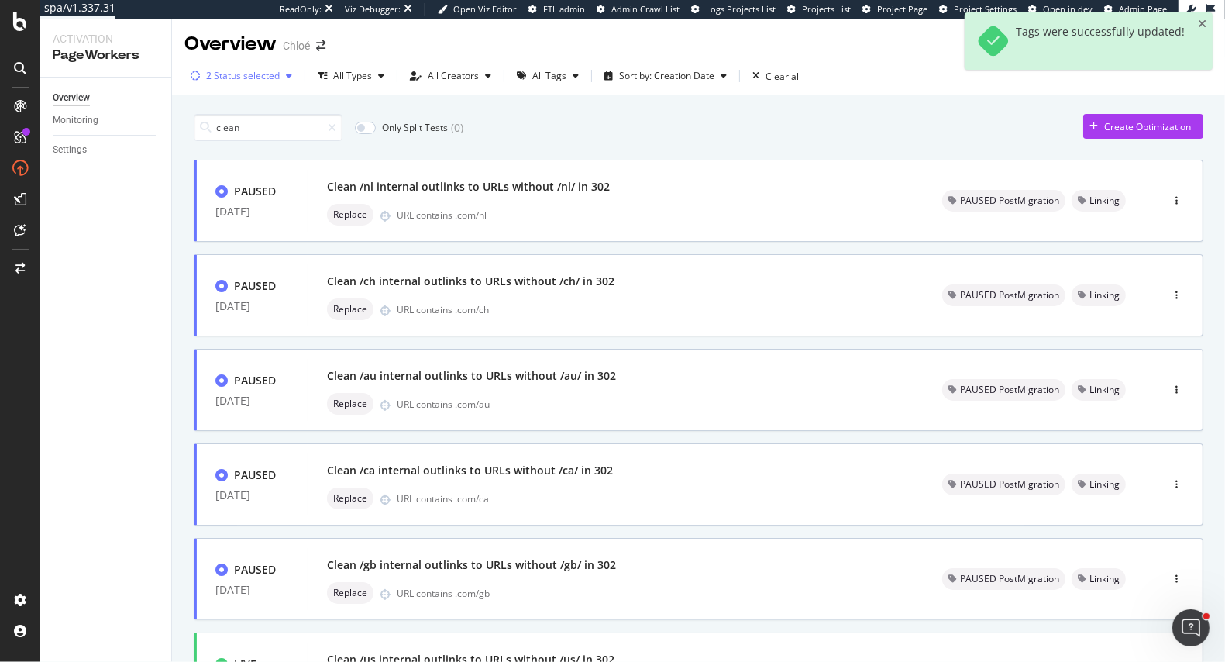
click at [240, 72] on div "2 Status selected" at bounding box center [243, 75] width 74 height 9
click at [206, 107] on div at bounding box center [204, 108] width 12 height 12
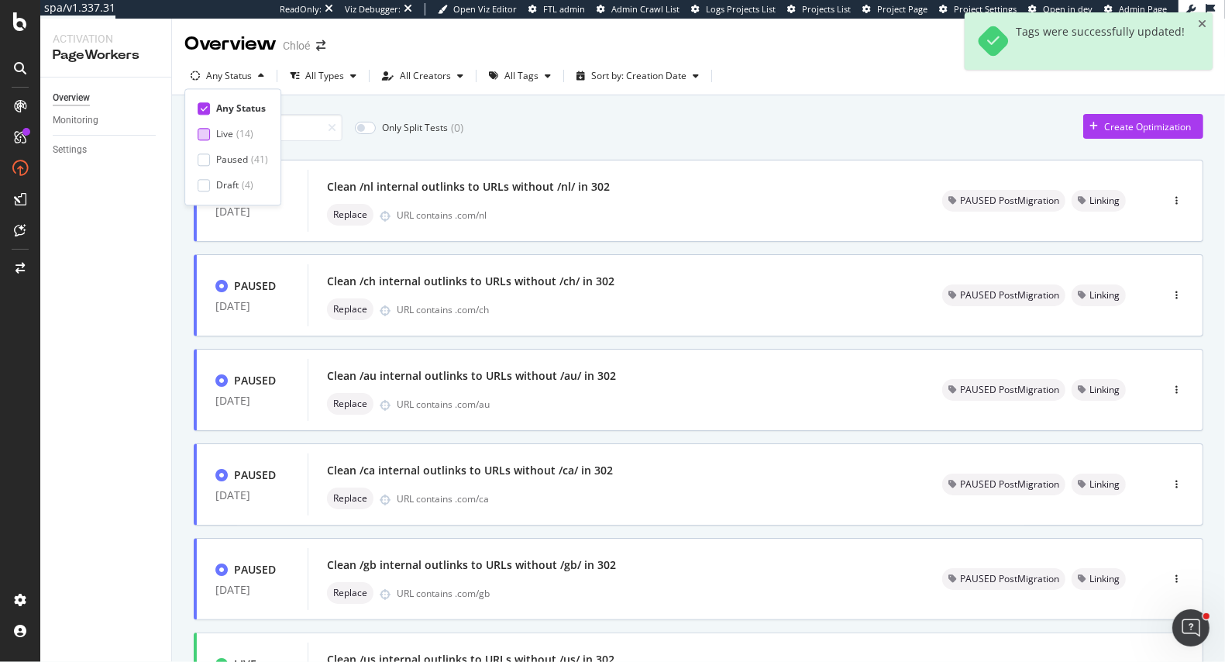
click at [207, 130] on div at bounding box center [204, 134] width 12 height 12
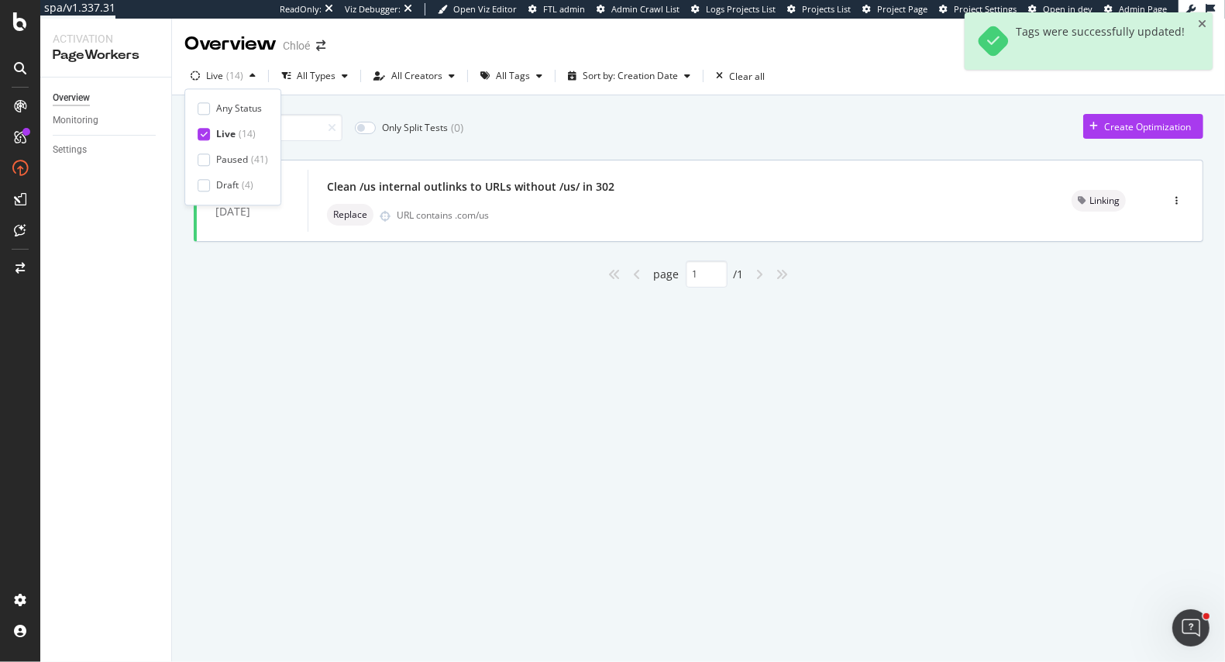
click at [521, 131] on div "clean Only Split Tests ( 0 ) Create Optimization" at bounding box center [698, 127] width 1009 height 27
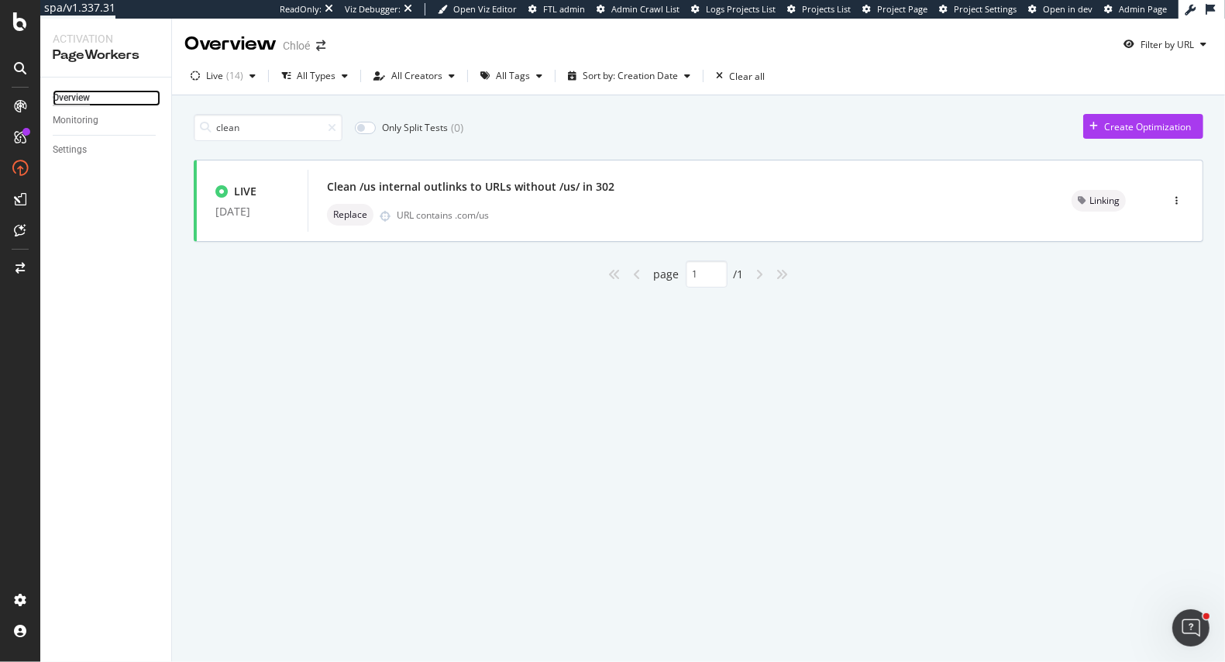
click at [70, 96] on div "Overview" at bounding box center [71, 98] width 37 height 16
click at [328, 125] on icon at bounding box center [332, 127] width 9 height 11
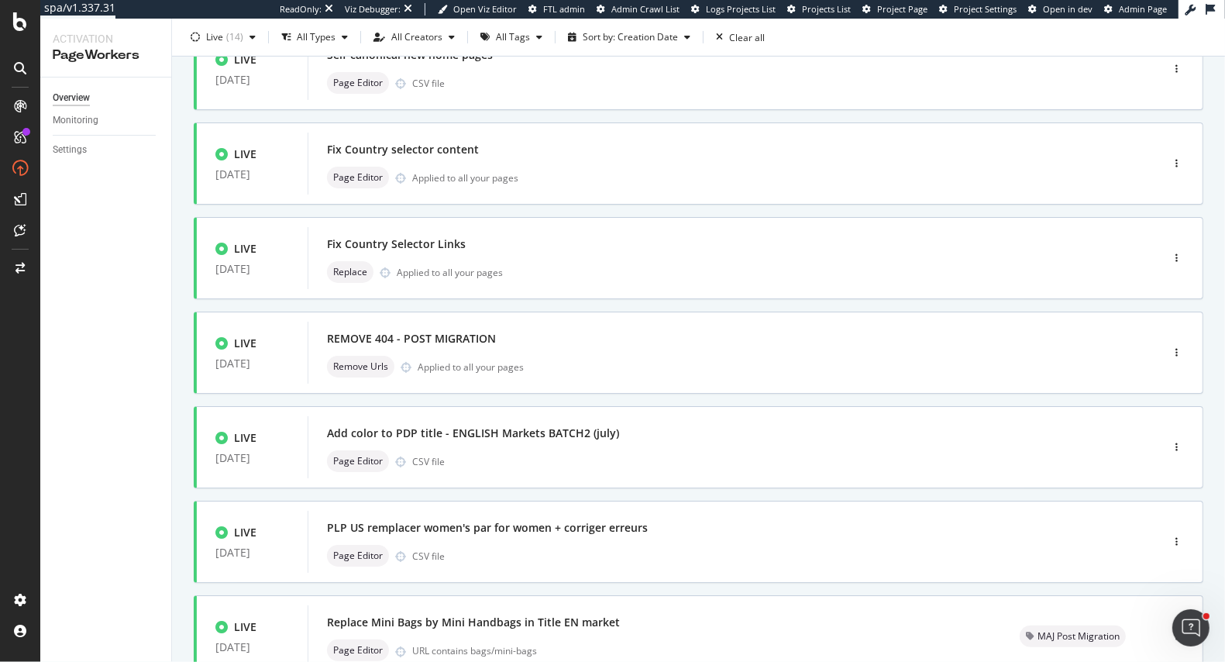
scroll to position [529, 0]
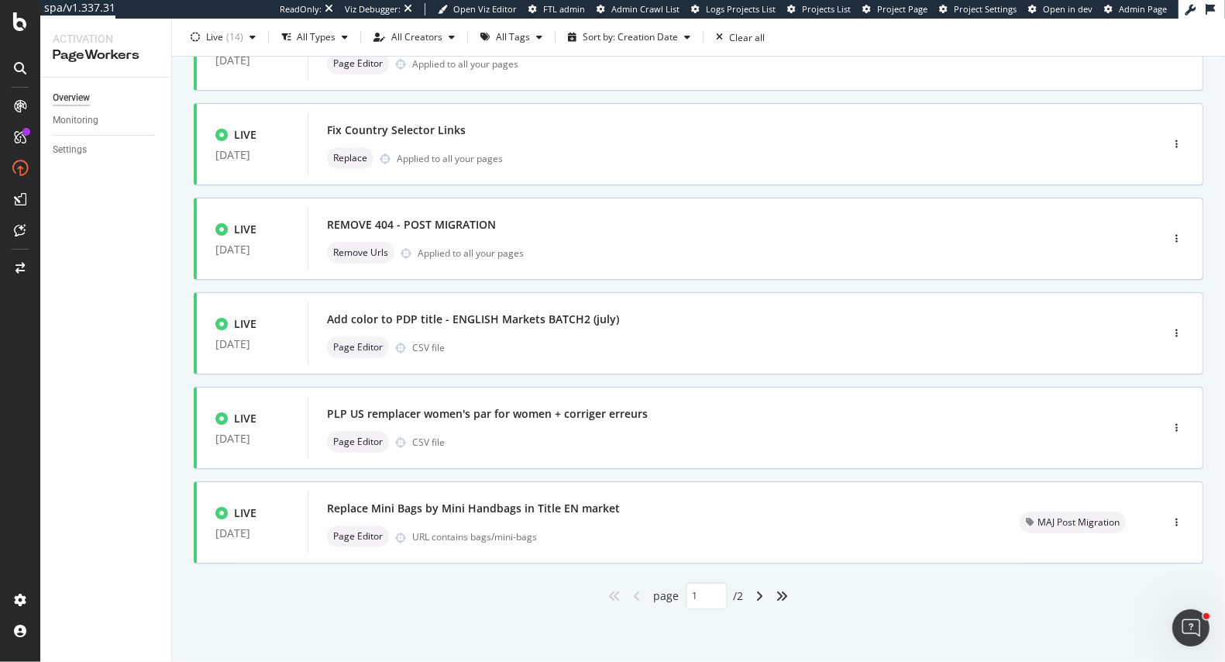
click at [765, 597] on div "angle-right" at bounding box center [760, 595] width 20 height 25
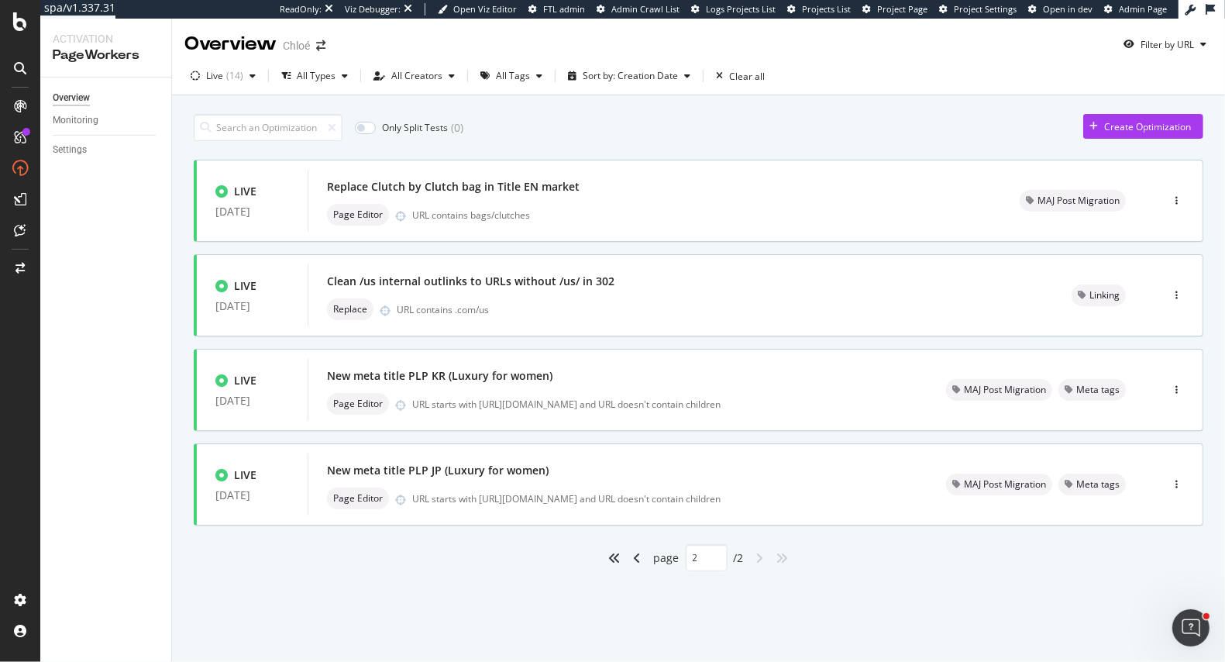
scroll to position [0, 0]
click at [634, 559] on icon "angle-left" at bounding box center [638, 558] width 8 height 12
type input "1"
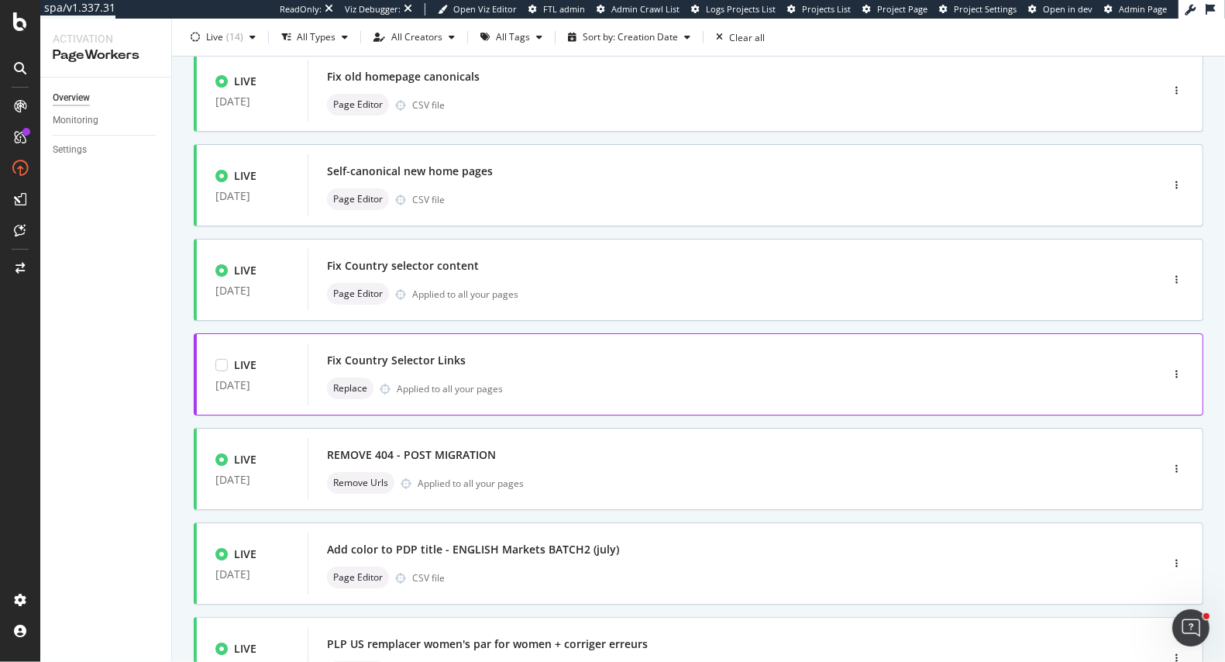
scroll to position [304, 0]
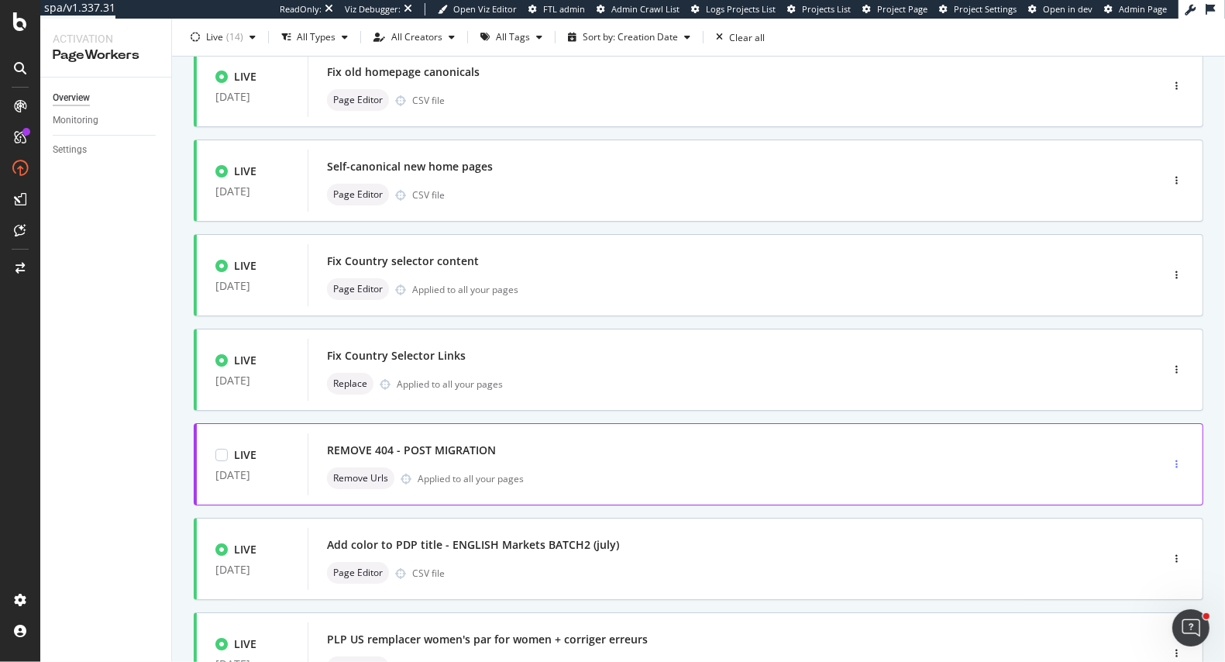
click at [1177, 464] on icon "button" at bounding box center [1176, 463] width 2 height 9
click at [1140, 536] on div "Tags" at bounding box center [1151, 543] width 72 height 19
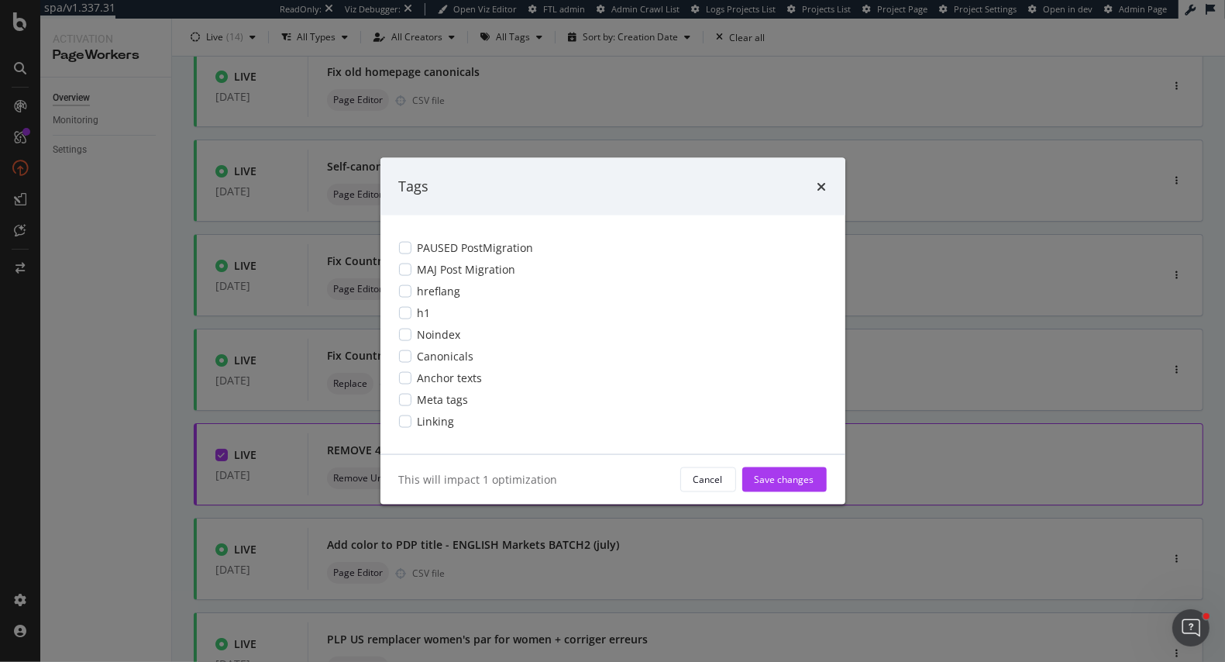
scroll to position [0, 0]
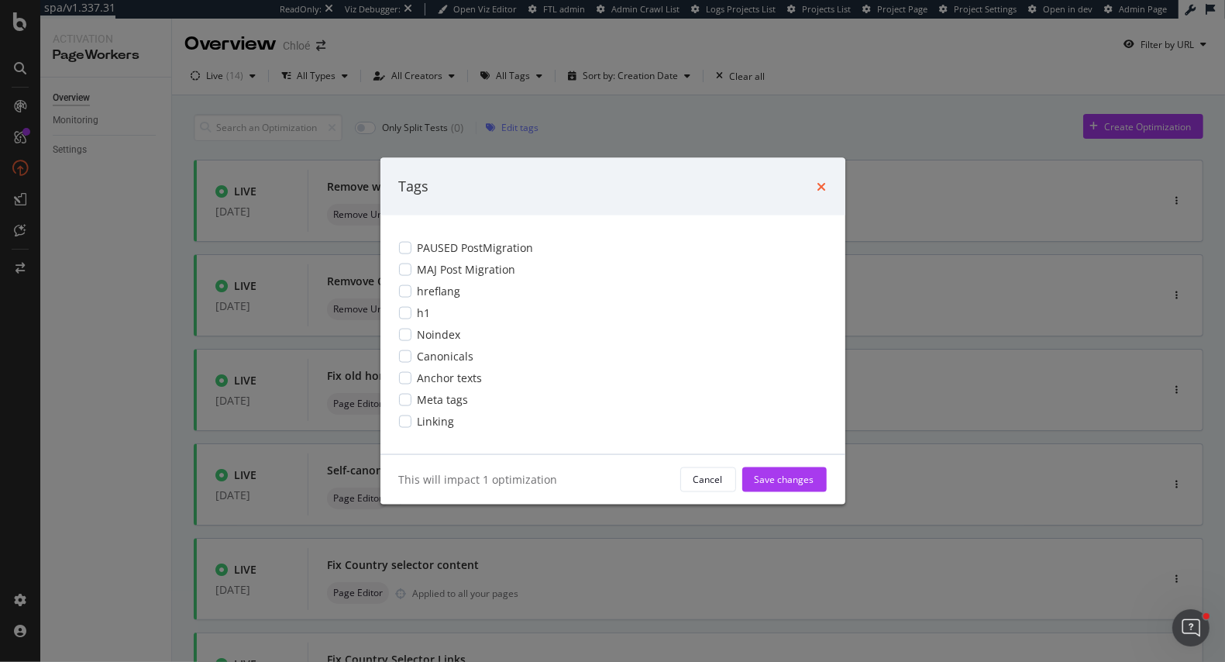
click at [825, 184] on icon "times" at bounding box center [821, 186] width 9 height 12
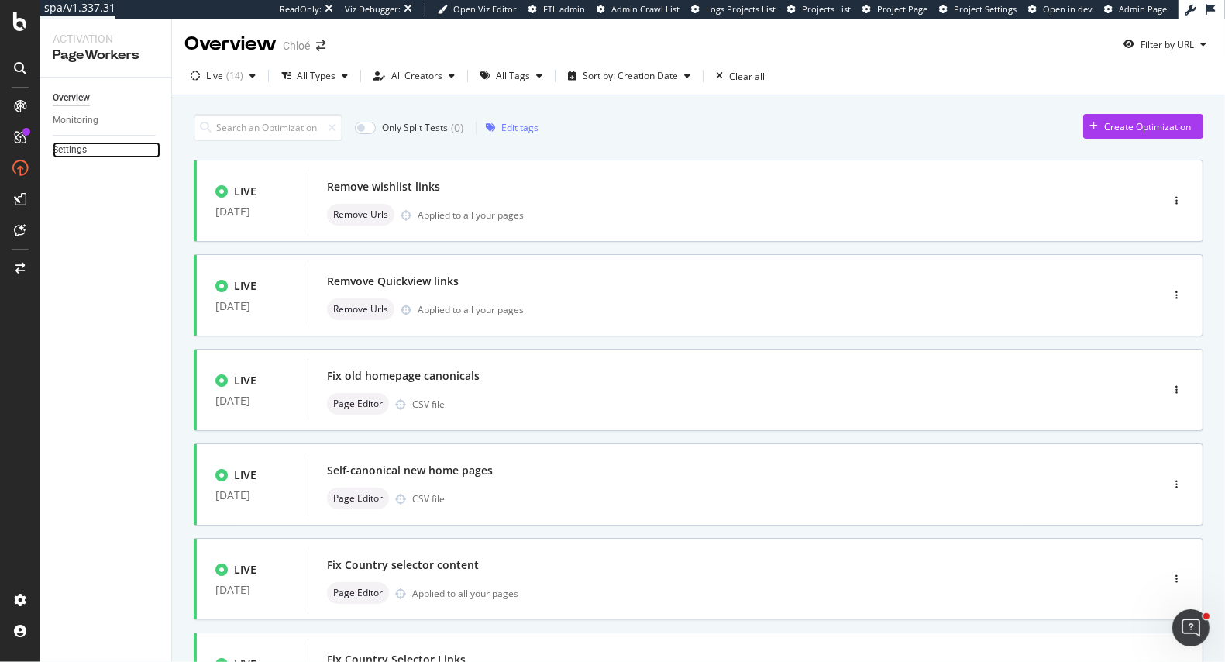
click at [98, 147] on link "Settings" at bounding box center [107, 150] width 108 height 16
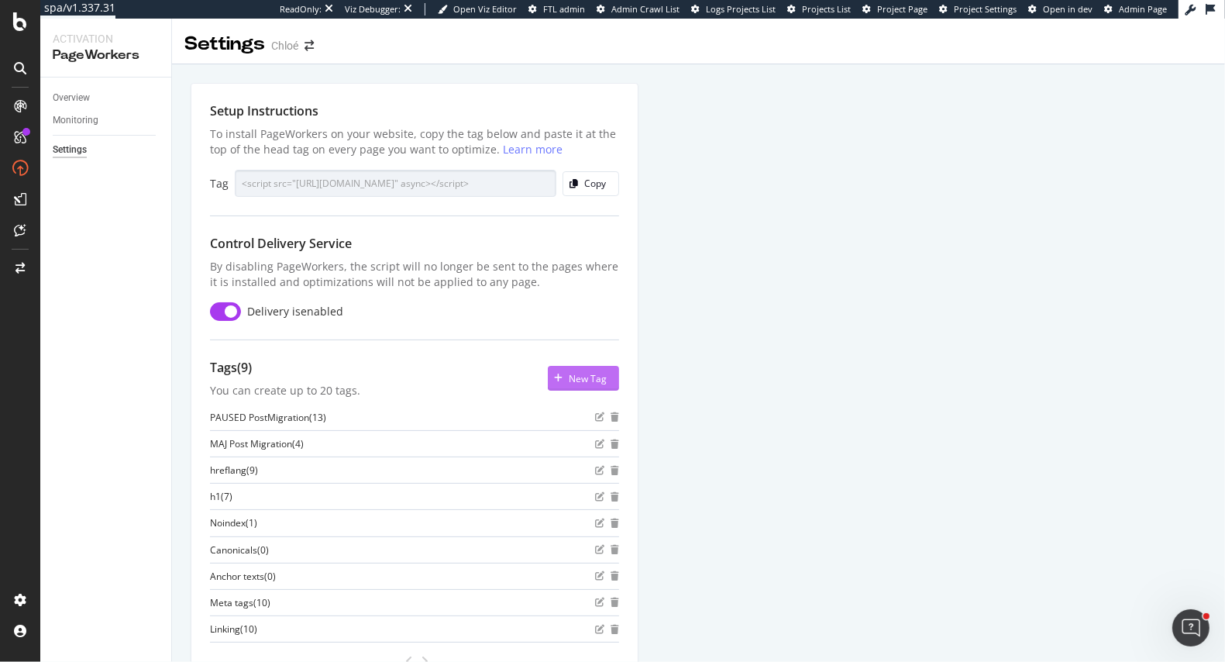
click at [598, 372] on div "New Tag" at bounding box center [588, 378] width 38 height 13
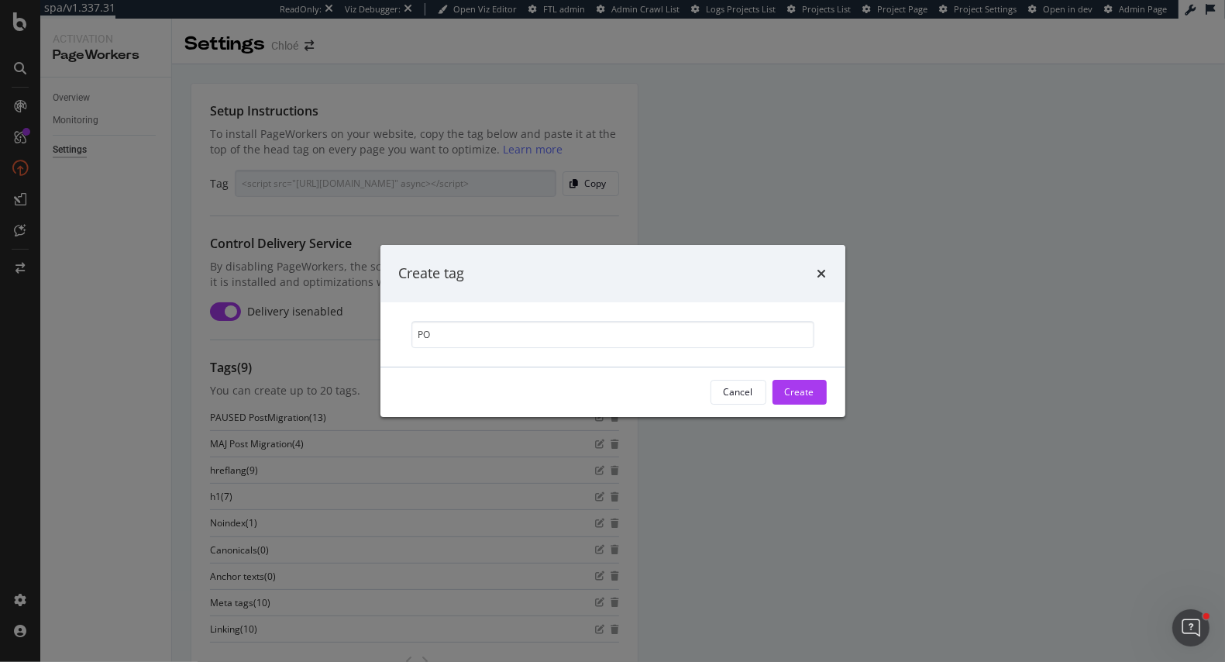
type input "P"
type input "New website"
click at [805, 388] on div "Create" at bounding box center [799, 391] width 29 height 13
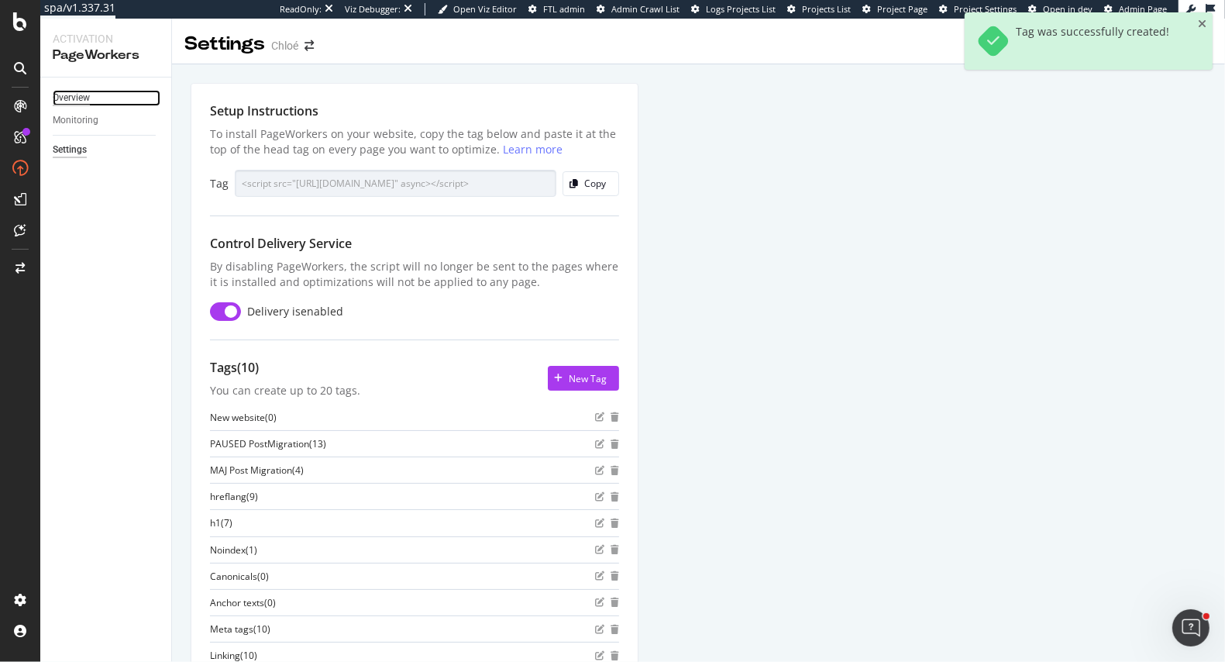
click at [83, 95] on div "Overview" at bounding box center [71, 98] width 37 height 16
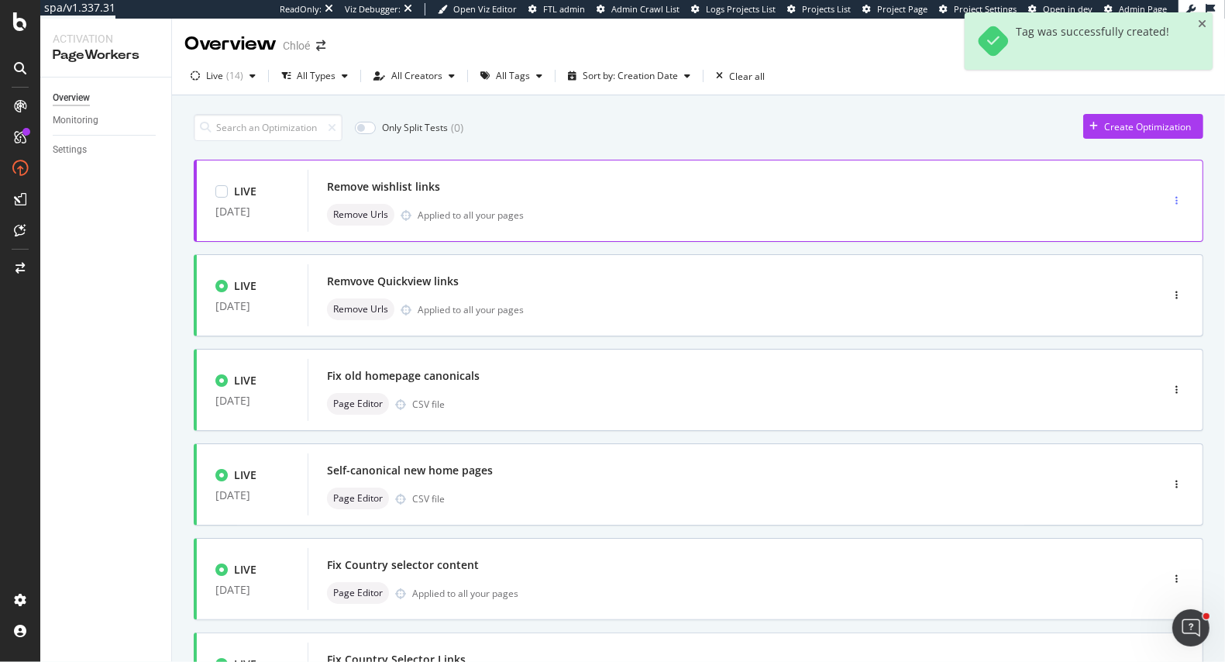
click at [1179, 198] on div "button" at bounding box center [1176, 200] width 15 height 9
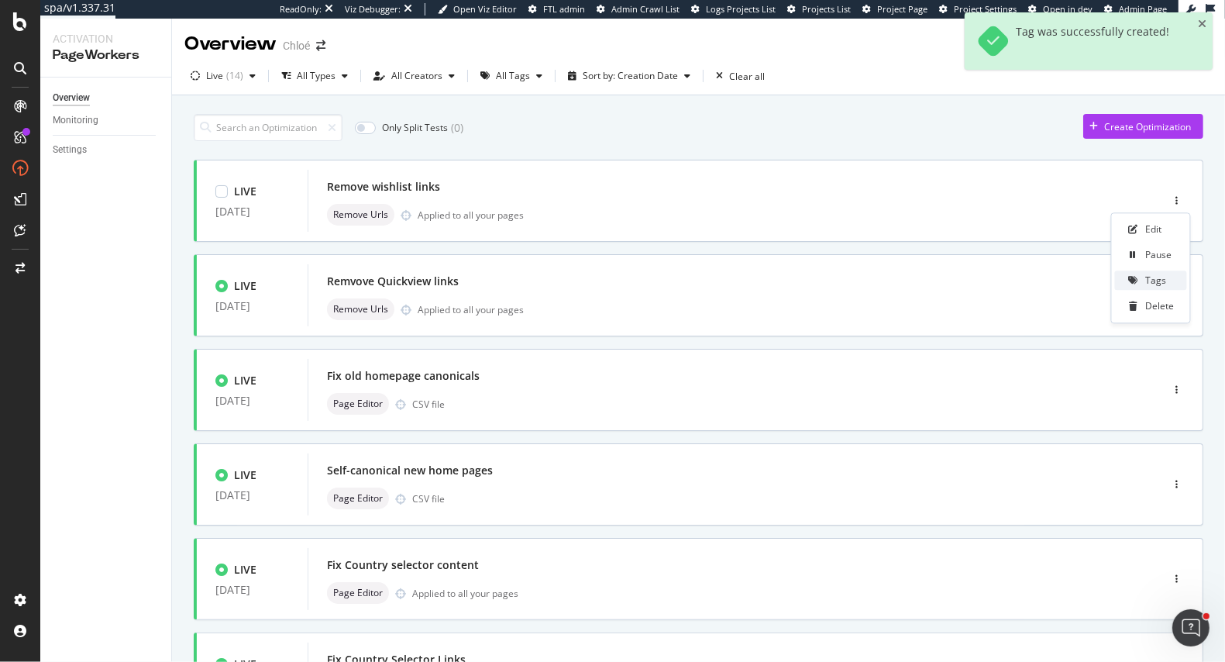
click at [1154, 278] on div "Tags" at bounding box center [1156, 280] width 21 height 13
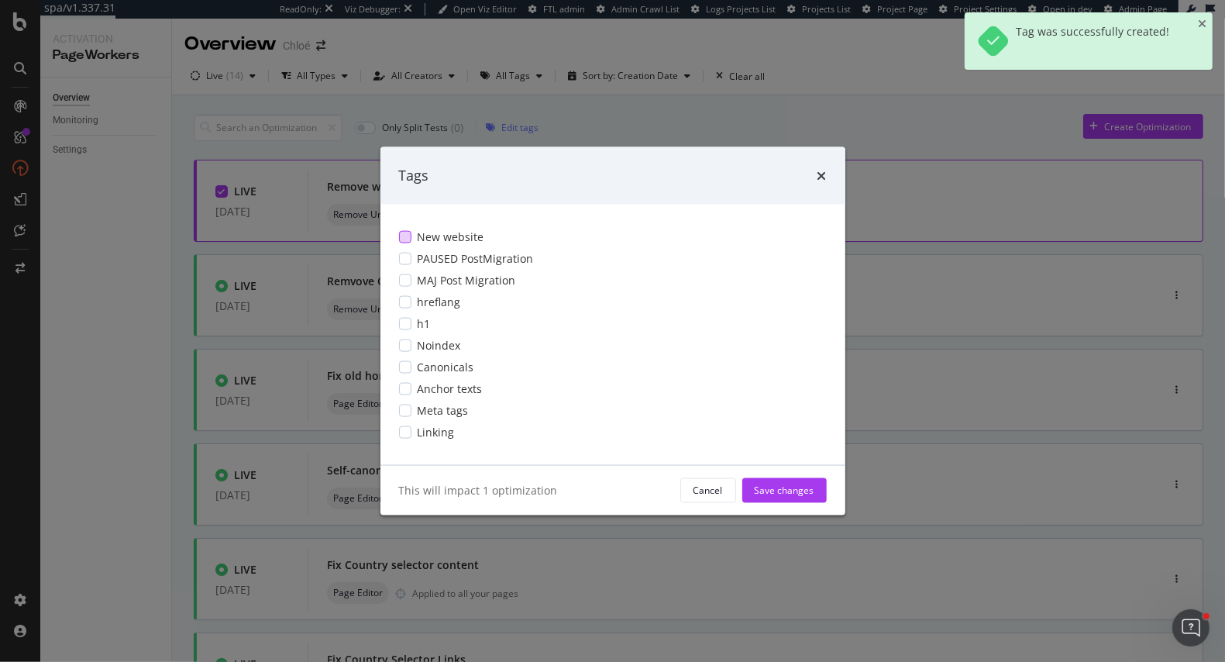
click at [451, 232] on span "New website" at bounding box center [451, 236] width 67 height 15
click at [768, 490] on div "Save changes" at bounding box center [785, 489] width 60 height 13
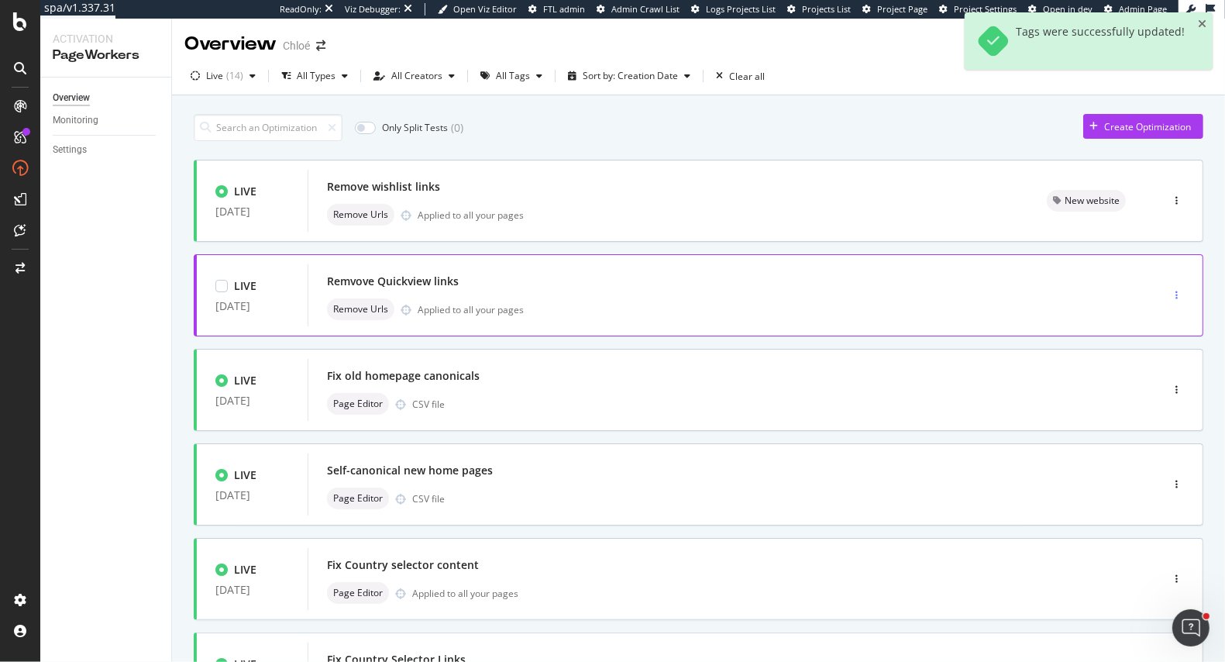
click at [1171, 298] on div "button" at bounding box center [1176, 295] width 15 height 9
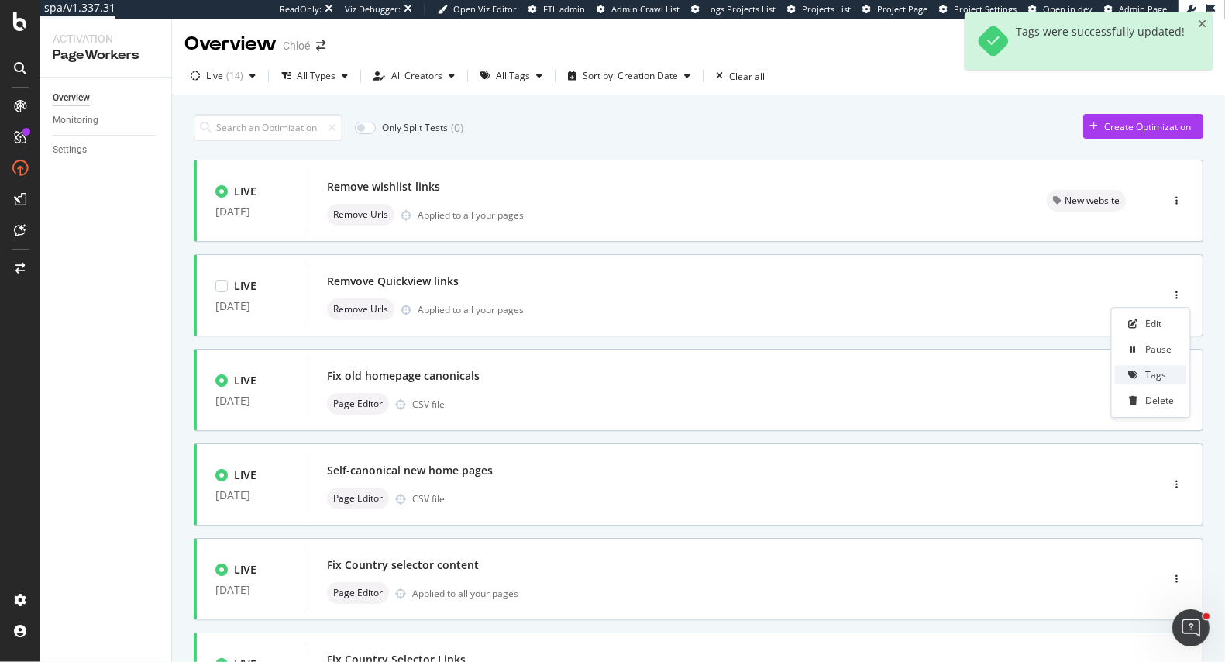
click at [1138, 377] on icon at bounding box center [1133, 374] width 9 height 9
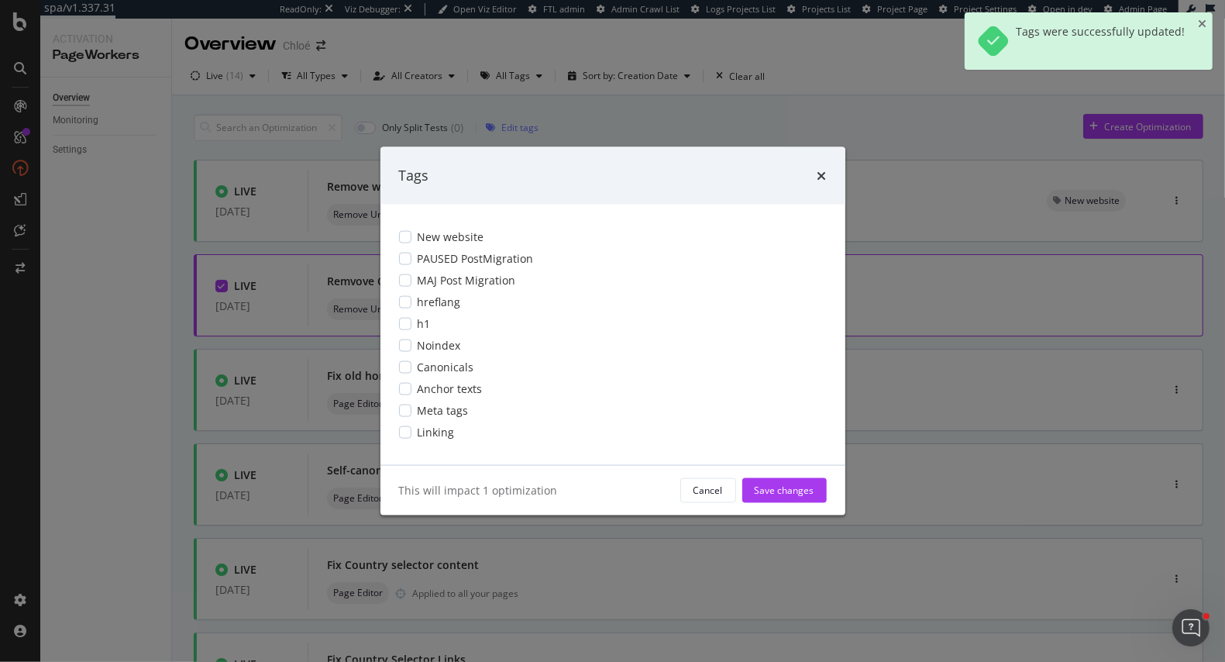
click at [563, 223] on div "New website PAUSED PostMigration MAJ Post Migration hreflang h1 Noindex Canonic…" at bounding box center [612, 334] width 465 height 260
click at [570, 253] on div "PAUSED PostMigration" at bounding box center [613, 257] width 428 height 15
click at [509, 241] on div "New website" at bounding box center [613, 236] width 428 height 15
click at [413, 258] on div "PAUSED PostMigration" at bounding box center [613, 257] width 428 height 15
click at [787, 483] on div "Save changes" at bounding box center [785, 489] width 60 height 13
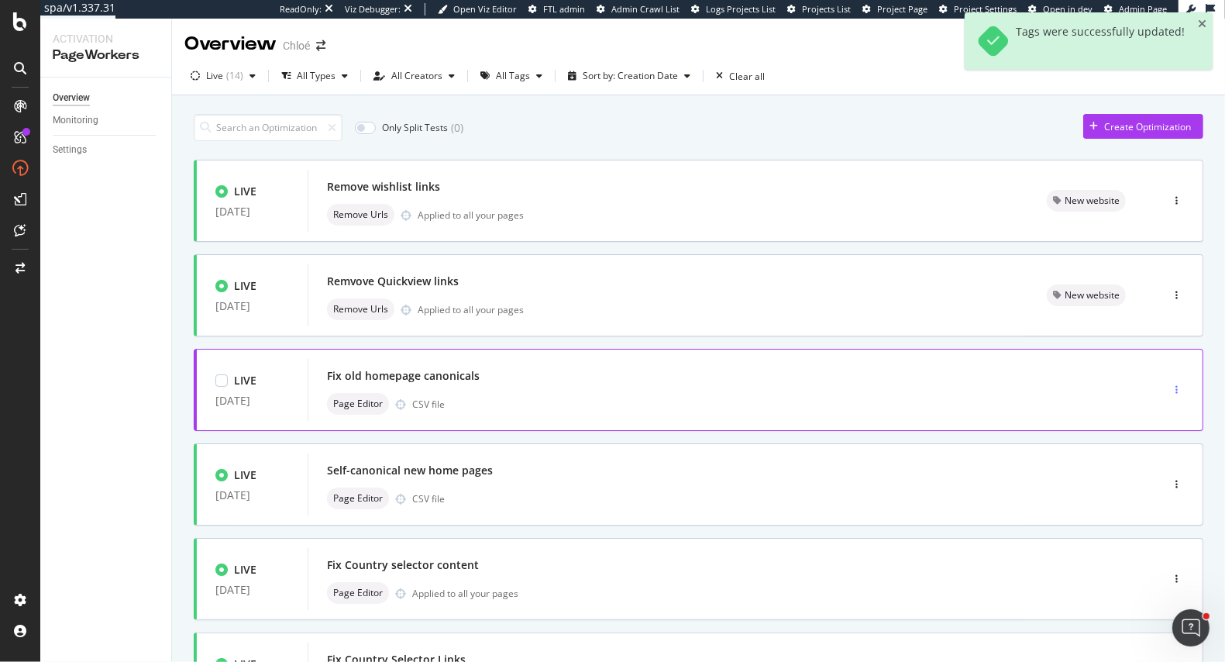
click at [1174, 383] on div "button" at bounding box center [1176, 389] width 15 height 23
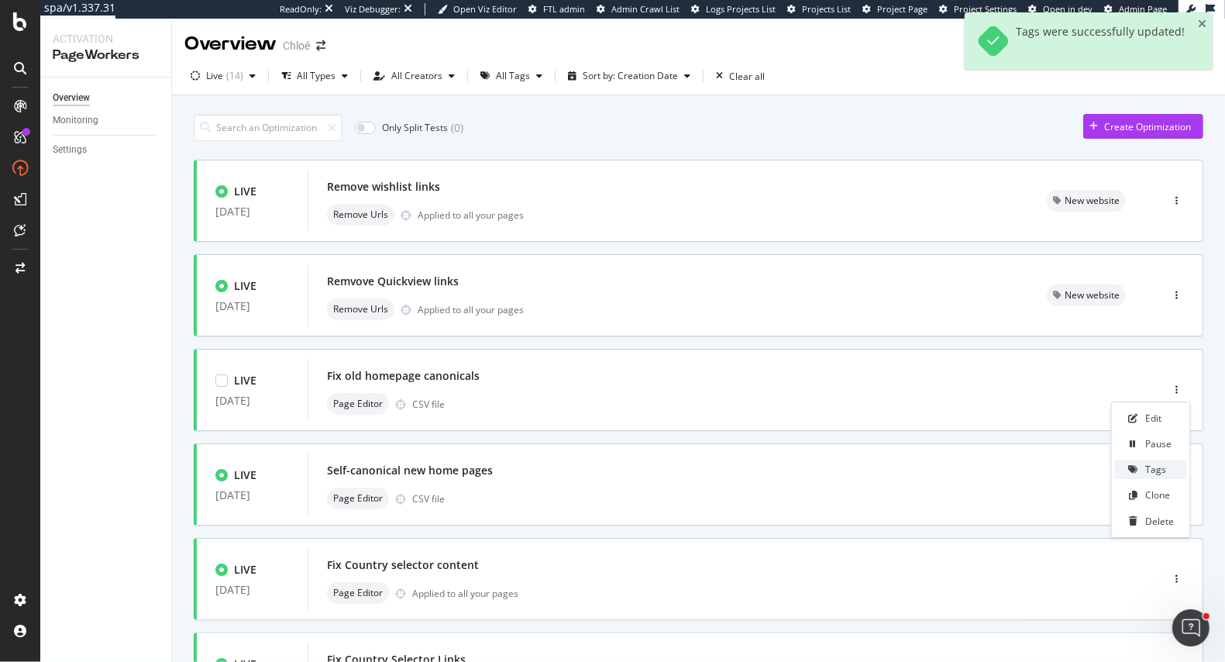
click at [1145, 463] on div "Tags" at bounding box center [1151, 468] width 72 height 19
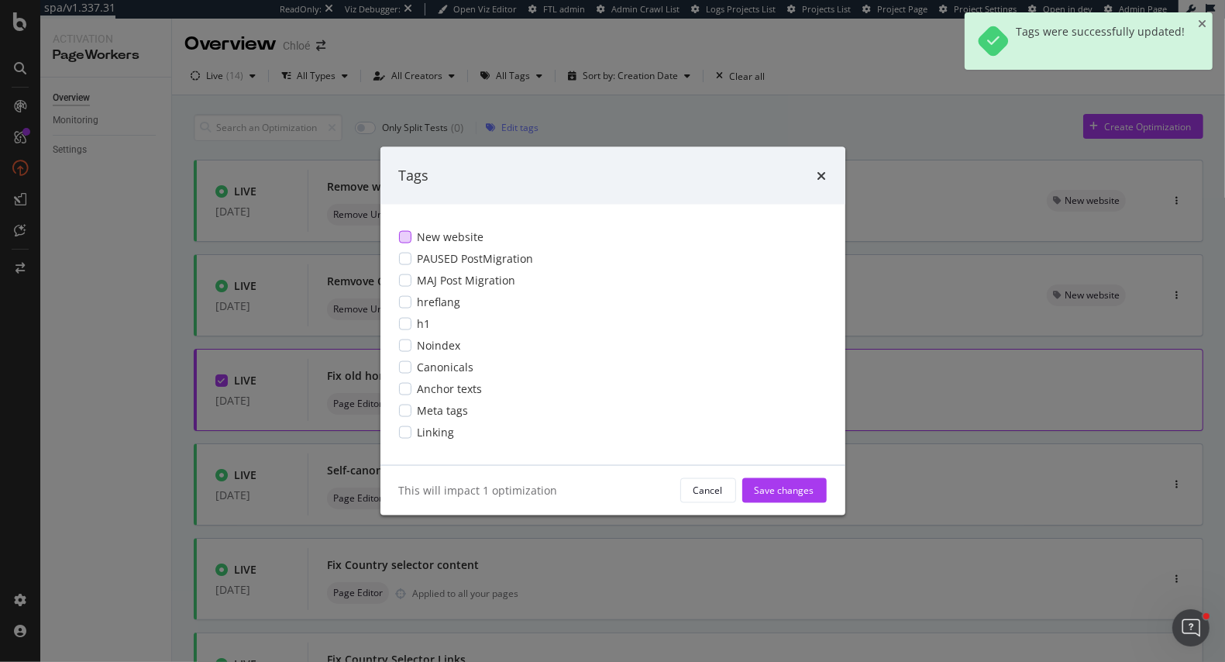
click at [408, 239] on div "modal" at bounding box center [405, 236] width 12 height 12
click at [765, 494] on div "Save changes" at bounding box center [785, 489] width 60 height 13
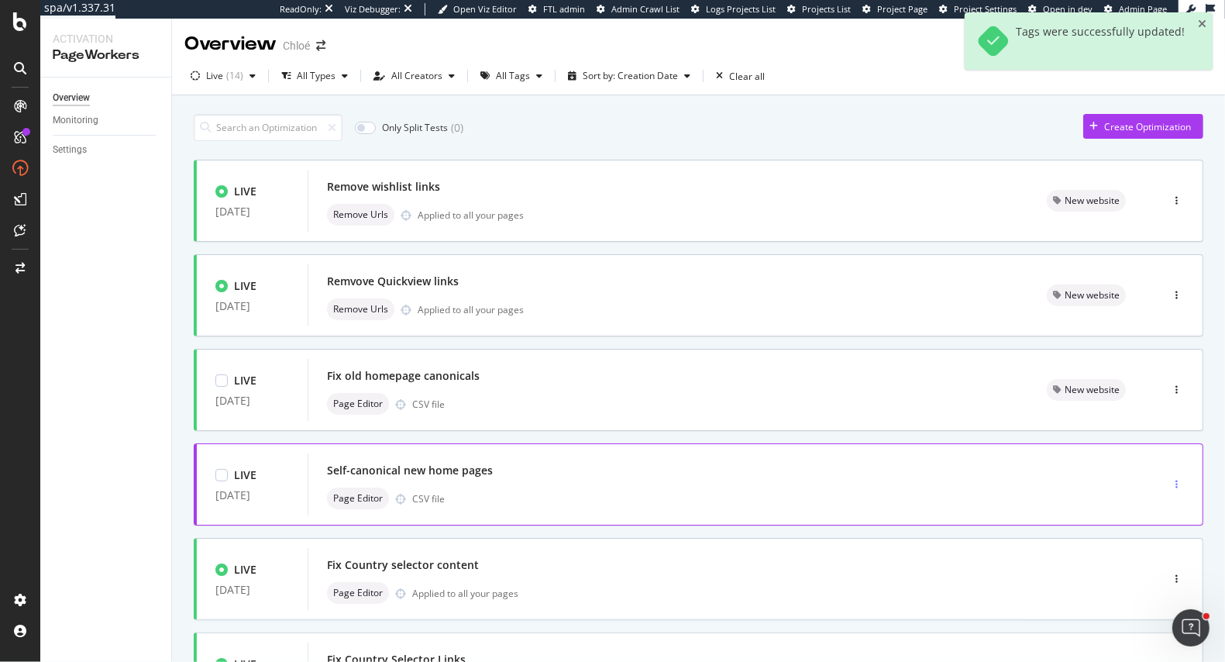
click at [1178, 480] on div "button" at bounding box center [1176, 484] width 15 height 9
click at [1145, 556] on div "Tags" at bounding box center [1151, 563] width 72 height 19
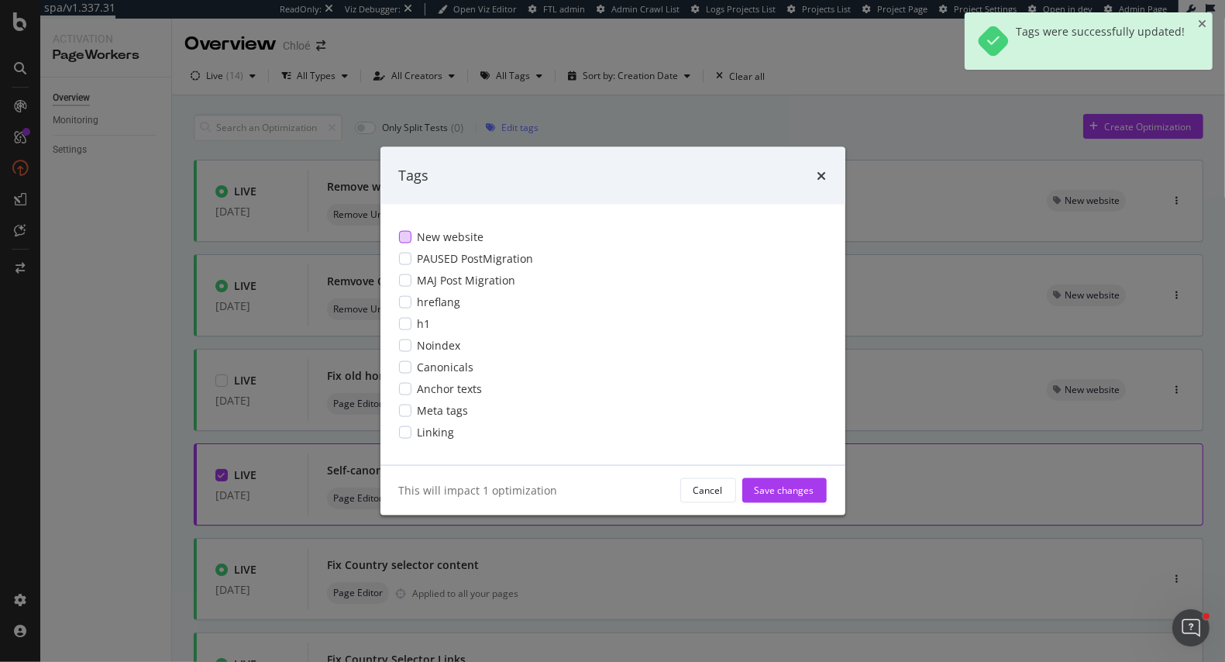
click at [461, 229] on span "New website" at bounding box center [451, 236] width 67 height 15
click at [775, 494] on div "Save changes" at bounding box center [785, 489] width 60 height 13
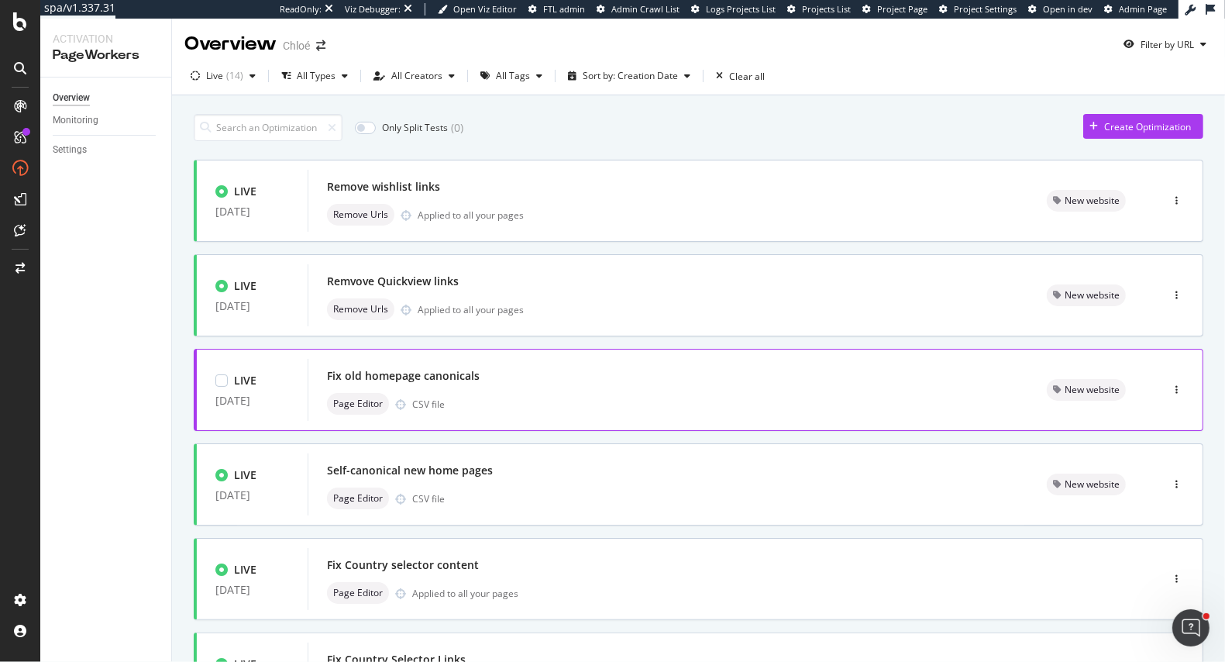
scroll to position [167, 0]
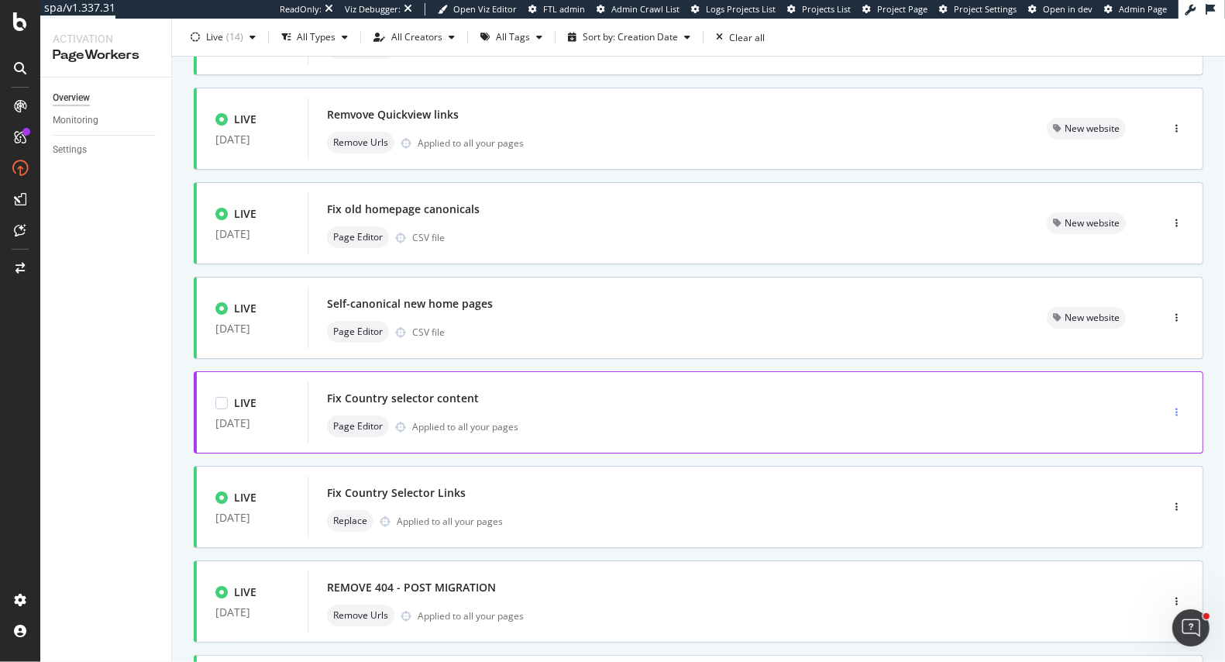
click at [1179, 407] on div "button" at bounding box center [1176, 411] width 15 height 9
click at [1147, 490] on div "Tags" at bounding box center [1156, 491] width 21 height 13
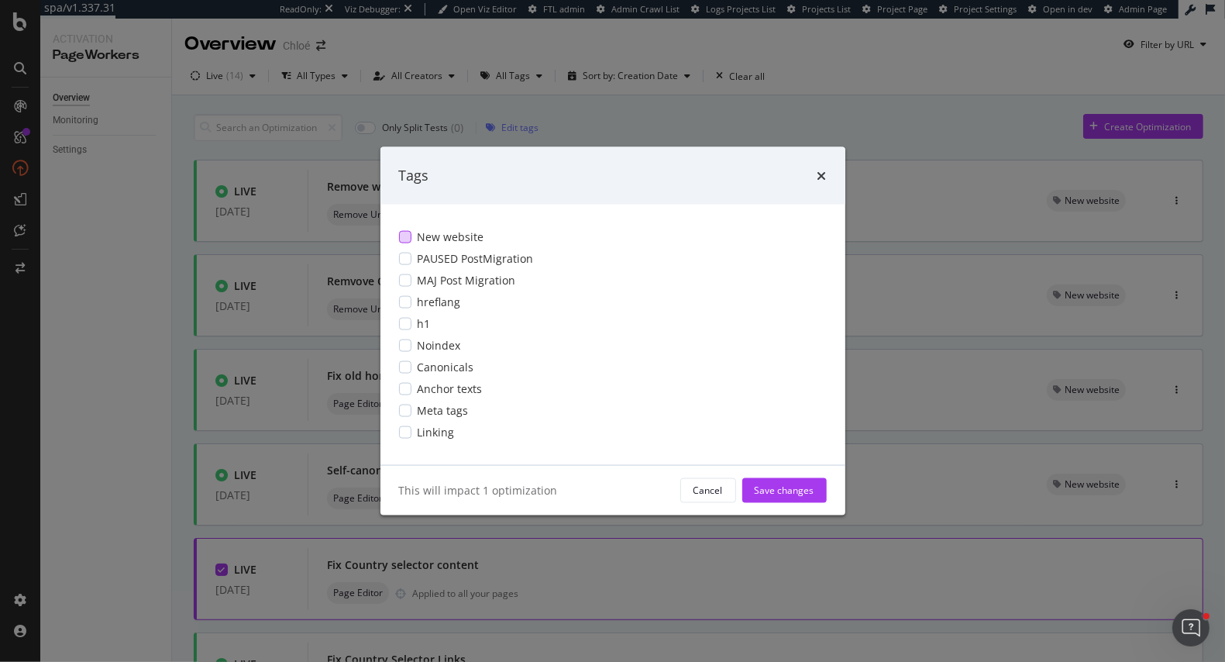
click at [450, 230] on span "New website" at bounding box center [451, 236] width 67 height 15
click at [799, 498] on div "Save changes" at bounding box center [785, 489] width 60 height 23
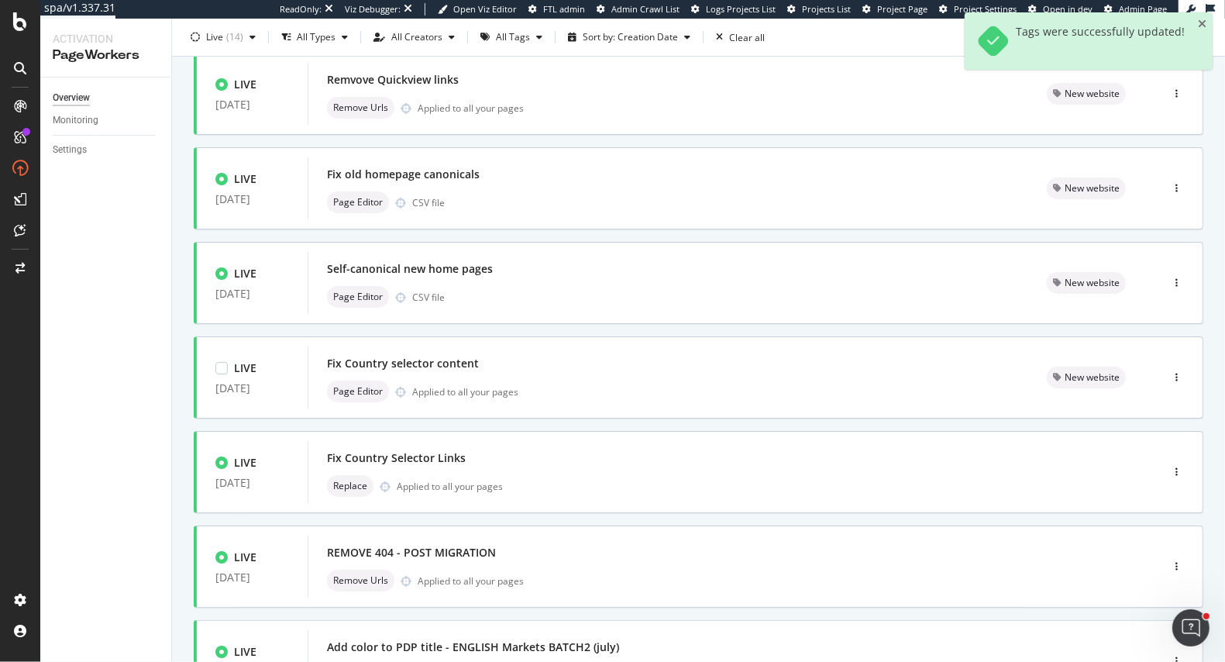
scroll to position [203, 0]
click at [1172, 466] on div "button" at bounding box center [1176, 470] width 15 height 9
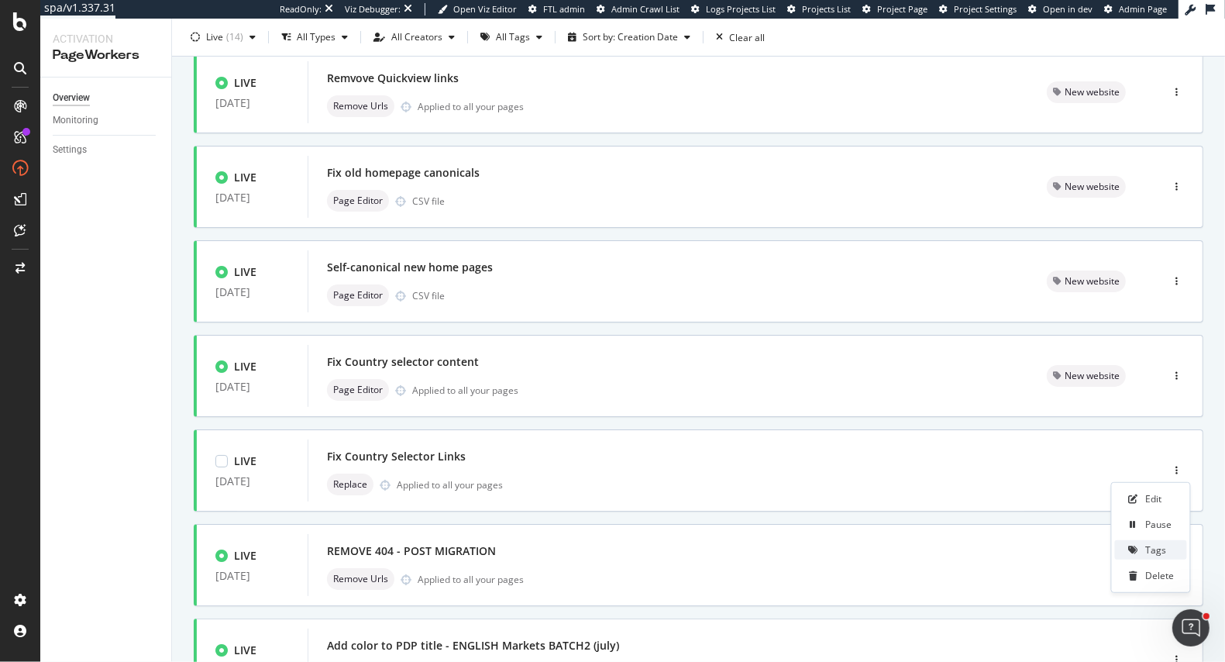
click at [1154, 546] on div "Tags" at bounding box center [1156, 549] width 21 height 13
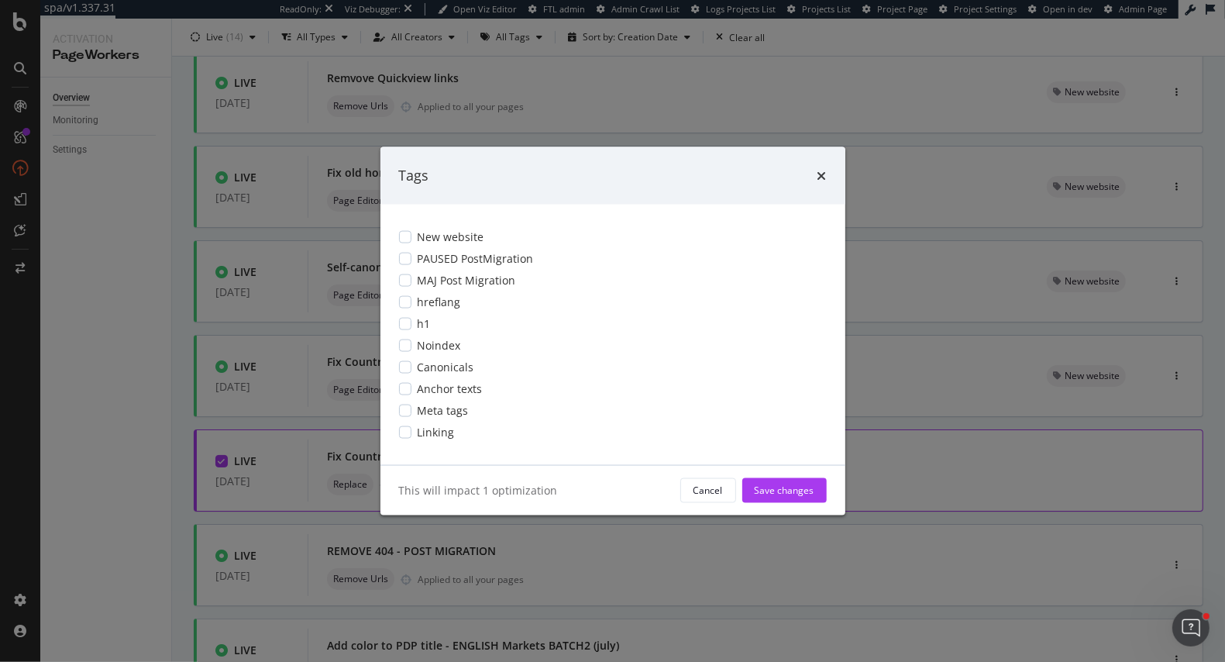
scroll to position [0, 0]
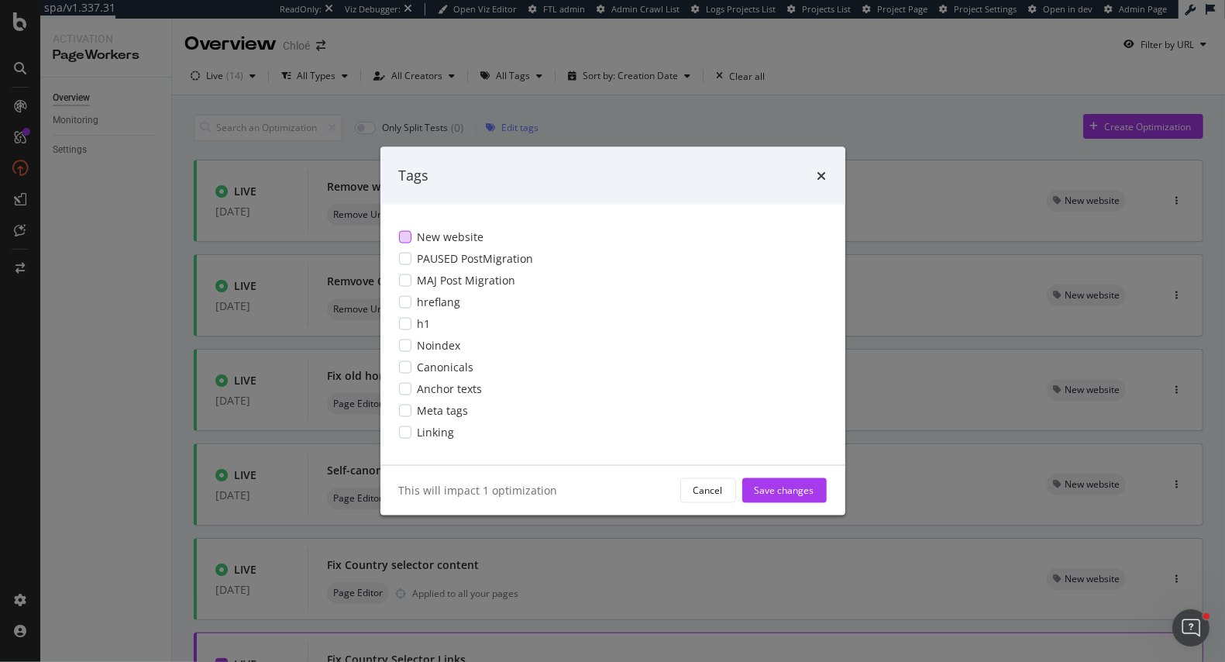
click at [456, 239] on span "New website" at bounding box center [451, 236] width 67 height 15
click at [763, 488] on div "Save changes" at bounding box center [785, 489] width 60 height 13
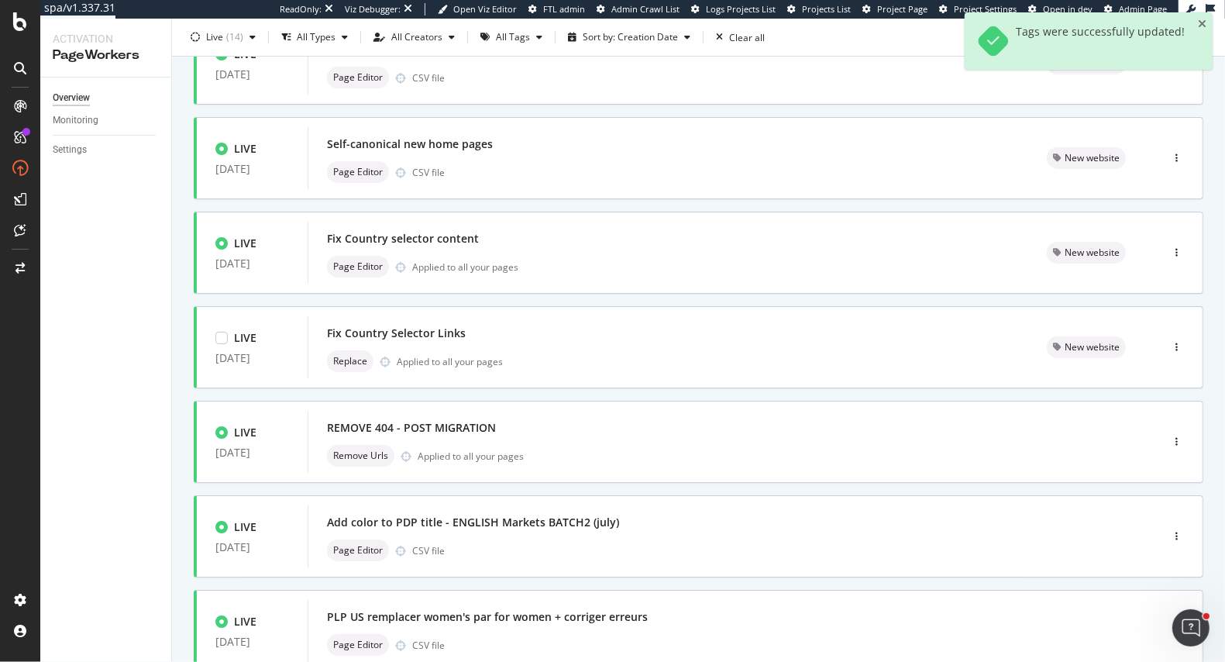
scroll to position [327, 0]
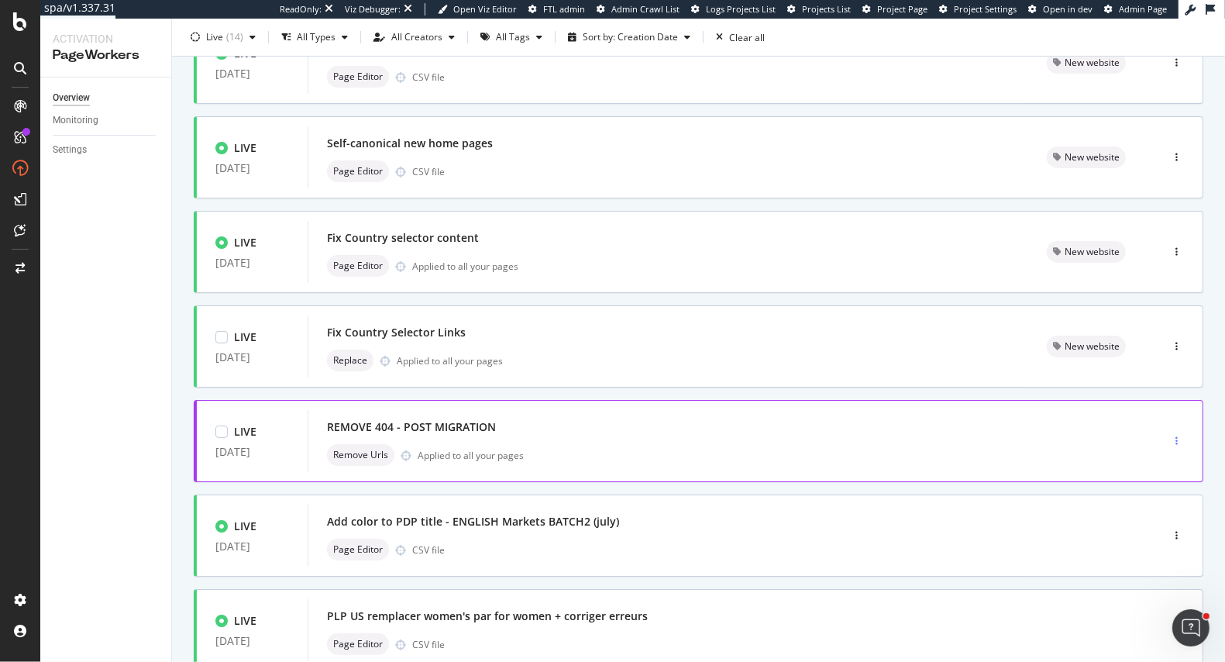
click at [1178, 439] on div "button" at bounding box center [1176, 440] width 15 height 9
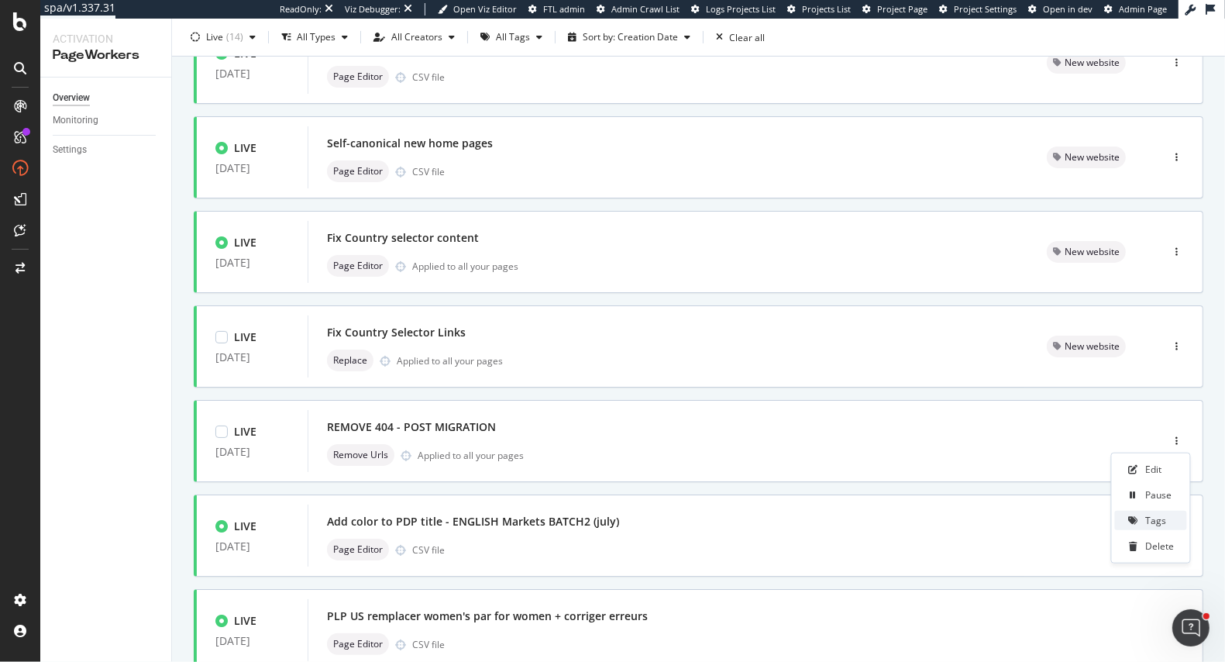
click at [1153, 518] on div "Tags" at bounding box center [1156, 520] width 21 height 13
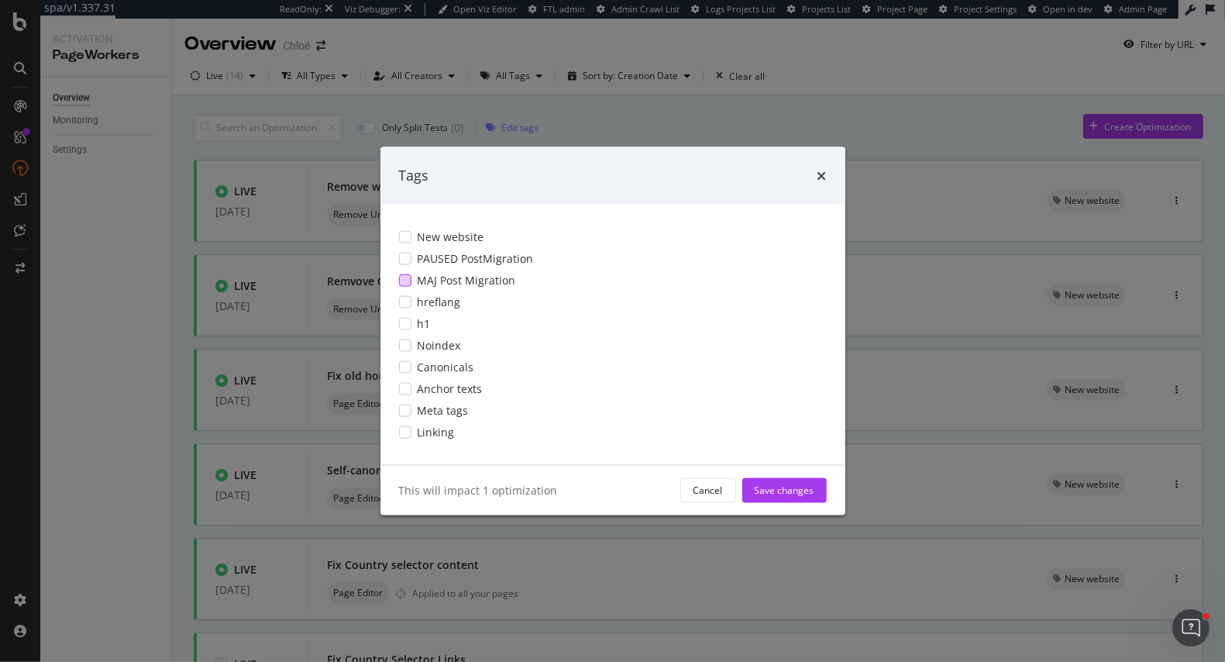
click at [418, 284] on span "MAJ Post Migration" at bounding box center [467, 279] width 98 height 15
click at [776, 498] on div "Save changes" at bounding box center [785, 489] width 60 height 23
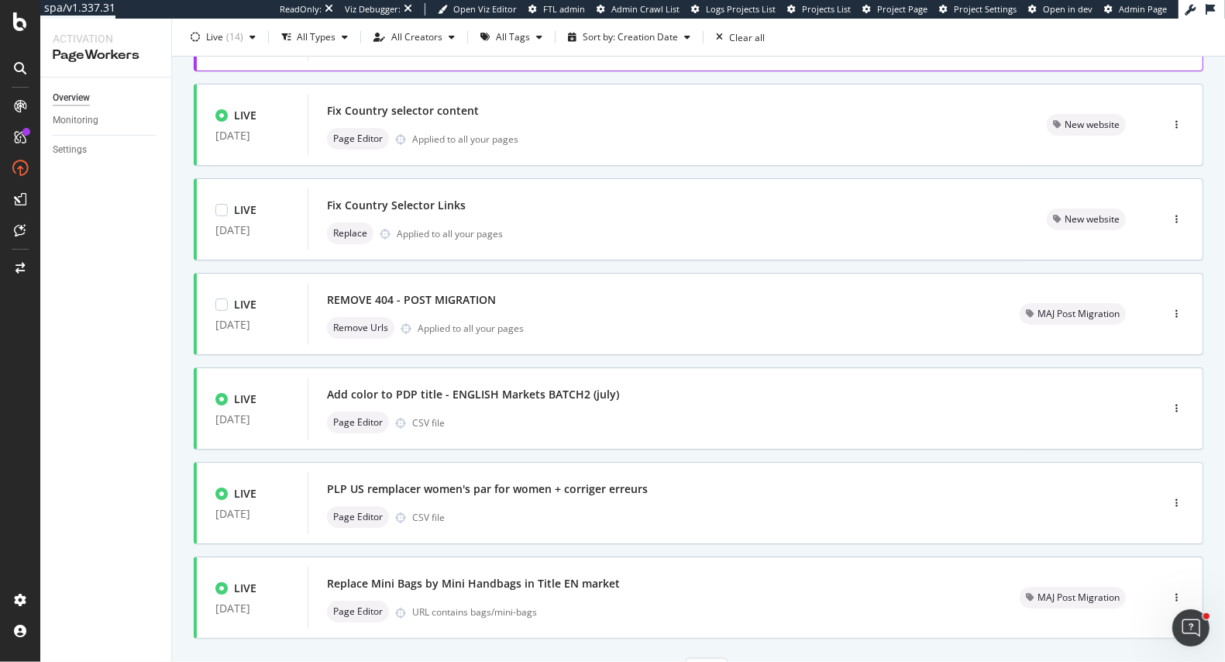
scroll to position [459, 0]
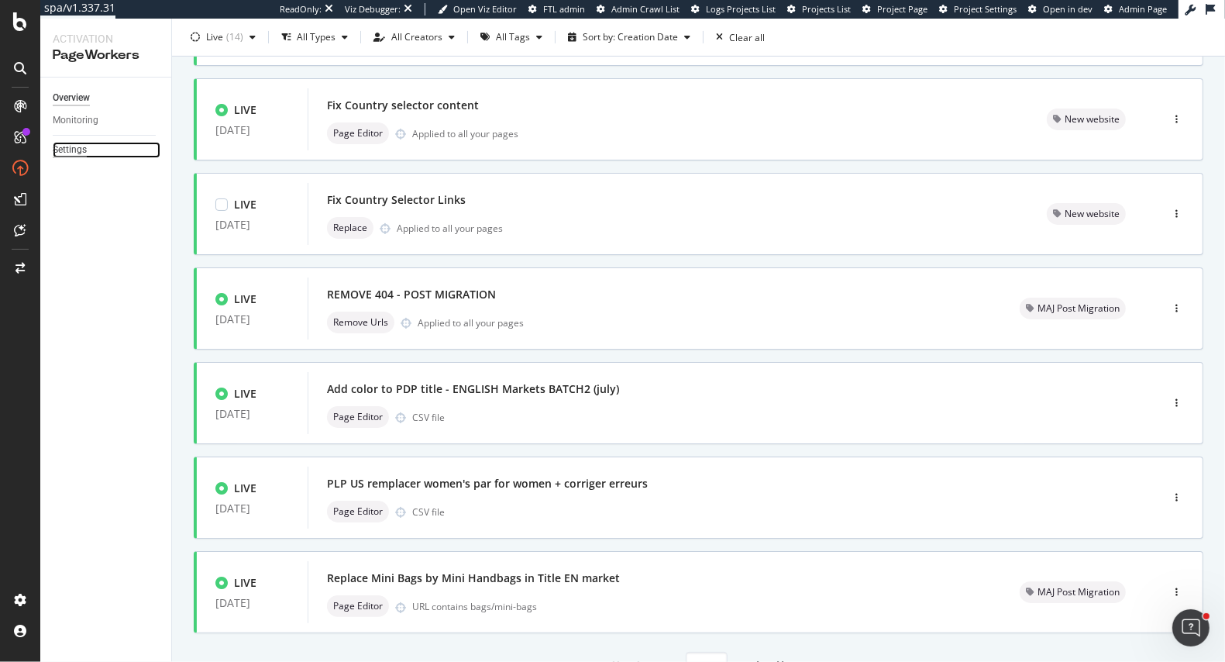
click at [77, 154] on div "Settings" at bounding box center [70, 150] width 34 height 16
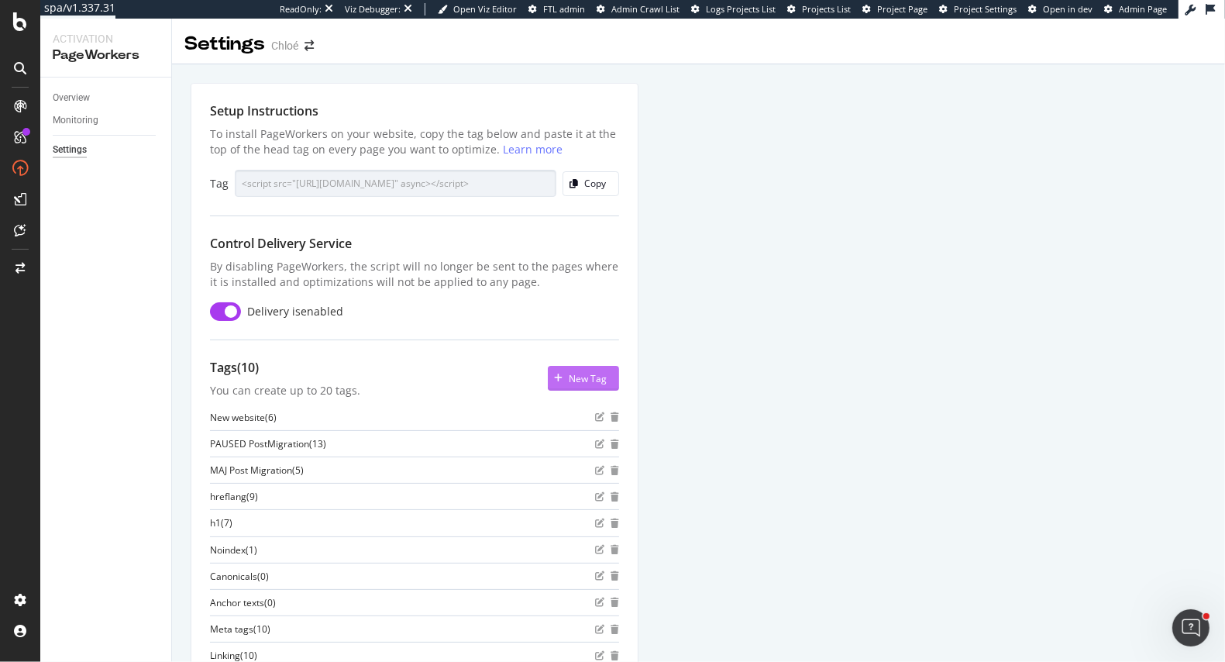
click at [583, 373] on div "New Tag" at bounding box center [588, 378] width 38 height 13
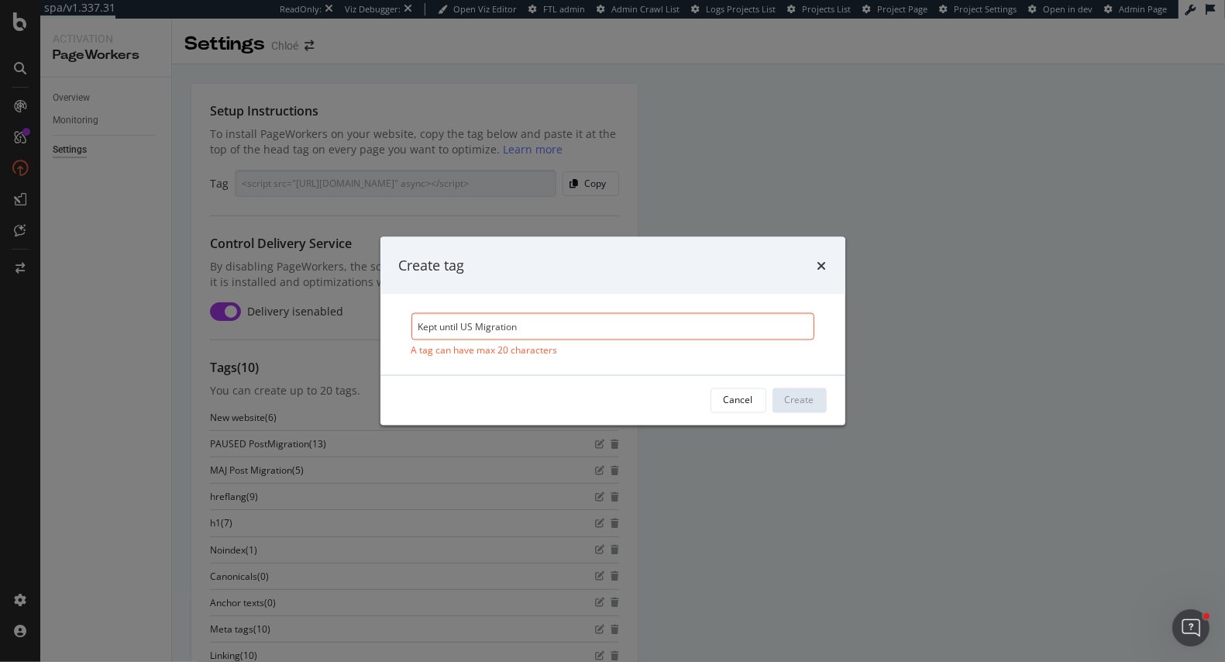
click at [476, 326] on input "Kept until US Migration" at bounding box center [612, 325] width 403 height 27
drag, startPoint x: 460, startPoint y: 326, endPoint x: 442, endPoint y: 327, distance: 18.6
click at [442, 327] on input "Kept until US Migration" at bounding box center [612, 325] width 403 height 27
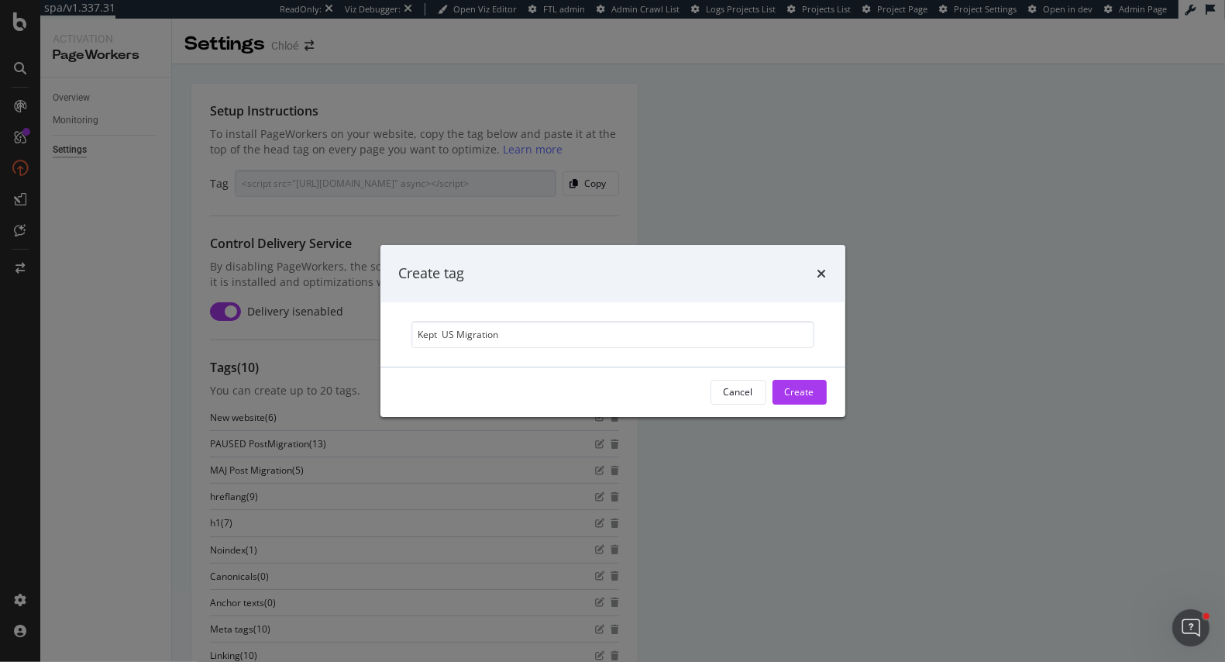
drag, startPoint x: 440, startPoint y: 333, endPoint x: 404, endPoint y: 332, distance: 35.6
click at [404, 333] on div "Kept US Migration" at bounding box center [613, 334] width 428 height 27
type input "Until US Migration"
click at [803, 392] on div "Create" at bounding box center [799, 391] width 29 height 13
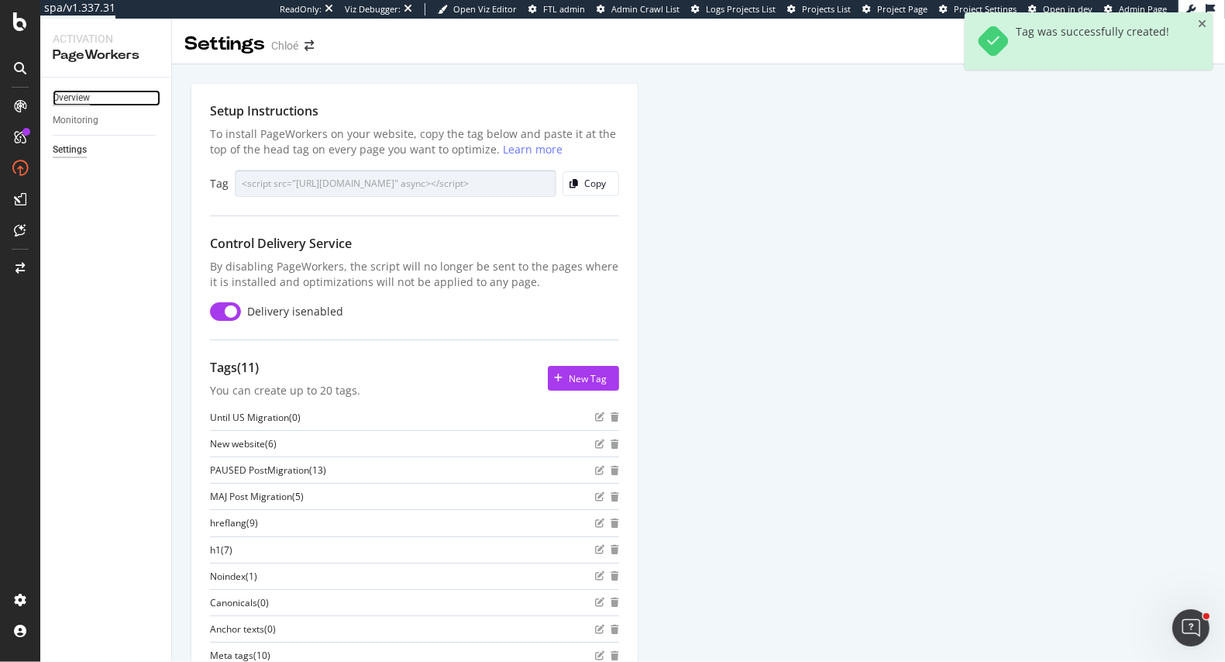
click at [75, 91] on div "Overview" at bounding box center [71, 98] width 37 height 16
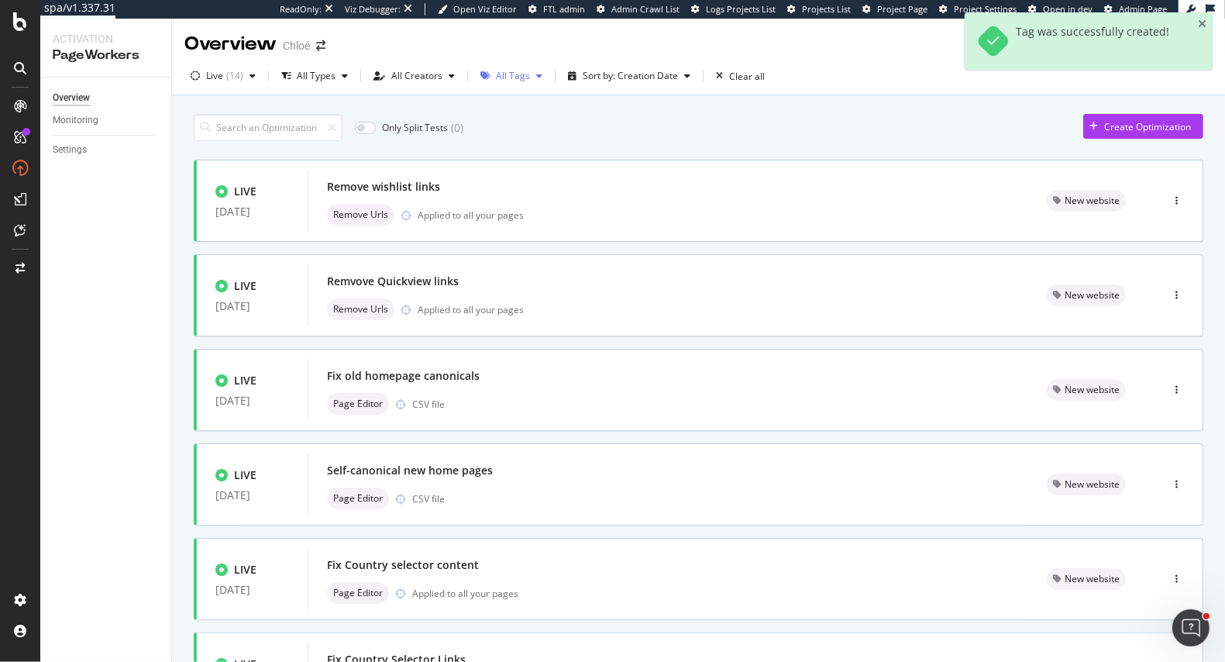
click at [518, 71] on div "All Tags" at bounding box center [513, 75] width 34 height 9
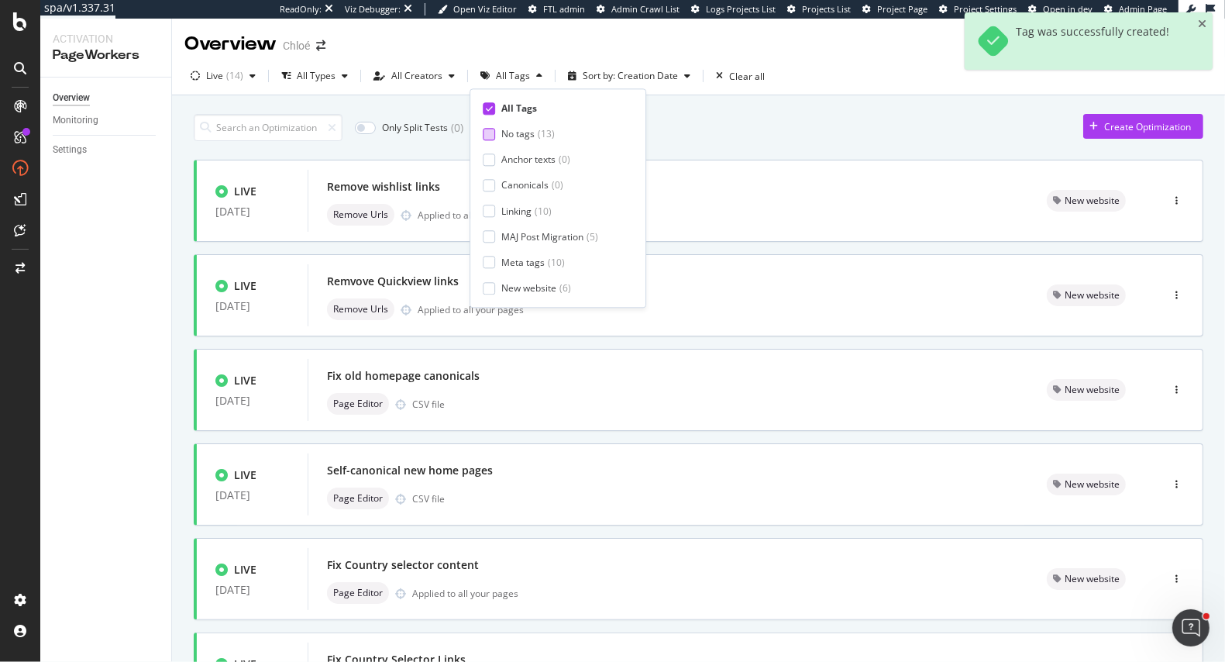
click at [494, 132] on div "No tags ( 13 )" at bounding box center [552, 134] width 138 height 13
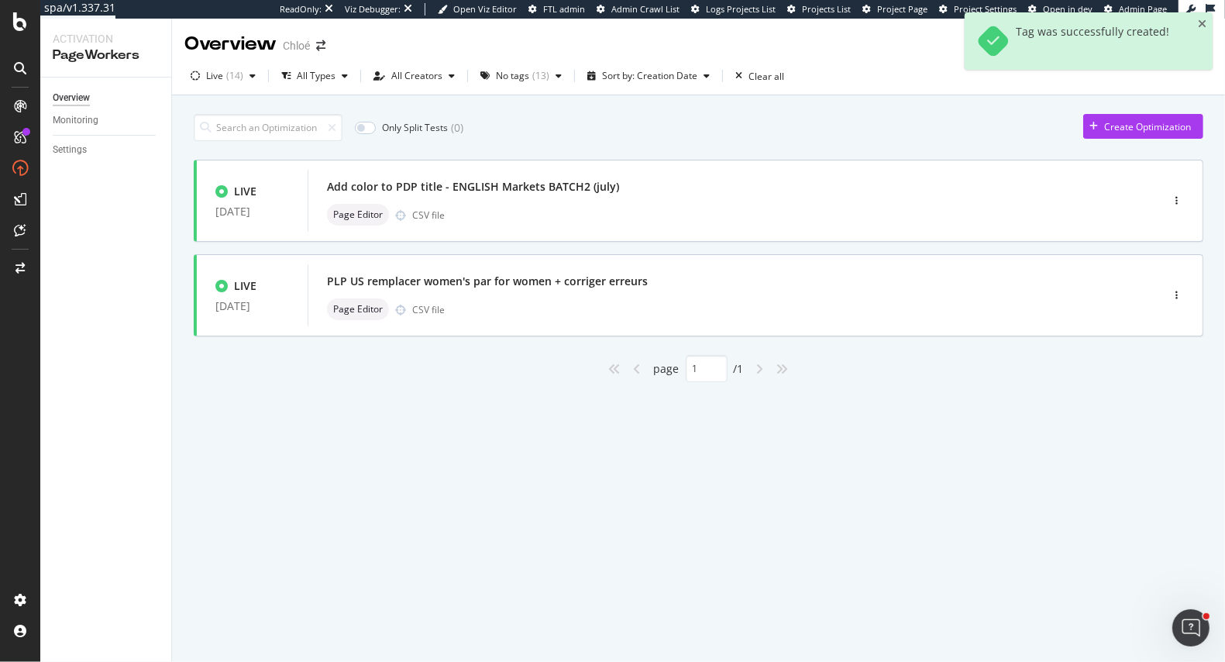
click at [753, 134] on div "Only Split Tests ( 0 ) Create Optimization" at bounding box center [698, 127] width 1009 height 27
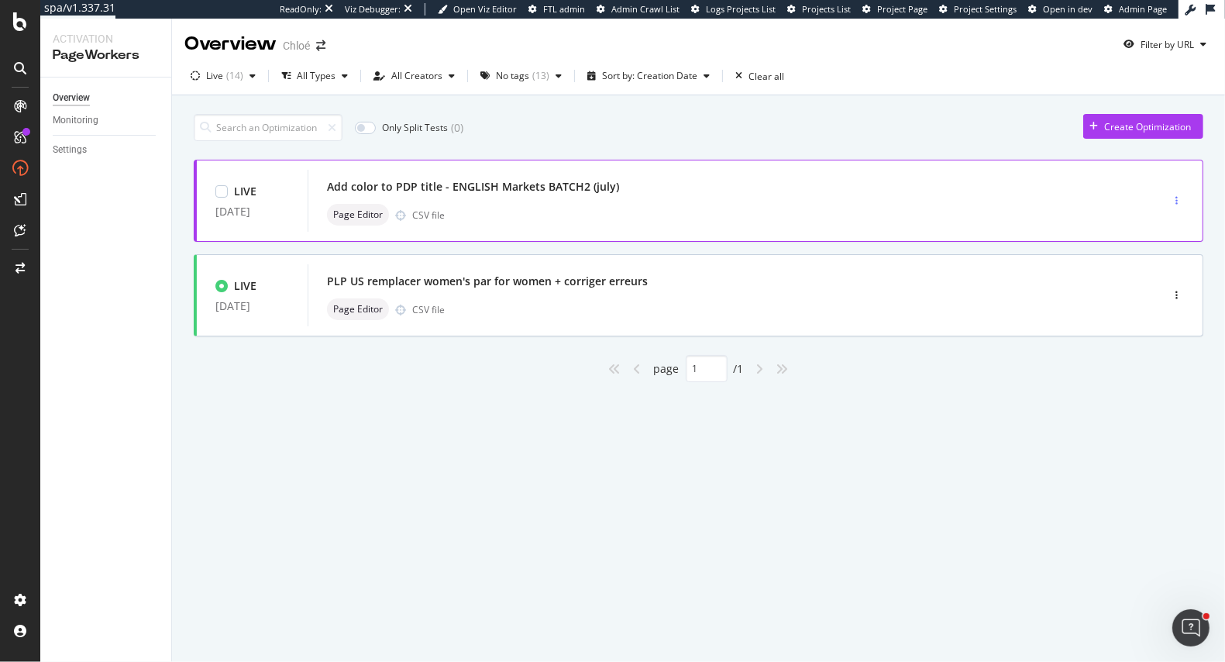
click at [1179, 198] on div "button" at bounding box center [1176, 200] width 15 height 9
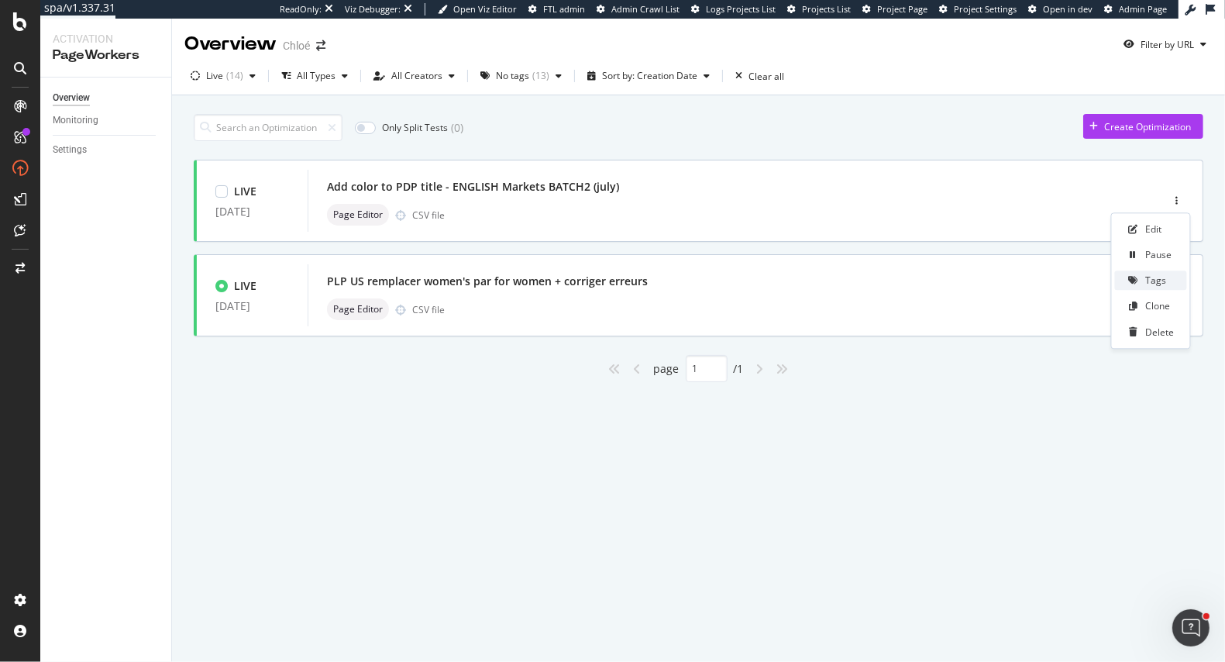
click at [1151, 276] on div "Tags" at bounding box center [1156, 280] width 21 height 13
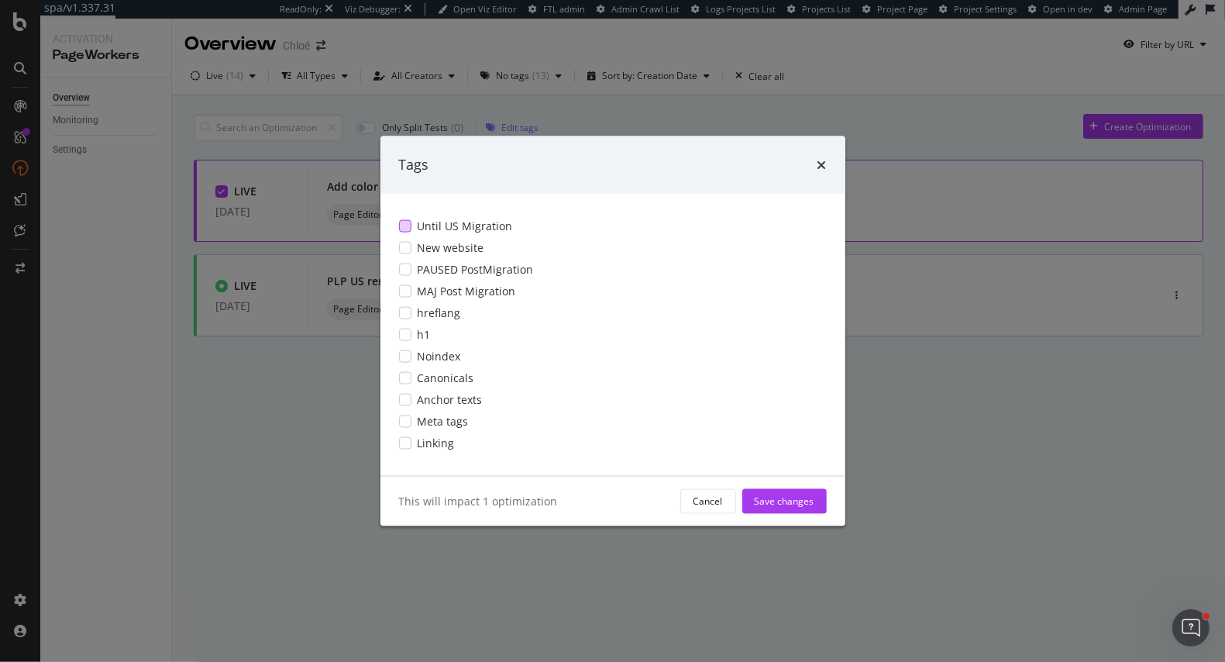
click at [414, 222] on div "Until US Migration" at bounding box center [613, 225] width 428 height 15
click at [787, 504] on div "Save changes" at bounding box center [785, 500] width 60 height 13
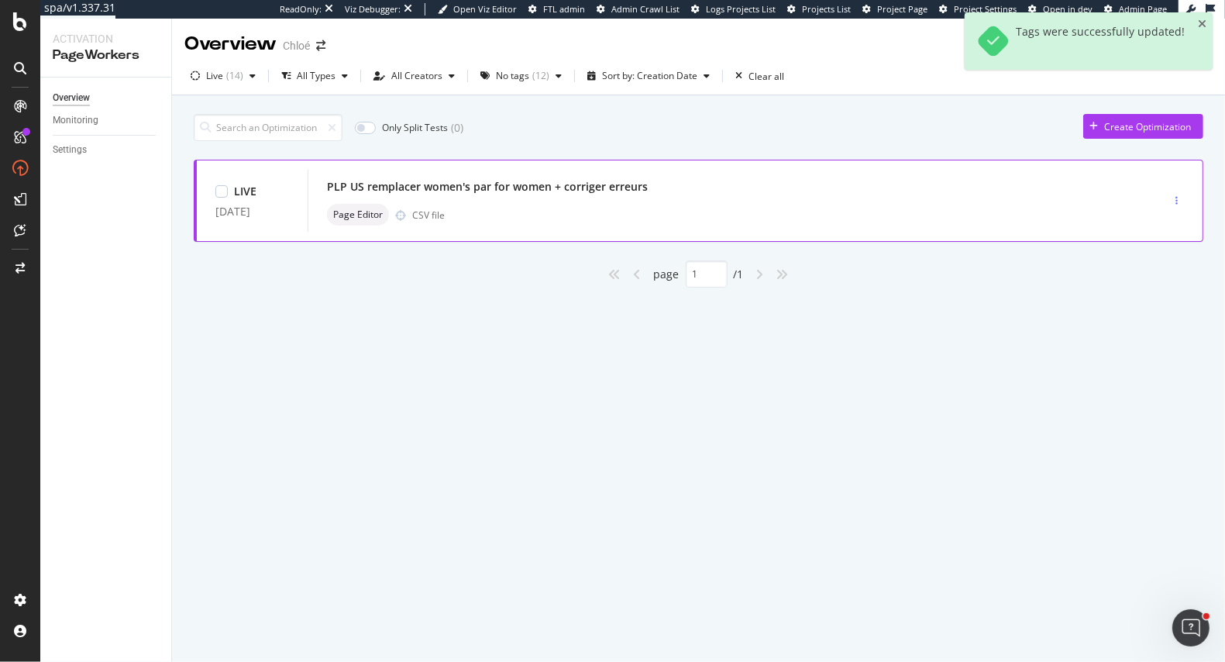
click at [1178, 198] on div "button" at bounding box center [1176, 200] width 15 height 9
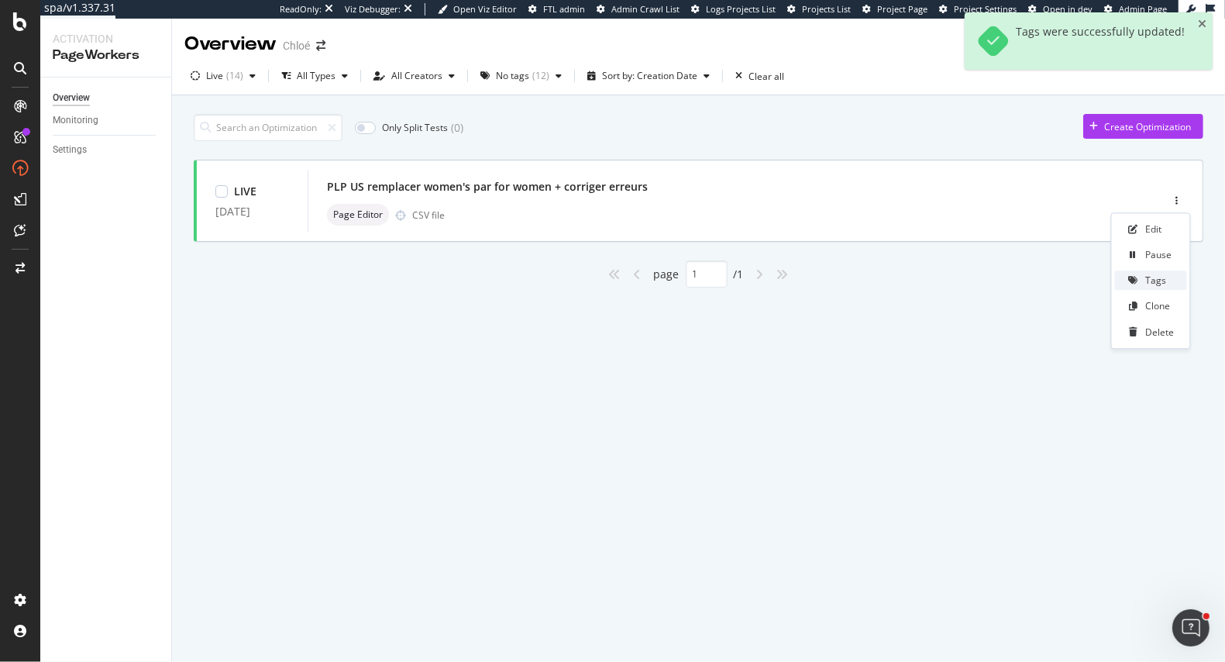
click at [1151, 279] on div "Tags" at bounding box center [1156, 280] width 21 height 13
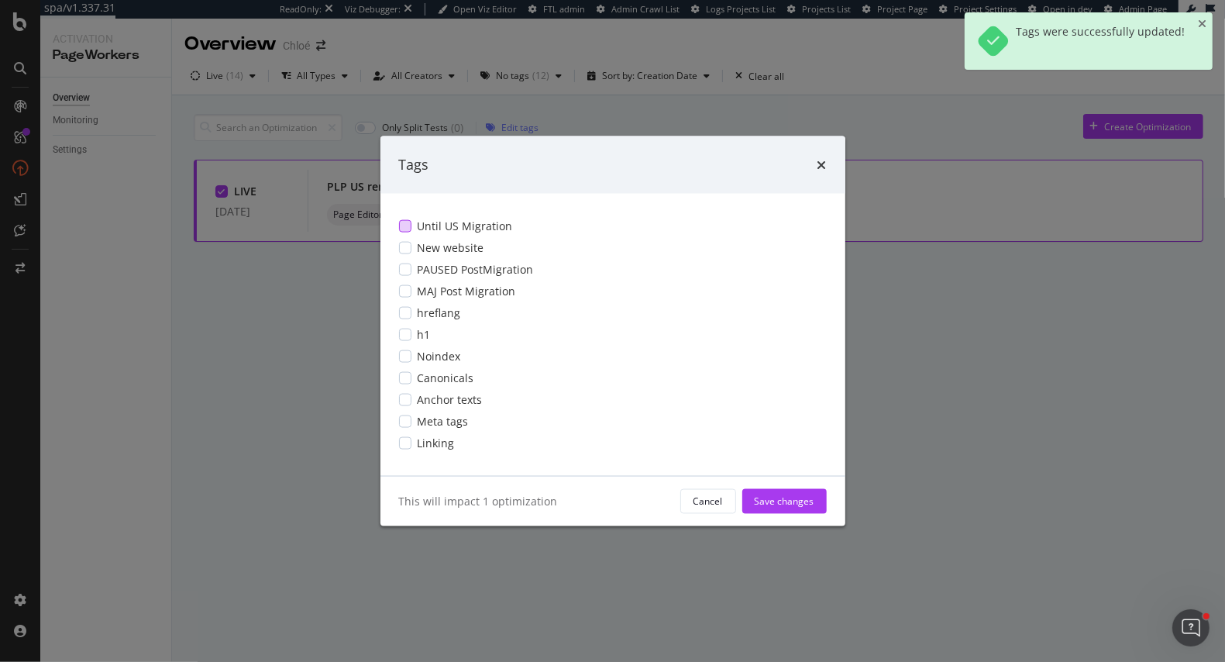
click at [467, 218] on span "Until US Migration" at bounding box center [465, 225] width 95 height 15
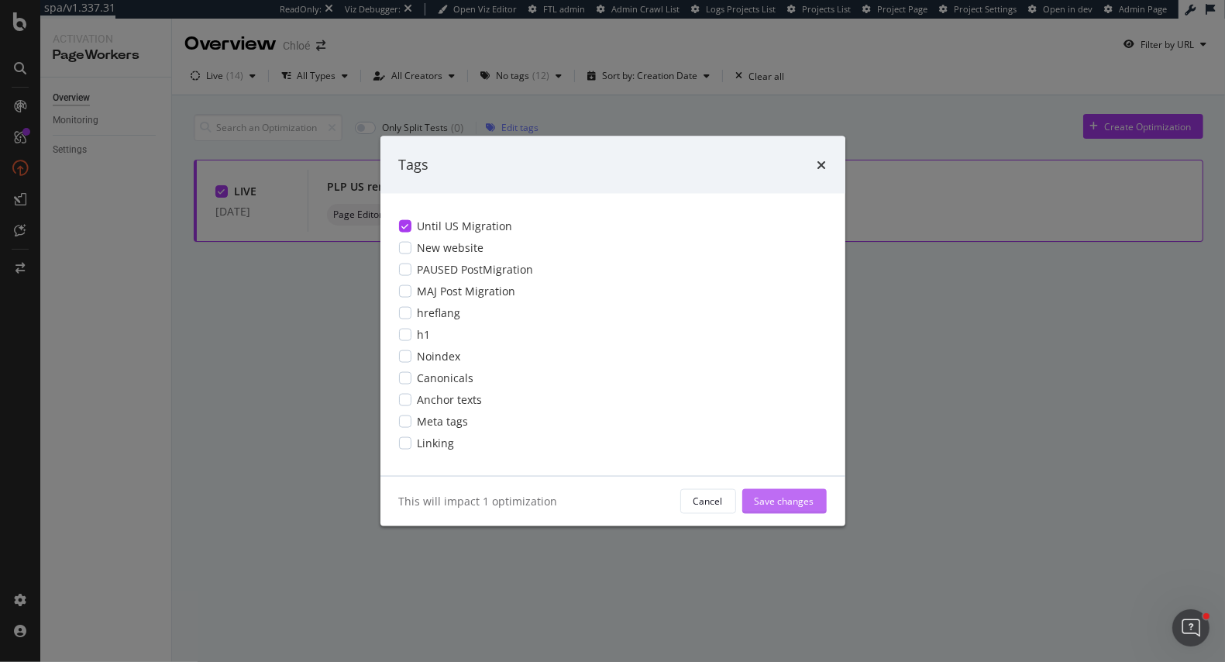
click at [799, 492] on div "Save changes" at bounding box center [785, 500] width 60 height 23
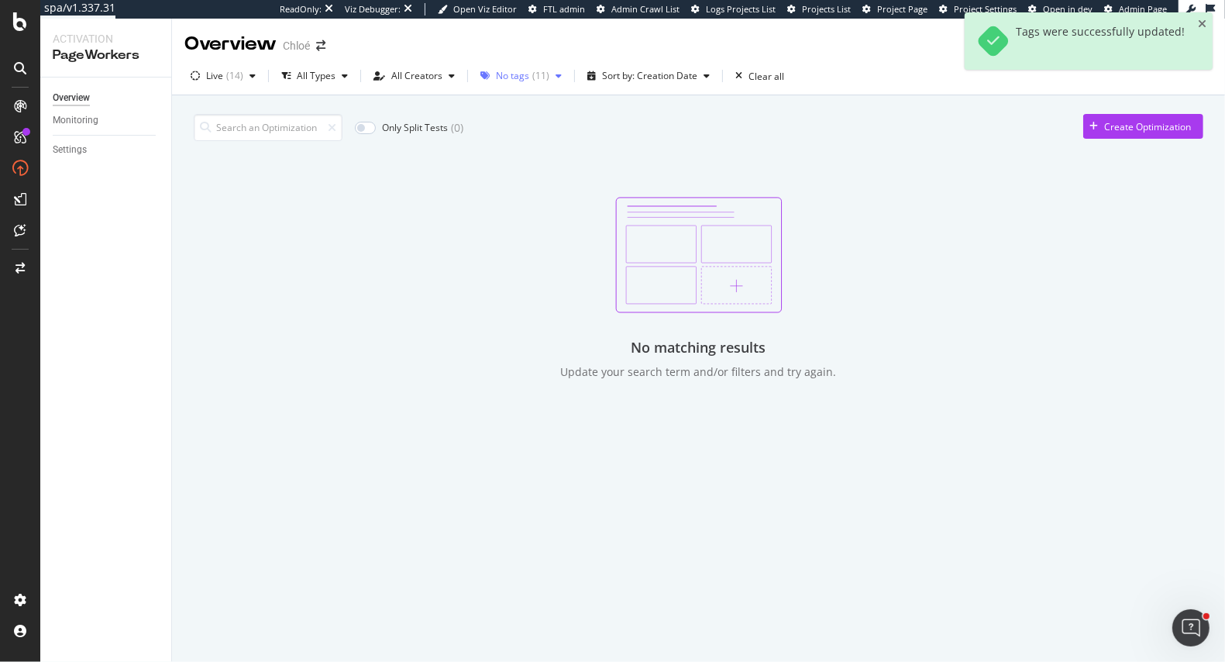
click at [555, 73] on icon "button" at bounding box center [558, 75] width 6 height 9
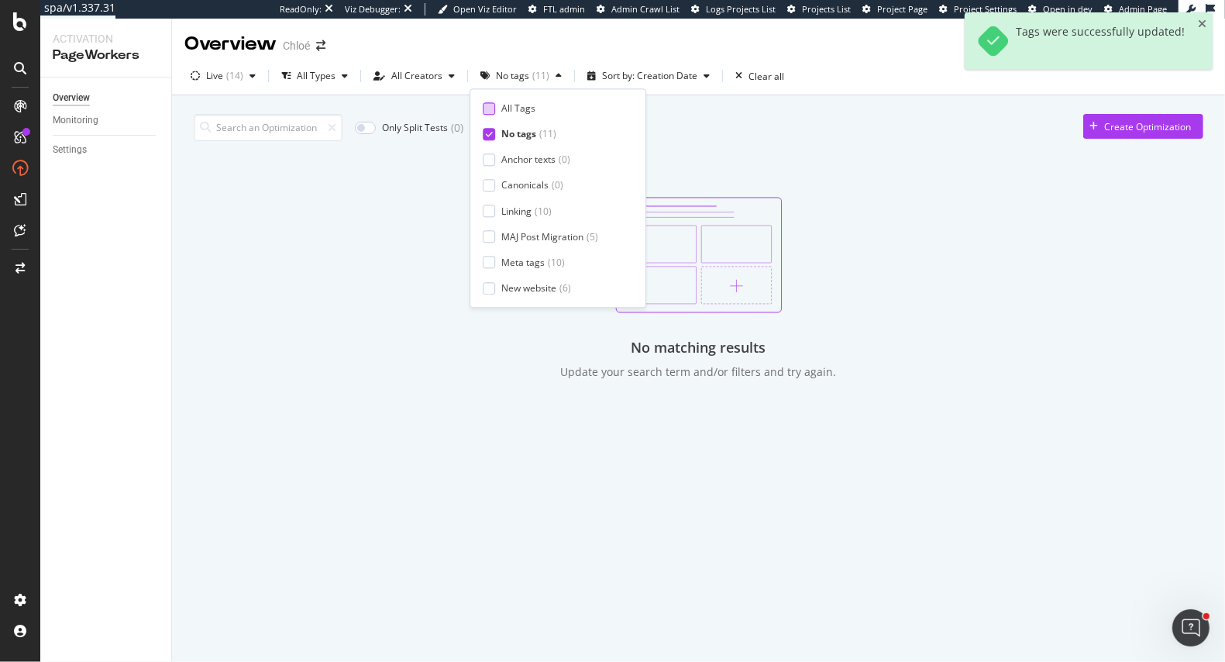
click at [499, 105] on div "All Tags" at bounding box center [552, 107] width 138 height 13
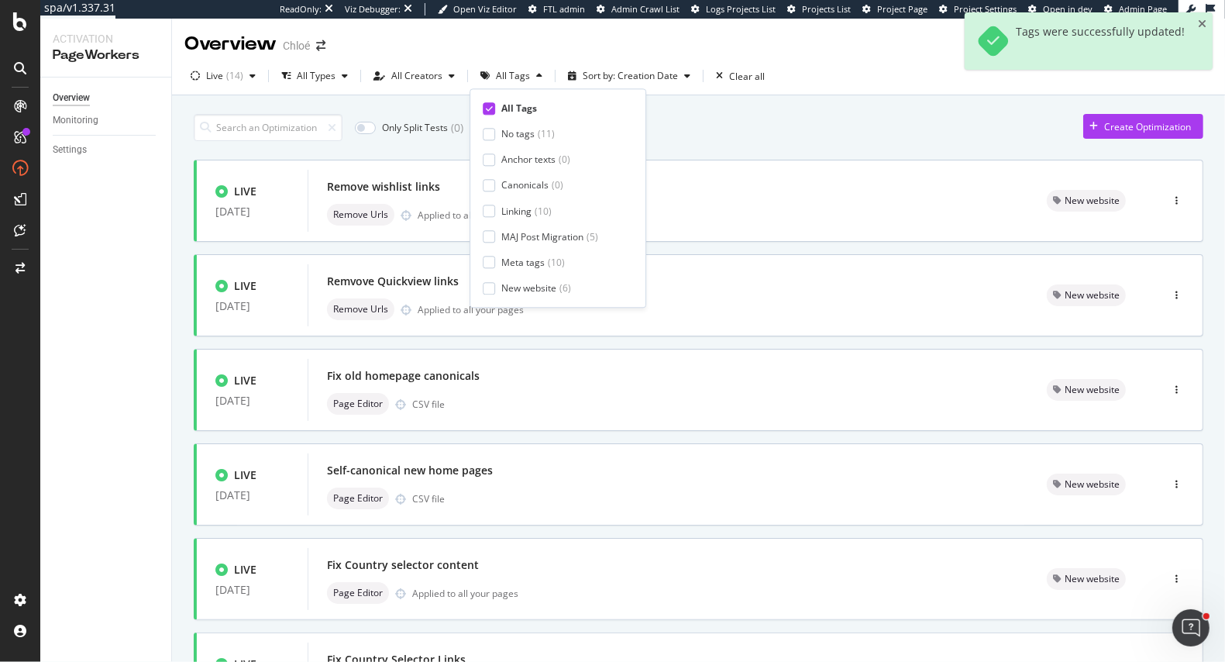
click at [730, 110] on div "Only Split Tests ( 0 ) Create Optimization LIVE 10 Sep. 2025 Remove wishlist li…" at bounding box center [698, 622] width 1009 height 1032
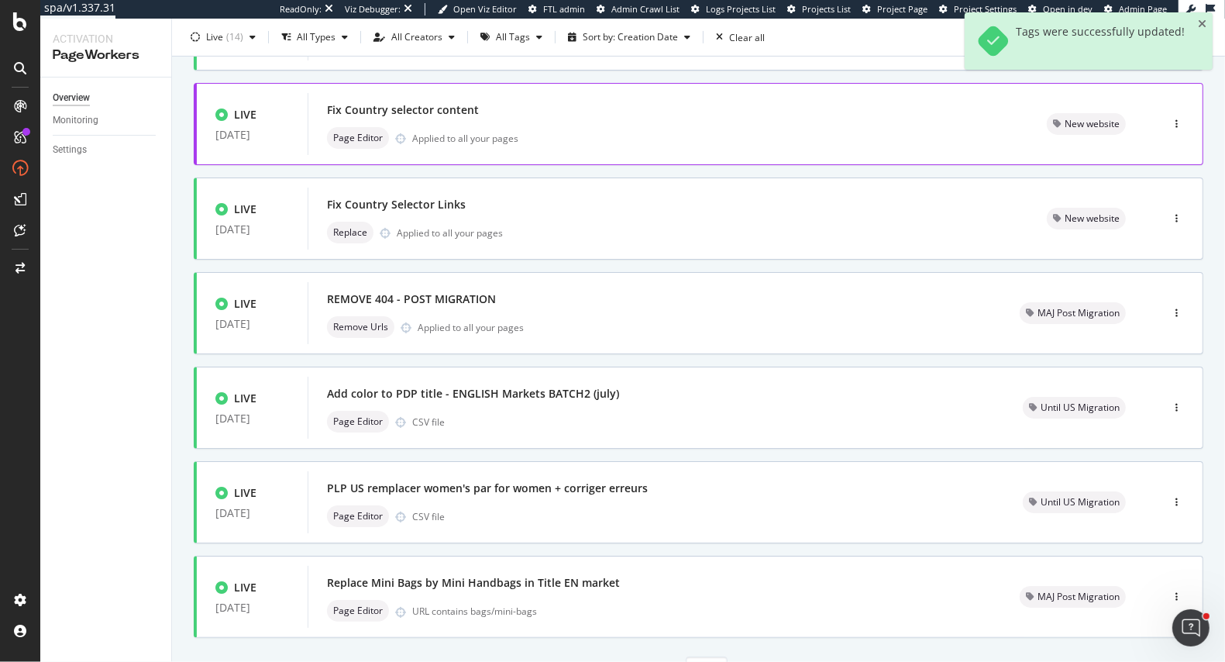
scroll to position [529, 0]
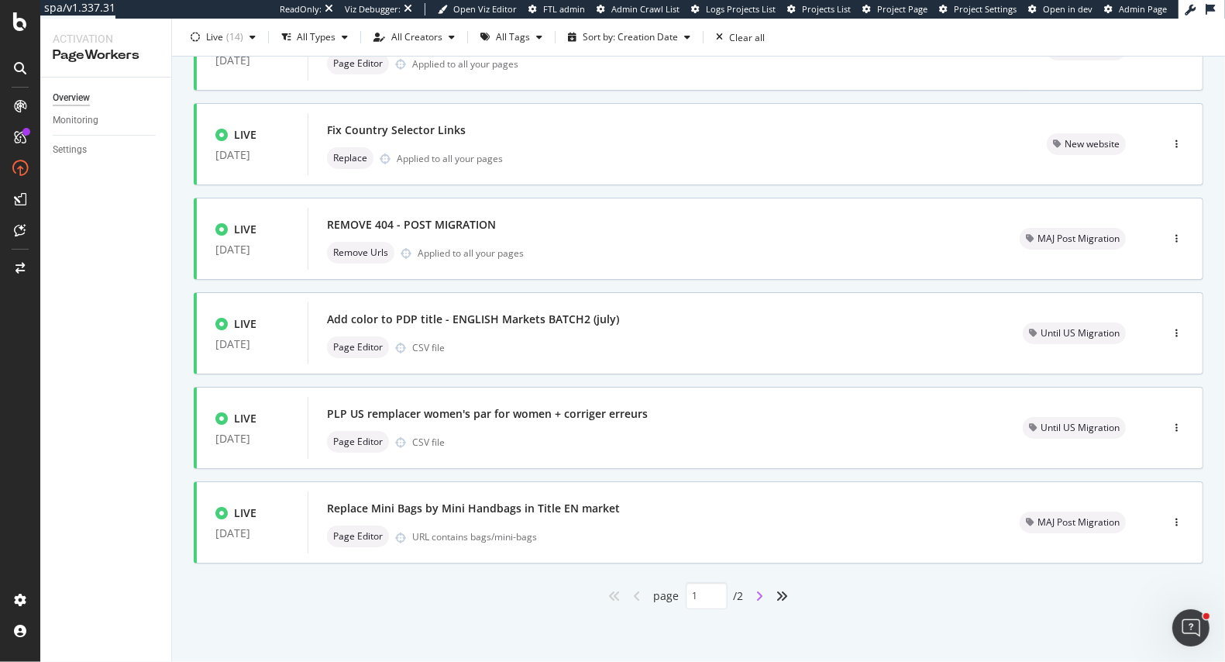
click at [756, 597] on icon "angle-right" at bounding box center [760, 596] width 8 height 12
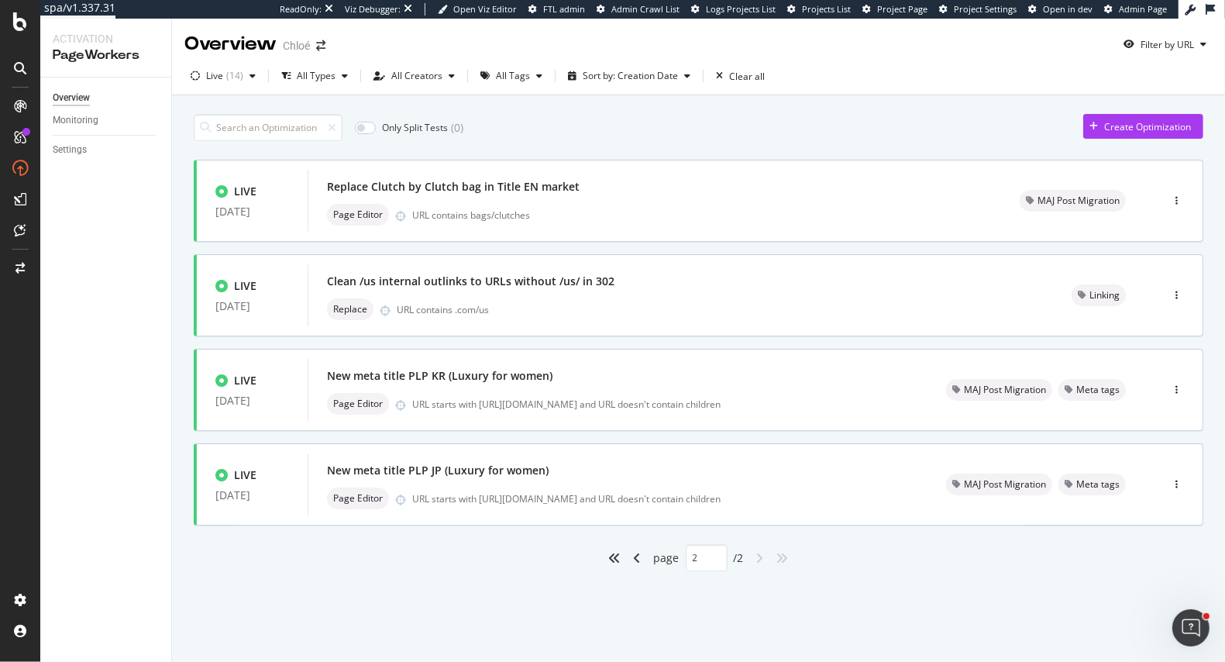
scroll to position [0, 0]
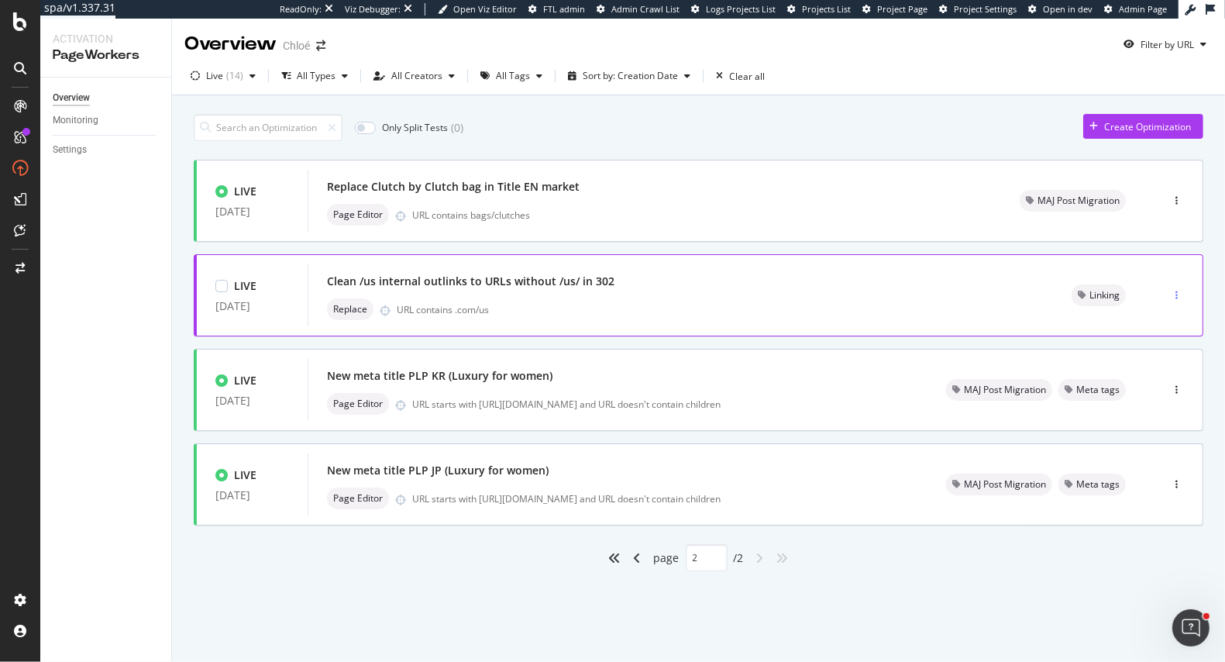
click at [1180, 294] on div "button" at bounding box center [1176, 295] width 15 height 9
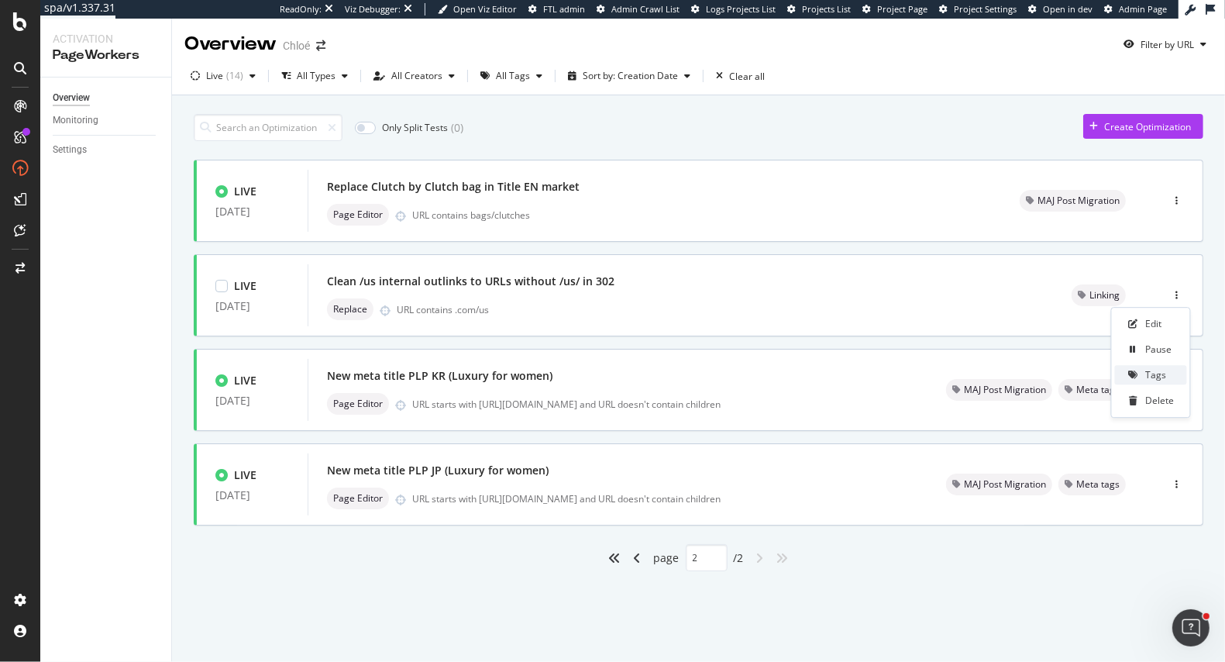
click at [1161, 371] on div "Tags" at bounding box center [1156, 375] width 21 height 13
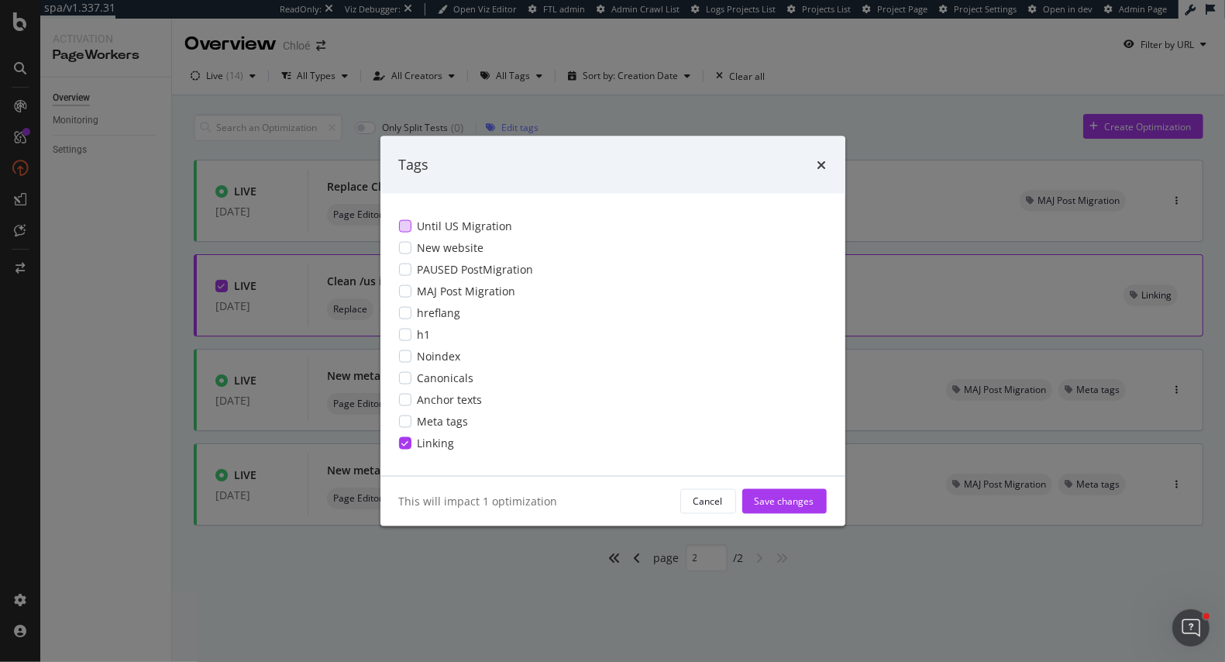
click at [476, 225] on span "Until US Migration" at bounding box center [465, 225] width 95 height 15
click at [792, 493] on div "Save changes" at bounding box center [785, 500] width 60 height 23
type input "1"
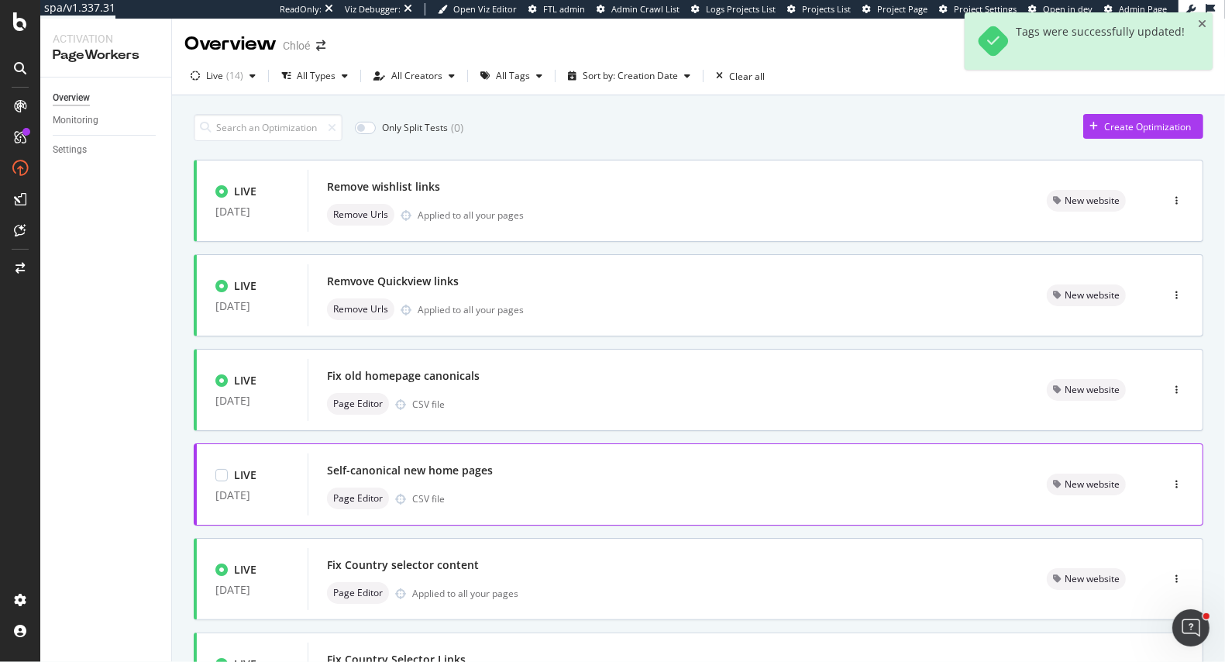
scroll to position [529, 0]
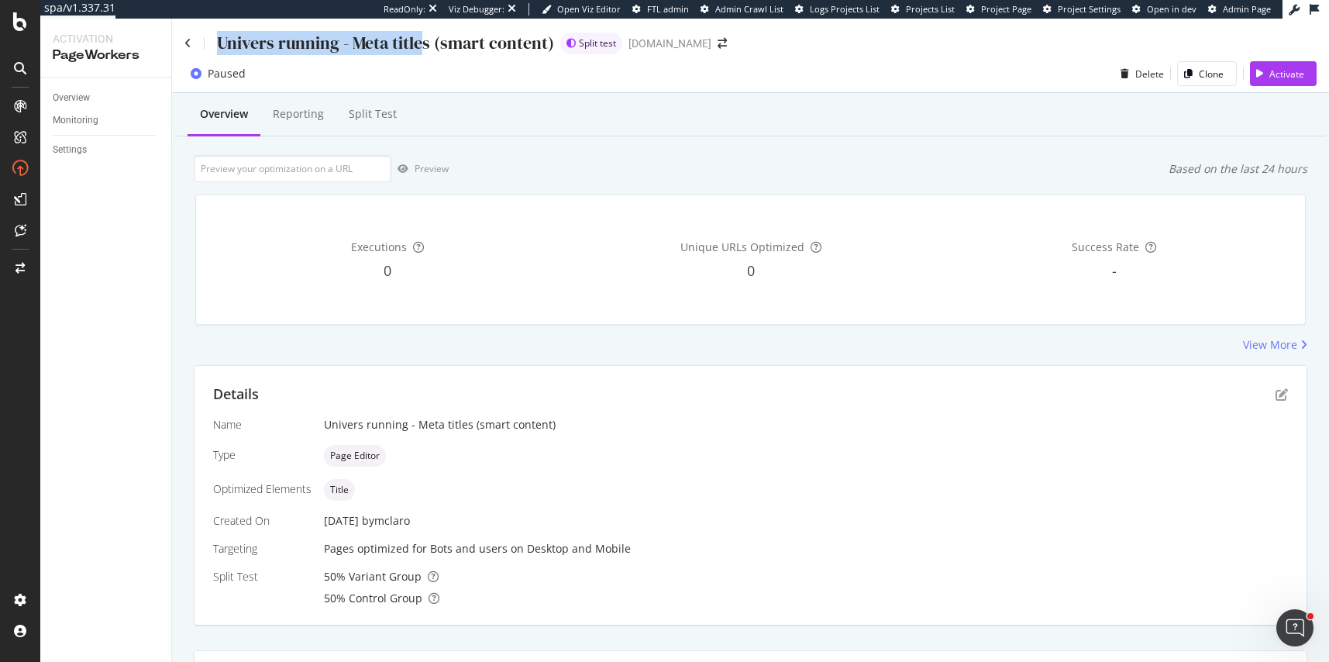
drag, startPoint x: 218, startPoint y: 43, endPoint x: 424, endPoint y: 45, distance: 206.1
click at [424, 45] on div "Univers running - Meta titles (smart content)" at bounding box center [385, 43] width 337 height 24
copy div "Univers running - Meta titles"
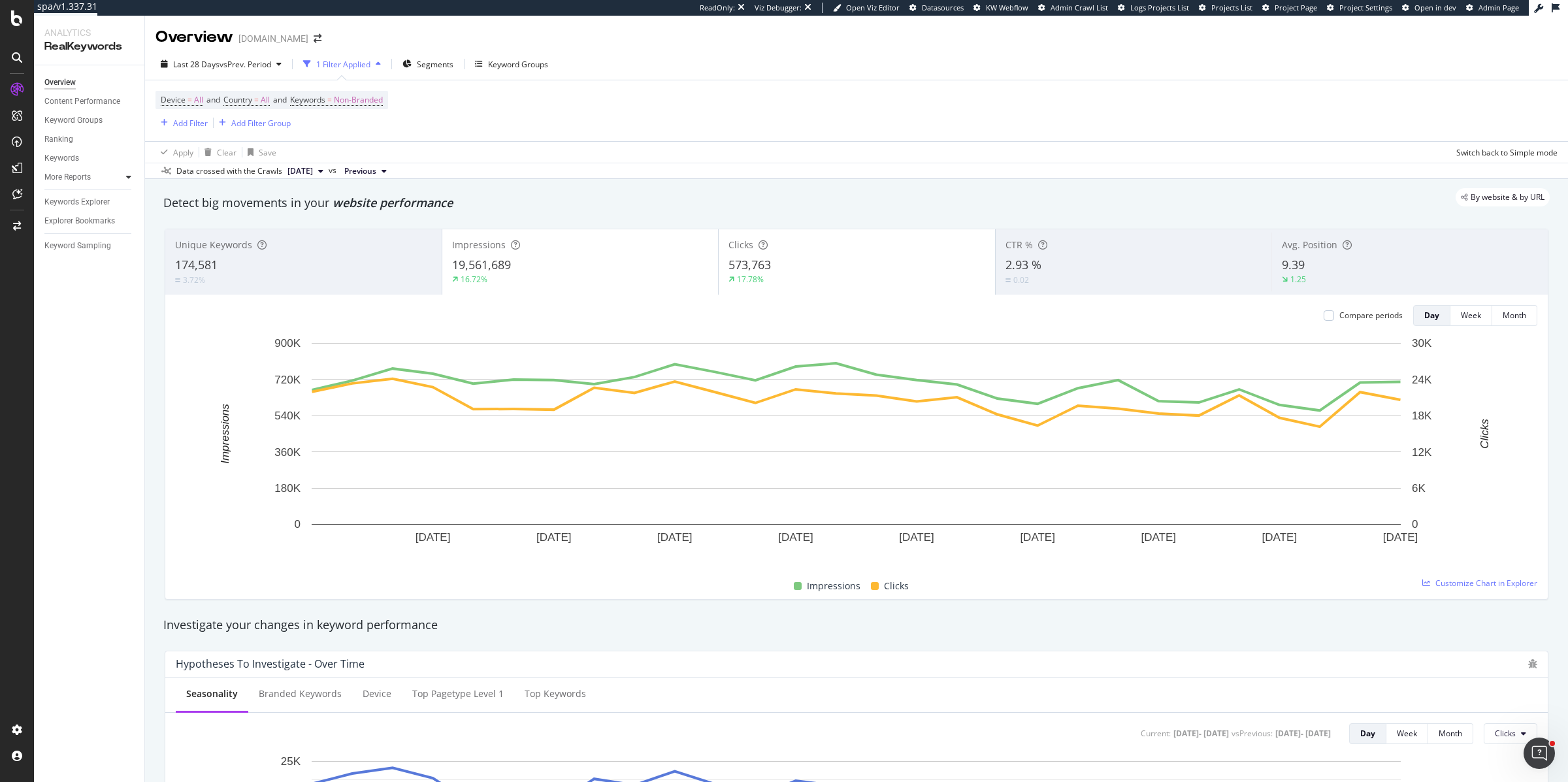
click at [127, 175] on icon at bounding box center [129, 176] width 5 height 8
click at [61, 230] on div "Content" at bounding box center [64, 235] width 28 height 13
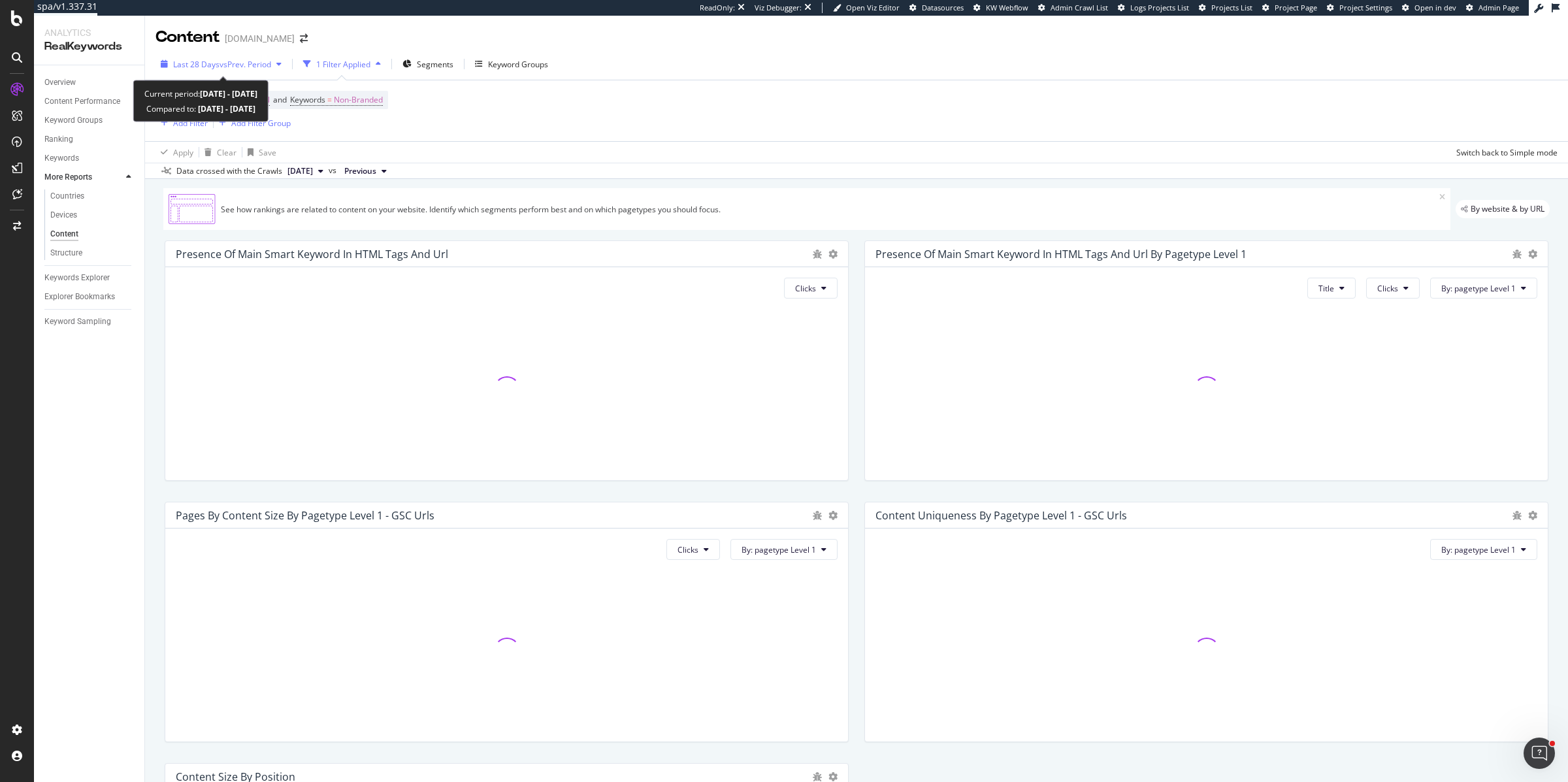
click at [216, 67] on span "Last 28 Days" at bounding box center [196, 64] width 46 height 11
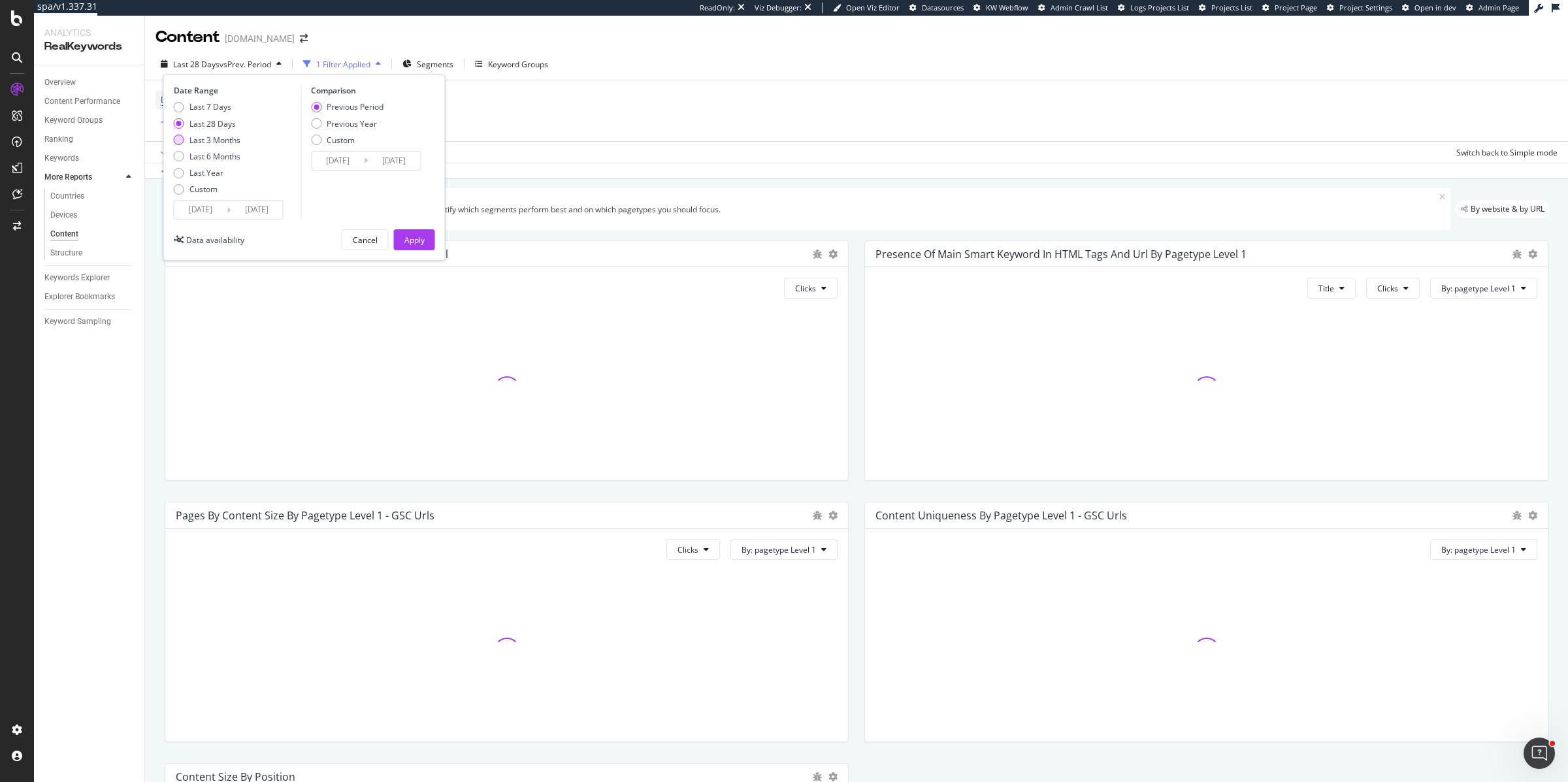
click at [180, 138] on div "Last 3 Months" at bounding box center [179, 140] width 10 height 10
type input "[DATE]"
click at [348, 122] on div "Previous Year" at bounding box center [352, 123] width 51 height 11
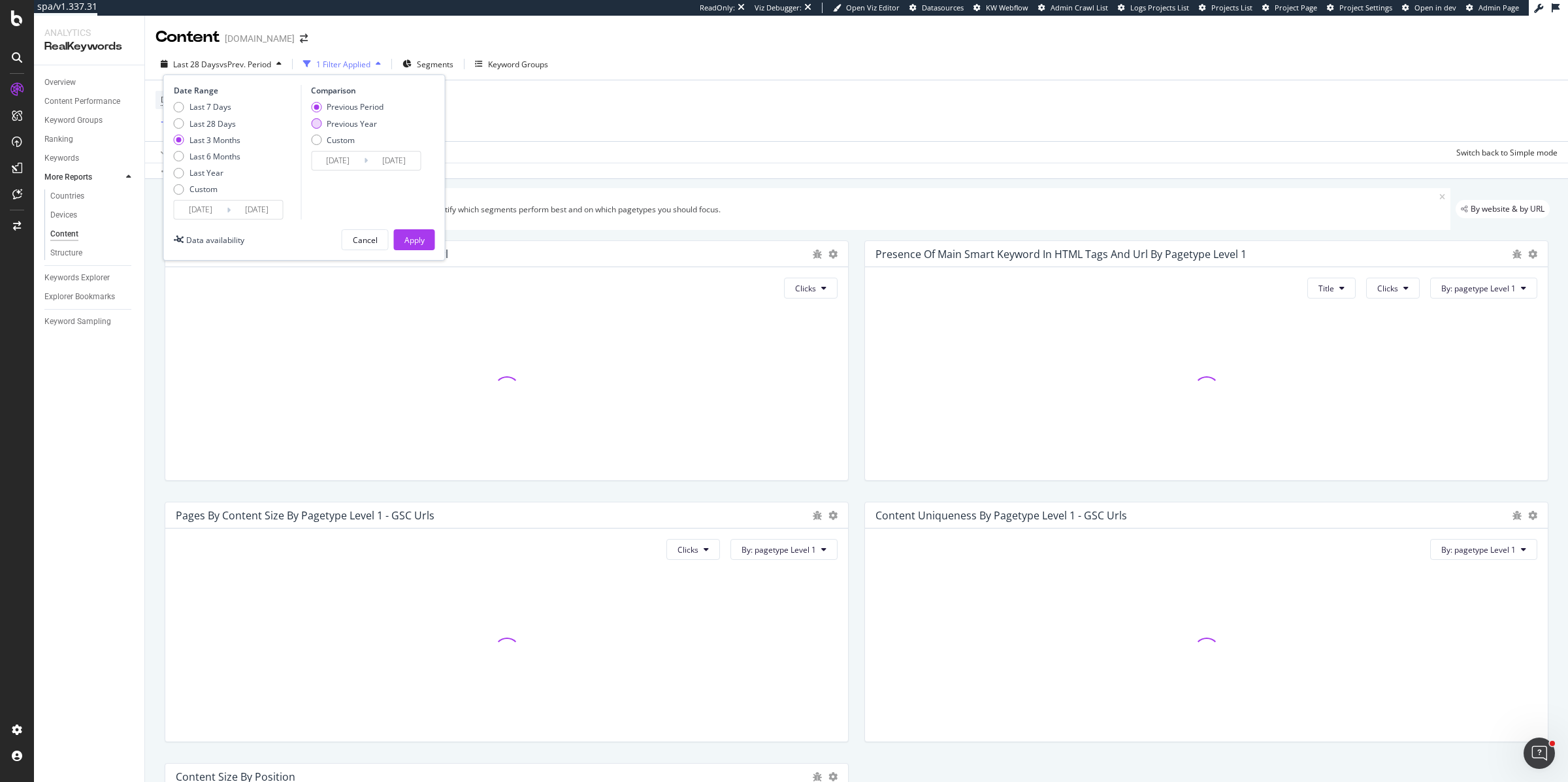
type input "[DATE]"
click at [407, 231] on div "Apply" at bounding box center [415, 240] width 20 height 19
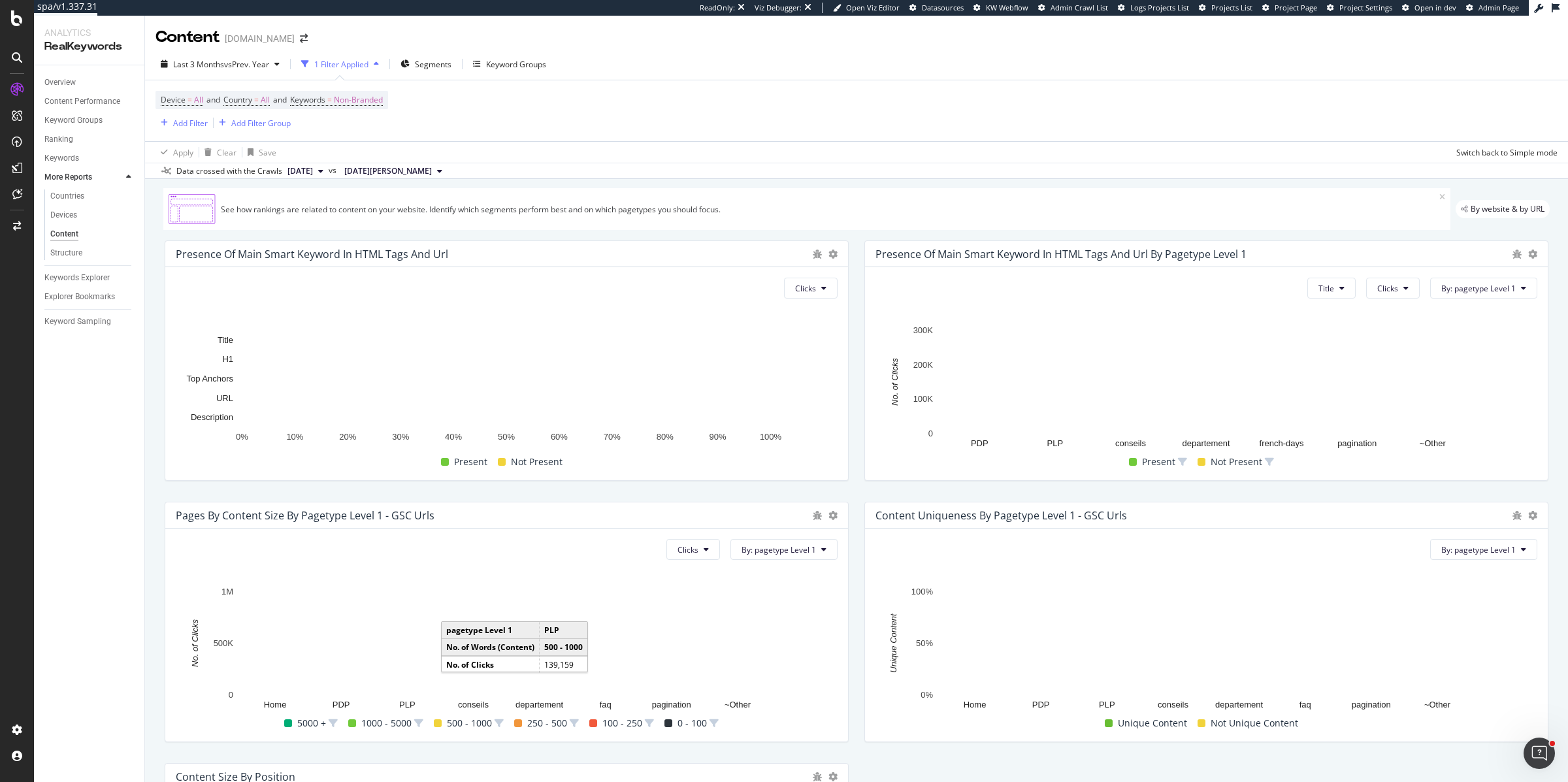
scroll to position [4, 0]
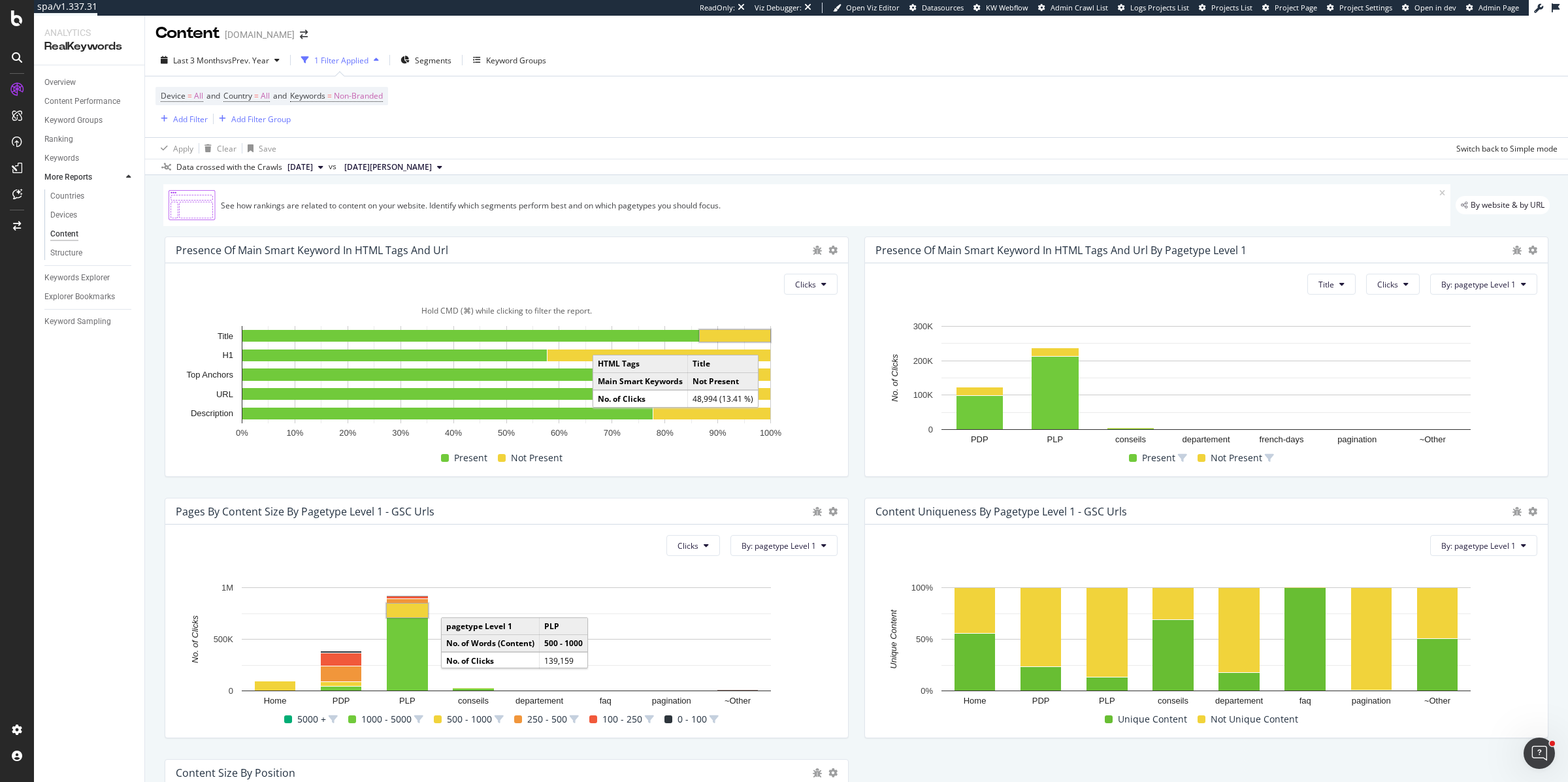
click at [729, 332] on rect "A chart." at bounding box center [736, 336] width 71 height 12
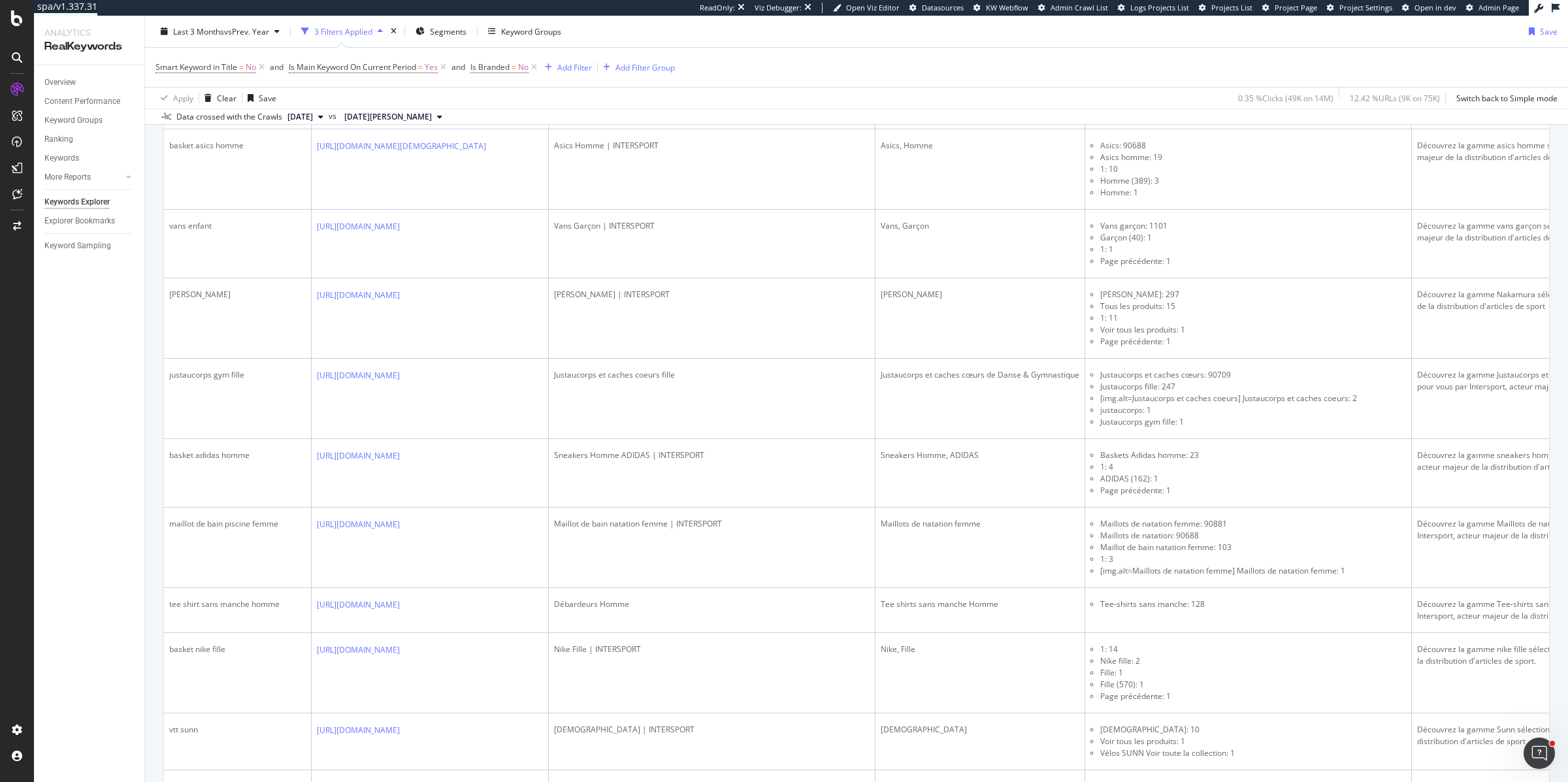
scroll to position [1867, 0]
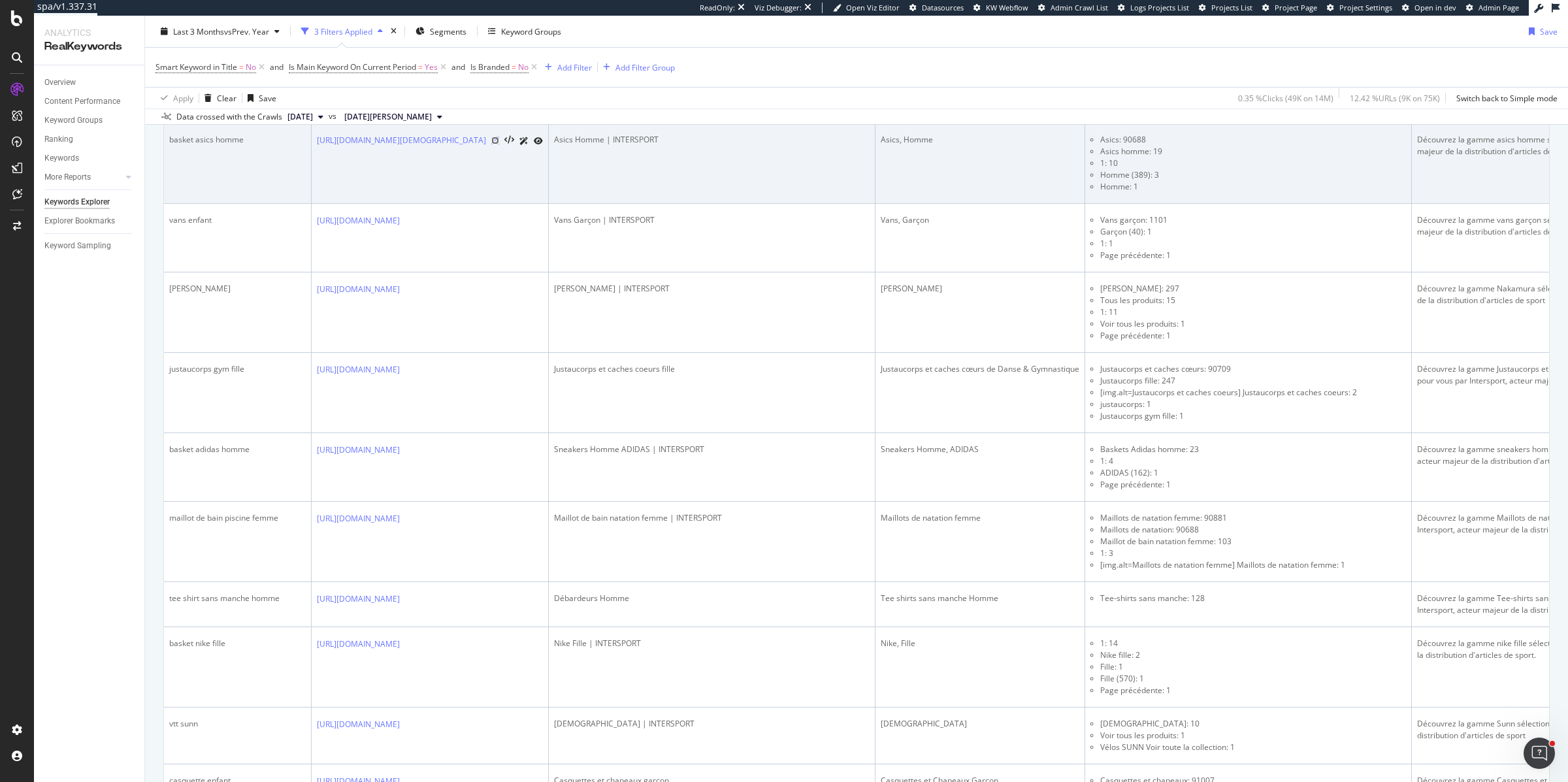
click at [499, 140] on icon at bounding box center [495, 140] width 8 height 8
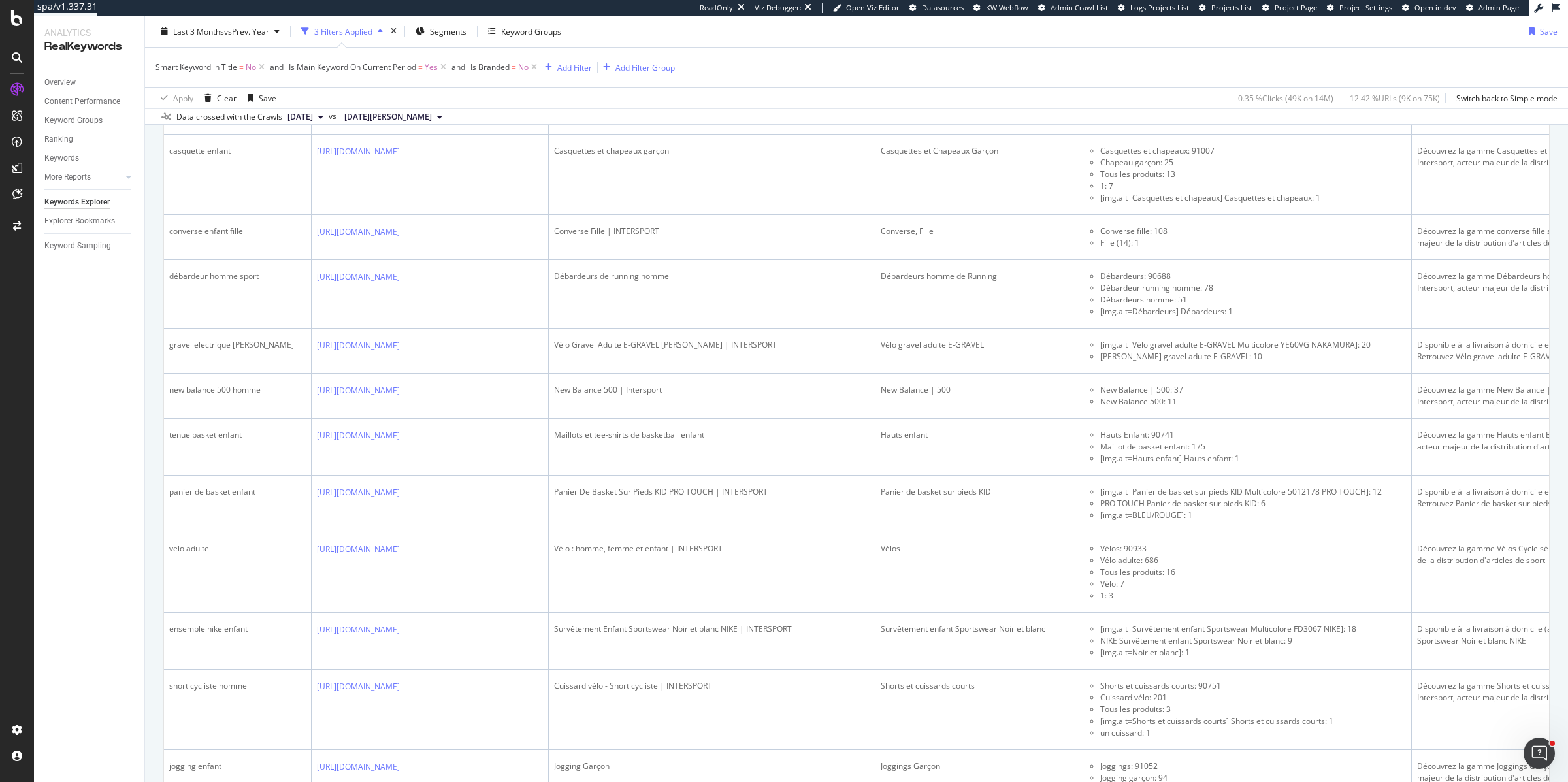
scroll to position [2498, 0]
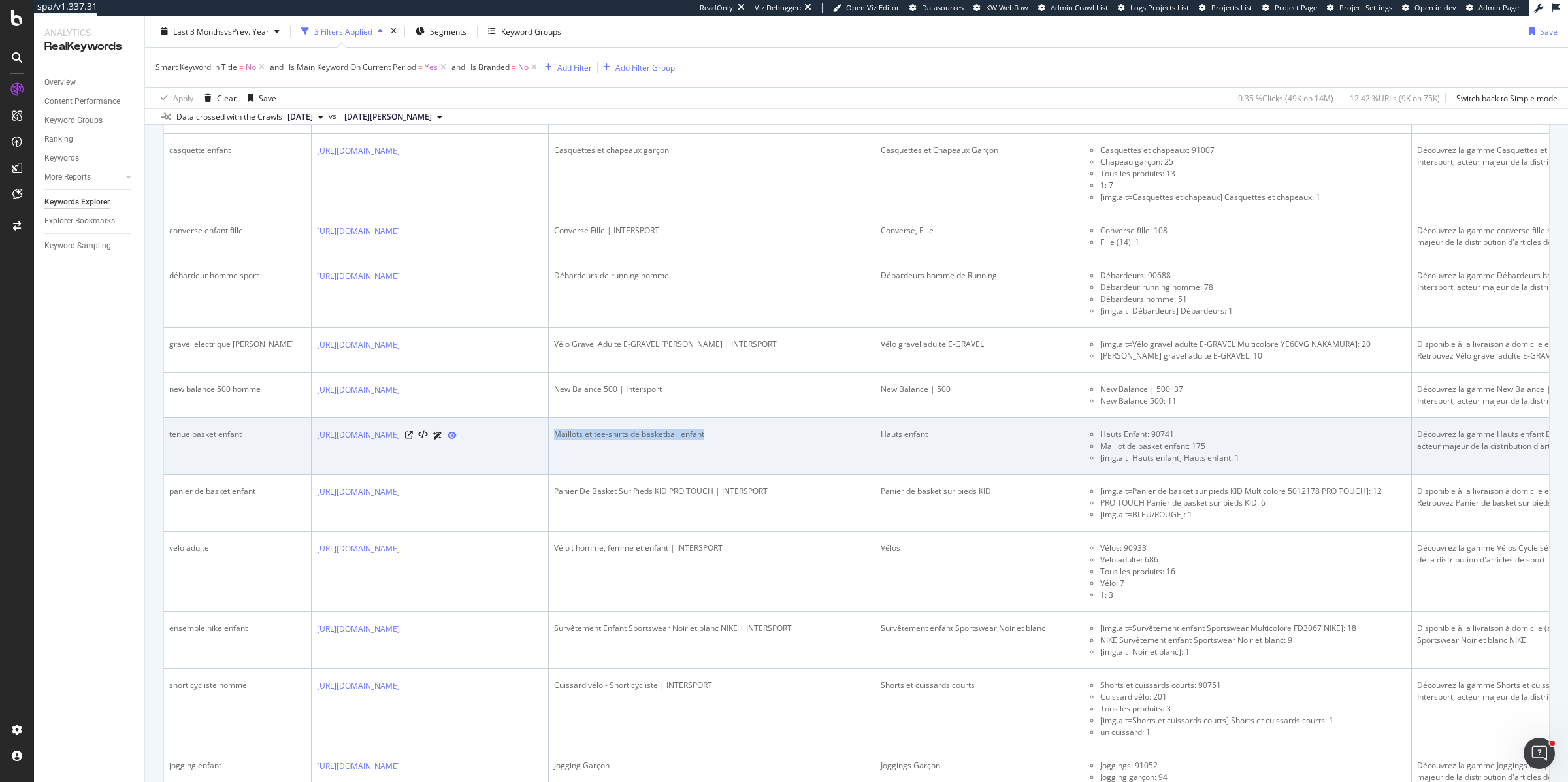
drag, startPoint x: 779, startPoint y: 446, endPoint x: 599, endPoint y: 445, distance: 180.0
click at [599, 445] on tr "tenue basket enfant https://www.intersport.fr/sports/basket/tenue-du-pratiquant…" at bounding box center [1093, 446] width 1859 height 57
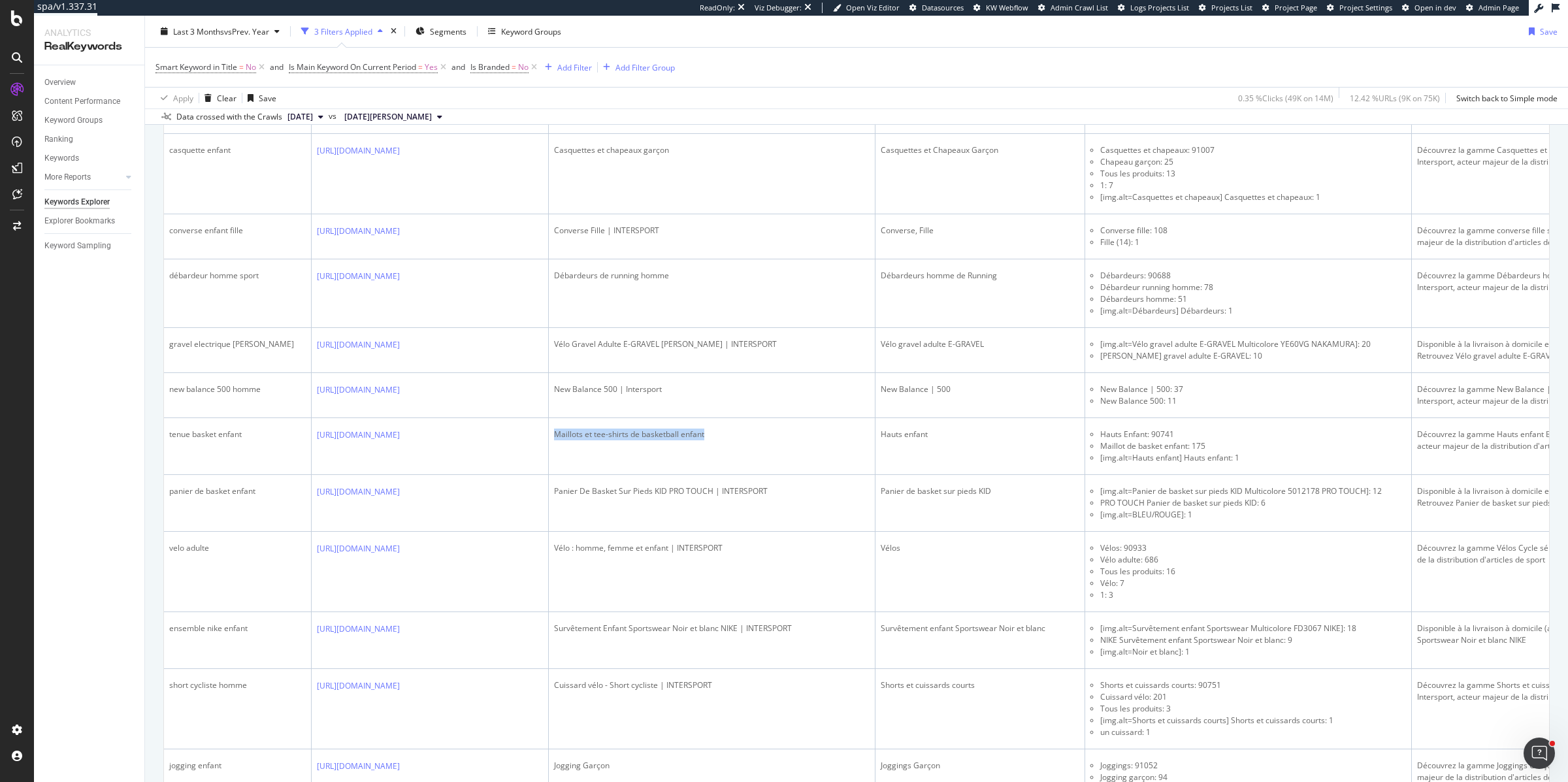
copy div "Maillots et tee-shirts de basketball enfant"
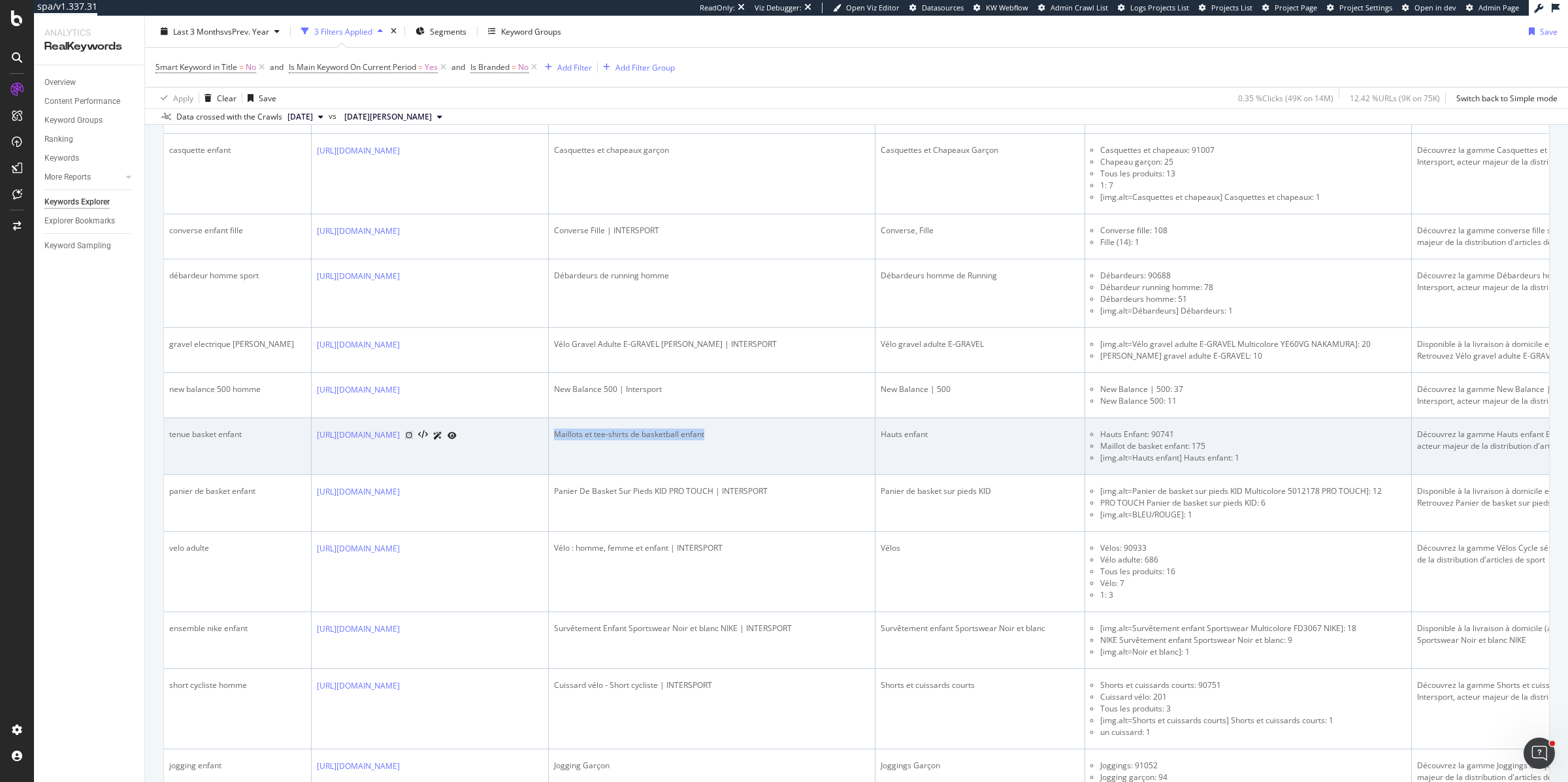
click at [413, 440] on icon at bounding box center [408, 434] width 8 height 8
drag, startPoint x: 248, startPoint y: 449, endPoint x: 165, endPoint y: 447, distance: 83.0
click at [165, 447] on td "tenue basket enfant" at bounding box center [237, 446] width 148 height 57
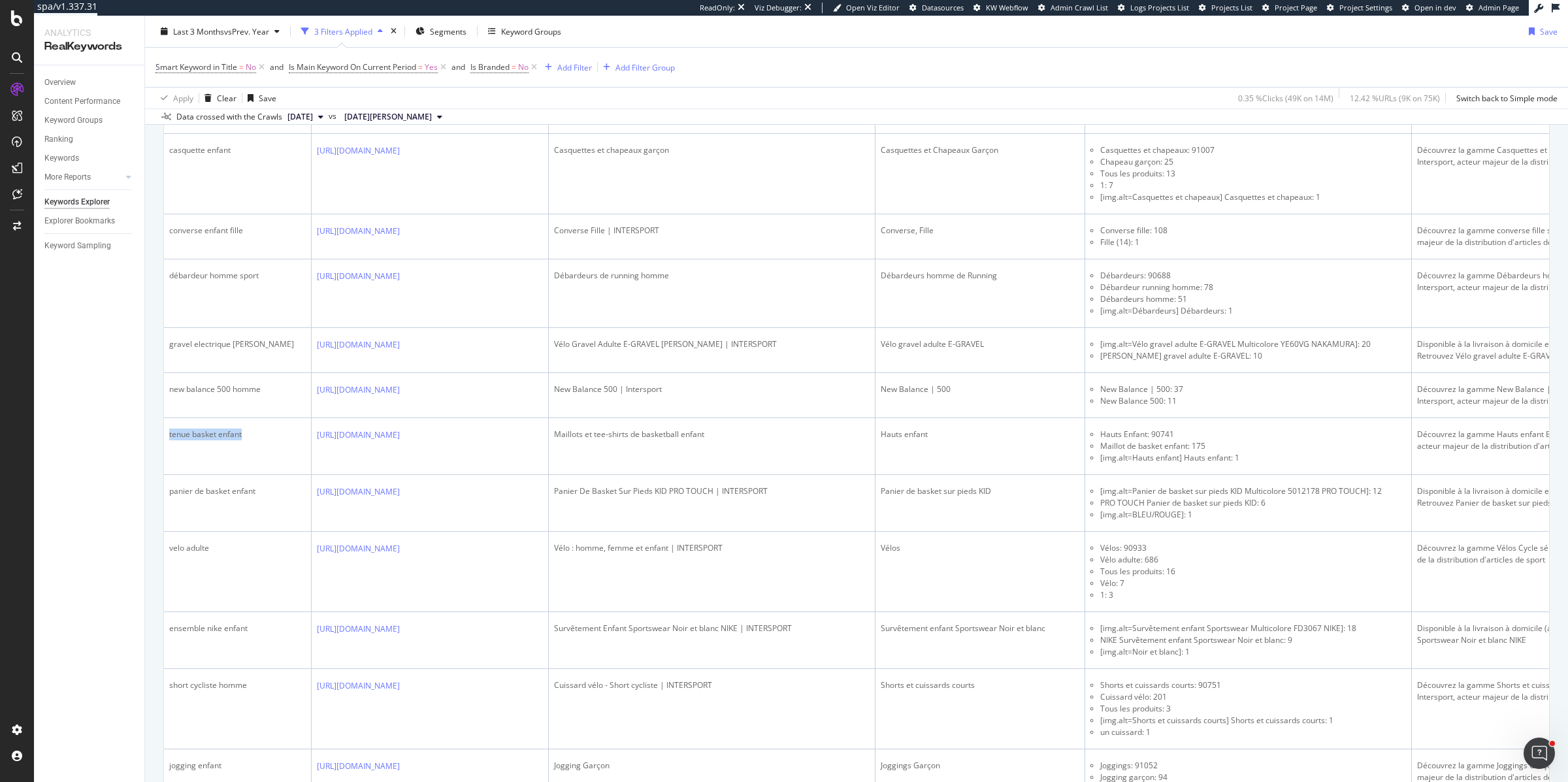
copy div "tenue basket enfant"
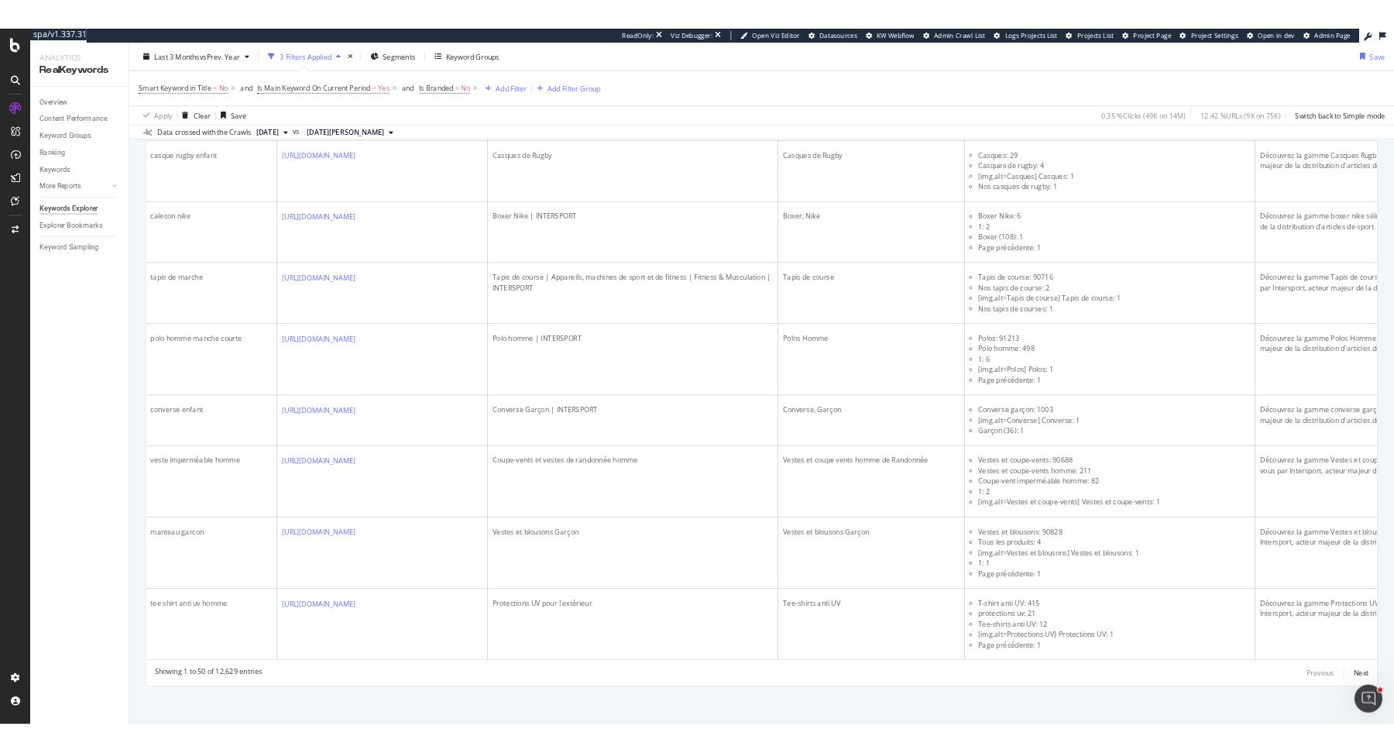
scroll to position [3953, 0]
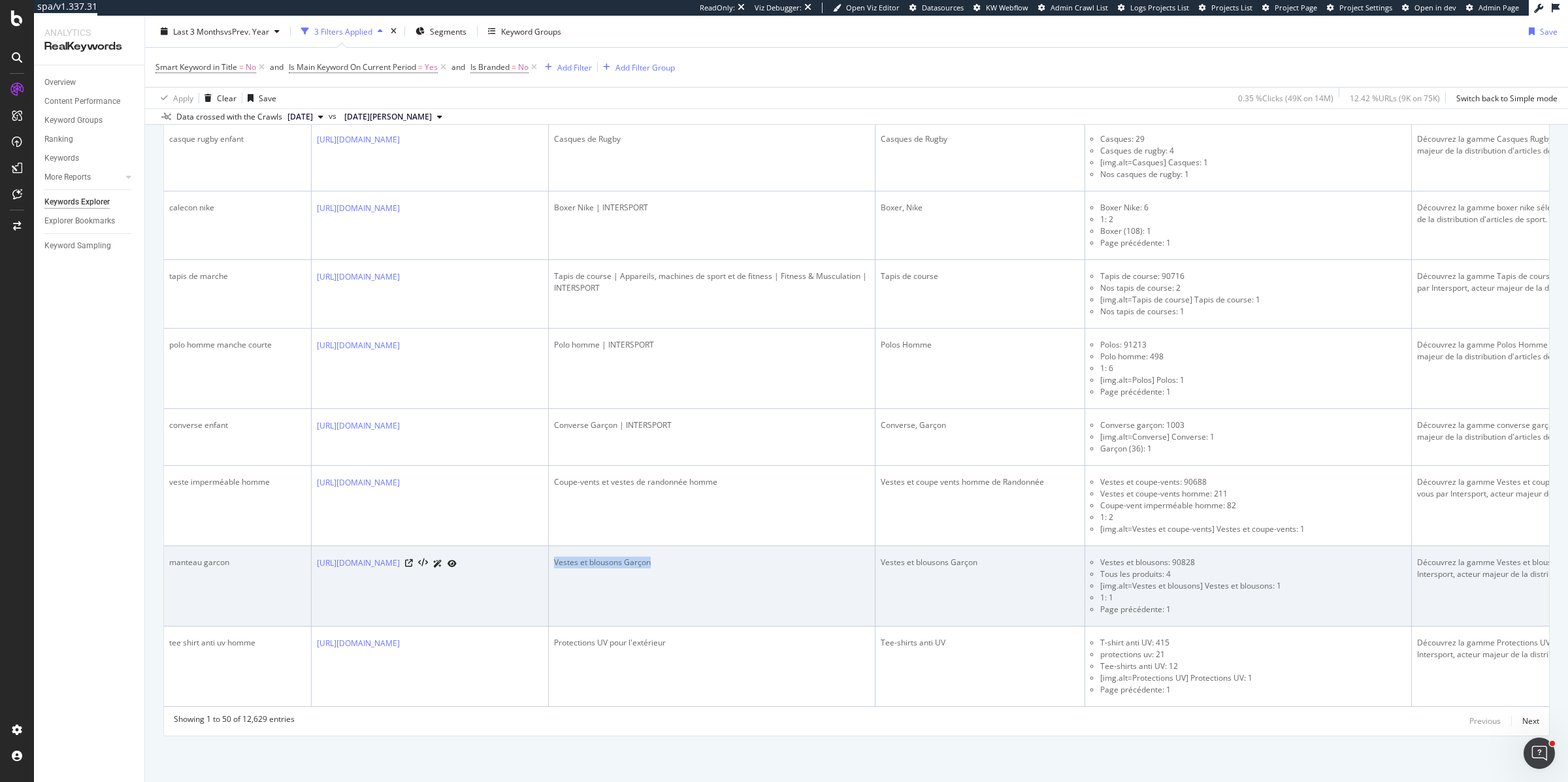
drag, startPoint x: 721, startPoint y: 562, endPoint x: 620, endPoint y: 562, distance: 101.0
click at [620, 562] on div "Vestes et blousons Garçon" at bounding box center [712, 563] width 315 height 12
copy div "Vestes et blousons Garçon"
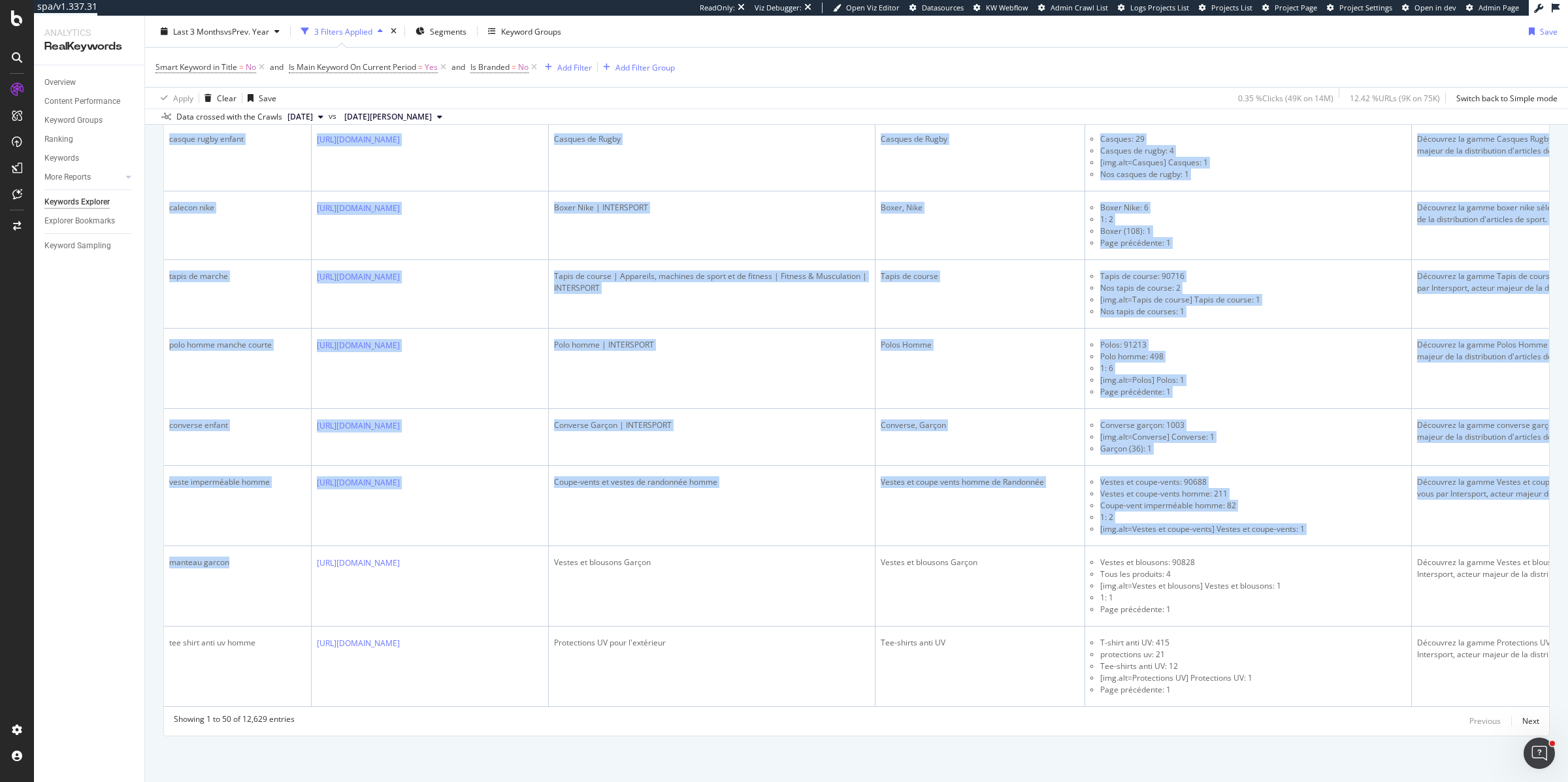
drag, startPoint x: 229, startPoint y: 561, endPoint x: 158, endPoint y: 561, distance: 71.0
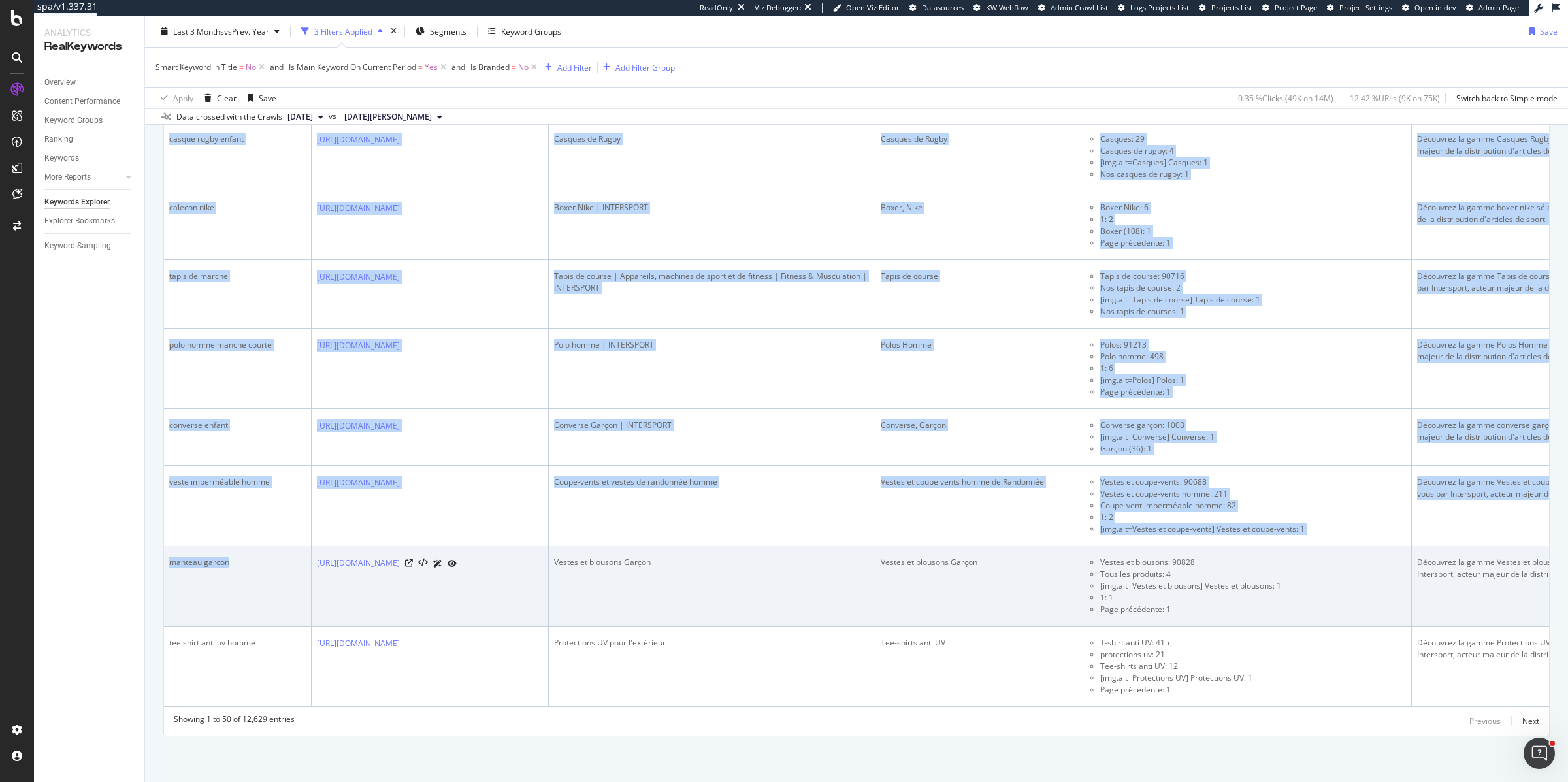
click at [209, 573] on td "manteau garcon" at bounding box center [237, 586] width 148 height 80
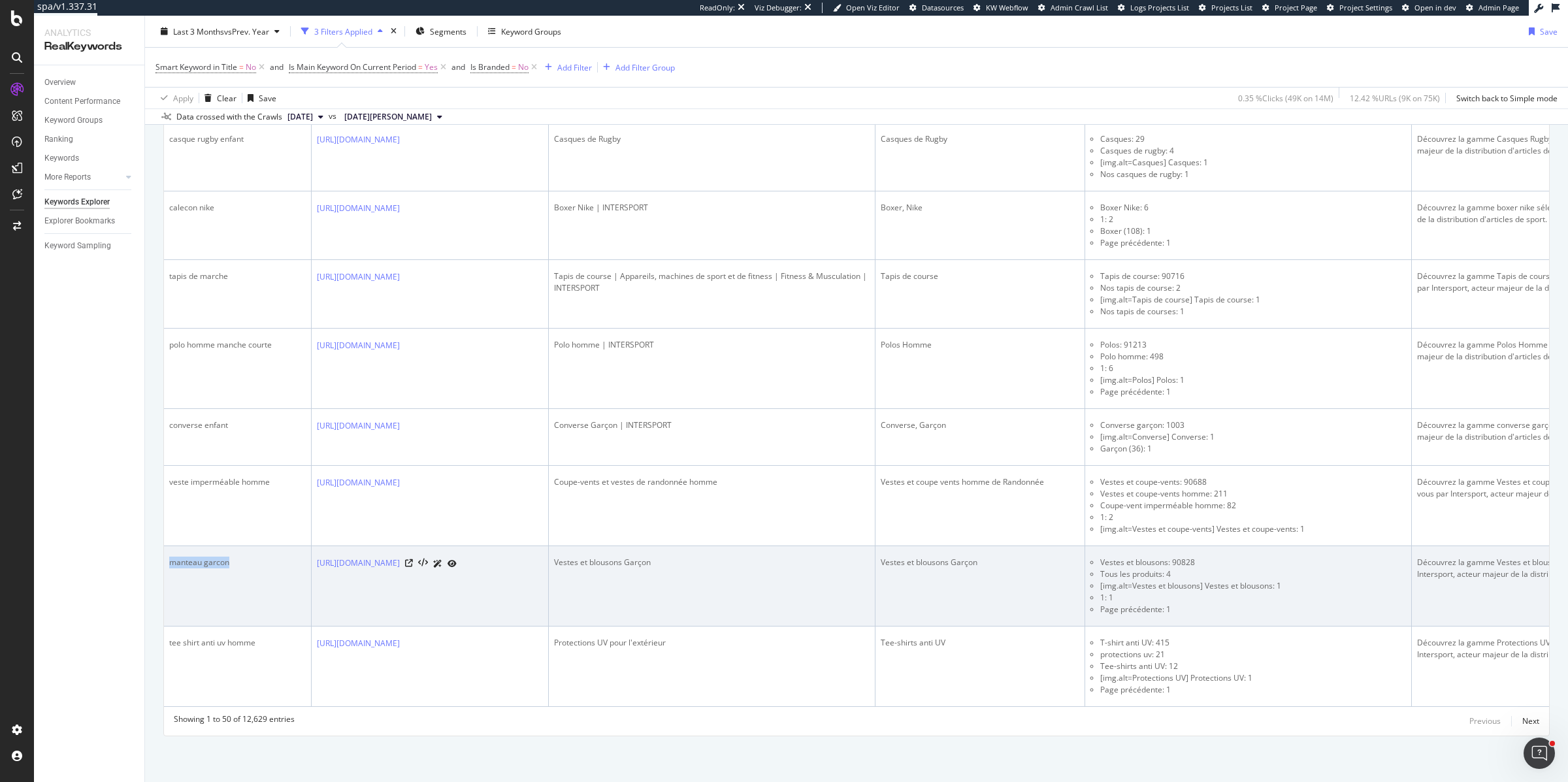
drag, startPoint x: 231, startPoint y: 560, endPoint x: 169, endPoint y: 561, distance: 62.0
click at [170, 561] on div "manteau garcon" at bounding box center [238, 563] width 137 height 12
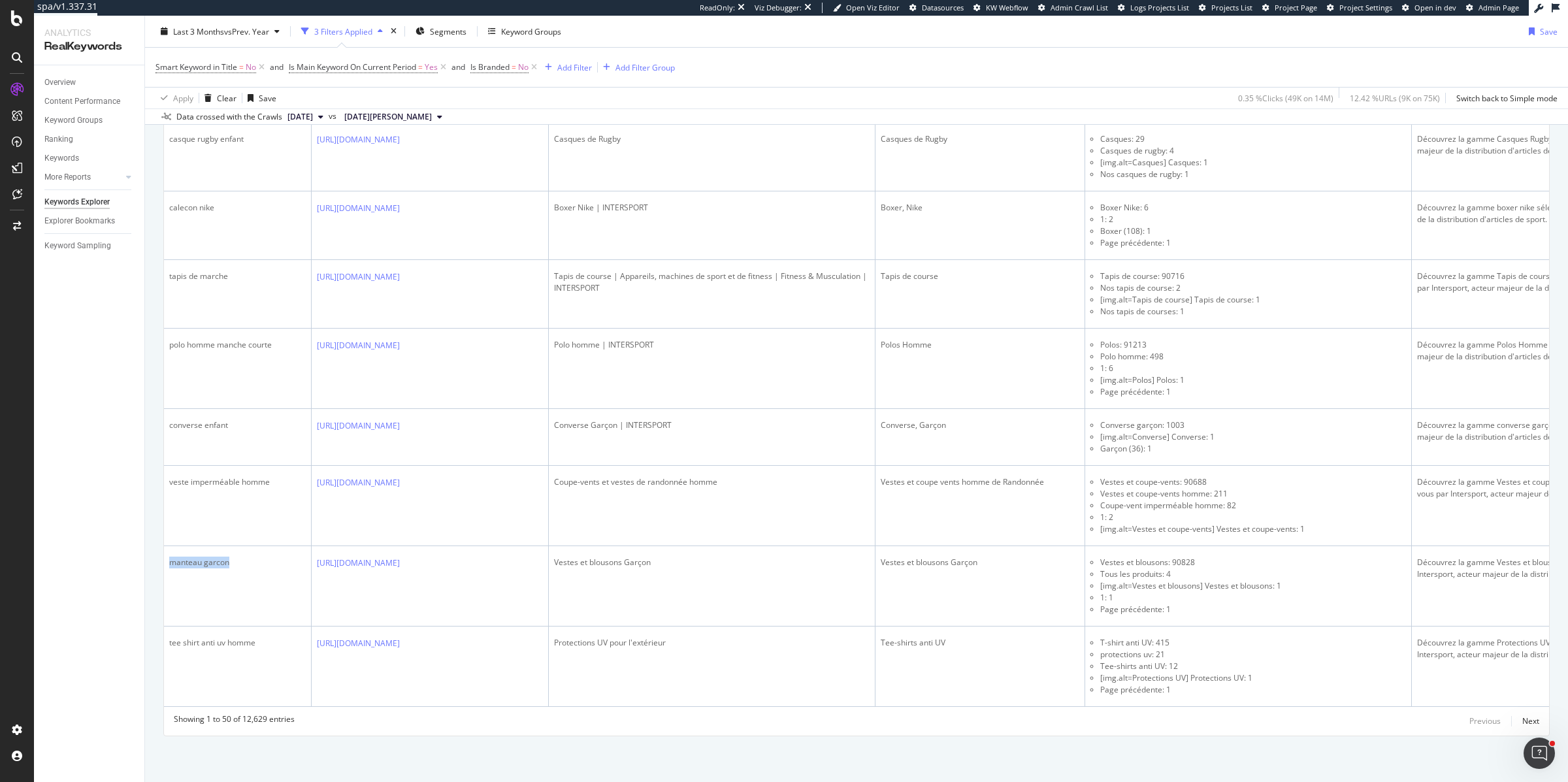
copy div "manteau garcon"
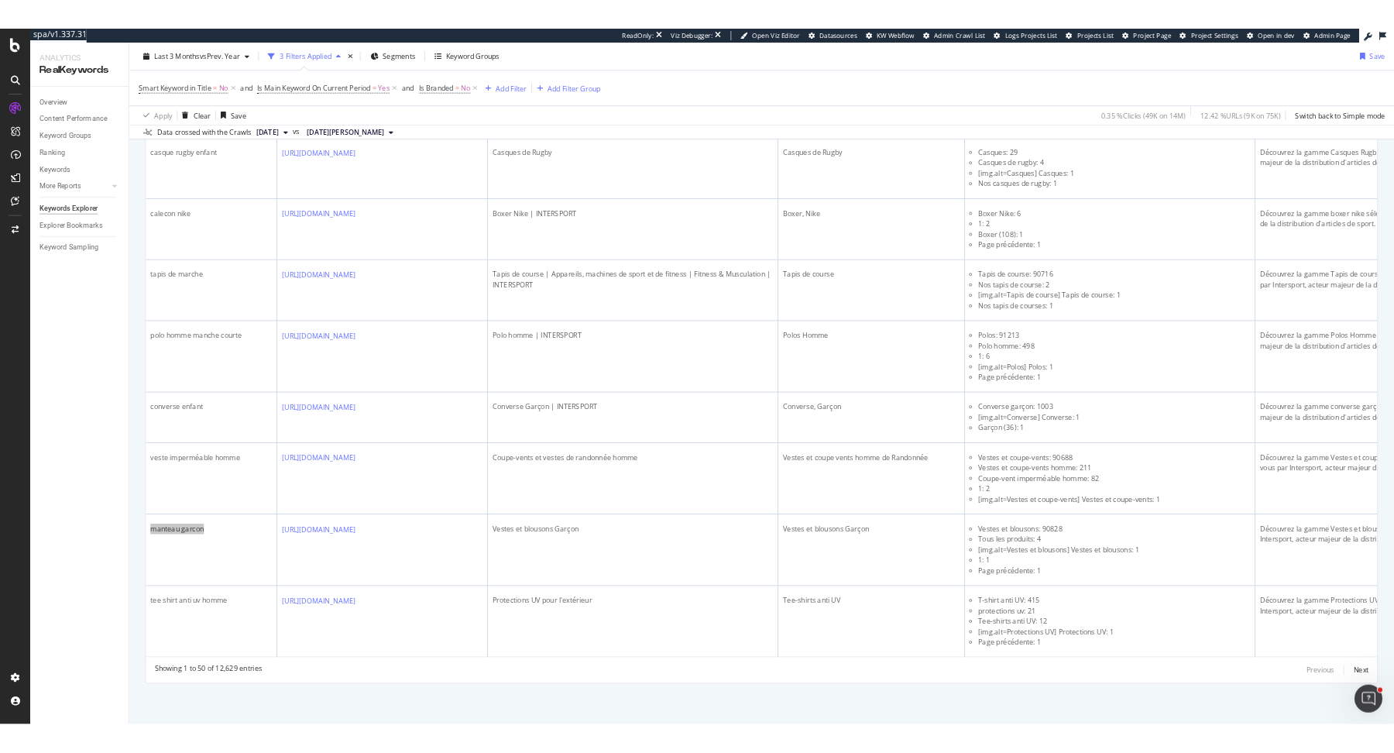
scroll to position [3926, 0]
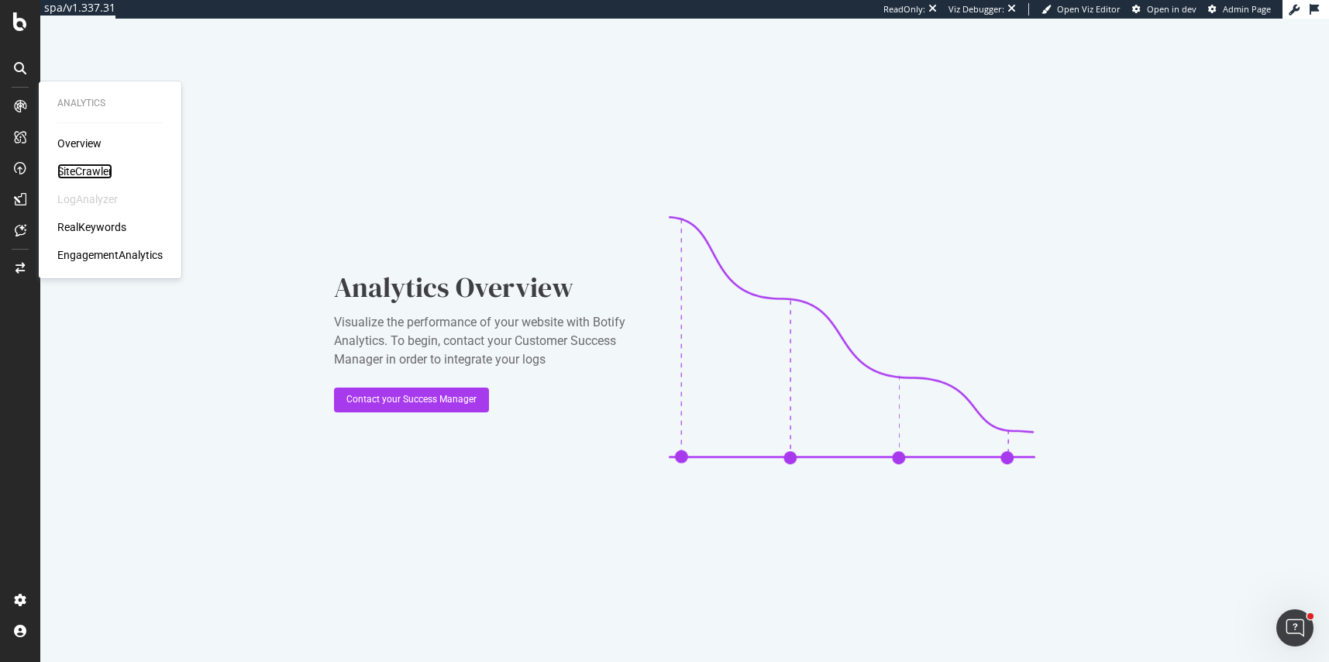
click at [98, 172] on div "SiteCrawler" at bounding box center [84, 170] width 55 height 15
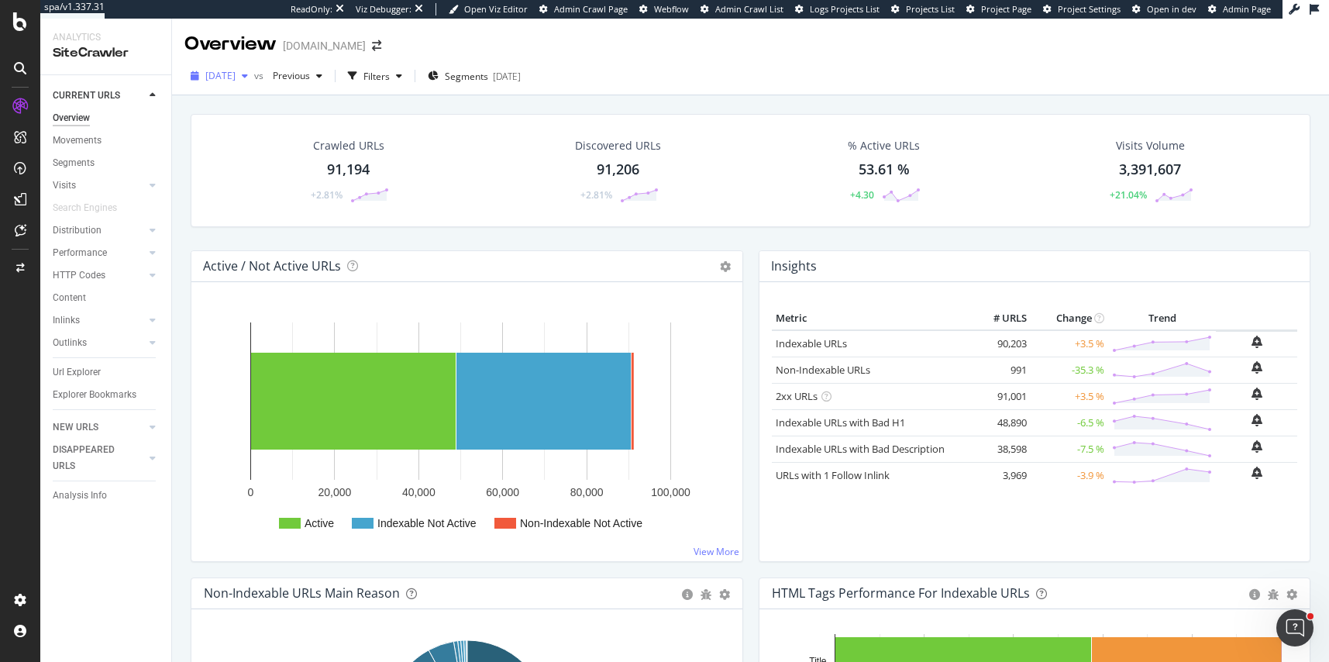
click at [234, 82] on span "[DATE]" at bounding box center [220, 75] width 30 height 13
click at [186, 143] on div "Crawled URLs 91,194 +2.81% Discovered URLs 91,206 +2.81% % Active URLs 53.61 % …" at bounding box center [750, 182] width 1135 height 136
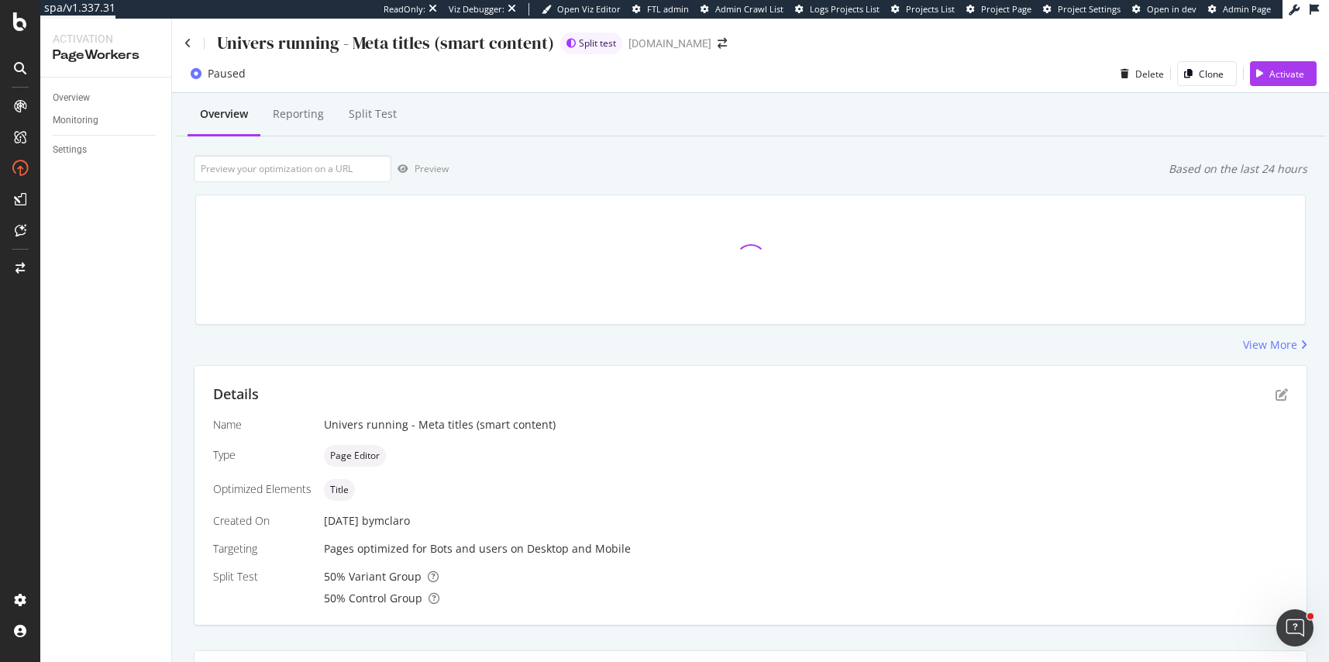
scroll to position [559, 0]
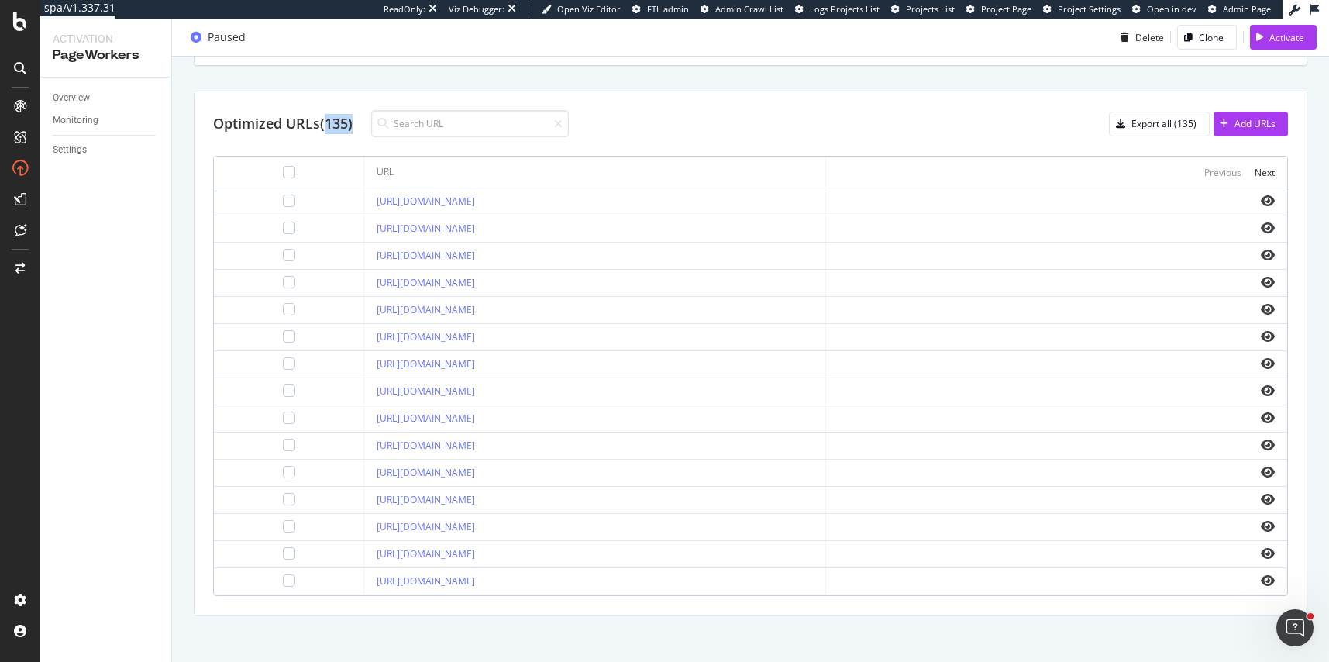
drag, startPoint x: 357, startPoint y: 121, endPoint x: 326, endPoint y: 120, distance: 31.0
click at [326, 120] on div "Optimized URLs (135)" at bounding box center [391, 123] width 356 height 27
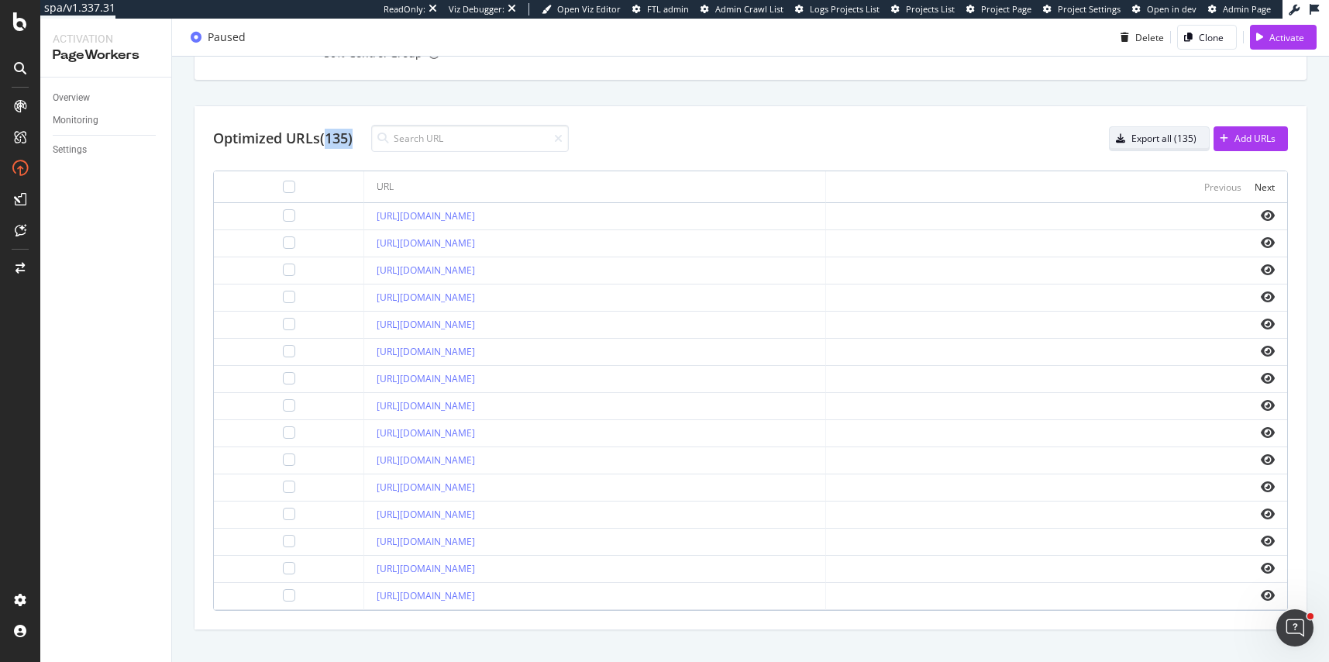
click at [1167, 142] on div "Export all (135)" at bounding box center [1163, 138] width 65 height 13
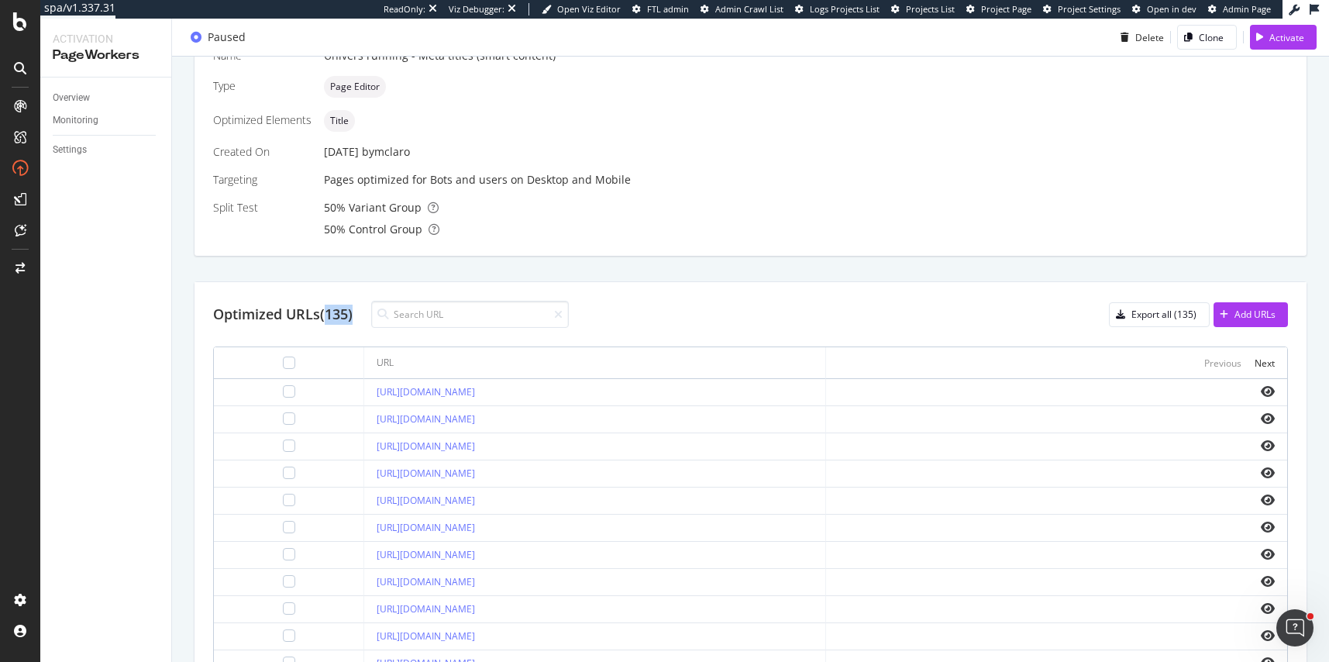
scroll to position [0, 0]
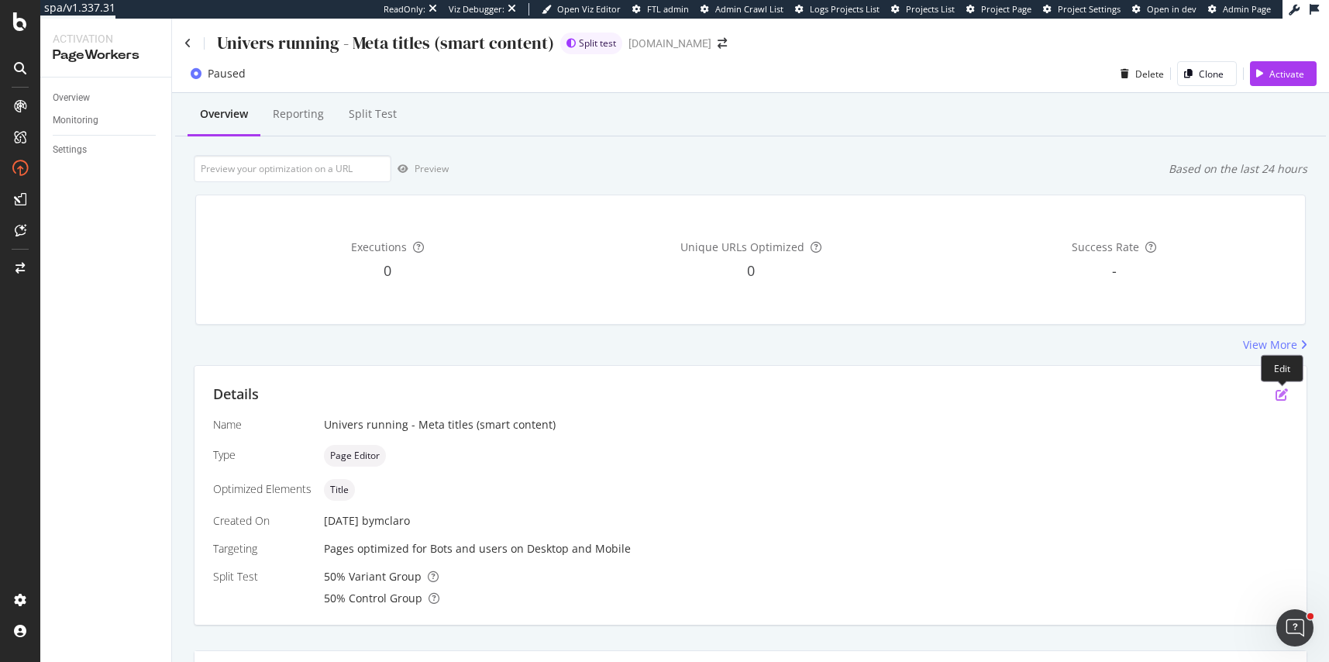
click at [1281, 390] on icon "pen-to-square" at bounding box center [1281, 394] width 12 height 12
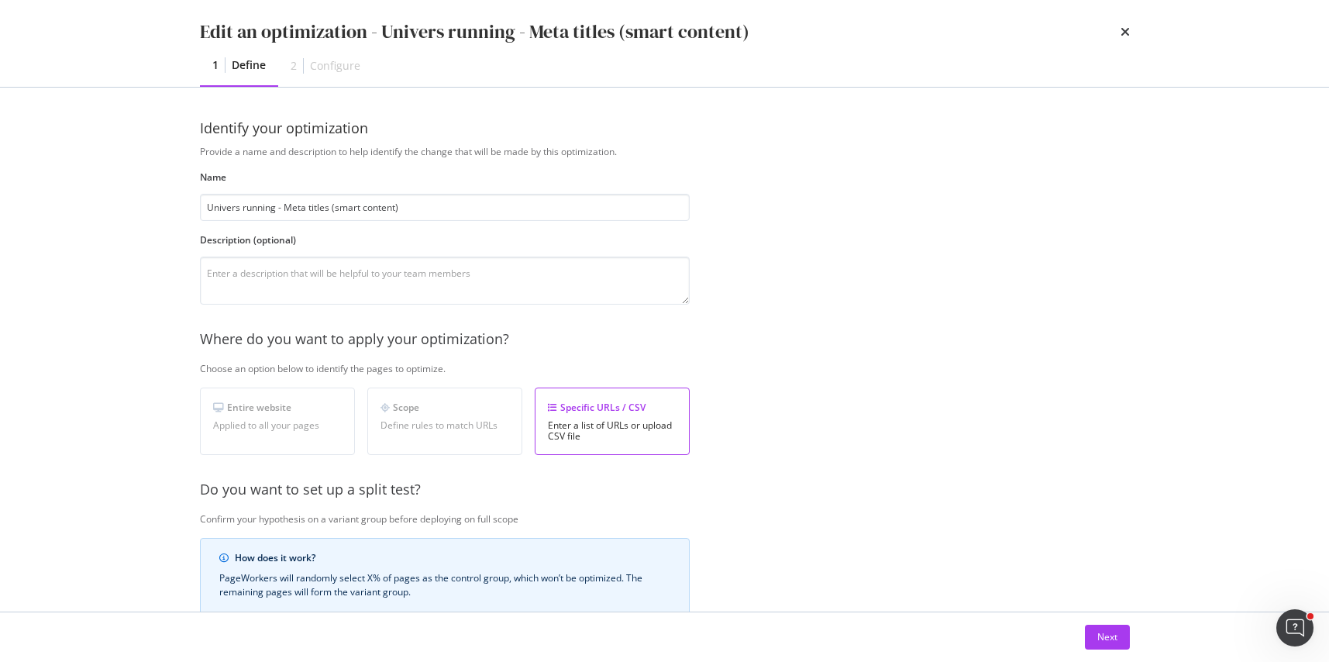
scroll to position [330, 0]
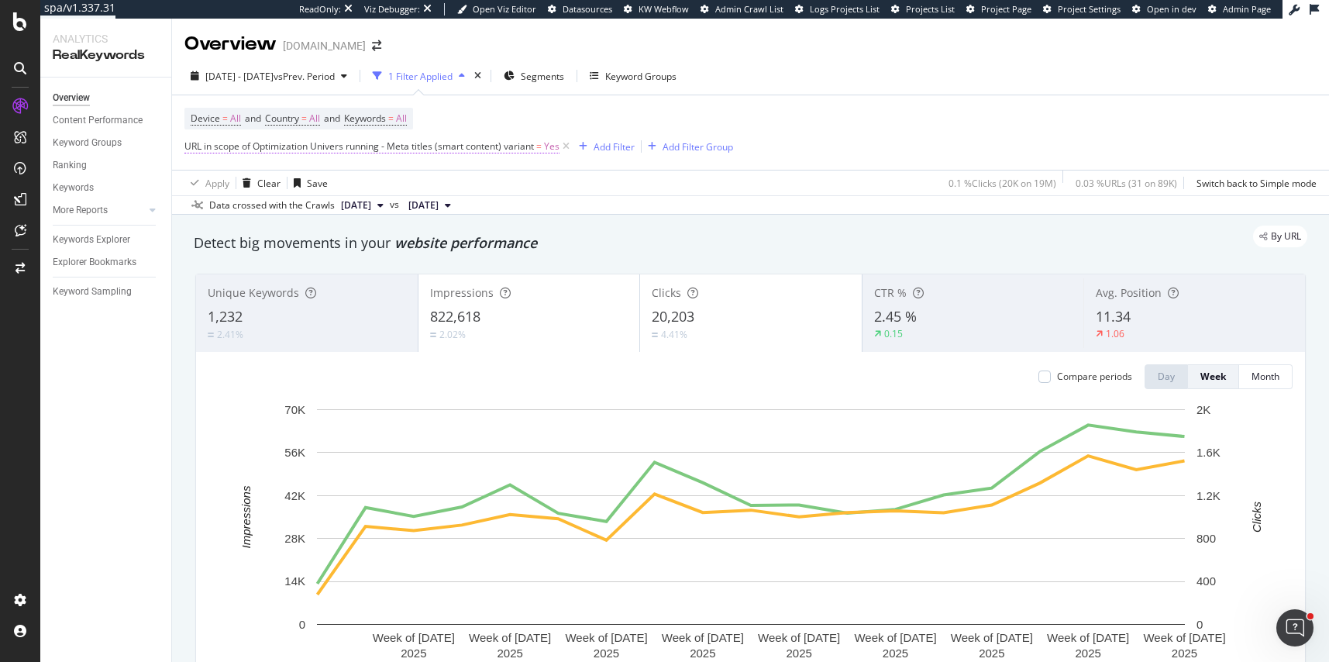
click at [486, 145] on span "URL in scope of Optimization Univers running - Meta titles (smart content) vari…" at bounding box center [358, 145] width 349 height 13
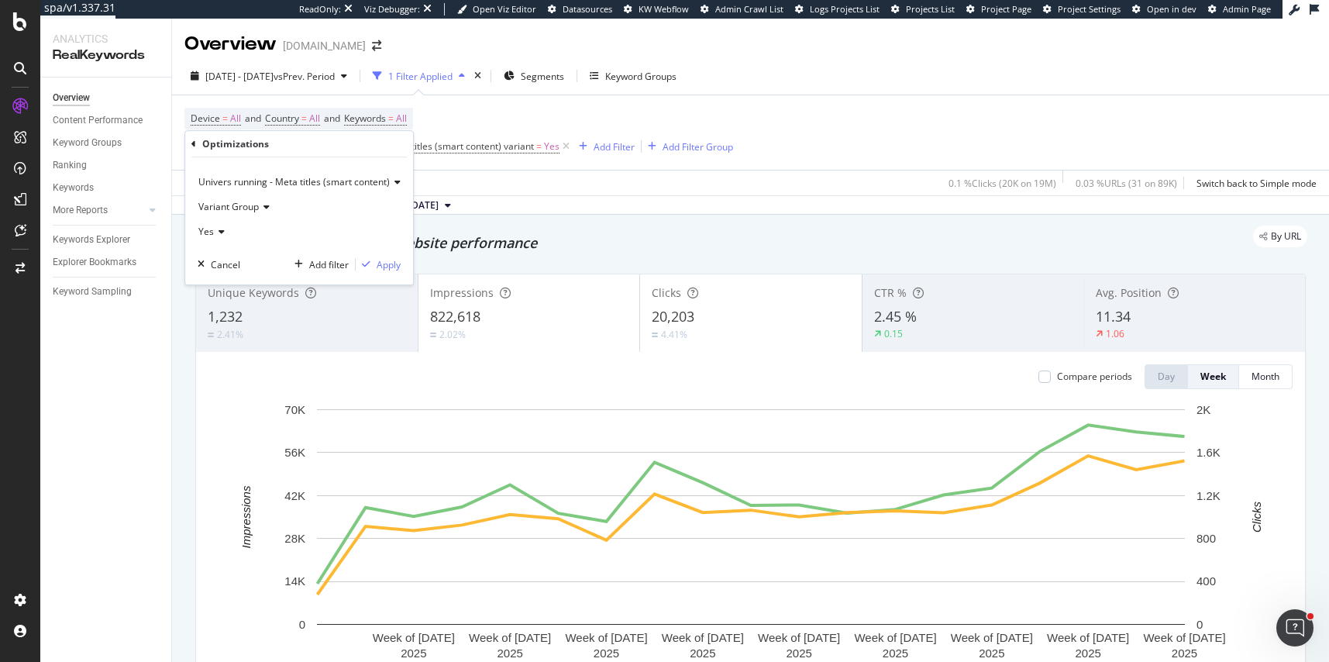
click at [250, 182] on span "Univers running - Meta titles (smart content)" at bounding box center [293, 181] width 191 height 13
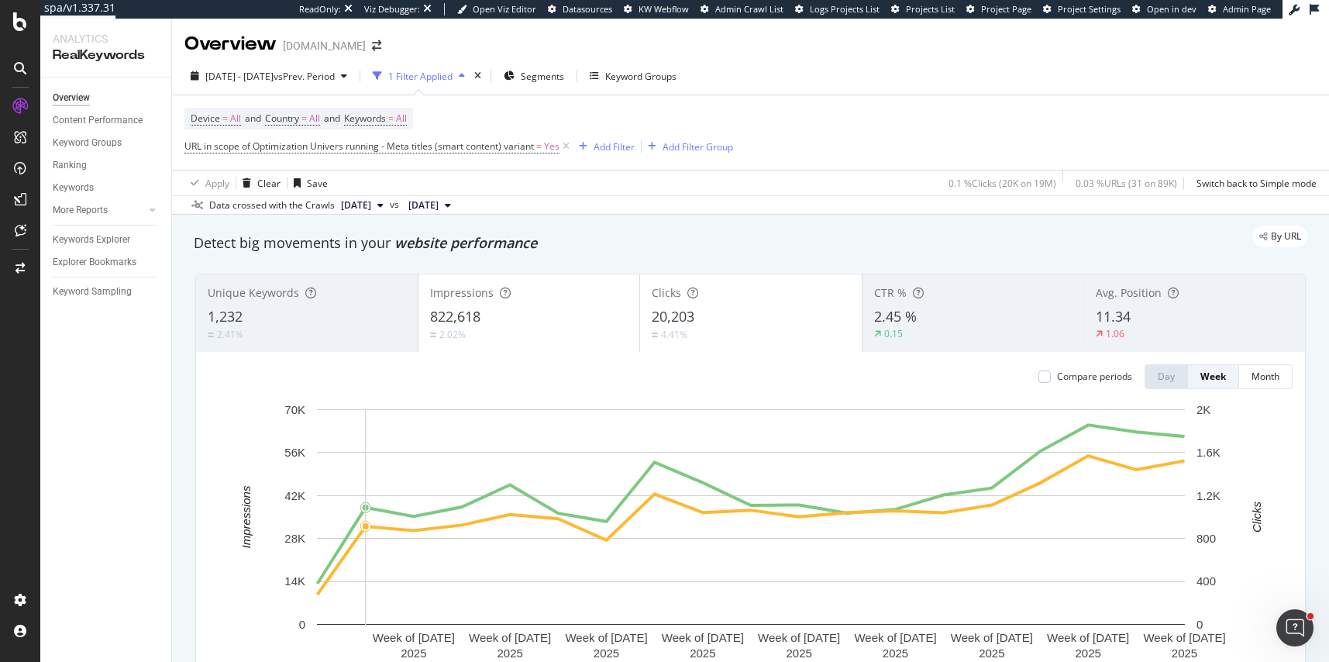
click at [534, 183] on div "Apply Clear Save 0.1 % Clicks ( 20K on 19M ) 0.03 % URLs ( 31 on 89K ) Switch b…" at bounding box center [750, 183] width 1157 height 26
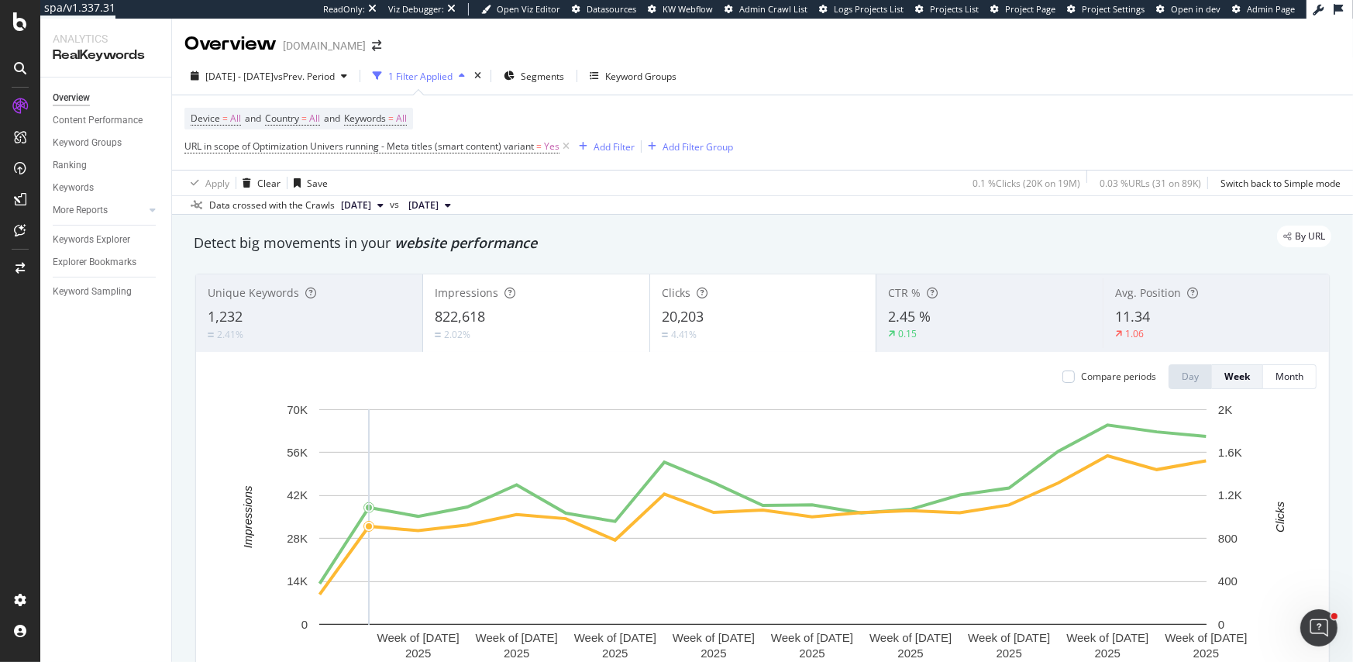
click at [332, 154] on span "URL in scope of Optimization Univers running - Meta titles (smart content) vari…" at bounding box center [378, 147] width 388 height 22
click at [315, 150] on span "URL in scope of Optimization Univers running - Meta titles (smart content) vari…" at bounding box center [358, 145] width 349 height 13
click at [624, 175] on div "Apply Clear Save 0.1 % Clicks ( 20K on 19M ) 0.03 % URLs ( 31 on 89K ) Switch b…" at bounding box center [762, 183] width 1181 height 26
click at [621, 151] on div "Add Filter" at bounding box center [613, 146] width 41 height 13
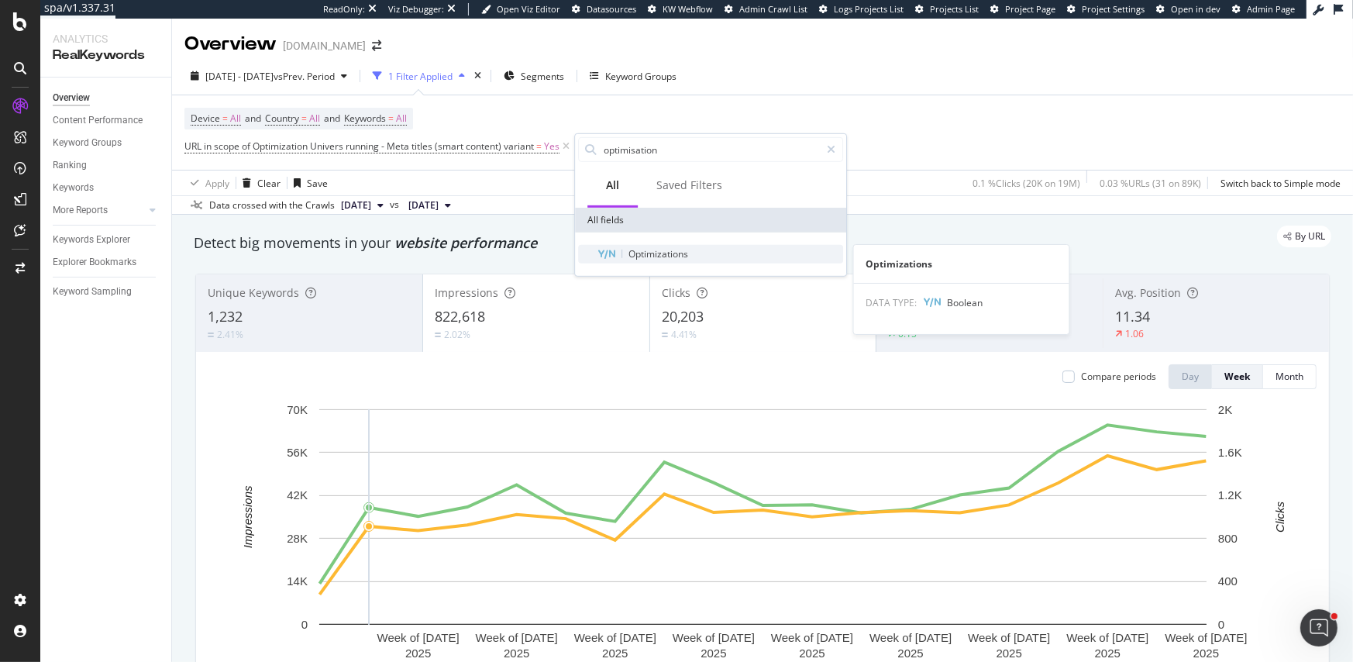
type input "optimisation"
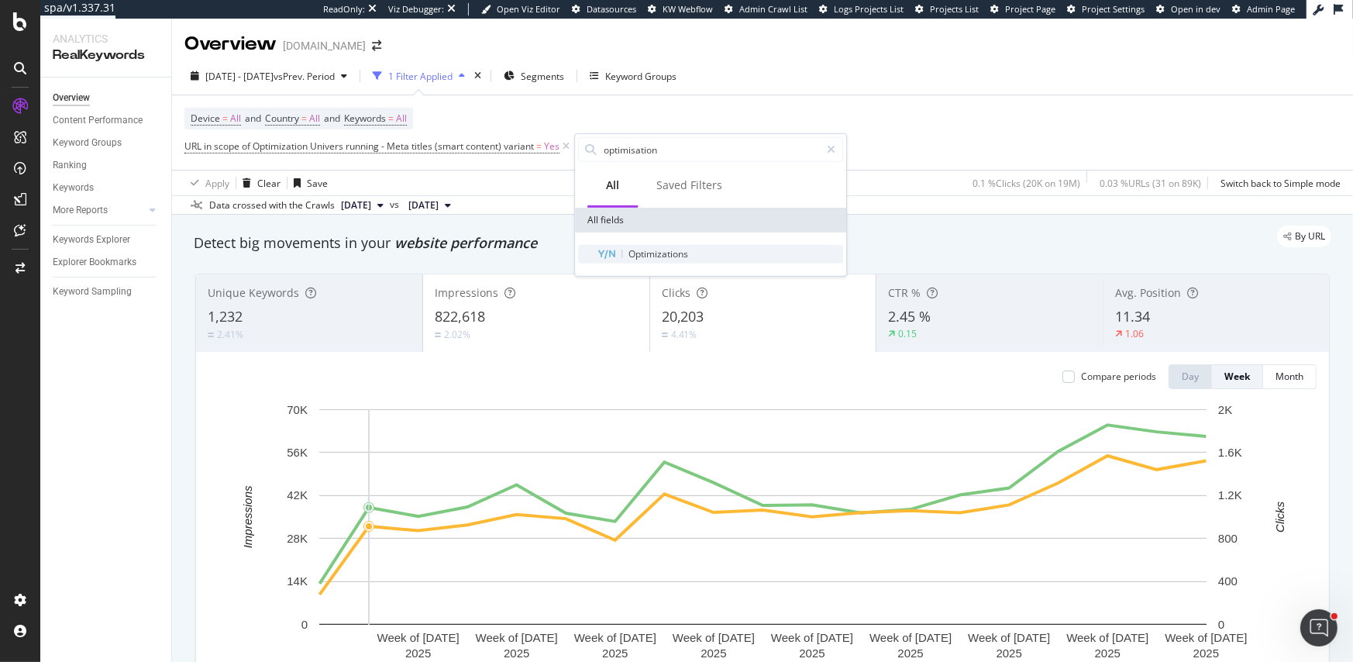
click at [644, 258] on span "Optimizations" at bounding box center [658, 253] width 60 height 13
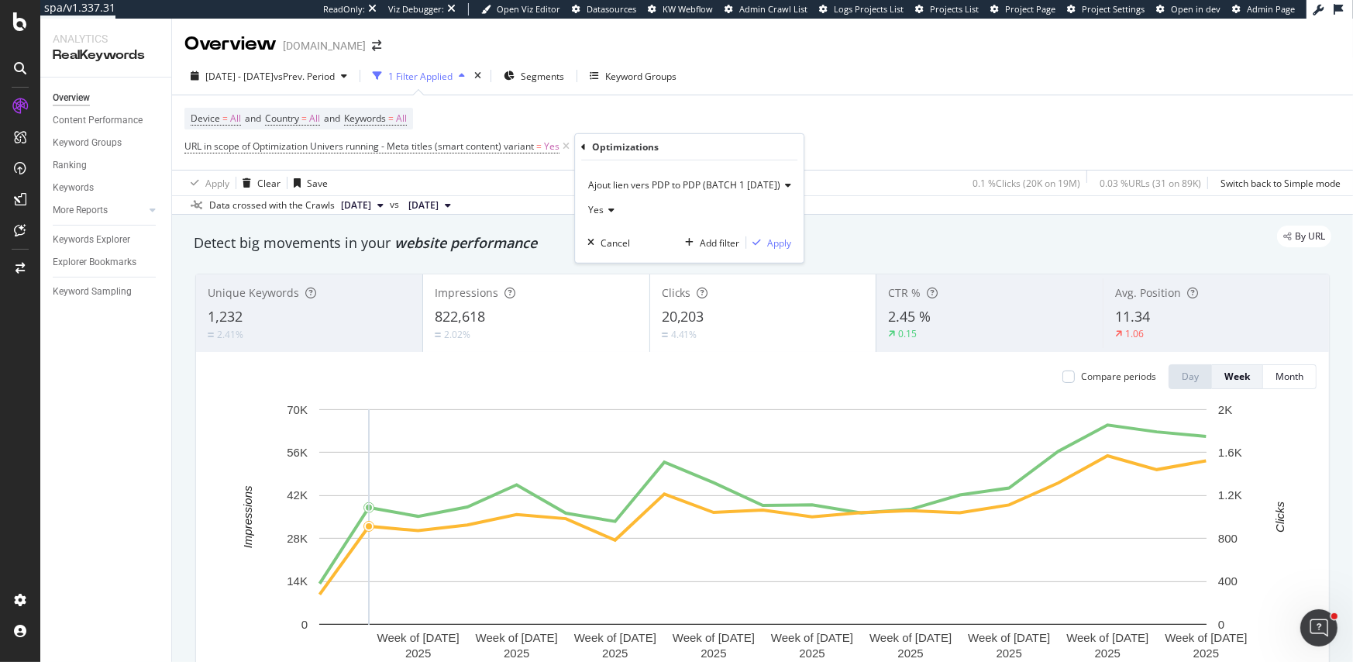
click at [625, 185] on span "Ajout lien vers PDP to PDP (BATCH 1 29/7/2025)" at bounding box center [684, 184] width 192 height 13
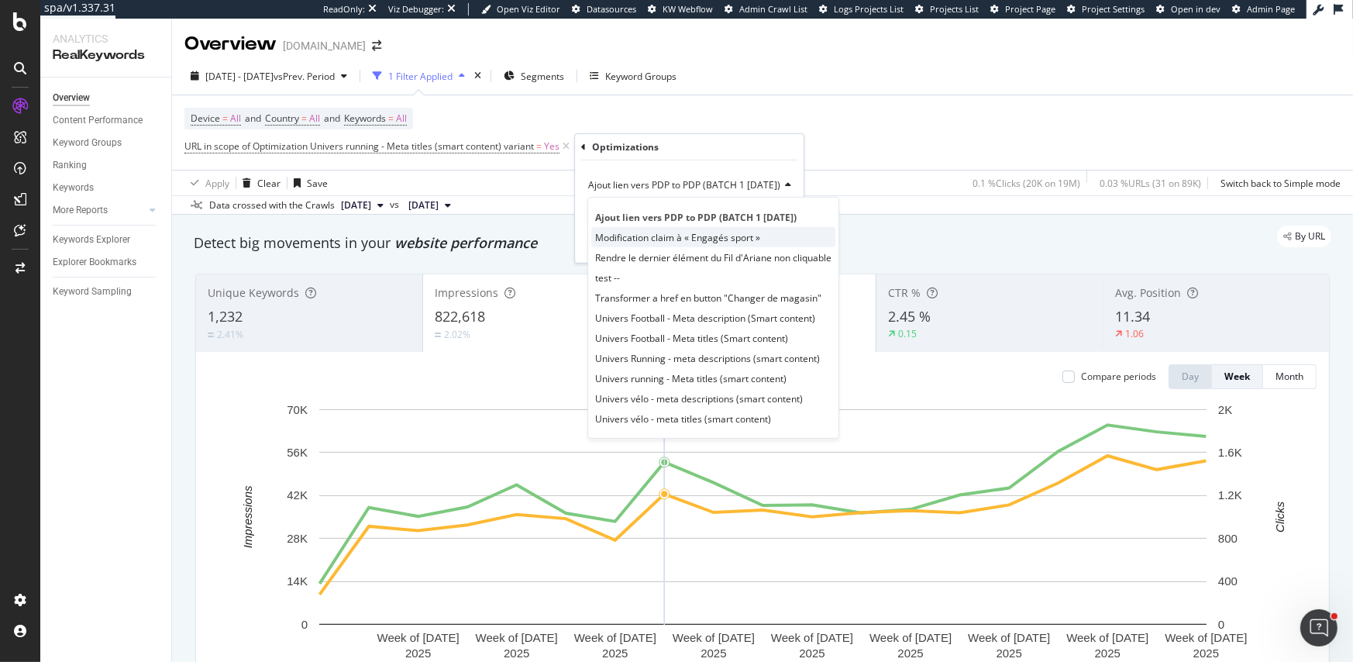
click at [665, 236] on span "Modification claim à « Engagés sport »" at bounding box center [677, 236] width 165 height 13
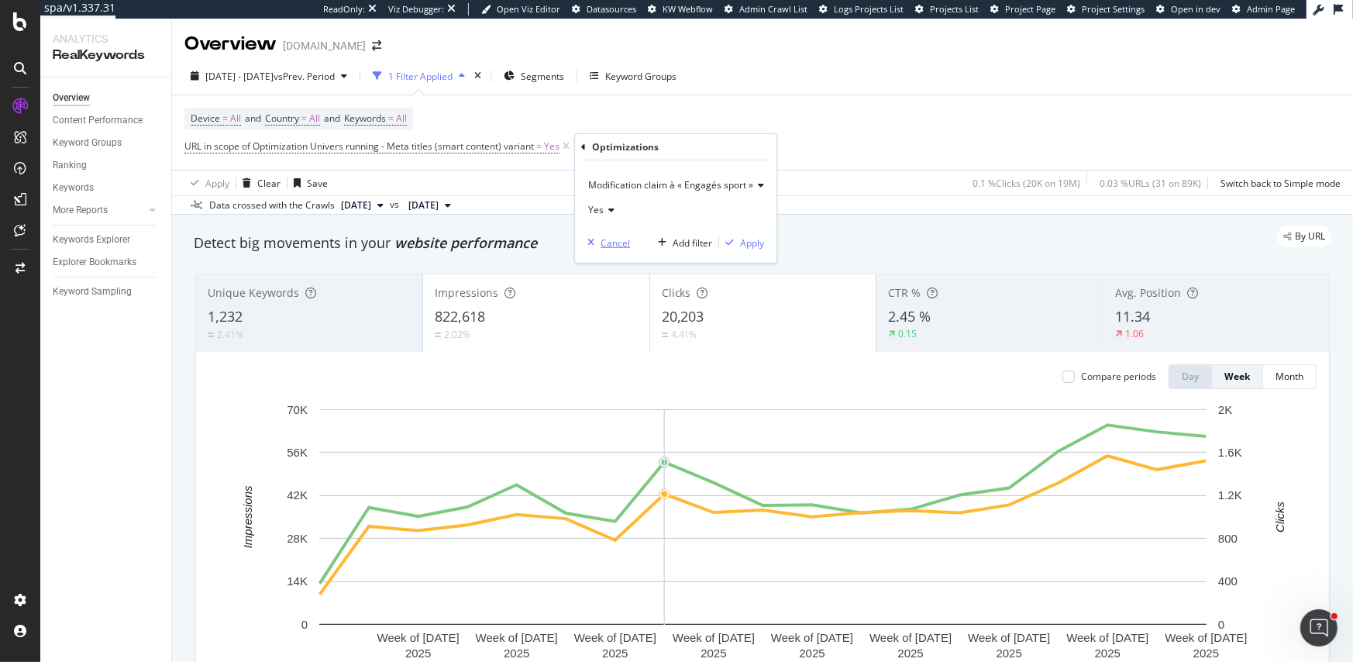
click at [590, 246] on div "Cancel" at bounding box center [605, 243] width 49 height 14
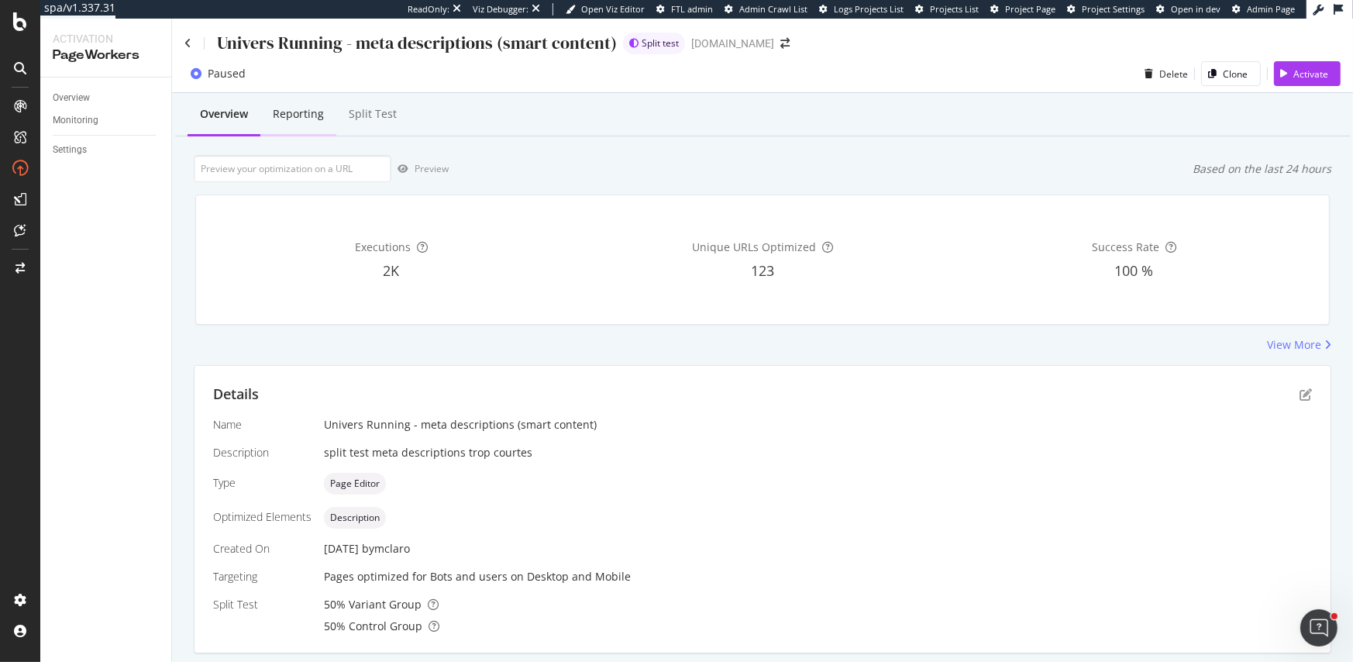
click at [302, 119] on div "Reporting" at bounding box center [298, 113] width 51 height 15
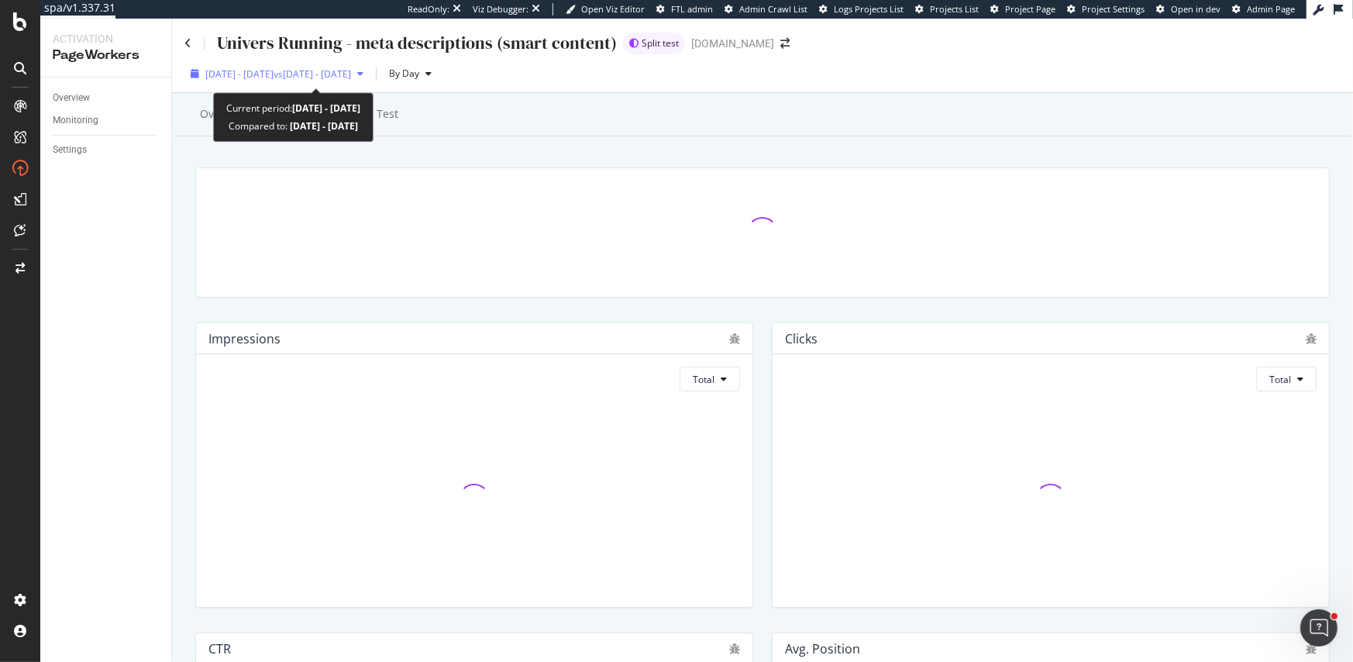
click at [370, 62] on div "[DATE] - [DATE] vs [DATE] - [DATE]" at bounding box center [276, 73] width 185 height 23
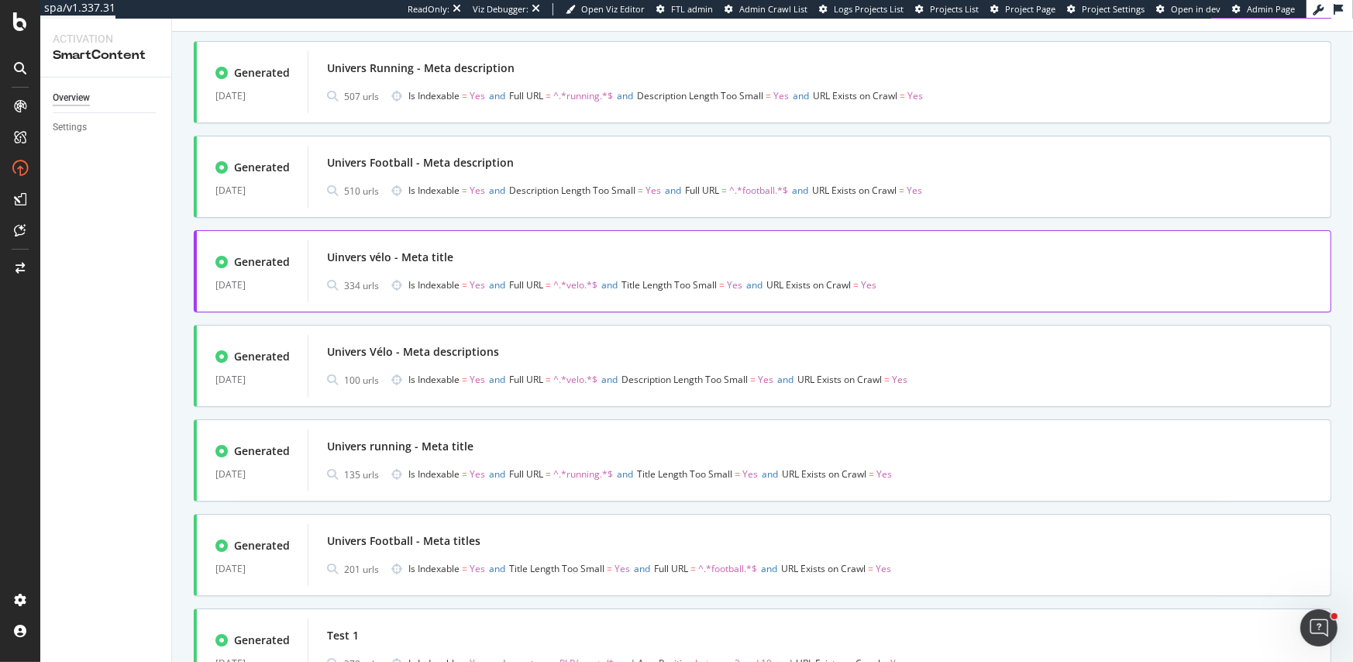
scroll to position [116, 0]
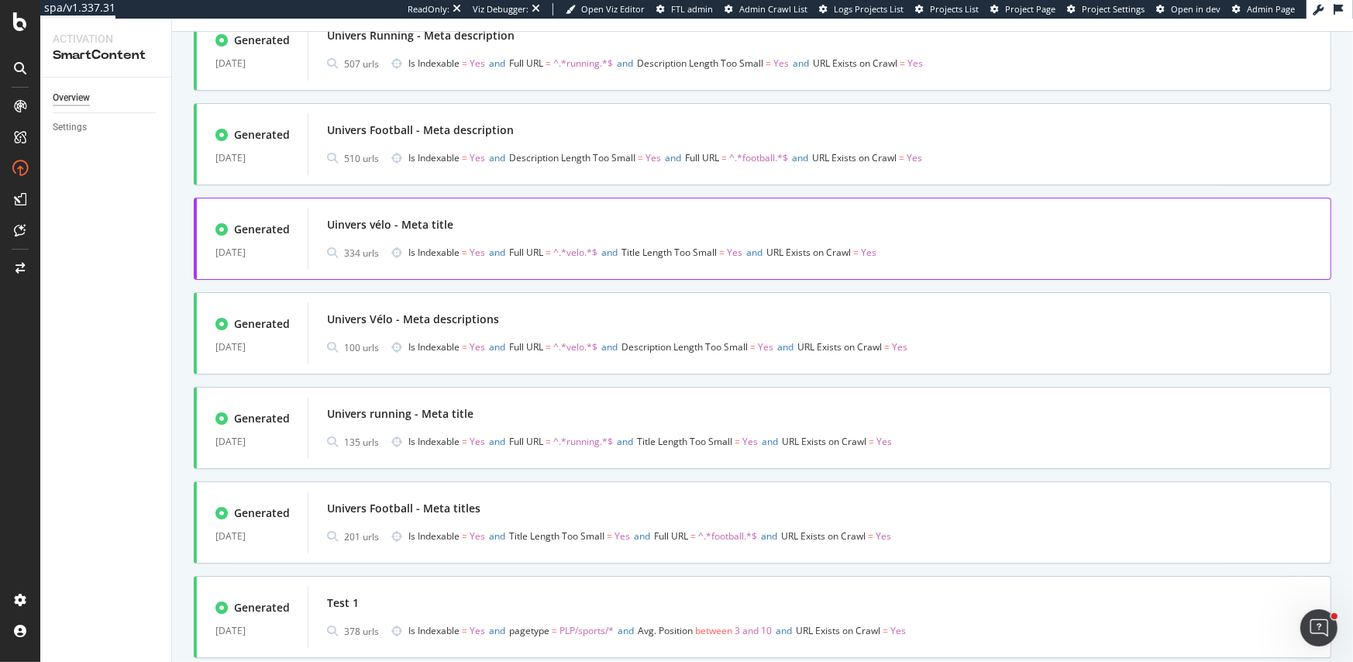
click at [550, 217] on div "Uinvers vélo - Meta title" at bounding box center [819, 225] width 985 height 22
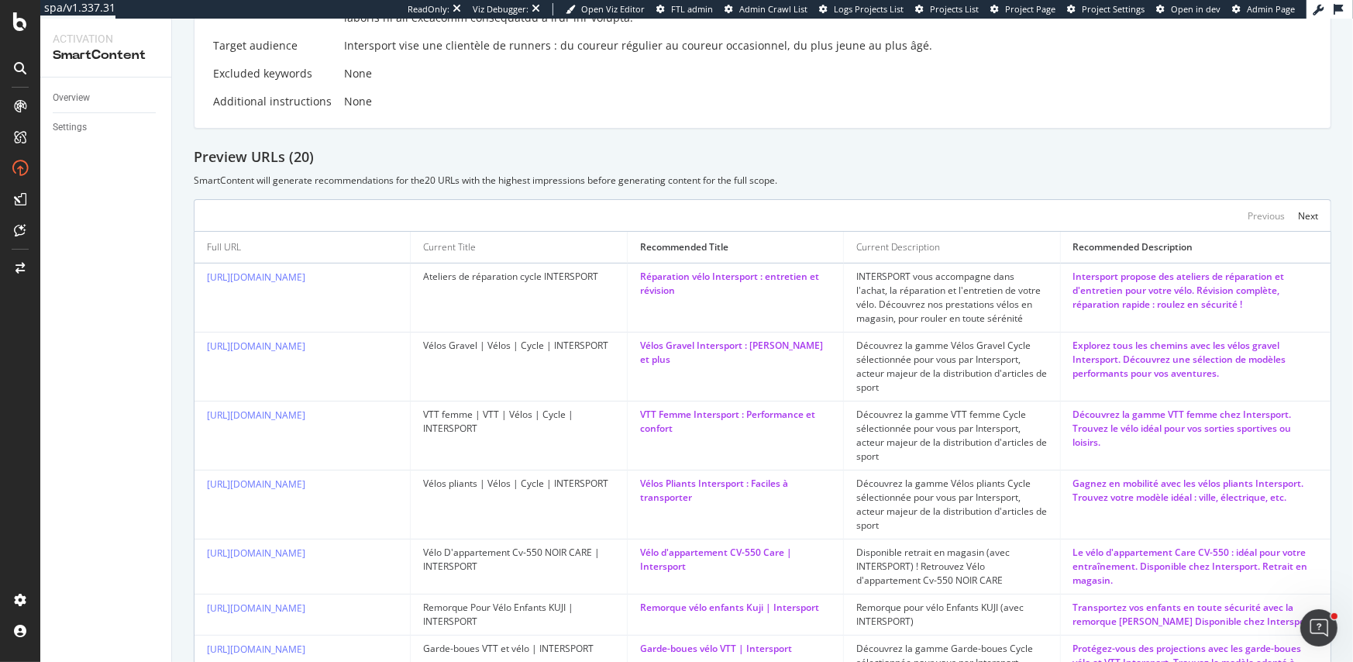
scroll to position [564, 0]
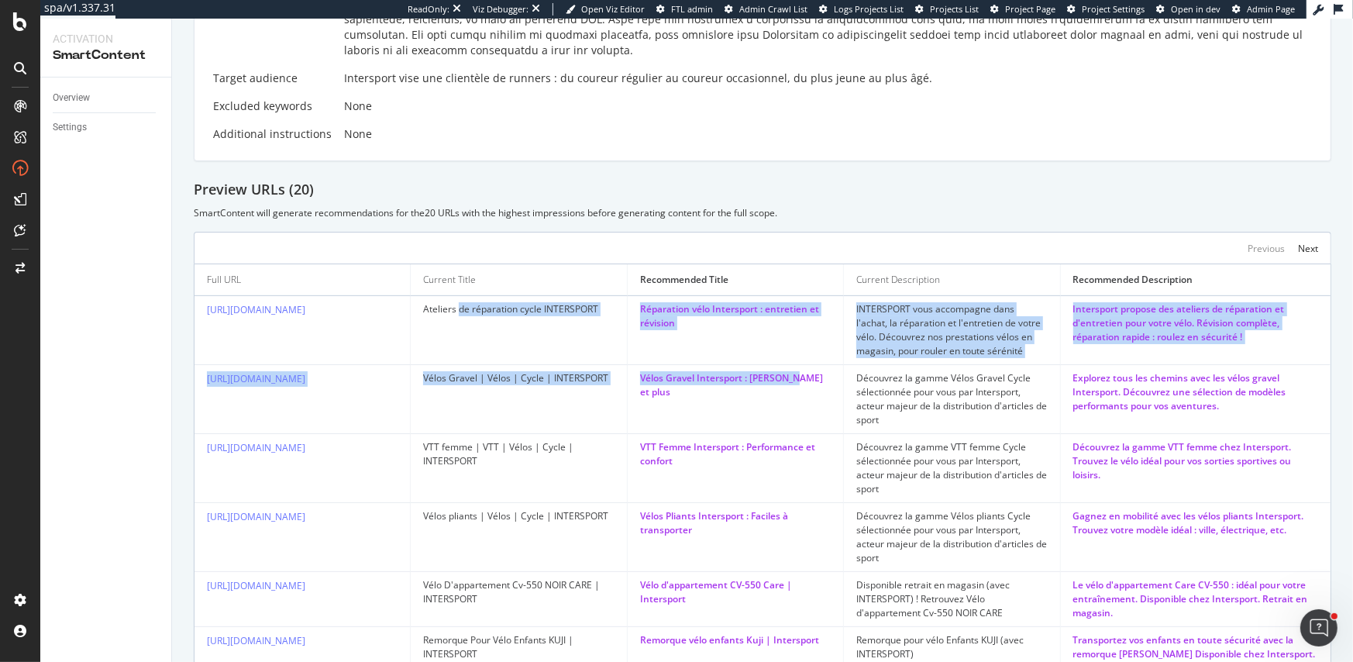
drag, startPoint x: 457, startPoint y: 289, endPoint x: 799, endPoint y: 359, distance: 348.7
click at [799, 359] on tbody "[URL][DOMAIN_NAME] Ateliers de réparation cycle INTERSPORT Réparation vélo Inte…" at bounding box center [762, 620] width 1136 height 648
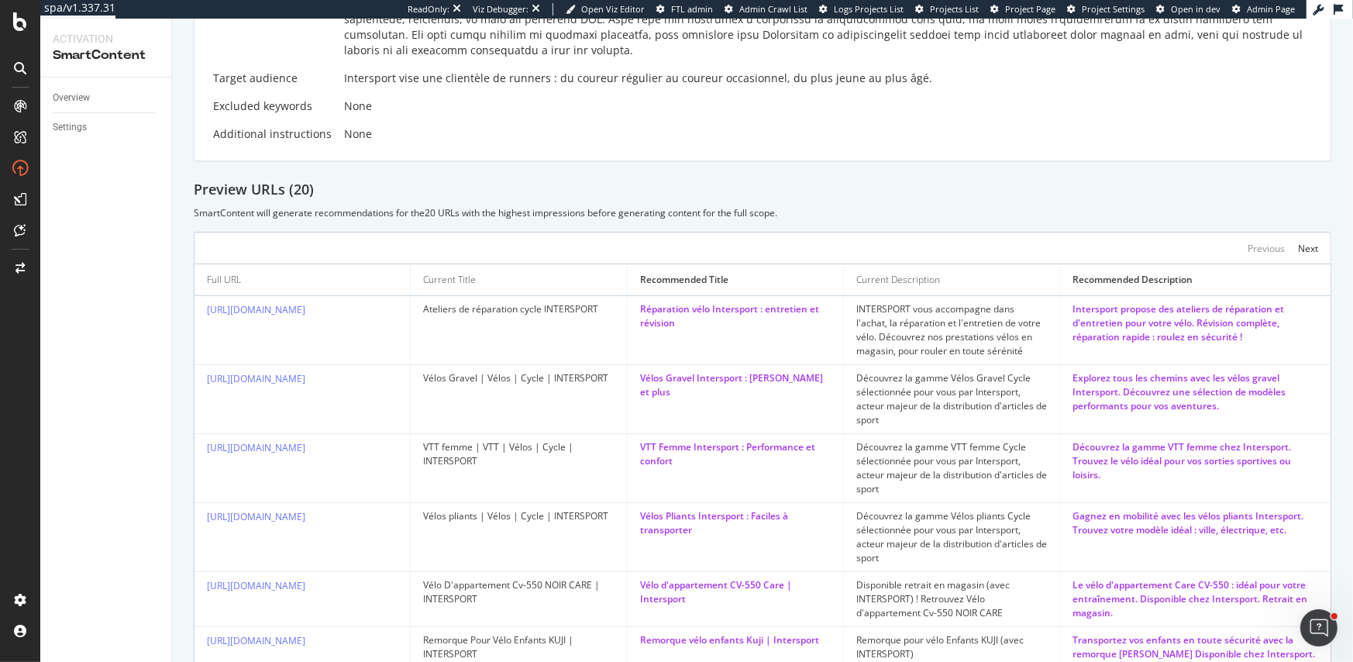
click at [952, 324] on div "INTERSPORT vous accompagne dans l'achat, la réparation et l'entretien de votre …" at bounding box center [951, 330] width 191 height 56
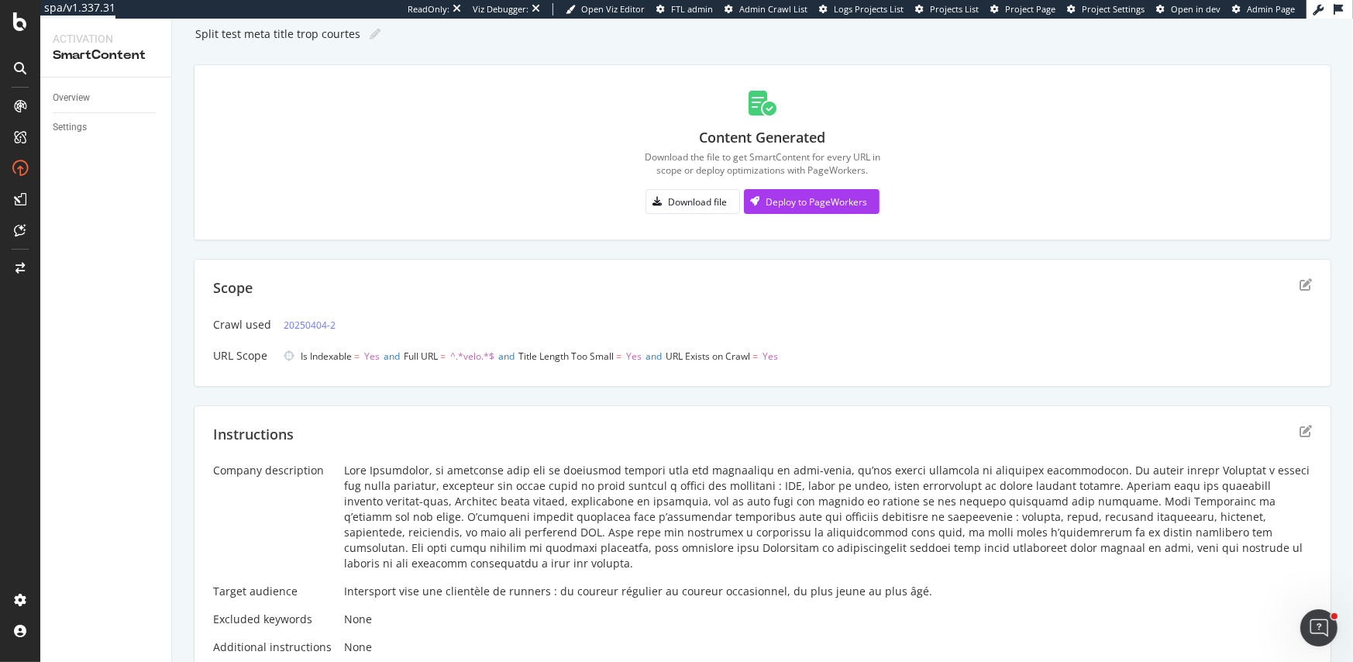
scroll to position [0, 0]
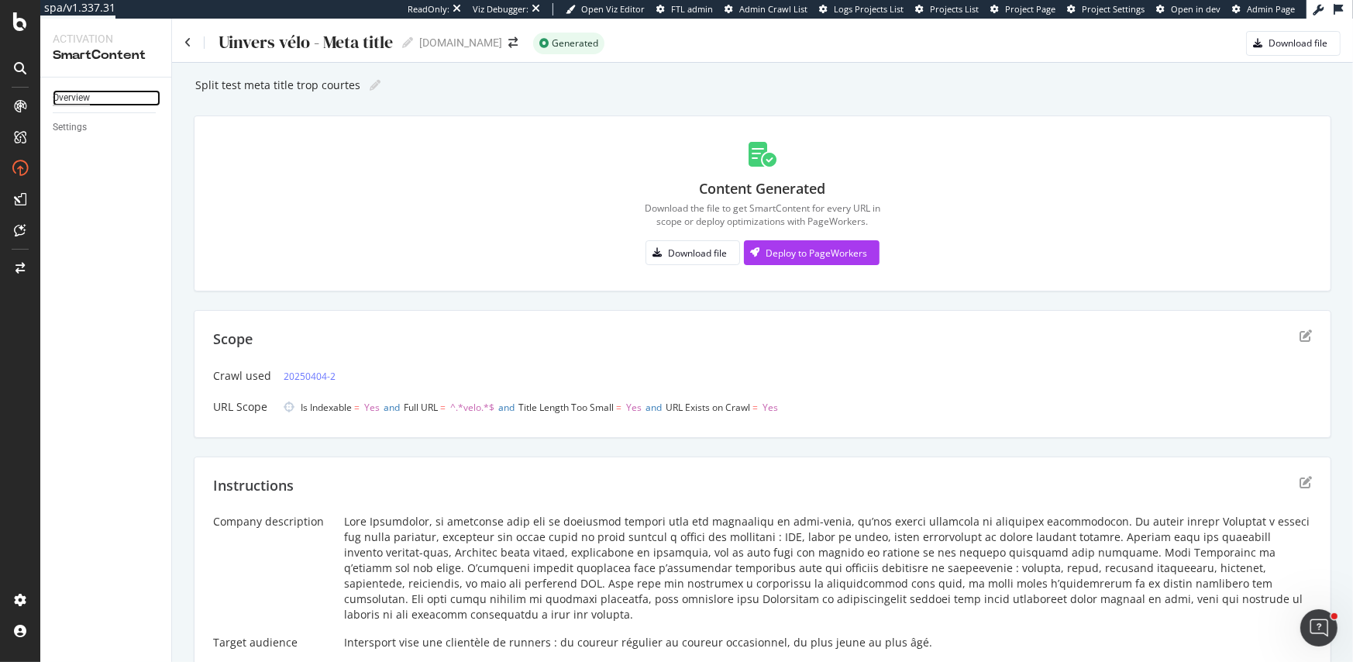
click at [74, 95] on div "Overview" at bounding box center [71, 98] width 37 height 16
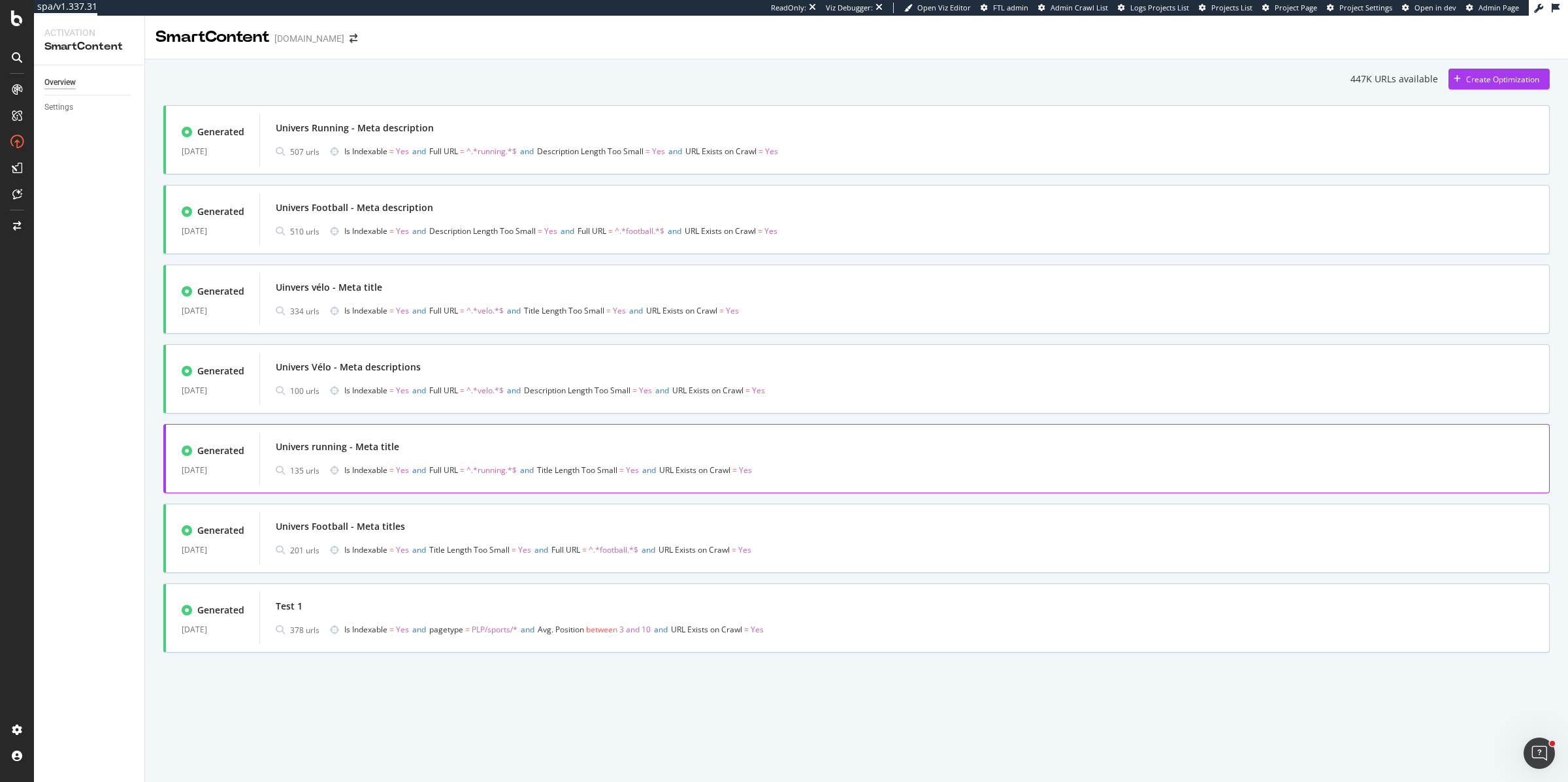
click at [426, 440] on div "Univers running - Meta title" at bounding box center [904, 447] width 1258 height 19
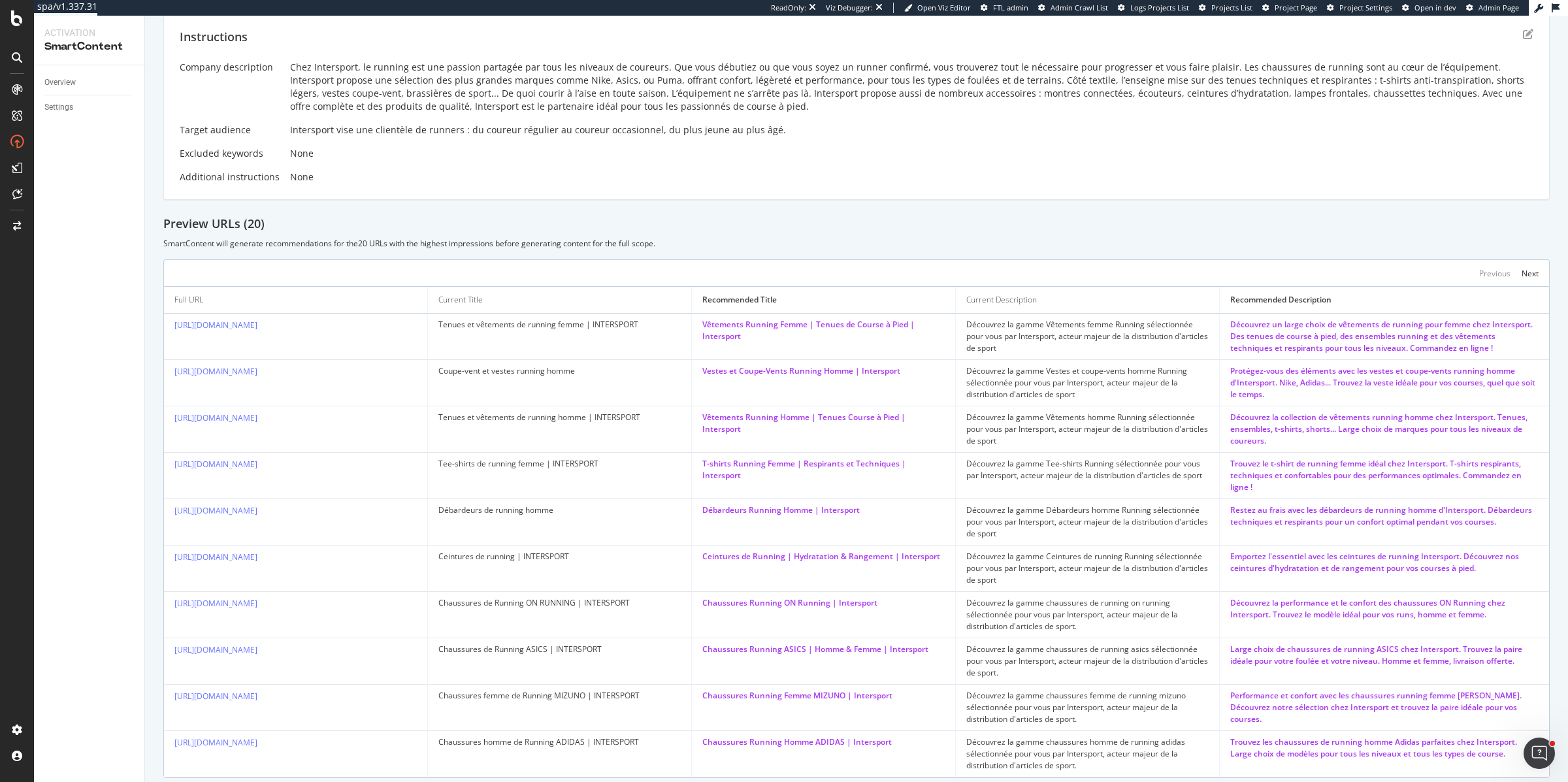
scroll to position [369, 0]
click at [51, 395] on div "Overview Settings" at bounding box center [89, 423] width 110 height 717
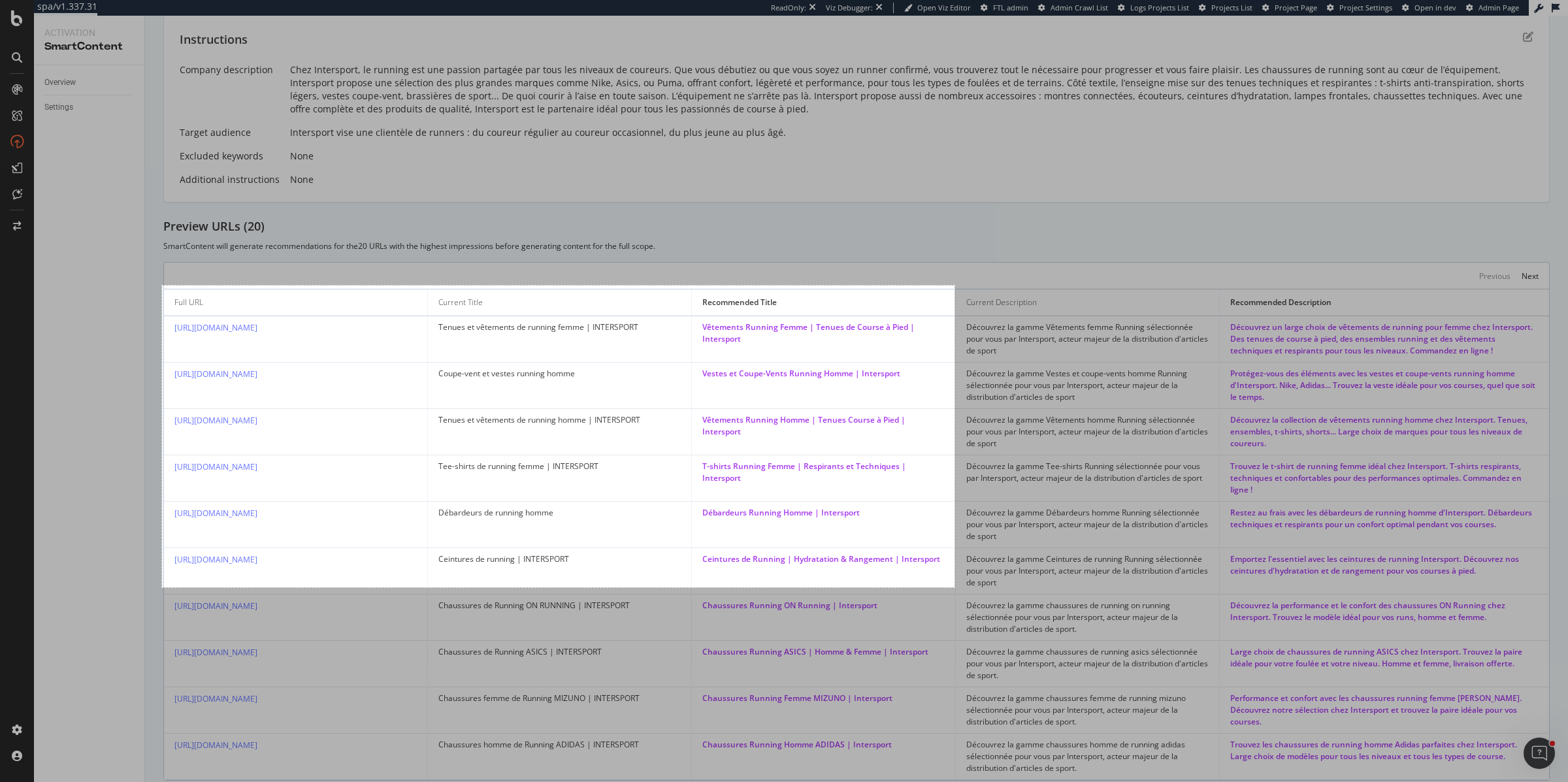
drag, startPoint x: 162, startPoint y: 286, endPoint x: 955, endPoint y: 587, distance: 848.2
click at [955, 558] on div "1213 X 462" at bounding box center [784, 391] width 1568 height 782
click at [984, 554] on link "Capture" at bounding box center [984, 549] width 34 height 14
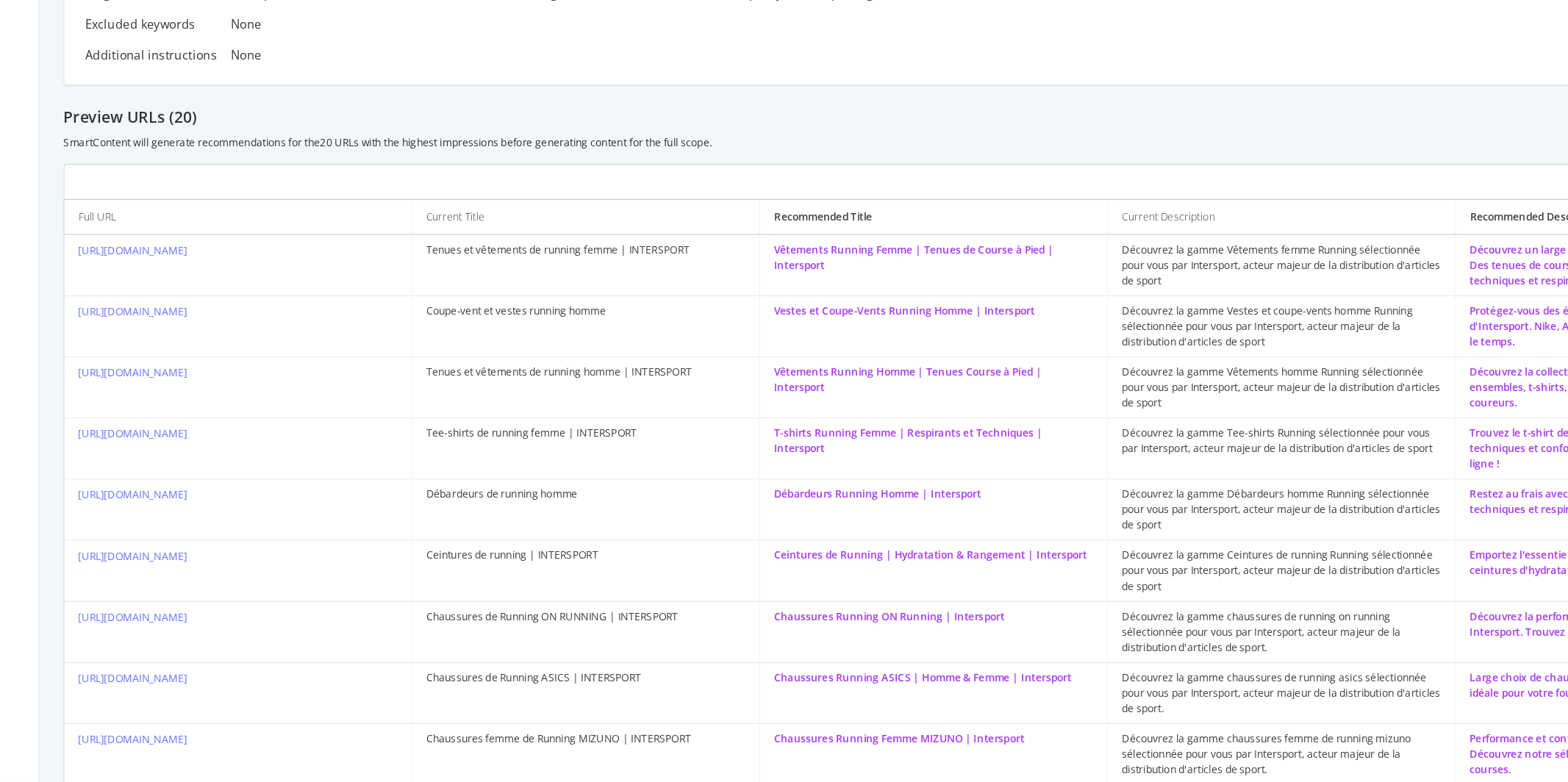
scroll to position [469, 0]
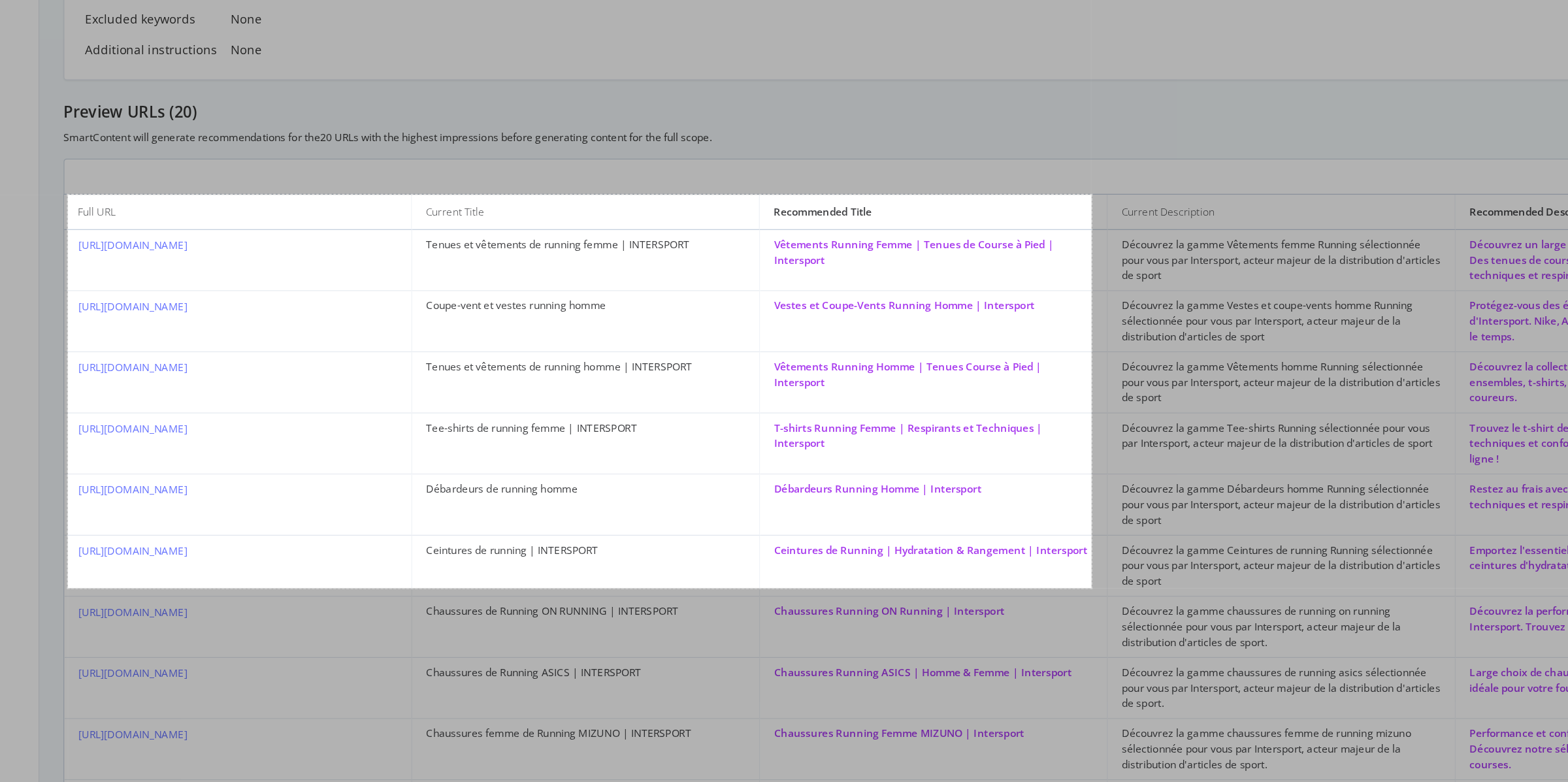
drag, startPoint x: 167, startPoint y: 245, endPoint x: 944, endPoint y: 544, distance: 832.5
click at [944, 544] on div "1189 X 457" at bounding box center [784, 391] width 1568 height 782
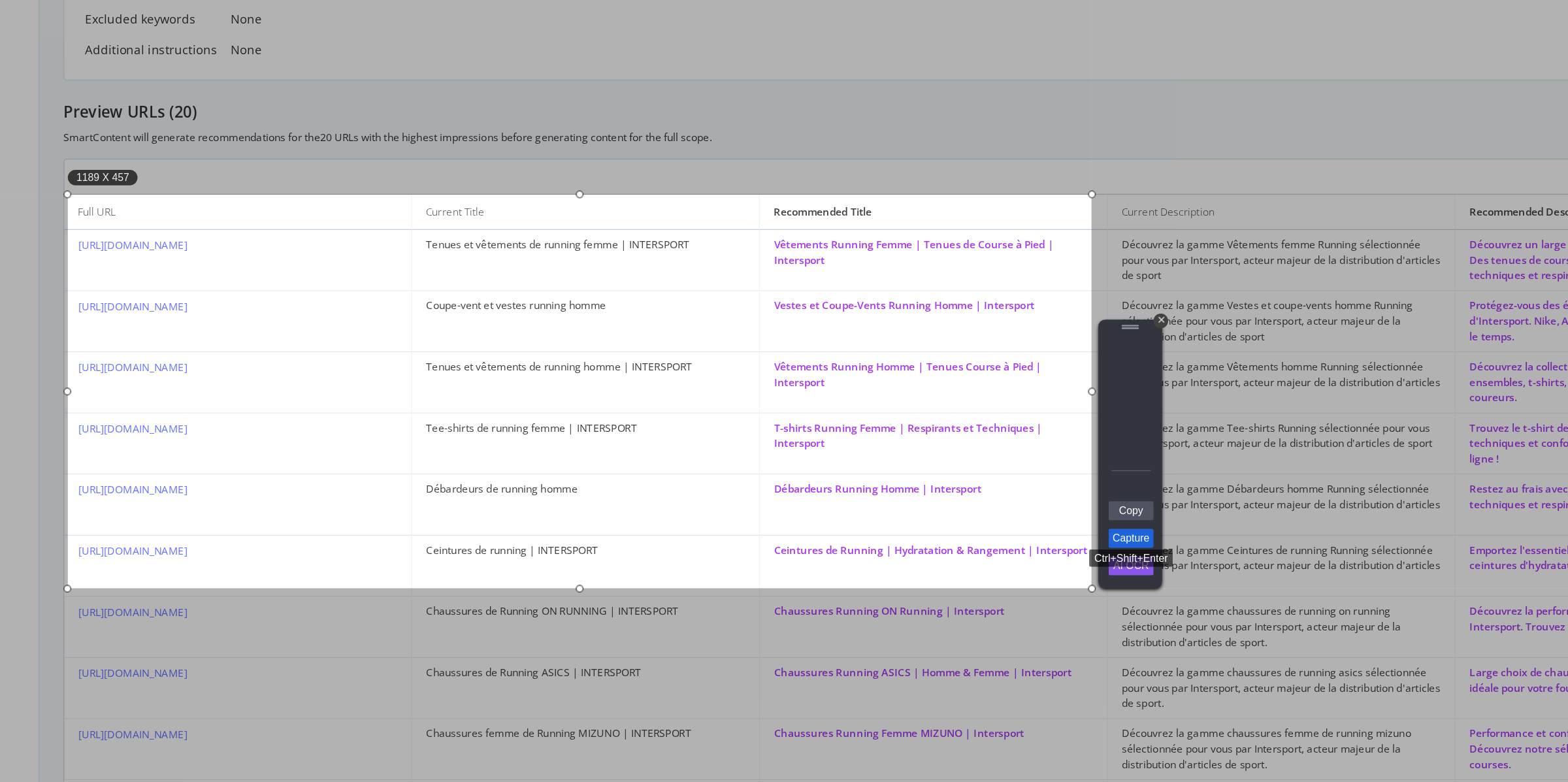
click at [966, 509] on link "Capture" at bounding box center [973, 505] width 34 height 14
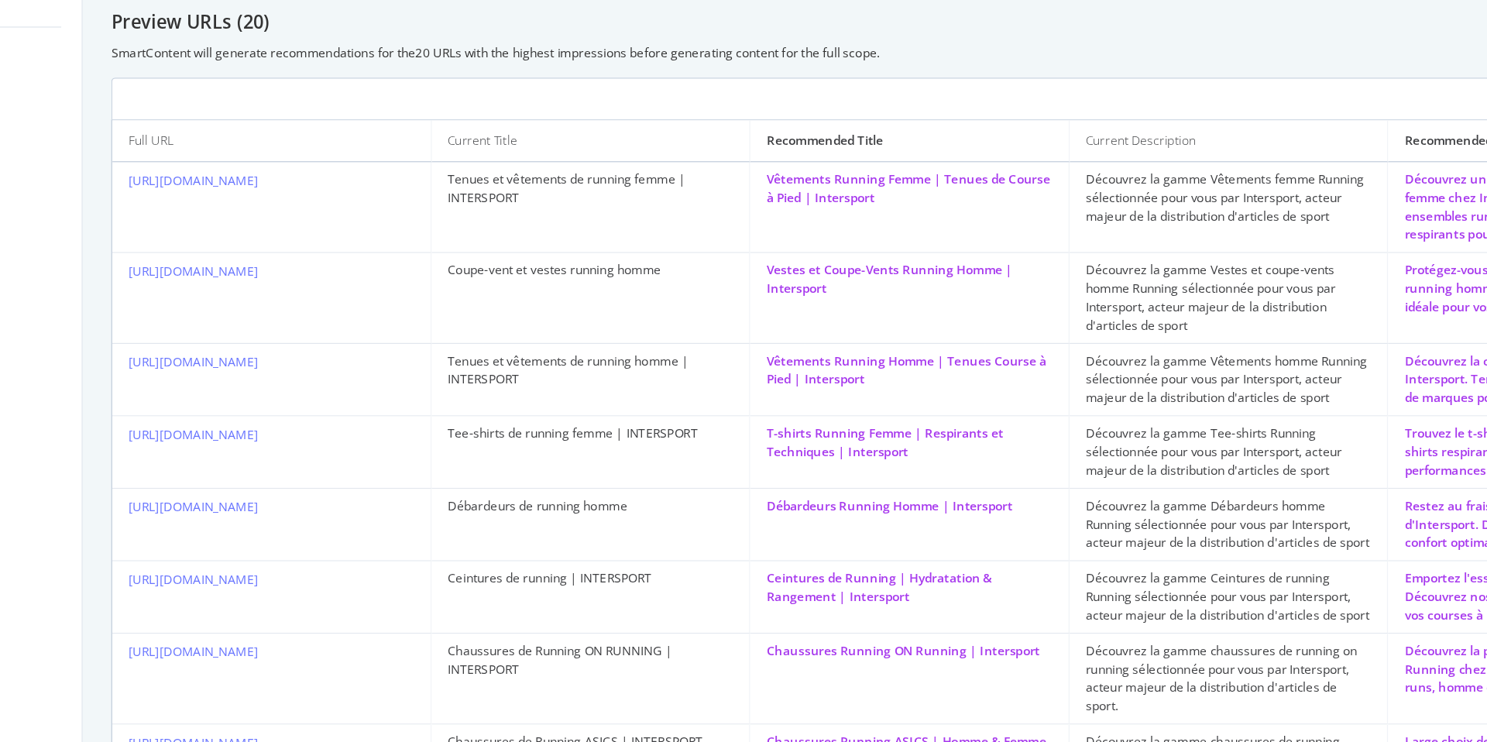
scroll to position [614, 0]
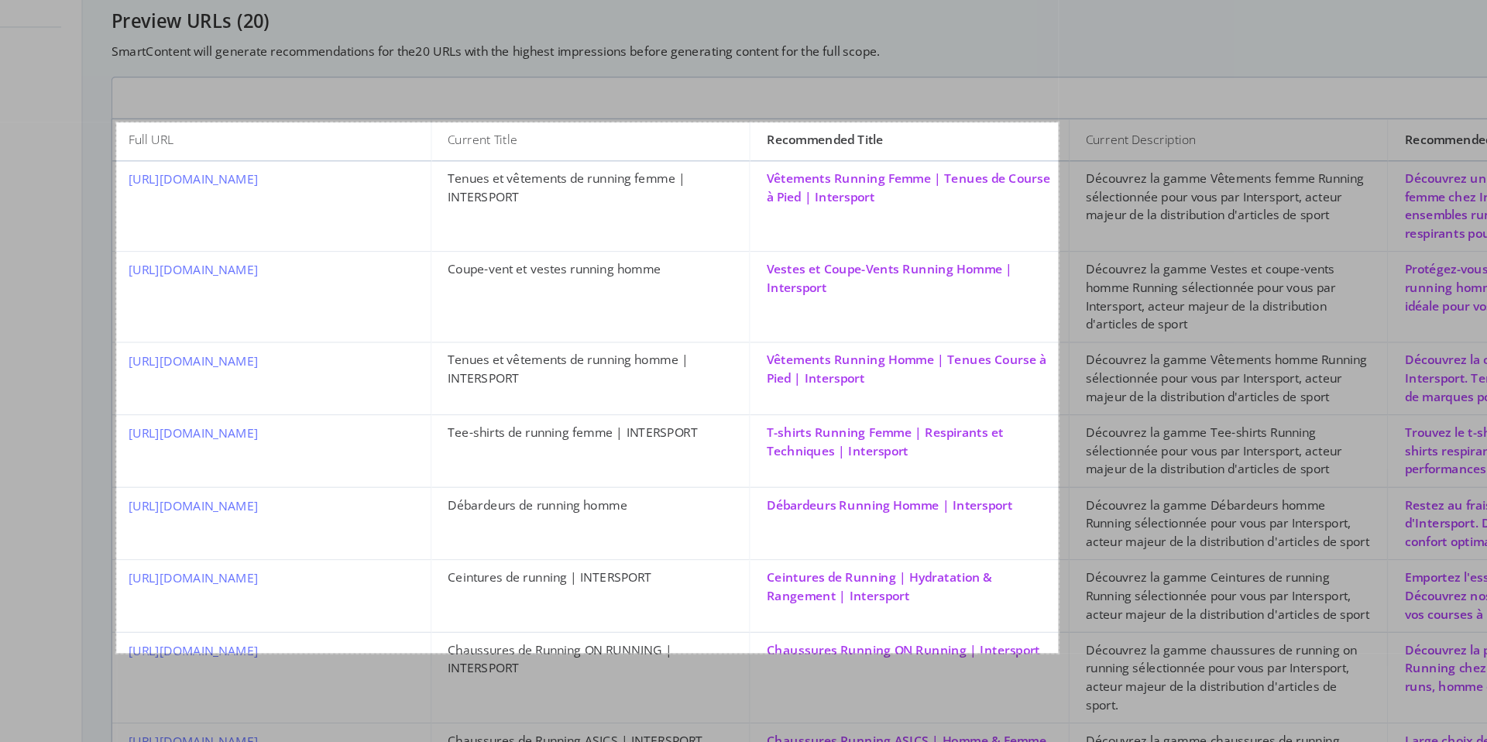
drag, startPoint x: 913, startPoint y: 588, endPoint x: 198, endPoint y: 185, distance: 820.7
click at [198, 185] on div "923 X 520" at bounding box center [743, 371] width 1487 height 742
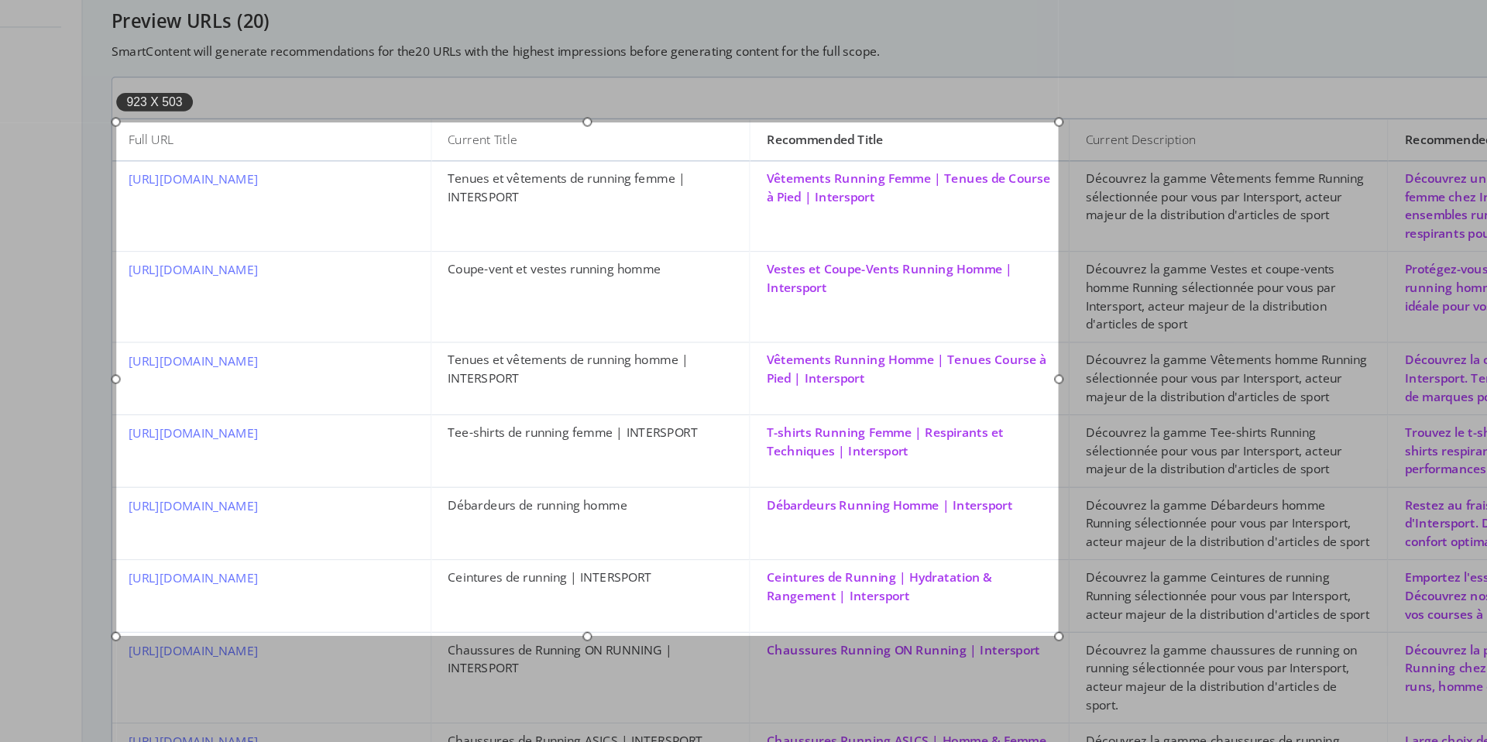
drag, startPoint x: 555, startPoint y: 587, endPoint x: 555, endPoint y: 574, distance: 13.2
click at [555, 574] on div at bounding box center [555, 575] width 715 height 7
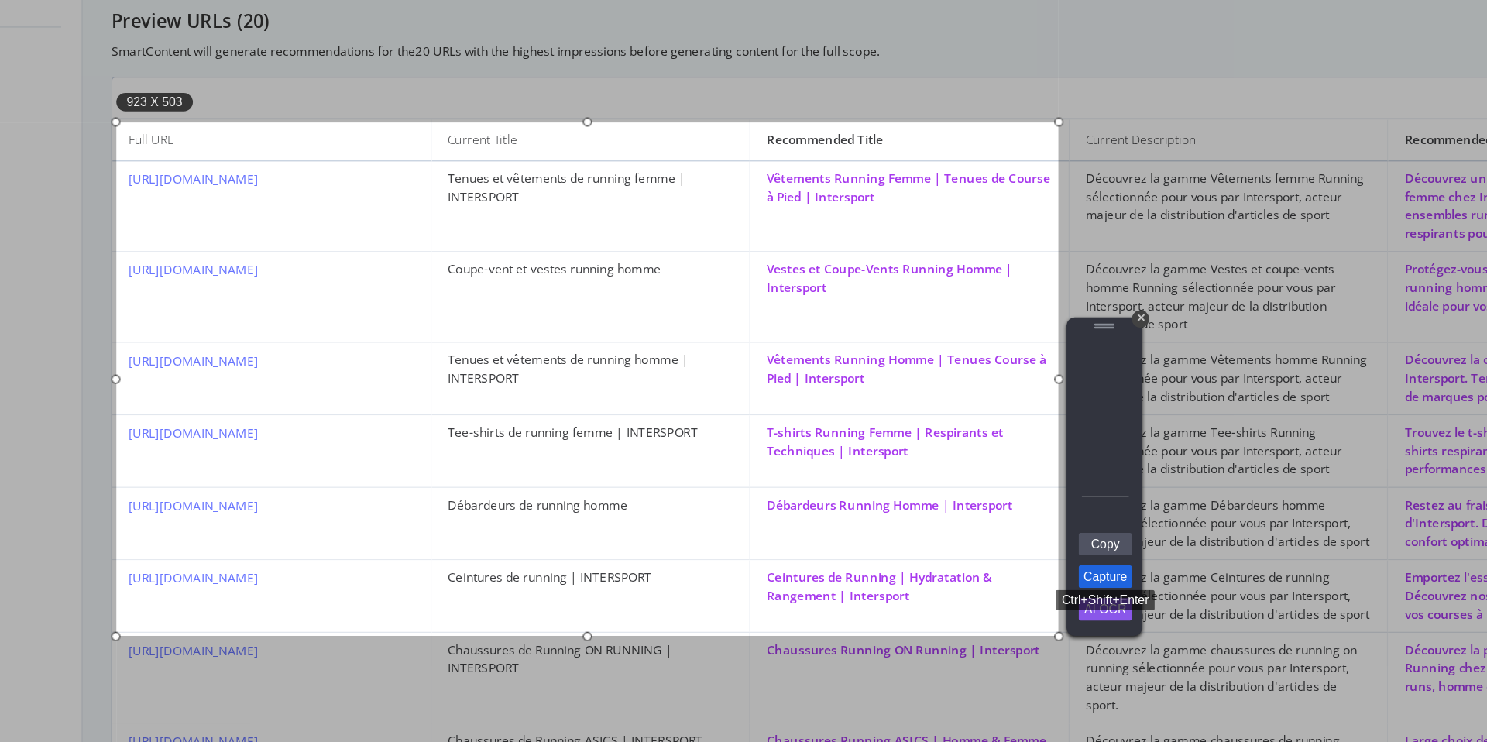
click at [943, 531] on link "Capture" at bounding box center [948, 529] width 40 height 17
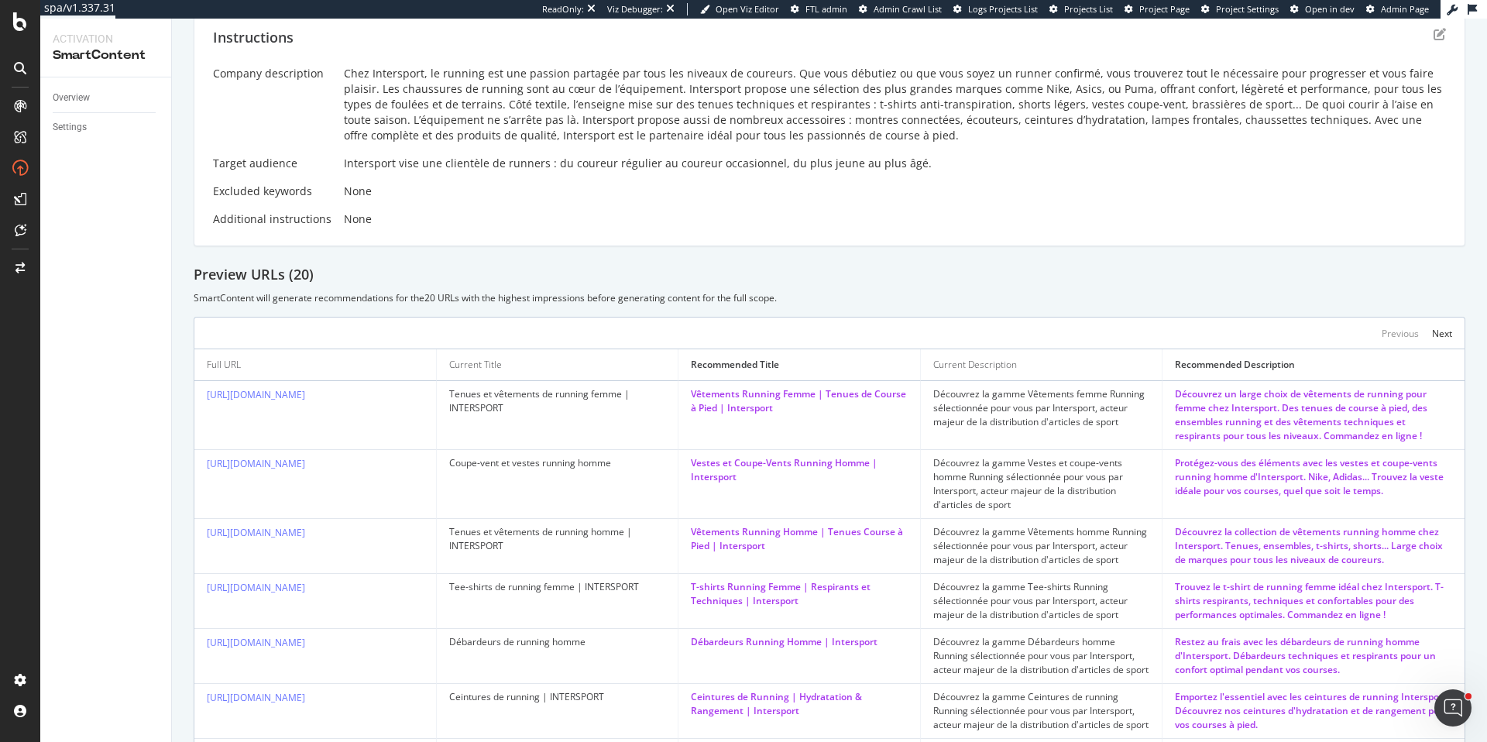
scroll to position [428, 0]
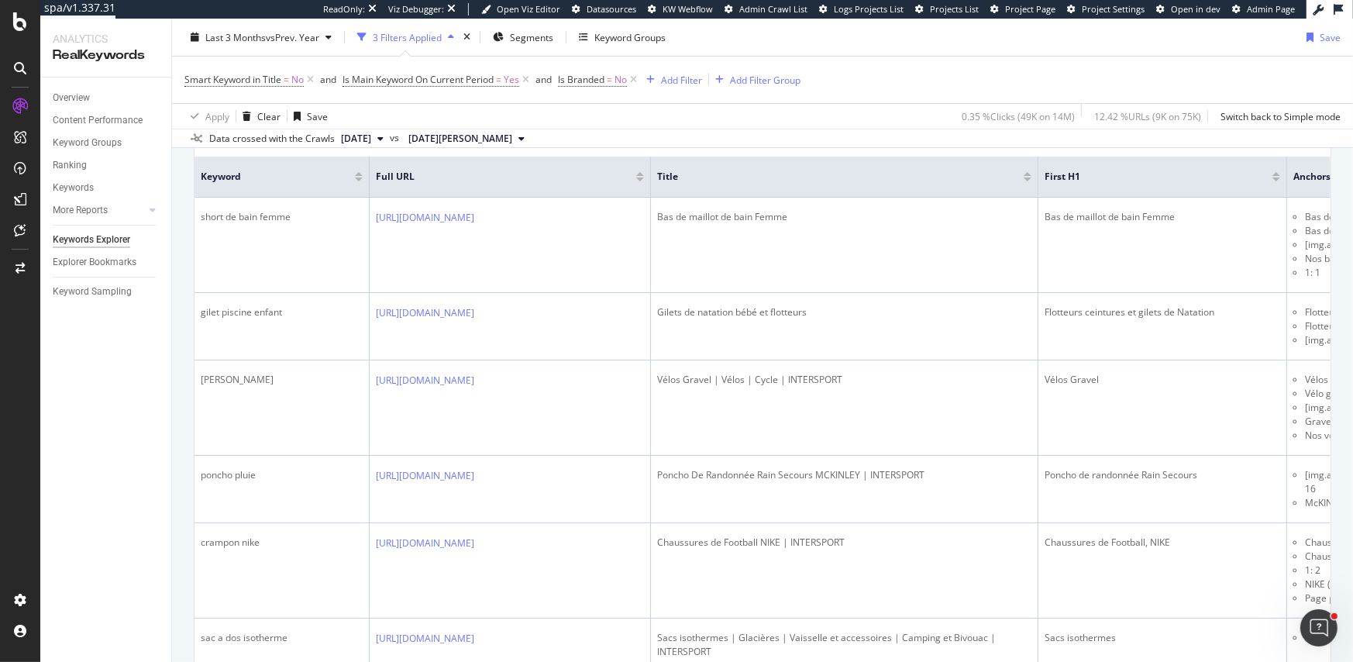
scroll to position [700, 0]
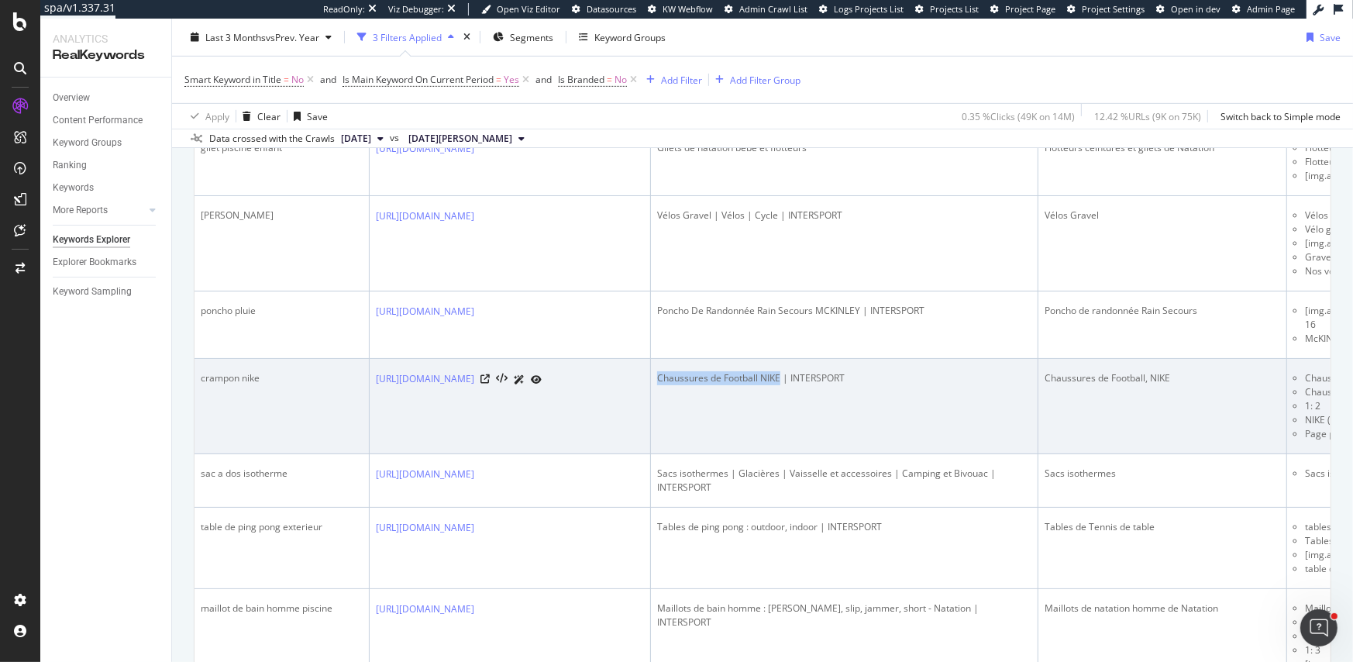
drag, startPoint x: 856, startPoint y: 363, endPoint x: 738, endPoint y: 360, distance: 118.6
click at [737, 371] on div "Chaussures de Football NIKE | INTERSPORT" at bounding box center [844, 378] width 374 height 14
click at [837, 371] on div "Chaussures de Football NIKE | INTERSPORT" at bounding box center [844, 378] width 374 height 14
drag, startPoint x: 835, startPoint y: 361, endPoint x: 735, endPoint y: 362, distance: 99.9
click at [735, 371] on div "Chaussures de Football NIKE | INTERSPORT" at bounding box center [844, 378] width 374 height 14
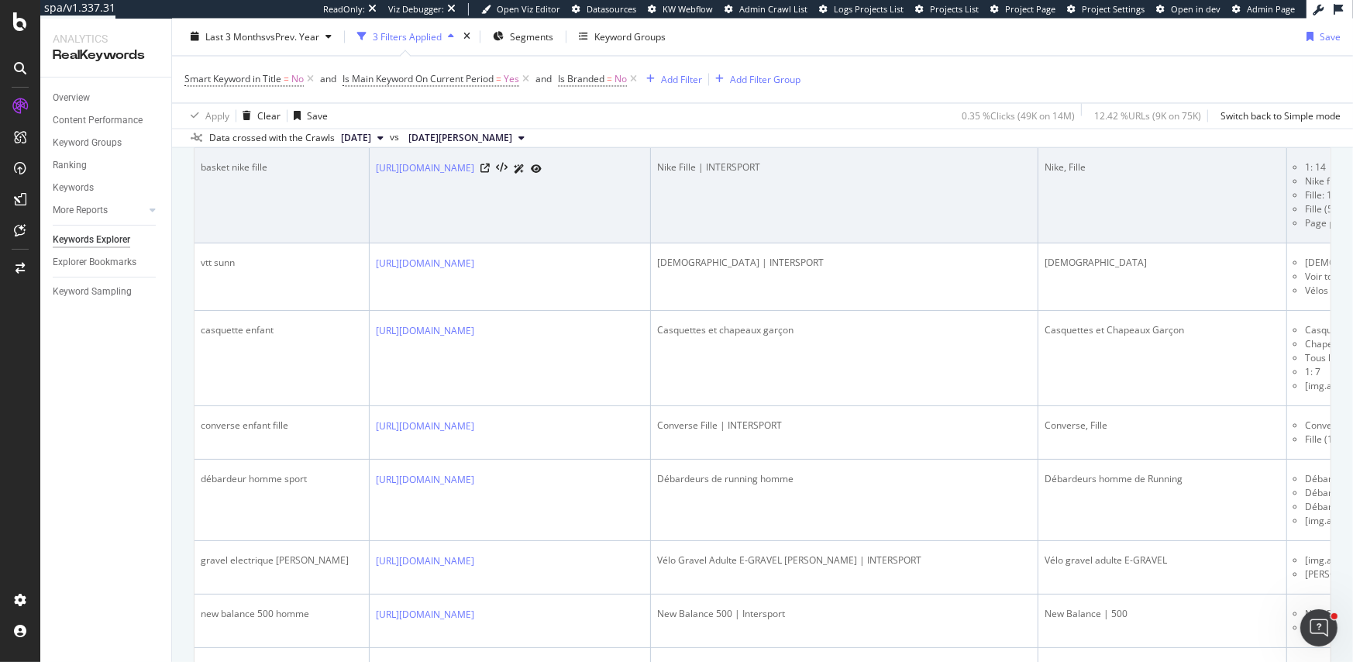
scroll to position [2797, 0]
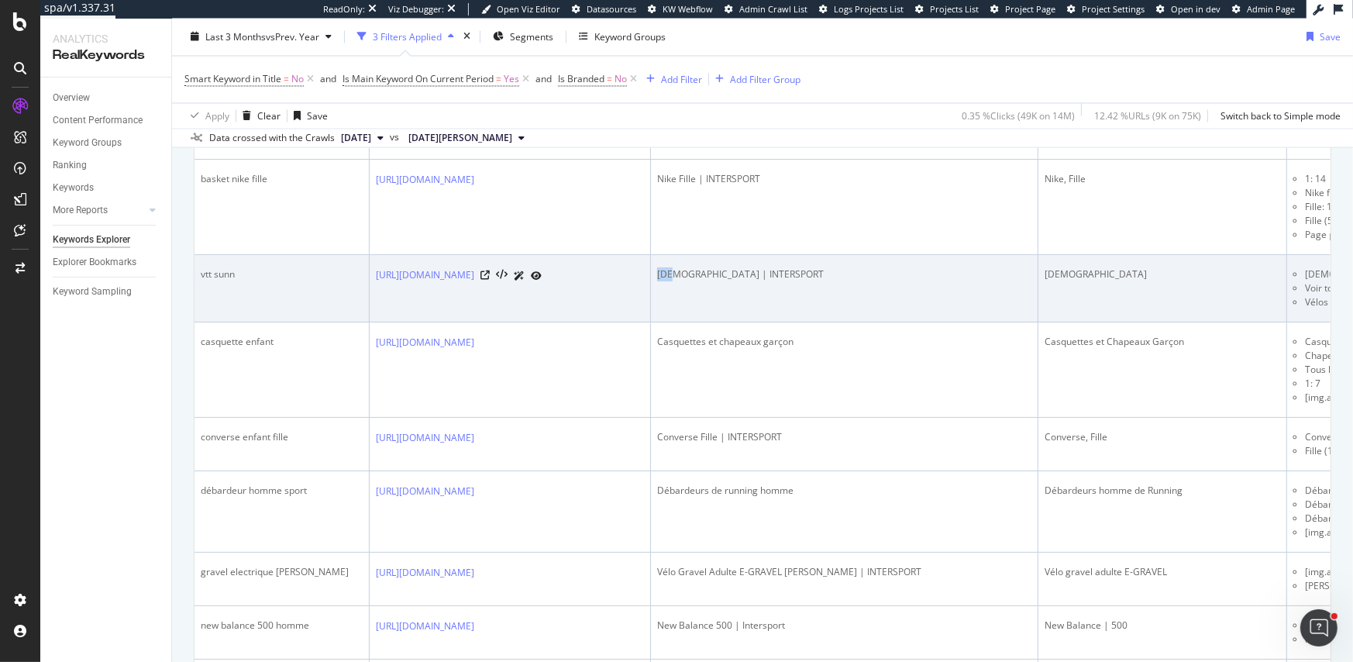
drag, startPoint x: 733, startPoint y: 263, endPoint x: 753, endPoint y: 262, distance: 20.2
click at [753, 267] on div "Sunn | INTERSPORT" at bounding box center [844, 274] width 374 height 14
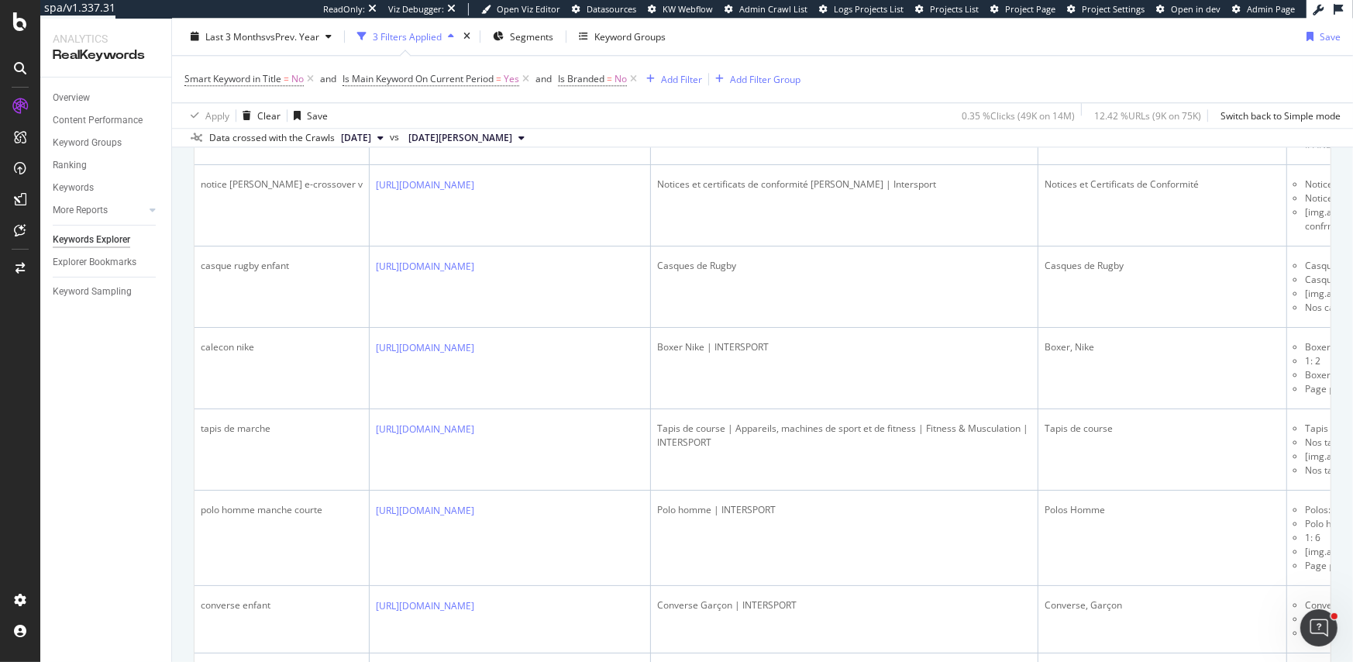
scroll to position [3843, 0]
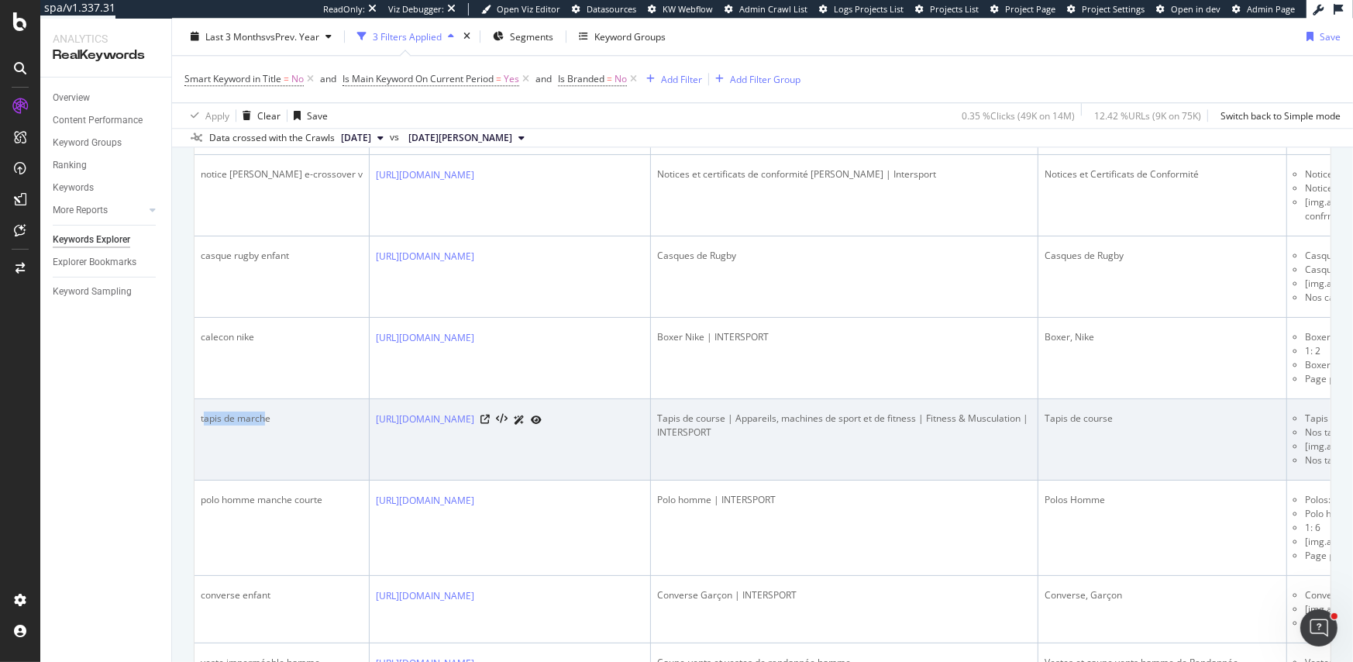
drag, startPoint x: 205, startPoint y: 414, endPoint x: 262, endPoint y: 417, distance: 57.4
click at [262, 417] on div "tapis de marche" at bounding box center [282, 418] width 162 height 14
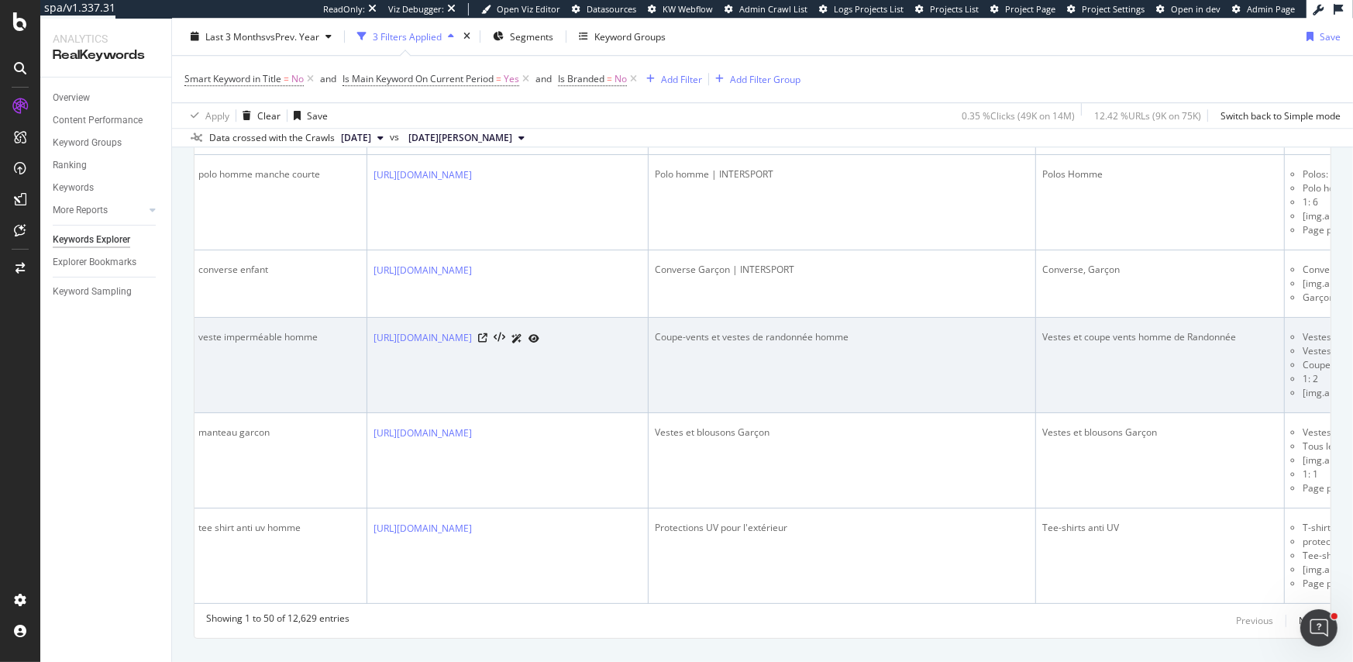
scroll to position [4192, 0]
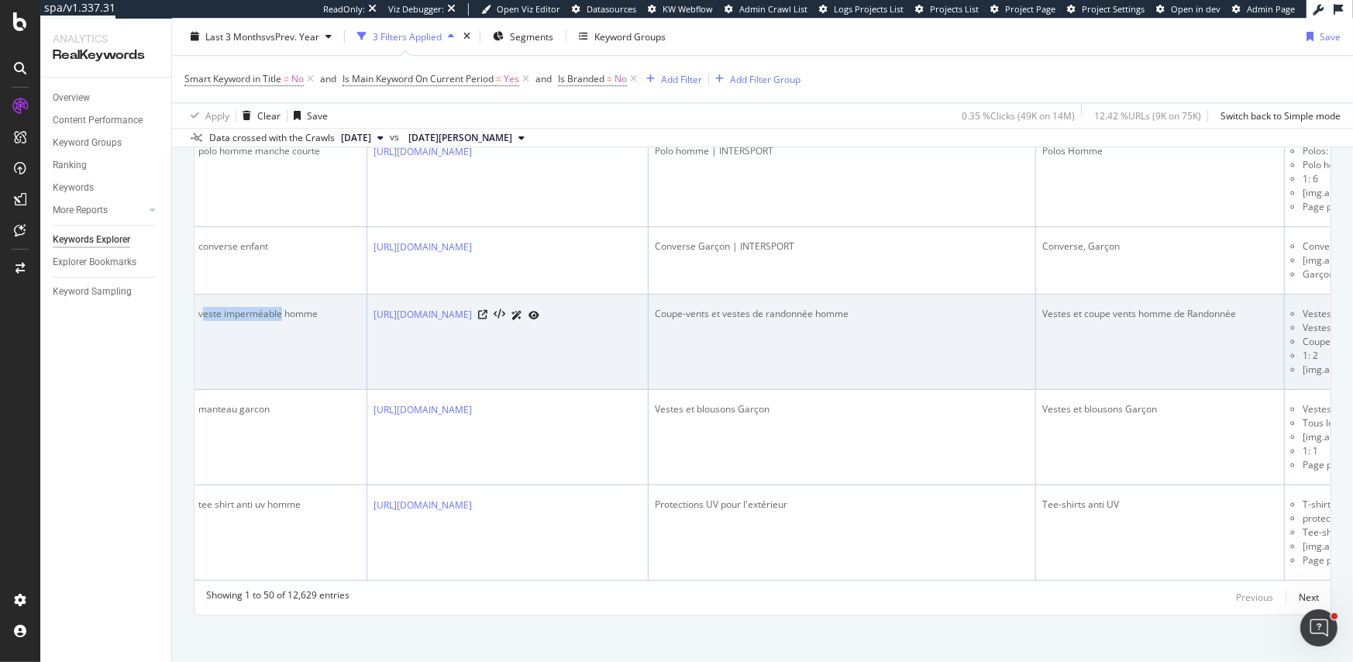
drag, startPoint x: 204, startPoint y: 307, endPoint x: 279, endPoint y: 307, distance: 75.1
click at [279, 307] on div "veste imperméable homme" at bounding box center [279, 314] width 162 height 14
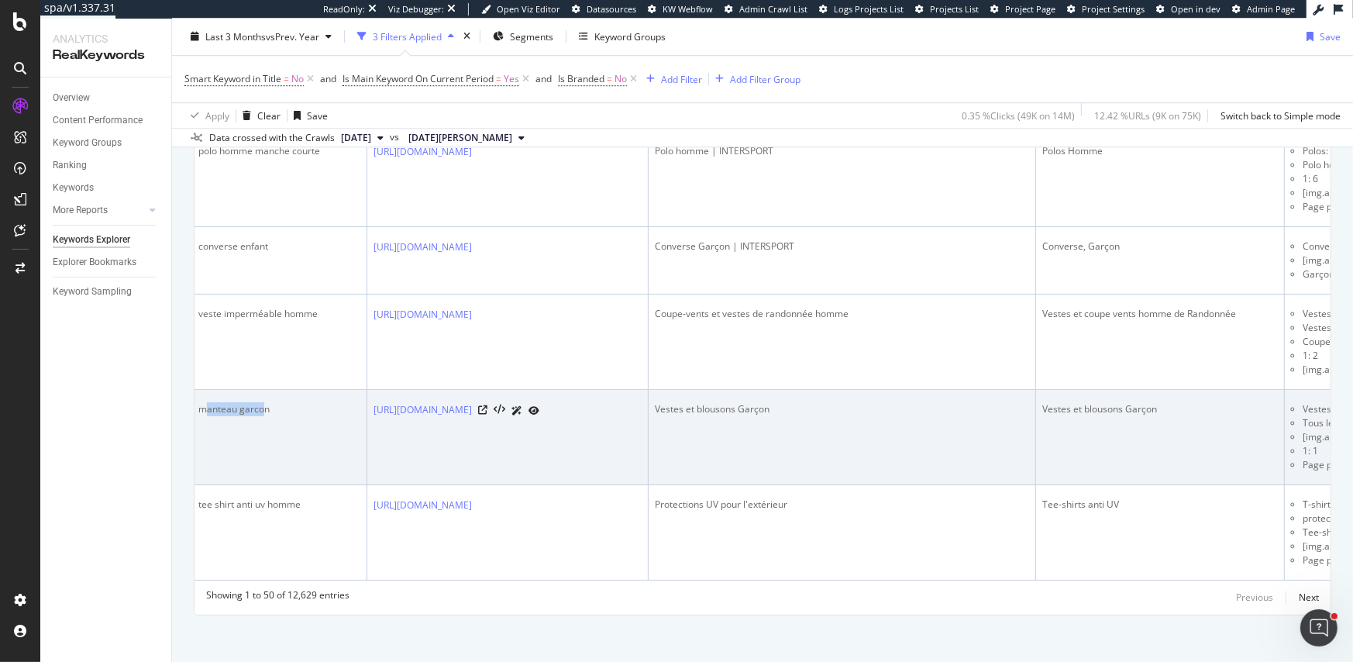
drag, startPoint x: 205, startPoint y: 404, endPoint x: 265, endPoint y: 404, distance: 59.7
click at [265, 405] on div "manteau garcon" at bounding box center [279, 409] width 162 height 14
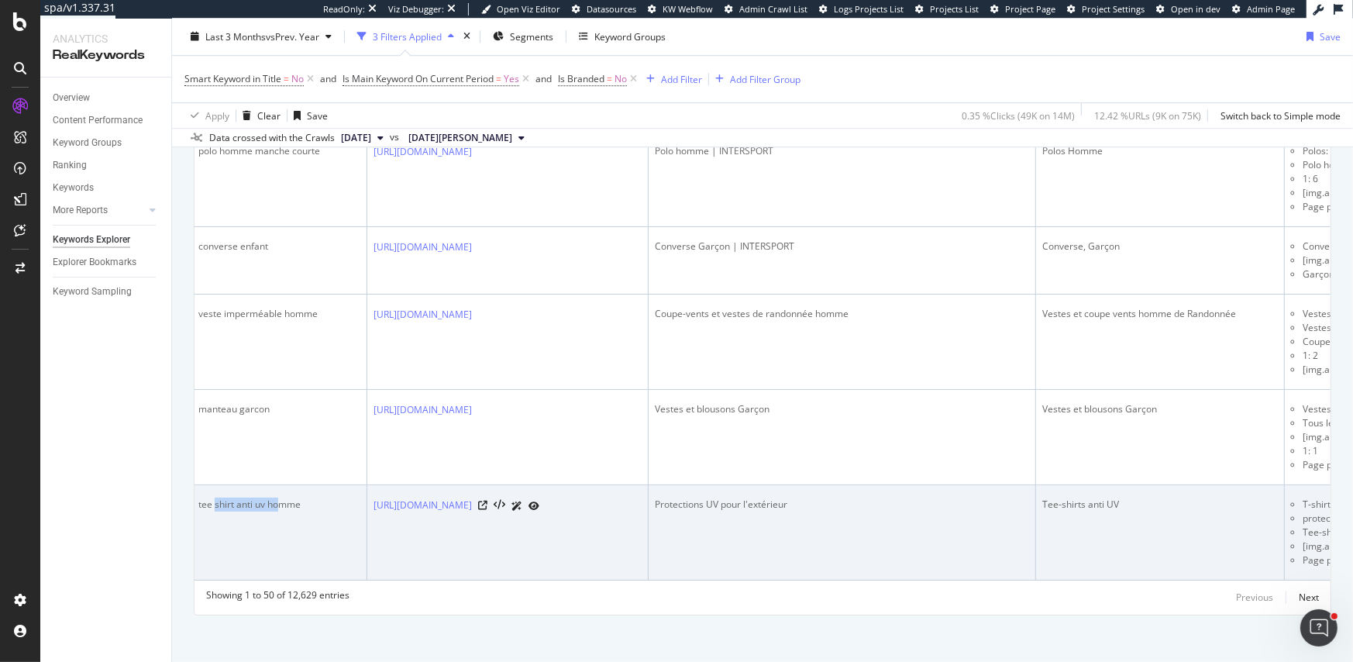
drag, startPoint x: 215, startPoint y: 498, endPoint x: 277, endPoint y: 499, distance: 61.2
click at [277, 499] on div "tee shirt anti uv homme" at bounding box center [279, 504] width 162 height 14
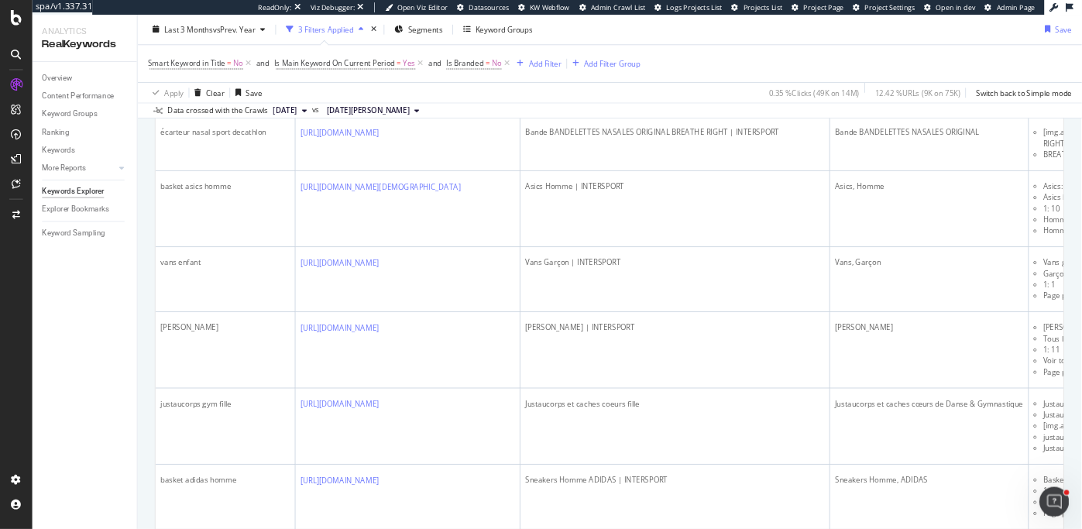
scroll to position [2146, 0]
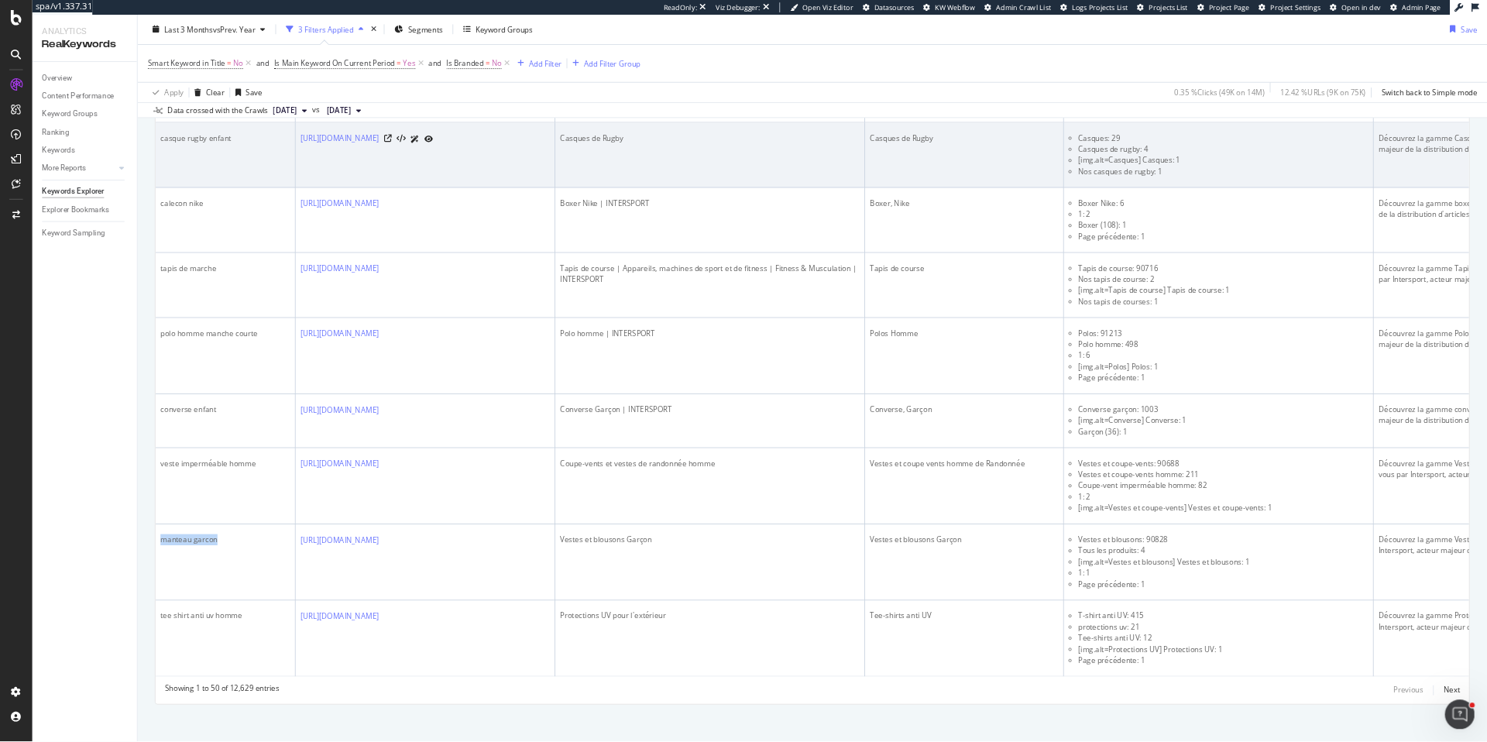
scroll to position [3927, 0]
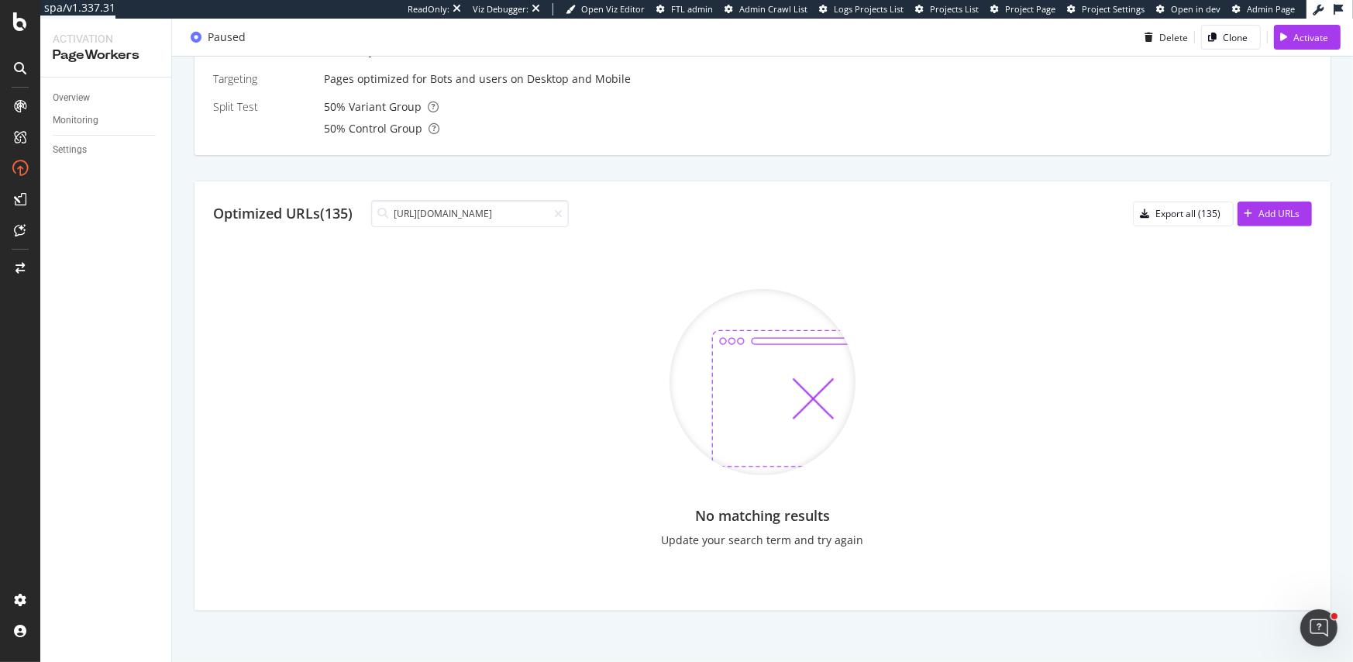
drag, startPoint x: 452, startPoint y: 221, endPoint x: 327, endPoint y: 215, distance: 125.7
click at [327, 215] on div "Optimized URLs (135) [URL][DOMAIN_NAME]" at bounding box center [391, 213] width 356 height 27
click at [421, 211] on input "[URL][DOMAIN_NAME]" at bounding box center [470, 213] width 198 height 27
drag, startPoint x: 421, startPoint y: 211, endPoint x: 390, endPoint y: 213, distance: 31.1
click at [390, 213] on div "[URL][DOMAIN_NAME]" at bounding box center [470, 213] width 198 height 27
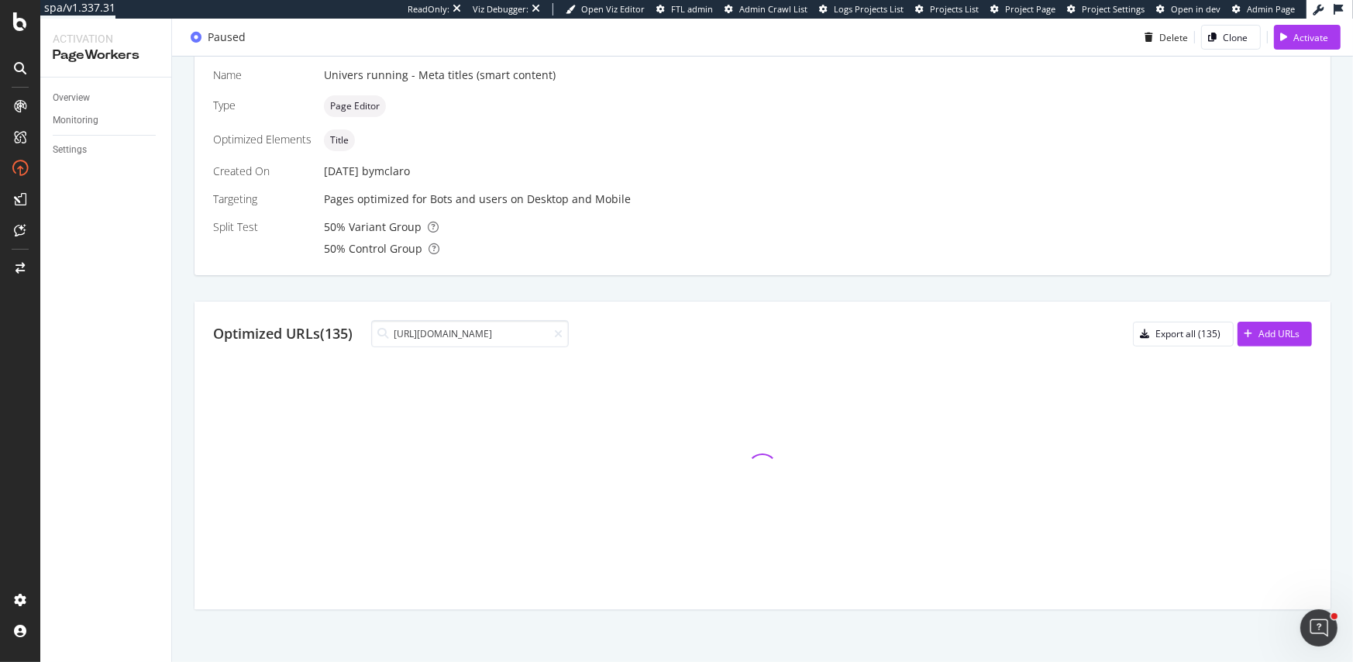
scroll to position [469, 0]
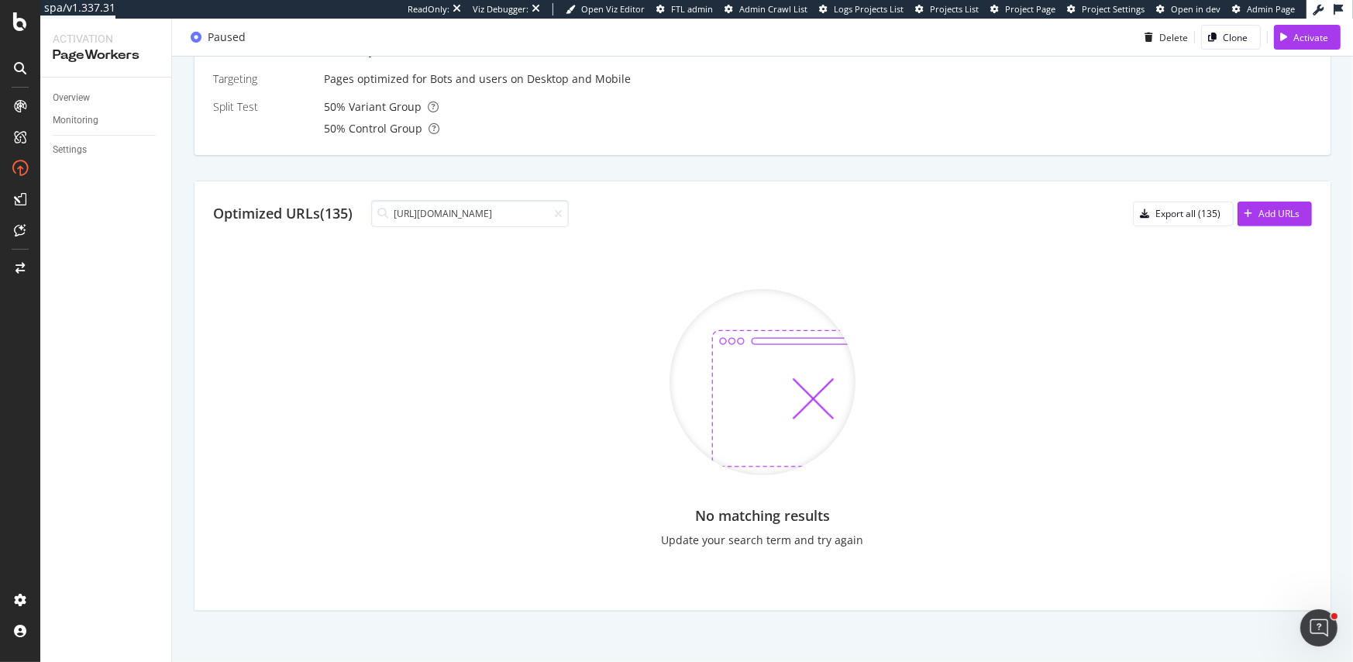
drag, startPoint x: 428, startPoint y: 211, endPoint x: 362, endPoint y: 211, distance: 66.6
click at [362, 211] on div "Optimized URLs (135) [URL][DOMAIN_NAME]" at bounding box center [391, 213] width 356 height 27
drag, startPoint x: 457, startPoint y: 210, endPoint x: 357, endPoint y: 208, distance: 100.0
click at [357, 210] on div "Optimized URLs (135) [DOMAIN_NAME][URL]" at bounding box center [391, 213] width 356 height 27
type input "ports/running/vetements-femme"
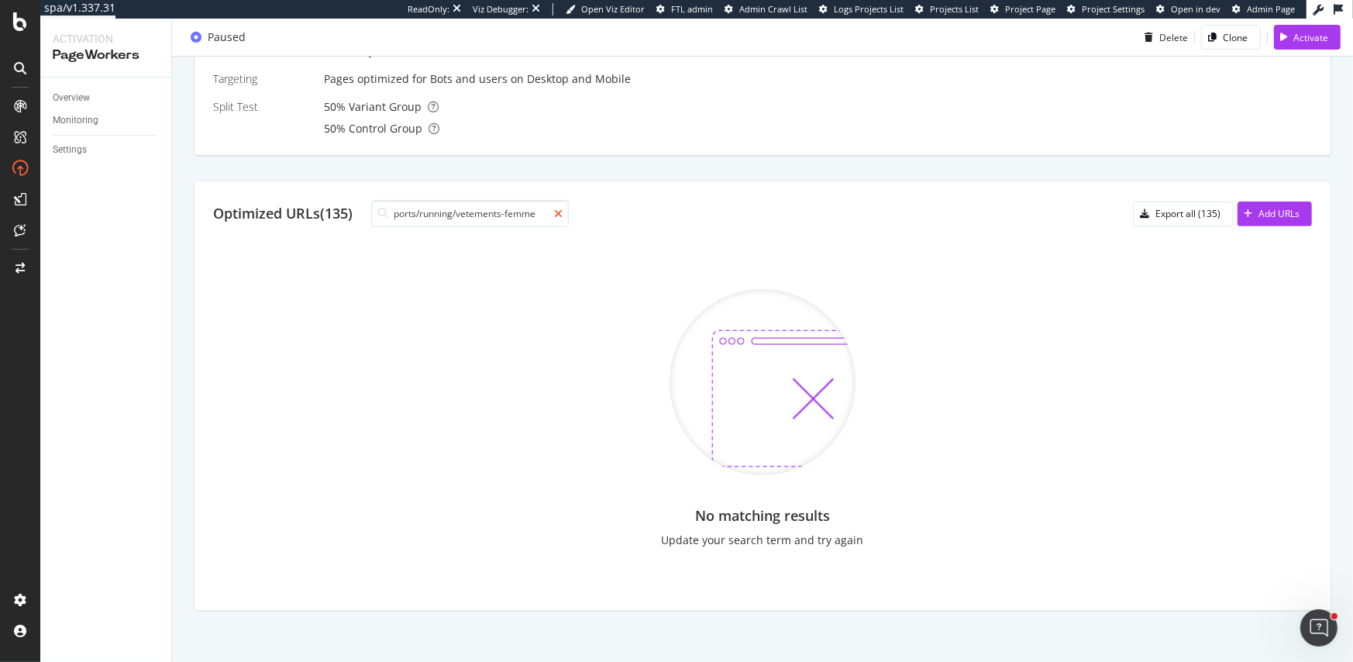
click at [562, 209] on icon at bounding box center [558, 213] width 9 height 11
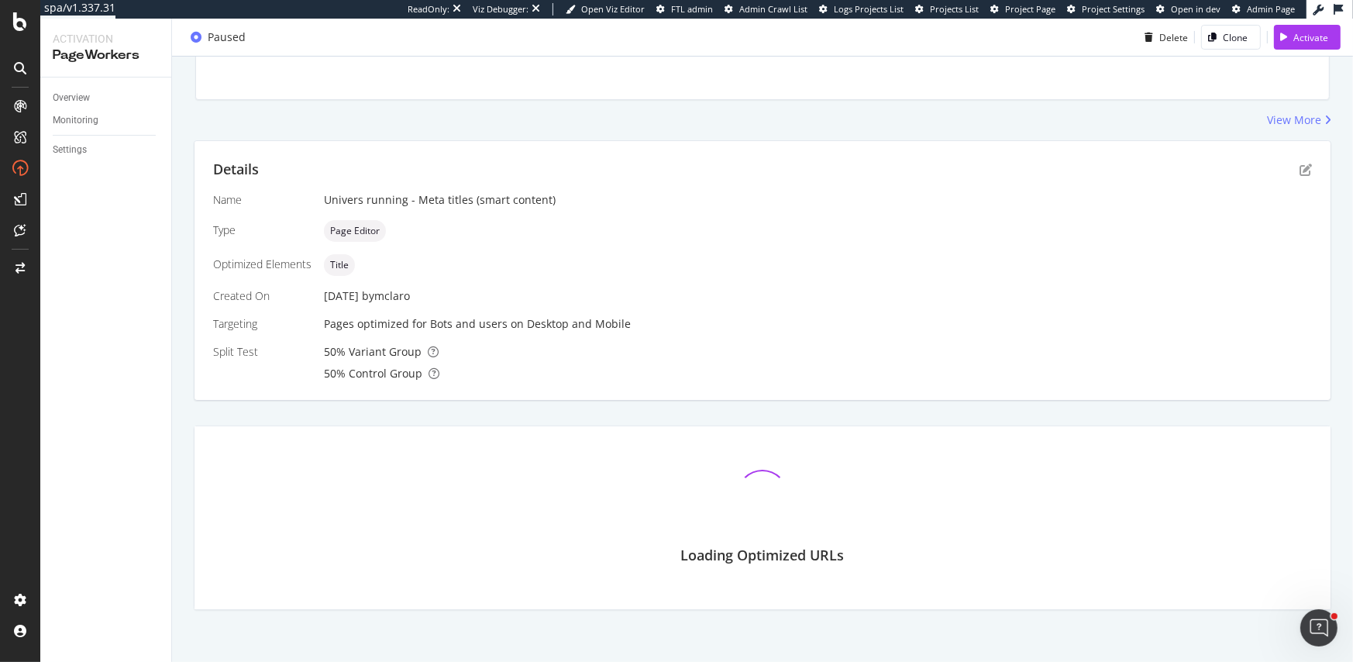
scroll to position [349, 0]
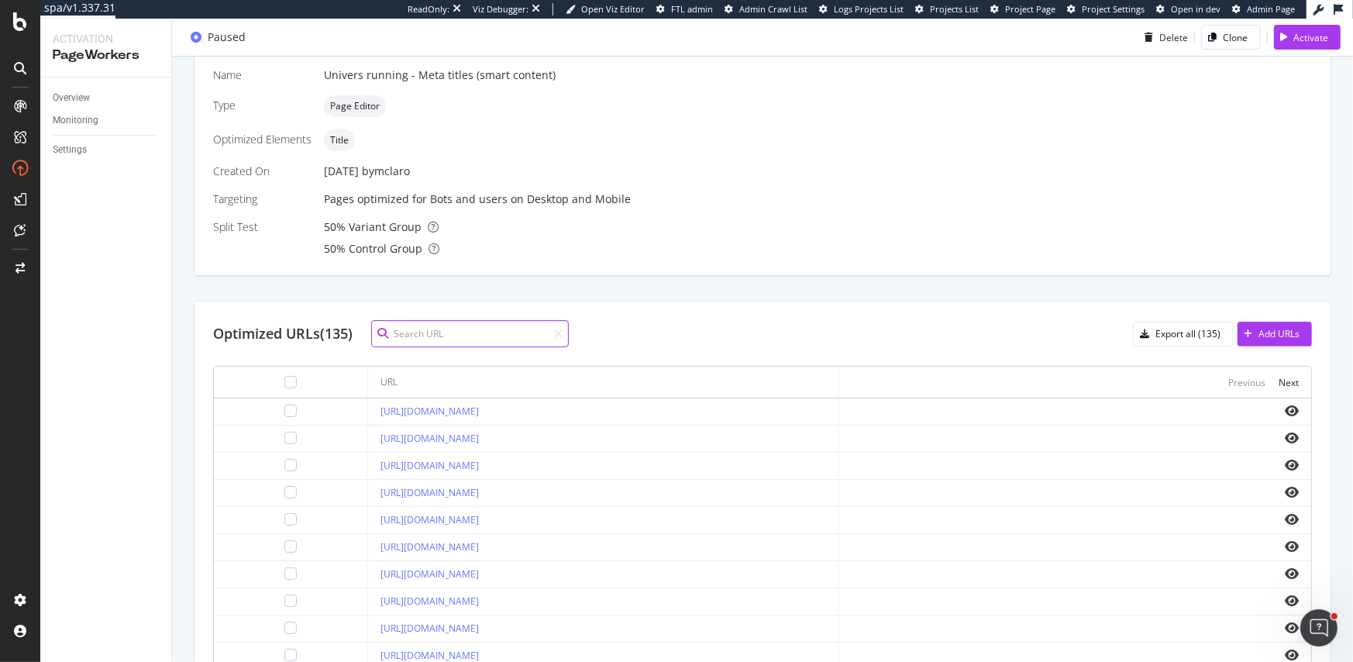
paste input "[URL][DOMAIN_NAME]"
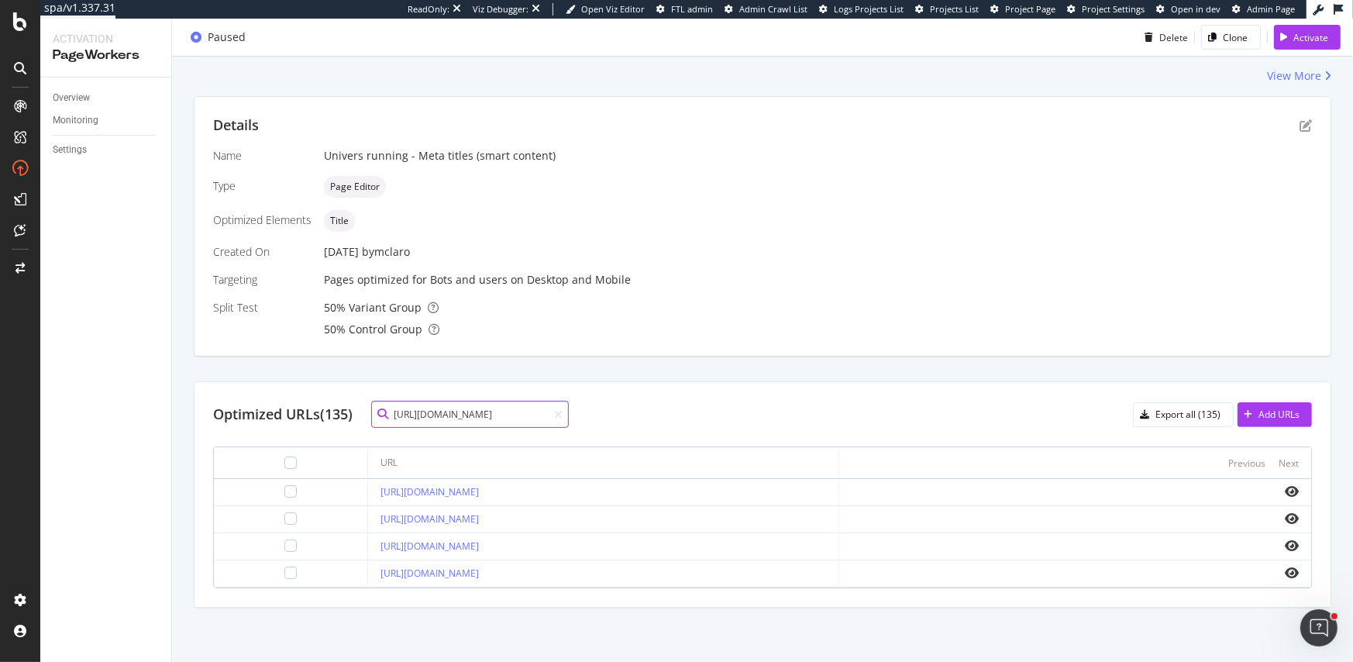
scroll to position [264, 0]
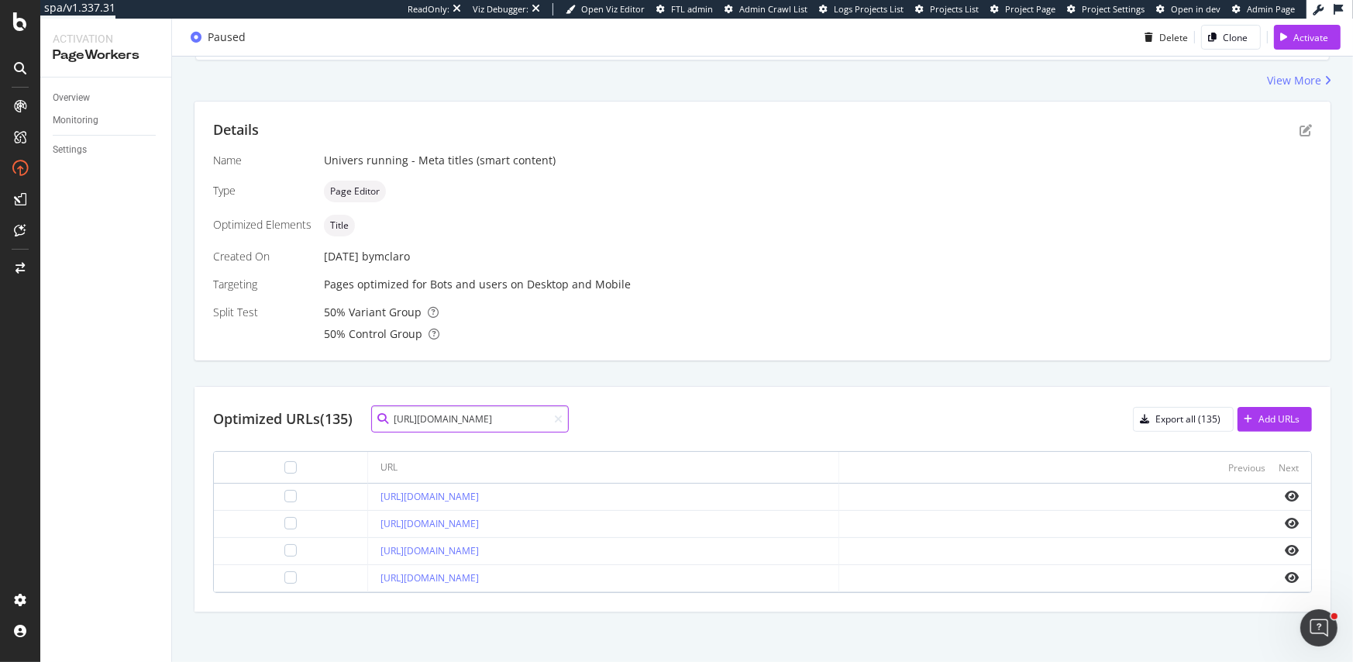
type input "[URL][DOMAIN_NAME]"
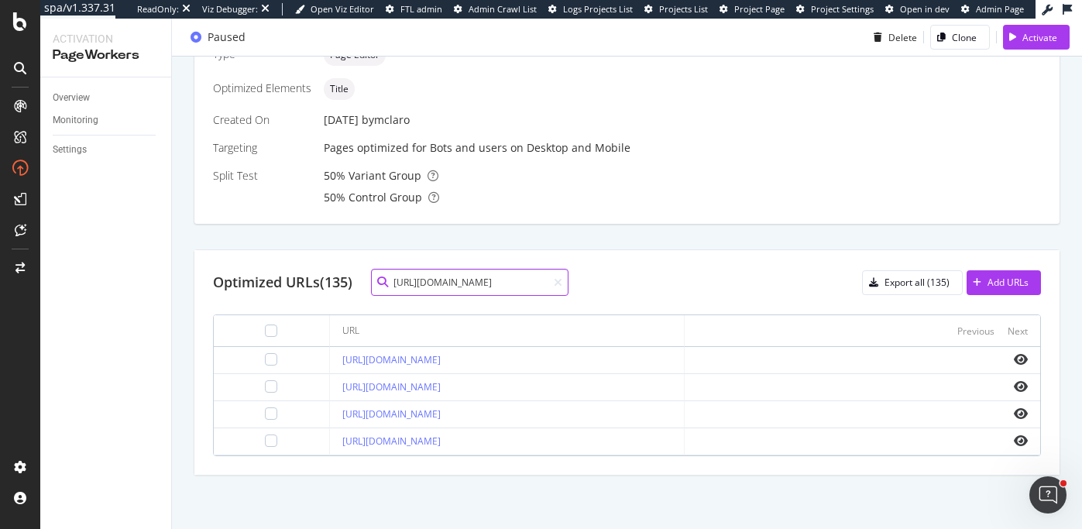
scroll to position [401, 0]
click at [562, 277] on icon at bounding box center [558, 282] width 9 height 11
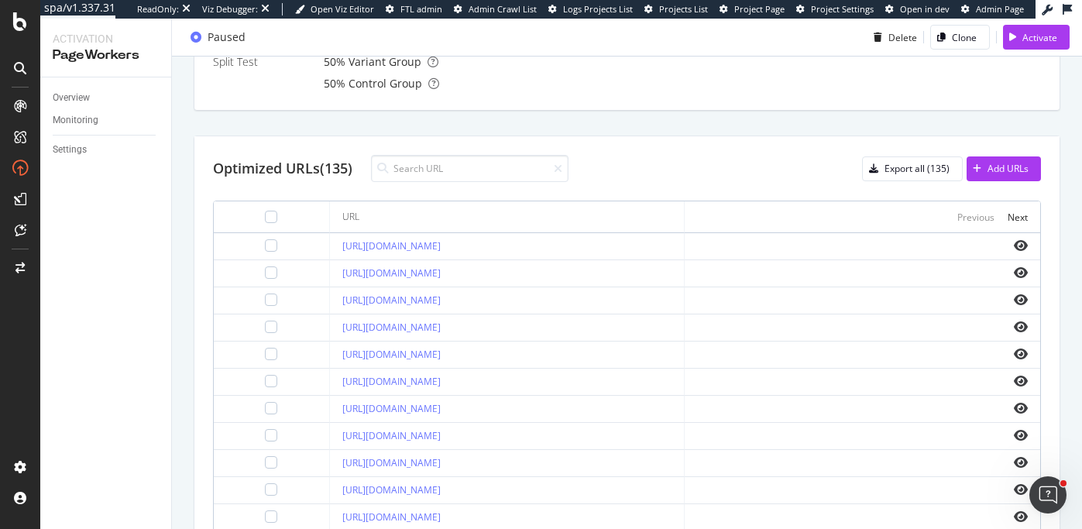
scroll to position [502, 0]
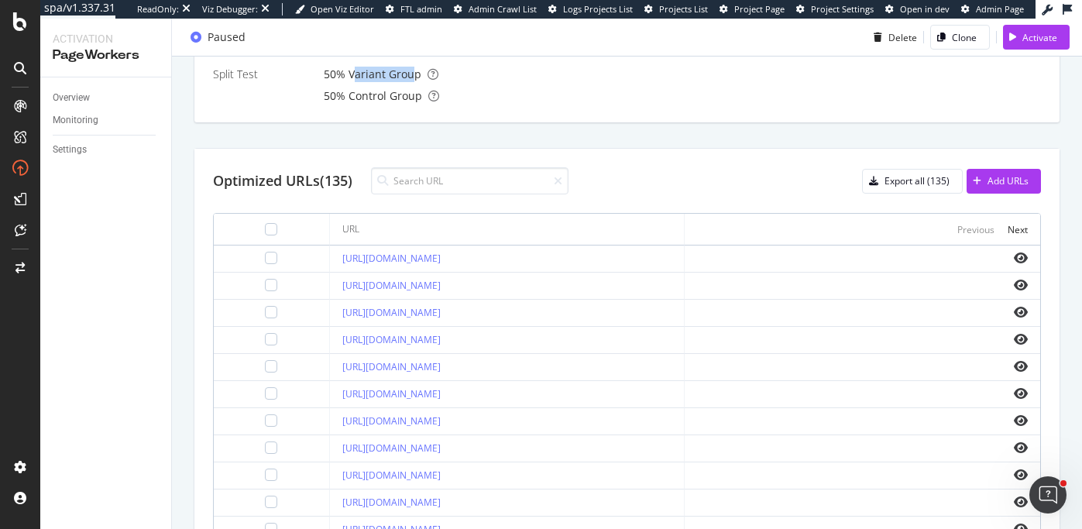
drag, startPoint x: 353, startPoint y: 74, endPoint x: 411, endPoint y: 74, distance: 57.3
click at [411, 74] on div "50 % Variant Group" at bounding box center [682, 74] width 717 height 15
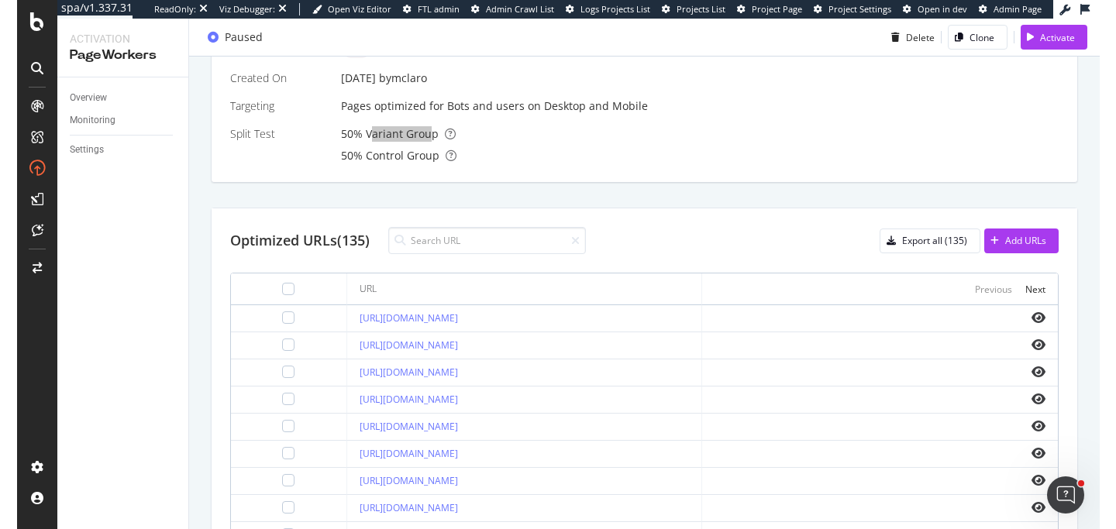
scroll to position [0, 0]
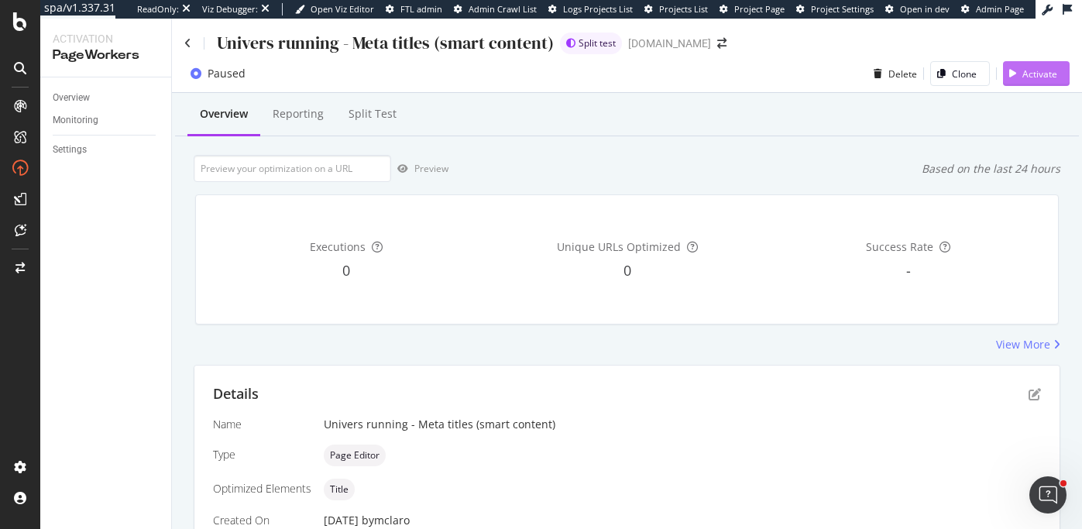
click at [1032, 79] on div "Activate" at bounding box center [1040, 73] width 35 height 13
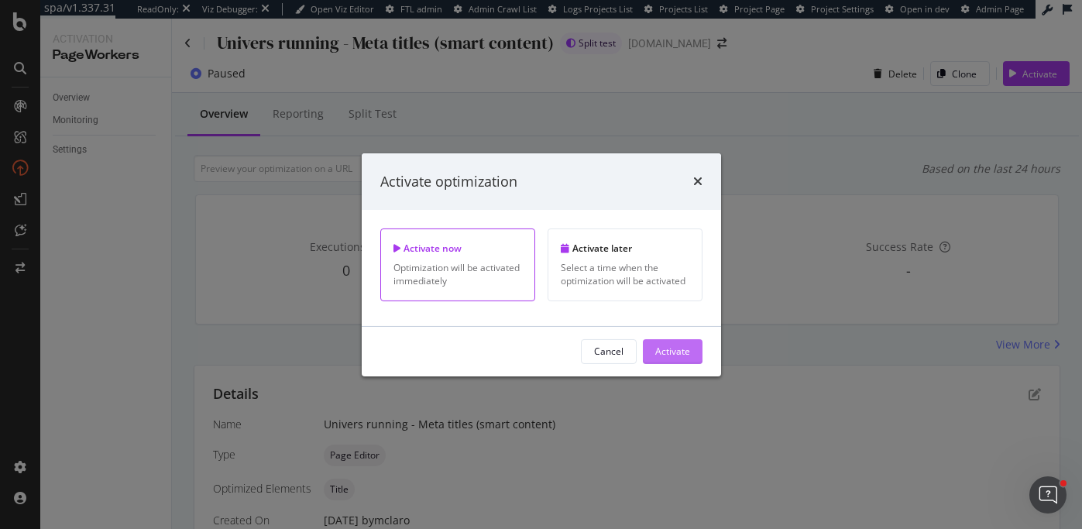
click at [676, 349] on div "Activate" at bounding box center [672, 351] width 35 height 13
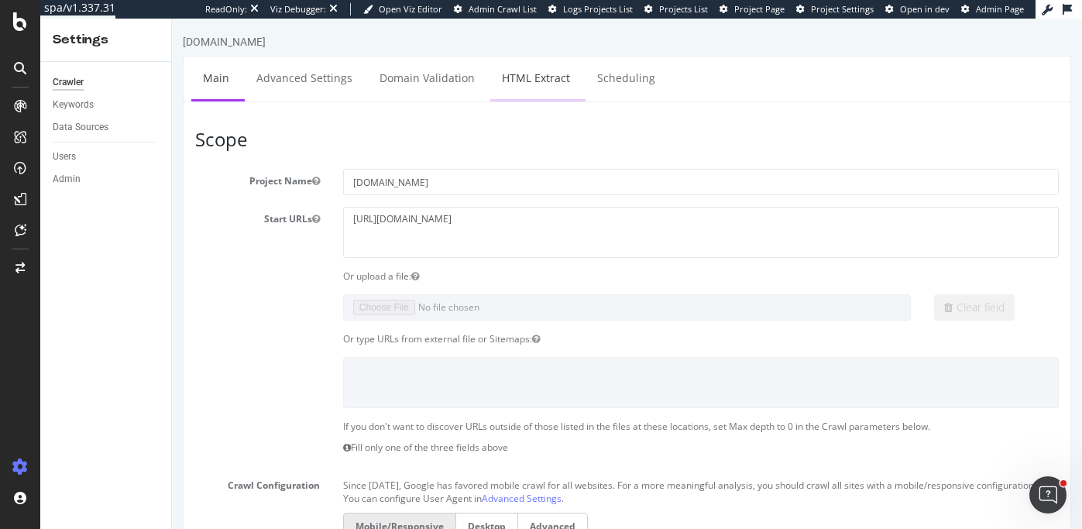
click at [516, 90] on link "HTML Extract" at bounding box center [535, 78] width 91 height 43
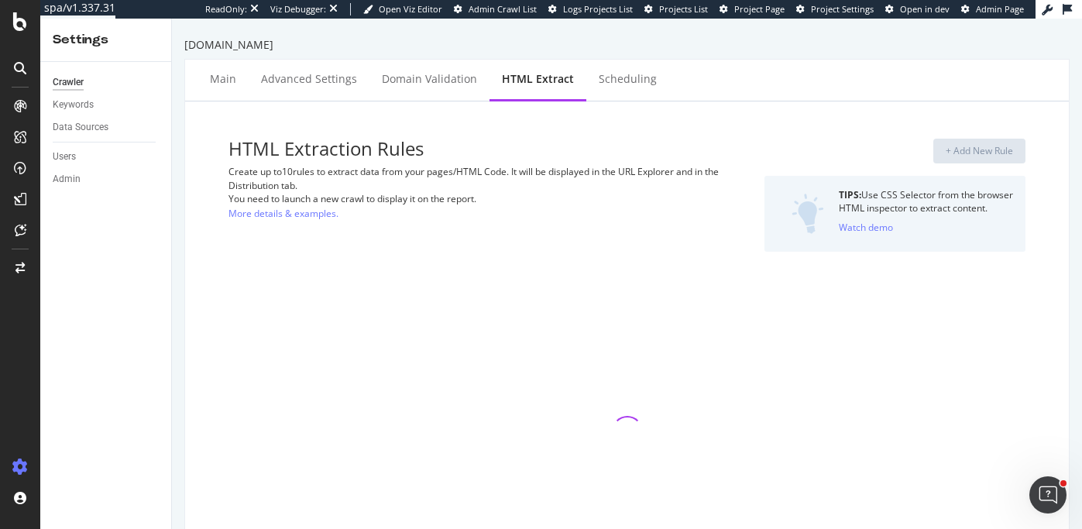
select select "exist"
select select "count"
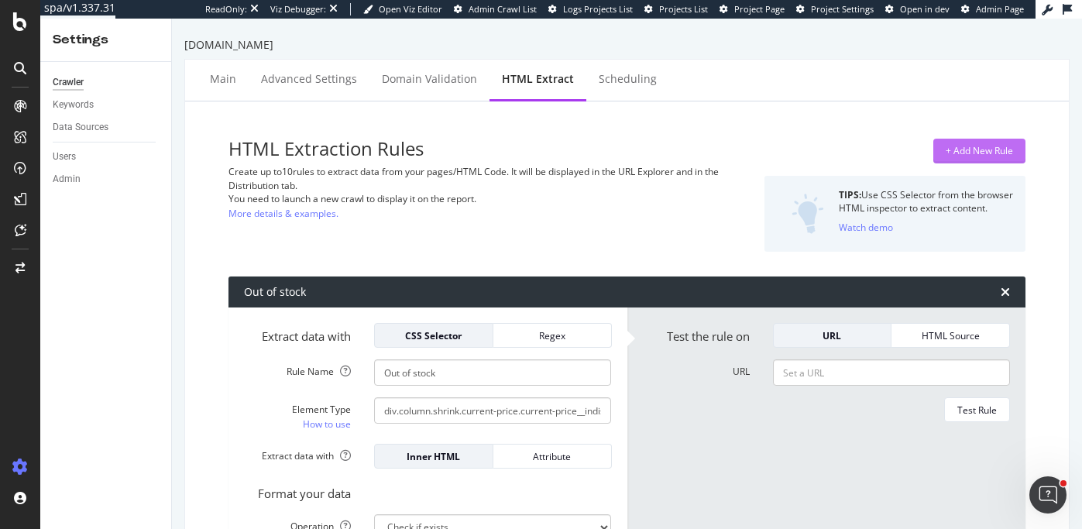
click at [961, 153] on div "+ Add New Rule" at bounding box center [979, 150] width 67 height 13
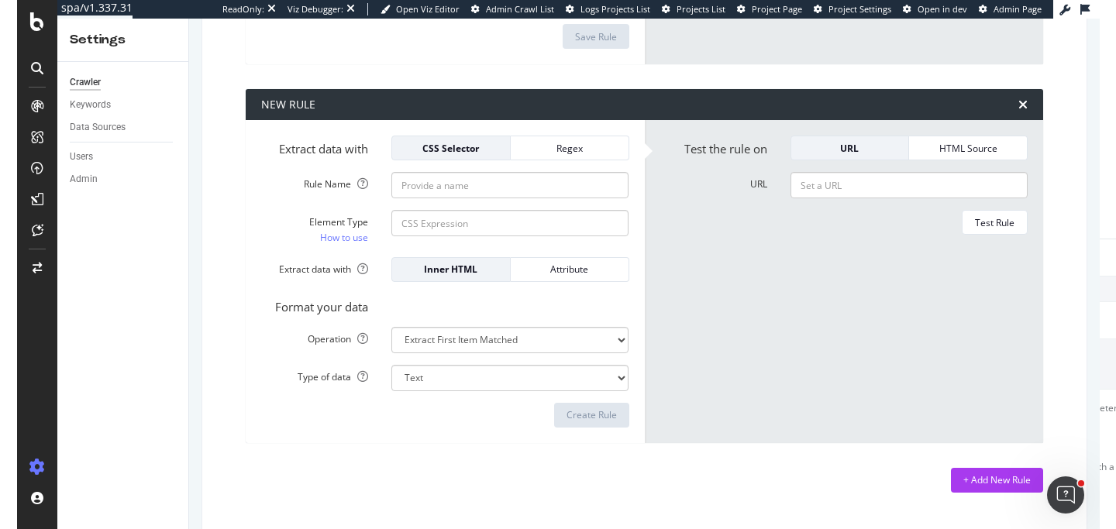
scroll to position [946, 0]
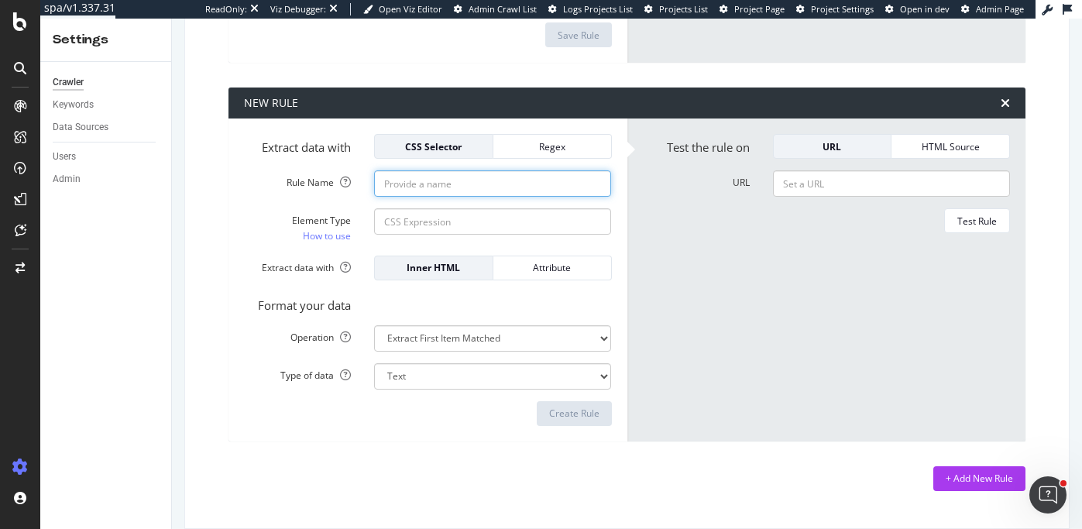
click at [423, 197] on input "Rule Name" at bounding box center [492, 183] width 237 height 26
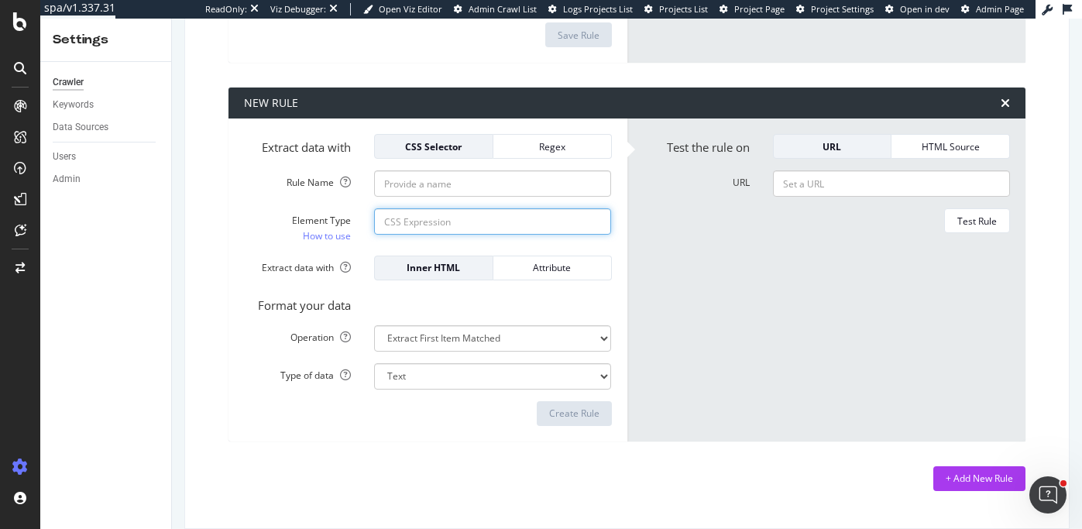
click at [413, 234] on input "Element Type How to use" at bounding box center [492, 221] width 237 height 26
type input "Opti-PW"
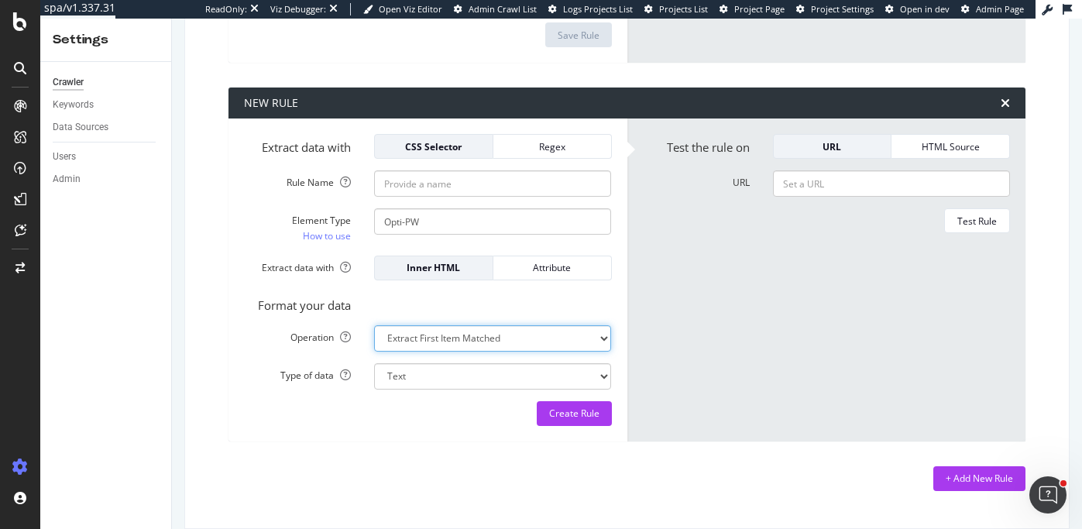
click at [411, 352] on select "Extract First Item Matched Extract First 3 Items Matched Count Number of Occure…" at bounding box center [492, 338] width 237 height 26
select select "exist"
select select "b"
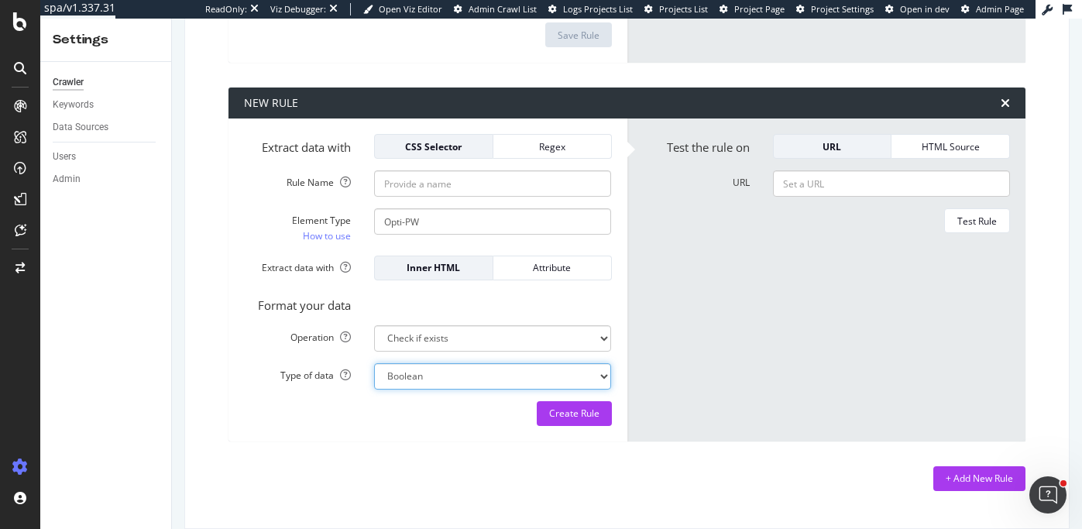
click at [409, 390] on select "Boolean" at bounding box center [492, 376] width 237 height 26
click at [524, 274] on div "Attribute" at bounding box center [552, 267] width 93 height 13
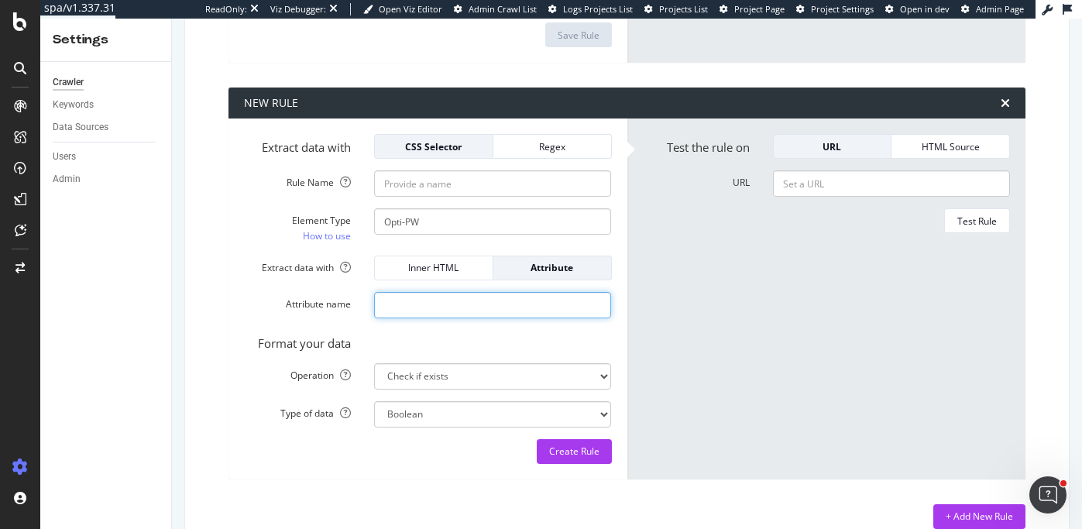
click at [399, 318] on input "Attribute name" at bounding box center [492, 305] width 237 height 26
paste input "NIEZqE8c"
drag, startPoint x: 438, startPoint y: 318, endPoint x: 353, endPoint y: 318, distance: 84.4
click at [353, 318] on div "Attribute name NIEZqE8c" at bounding box center [427, 305] width 391 height 26
type input "NIEZqE8c"
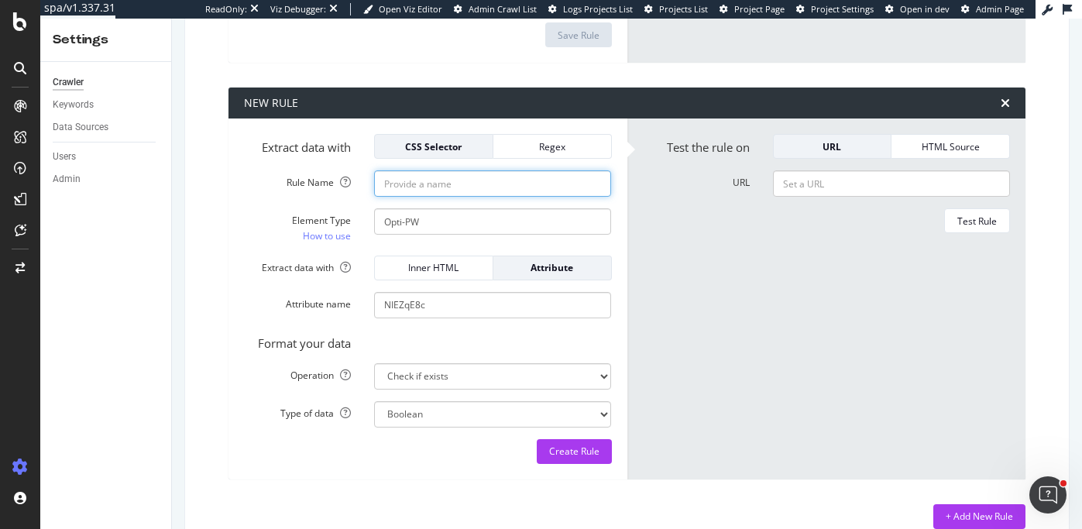
click at [418, 197] on input "Rule Name" at bounding box center [492, 183] width 237 height 26
type input "Split-test-titles"
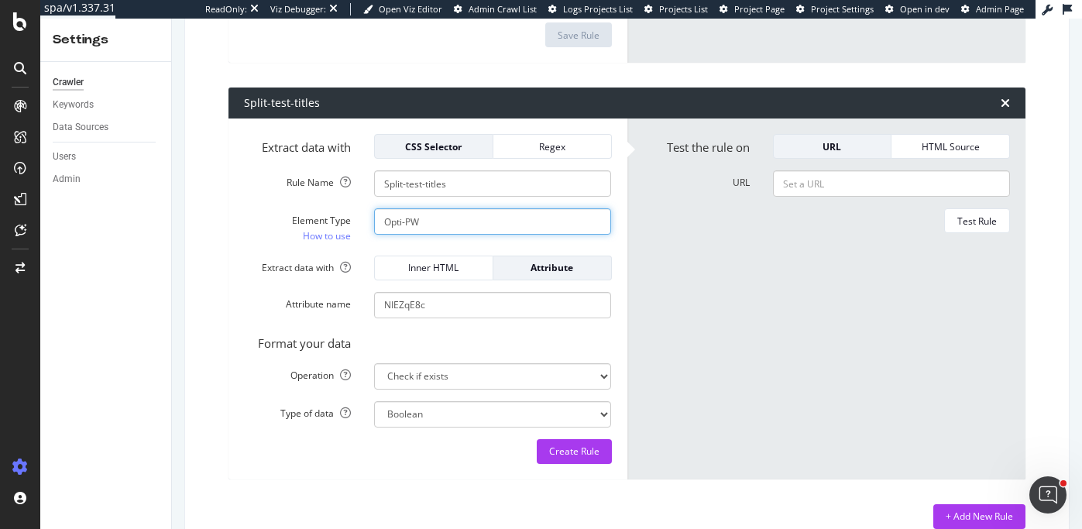
click at [407, 235] on input "Opti-PW" at bounding box center [492, 221] width 237 height 26
click at [412, 235] on input "btfy-" at bounding box center [492, 221] width 237 height 26
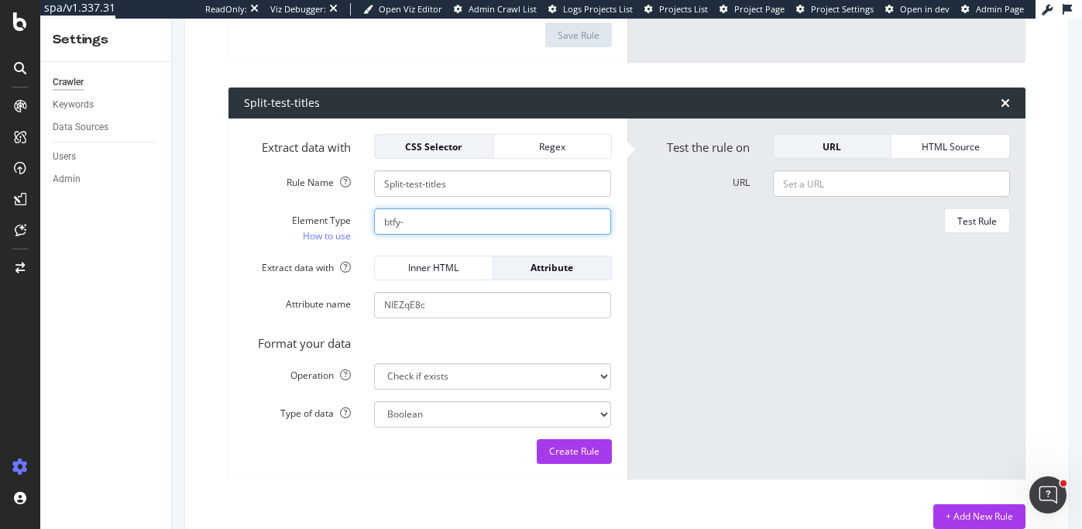
click at [412, 235] on input "btfy-" at bounding box center [492, 221] width 237 height 26
paste input "data-btfy-pw-id"
type input "data-btfy-pw-id"
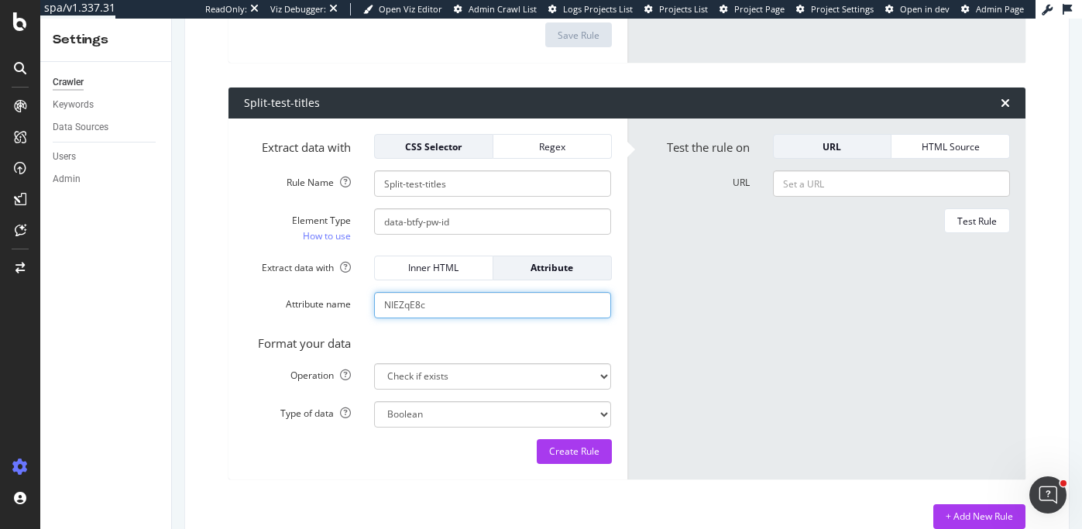
click at [406, 318] on input "NIEZqE8c" at bounding box center [492, 305] width 237 height 26
click at [411, 318] on input "NIEZqE8c" at bounding box center [492, 305] width 237 height 26
drag, startPoint x: 452, startPoint y: 320, endPoint x: 315, endPoint y: 320, distance: 137.1
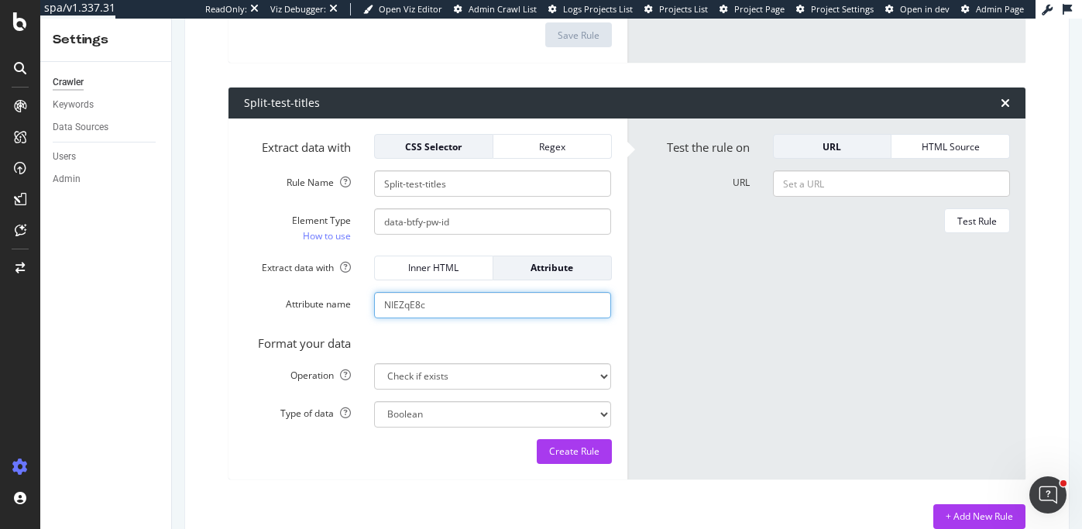
click at [315, 318] on div "Attribute name NIEZqE8c" at bounding box center [427, 305] width 391 height 26
click at [397, 318] on input "NIEZqE8c" at bounding box center [492, 305] width 237 height 26
drag, startPoint x: 430, startPoint y: 320, endPoint x: 385, endPoint y: 318, distance: 45.0
click at [385, 318] on input "NIEZqE8c" at bounding box center [492, 305] width 237 height 26
drag, startPoint x: 308, startPoint y: 317, endPoint x: 348, endPoint y: 317, distance: 39.5
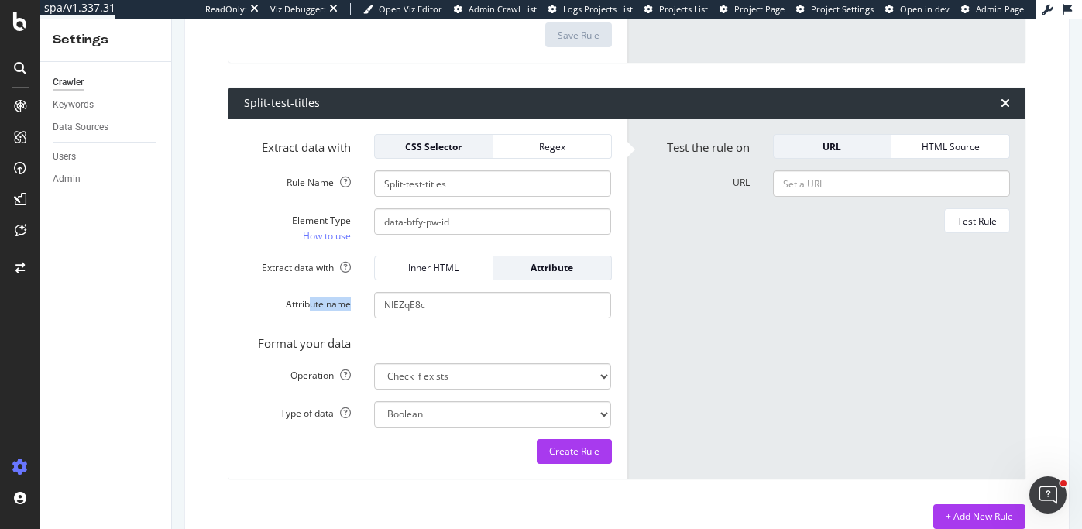
click at [348, 311] on div "Attribute name" at bounding box center [297, 303] width 107 height 13
click at [435, 235] on input "data-btfy-pw-id" at bounding box center [492, 221] width 237 height 26
drag, startPoint x: 461, startPoint y: 321, endPoint x: 309, endPoint y: 320, distance: 151.8
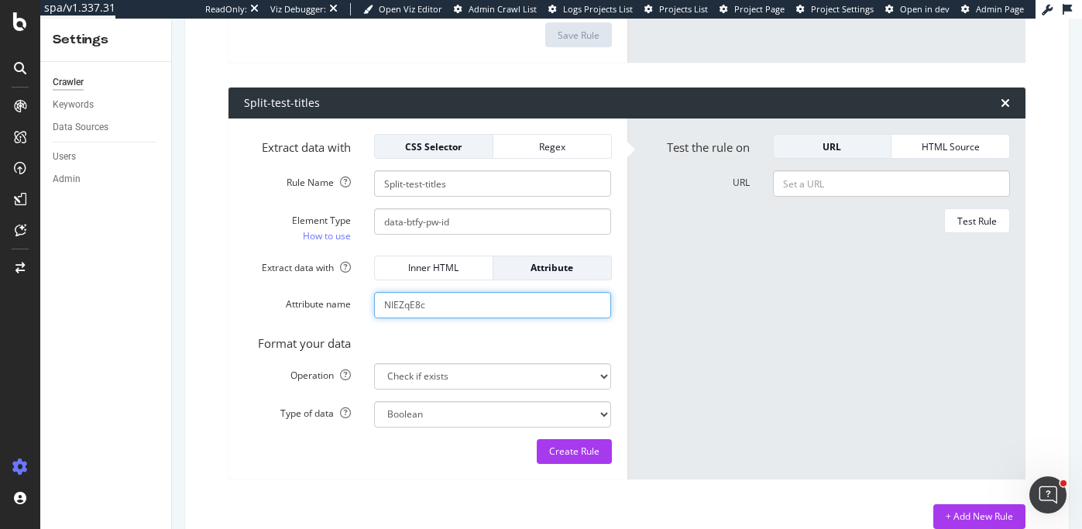
click at [309, 318] on div "Attribute name NIEZqE8c" at bounding box center [427, 305] width 391 height 26
drag, startPoint x: 291, startPoint y: 317, endPoint x: 328, endPoint y: 317, distance: 38.0
click at [328, 311] on div "Attribute name" at bounding box center [297, 303] width 107 height 13
click at [417, 317] on input "NIEZqE8c" at bounding box center [492, 305] width 237 height 26
click at [455, 318] on input "NIEZqE8c" at bounding box center [492, 305] width 237 height 26
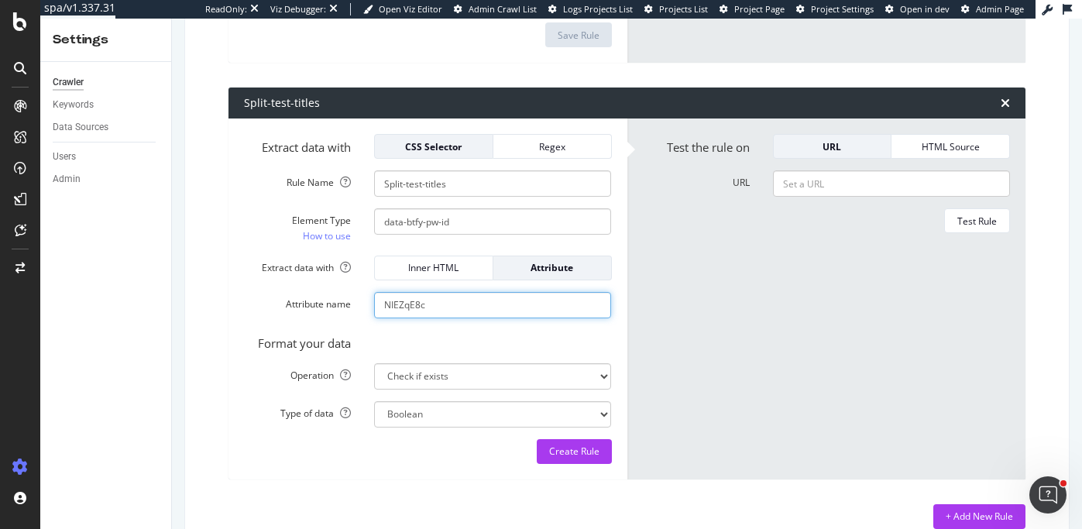
paste input "data-btfy-pw-id"
drag, startPoint x: 426, startPoint y: 319, endPoint x: 523, endPoint y: 317, distance: 96.9
click at [523, 317] on input "NIEZqE8c data-btfy-pw-id" at bounding box center [492, 305] width 237 height 26
click at [521, 318] on input "NIEZqE8c data-btfy-pw-id" at bounding box center [492, 305] width 237 height 26
drag, startPoint x: 425, startPoint y: 320, endPoint x: 359, endPoint y: 319, distance: 65.9
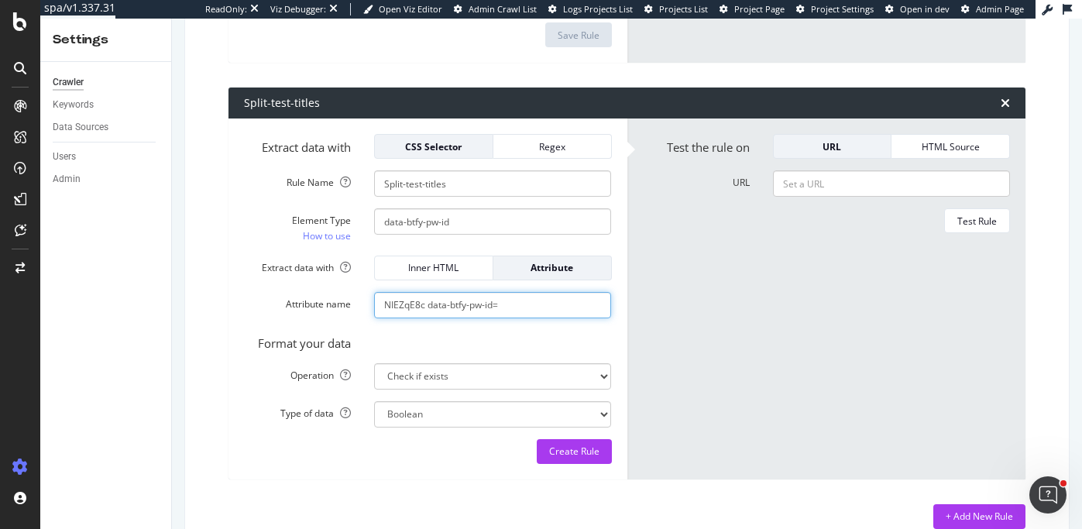
click at [359, 318] on div "Attribute name NIEZqE8c data-btfy-pw-id=" at bounding box center [427, 305] width 391 height 26
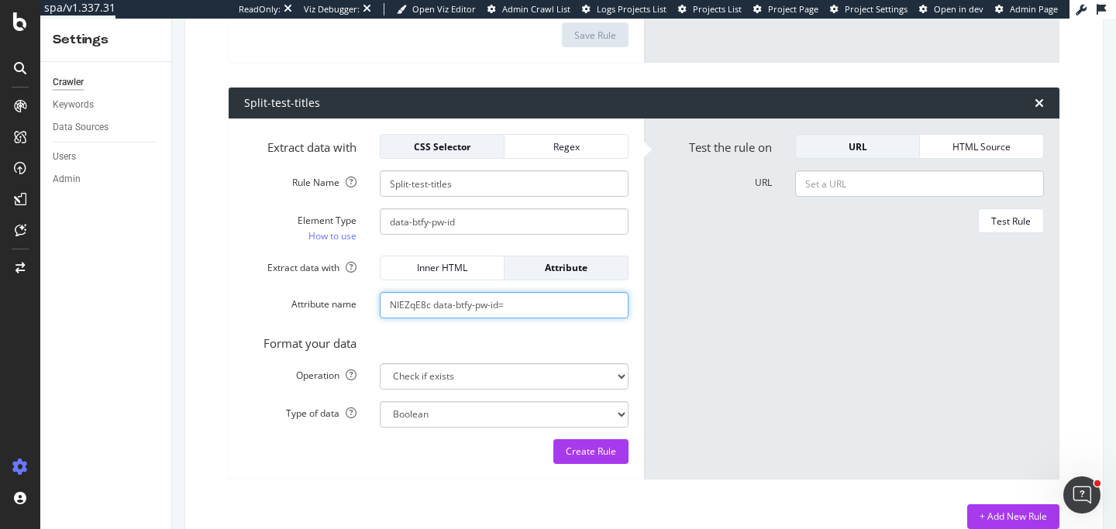
scroll to position [933, 0]
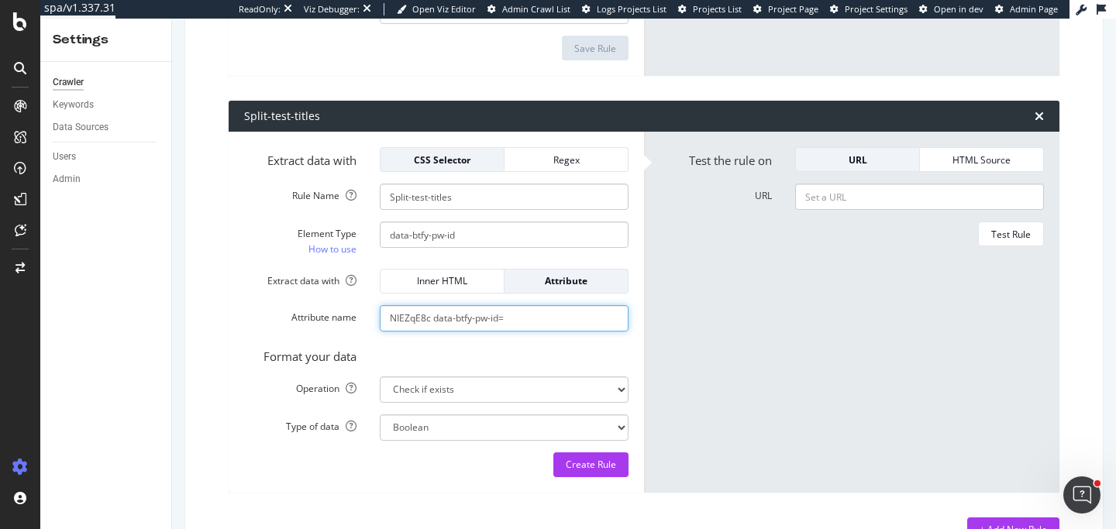
click at [434, 319] on input "NIEZqE8c data-btfy-pw-id=" at bounding box center [504, 318] width 249 height 26
drag, startPoint x: 431, startPoint y: 319, endPoint x: 325, endPoint y: 319, distance: 106.1
click at [325, 319] on div "Attribute name NIEZqE8c data-btfy-pw-id=" at bounding box center [435, 318] width 407 height 26
click at [459, 319] on input "NIEZqE8c data-btfy-pw-id=" at bounding box center [504, 318] width 249 height 26
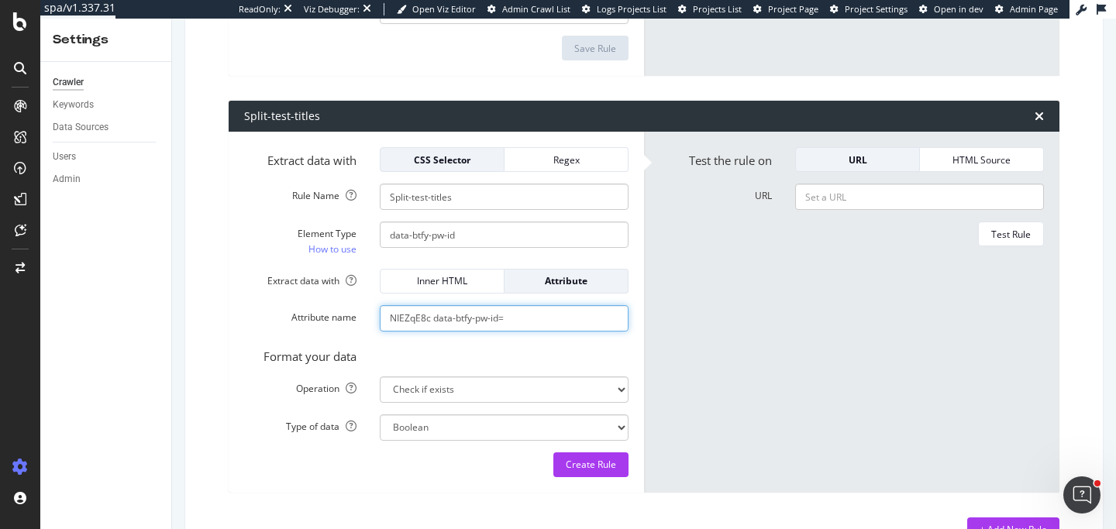
click at [459, 319] on input "NIEZqE8c data-btfy-pw-id=" at bounding box center [504, 318] width 249 height 26
paste input "data-btfy-pw-id="NIEZqE8c-title-0""
type input "data-btfy-pw-id="NIEZqE8c-title-0""
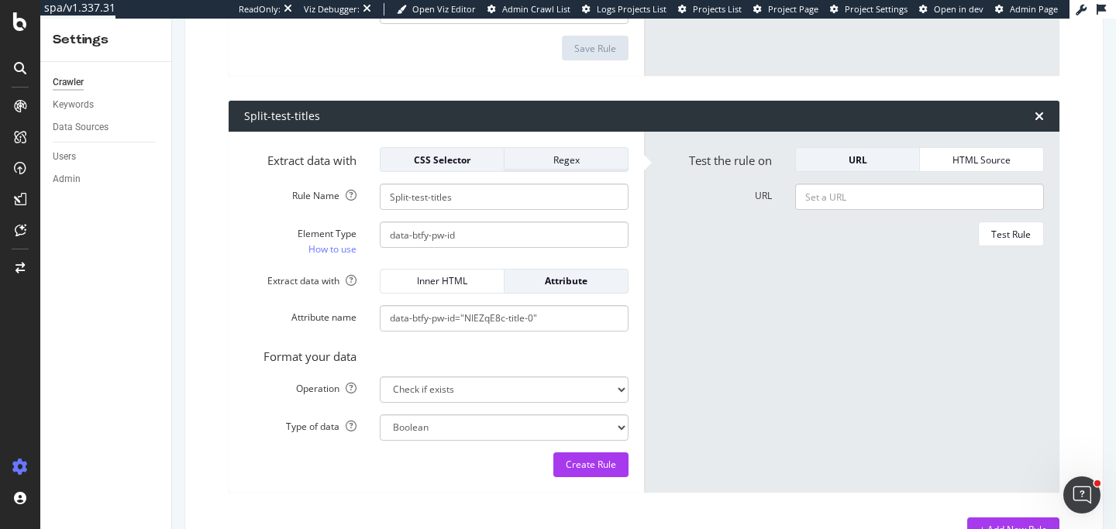
click at [567, 165] on div "Regex" at bounding box center [566, 159] width 98 height 13
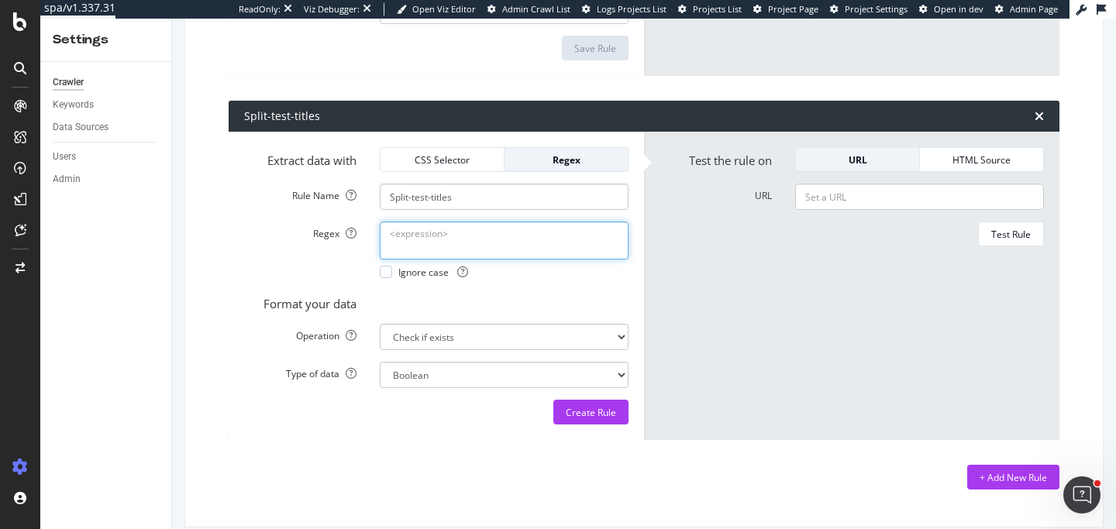
click at [444, 242] on textarea "Regex" at bounding box center [504, 240] width 249 height 37
paste textarea "data-btfy-pw-id="NIEZqE8c-title-0""
type textarea "data-btfy-pw-id="NIEZqE8c-title-0""
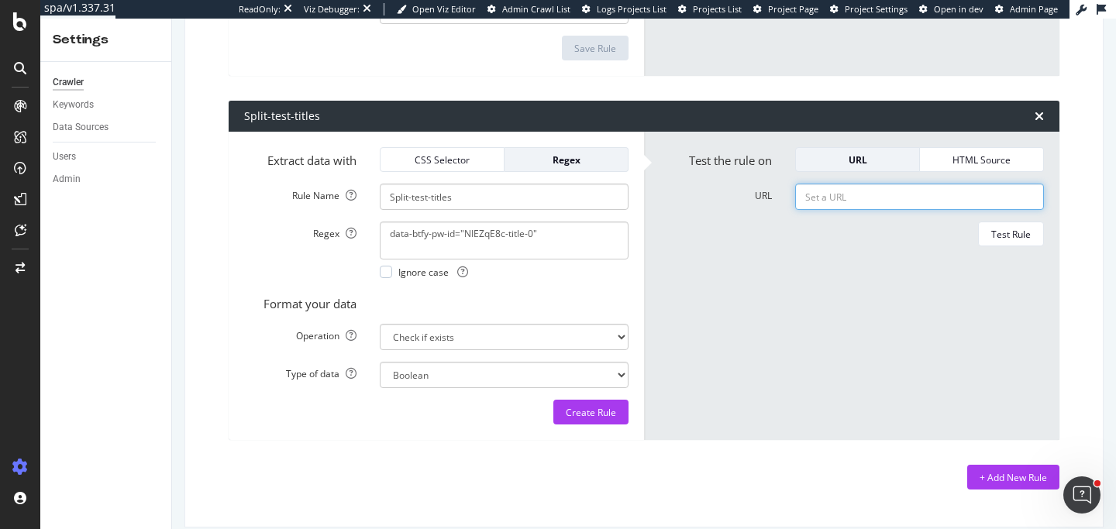
click at [841, 196] on input "URL" at bounding box center [919, 197] width 249 height 26
paste input "https://www.intersport.fr/sports/running/chaussures/marques~~sidas/"
type input "https://www.intersport.fr/sports/running/chaussures/marques~~sidas/"
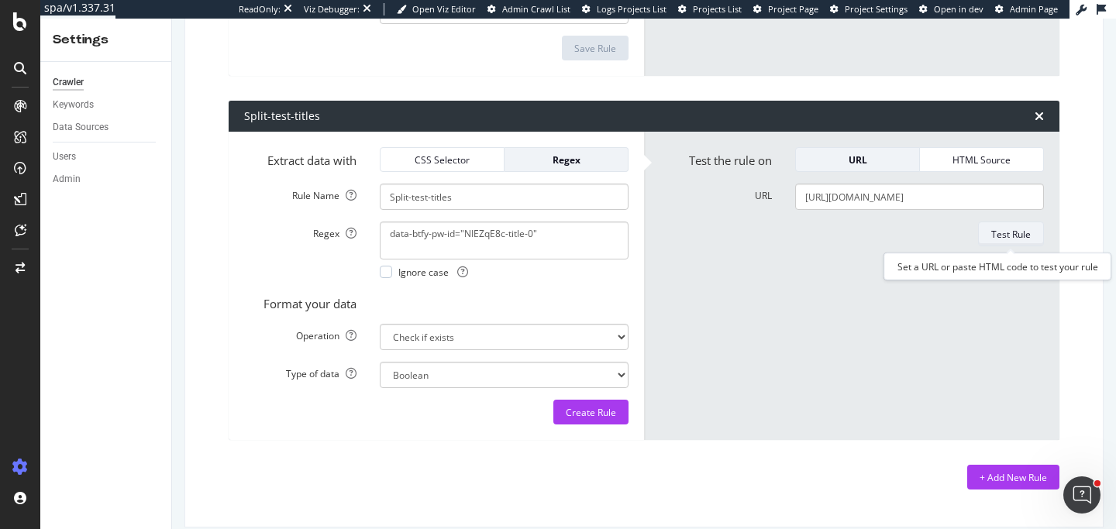
scroll to position [0, 0]
click at [989, 236] on button "Test Rule" at bounding box center [1011, 234] width 66 height 25
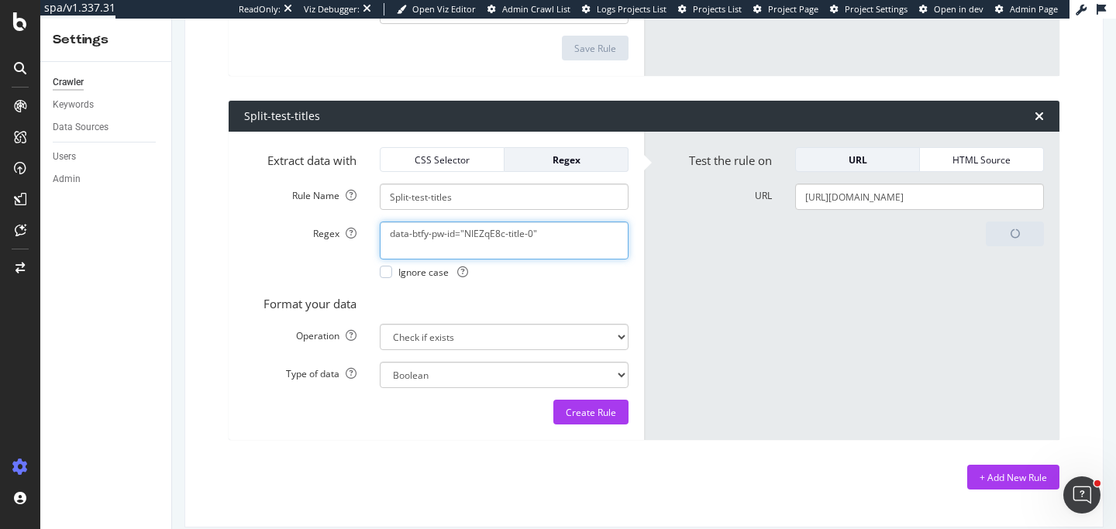
click at [545, 239] on textarea "data-btfy-pw-id="NIEZqE8c-title-0"" at bounding box center [504, 240] width 249 height 37
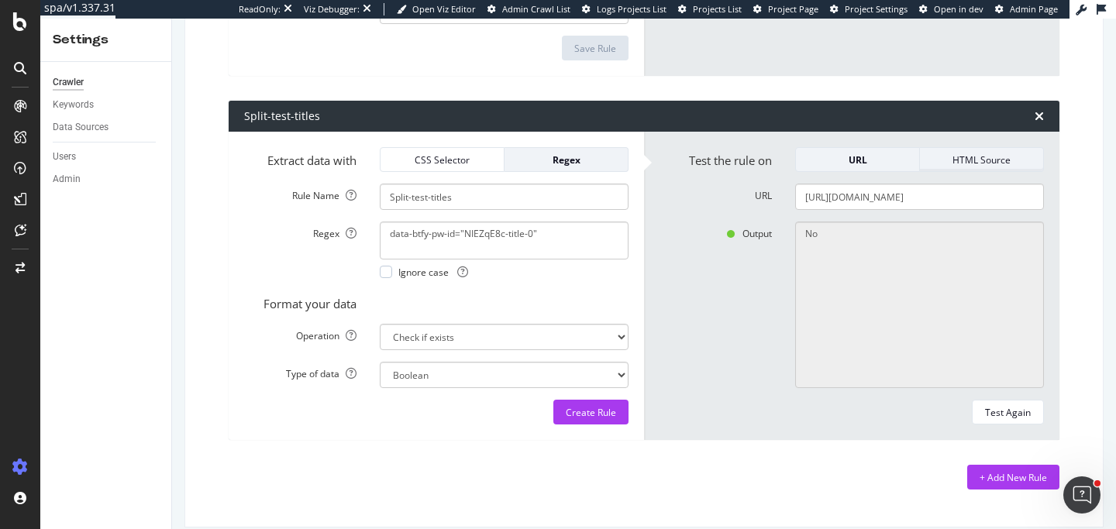
click at [976, 159] on div "HTML Source" at bounding box center [981, 159] width 98 height 13
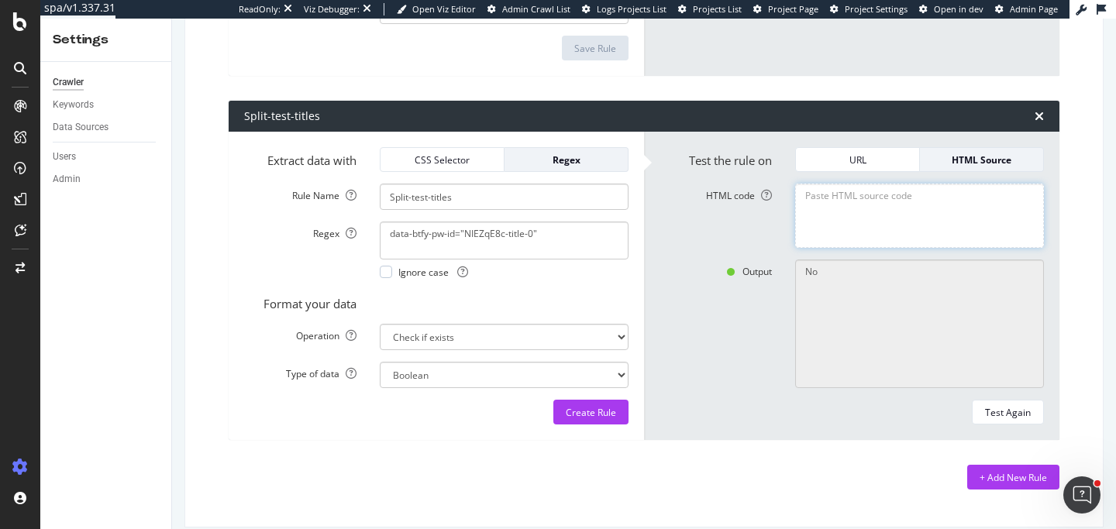
click at [903, 222] on textarea "HTML code" at bounding box center [919, 216] width 249 height 64
paste textarea "<title data-btfy-pw-id="NIEZqE8c-title-0">Chaussures de Running SIDAS | INTERSP…"
type textarea "<title data-btfy-pw-id="NIEZqE8c-title-0">Chaussures de Running SIDAS | INTERSP…"
click at [1004, 409] on div "Test Again" at bounding box center [1008, 412] width 46 height 13
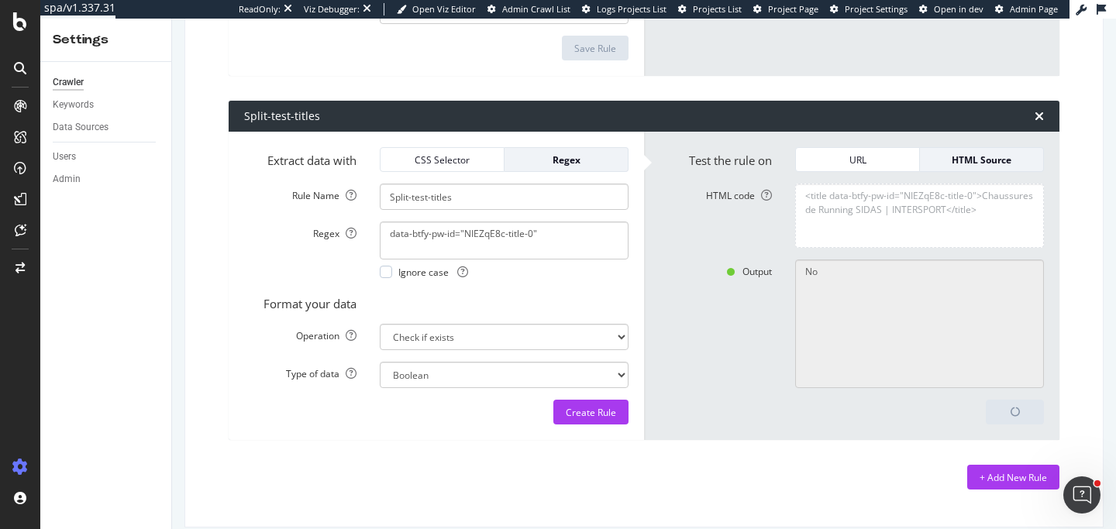
type textarea "Yes"
click at [584, 411] on div "Create Rule" at bounding box center [591, 412] width 50 height 13
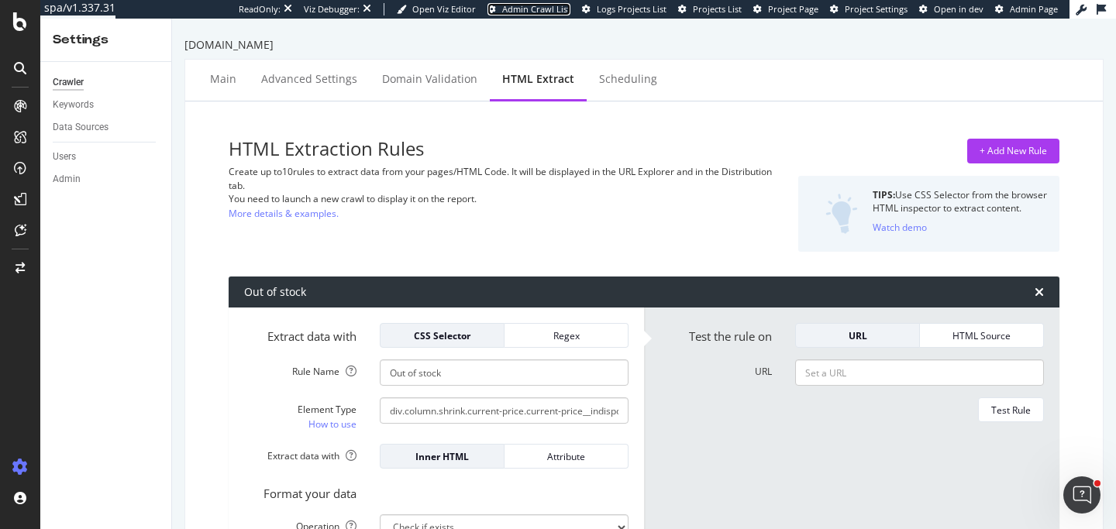
click at [539, 8] on span "Admin Crawl List" at bounding box center [536, 9] width 68 height 12
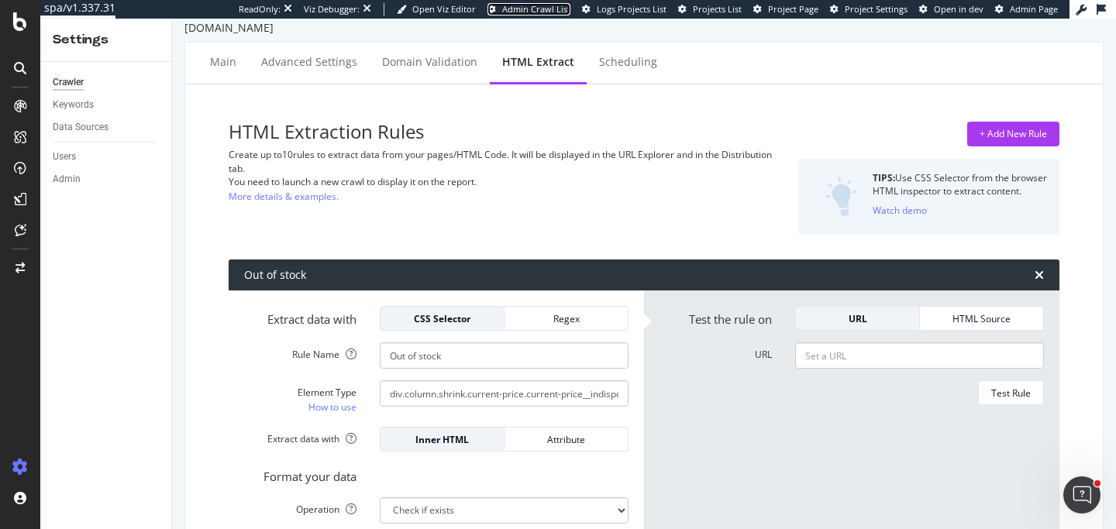
scroll to position [29, 0]
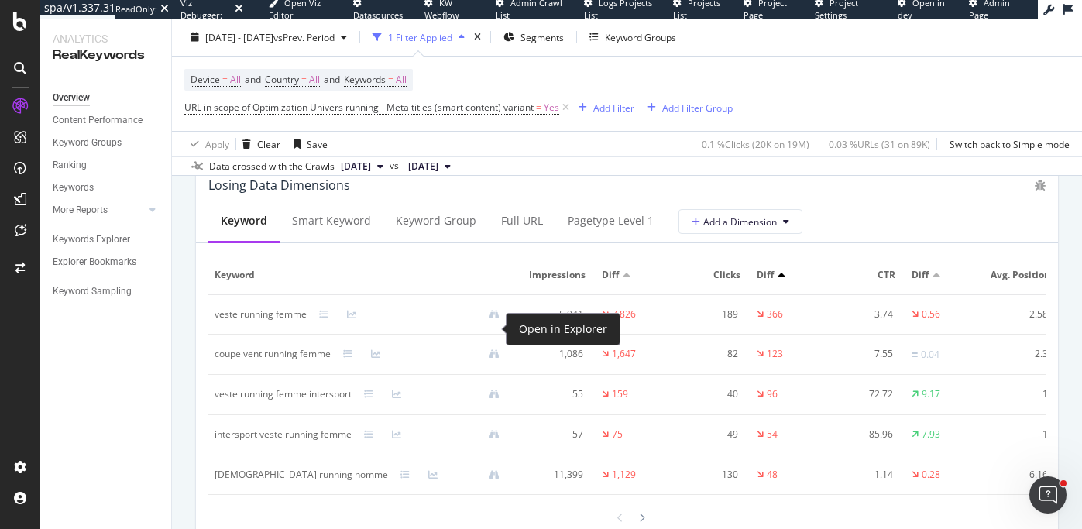
scroll to position [1840, 0]
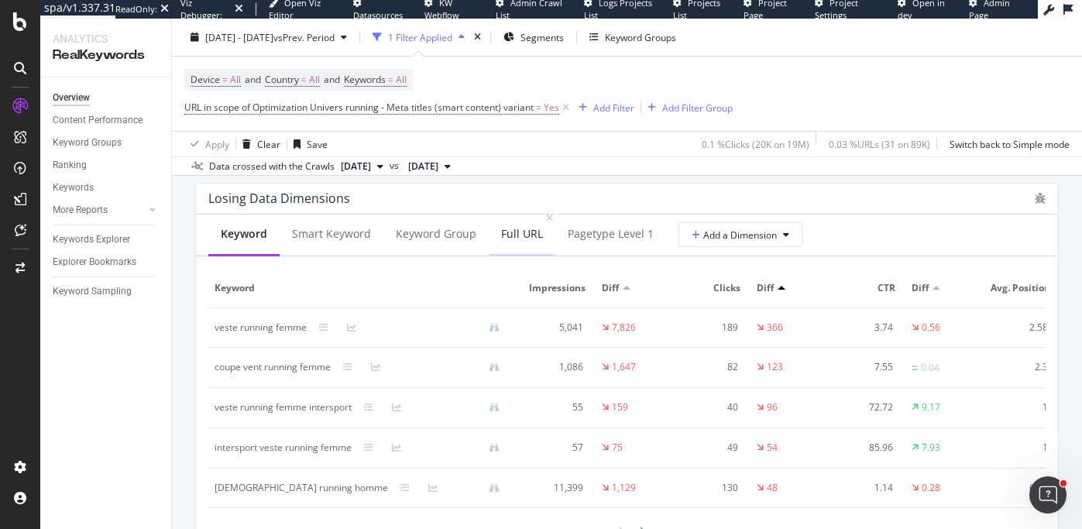
click at [500, 246] on div "Full URL" at bounding box center [522, 235] width 67 height 43
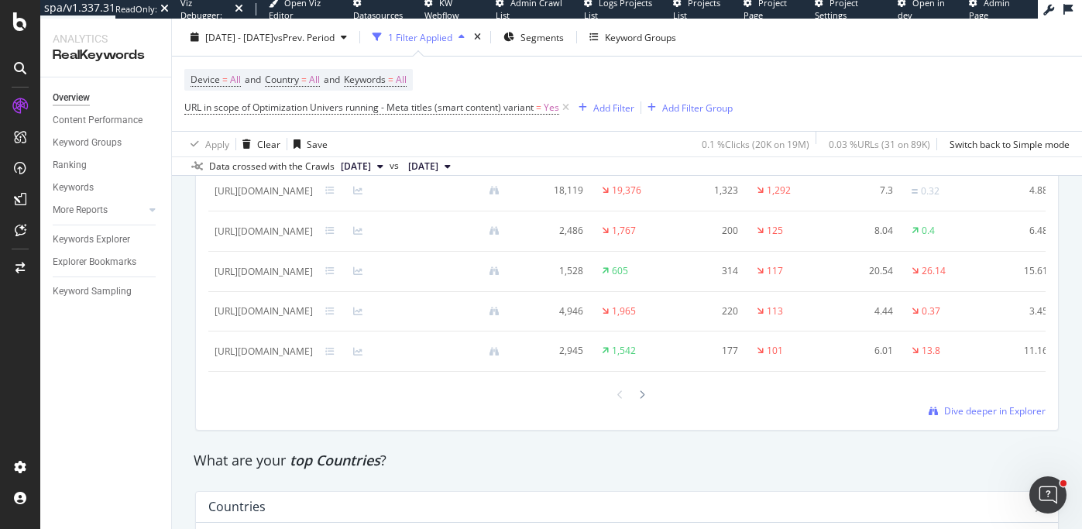
scroll to position [1978, 0]
click at [973, 416] on span "Dive deeper in Explorer" at bounding box center [994, 410] width 101 height 13
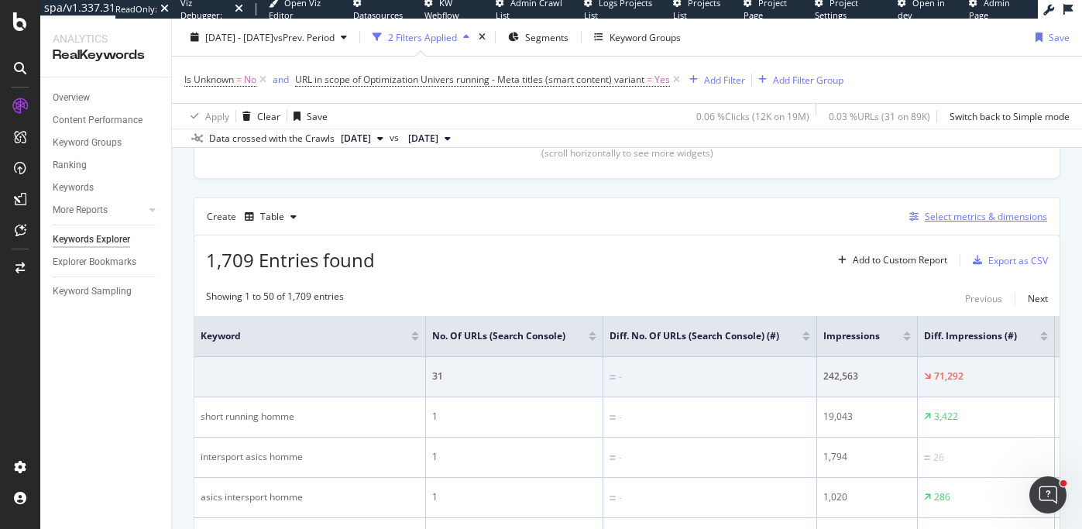
scroll to position [374, 0]
click at [985, 220] on div "Select metrics & dimensions" at bounding box center [986, 217] width 122 height 13
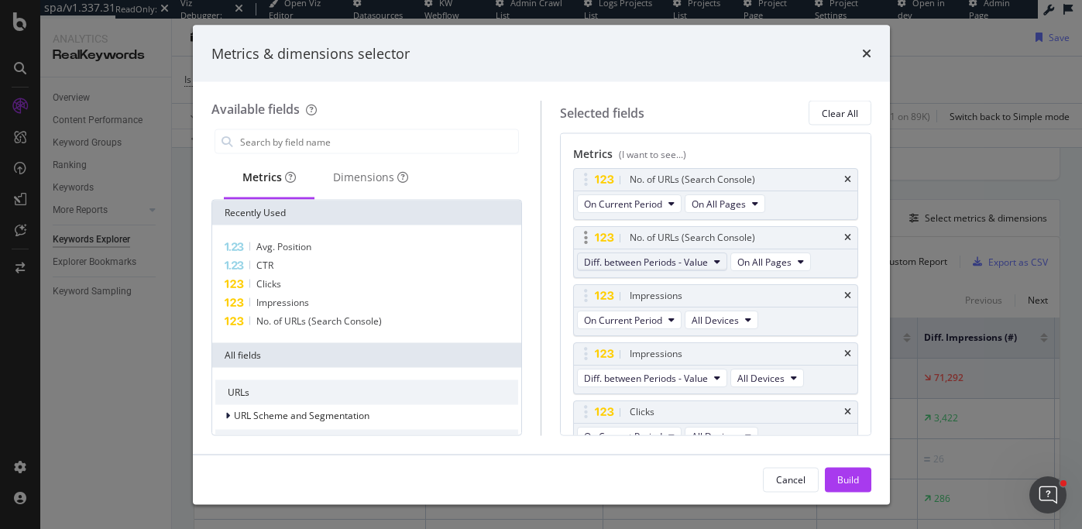
scroll to position [445, 0]
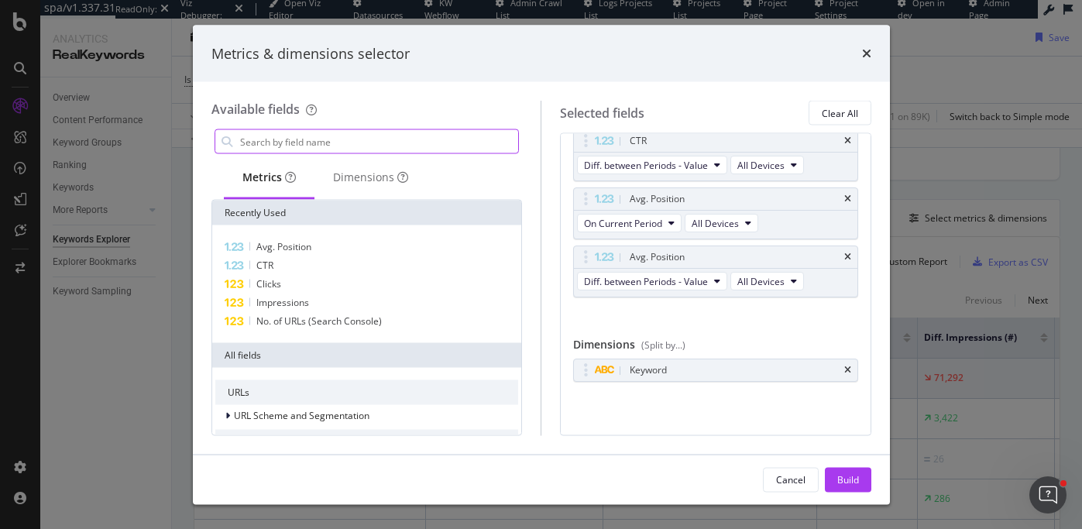
click at [335, 149] on input "modal" at bounding box center [379, 141] width 280 height 23
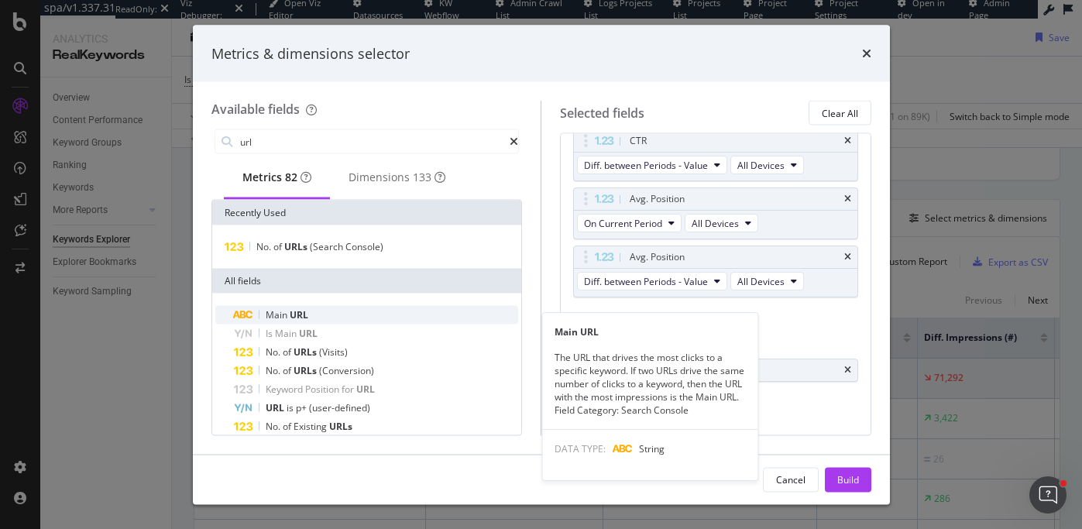
type input "url"
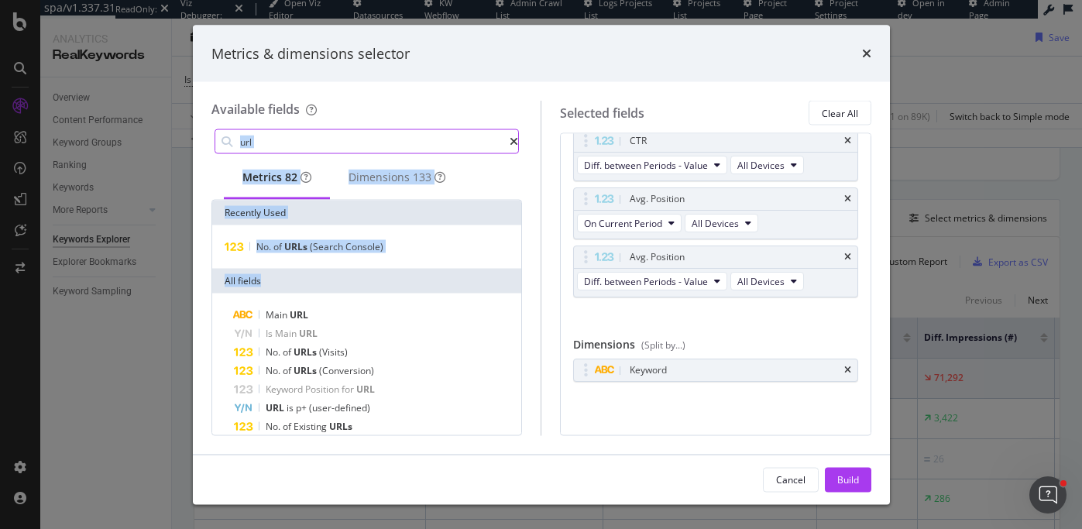
drag, startPoint x: 310, startPoint y: 315, endPoint x: 358, endPoint y: 147, distance: 174.1
click at [358, 147] on div "url Metrics 82 Dimensions 133 Recently Used No. of URLs (Search Console) All fi…" at bounding box center [366, 280] width 311 height 309
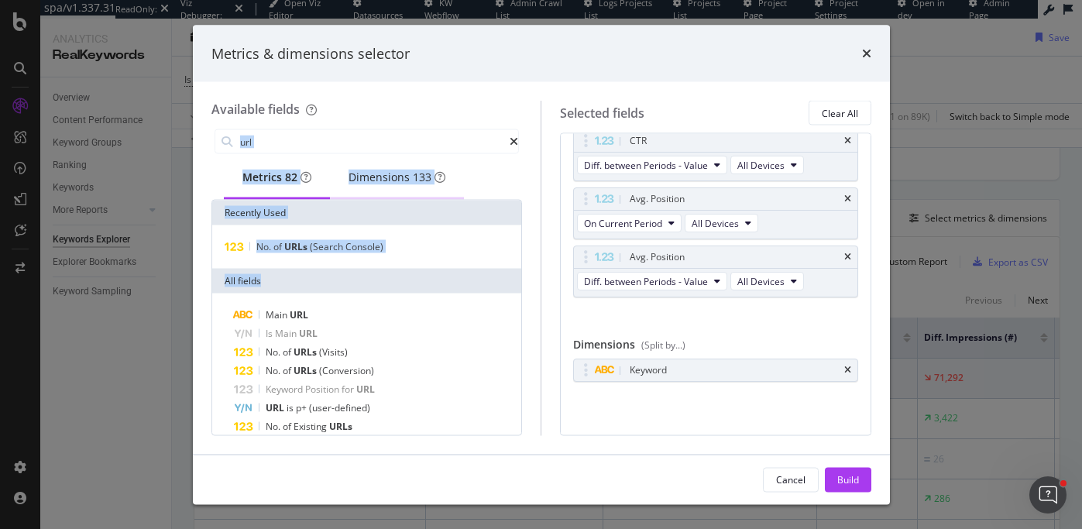
click at [382, 181] on div "Dimensions 133" at bounding box center [397, 177] width 97 height 15
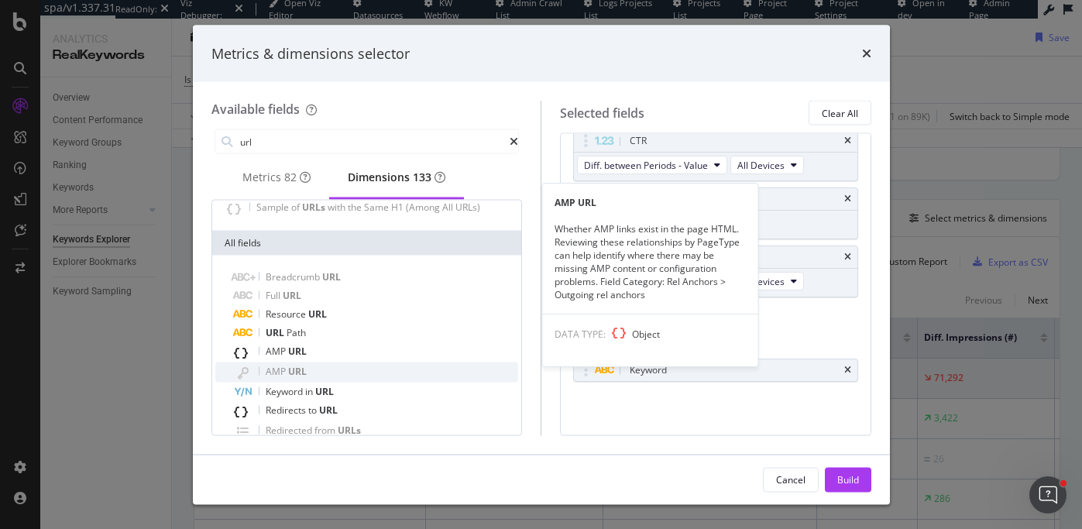
scroll to position [41, 0]
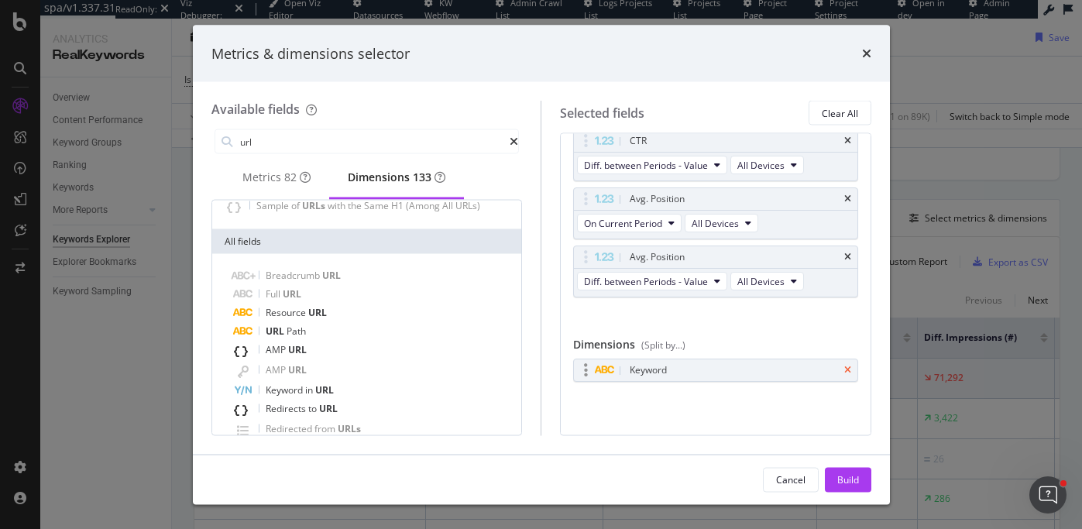
click at [848, 372] on icon "times" at bounding box center [847, 370] width 7 height 9
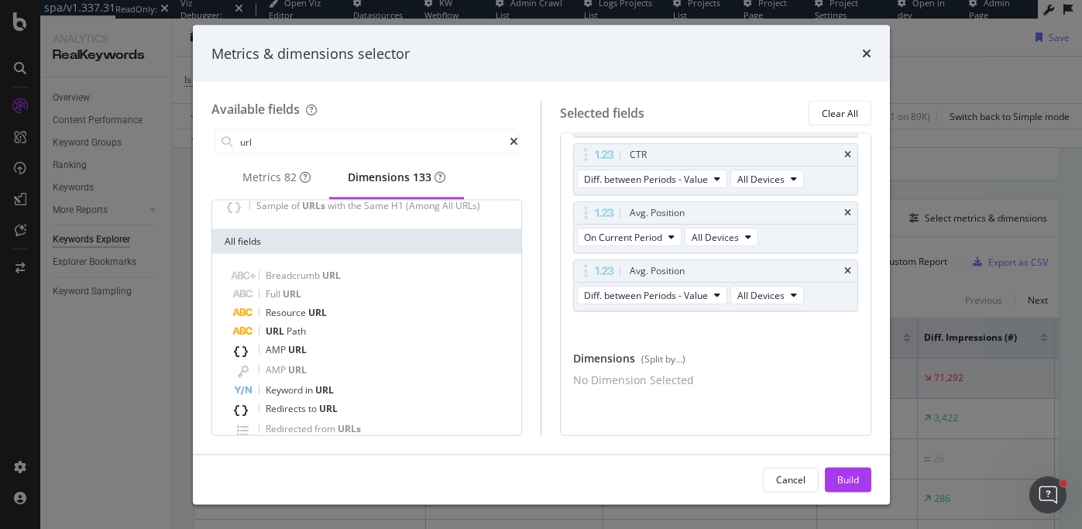
scroll to position [440, 0]
click at [266, 185] on div "Metrics 82" at bounding box center [276, 177] width 68 height 15
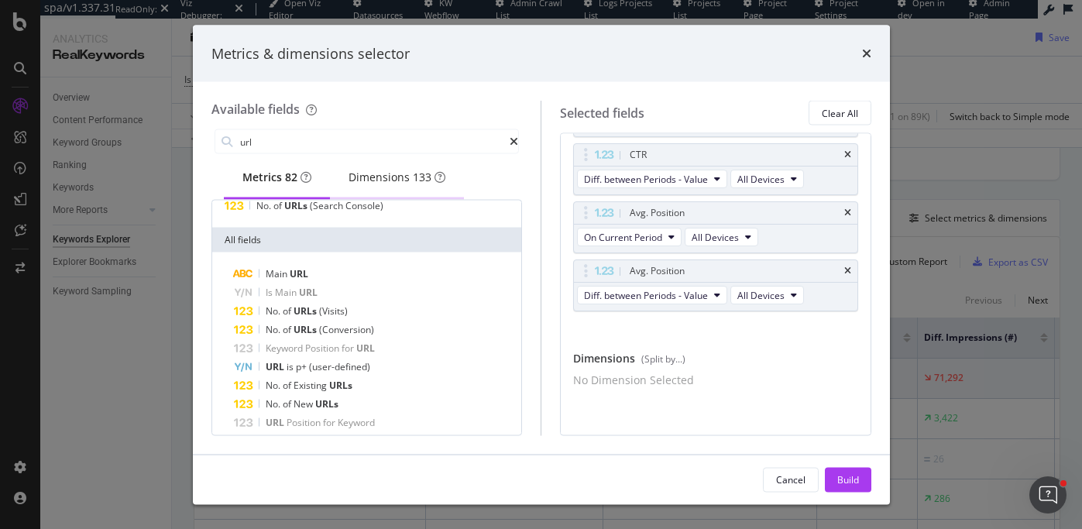
click at [387, 185] on div "Dimensions 133" at bounding box center [397, 177] width 97 height 15
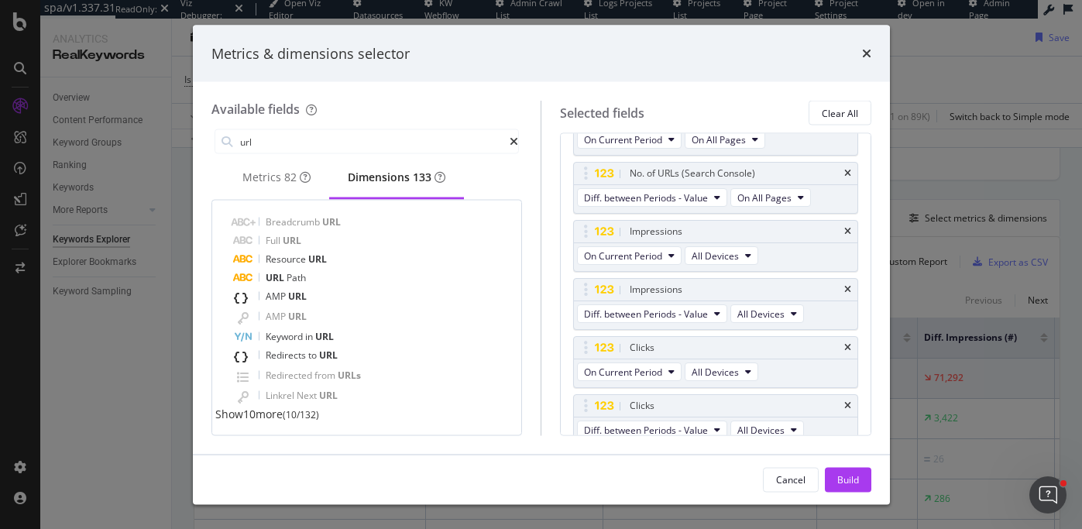
scroll to position [16, 0]
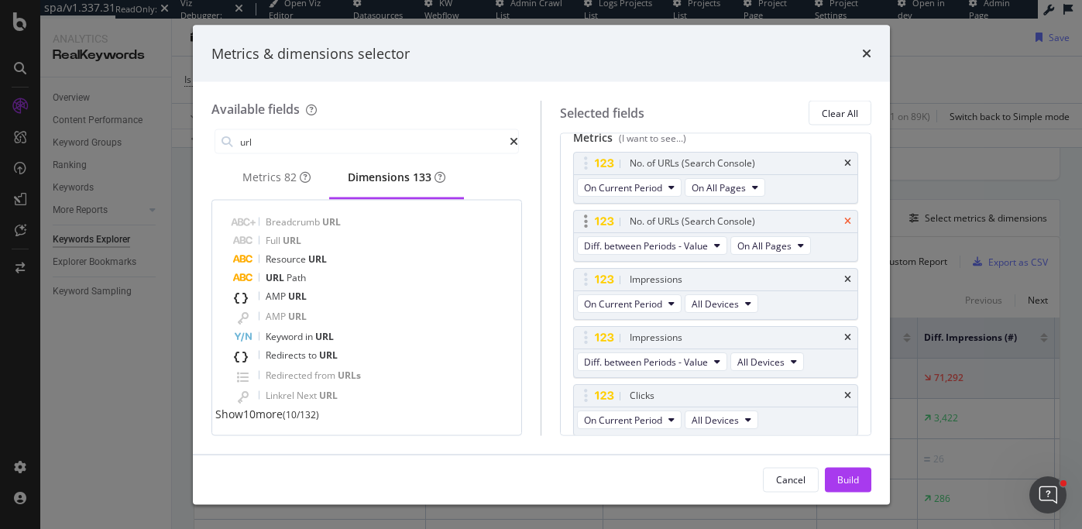
click at [846, 222] on icon "times" at bounding box center [847, 221] width 7 height 9
click at [843, 162] on div "No. of URLs (Search Console)" at bounding box center [716, 164] width 284 height 22
click at [847, 164] on icon "times" at bounding box center [847, 163] width 7 height 9
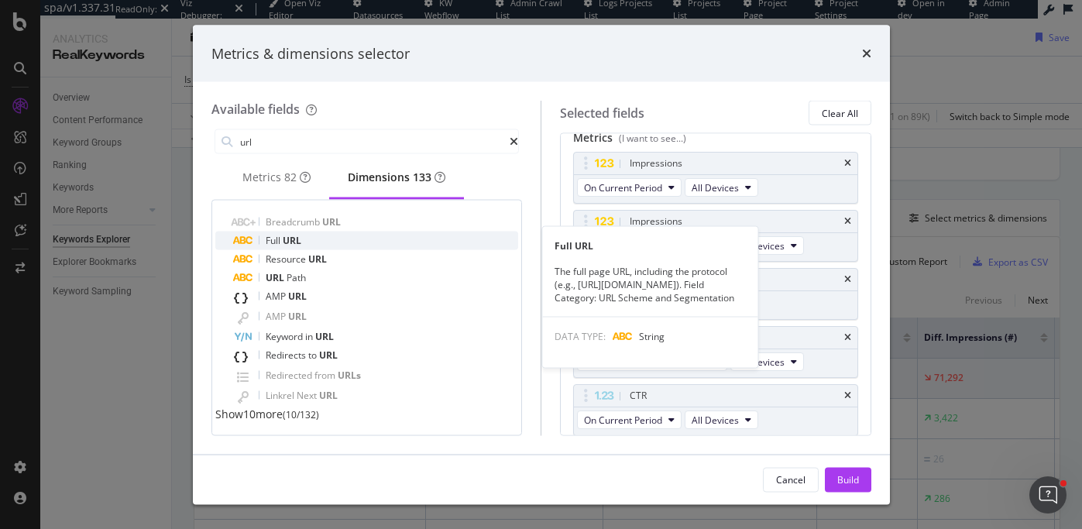
click at [329, 236] on div "Full URL" at bounding box center [376, 241] width 285 height 19
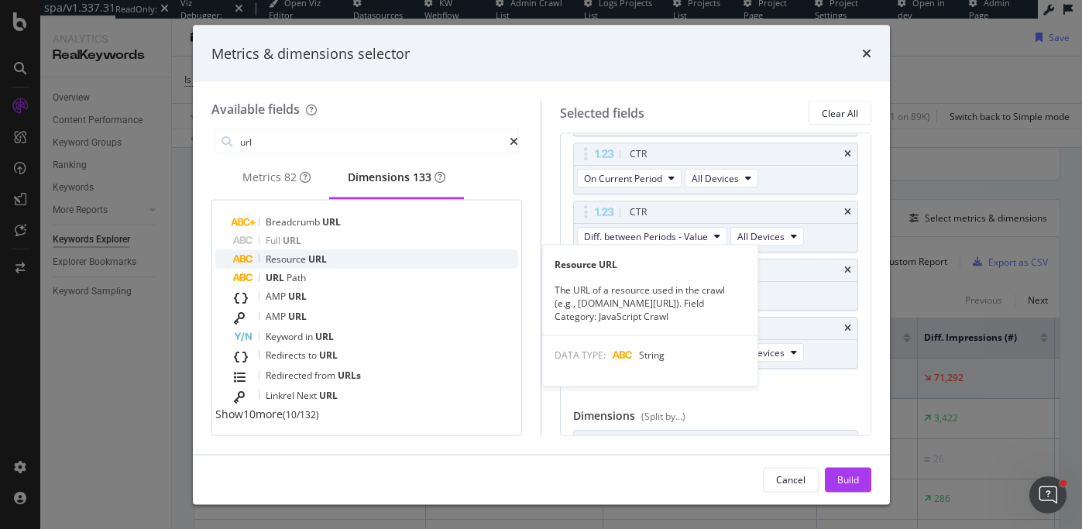
scroll to position [277, 0]
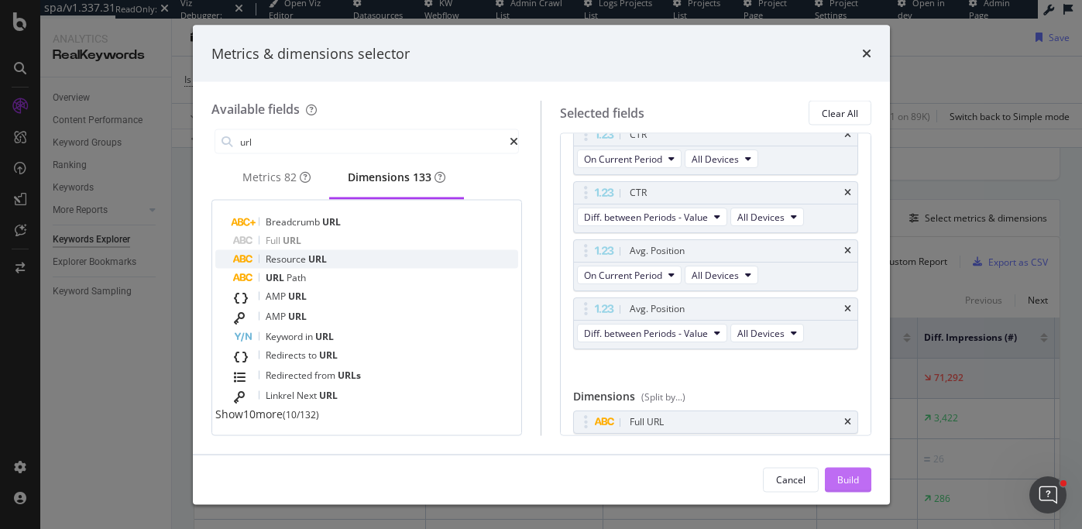
click at [837, 474] on div "Build" at bounding box center [848, 479] width 22 height 13
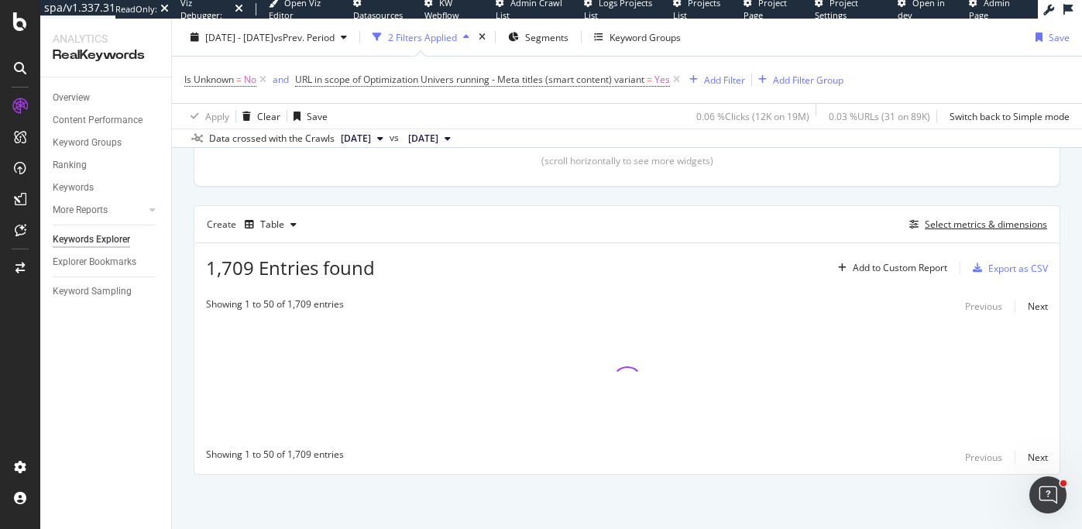
scroll to position [369, 0]
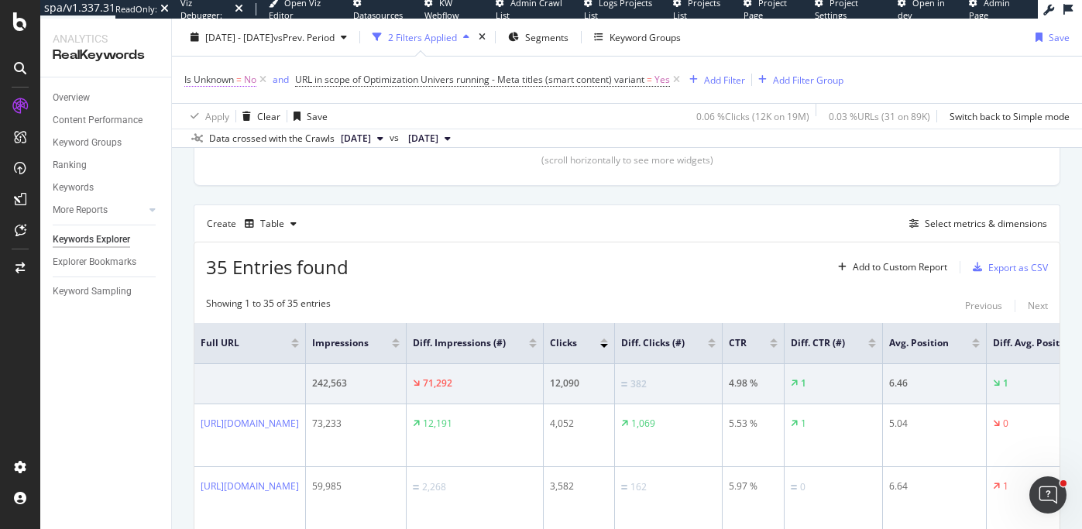
click at [199, 77] on span "Is Unknown" at bounding box center [209, 79] width 50 height 13
click at [187, 78] on span "Is Unknown" at bounding box center [209, 79] width 50 height 13
click at [190, 74] on icon at bounding box center [187, 69] width 5 height 9
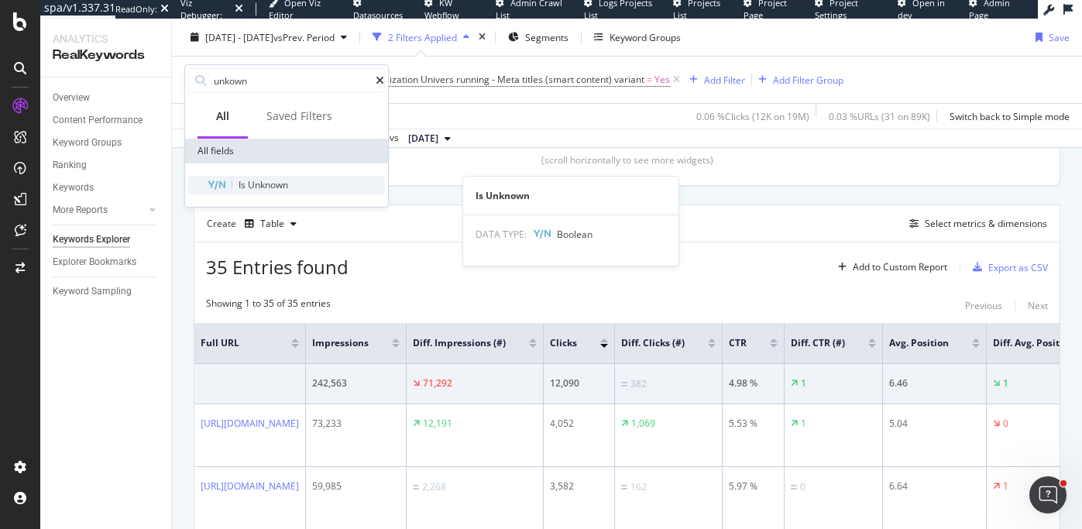
type input "unkown"
click at [260, 190] on span "Unknown" at bounding box center [268, 184] width 40 height 13
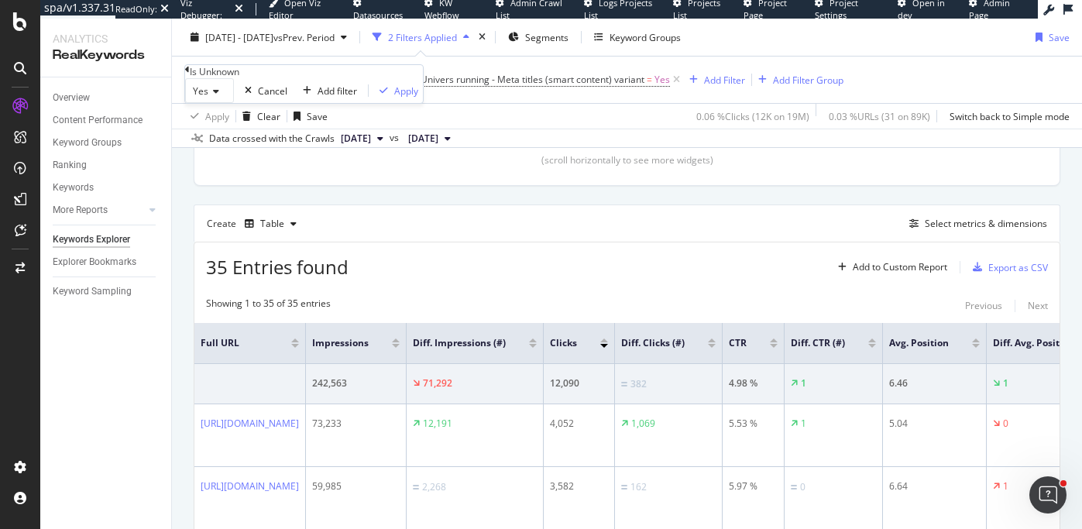
click at [219, 96] on icon at bounding box center [213, 91] width 11 height 9
click at [265, 79] on icon at bounding box center [262, 79] width 13 height 15
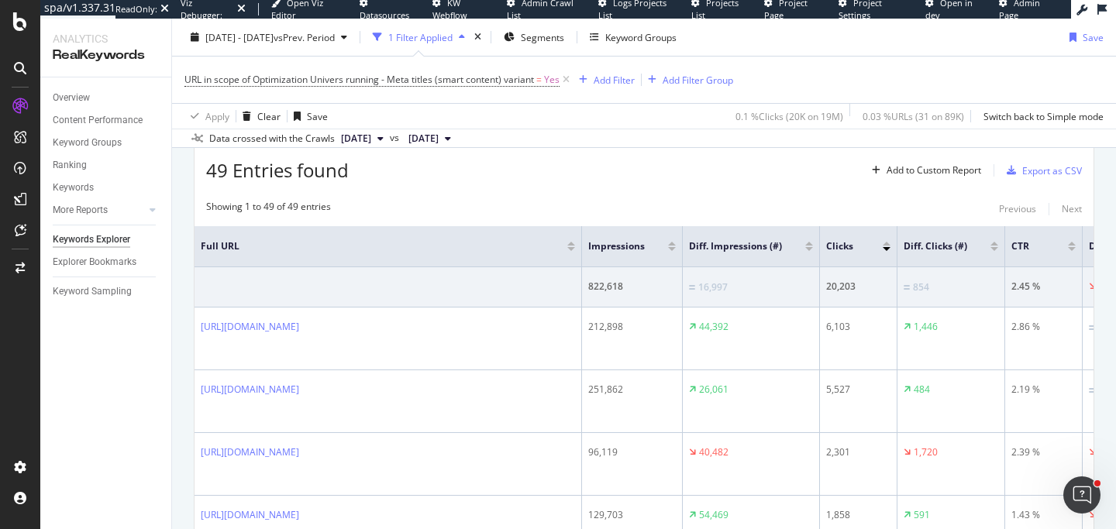
scroll to position [454, 0]
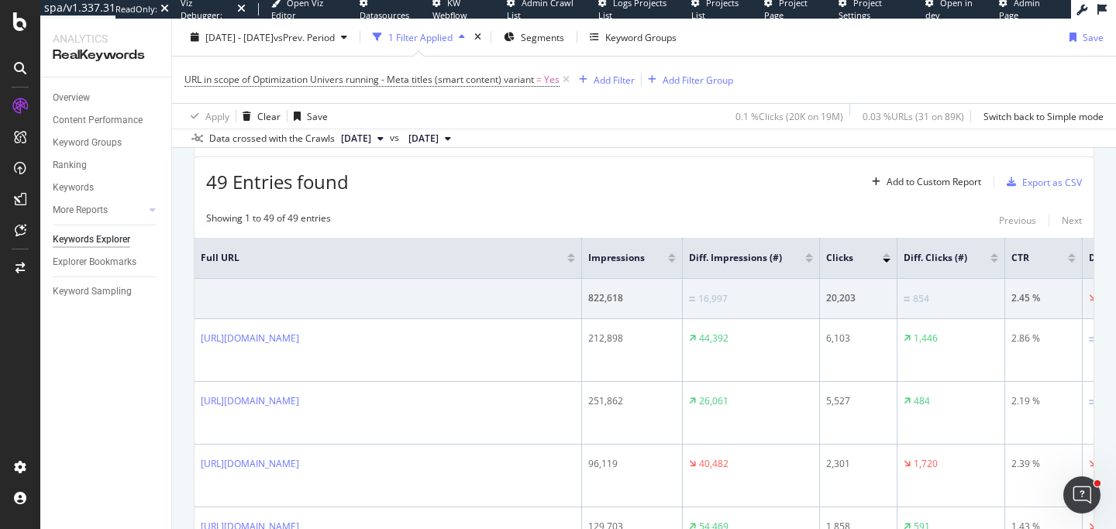
click at [672, 257] on div at bounding box center [672, 255] width 8 height 4
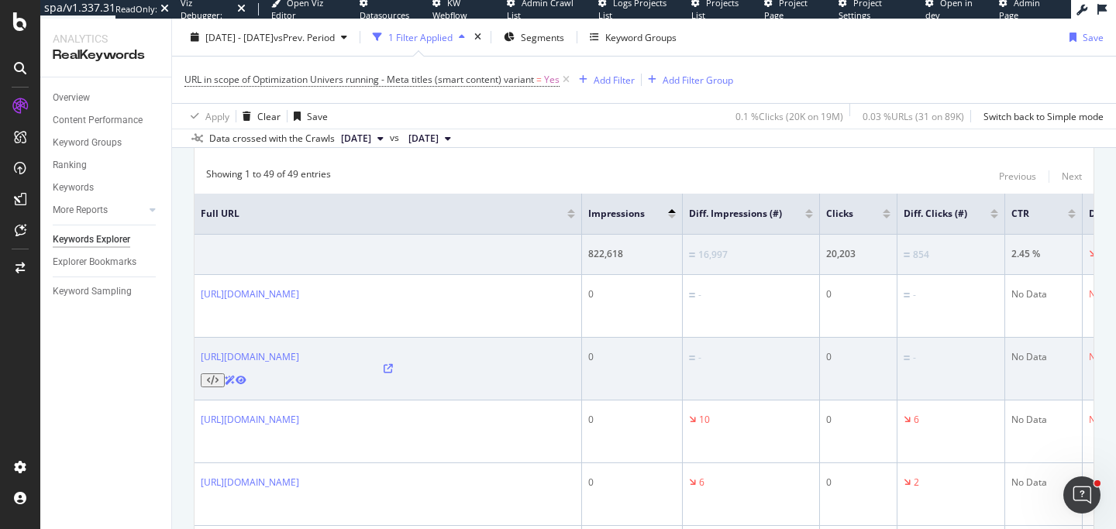
scroll to position [493, 0]
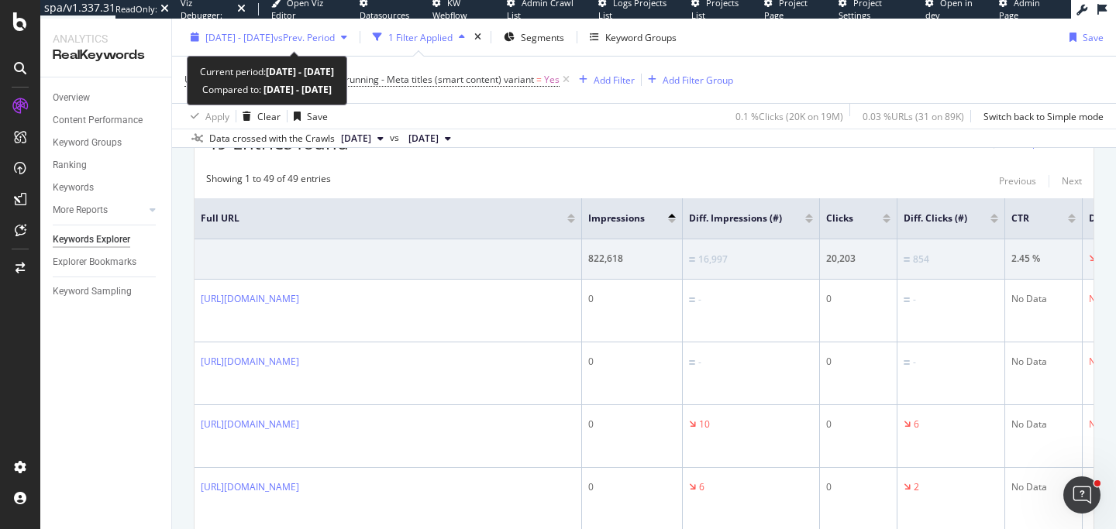
click at [339, 44] on div "2025 May. 10th - Sep. 14th vs Prev. Period" at bounding box center [268, 37] width 169 height 23
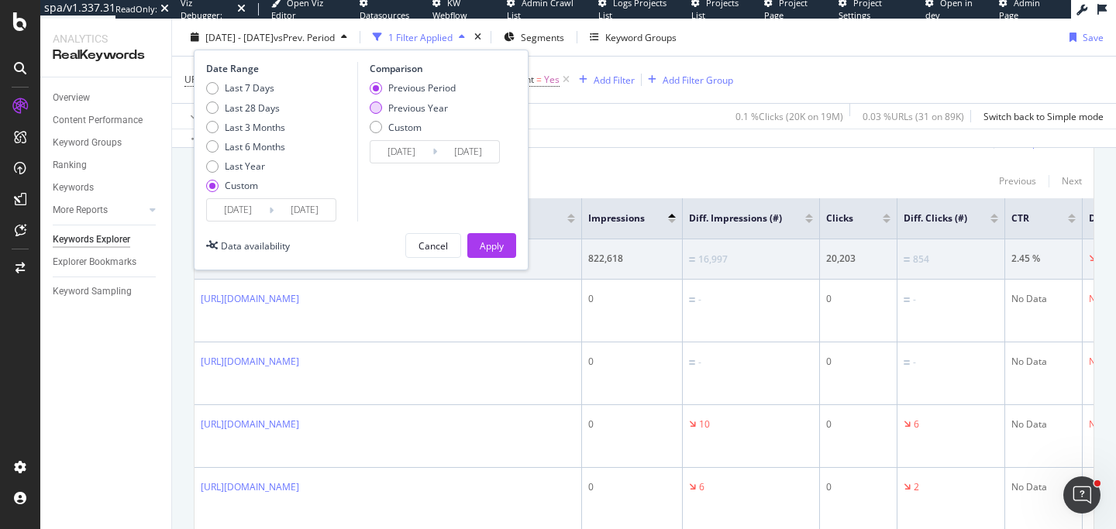
click at [380, 109] on div "Previous Year" at bounding box center [376, 107] width 12 height 12
type input "2024/05/11"
type input "2024/09/15"
click at [493, 242] on div "Apply" at bounding box center [492, 245] width 24 height 13
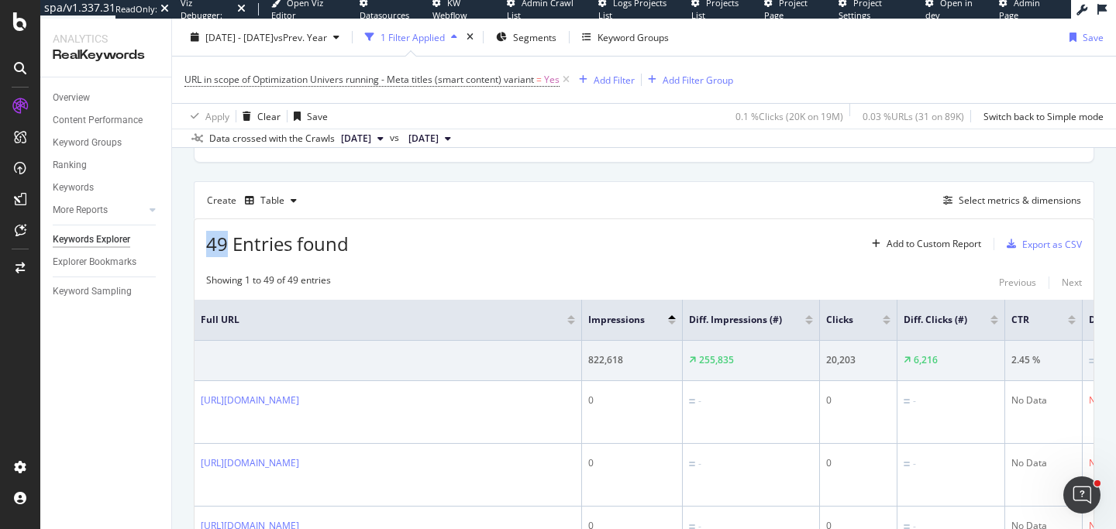
drag, startPoint x: 204, startPoint y: 244, endPoint x: 227, endPoint y: 244, distance: 23.2
click at [227, 244] on div "49 Entries found Add to Custom Report Export as CSV" at bounding box center [643, 238] width 899 height 38
drag, startPoint x: 215, startPoint y: 239, endPoint x: 229, endPoint y: 242, distance: 13.5
click at [229, 242] on span "49 Entries found" at bounding box center [277, 244] width 143 height 26
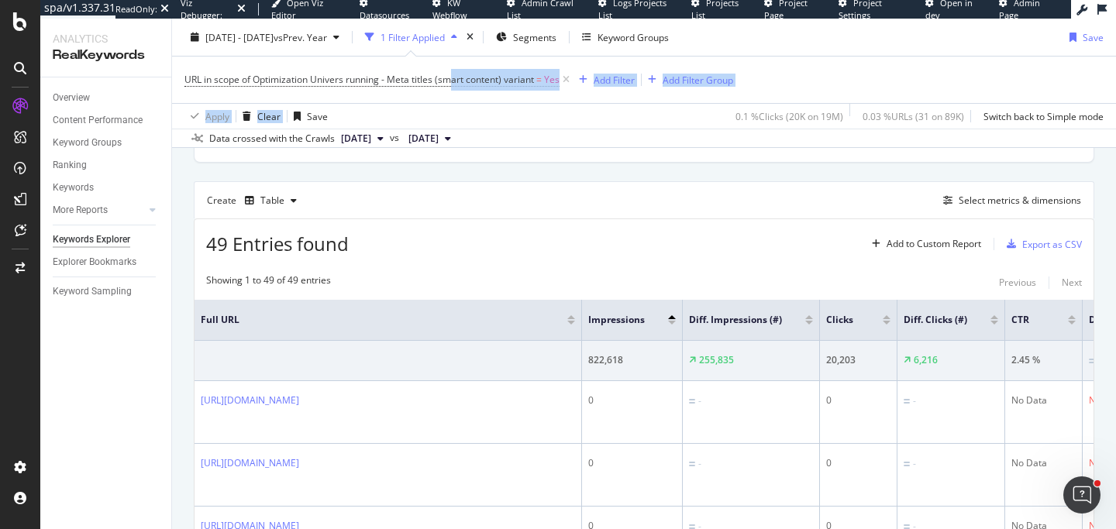
drag, startPoint x: 449, startPoint y: 75, endPoint x: 457, endPoint y: 108, distance: 34.2
click at [457, 108] on div "URL in scope of Optimization Univers running - Meta titles (smart content) vari…" at bounding box center [643, 93] width 919 height 72
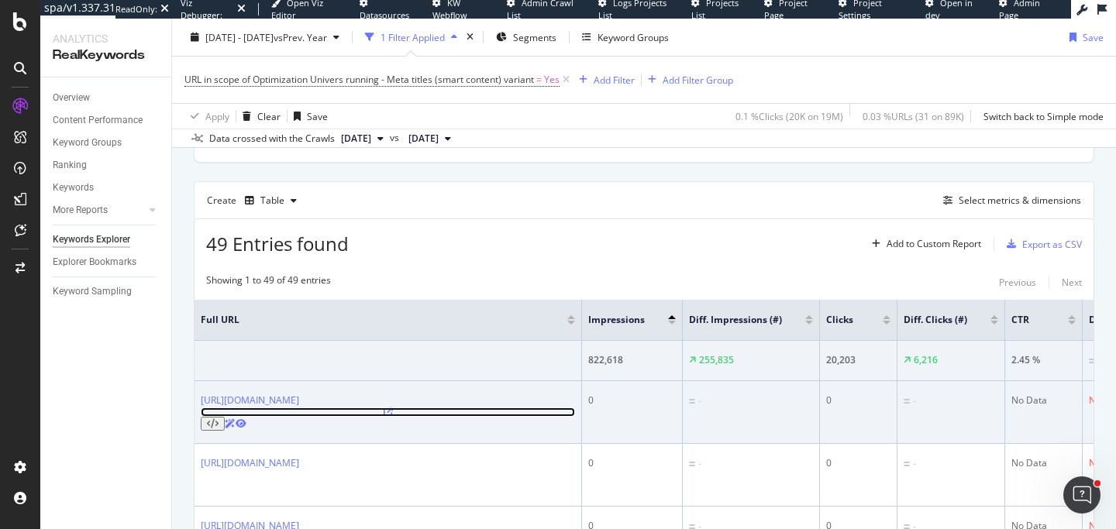
click at [393, 417] on icon at bounding box center [387, 411] width 9 height 9
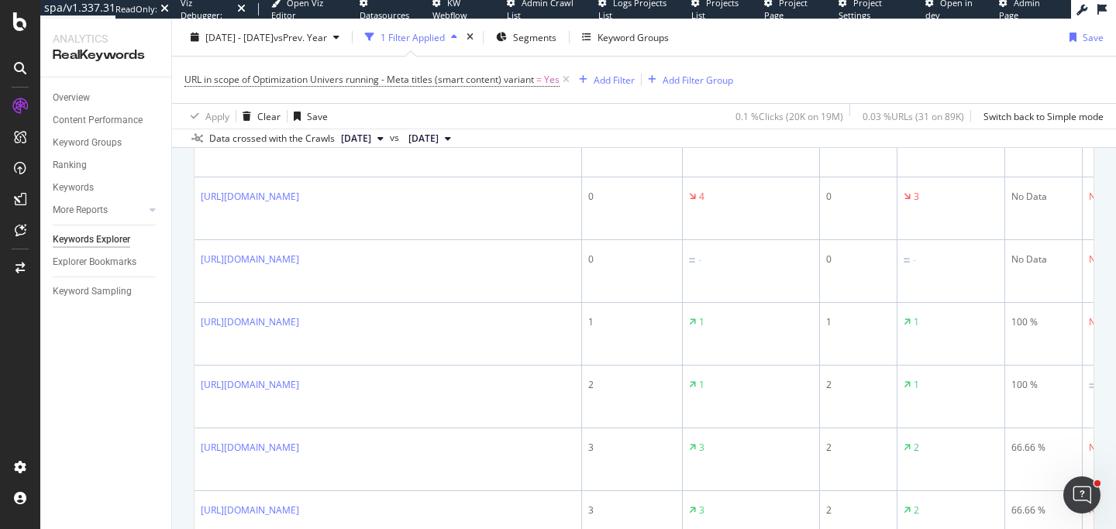
scroll to position [1788, 0]
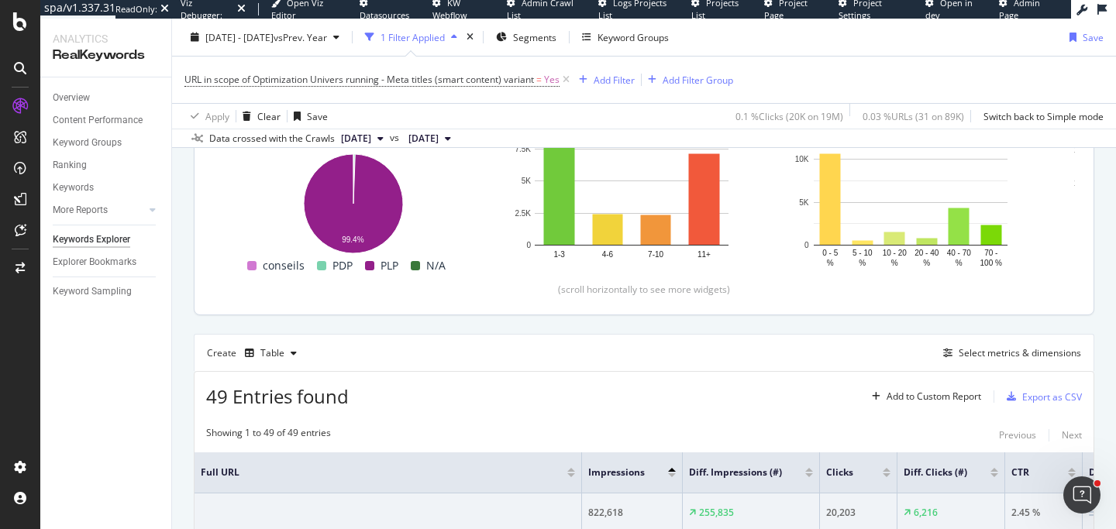
scroll to position [173, 0]
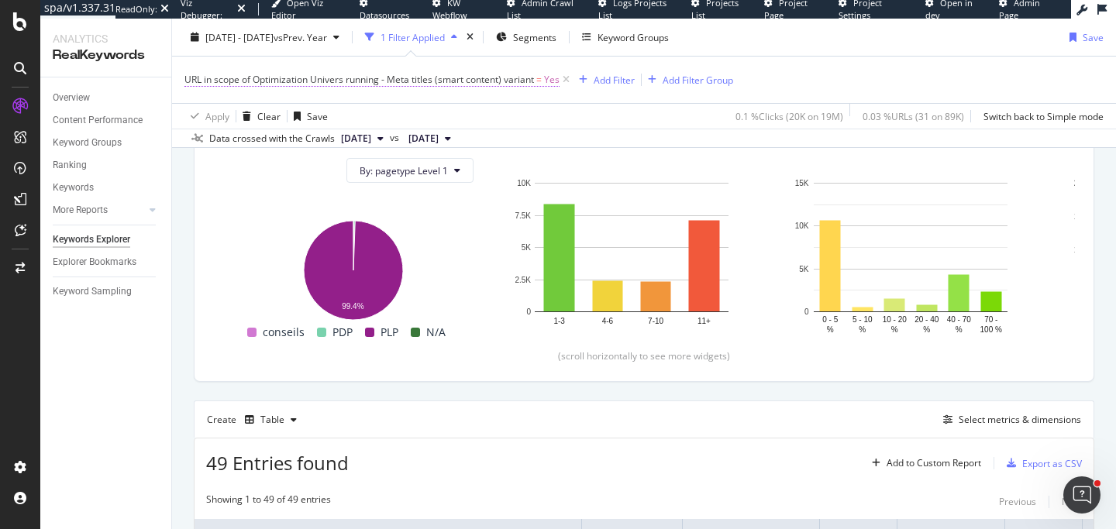
click at [374, 75] on span "URL in scope of Optimization Univers running - Meta titles (smart content) vari…" at bounding box center [358, 79] width 349 height 13
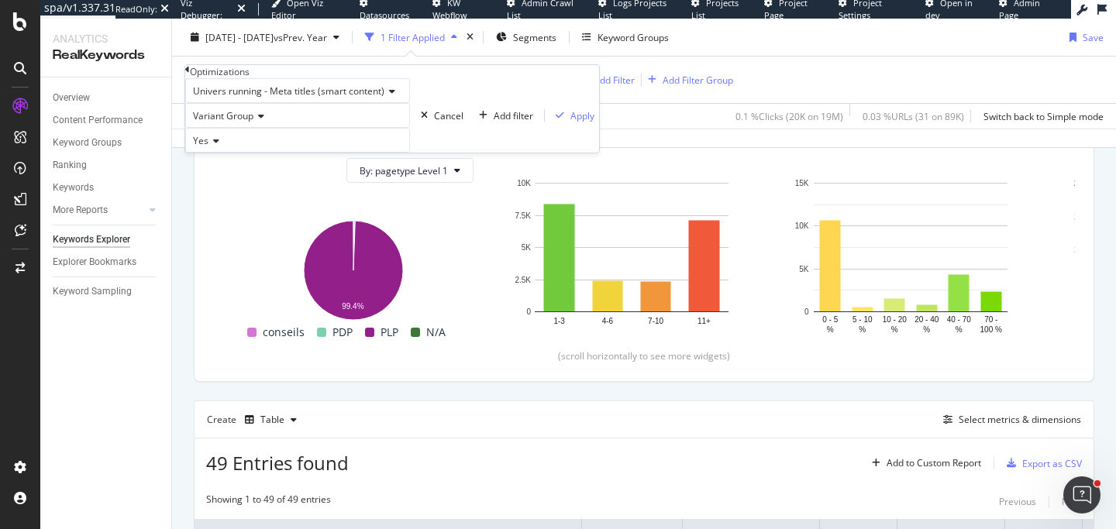
click at [233, 98] on span "Univers running - Meta titles (smart content)" at bounding box center [288, 90] width 191 height 13
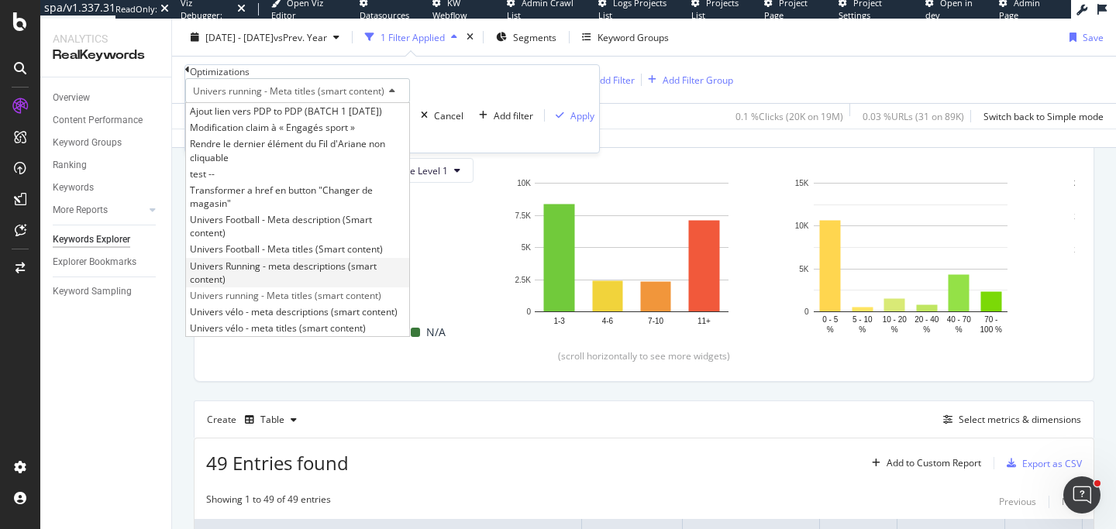
click at [241, 286] on span "Univers Running - meta descriptions (smart content)" at bounding box center [283, 273] width 187 height 26
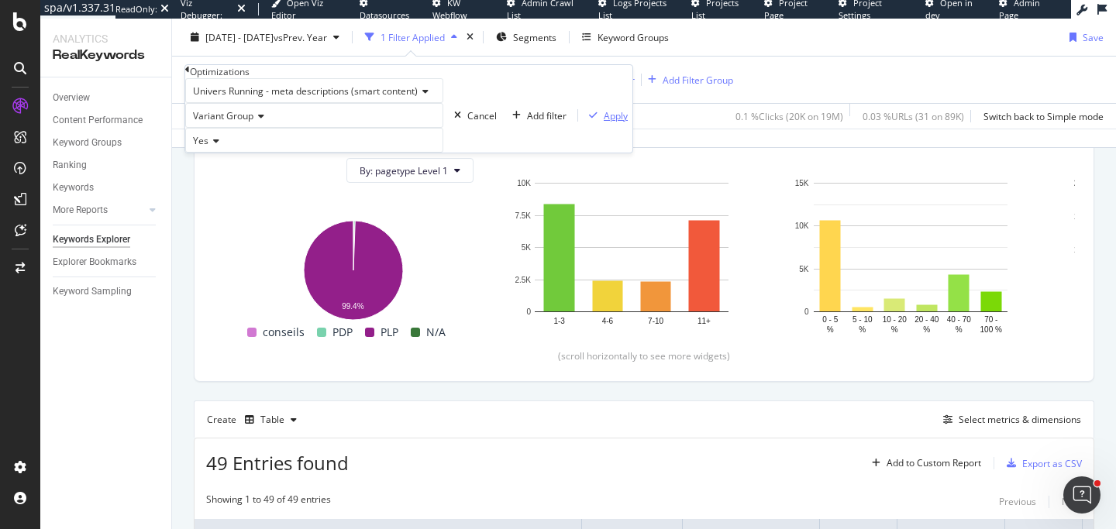
click at [603, 122] on div "Apply" at bounding box center [615, 115] width 24 height 13
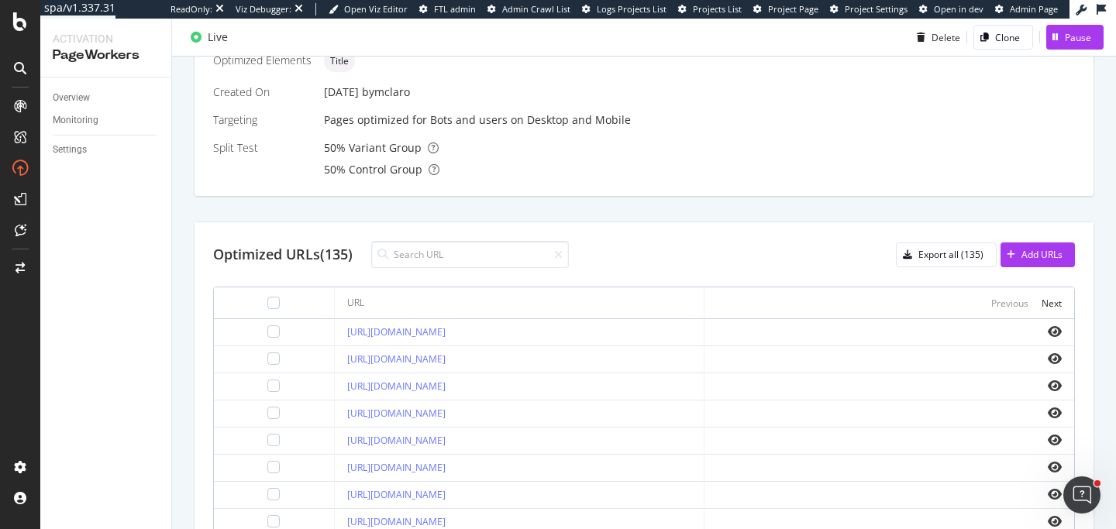
scroll to position [573, 0]
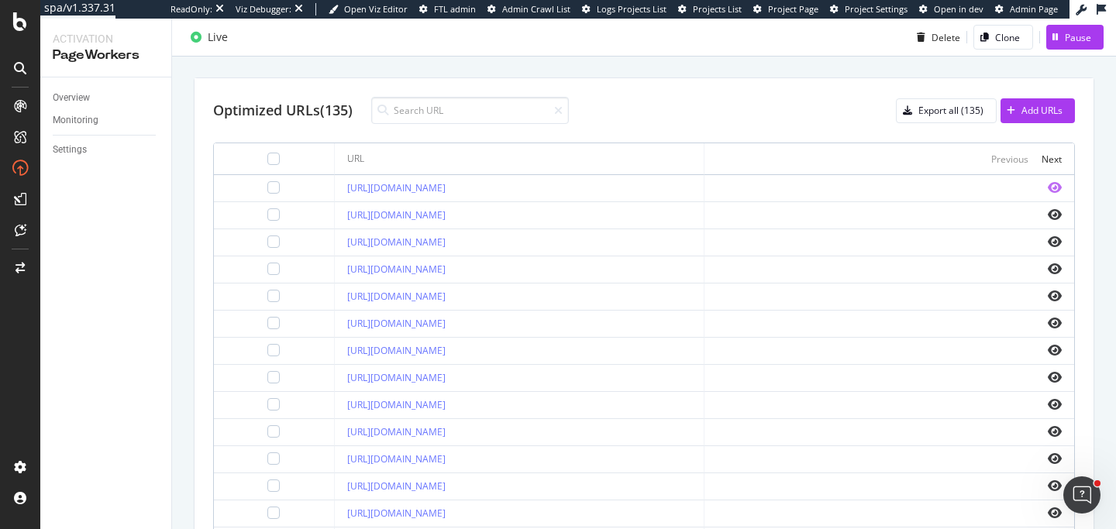
click at [1055, 187] on icon "eye" at bounding box center [1054, 187] width 14 height 12
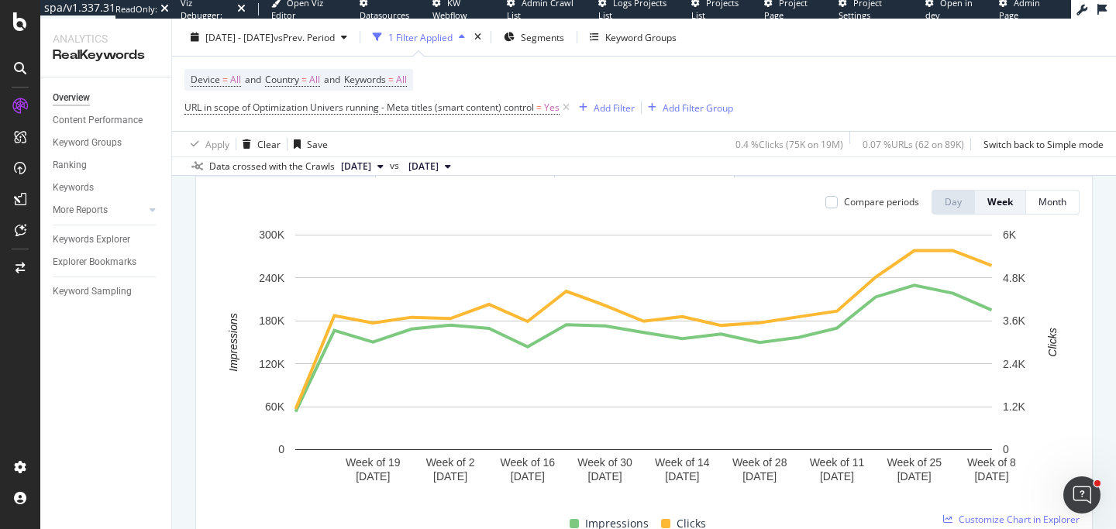
scroll to position [277, 0]
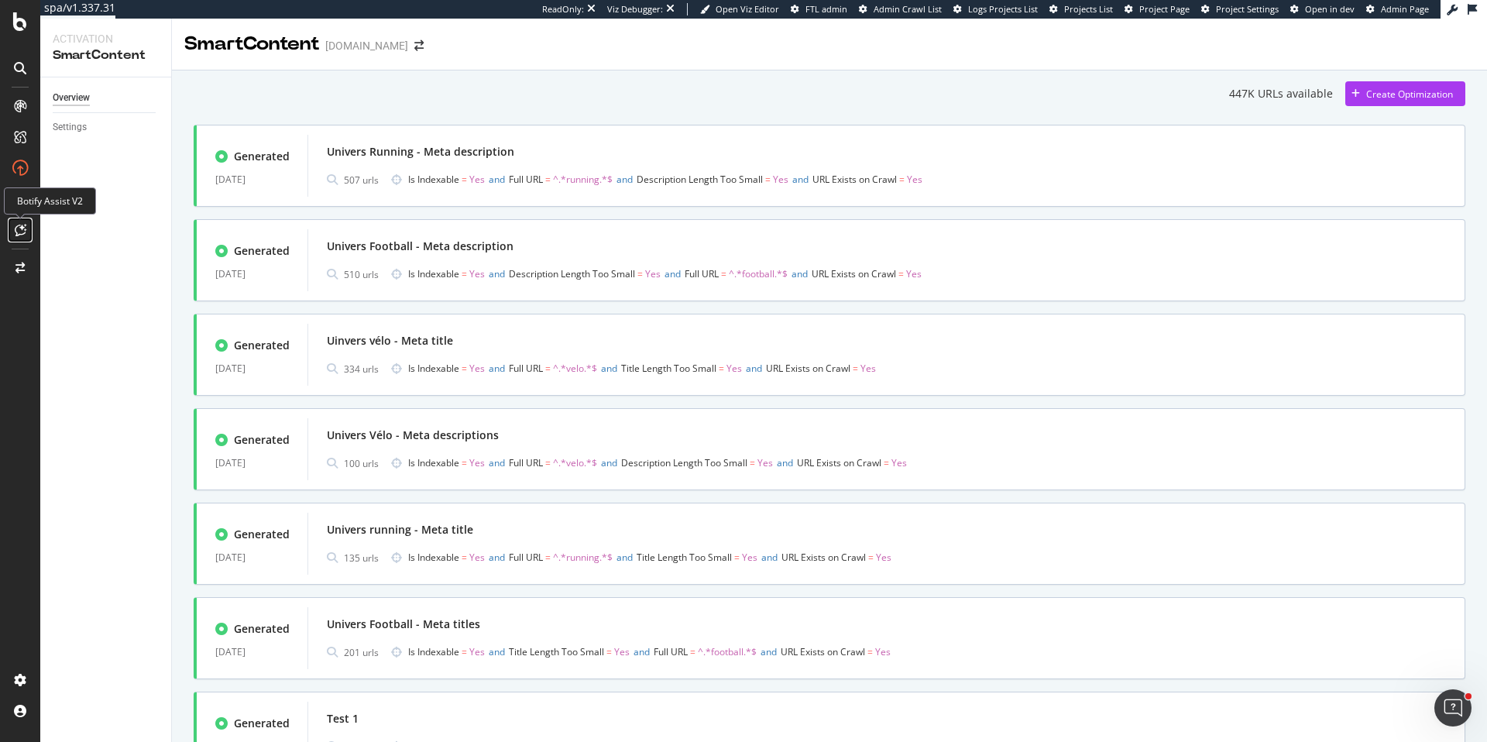
click at [19, 225] on icon at bounding box center [21, 230] width 12 height 12
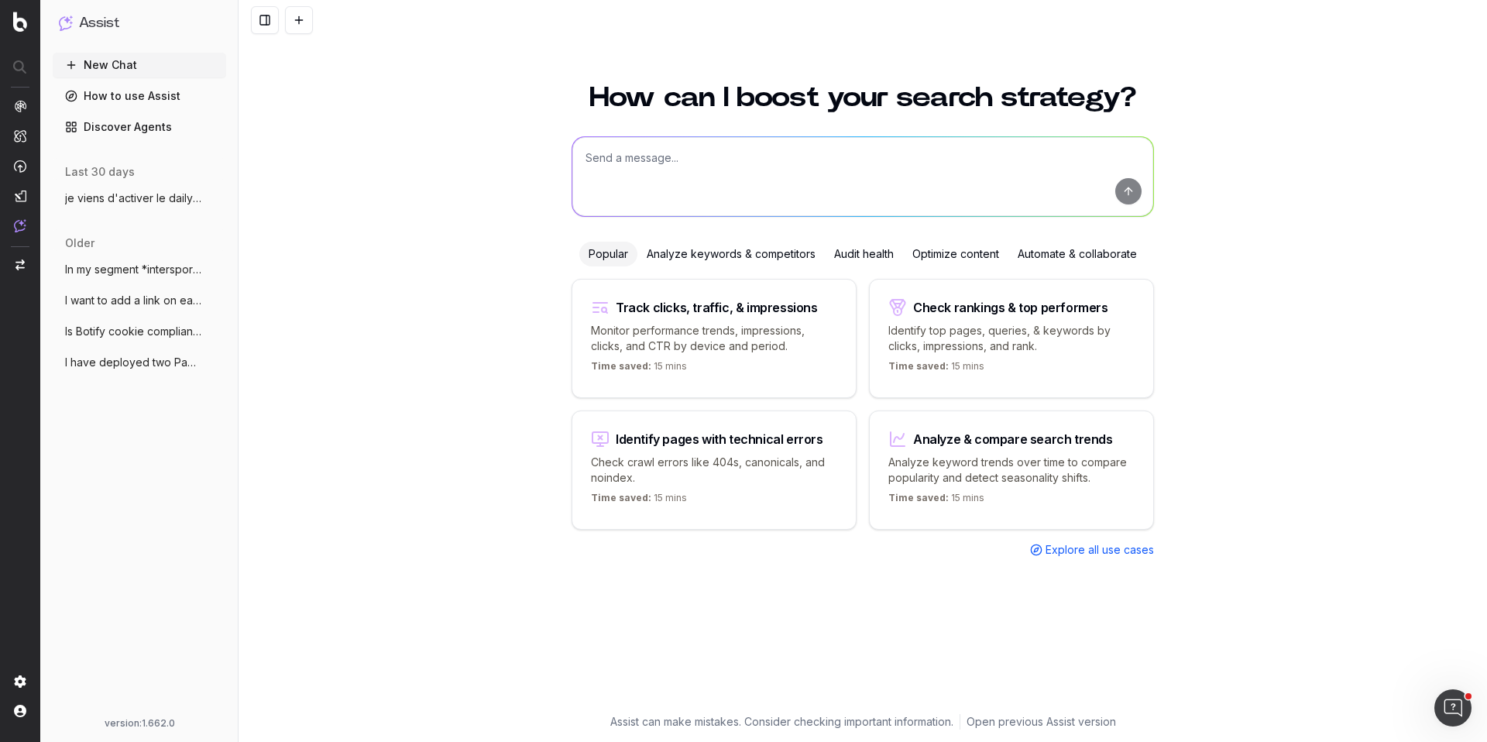
click at [624, 176] on textarea at bounding box center [863, 176] width 581 height 79
type textarea "peux-tu me donner une explication briève à smartcontent"
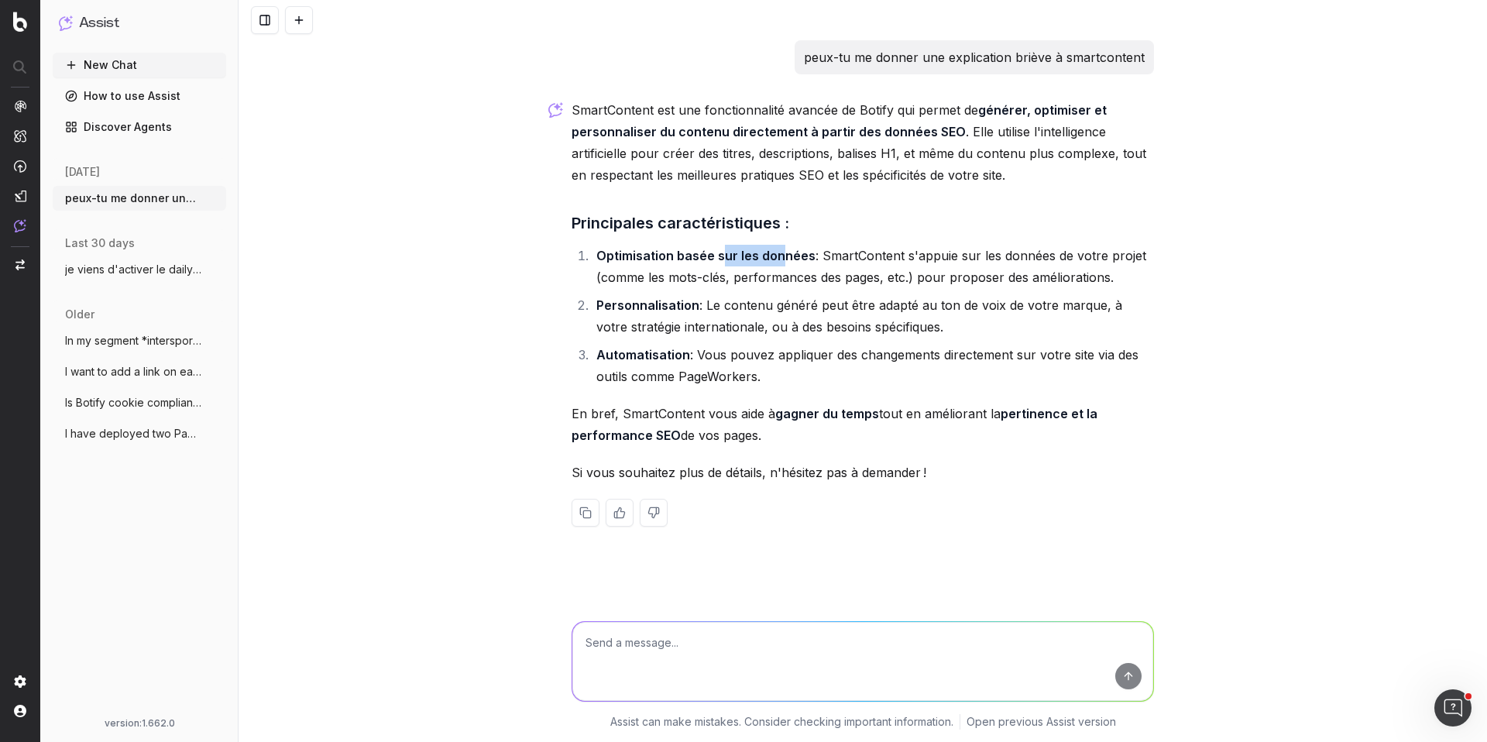
drag, startPoint x: 724, startPoint y: 256, endPoint x: 777, endPoint y: 256, distance: 52.7
click at [777, 256] on strong "Optimisation basée sur les données" at bounding box center [706, 255] width 219 height 15
click at [687, 648] on textarea at bounding box center [863, 661] width 581 height 79
type textarea "merge l'intro et la partie principales caractéristiques"
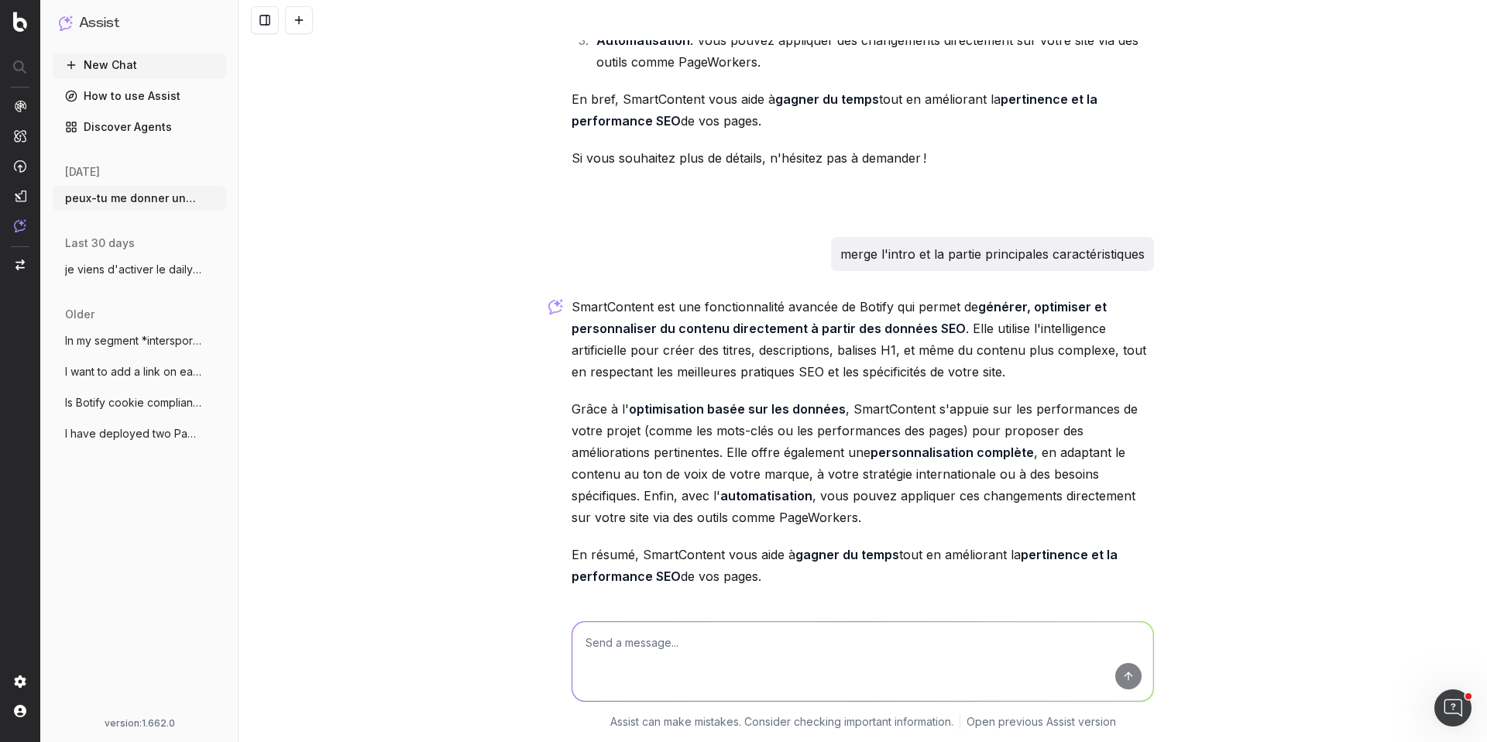
scroll to position [367, 0]
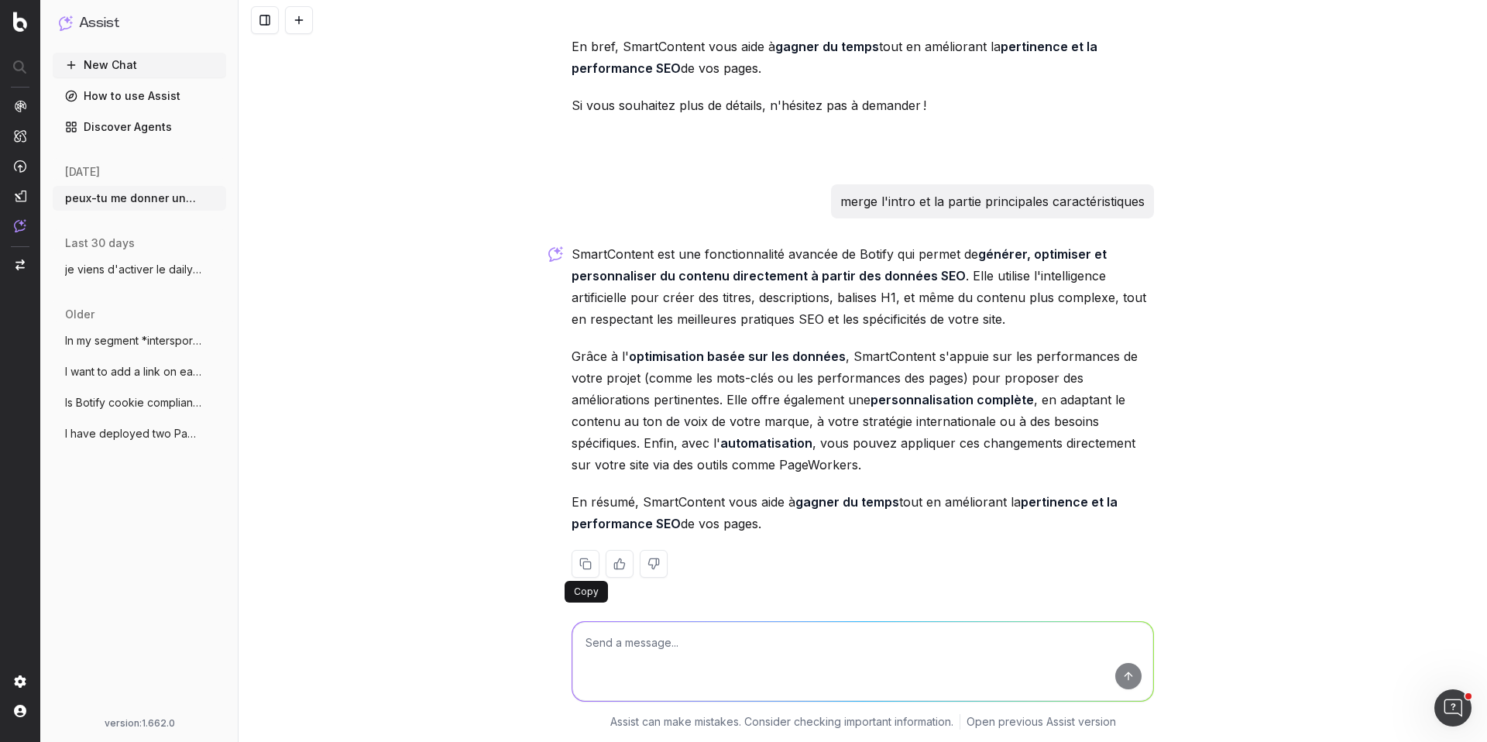
click at [588, 566] on button at bounding box center [586, 564] width 28 height 28
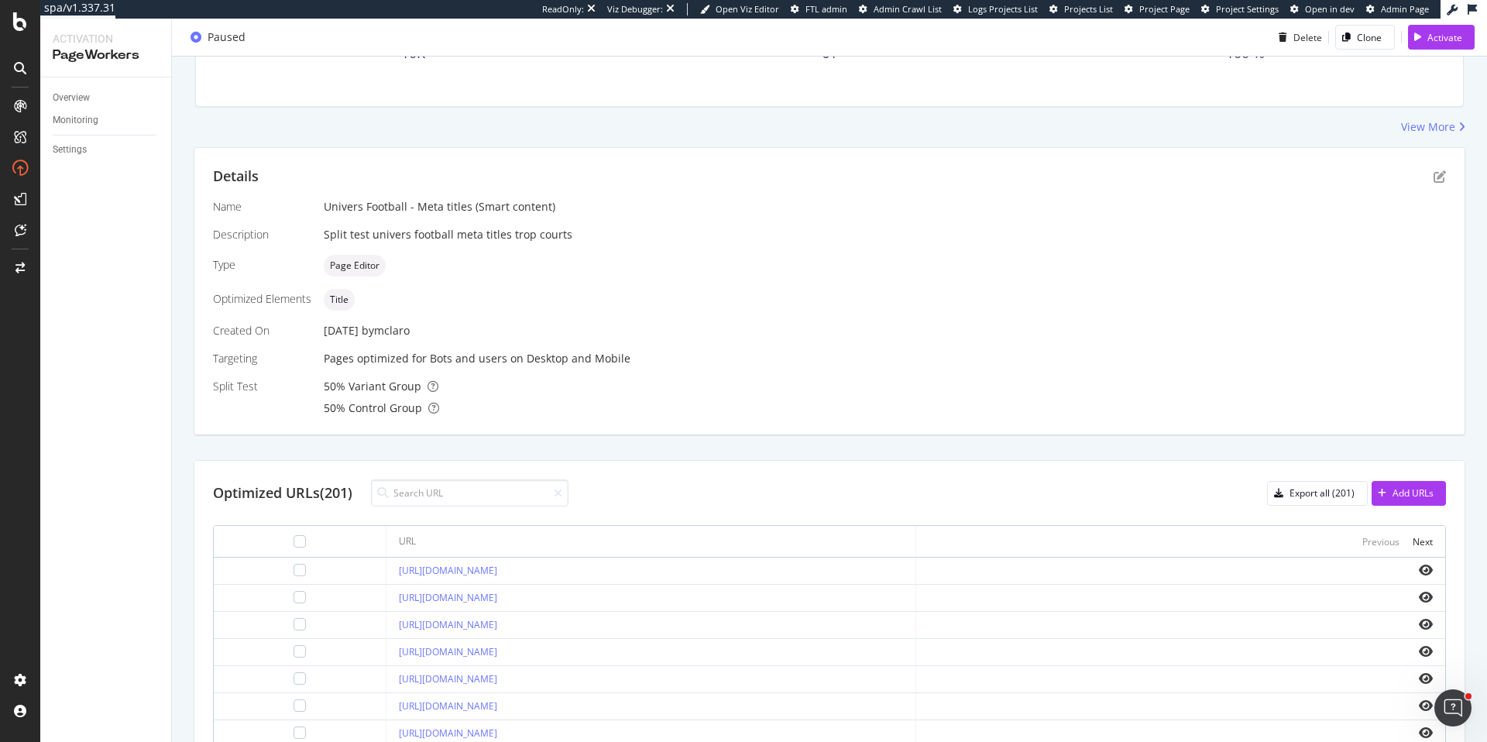
scroll to position [5, 0]
